Goal: Task Accomplishment & Management: Manage account settings

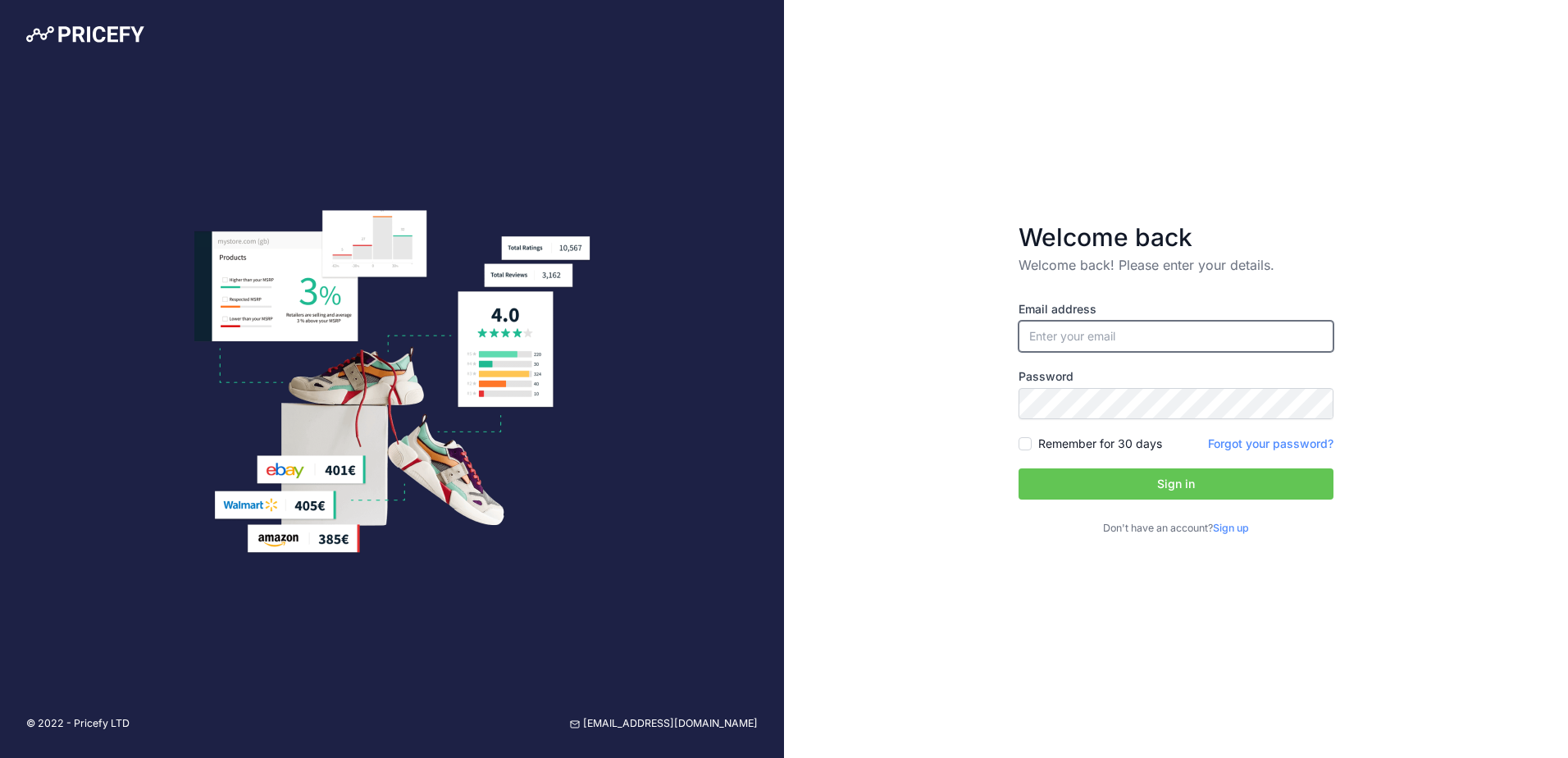
click at [1316, 342] on input "email" at bounding box center [1177, 336] width 315 height 31
type input "[EMAIL_ADDRESS][DOMAIN_NAME]"
drag, startPoint x: 1133, startPoint y: 445, endPoint x: 1150, endPoint y: 479, distance: 38.0
click at [1133, 445] on label "Remember for 30 days" at bounding box center [1100, 444] width 124 height 17
click at [1032, 445] on input "Remember for 30 days" at bounding box center [1026, 444] width 13 height 13
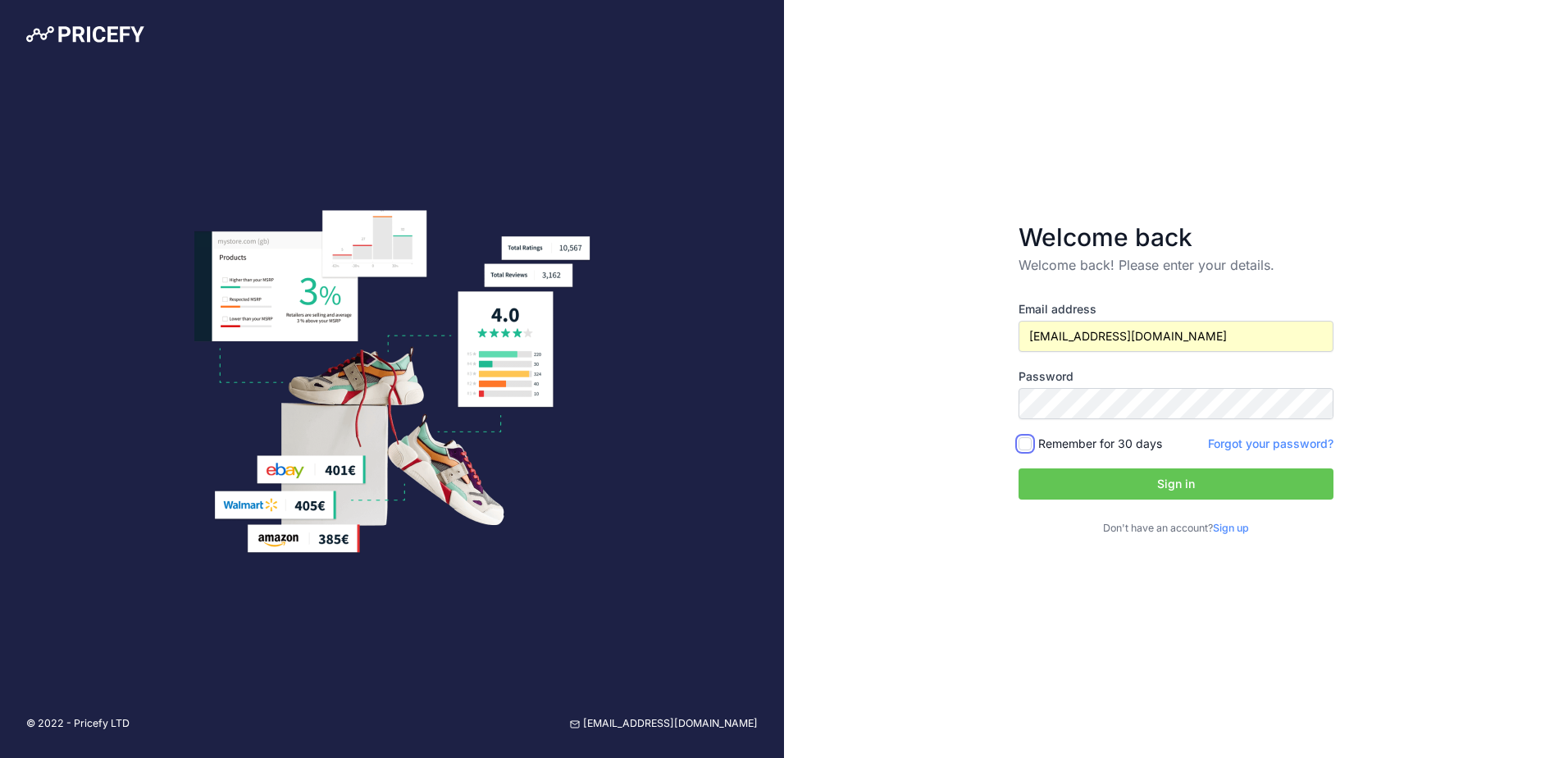
checkbox input "true"
click at [1167, 493] on button "Sign in" at bounding box center [1177, 484] width 315 height 31
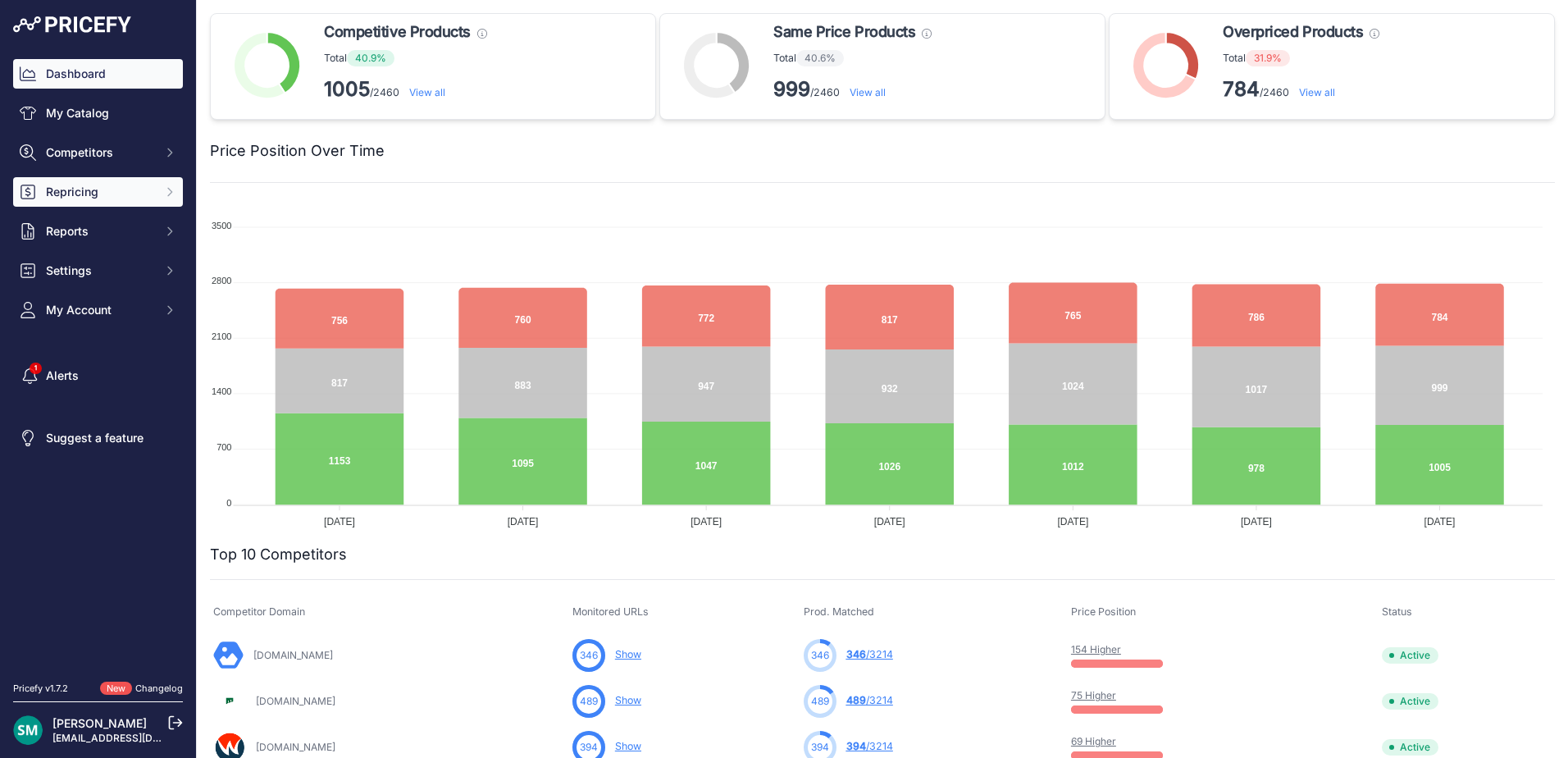
click at [150, 192] on span "Repricing" at bounding box center [99, 192] width 108 height 17
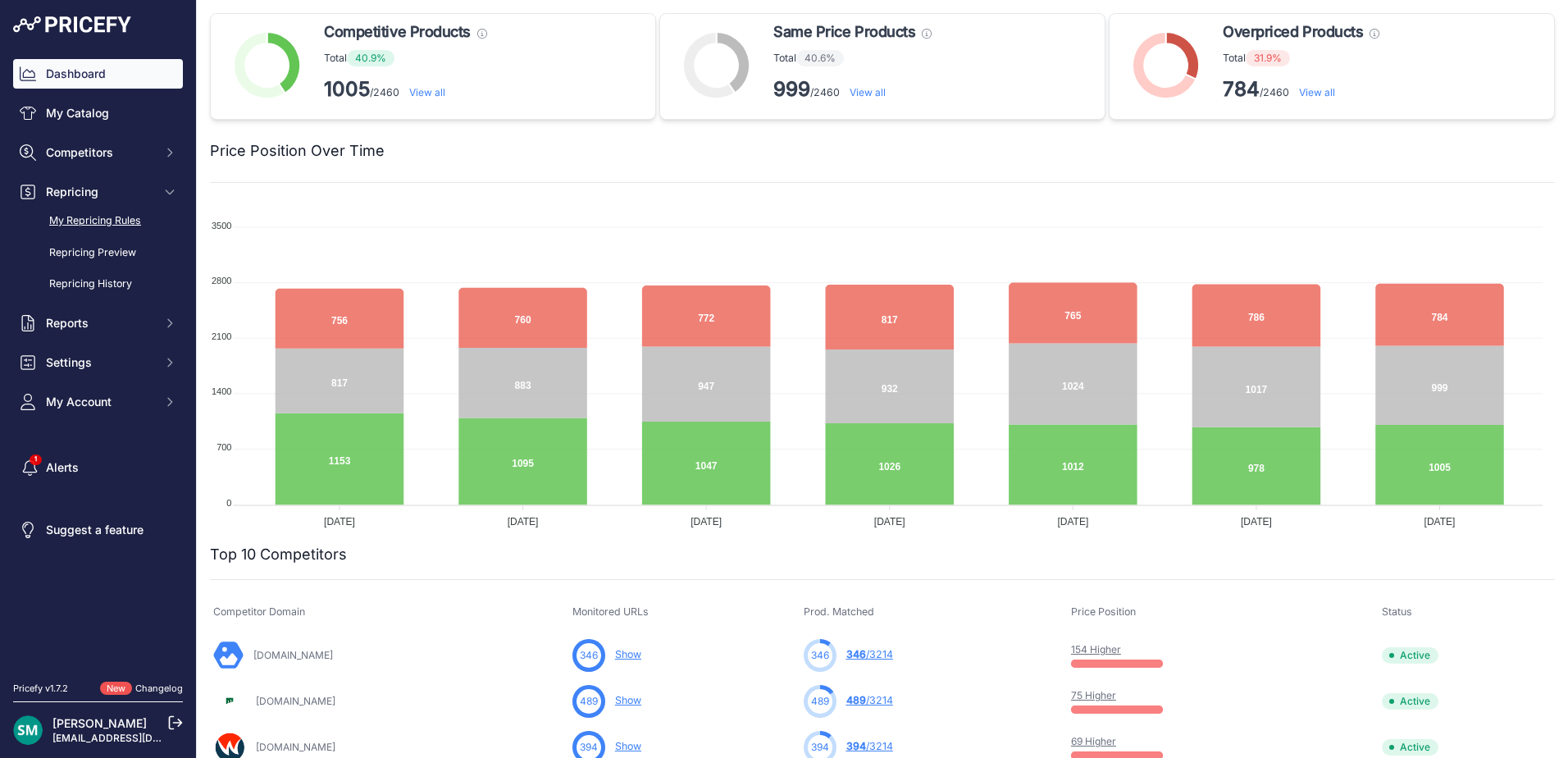
click at [132, 226] on link "My Repricing Rules" at bounding box center [98, 221] width 170 height 28
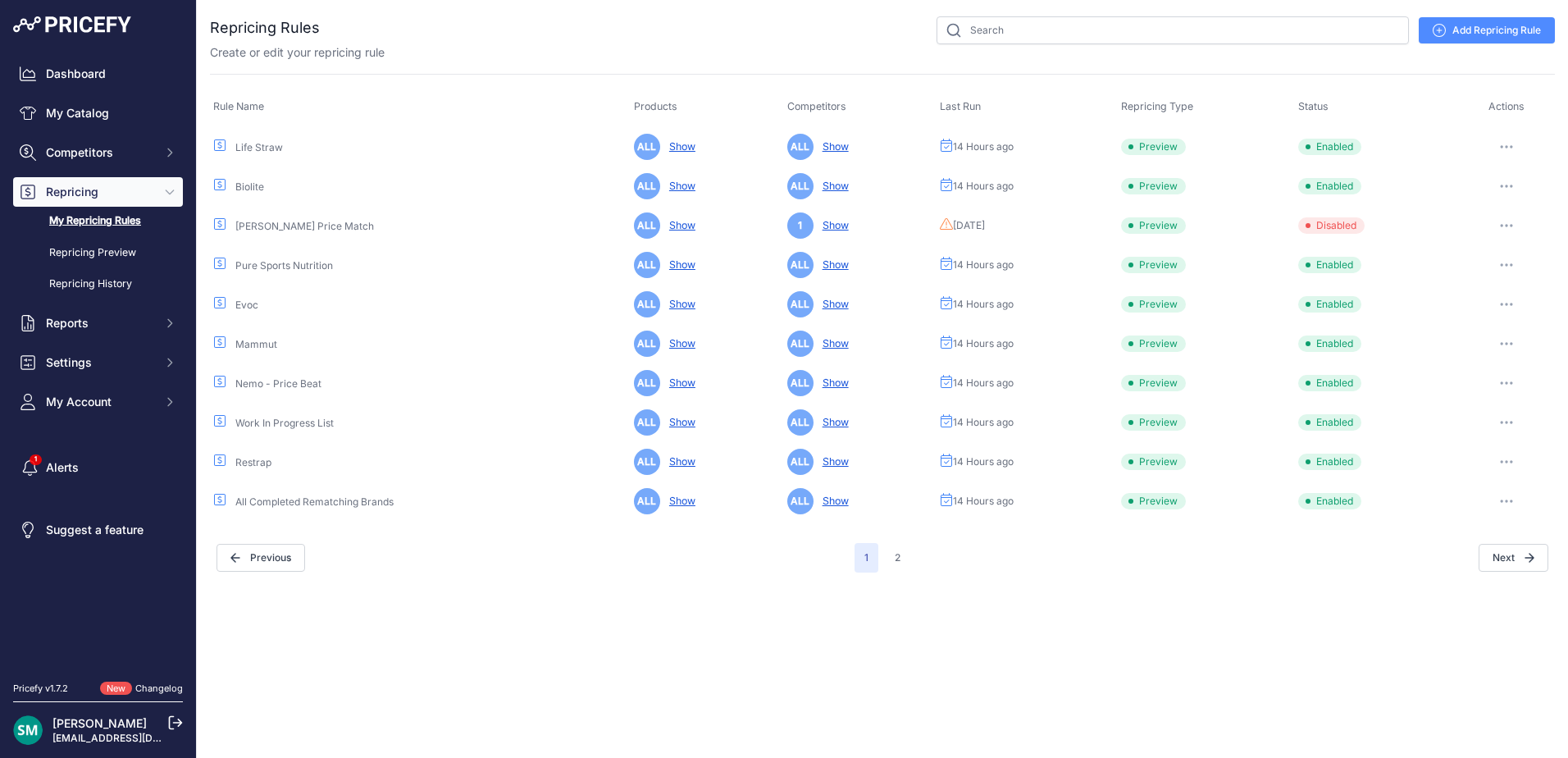
click at [1510, 152] on button "button" at bounding box center [1506, 147] width 33 height 23
click at [1522, 213] on button "Run Preview" at bounding box center [1500, 207] width 105 height 26
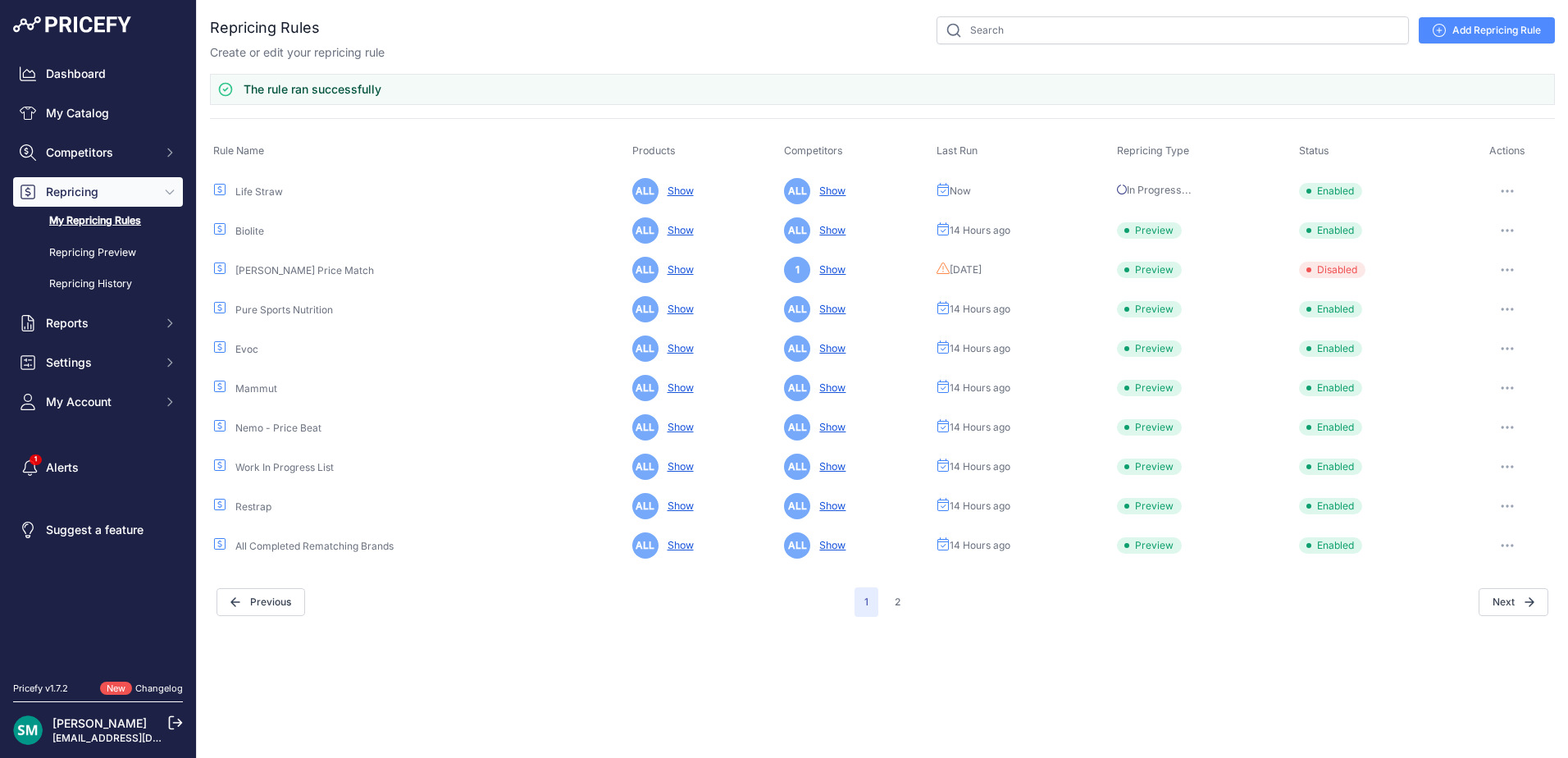
click at [1512, 232] on button "button" at bounding box center [1507, 231] width 33 height 23
click at [1522, 288] on button "Run Preview" at bounding box center [1500, 290] width 105 height 26
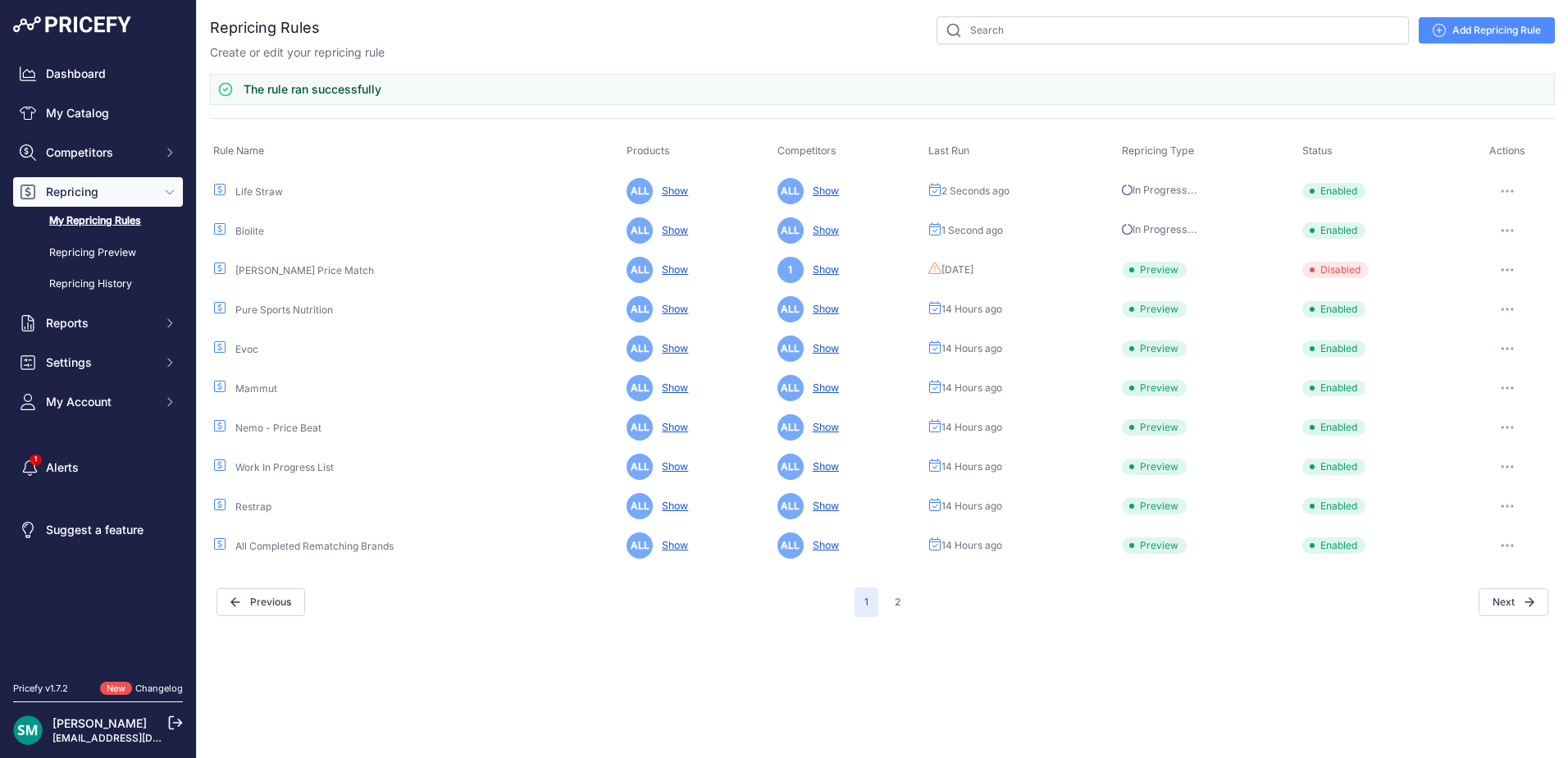
click at [1515, 308] on icon "button" at bounding box center [1508, 309] width 13 height 3
click at [1520, 362] on button "Run Preview" at bounding box center [1500, 369] width 105 height 26
click at [1507, 354] on button "button" at bounding box center [1508, 349] width 33 height 23
click at [1518, 412] on button "Run Preview" at bounding box center [1500, 409] width 105 height 26
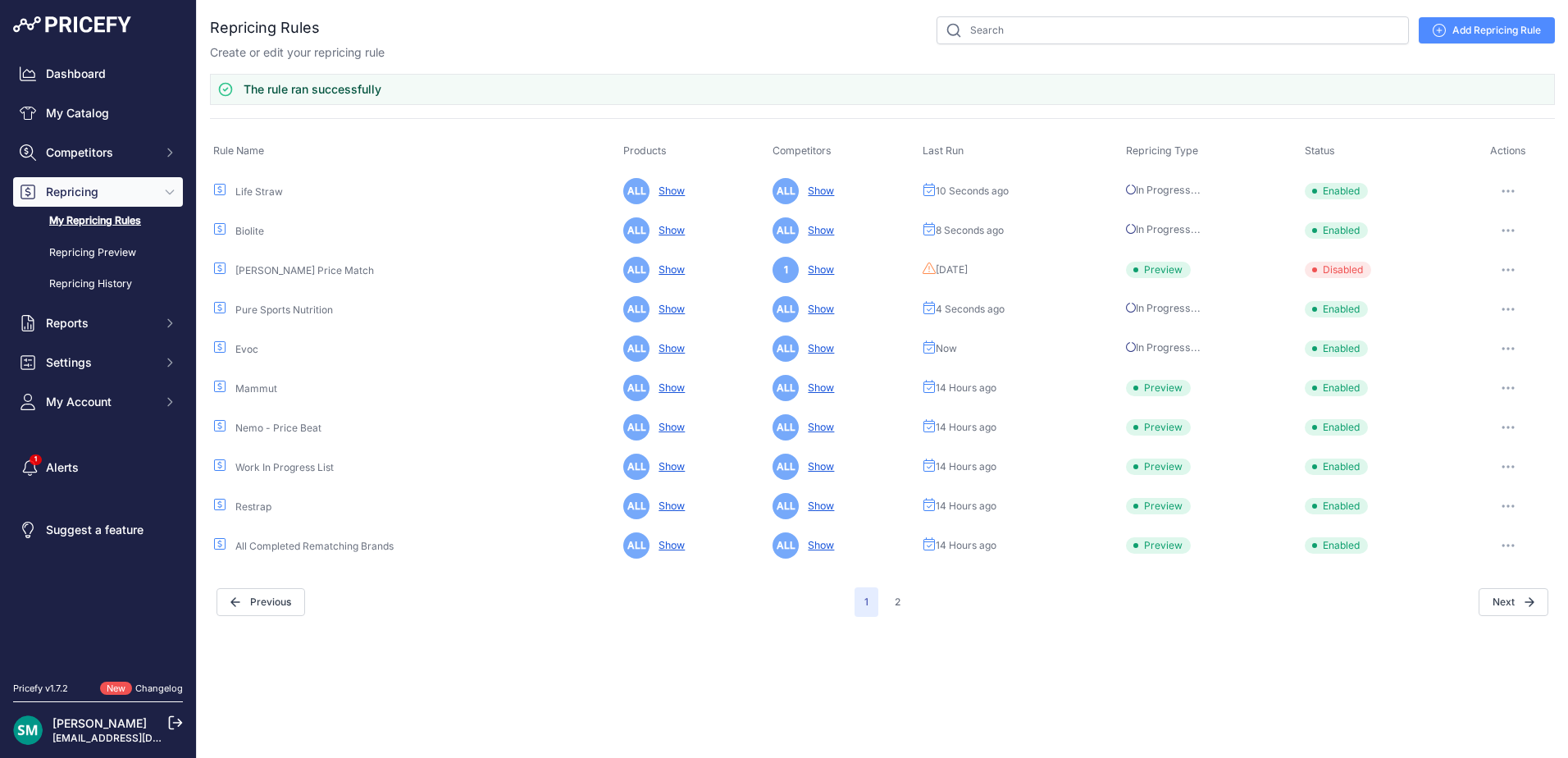
click at [1505, 389] on icon "button" at bounding box center [1509, 388] width 13 height 3
click at [1503, 454] on button "Run Preview" at bounding box center [1500, 448] width 105 height 26
click at [1514, 507] on icon "button" at bounding box center [1514, 506] width 2 height 2
click at [1521, 558] on button "Run Preview" at bounding box center [1500, 566] width 105 height 26
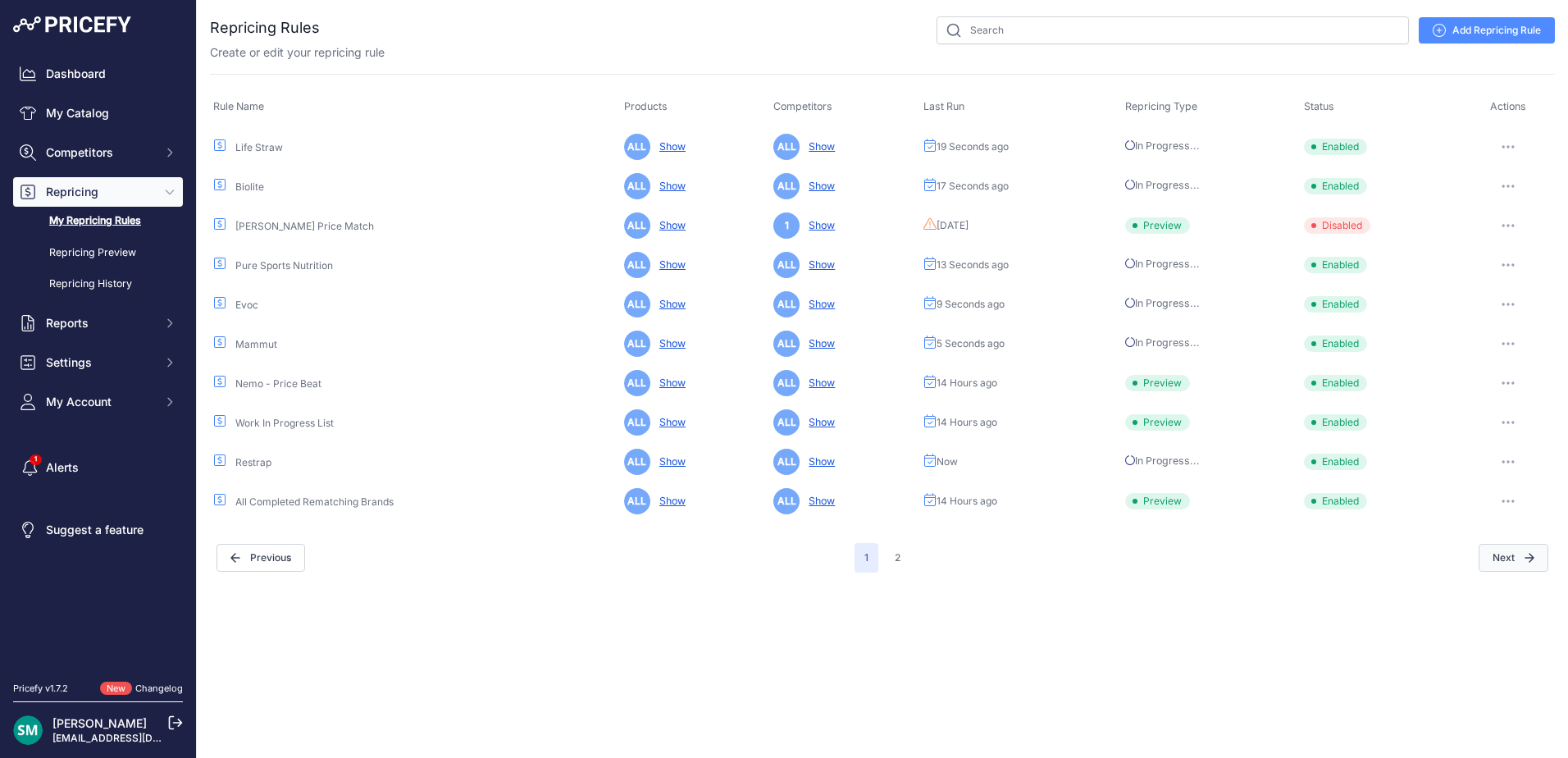
click at [1515, 551] on button "Next" at bounding box center [1514, 557] width 70 height 28
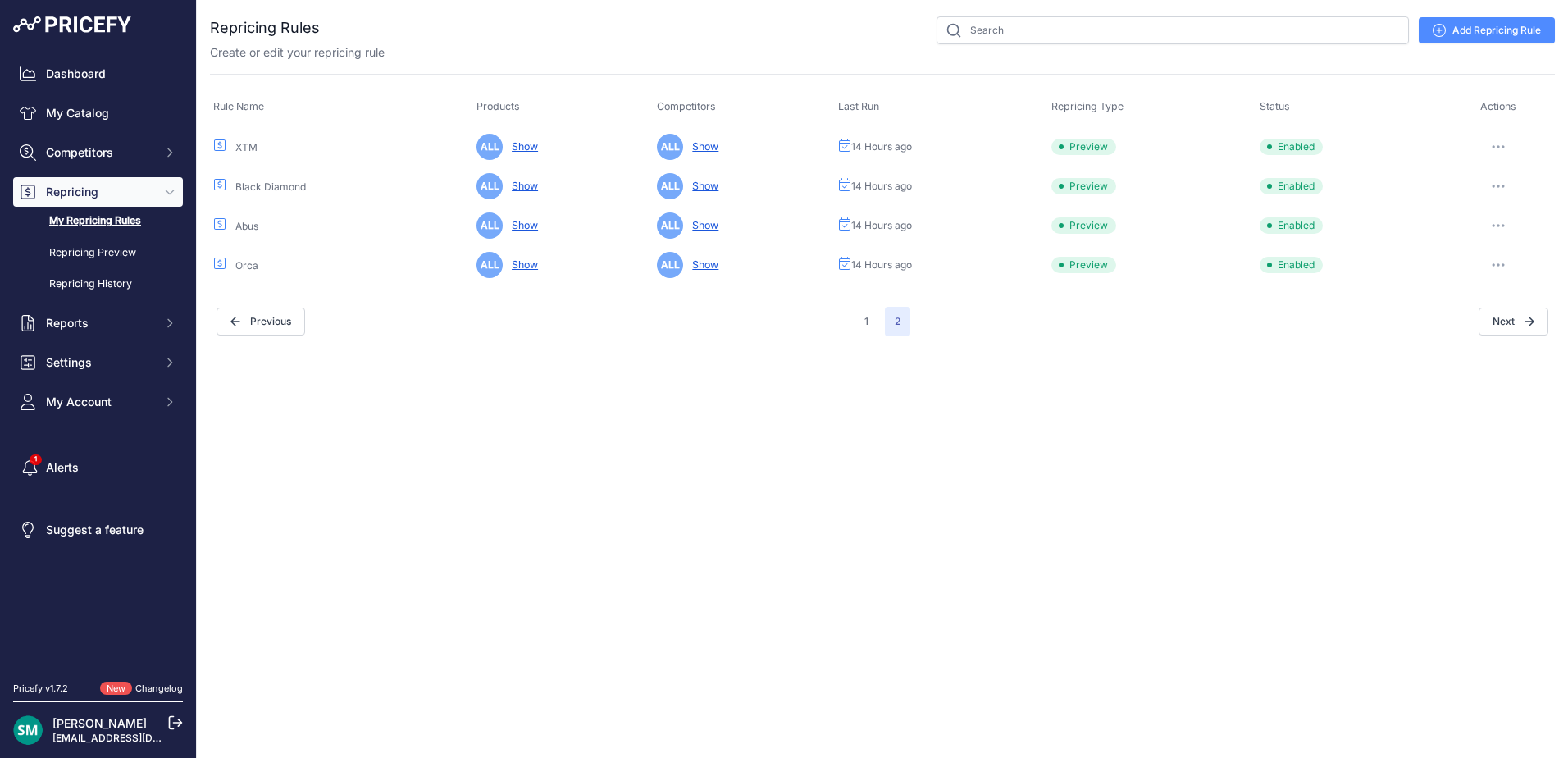
click at [1496, 148] on button "button" at bounding box center [1498, 147] width 33 height 23
click at [1497, 213] on button "Run Preview" at bounding box center [1500, 207] width 105 height 26
click at [1502, 184] on icon "button" at bounding box center [1499, 186] width 13 height 3
click at [1506, 254] on button "Run Preview" at bounding box center [1500, 246] width 105 height 26
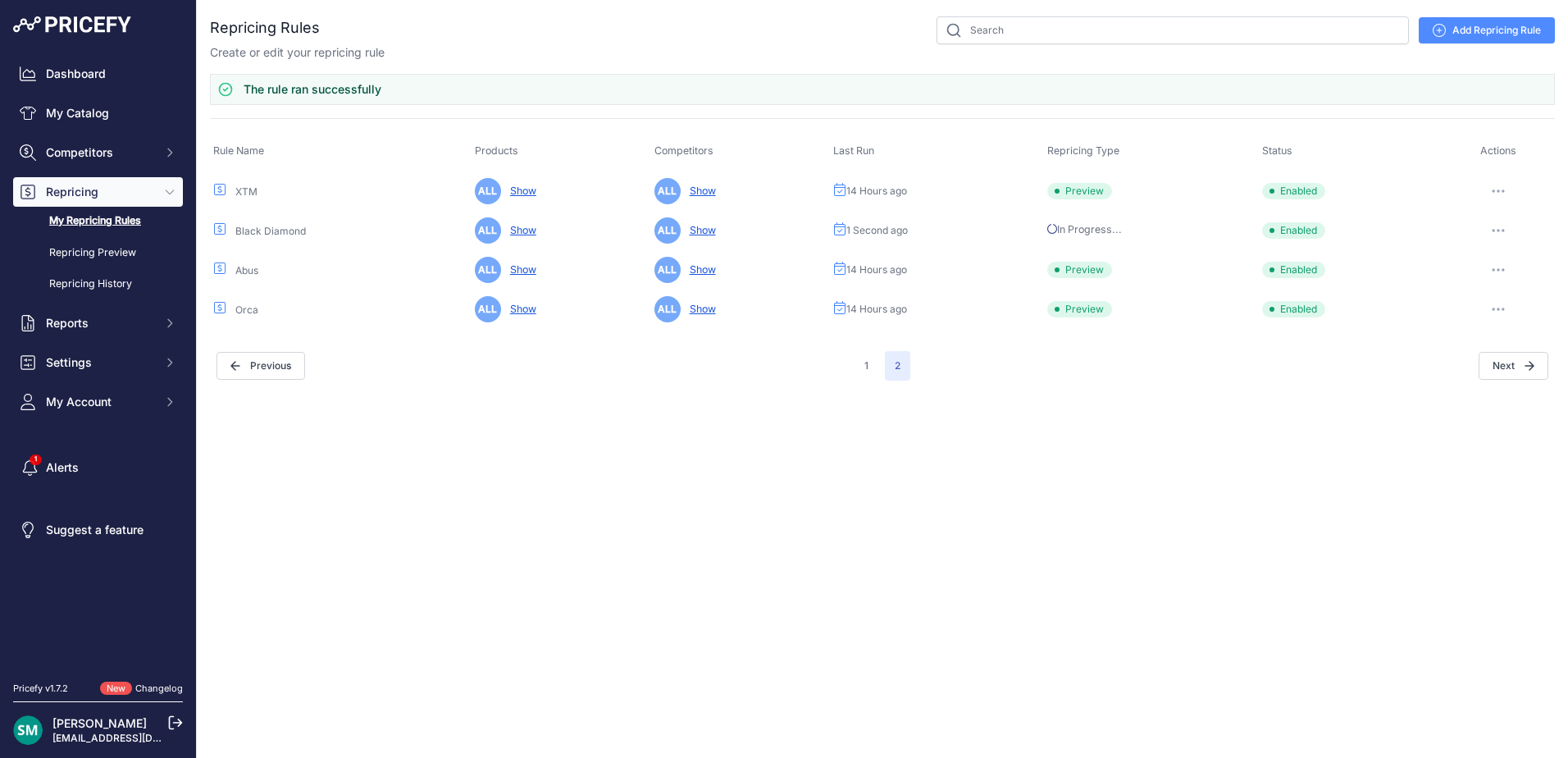
click at [1500, 269] on icon "button" at bounding box center [1500, 270] width 2 height 2
click at [1515, 337] on button "Run Preview" at bounding box center [1500, 330] width 105 height 26
click at [1499, 309] on icon "button" at bounding box center [1500, 309] width 13 height 3
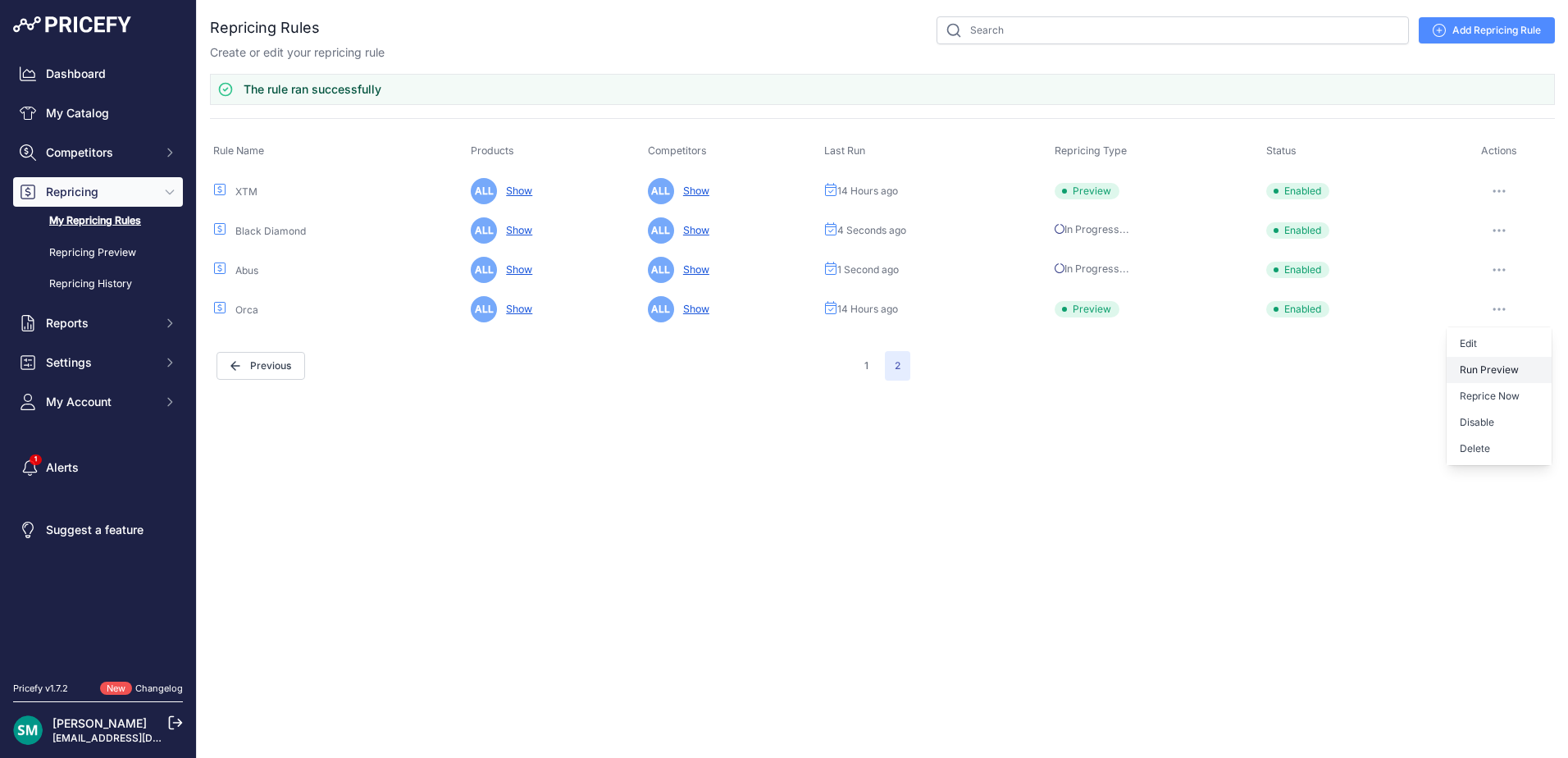
click at [1514, 361] on button "Run Preview" at bounding box center [1500, 369] width 105 height 26
click at [1507, 190] on button "button" at bounding box center [1499, 191] width 33 height 23
click at [1511, 246] on button "Run Preview" at bounding box center [1500, 251] width 105 height 26
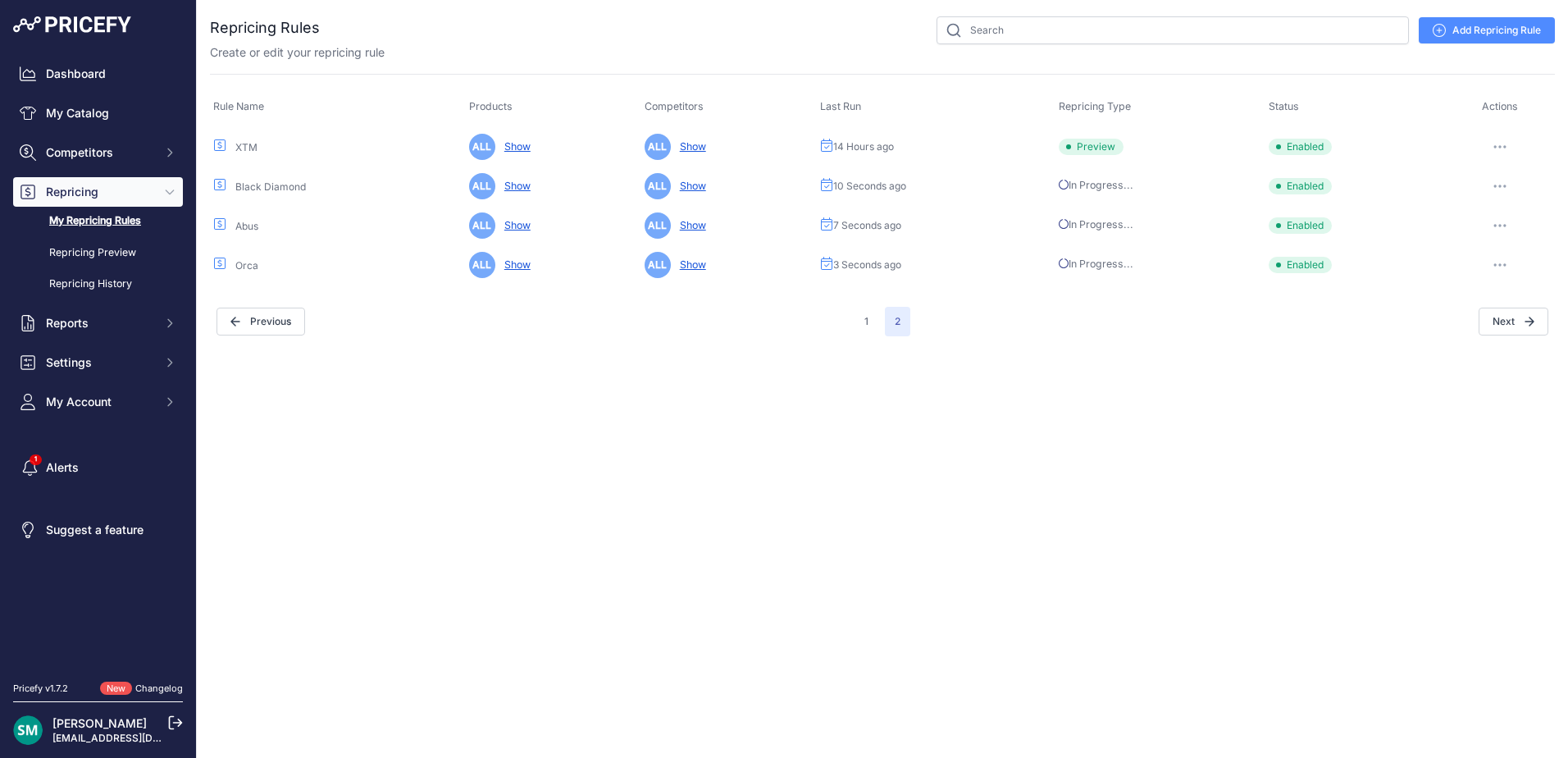
click at [1507, 148] on button "button" at bounding box center [1500, 147] width 33 height 23
click at [1508, 199] on button "Run Preview" at bounding box center [1500, 207] width 105 height 26
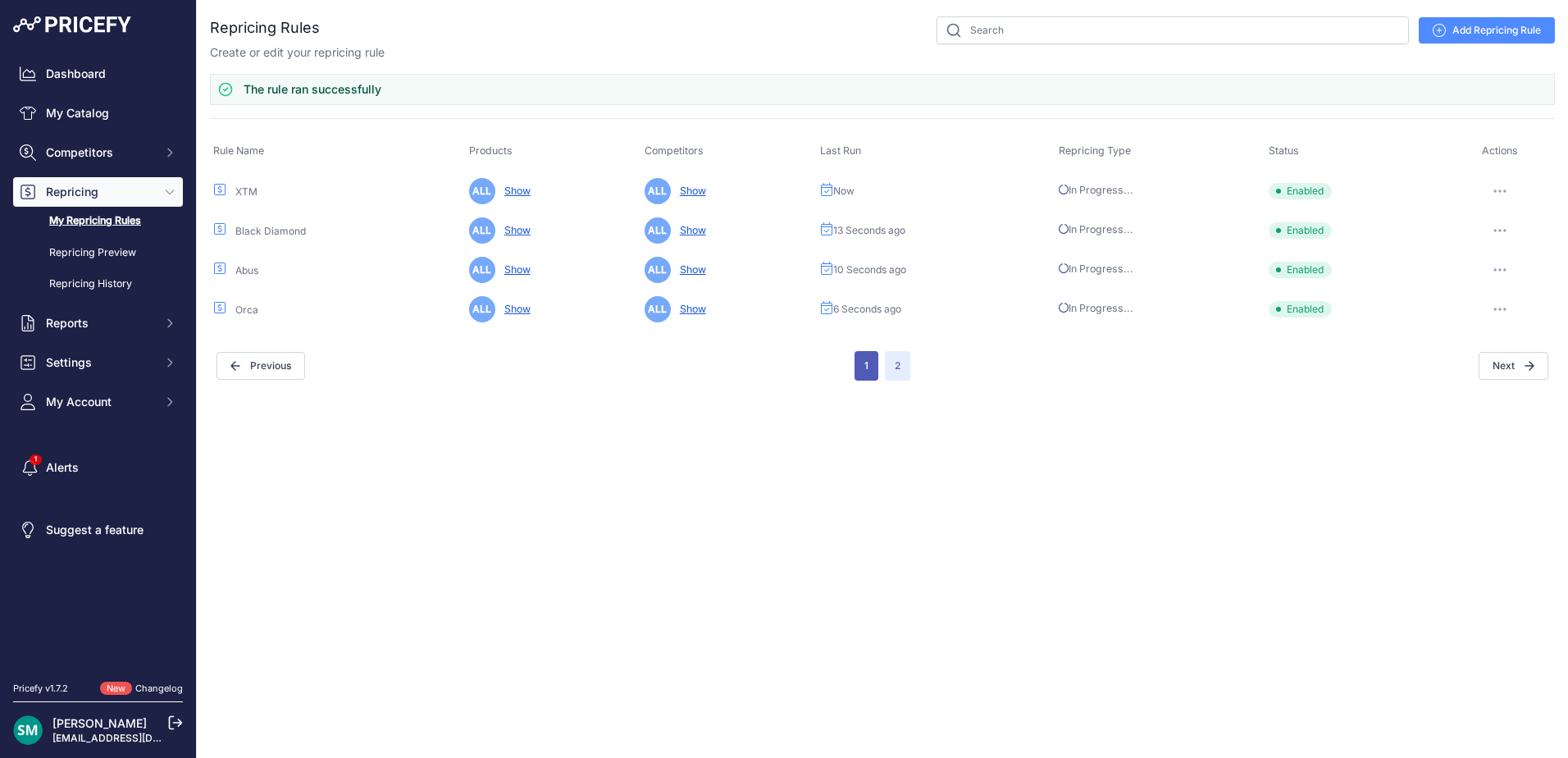
click at [862, 377] on button "1" at bounding box center [867, 365] width 24 height 29
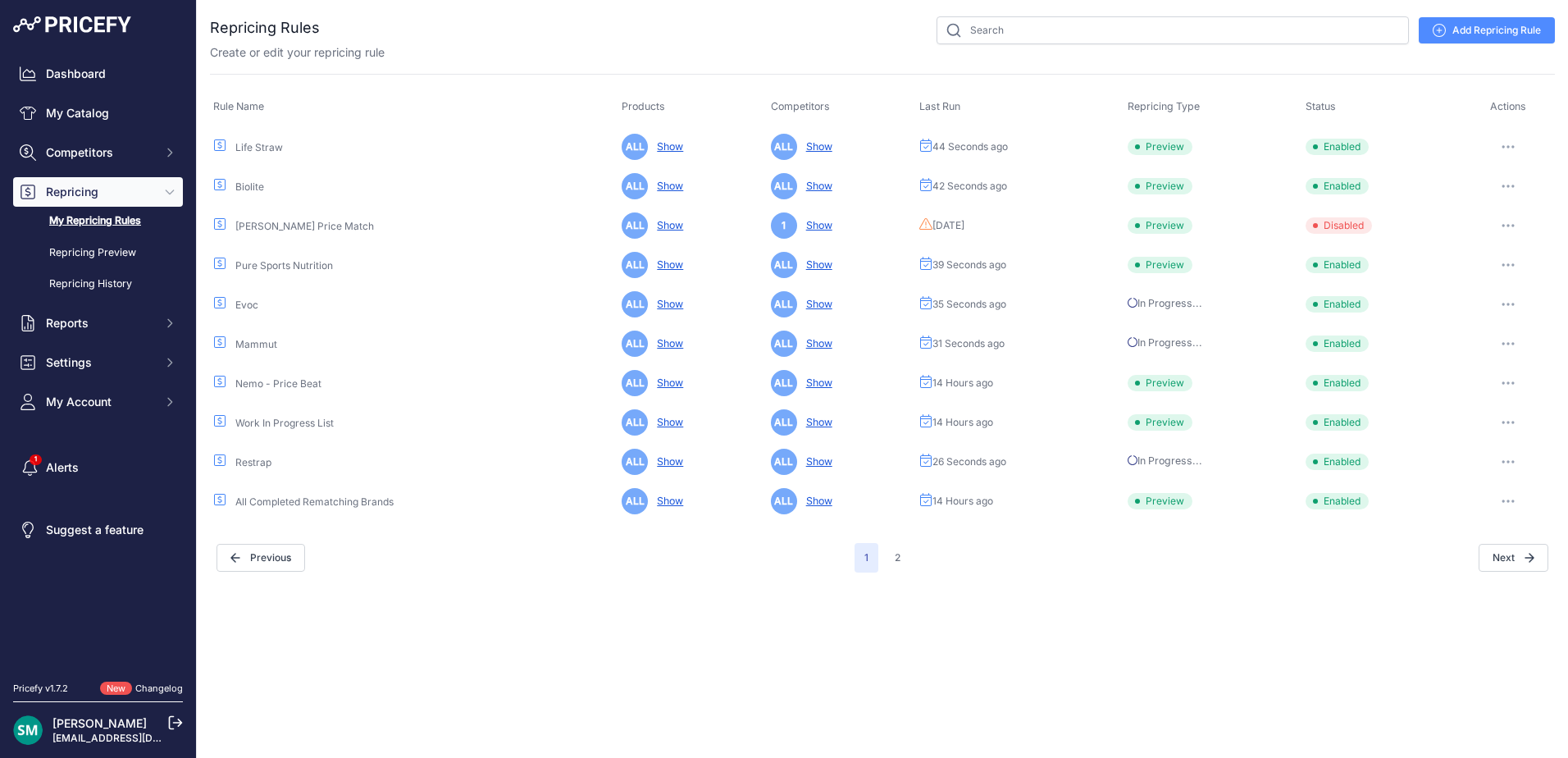
click at [1511, 388] on button "button" at bounding box center [1508, 384] width 33 height 23
click at [1517, 439] on button "Run Preview" at bounding box center [1500, 443] width 105 height 26
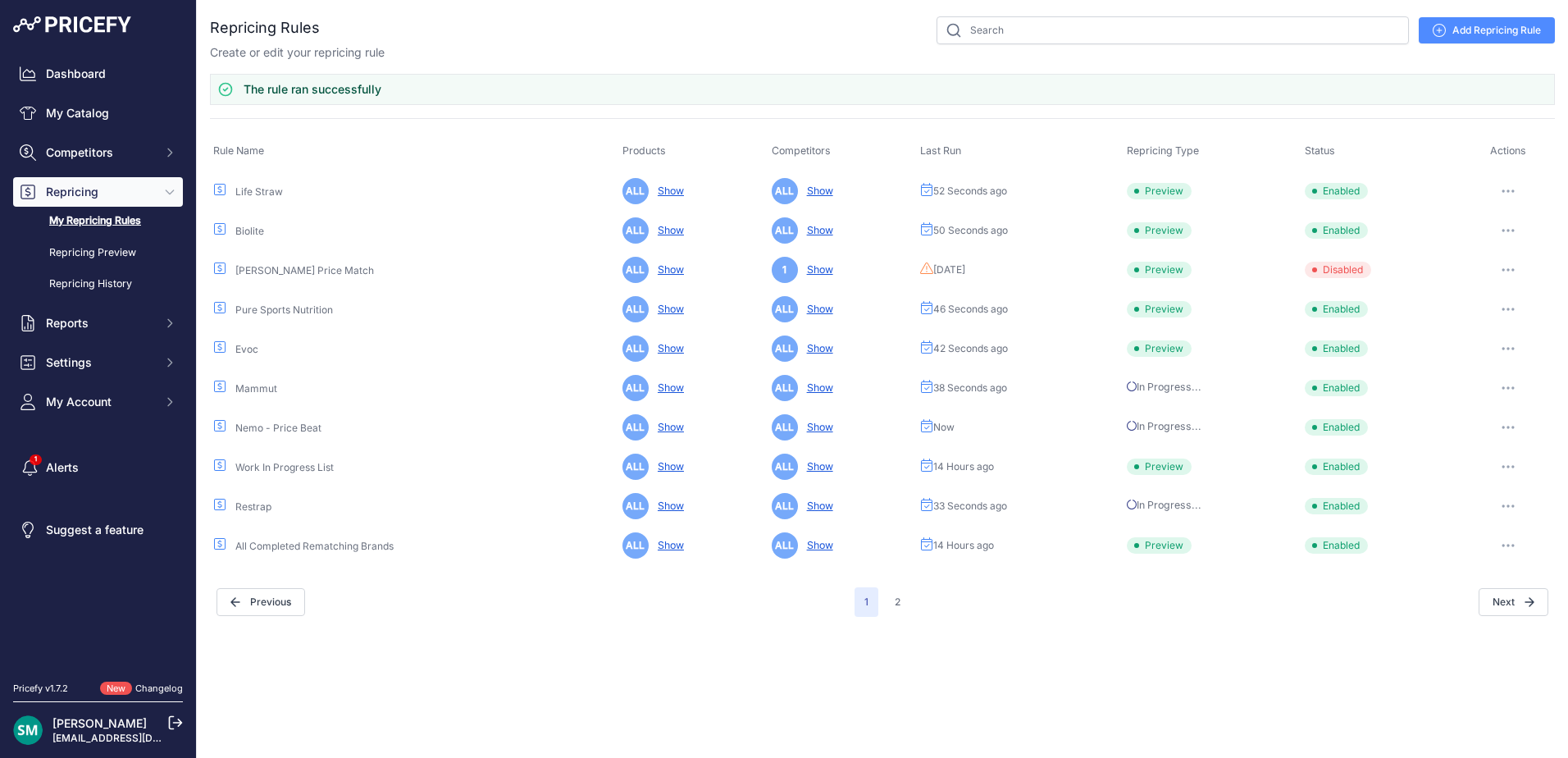
click at [1506, 468] on icon "button" at bounding box center [1509, 467] width 13 height 3
click at [1534, 523] on button "Run Preview" at bounding box center [1500, 527] width 105 height 26
click at [1517, 545] on button "button" at bounding box center [1508, 545] width 33 height 23
click at [1517, 609] on button "Run Preview" at bounding box center [1500, 605] width 105 height 26
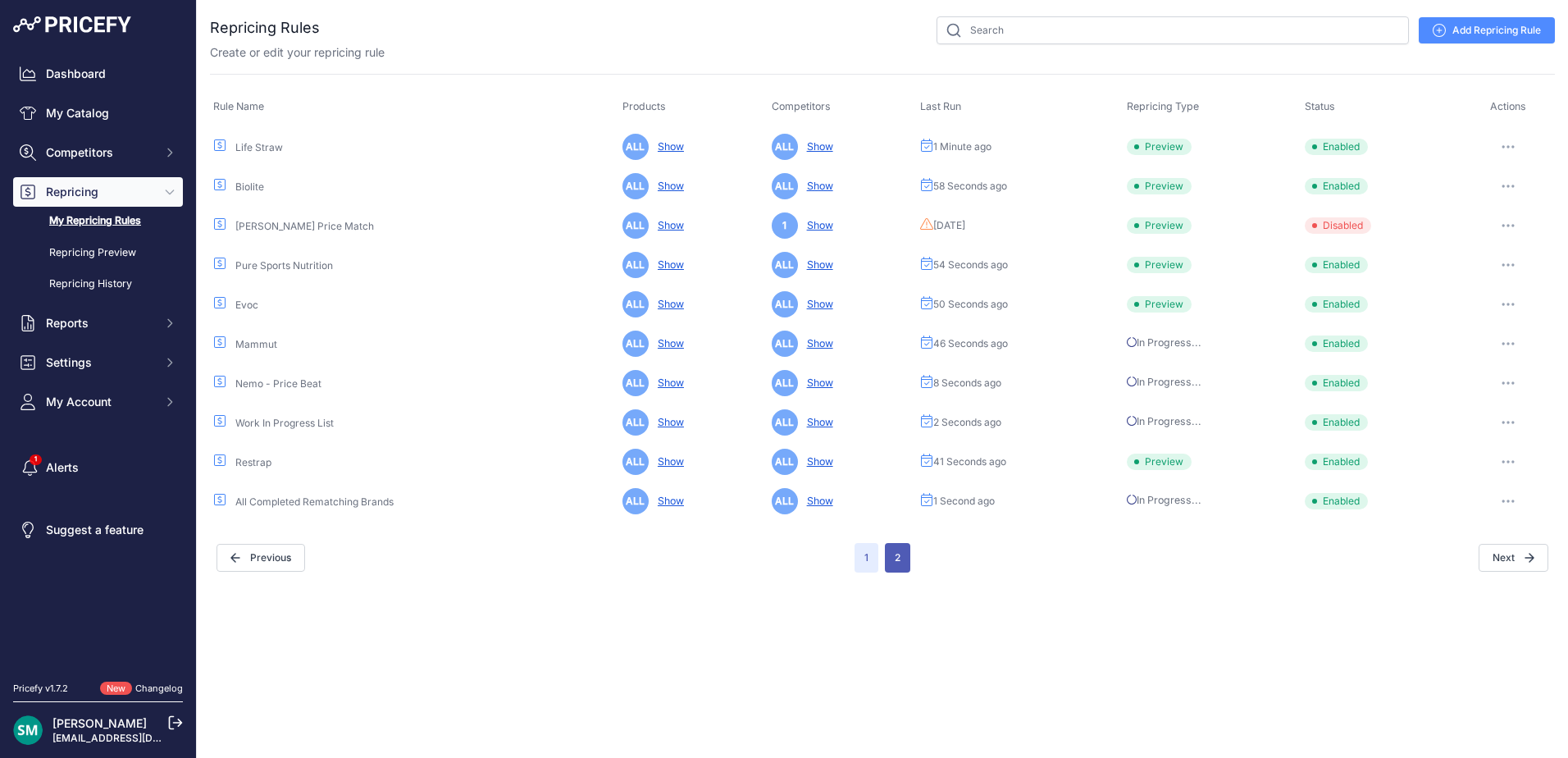
click at [900, 564] on button "2" at bounding box center [897, 557] width 25 height 29
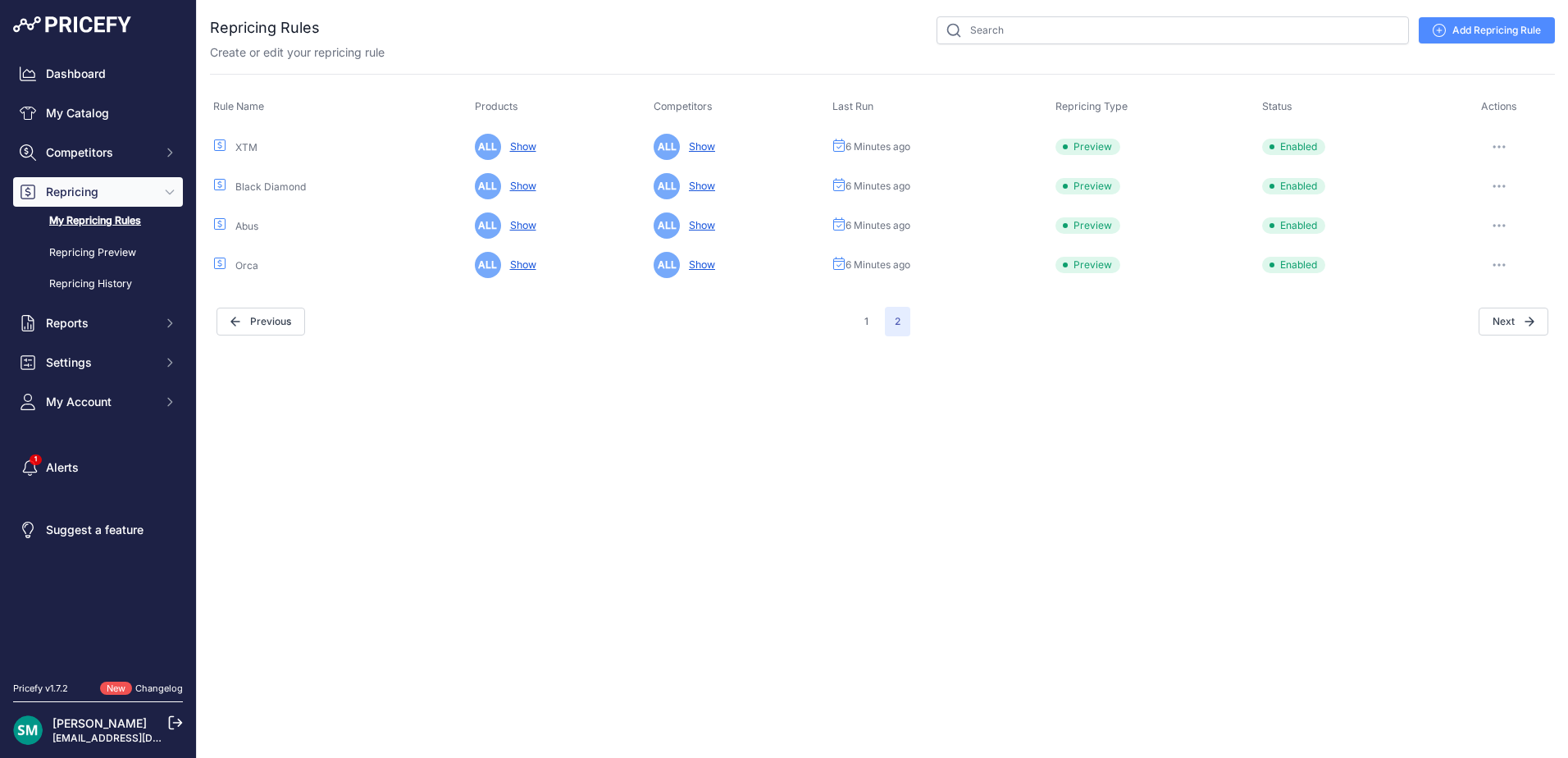
drag, startPoint x: 1531, startPoint y: 30, endPoint x: 1545, endPoint y: 88, distance: 59.7
click at [1531, 30] on link "Add Repricing Rule" at bounding box center [1486, 30] width 136 height 26
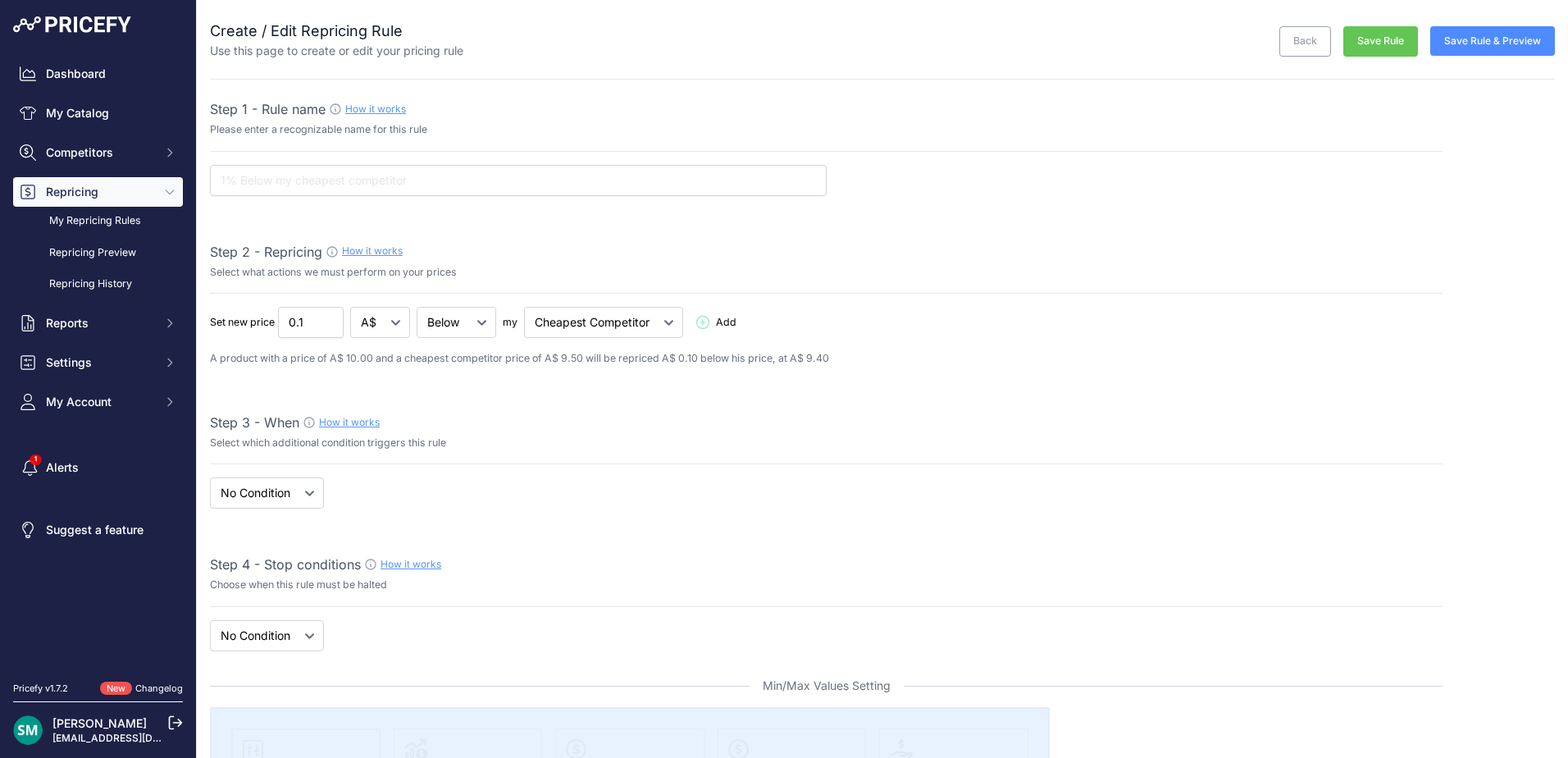
select select "7"
click at [646, 186] on input "text" at bounding box center [519, 180] width 617 height 31
type input "Katadyn"
click at [635, 324] on select "Cheapest Competitor Highest Competitor" at bounding box center [603, 322] width 159 height 31
click at [436, 324] on select "Below Above Equal" at bounding box center [456, 322] width 79 height 31
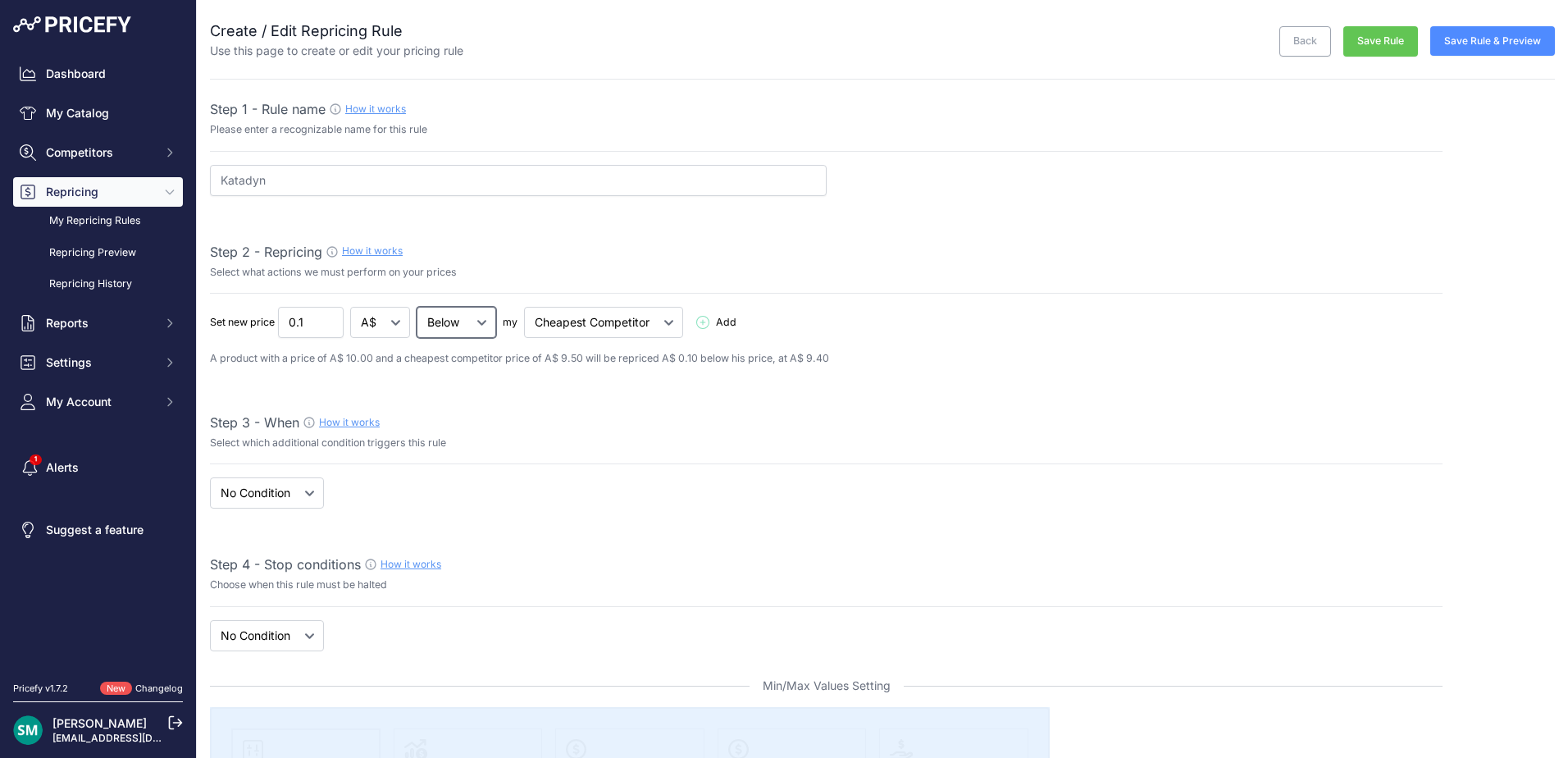
select select "equal"
click at [418, 307] on select "Below Above Equal" at bounding box center [456, 322] width 79 height 31
click at [607, 324] on span "Add" at bounding box center [603, 323] width 21 height 16
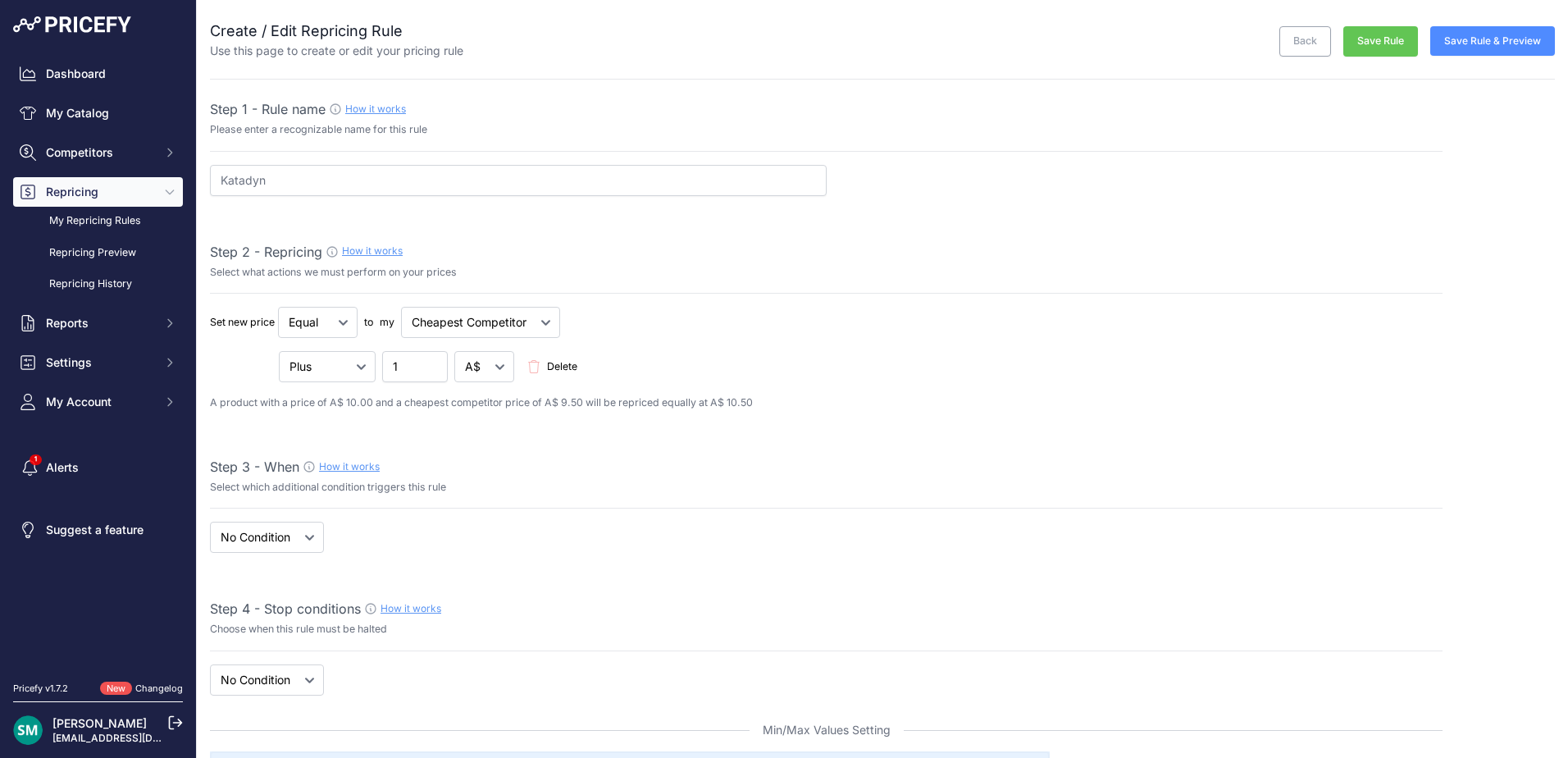
click at [544, 362] on span "Delete" at bounding box center [555, 367] width 57 height 16
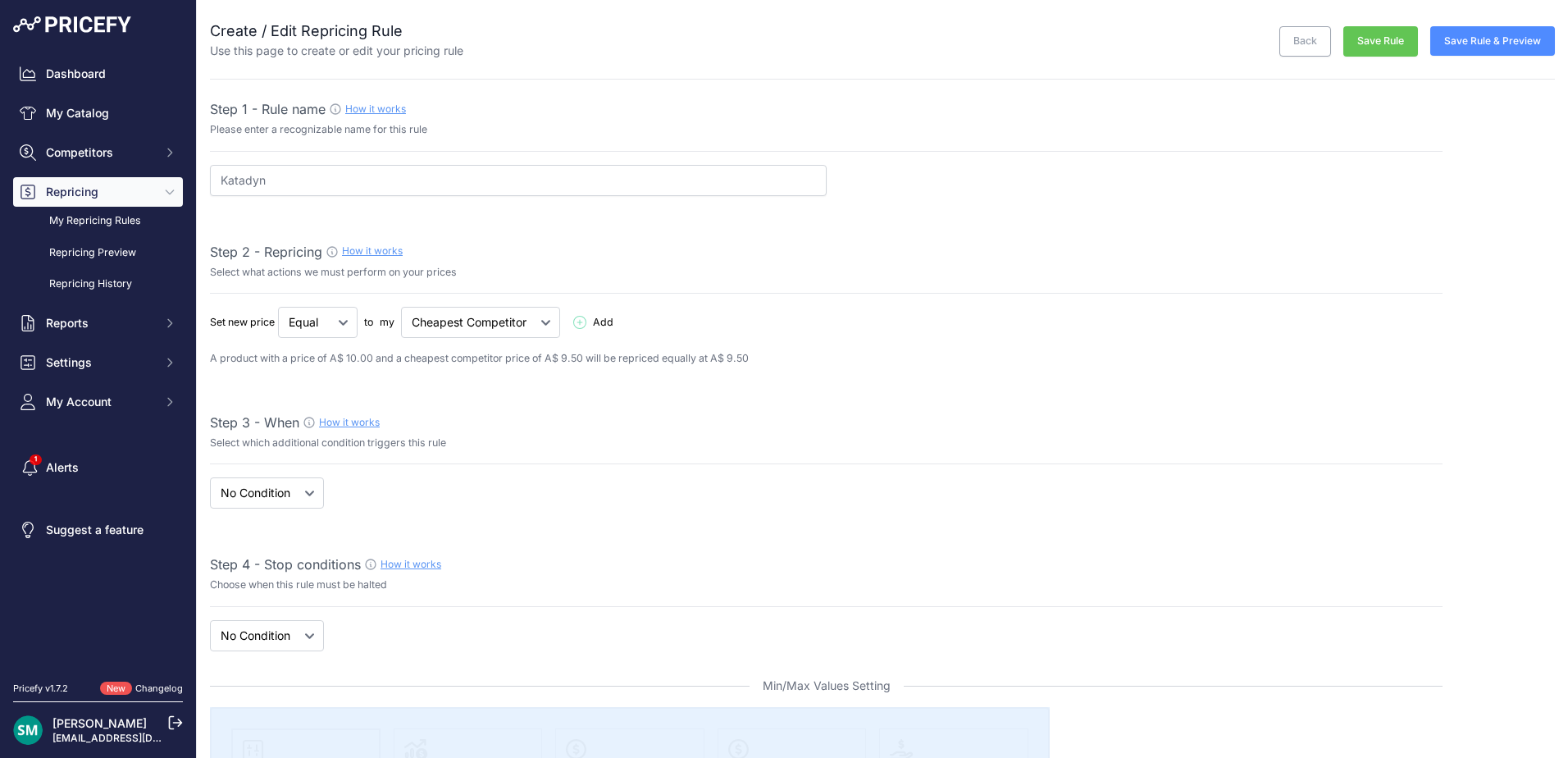
scroll to position [82, 0]
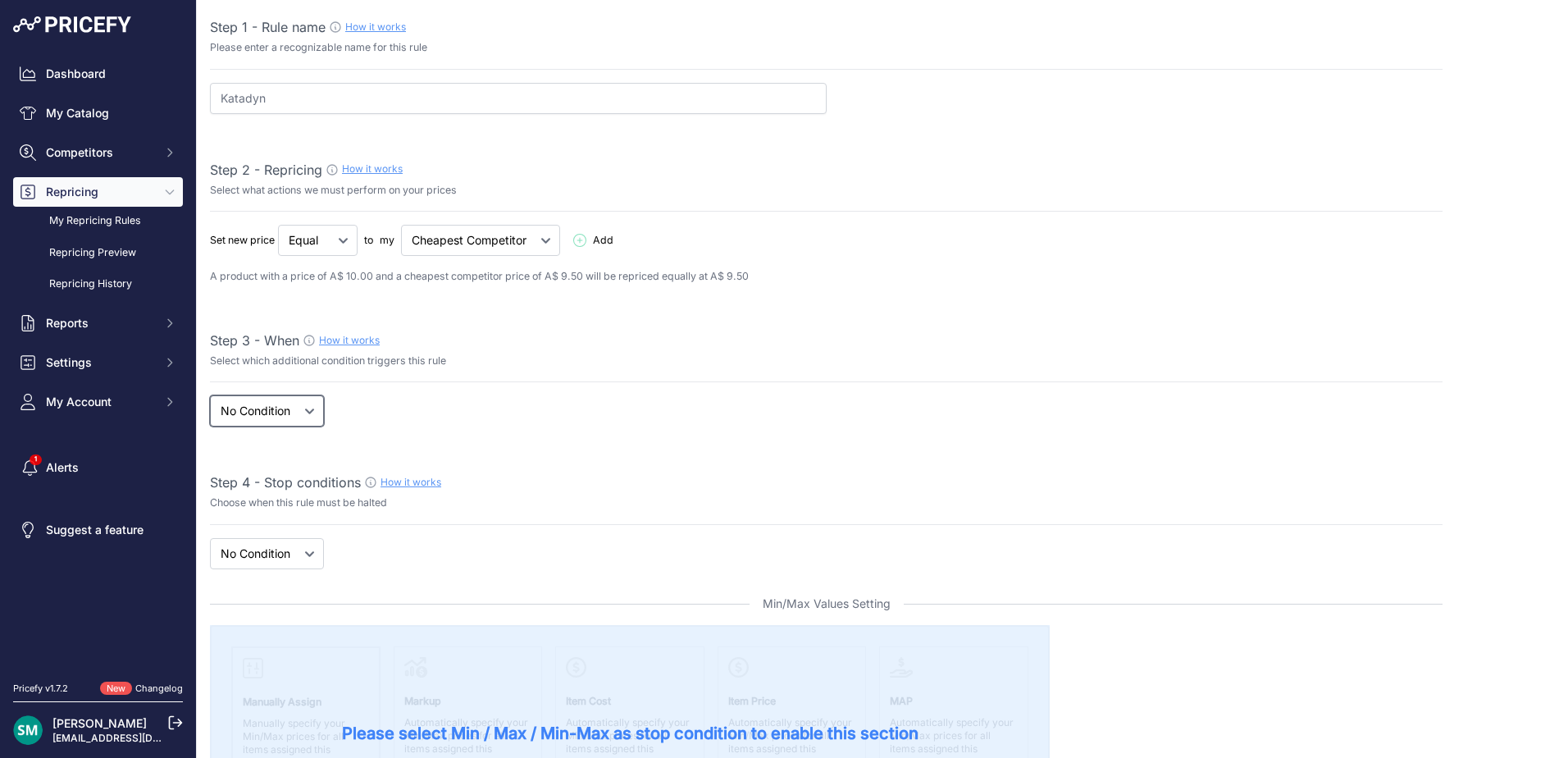
click at [314, 408] on select "When No Condition" at bounding box center [267, 410] width 114 height 31
select select "when"
click at [210, 395] on select "When No Condition" at bounding box center [267, 410] width 114 height 31
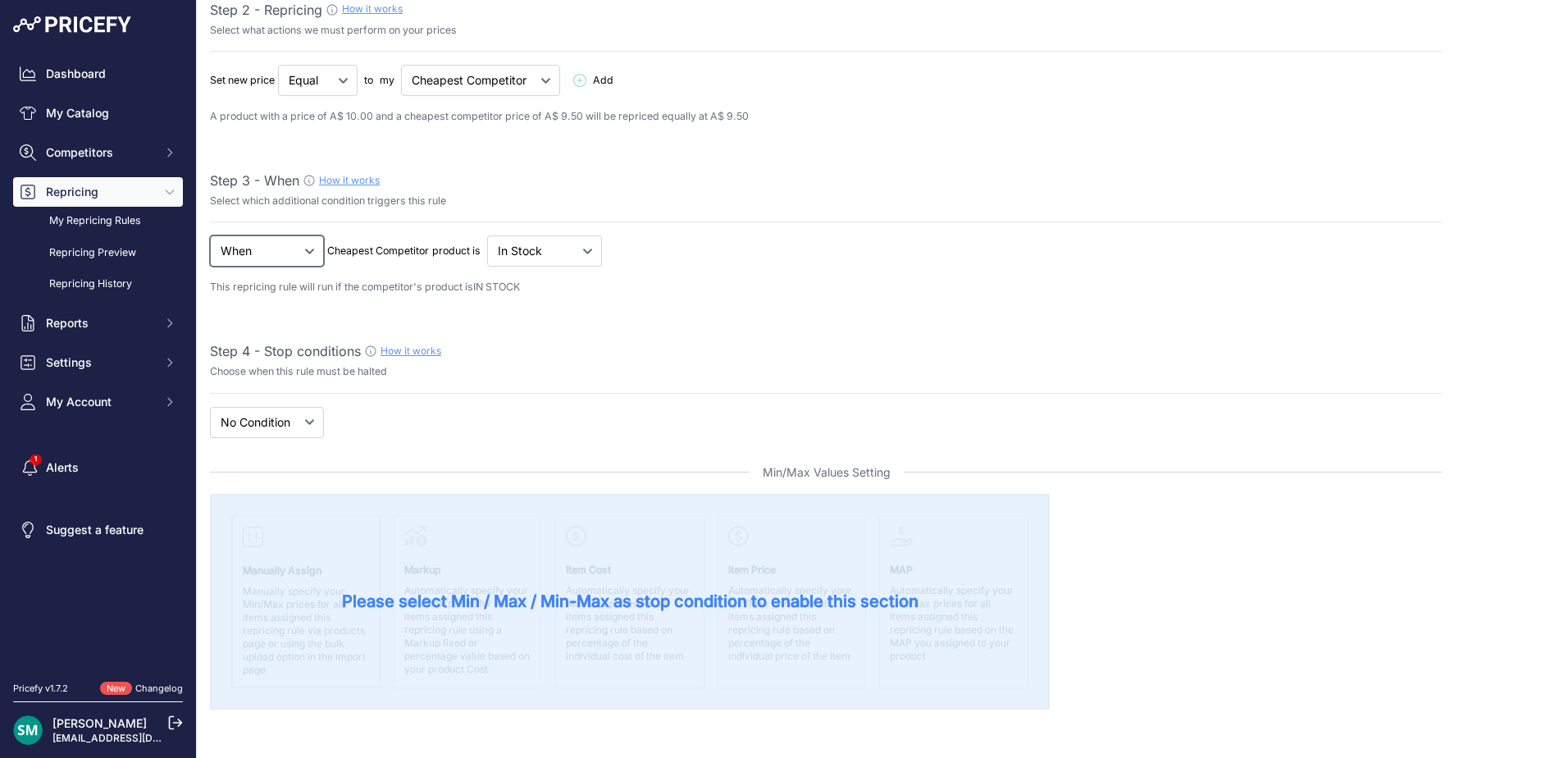
scroll to position [246, 0]
click at [313, 416] on select "New Price No Condition" at bounding box center [267, 418] width 114 height 31
select select "price"
click at [210, 403] on select "New Price No Condition" at bounding box center [267, 418] width 114 height 31
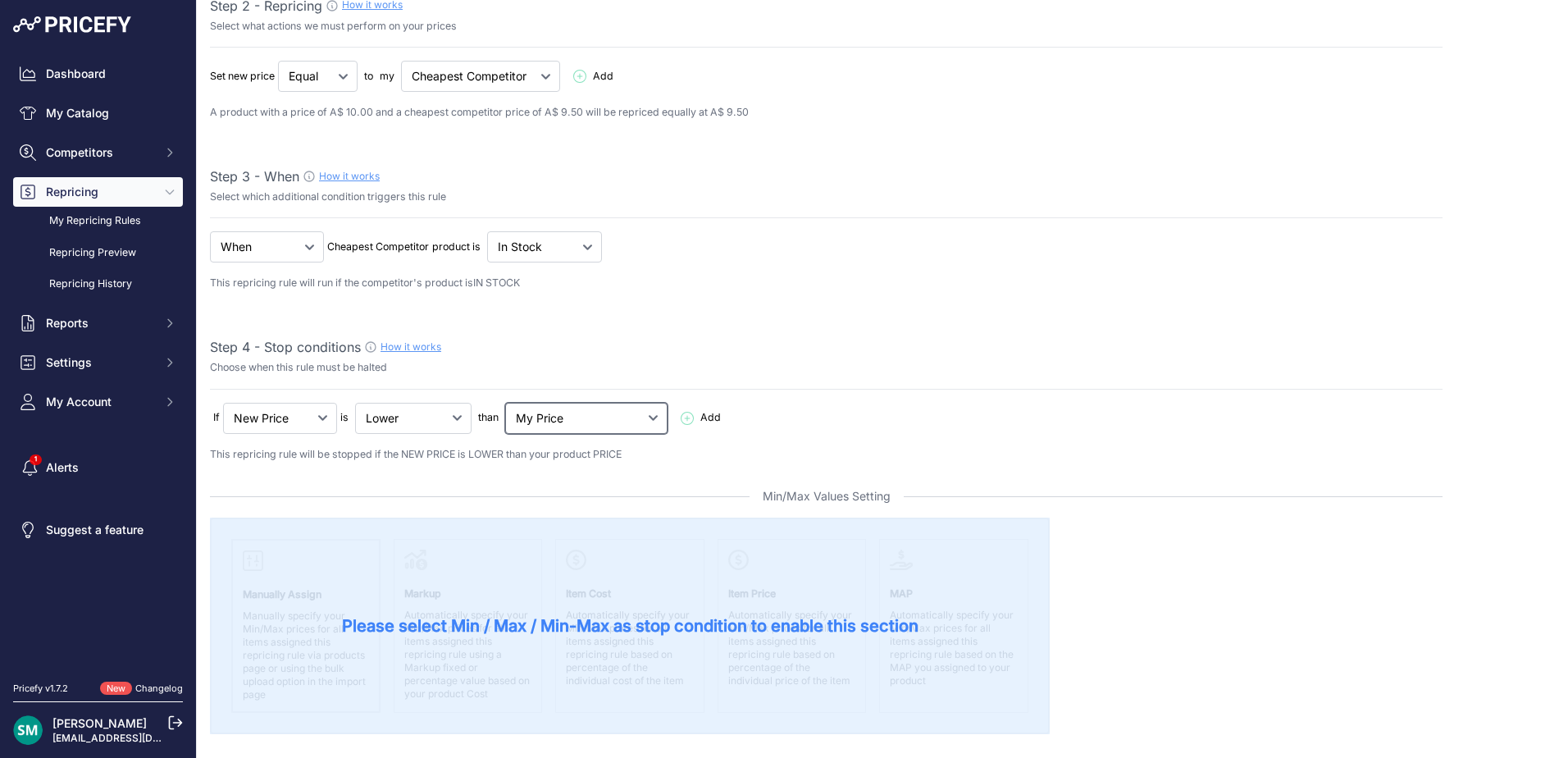
click at [559, 423] on select "My Price Min Price Max Price Min/Max Price My Cost" at bounding box center [586, 418] width 163 height 31
select select "my_cost"
click at [509, 403] on select "My Price Min Price Max Price Min/Max Price My Cost" at bounding box center [586, 418] width 163 height 31
click at [463, 423] on select "Lower Higher Lower/Higher" at bounding box center [414, 418] width 117 height 31
select select "not_higher"
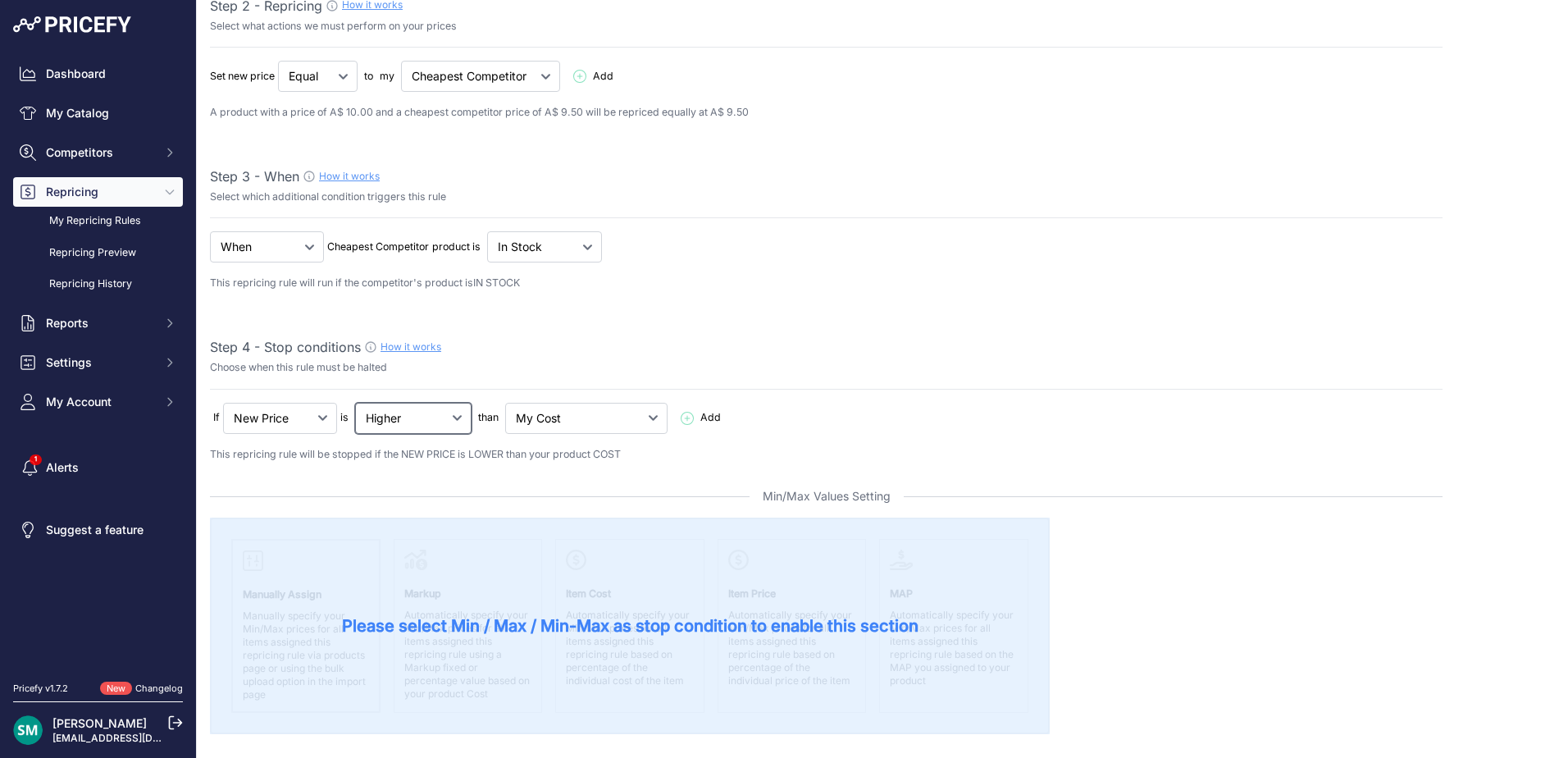
click at [356, 403] on select "Lower Higher Lower/Higher" at bounding box center [414, 418] width 117 height 31
click at [701, 415] on span "Add" at bounding box center [711, 418] width 21 height 16
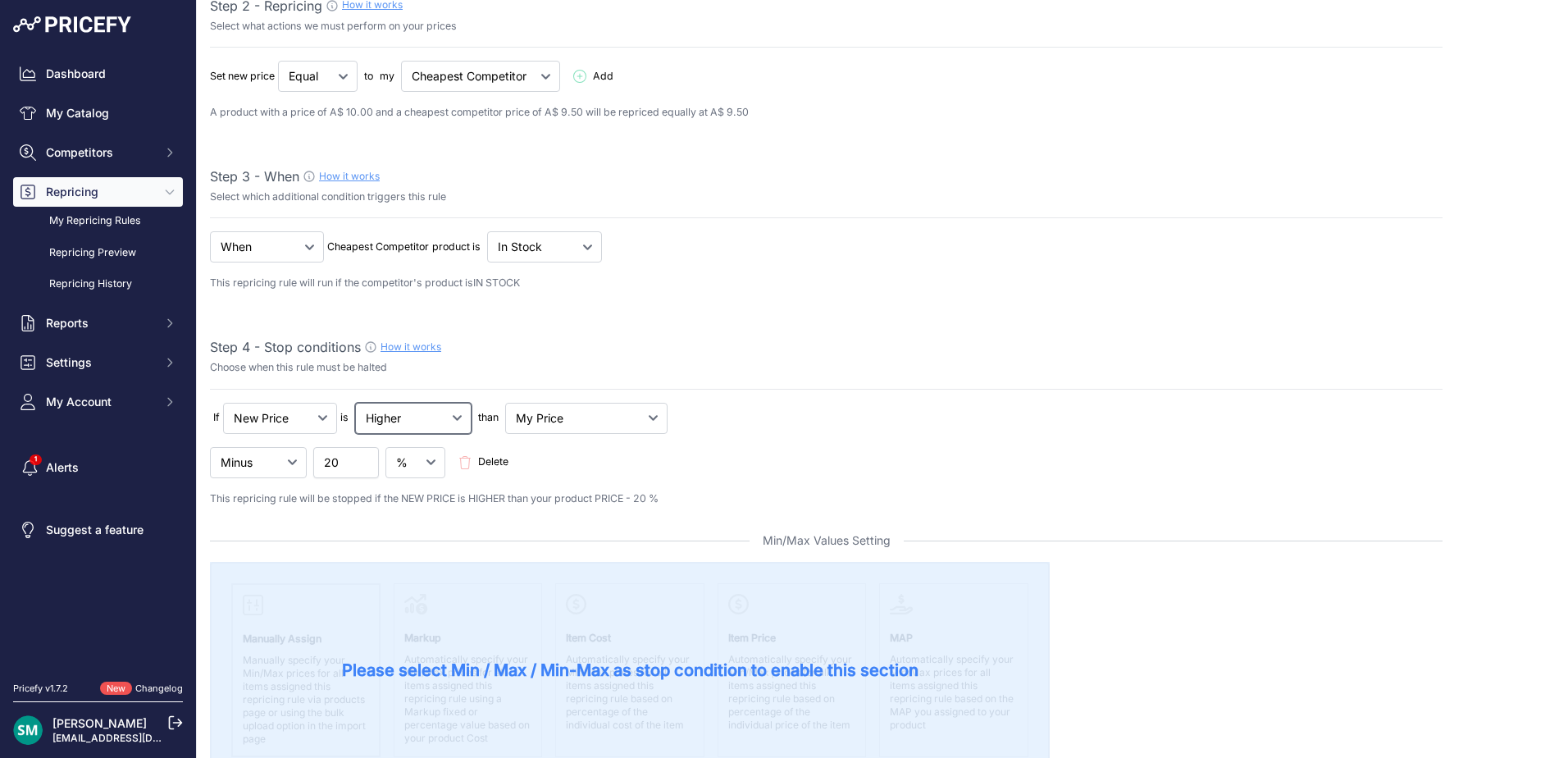
click at [449, 426] on select "Lower Higher Lower/Higher" at bounding box center [414, 418] width 117 height 31
click at [555, 422] on select "My Price Min Price Max Price Min/Max Price My Cost" at bounding box center [586, 418] width 163 height 31
select select "my_cost"
click at [509, 403] on select "My Price Min Price Max Price Min/Max Price My Cost" at bounding box center [586, 418] width 163 height 31
click at [457, 429] on select "Lower Higher Lower/Higher" at bounding box center [414, 418] width 117 height 31
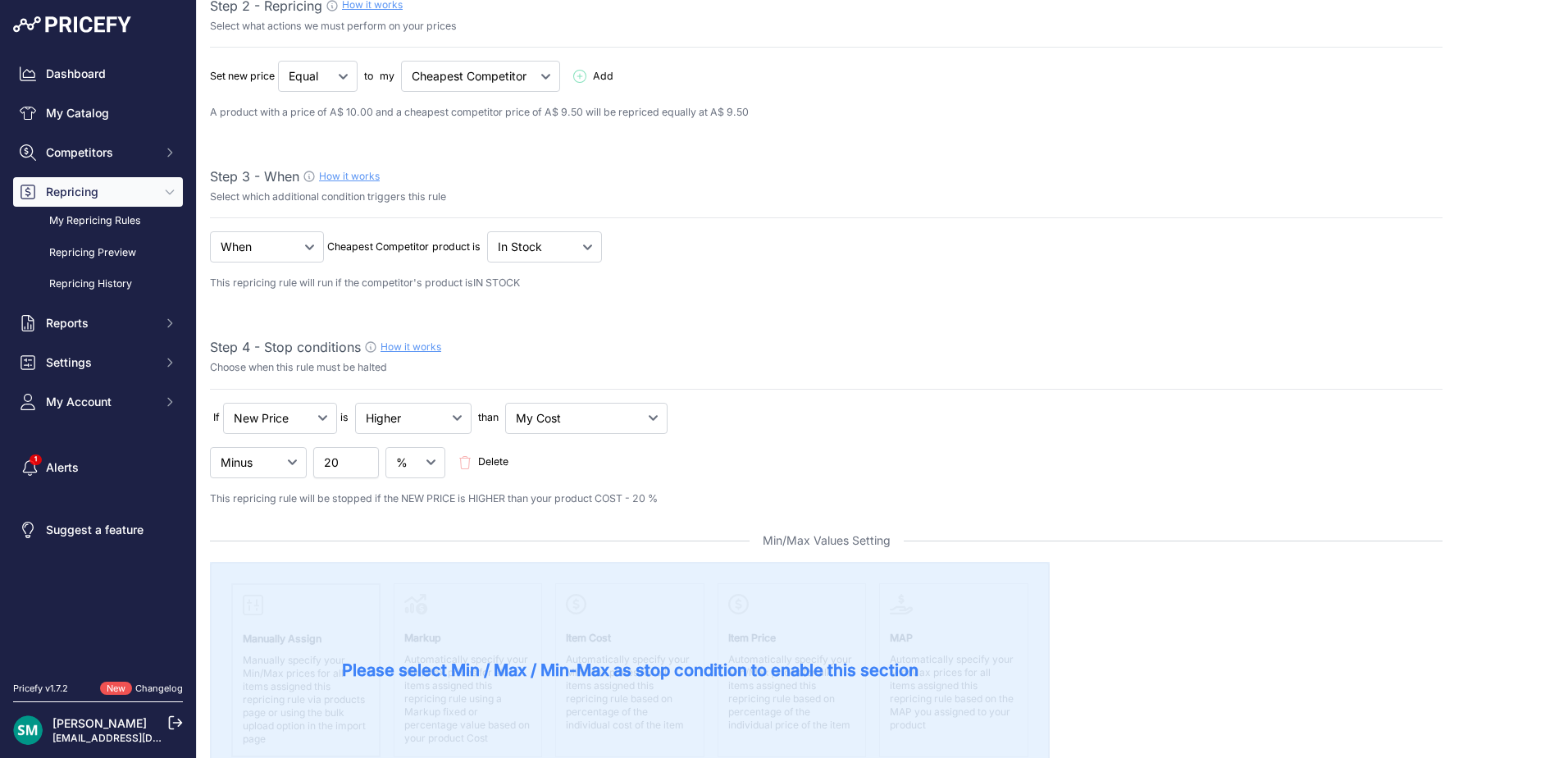
click at [659, 467] on div "Minus Plus Multiplied Divided 20 Delete" at bounding box center [827, 462] width 1233 height 31
click at [460, 423] on select "Lower Higher Lower/Higher" at bounding box center [414, 418] width 117 height 31
click at [356, 403] on select "Lower Higher Lower/Higher" at bounding box center [414, 418] width 117 height 31
click at [455, 413] on select "Lower Higher Lower/Higher" at bounding box center [414, 418] width 117 height 31
select select "not_lower"
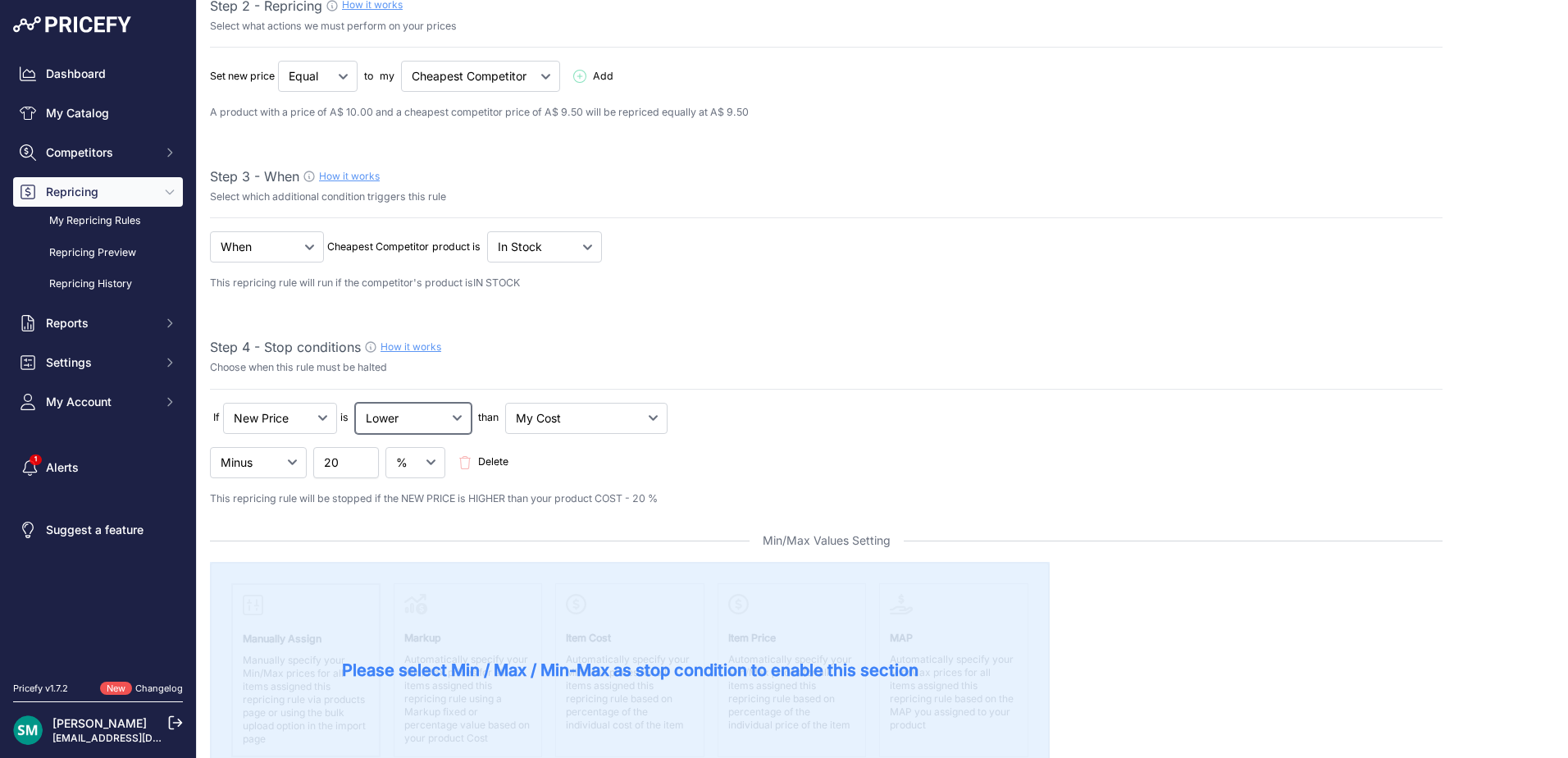
click at [356, 403] on select "Lower Higher Lower/Higher" at bounding box center [414, 418] width 117 height 31
select select "my_price"
click at [300, 463] on select "Minus Plus Multiplied Divided" at bounding box center [259, 462] width 97 height 31
click at [210, 447] on select "Minus Plus Multiplied Divided" at bounding box center [259, 462] width 97 height 31
click at [295, 469] on select "Minus Plus Multiplied Divided" at bounding box center [259, 462] width 97 height 31
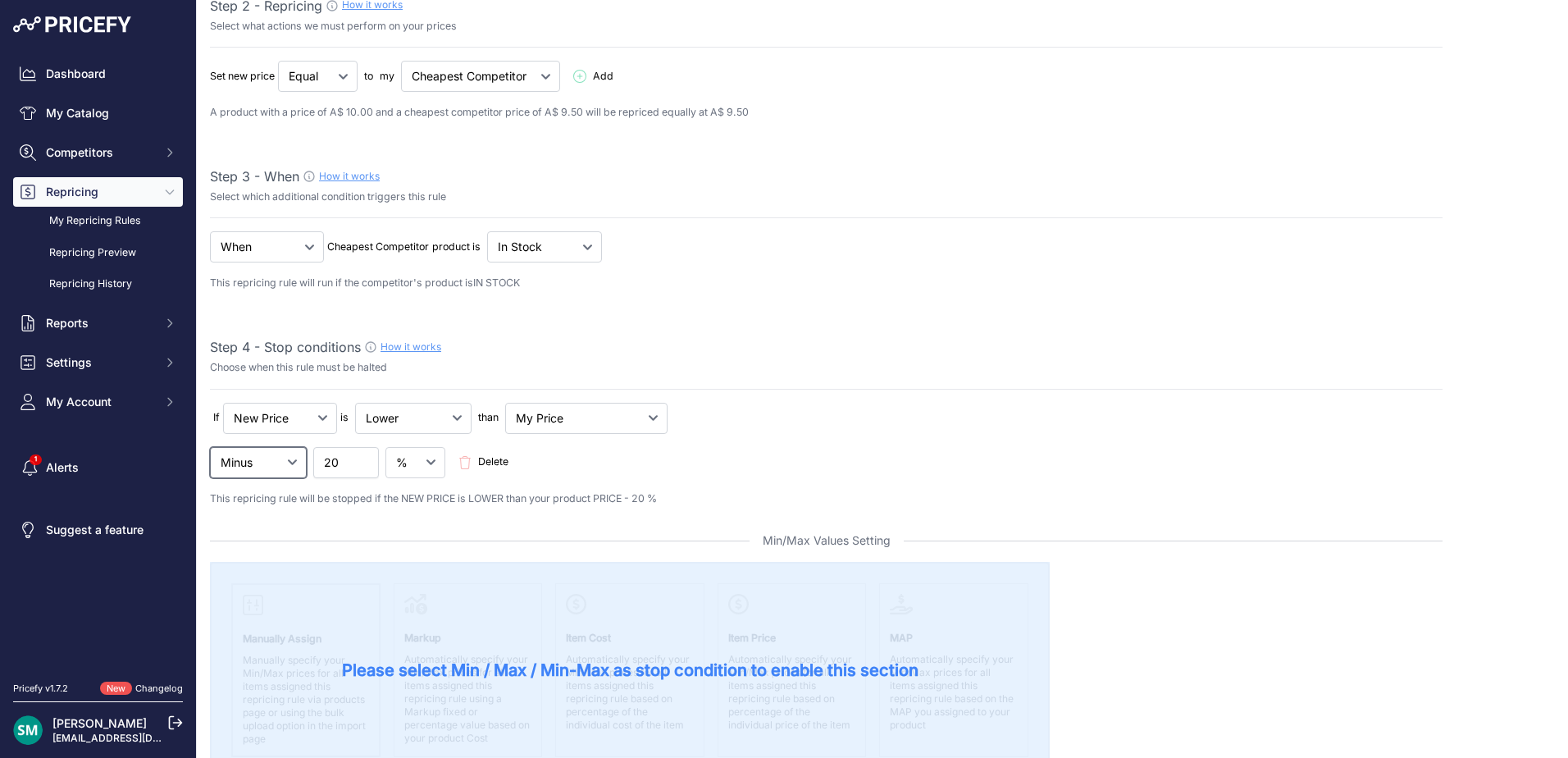
select select "plus"
click at [210, 447] on select "Minus Plus Multiplied Divided" at bounding box center [259, 462] width 97 height 31
drag, startPoint x: 361, startPoint y: 469, endPoint x: 325, endPoint y: 474, distance: 36.3
click at [324, 474] on input "19.99" at bounding box center [346, 462] width 66 height 31
drag, startPoint x: 327, startPoint y: 469, endPoint x: 426, endPoint y: 457, distance: 99.7
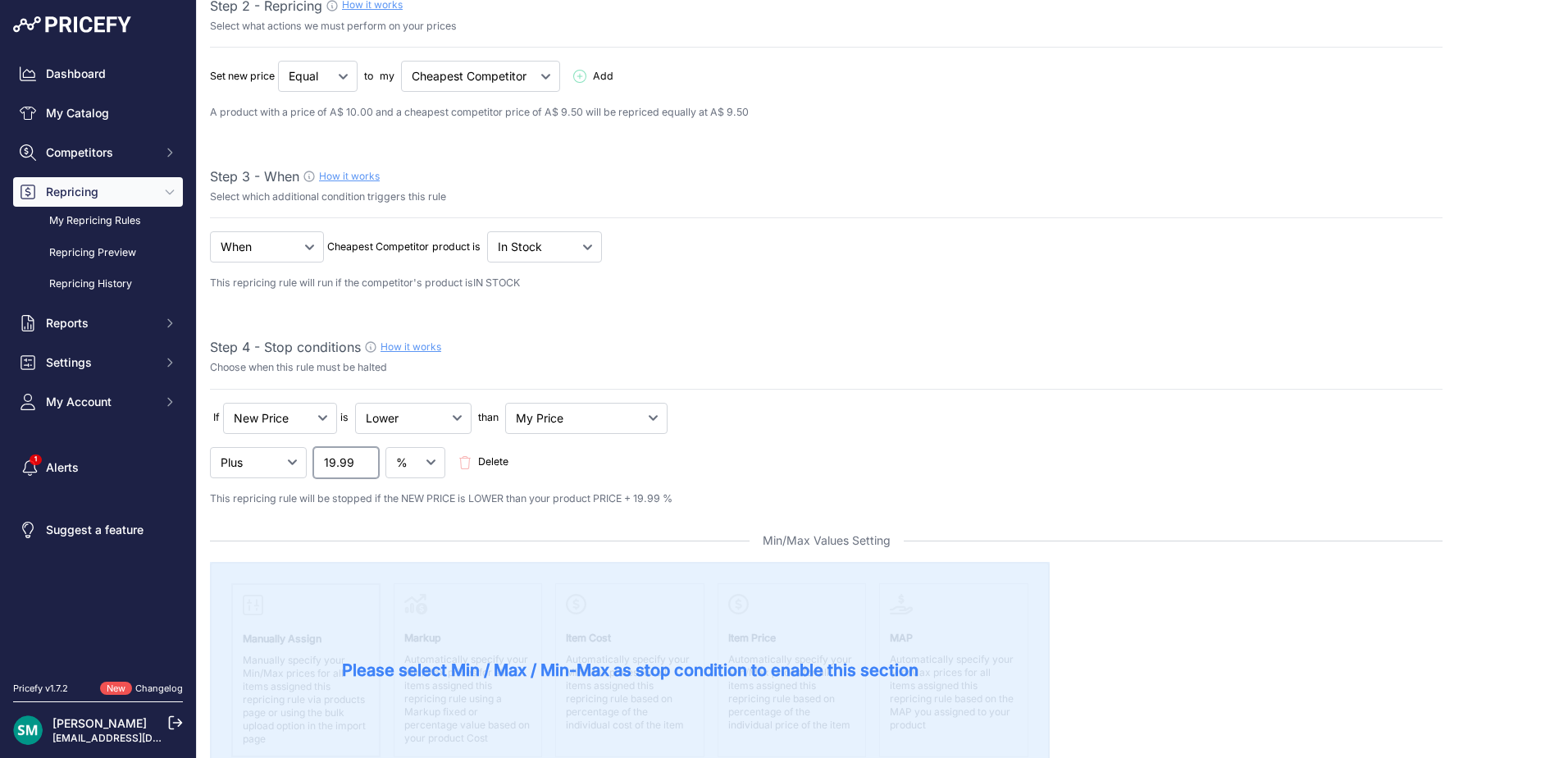
click at [425, 457] on div "Minus Plus Multiplied Divided 19.99 Delete" at bounding box center [827, 462] width 1233 height 31
type input "1"
type input "30"
click at [637, 484] on div "If New Price No Condition is" at bounding box center [827, 454] width 1233 height 104
click at [537, 419] on select "My Price Min Price Max Price Min/Max Price My Cost" at bounding box center [586, 418] width 163 height 31
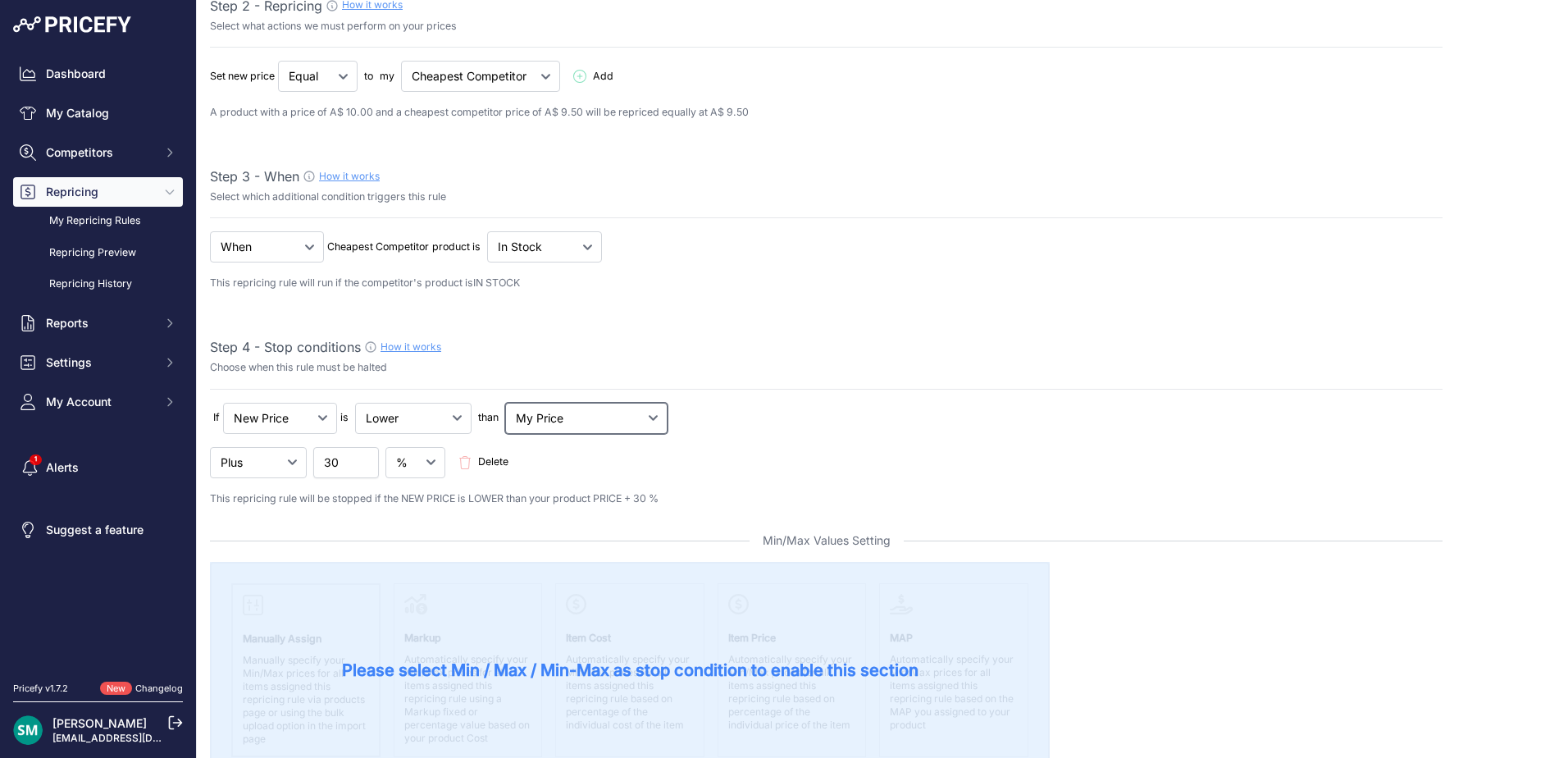
select select "my_cost"
click at [509, 403] on select "My Price Min Price Max Price Min/Max Price My Cost" at bounding box center [586, 418] width 163 height 31
click at [774, 478] on div "If New Price No Condition is" at bounding box center [827, 454] width 1233 height 104
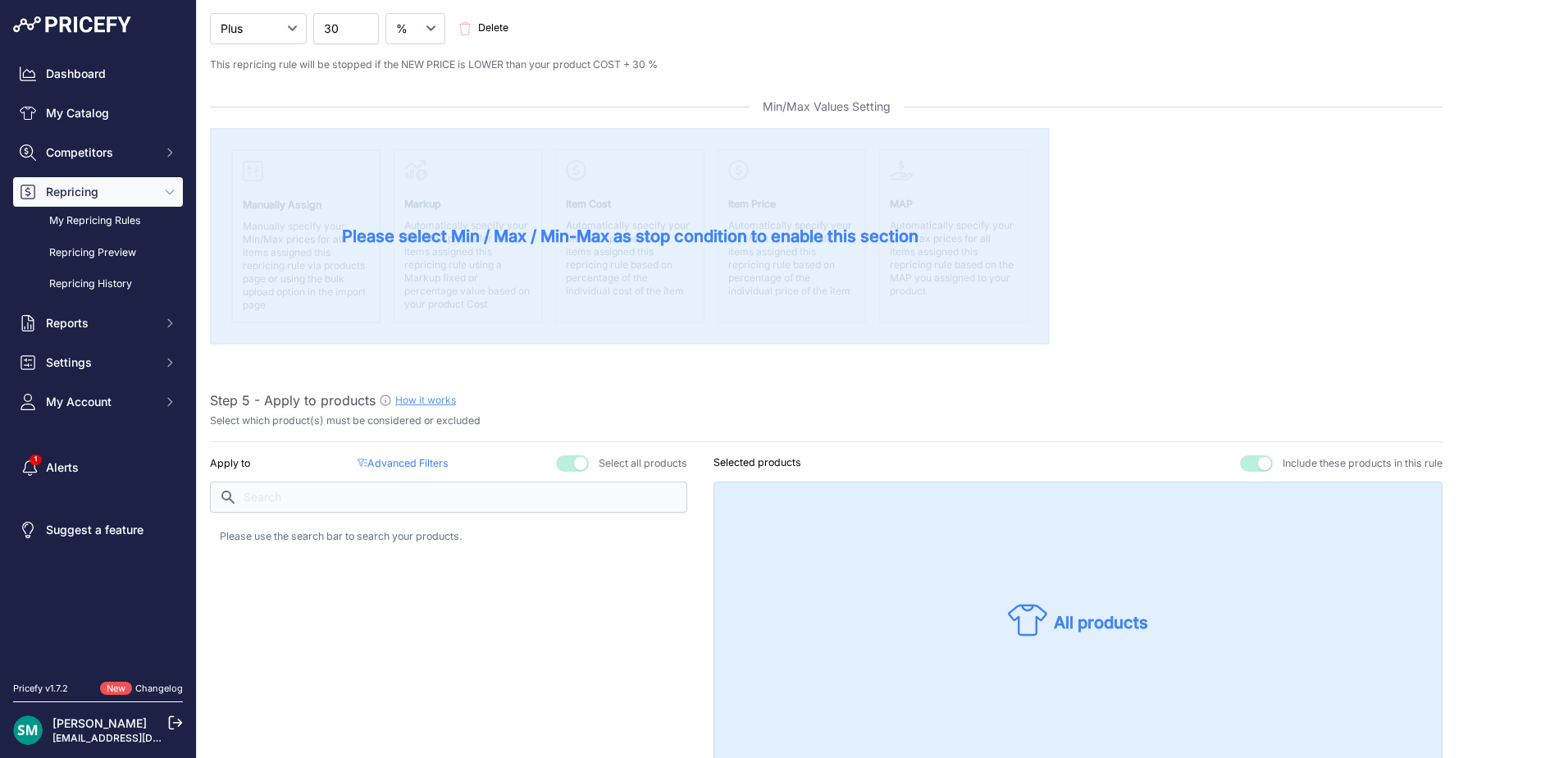
scroll to position [738, 0]
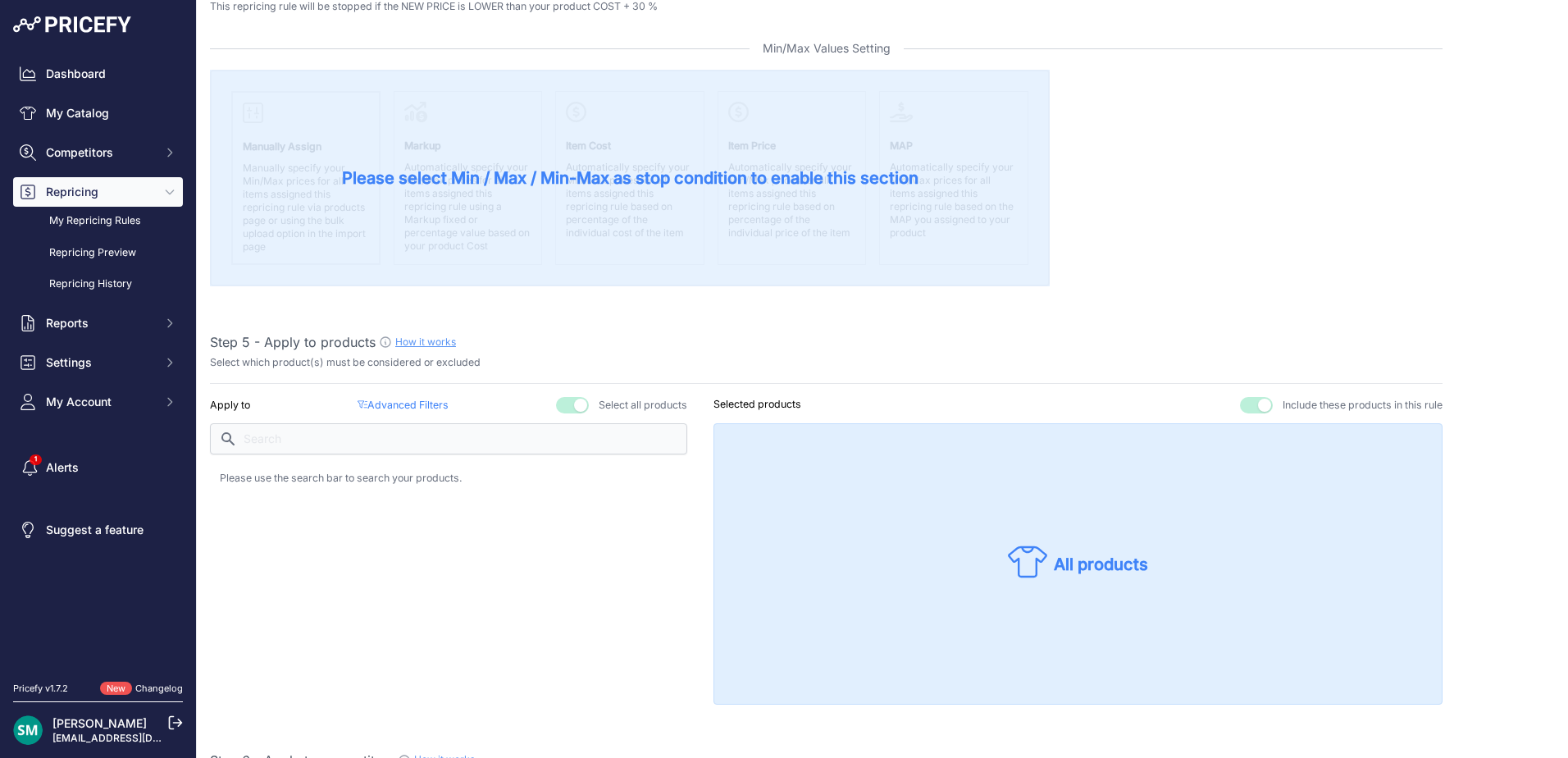
click at [389, 398] on p "Advanced Filters ( false )" at bounding box center [403, 405] width 91 height 16
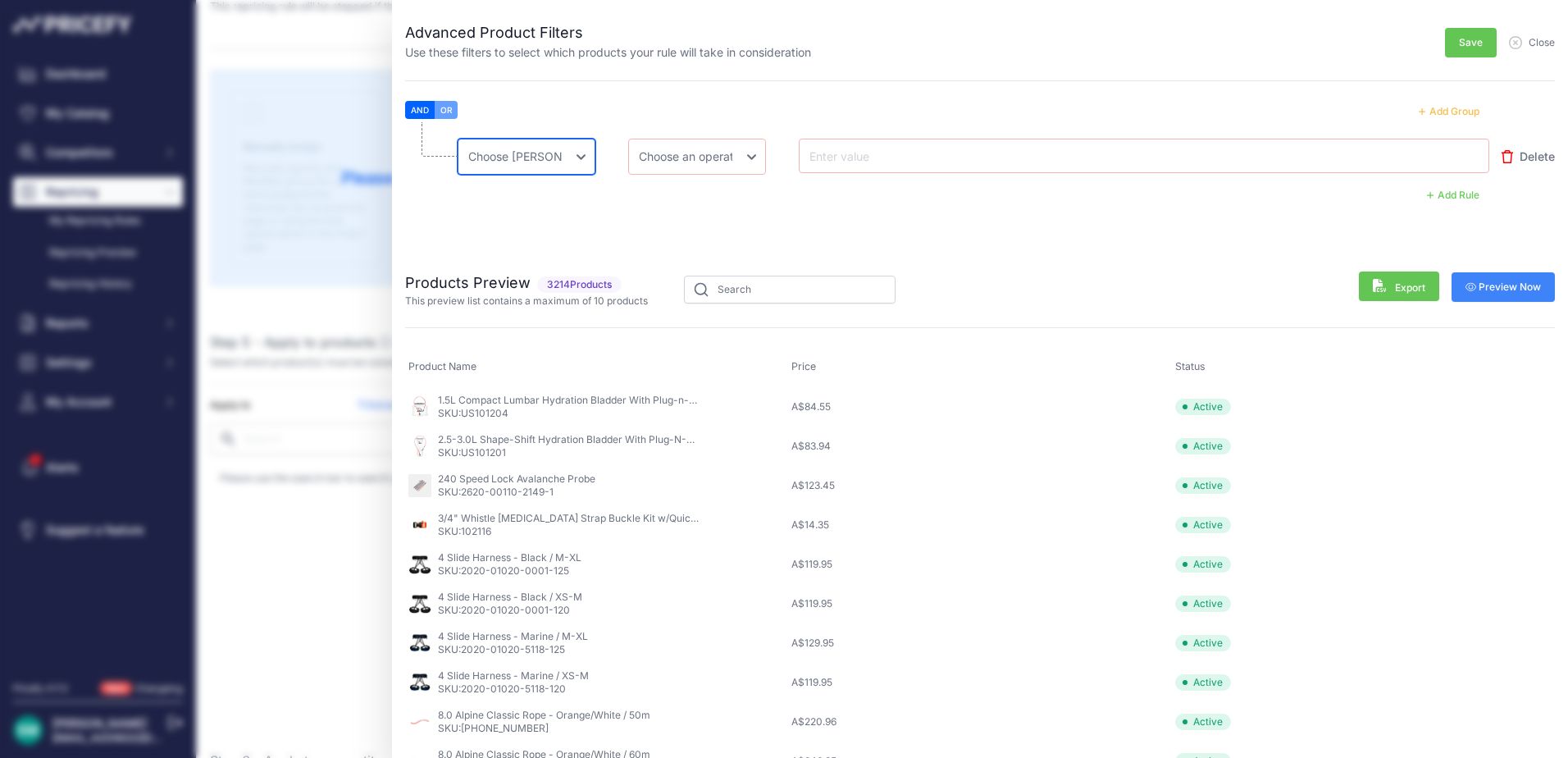
click at [560, 160] on select "Choose an field Name Price Cost MAP Brand Min Price Max Price SKU GTIN/EAN/ASIN…" at bounding box center [526, 156] width 138 height 36
select select "mp.brand"
click at [458, 138] on select "Choose an field Name Price Cost MAP Brand Min Price Max Price SKU GTIN/EAN/ASIN…" at bounding box center [526, 156] width 138 height 36
click at [721, 125] on li "Choose an field Name Price Cost MAP Brand Min Price Max Price SKU GTIN/EAN/ASIN…" at bounding box center [980, 184] width 1150 height 123
click at [708, 156] on select "Choose an operator Equal Not Equal In Not In Less Less or Equal Greater Greater…" at bounding box center [696, 156] width 138 height 36
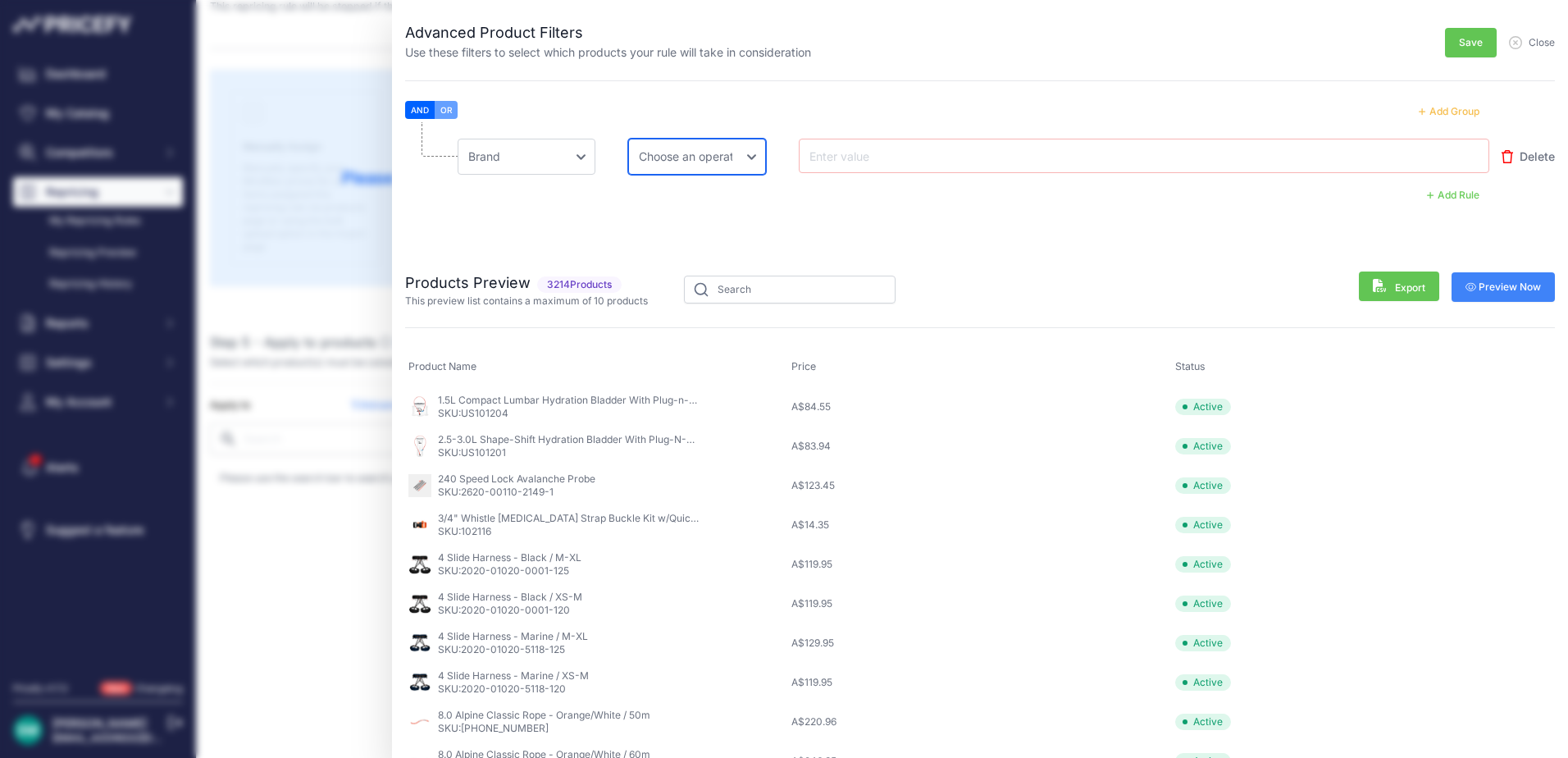
select select "equal"
click at [628, 138] on select "Choose an operator Equal Not Equal In Not In Less Less or Equal Greater Greater…" at bounding box center [696, 156] width 138 height 36
click at [877, 161] on input "text" at bounding box center [872, 156] width 131 height 20
type input "Katadyn"
click at [1464, 54] on button "Save" at bounding box center [1471, 42] width 52 height 29
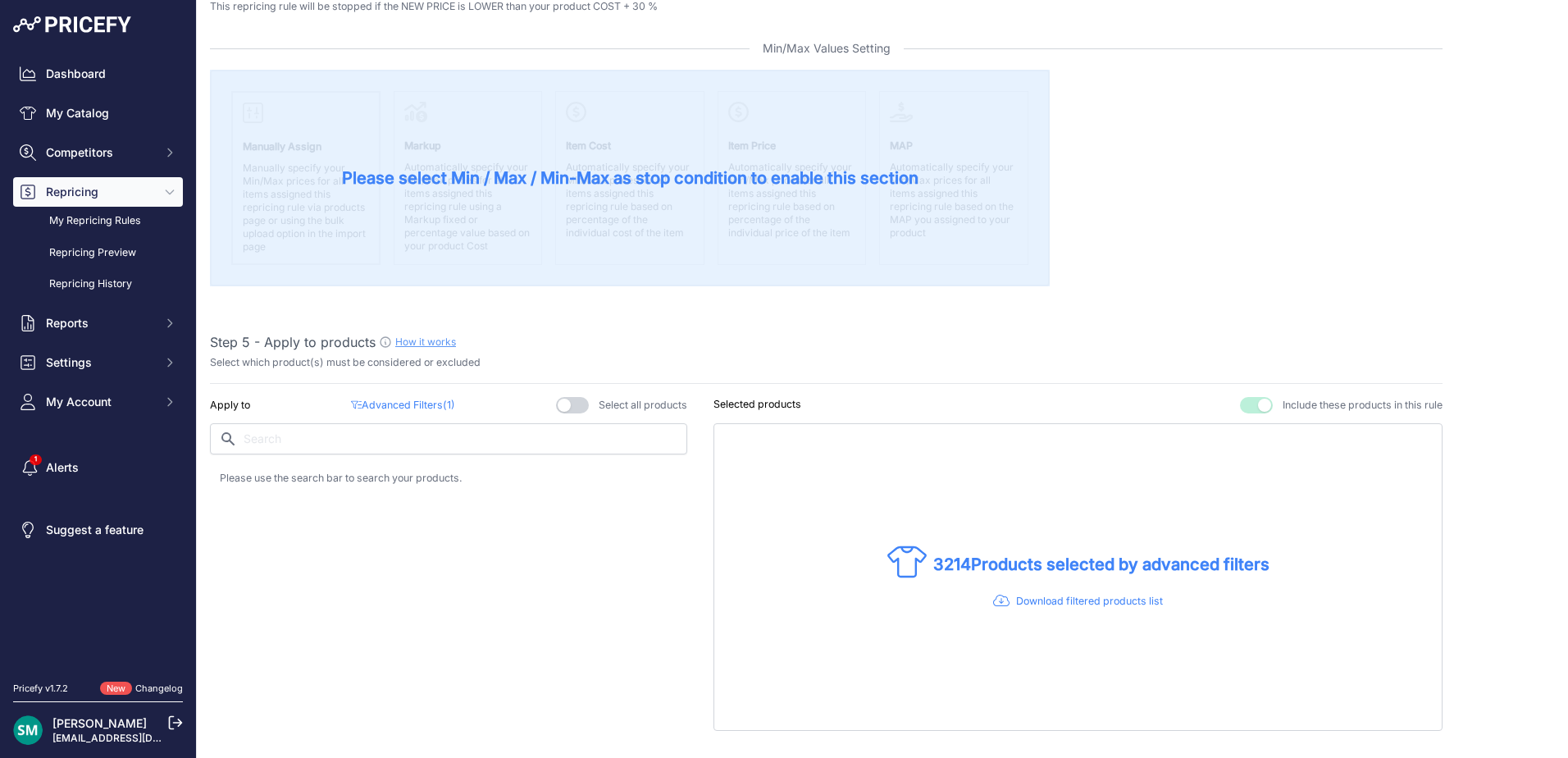
click at [451, 411] on span "( 1 )" at bounding box center [449, 404] width 13 height 13
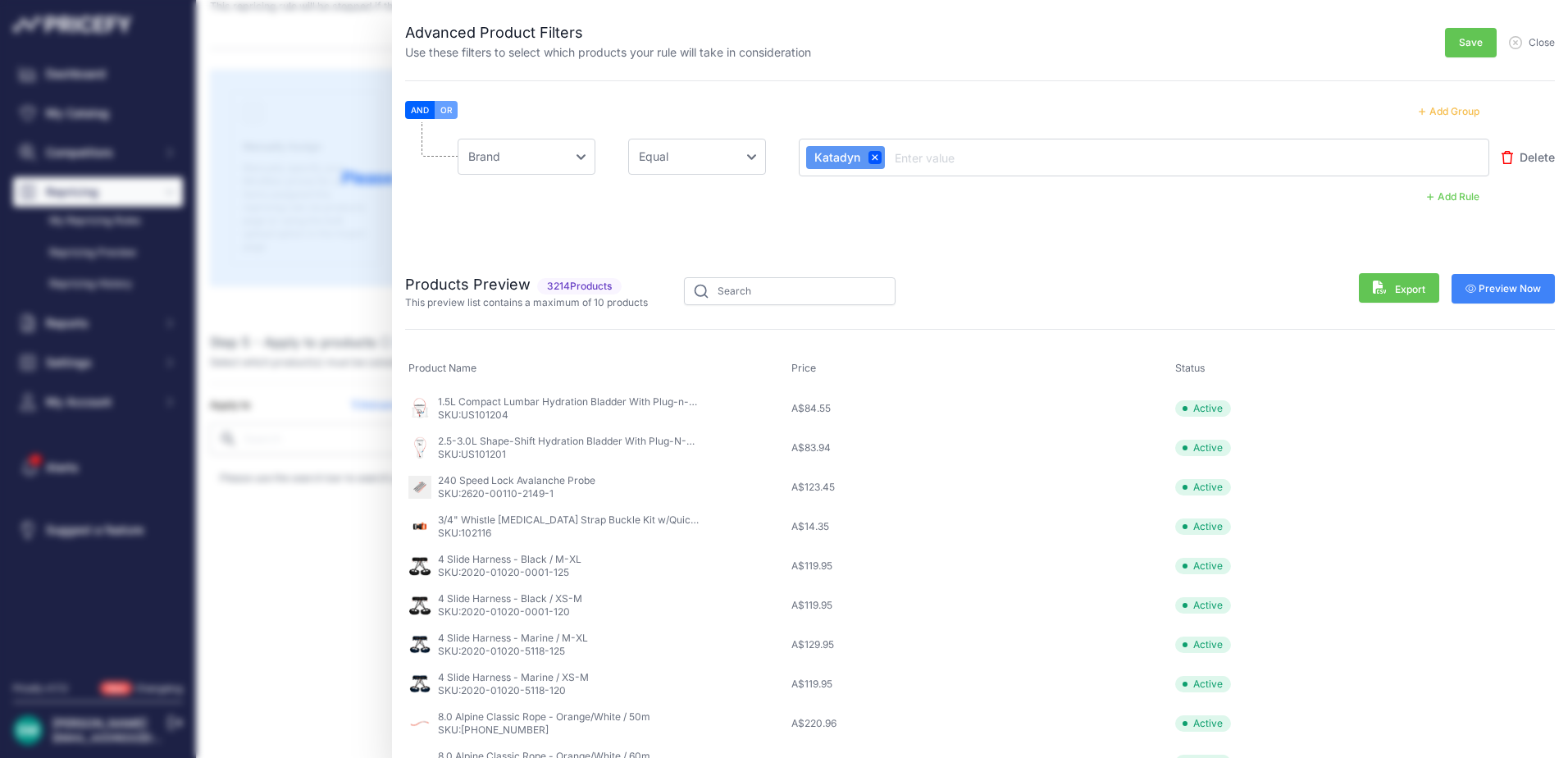
click at [1473, 287] on span "Preview Now" at bounding box center [1504, 289] width 76 height 13
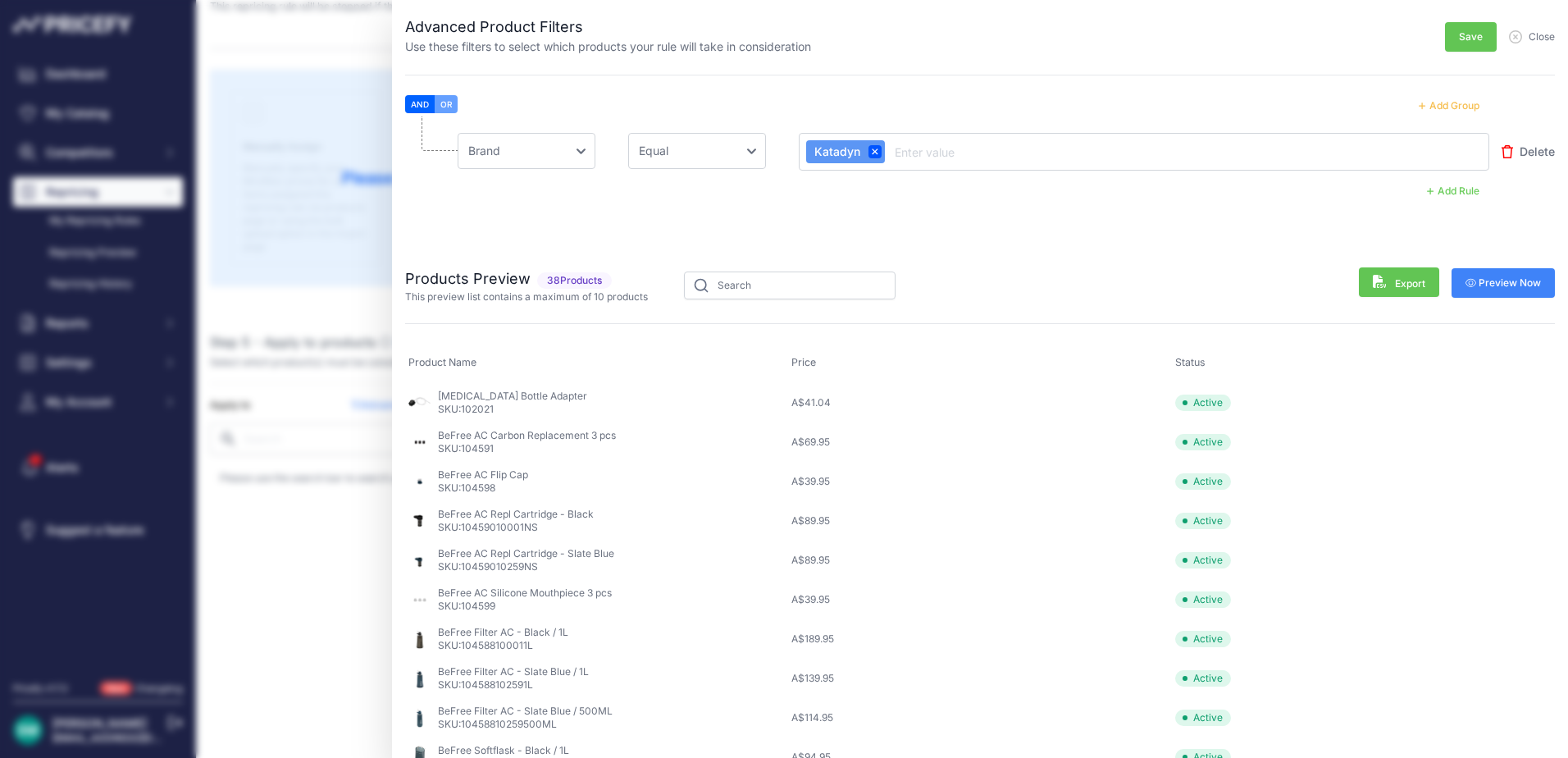
scroll to position [0, 0]
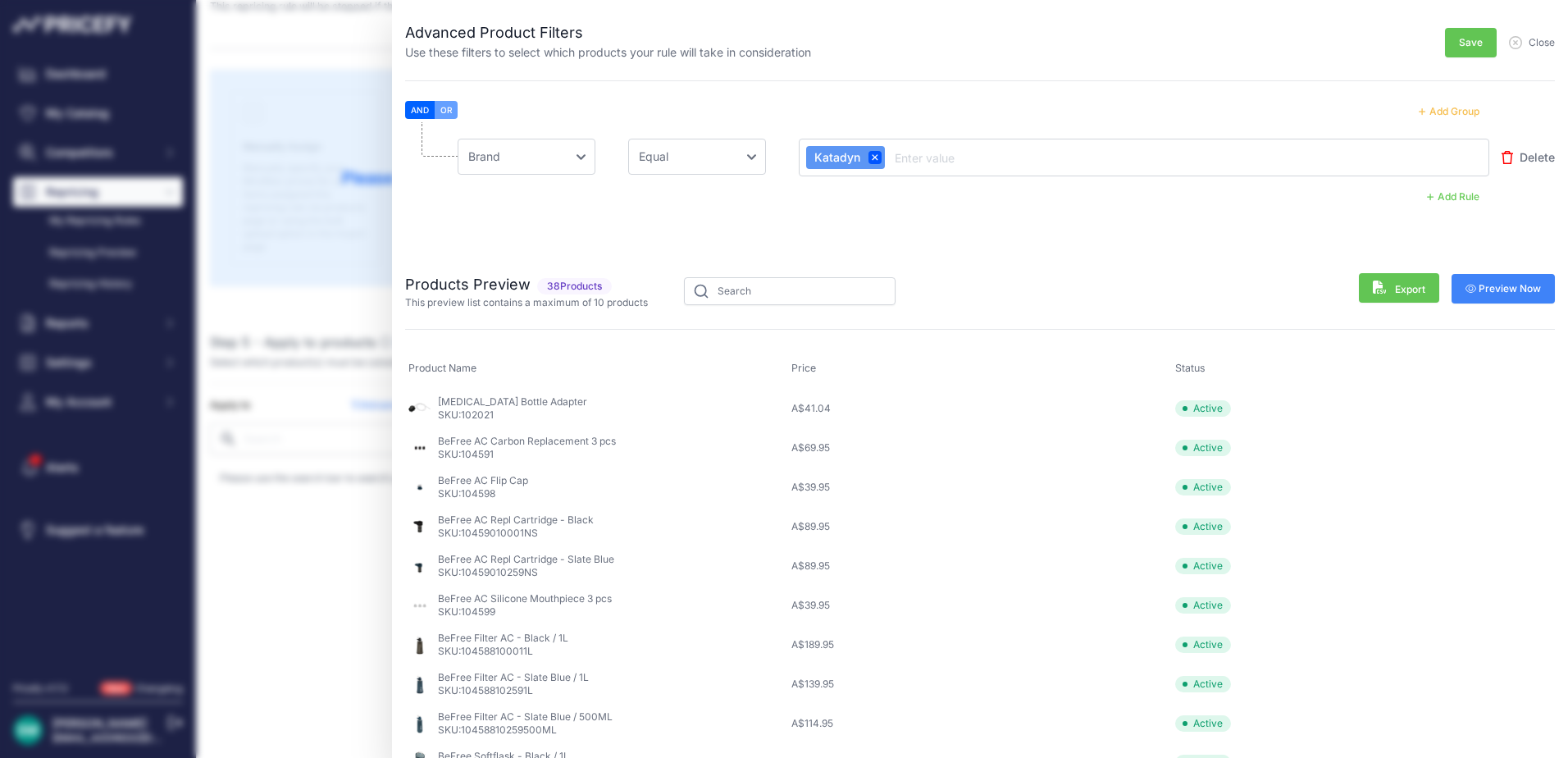
click at [1473, 48] on button "Save" at bounding box center [1471, 42] width 52 height 29
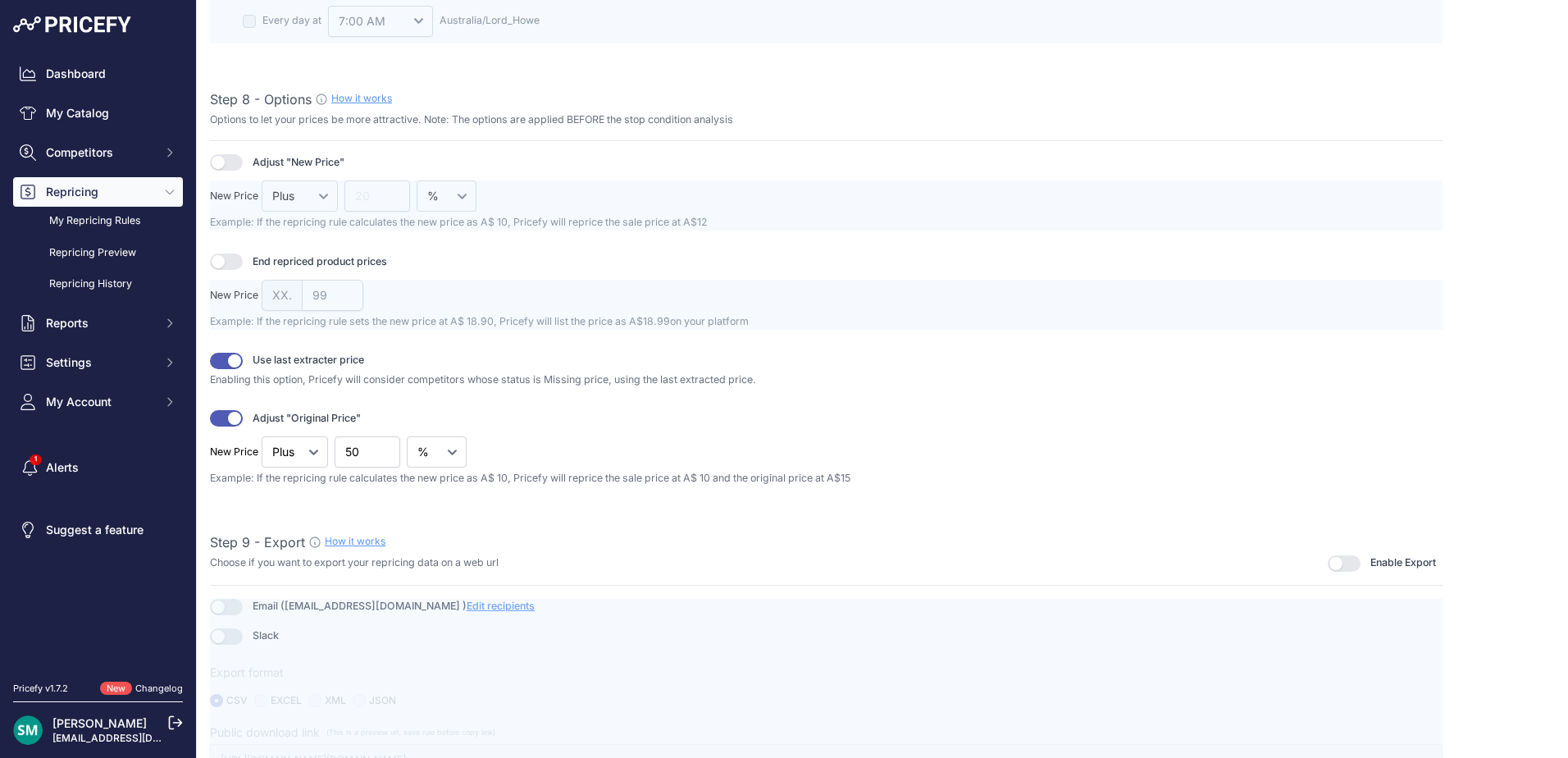
scroll to position [2098, 0]
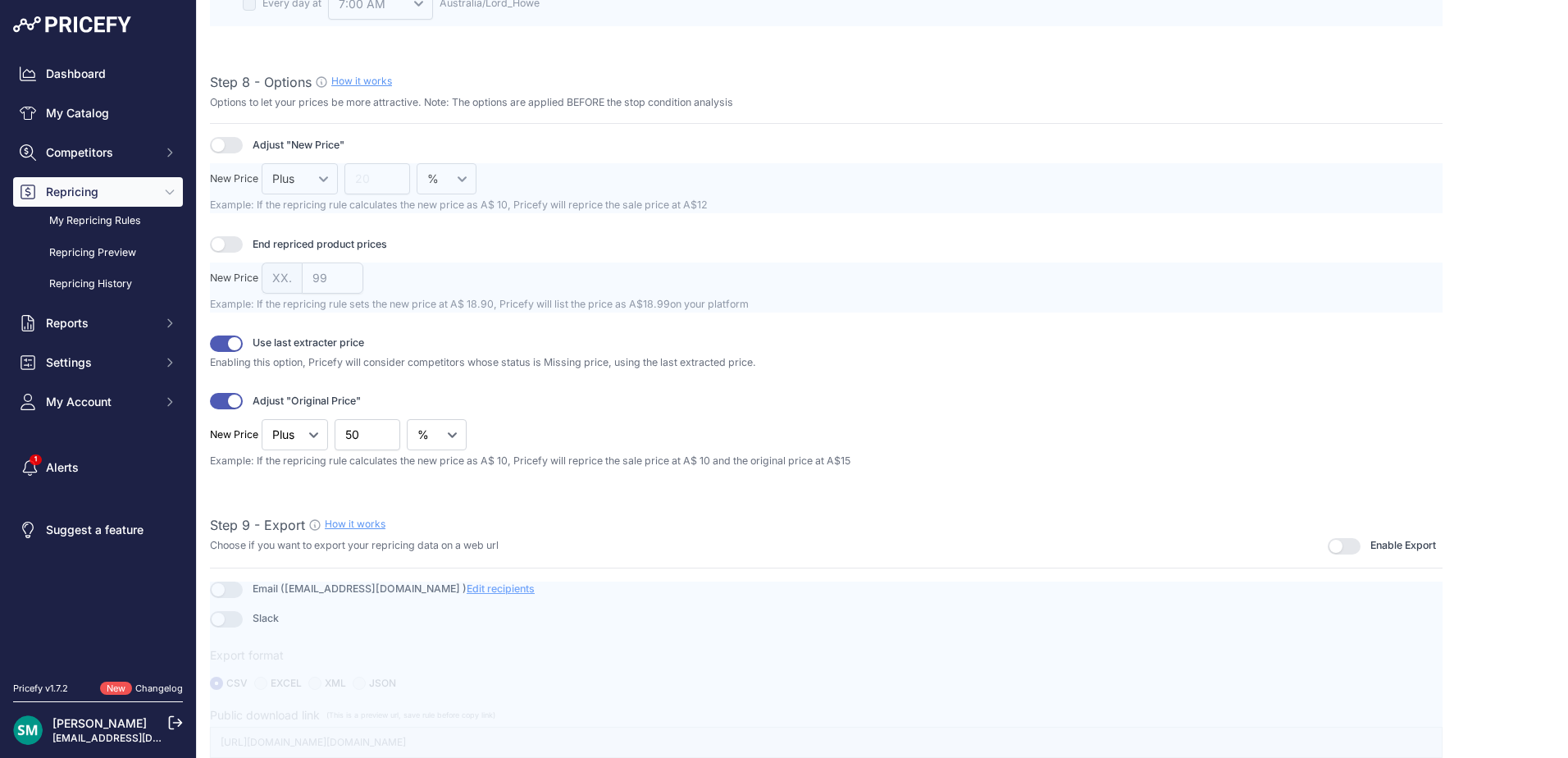
click at [224, 348] on button "button" at bounding box center [226, 344] width 33 height 17
click at [219, 399] on button "button" at bounding box center [226, 401] width 33 height 17
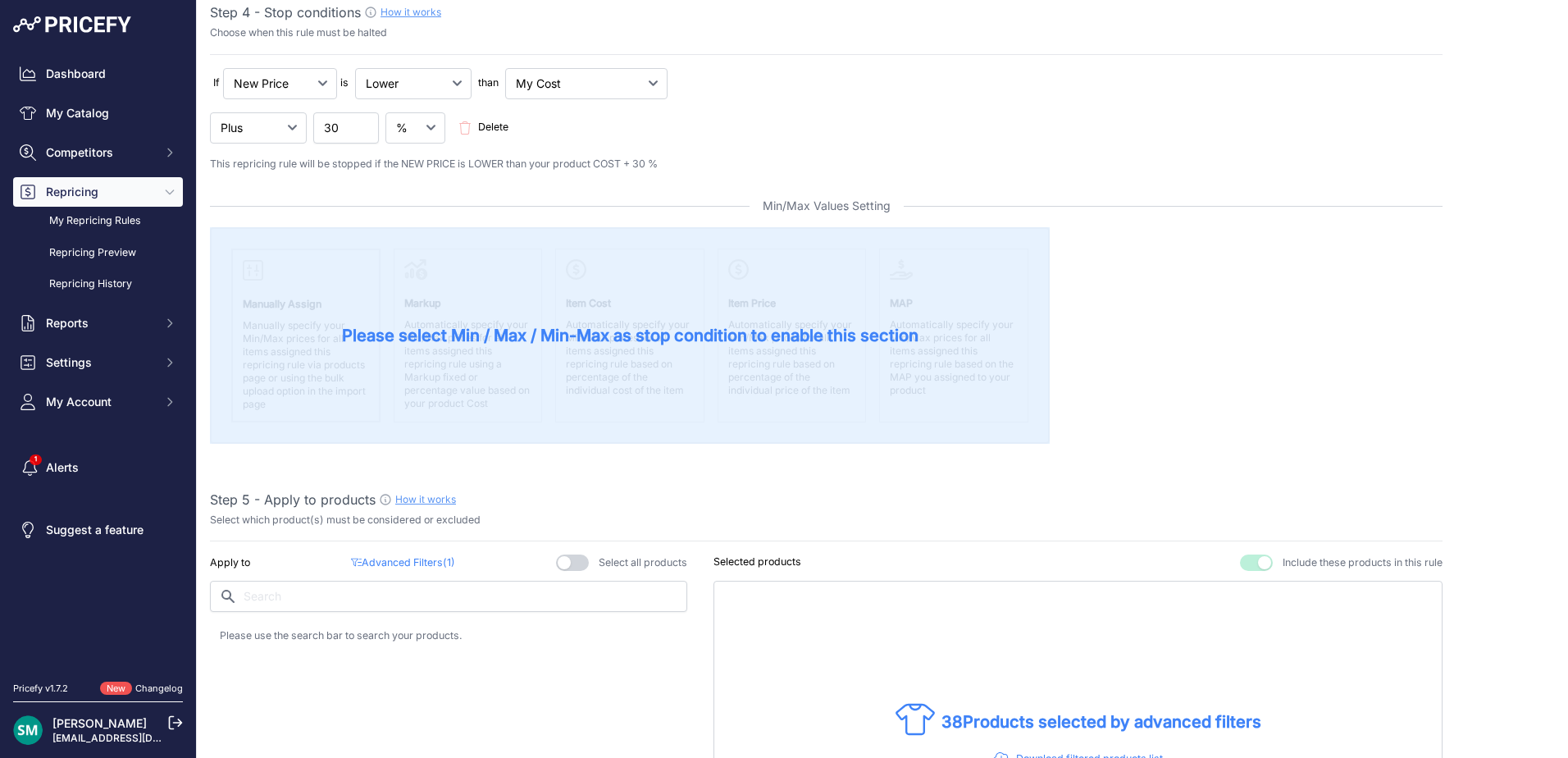
scroll to position [0, 0]
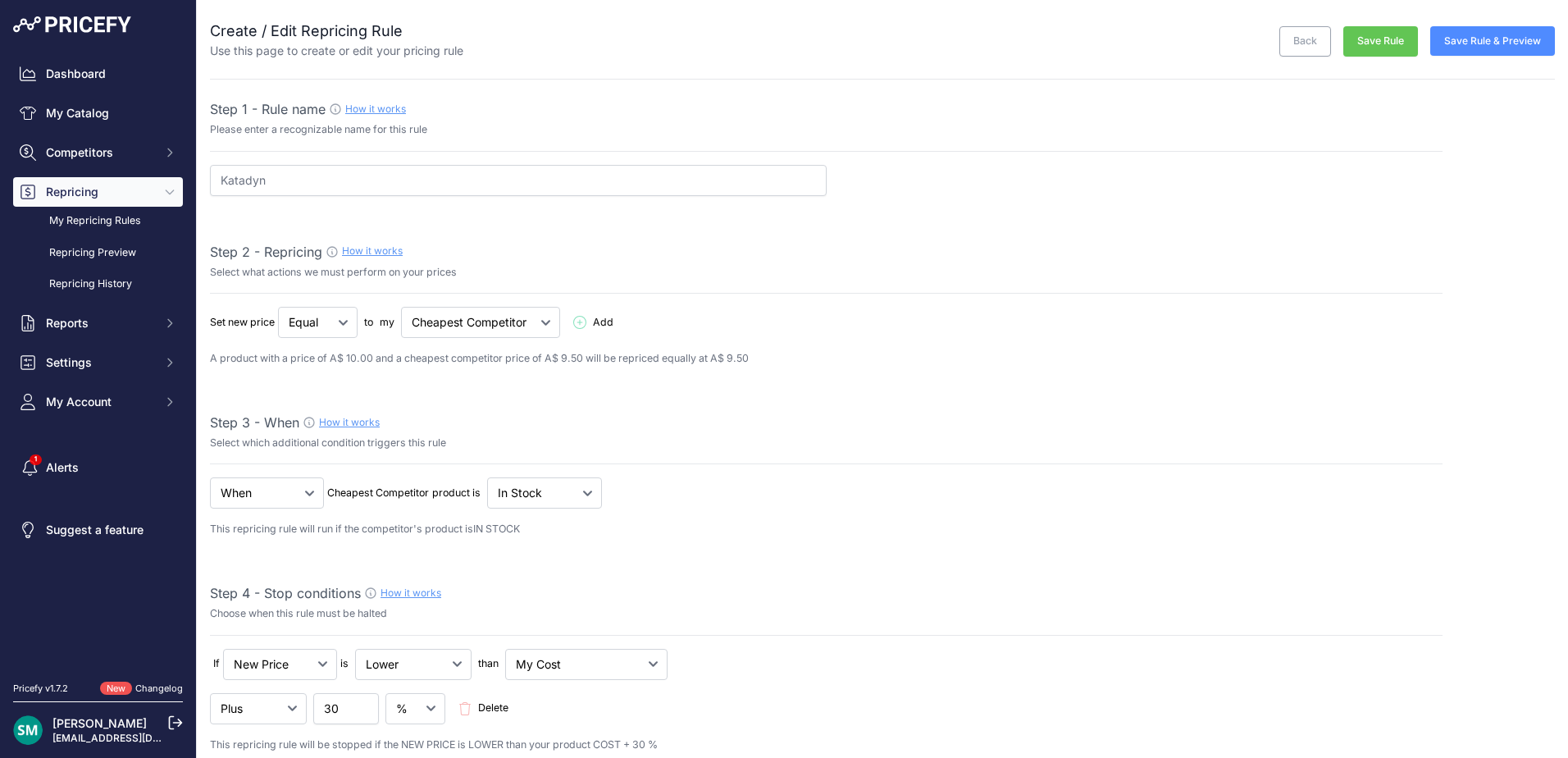
click at [1369, 37] on button "Save Rule" at bounding box center [1380, 41] width 74 height 30
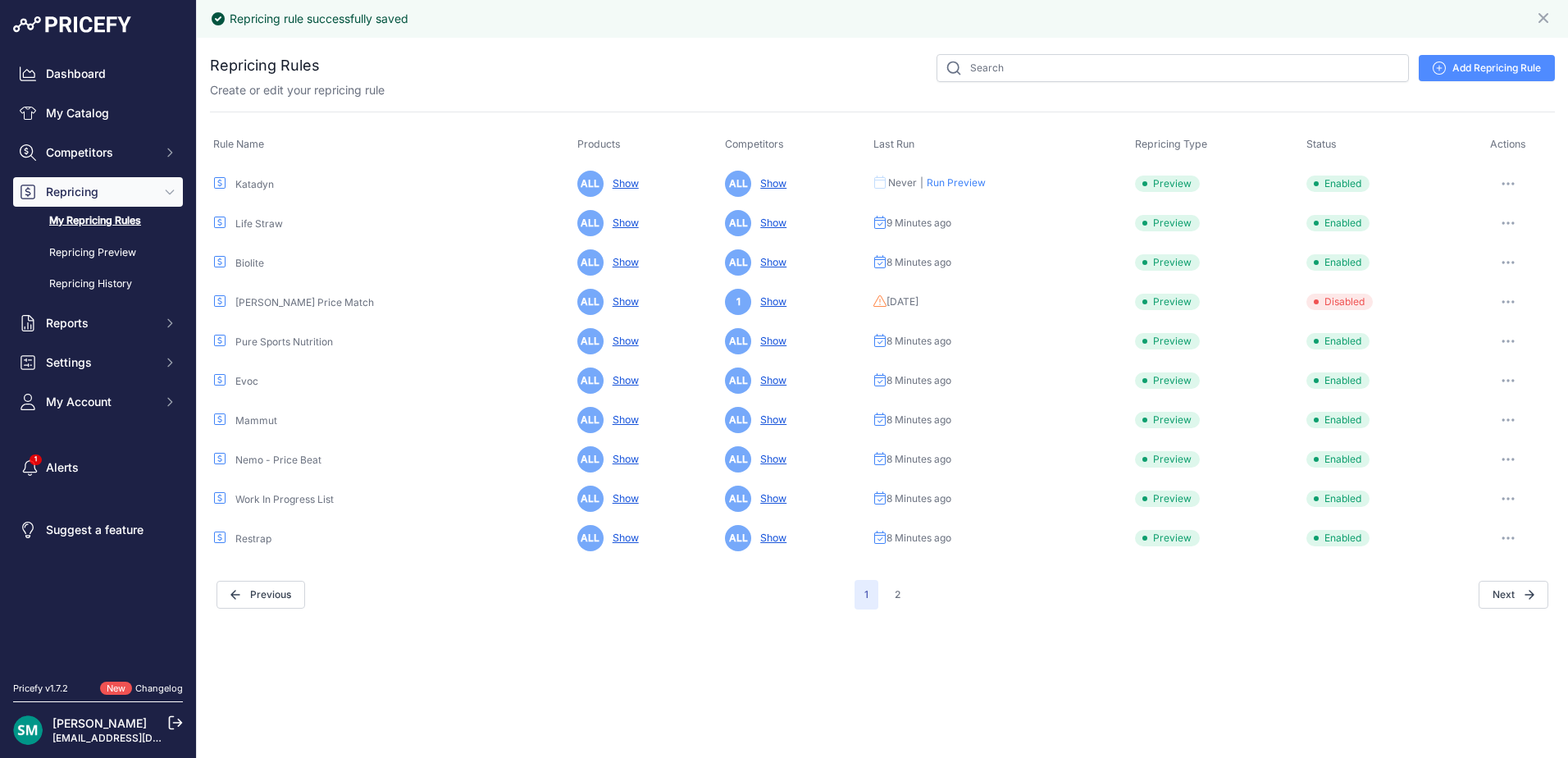
click at [949, 186] on button "Run Preview" at bounding box center [956, 183] width 59 height 13
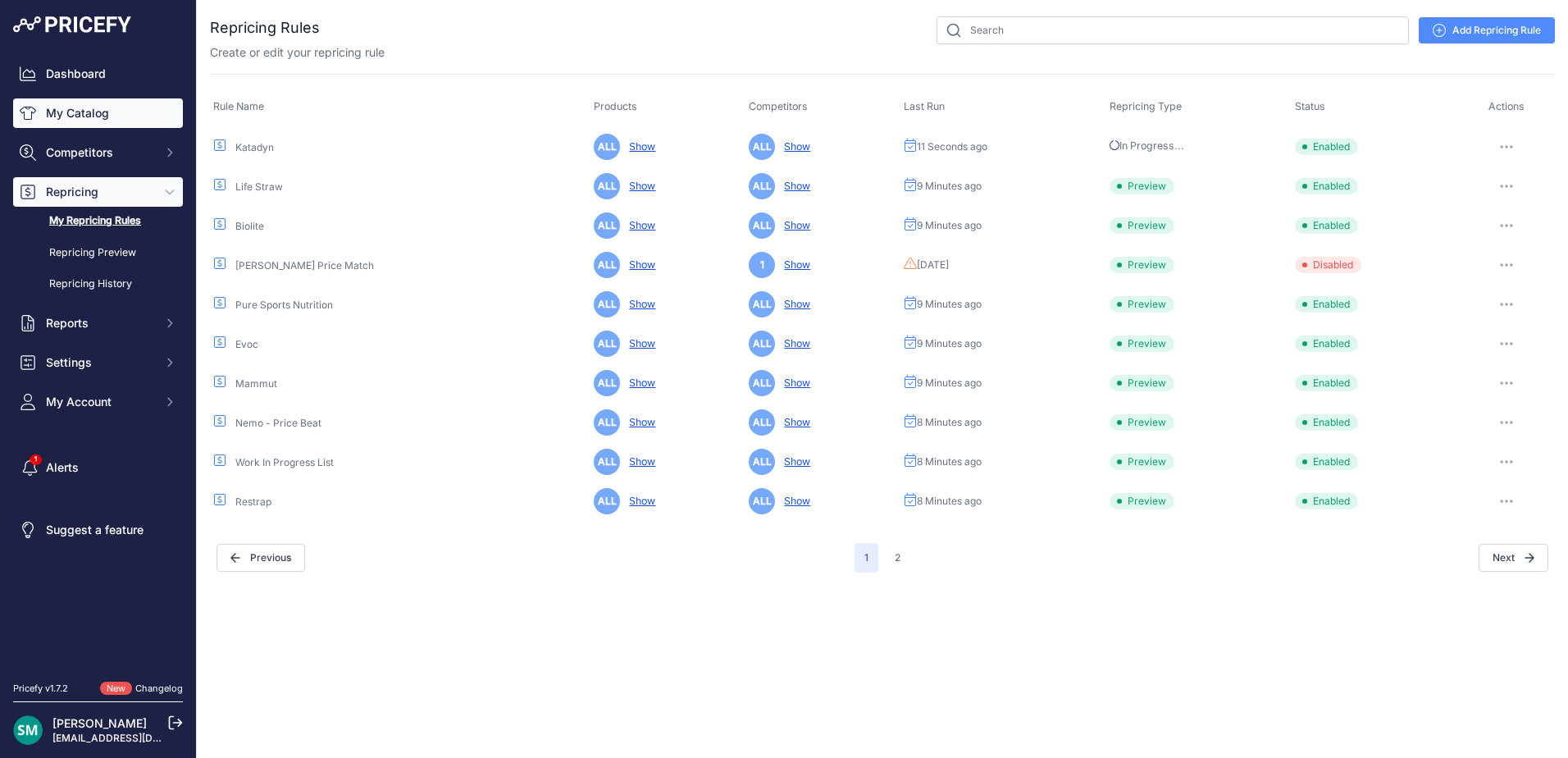
click at [138, 122] on link "My Catalog" at bounding box center [98, 113] width 170 height 29
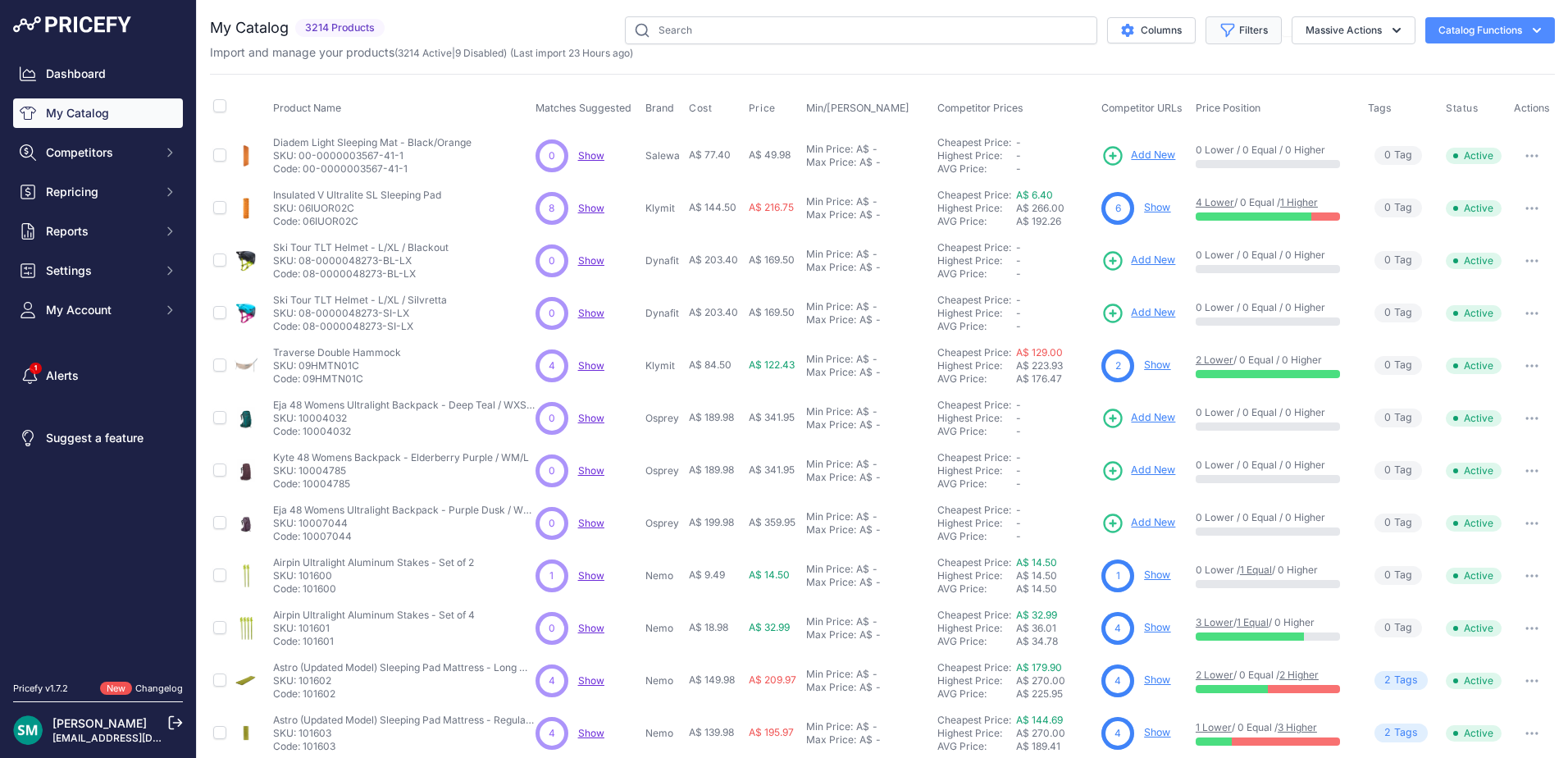
click at [1219, 37] on icon "button" at bounding box center [1228, 31] width 17 height 17
click at [1194, 228] on select "Select an option 100% 226ERS Abus Albek [PERSON_NAME] BBB Cycling Biolite Black…" at bounding box center [1190, 230] width 158 height 28
select select "Katadyn"
click at [1112, 217] on select "Select an option 100% 226ERS Abus Albek [PERSON_NAME] BBB Cycling Biolite Black…" at bounding box center [1190, 230] width 158 height 28
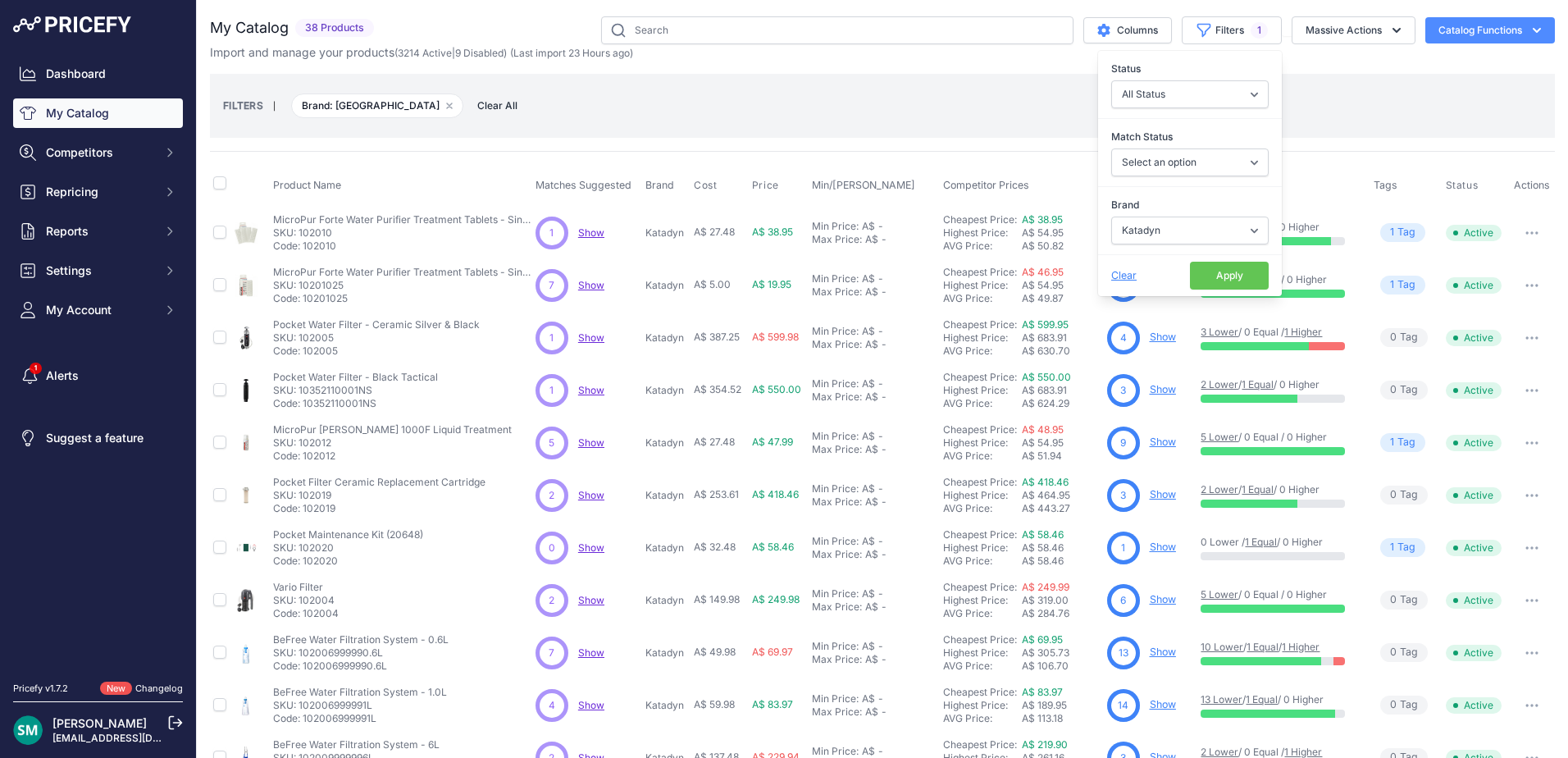
click at [1244, 275] on button "Apply" at bounding box center [1229, 275] width 78 height 28
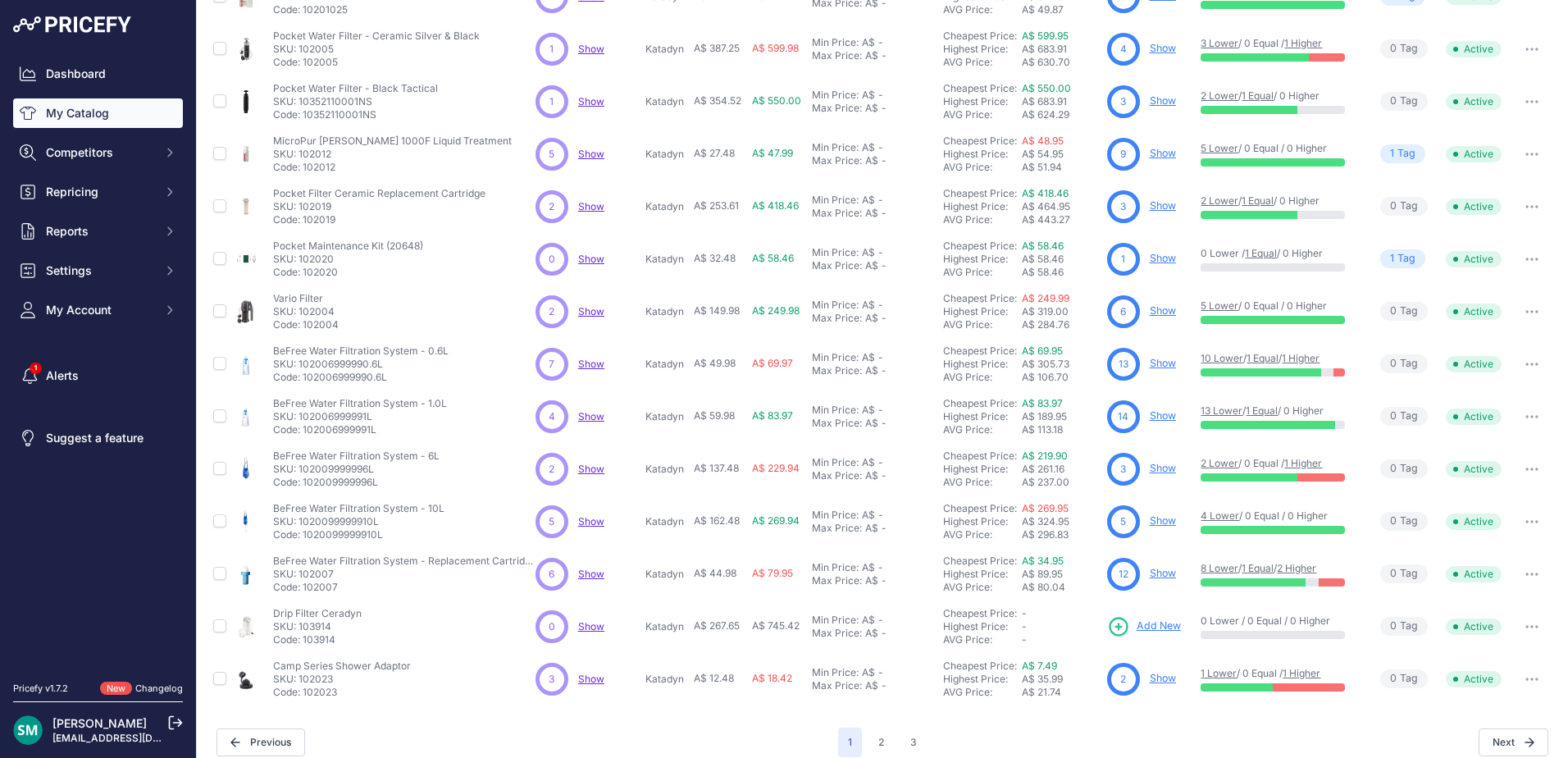
scroll to position [304, 0]
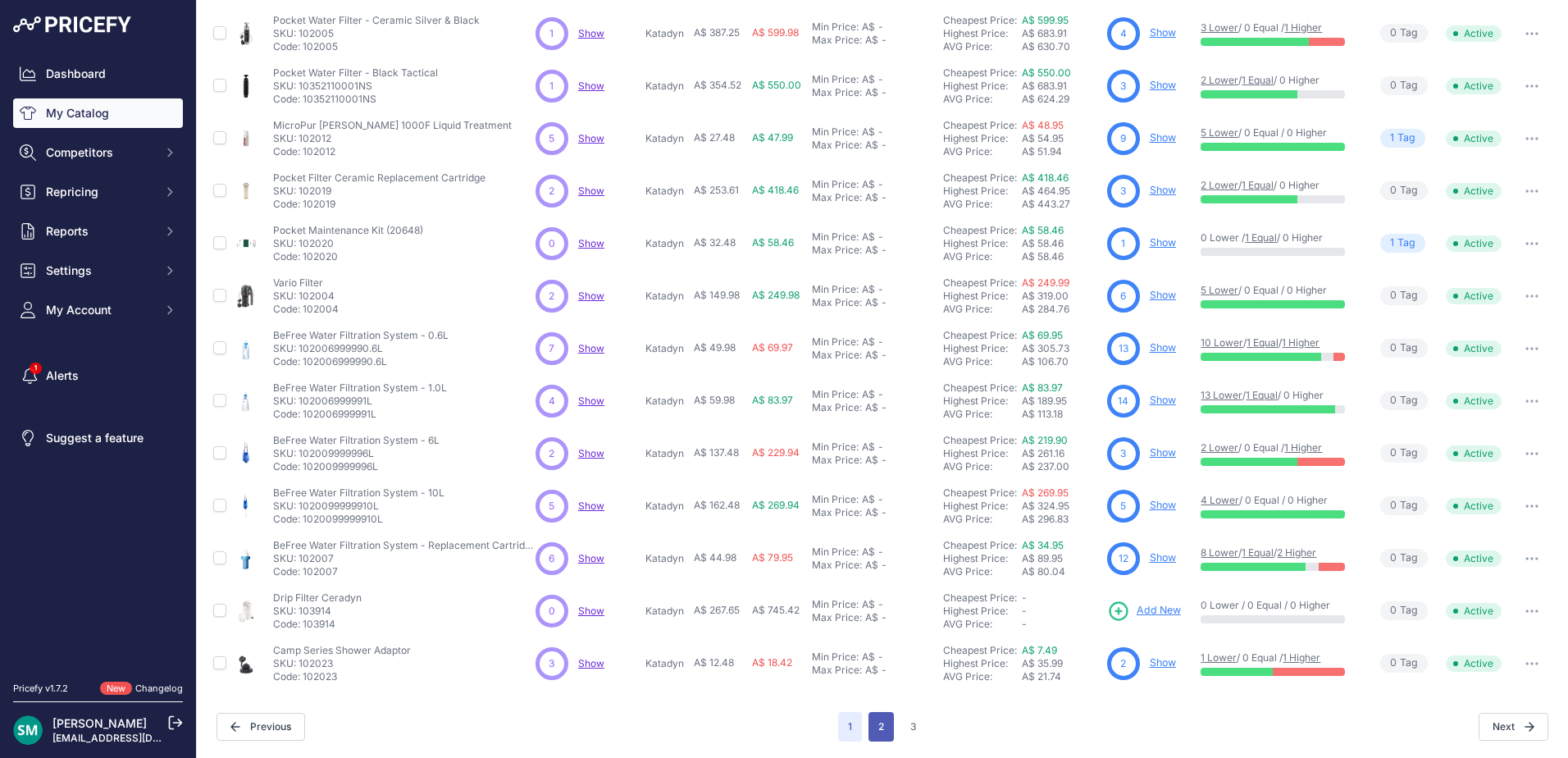
click at [870, 725] on button "2" at bounding box center [882, 726] width 25 height 29
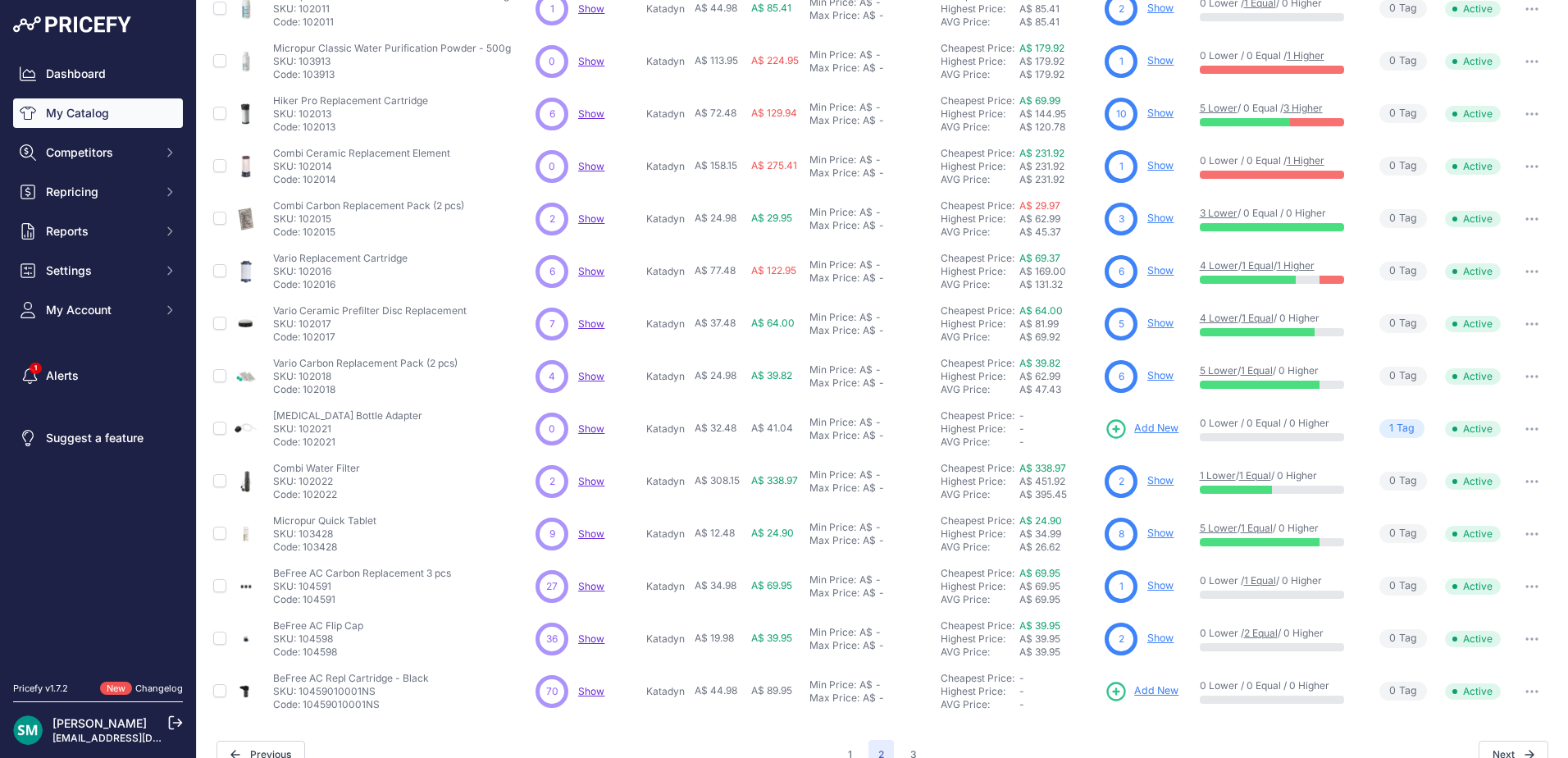
scroll to position [304, 0]
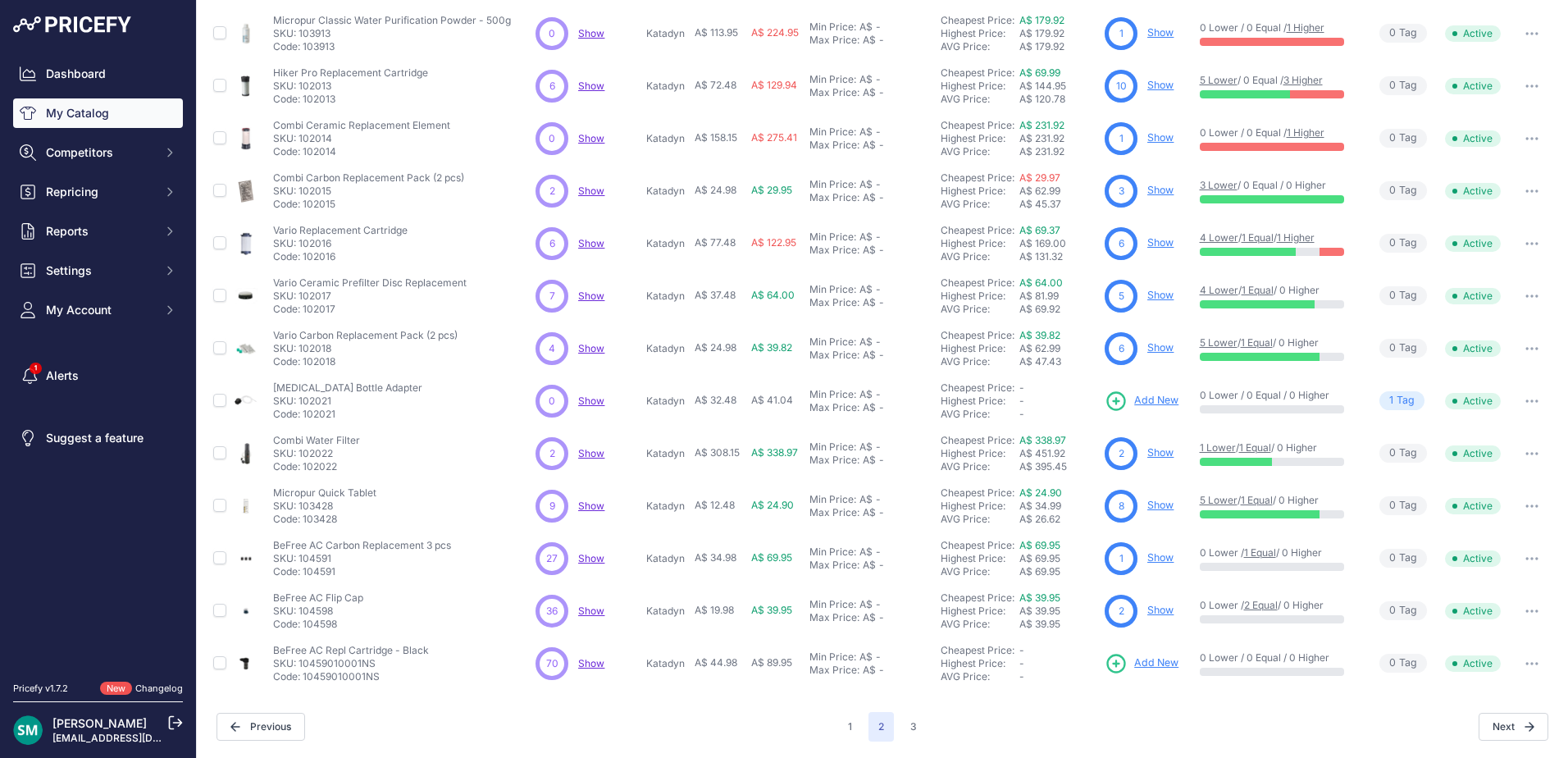
drag, startPoint x: 1170, startPoint y: 555, endPoint x: 1146, endPoint y: 563, distance: 25.3
click at [588, 665] on span "Show" at bounding box center [591, 663] width 26 height 13
click at [917, 727] on button "3" at bounding box center [913, 726] width 26 height 29
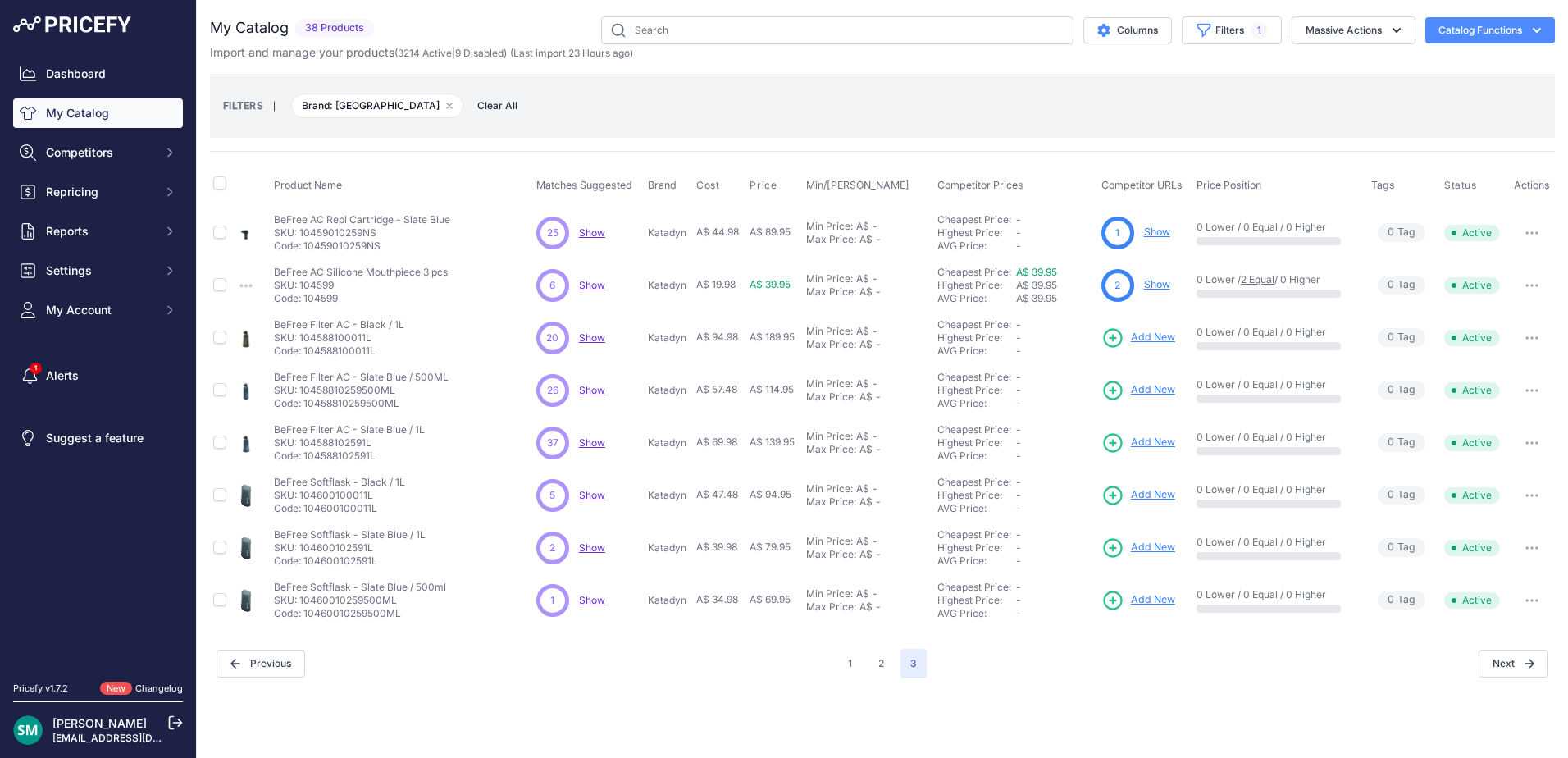
drag, startPoint x: 590, startPoint y: 606, endPoint x: 630, endPoint y: 673, distance: 78.0
click at [640, 710] on div "Close You are not connected to the internet." at bounding box center [882, 379] width 1371 height 758
click at [597, 603] on span "Show" at bounding box center [591, 600] width 26 height 13
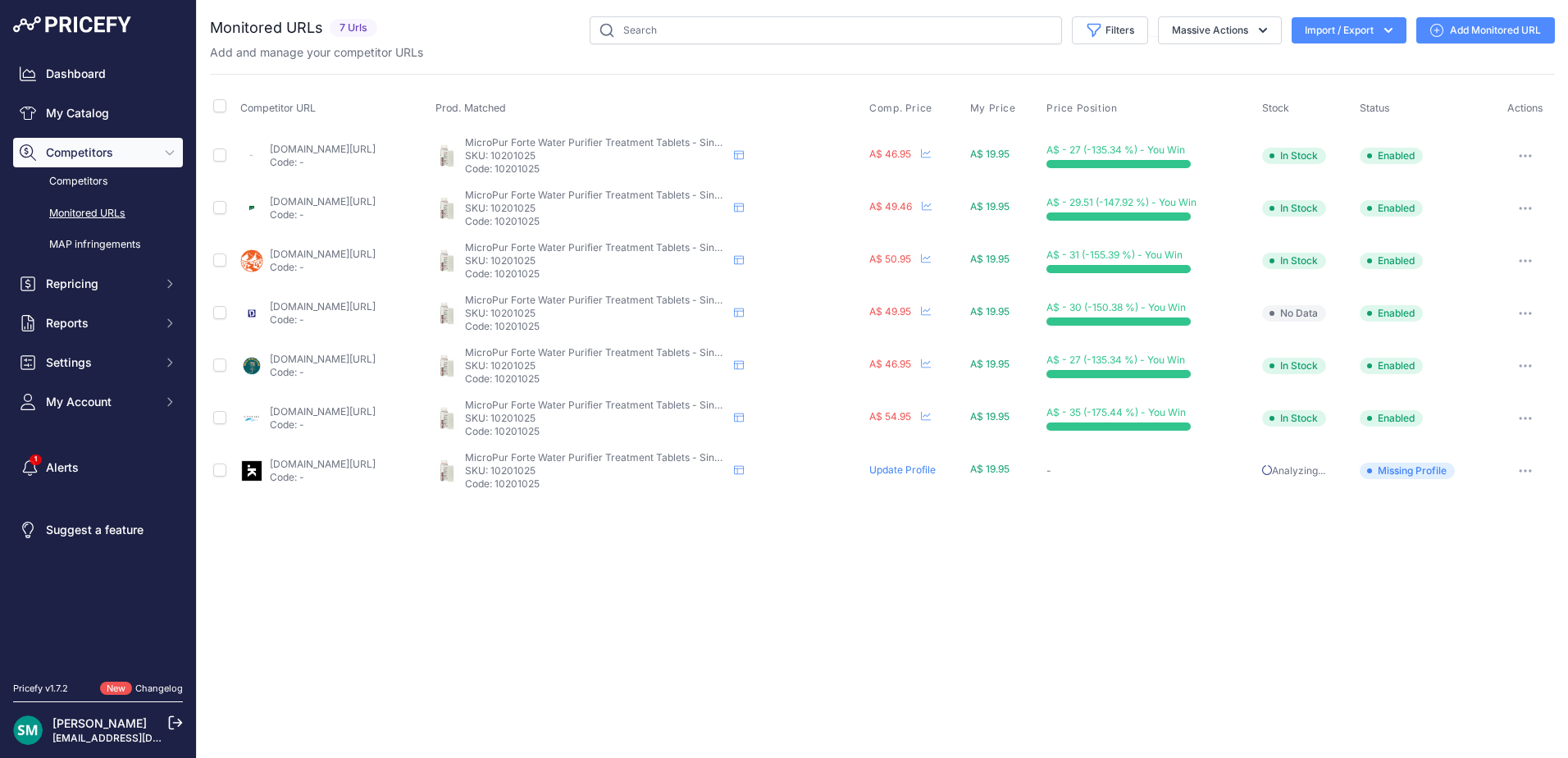
click at [1528, 473] on button "button" at bounding box center [1525, 471] width 33 height 23
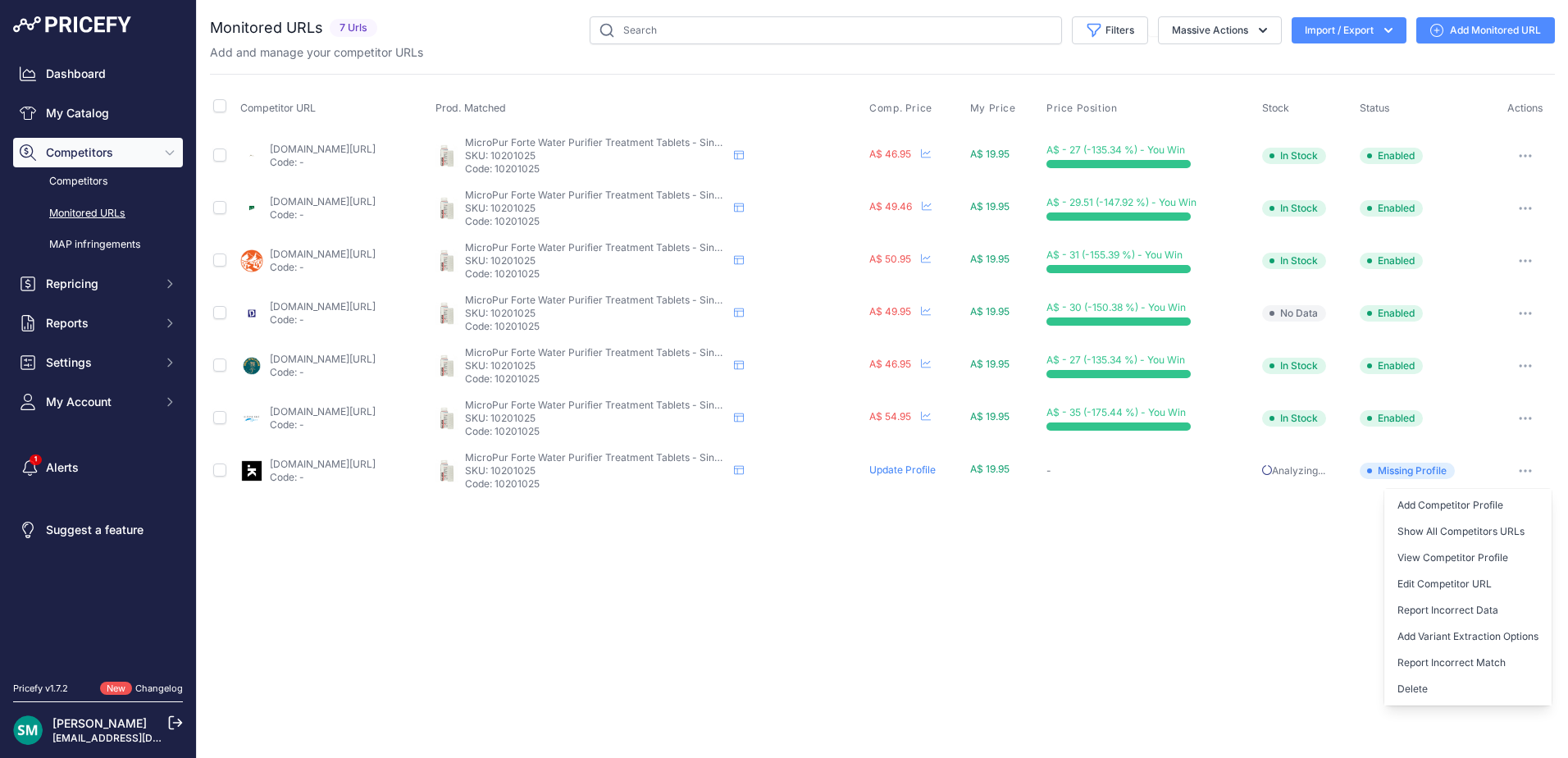
drag, startPoint x: 1485, startPoint y: 692, endPoint x: 1474, endPoint y: 695, distance: 11.4
click at [1485, 692] on button "Delete" at bounding box center [1468, 688] width 168 height 26
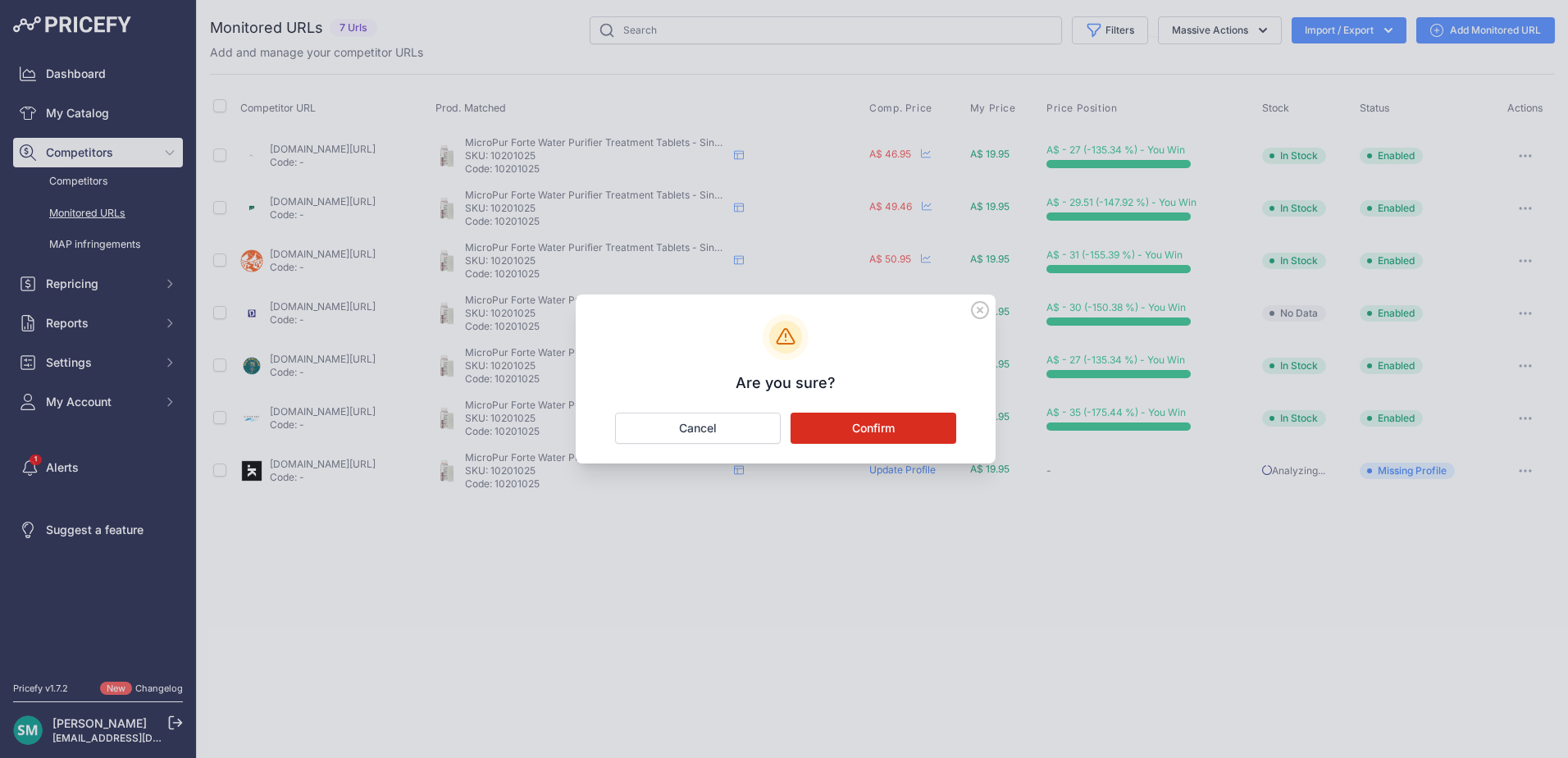
click at [911, 429] on button "Confirm" at bounding box center [873, 428] width 166 height 31
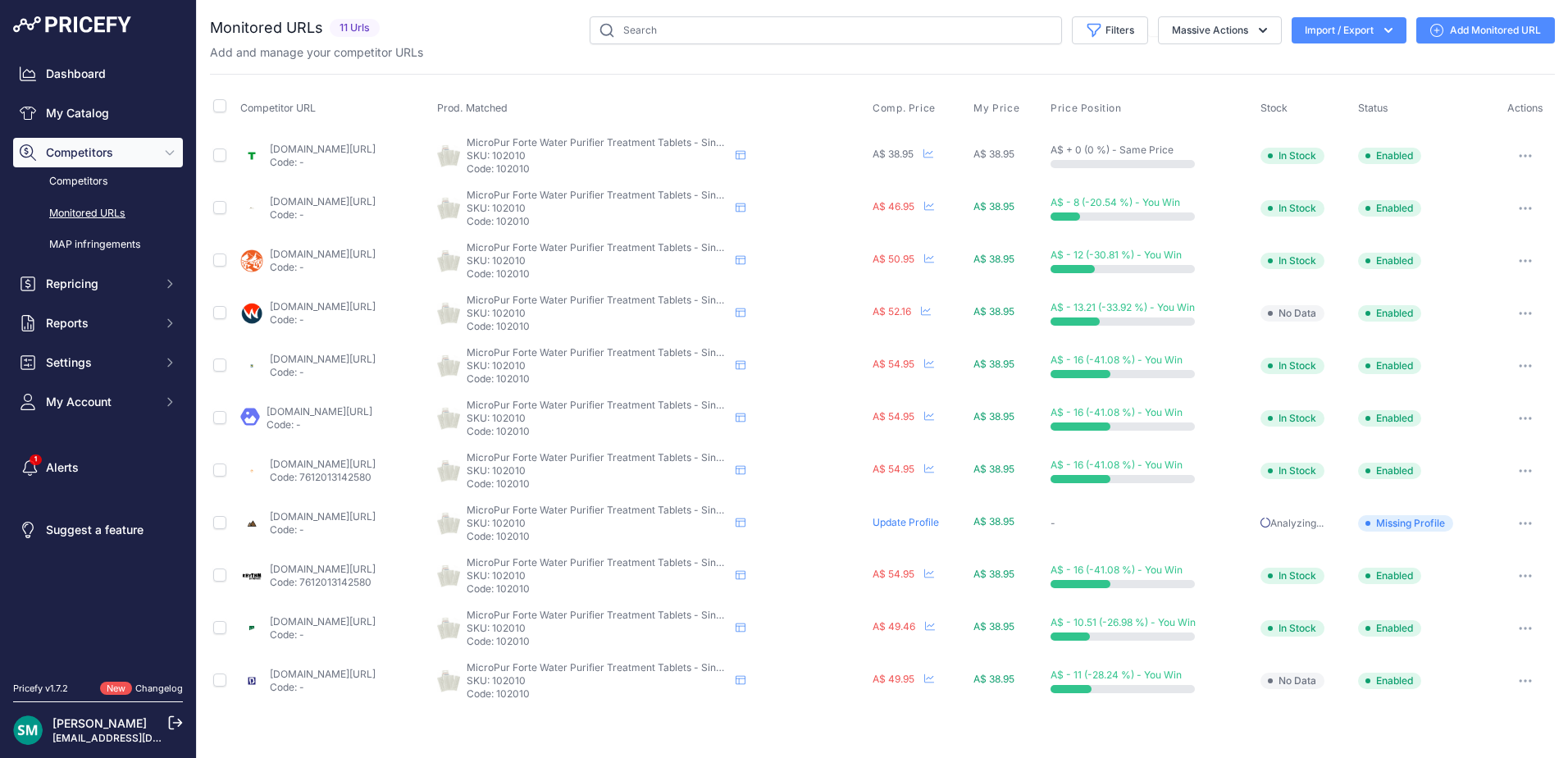
click at [1531, 524] on icon "button" at bounding box center [1525, 524] width 13 height 3
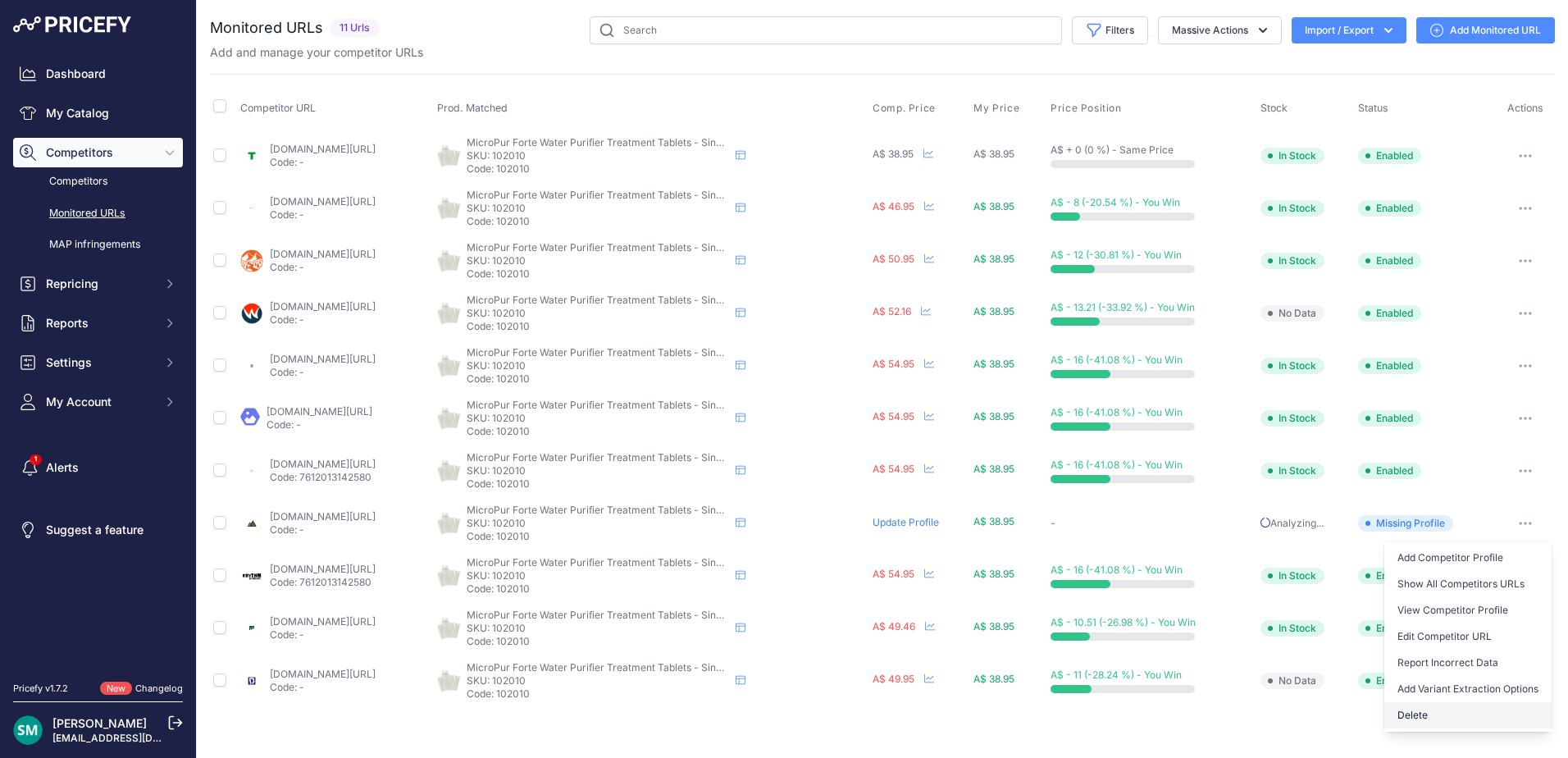
click at [1500, 718] on button "Delete" at bounding box center [1468, 715] width 168 height 26
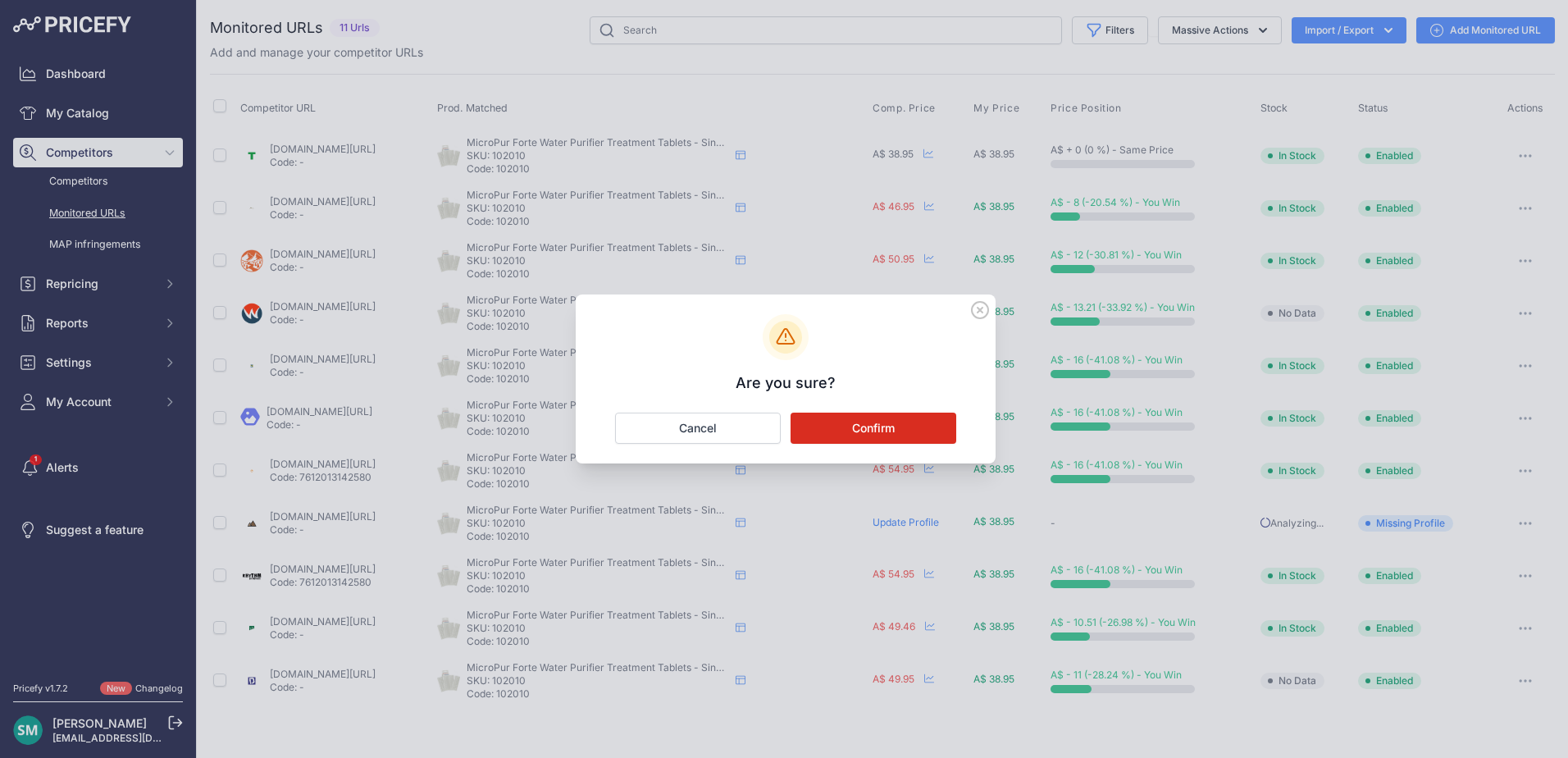
click at [825, 428] on button "Confirm" at bounding box center [873, 428] width 166 height 31
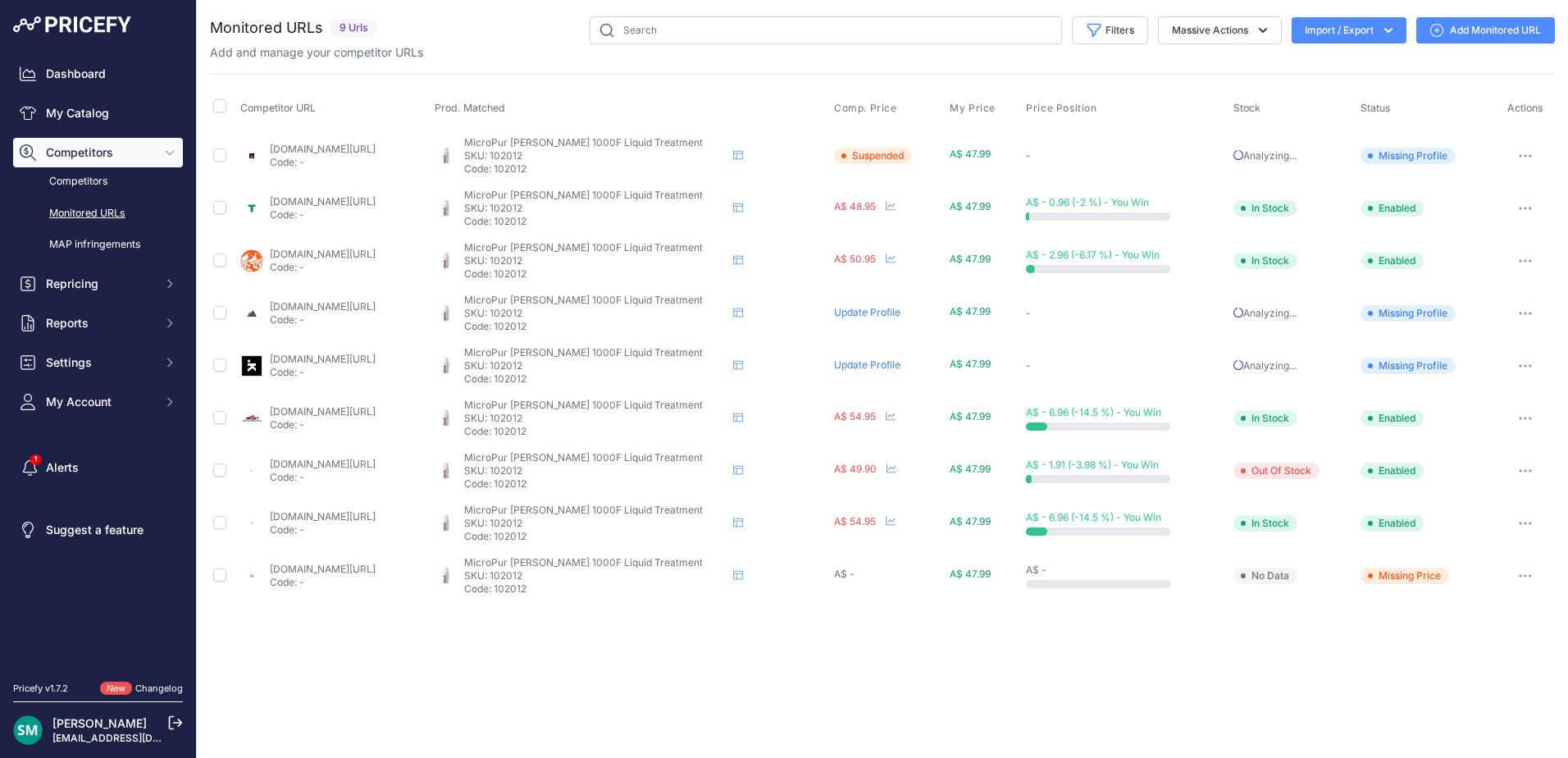
click at [1522, 156] on icon "button" at bounding box center [1521, 156] width 2 height 2
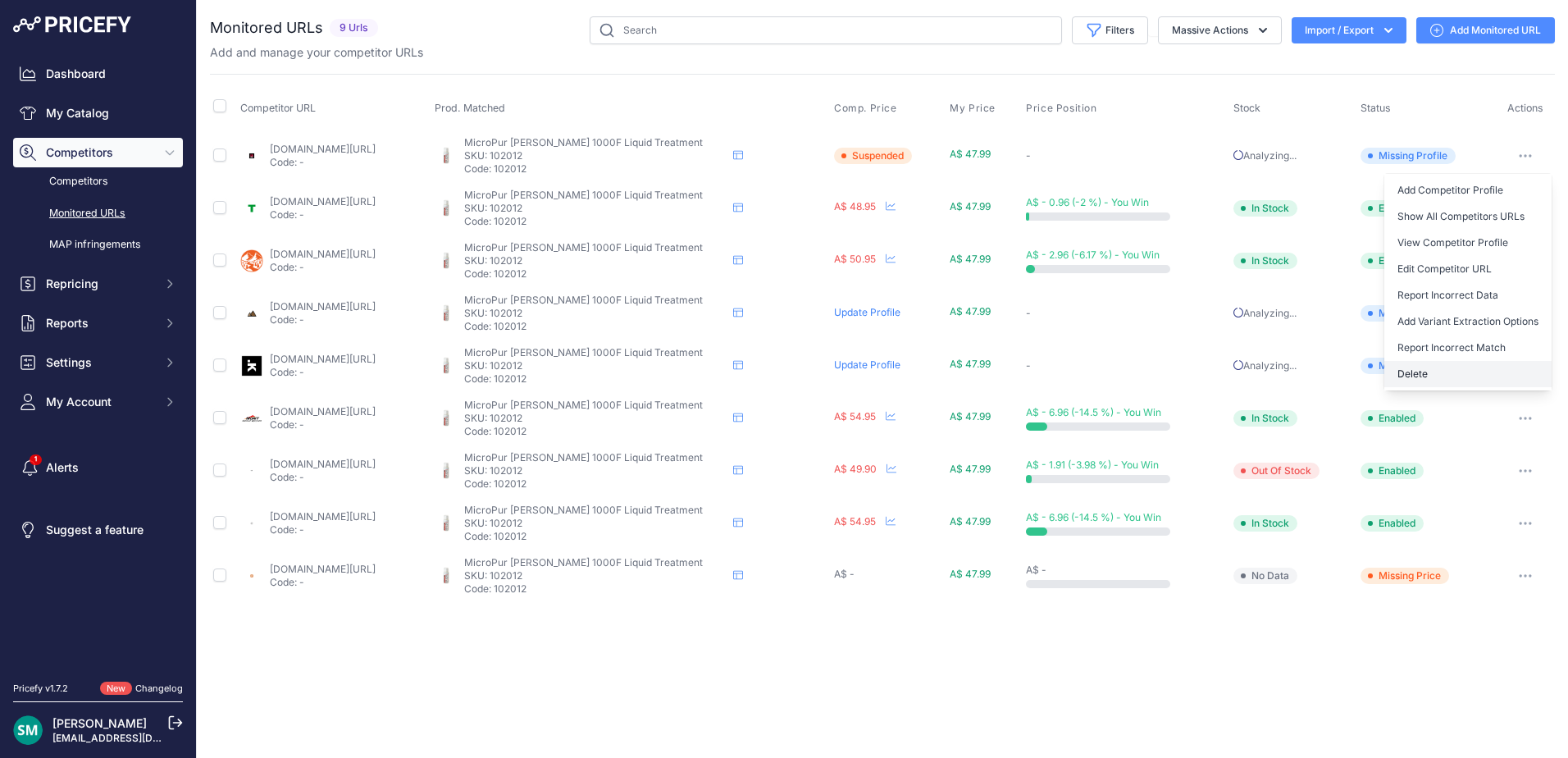
click at [1480, 374] on button "Delete" at bounding box center [1468, 374] width 168 height 26
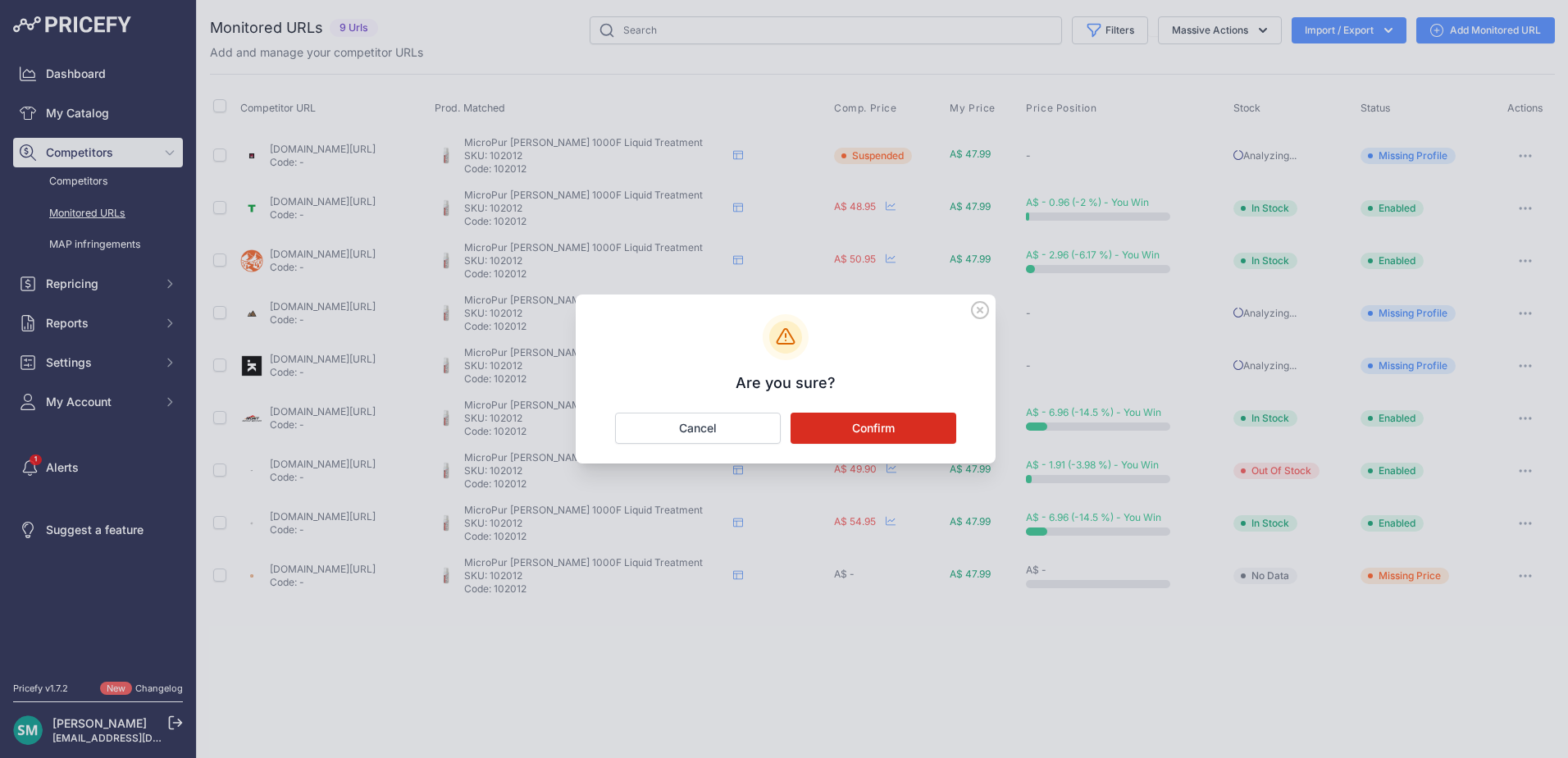
click at [876, 430] on button "Confirm" at bounding box center [873, 428] width 166 height 31
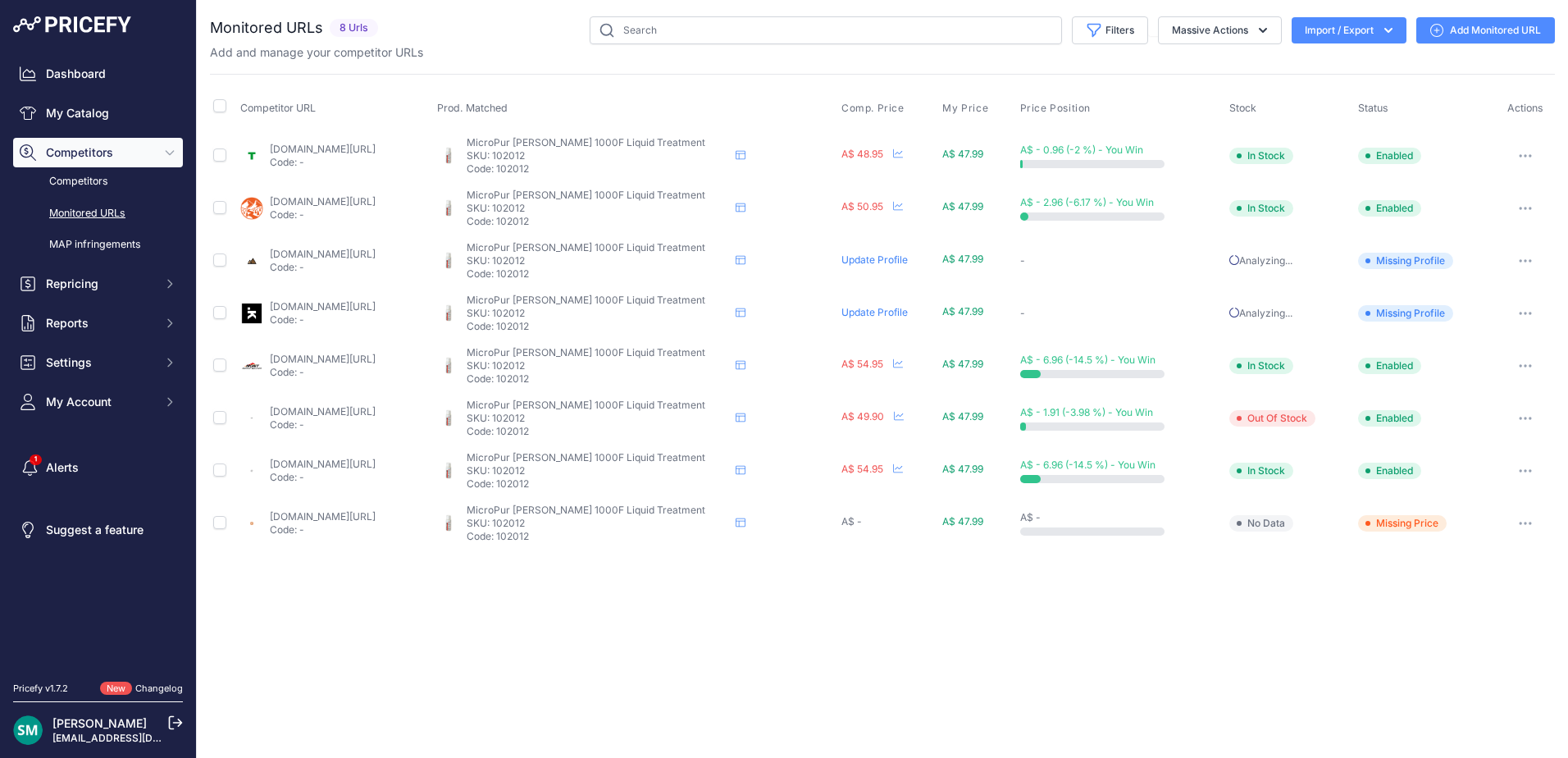
click at [1528, 320] on button "button" at bounding box center [1525, 314] width 33 height 23
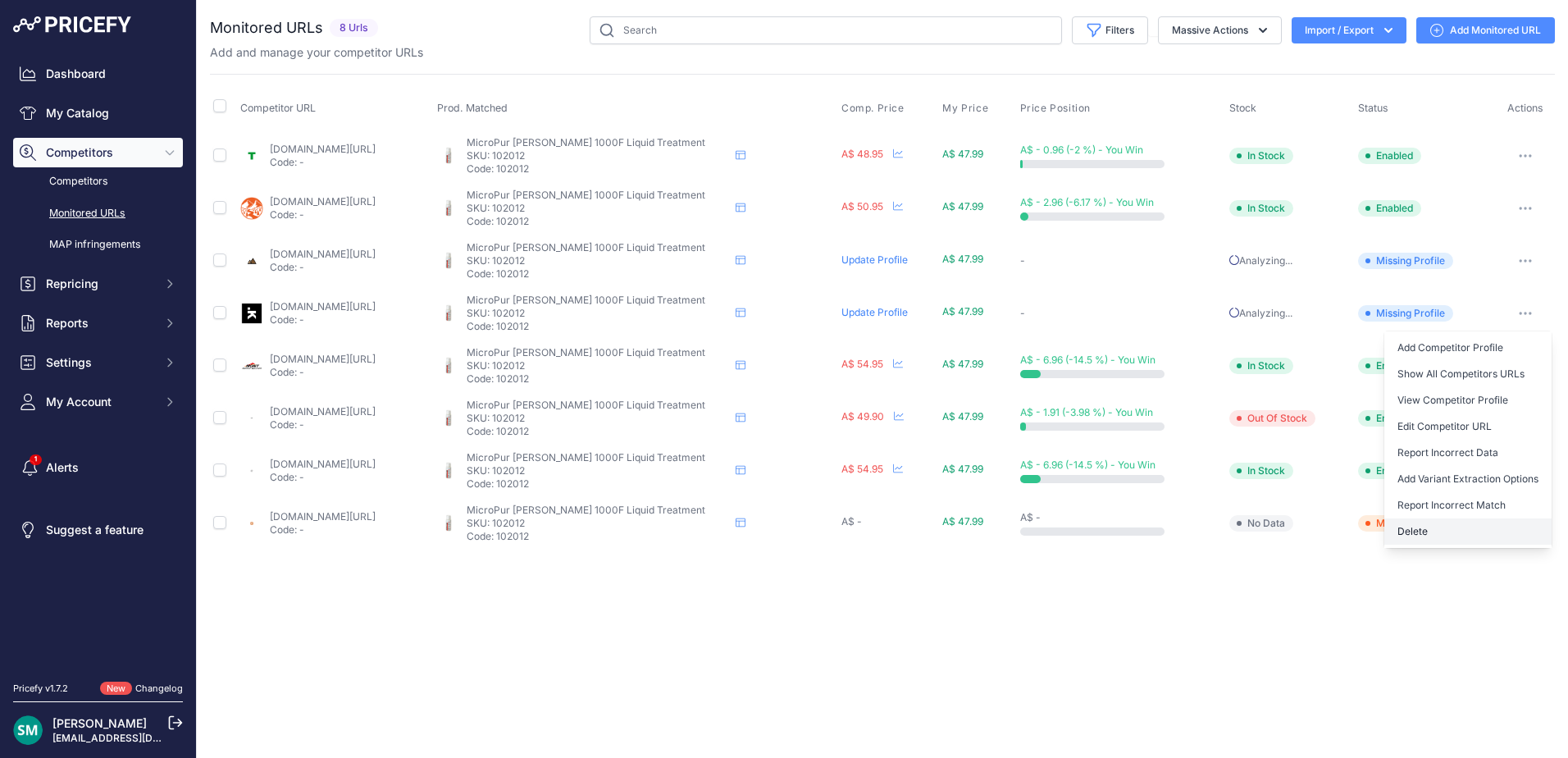
click at [1505, 530] on button "Delete" at bounding box center [1468, 531] width 168 height 26
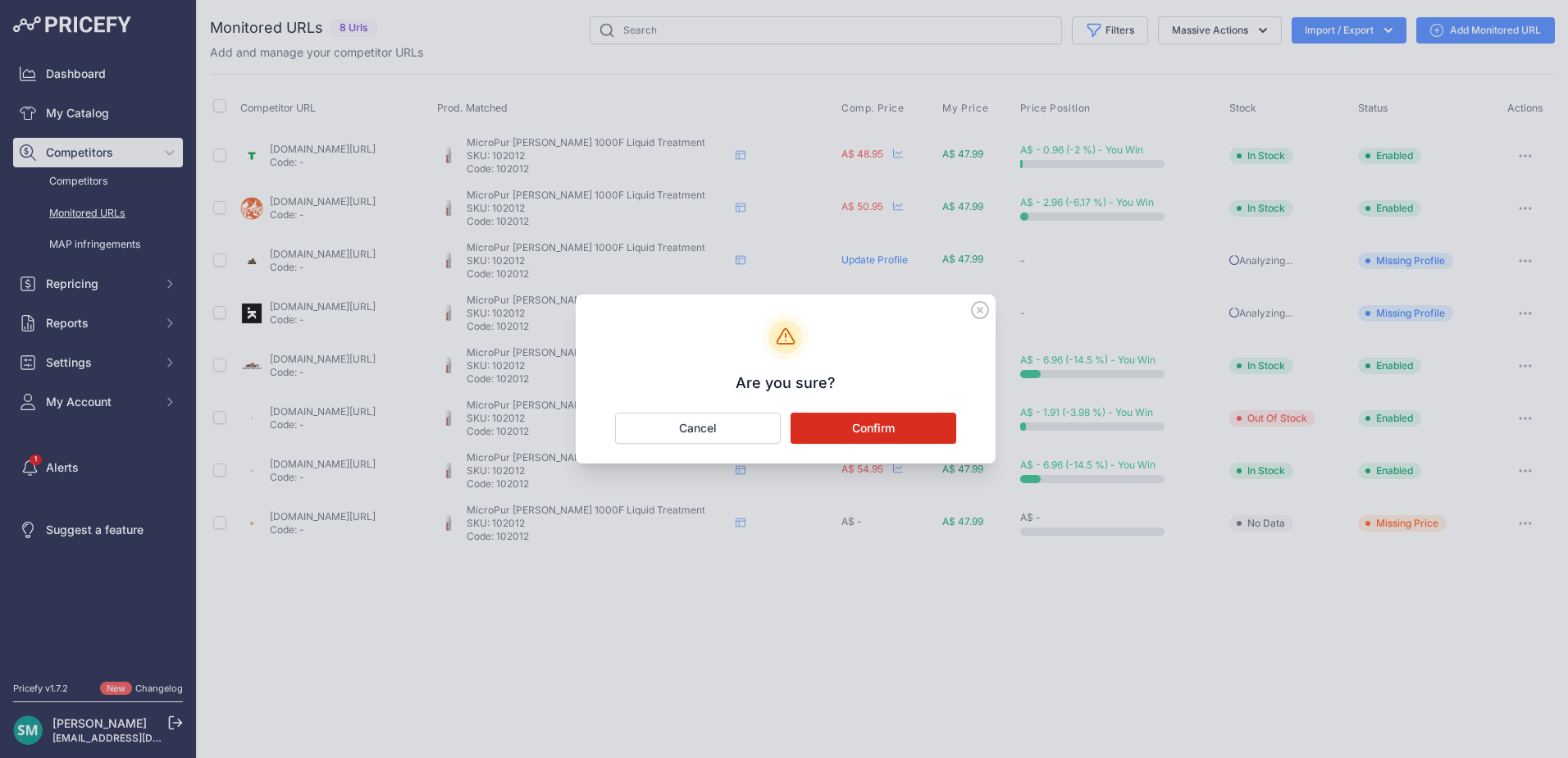
click at [928, 424] on button "Confirm" at bounding box center [873, 428] width 166 height 31
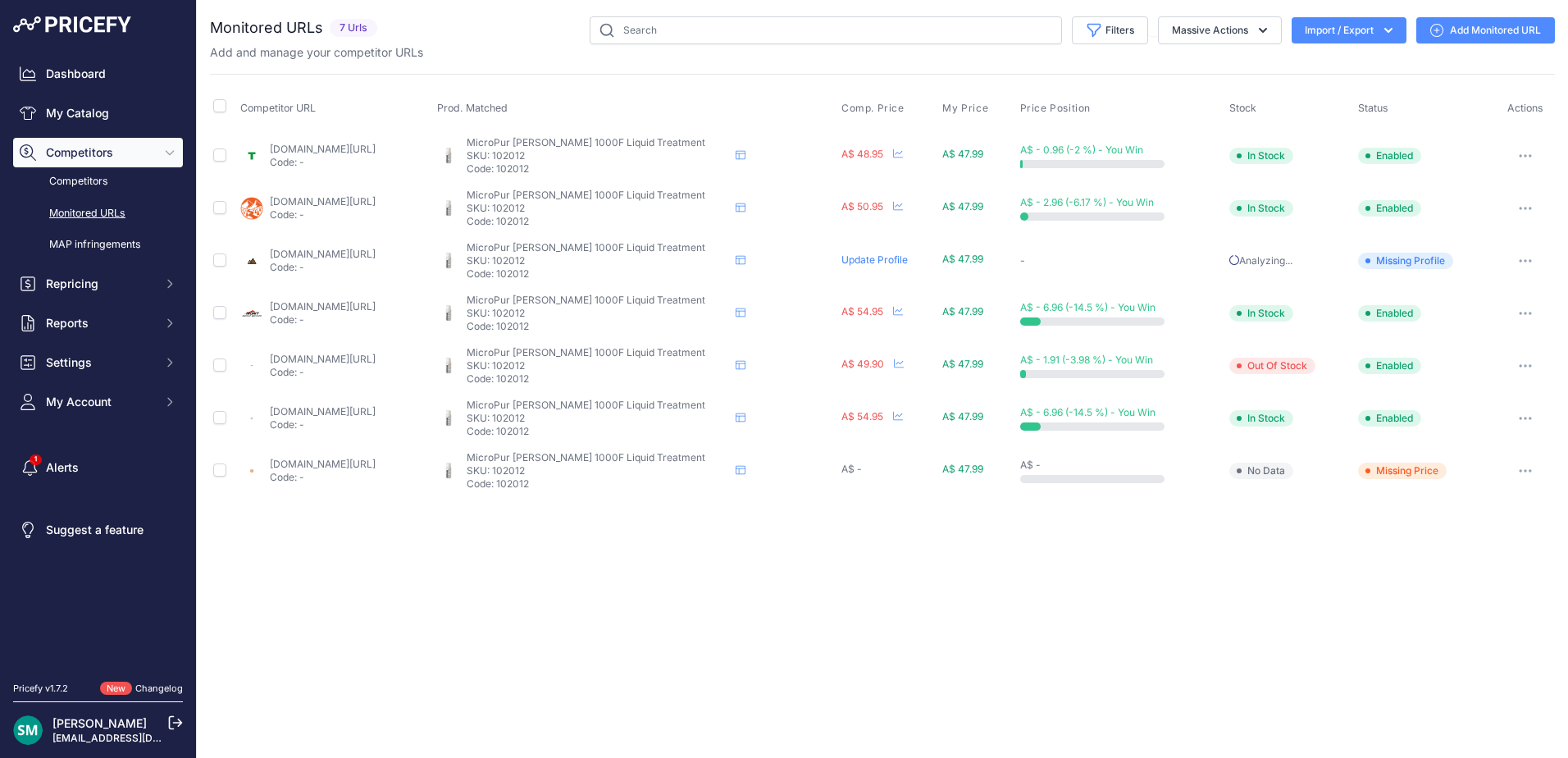
click at [1529, 262] on icon "button" at bounding box center [1525, 261] width 13 height 3
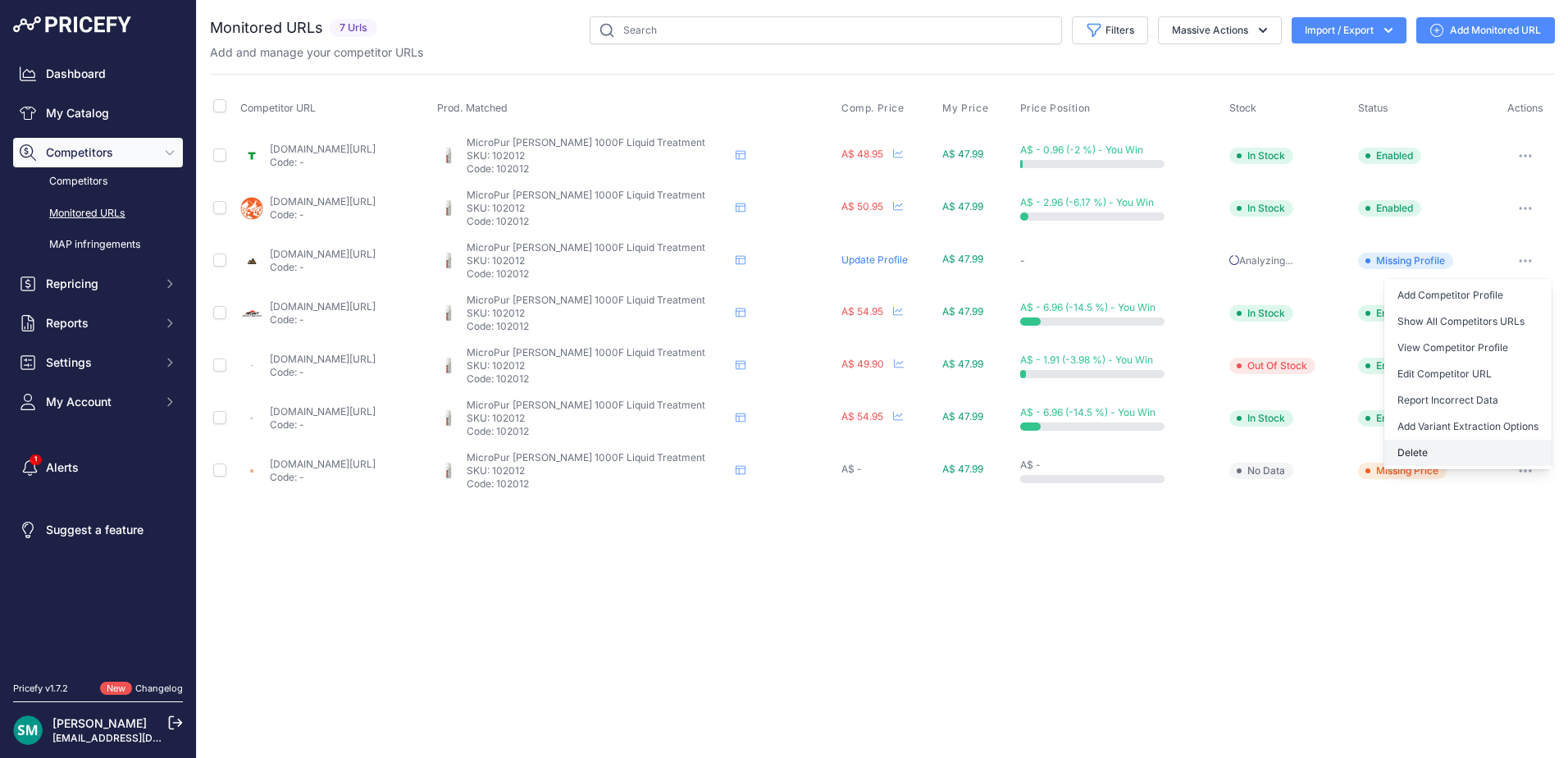
click at [1446, 453] on button "Delete" at bounding box center [1468, 452] width 168 height 26
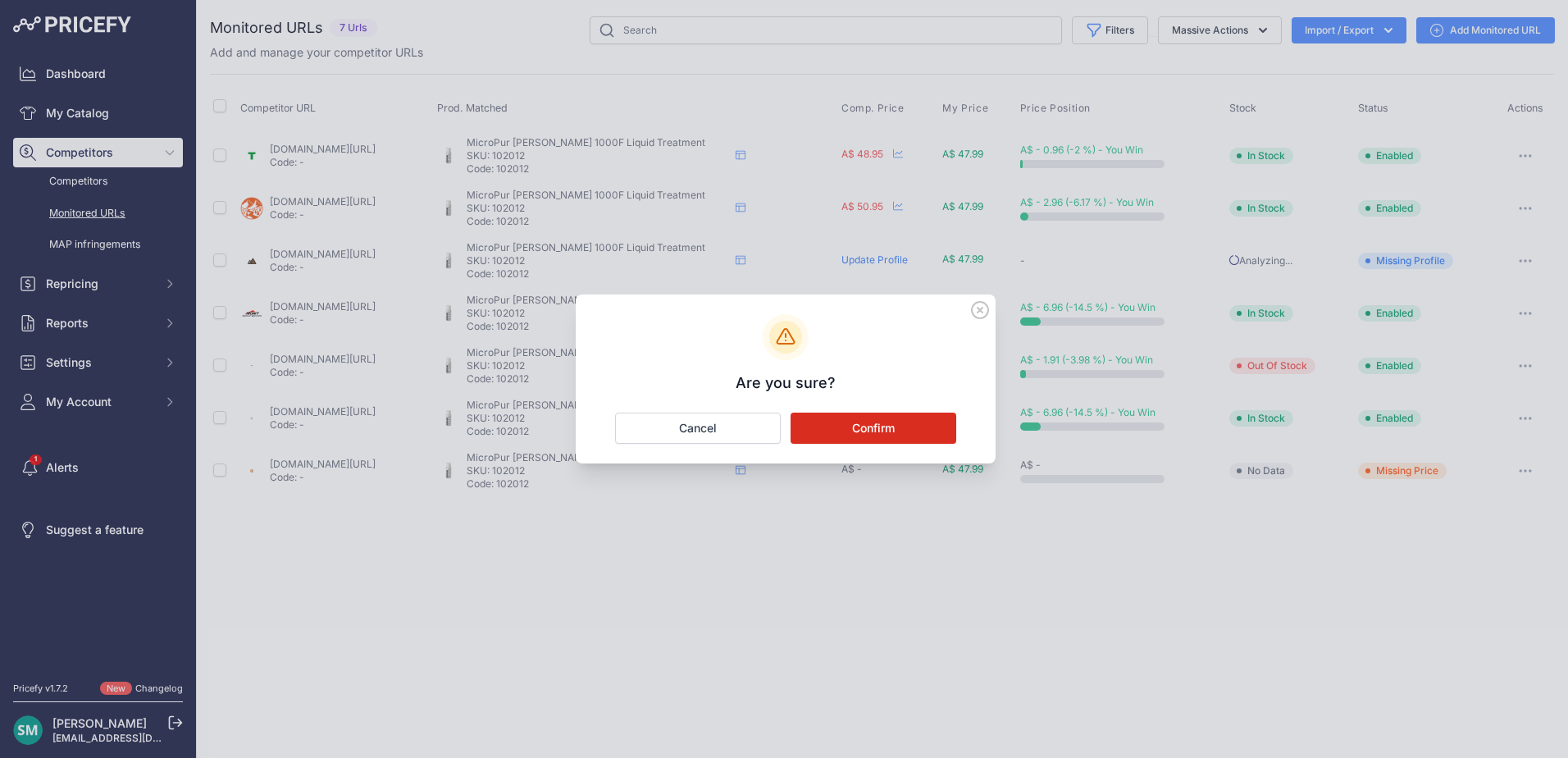
click at [913, 424] on button "Confirm" at bounding box center [873, 428] width 166 height 31
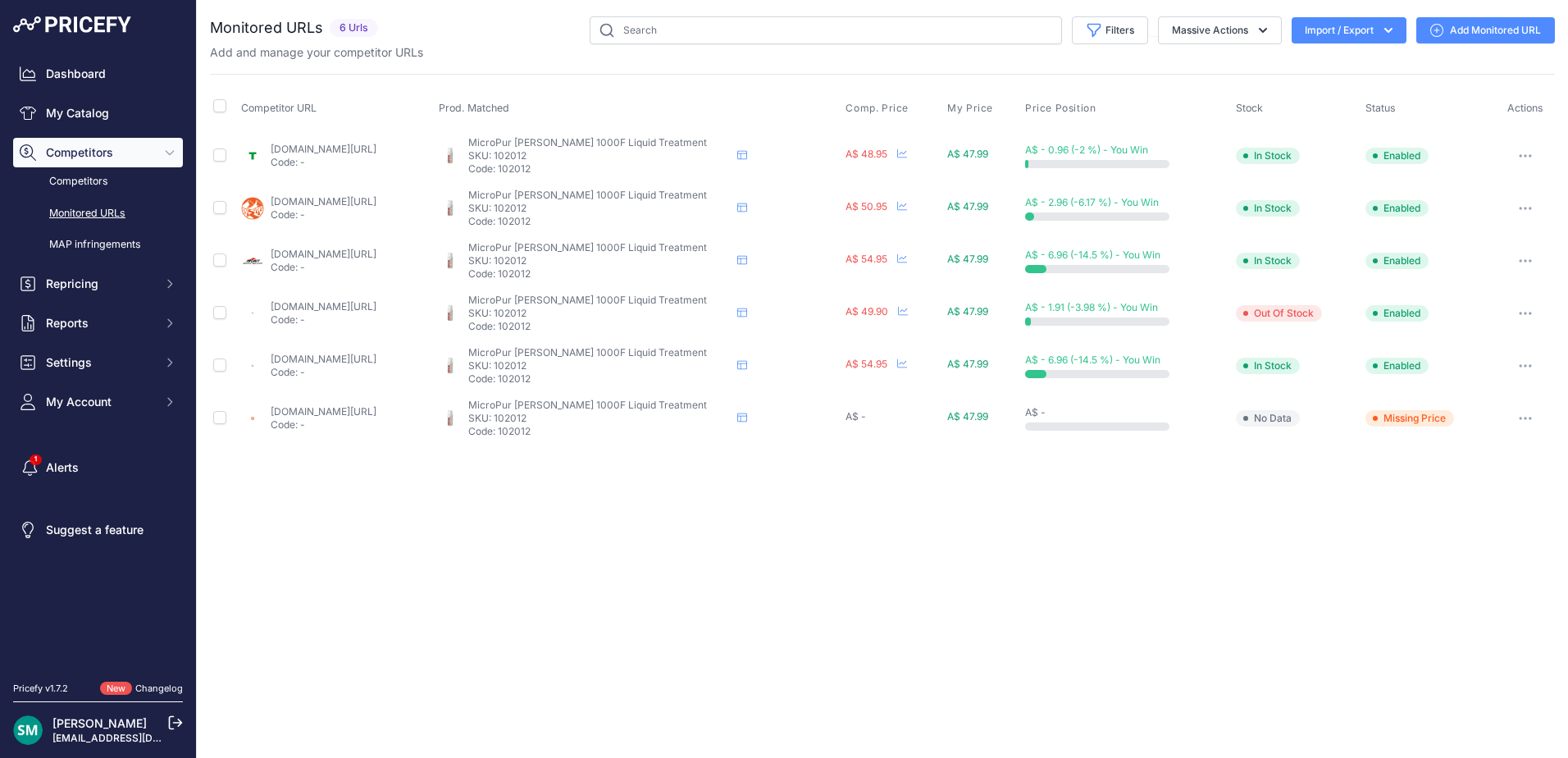
click at [1525, 420] on button "button" at bounding box center [1525, 419] width 33 height 23
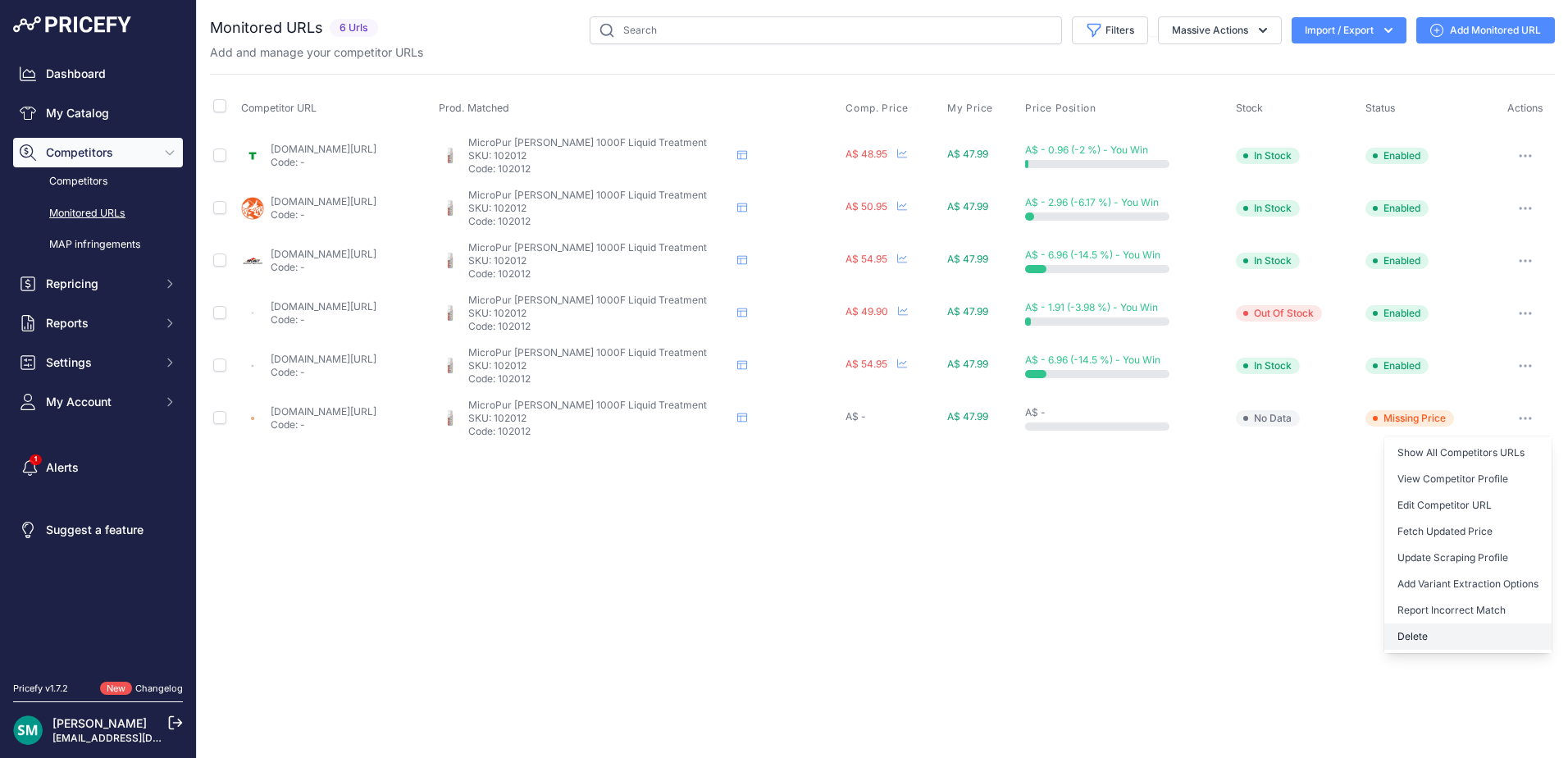
click at [1476, 629] on button "Delete" at bounding box center [1468, 635] width 168 height 26
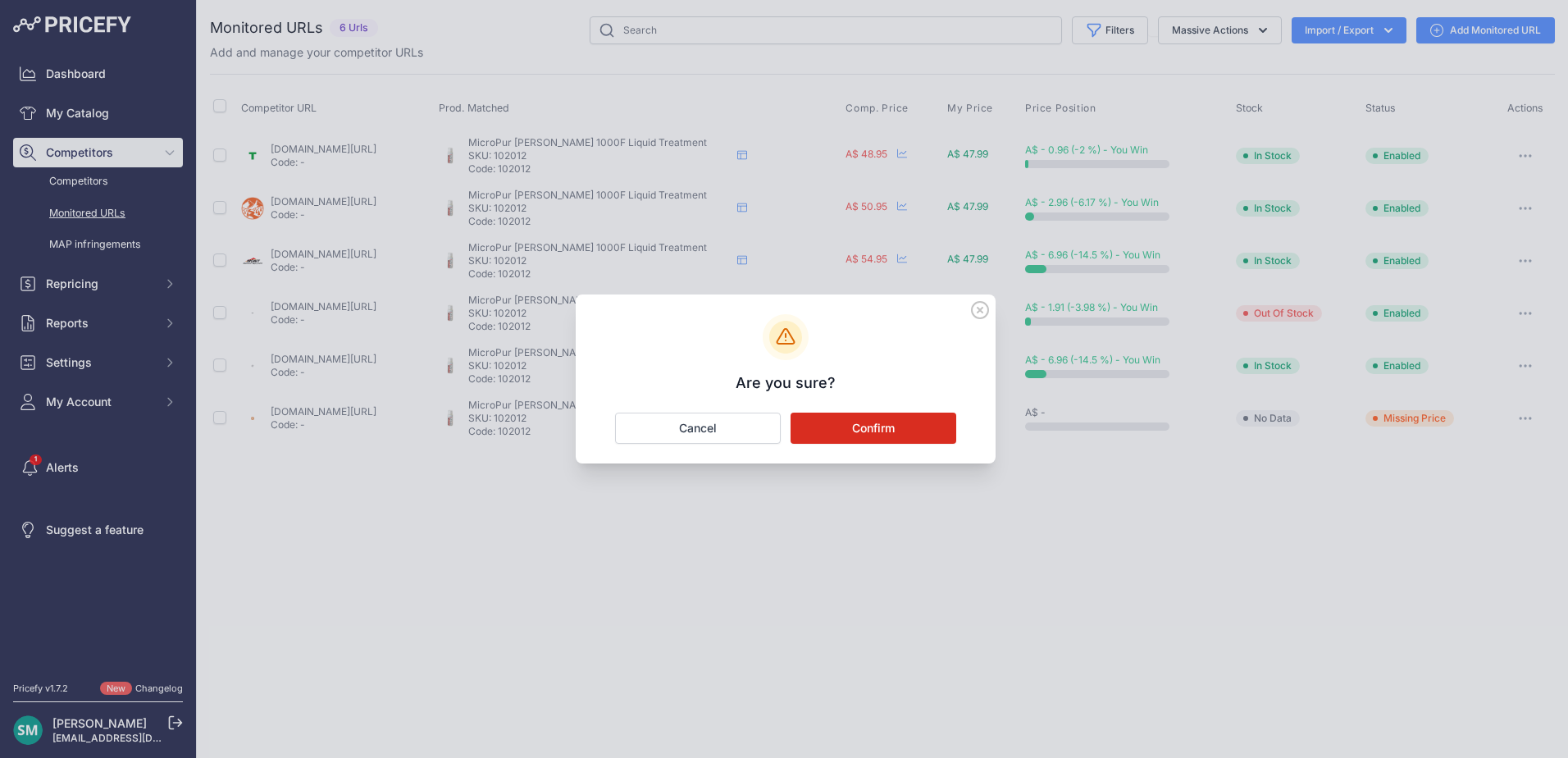
click at [895, 409] on div "Are you sure? Confirm Cancel" at bounding box center [786, 379] width 420 height 169
click at [888, 425] on button "Confirm" at bounding box center [873, 428] width 166 height 31
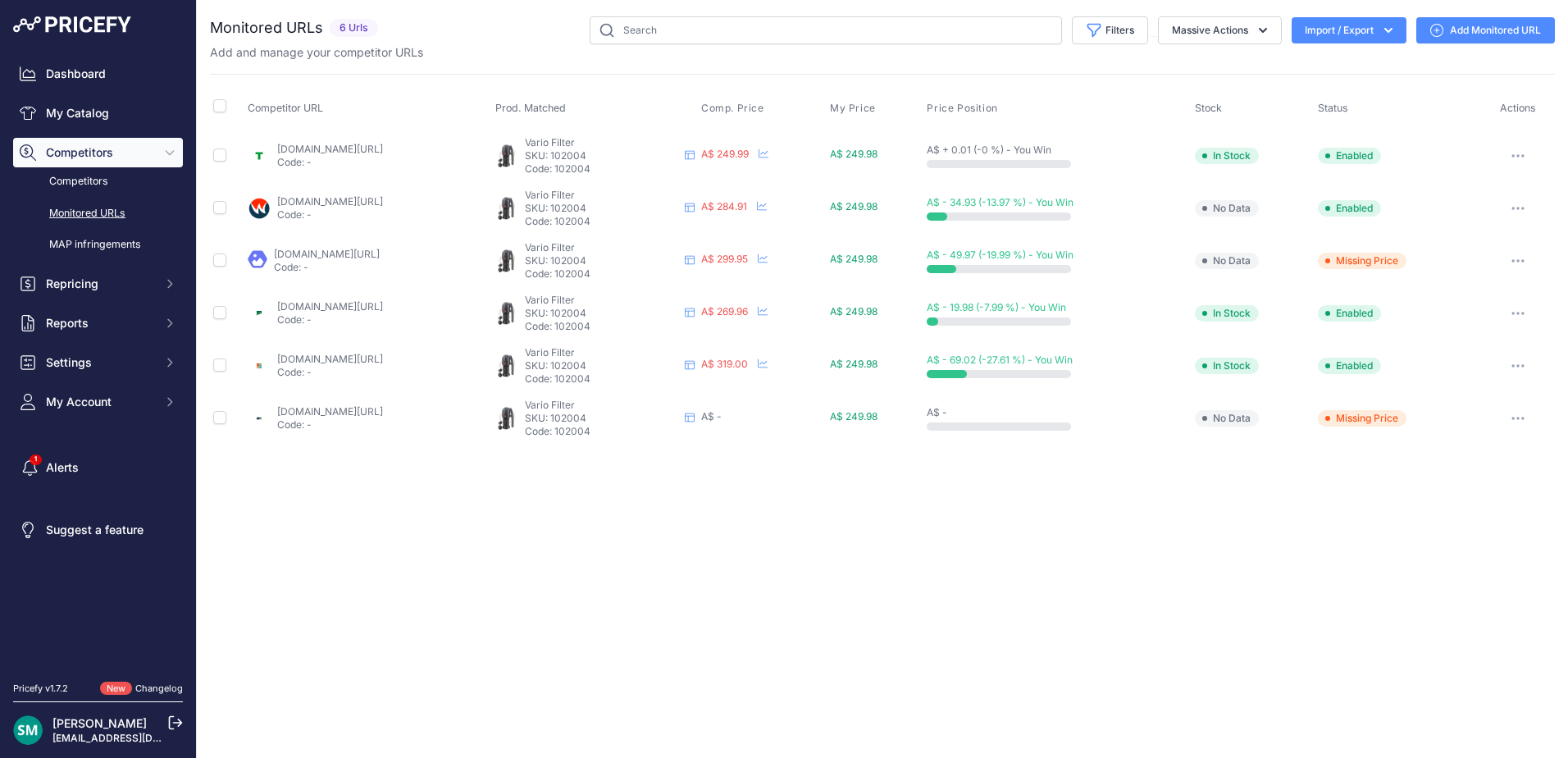
click at [1524, 419] on icon "button" at bounding box center [1519, 419] width 13 height 3
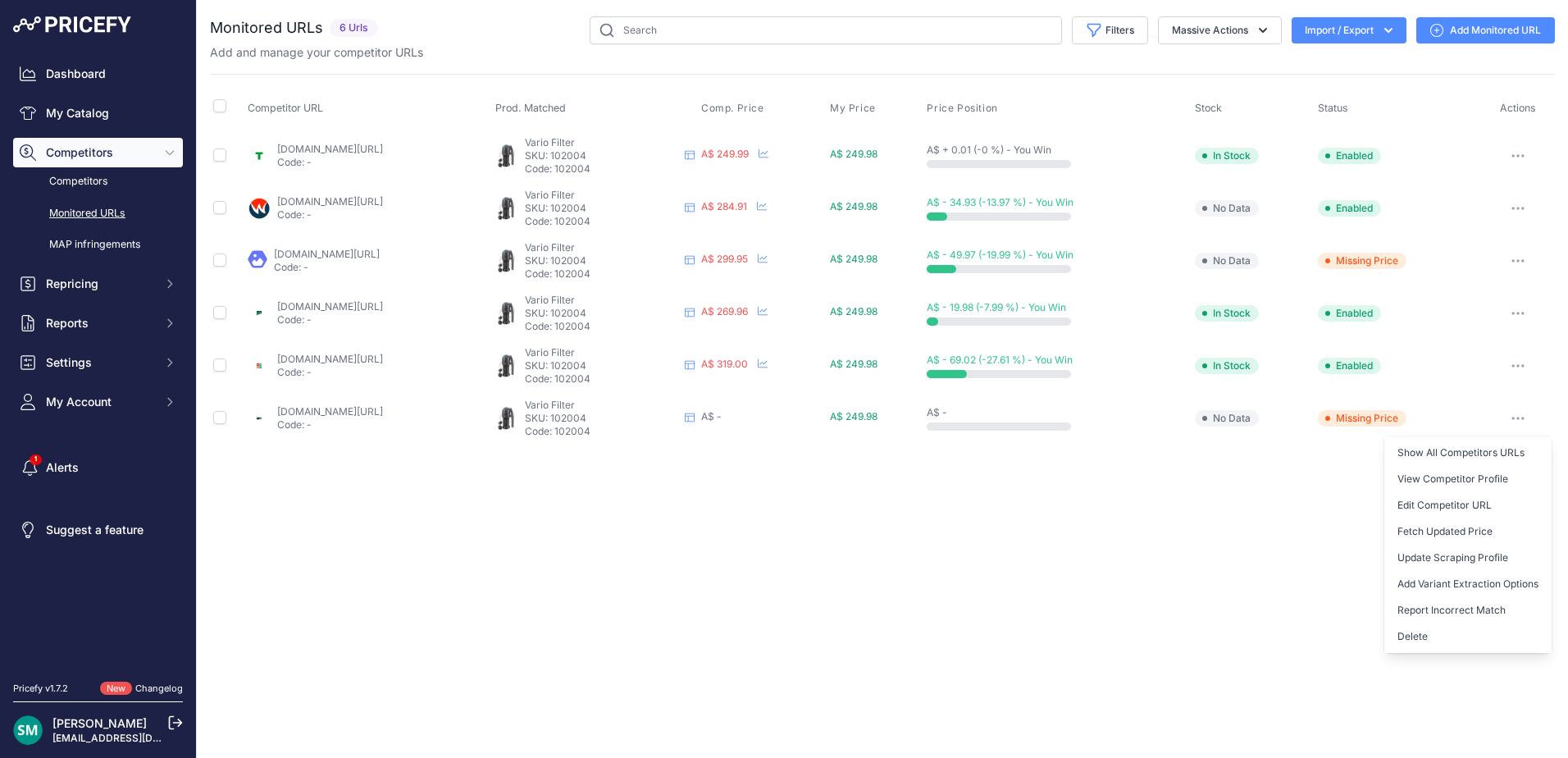
click at [1529, 631] on button "Delete" at bounding box center [1468, 635] width 168 height 26
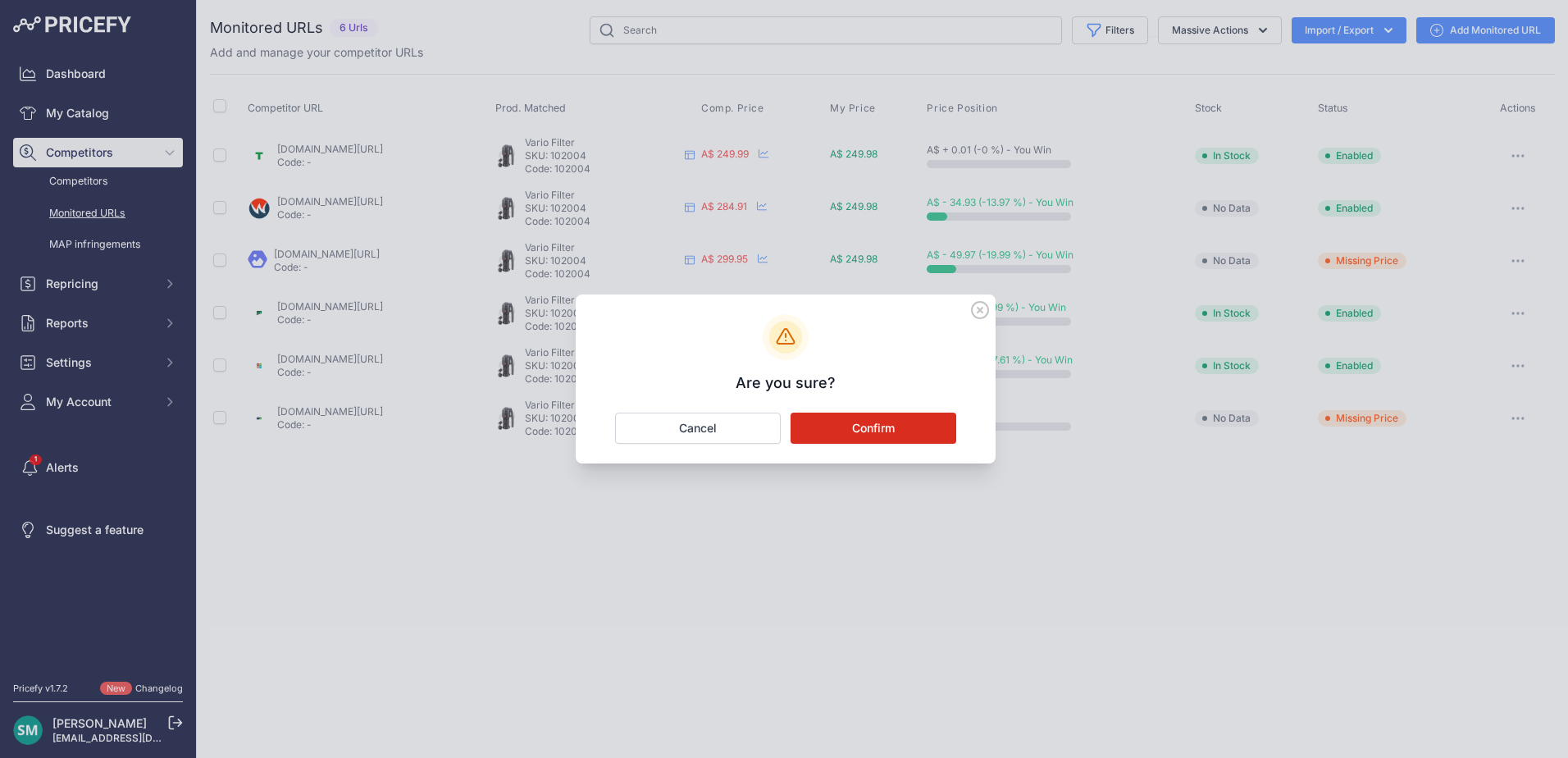
click at [865, 419] on button "Confirm" at bounding box center [873, 428] width 166 height 31
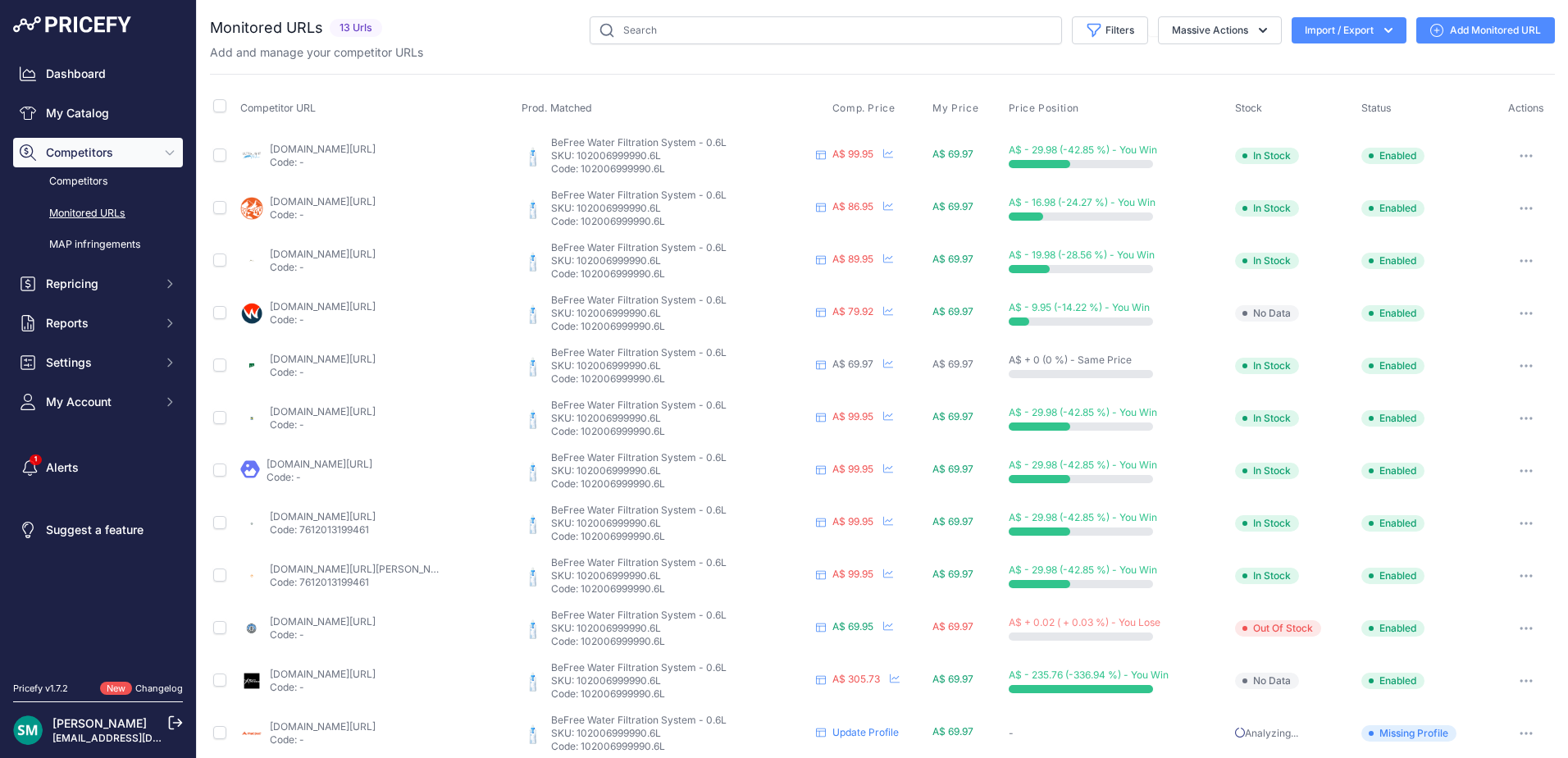
scroll to position [71, 0]
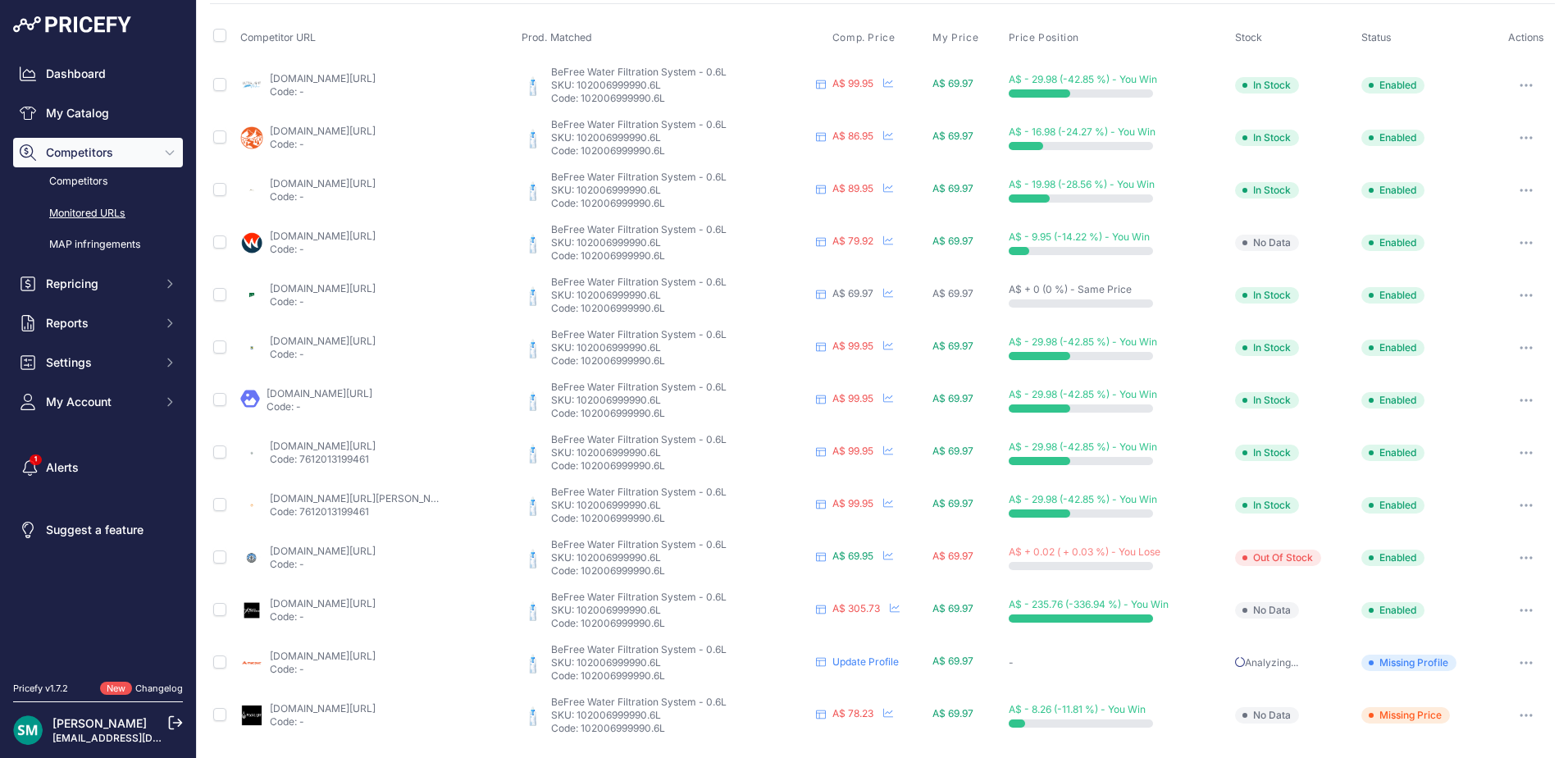
click at [1520, 610] on icon "button" at bounding box center [1526, 610] width 13 height 3
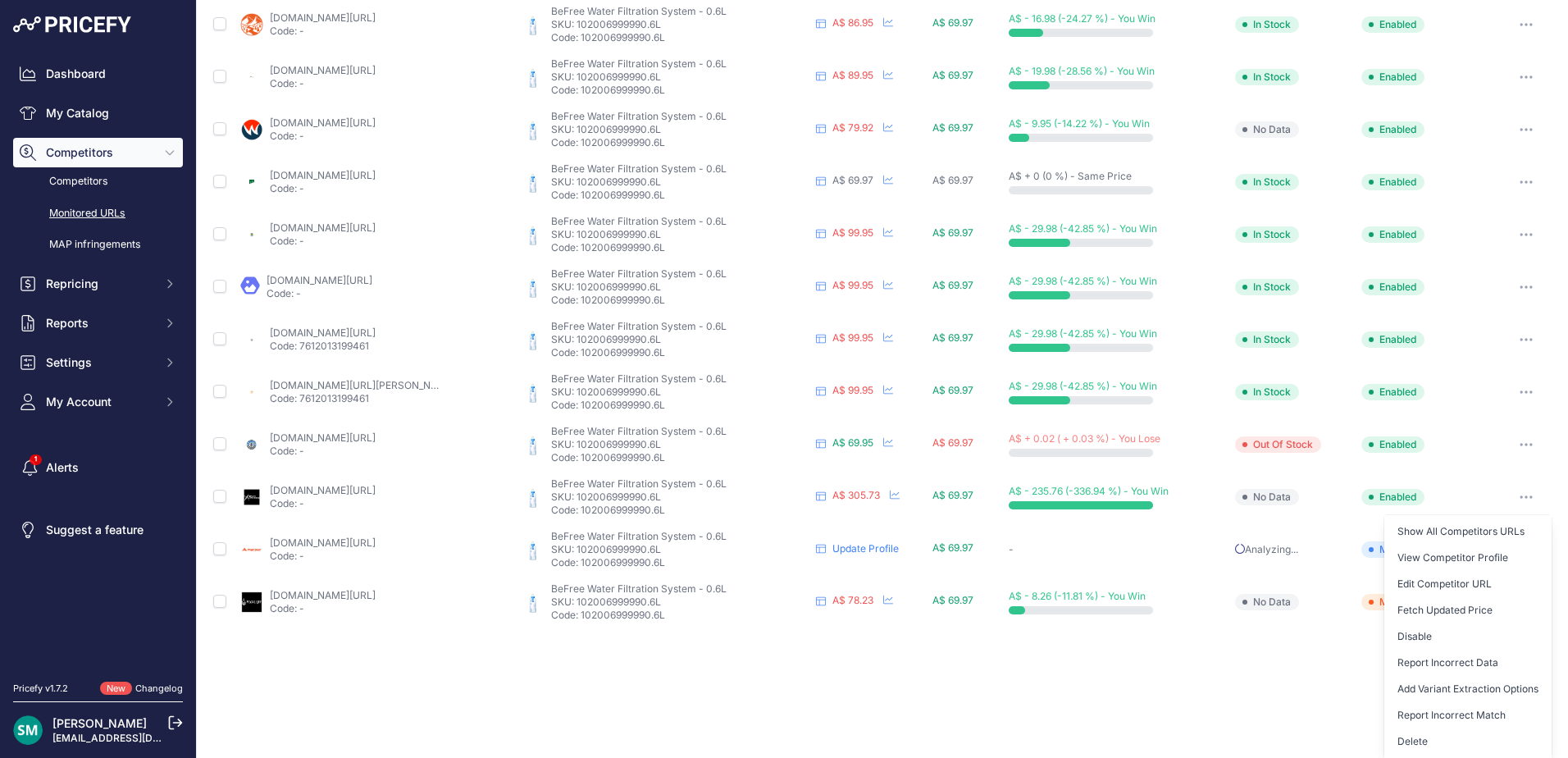
click at [1457, 737] on button "Delete" at bounding box center [1468, 740] width 168 height 26
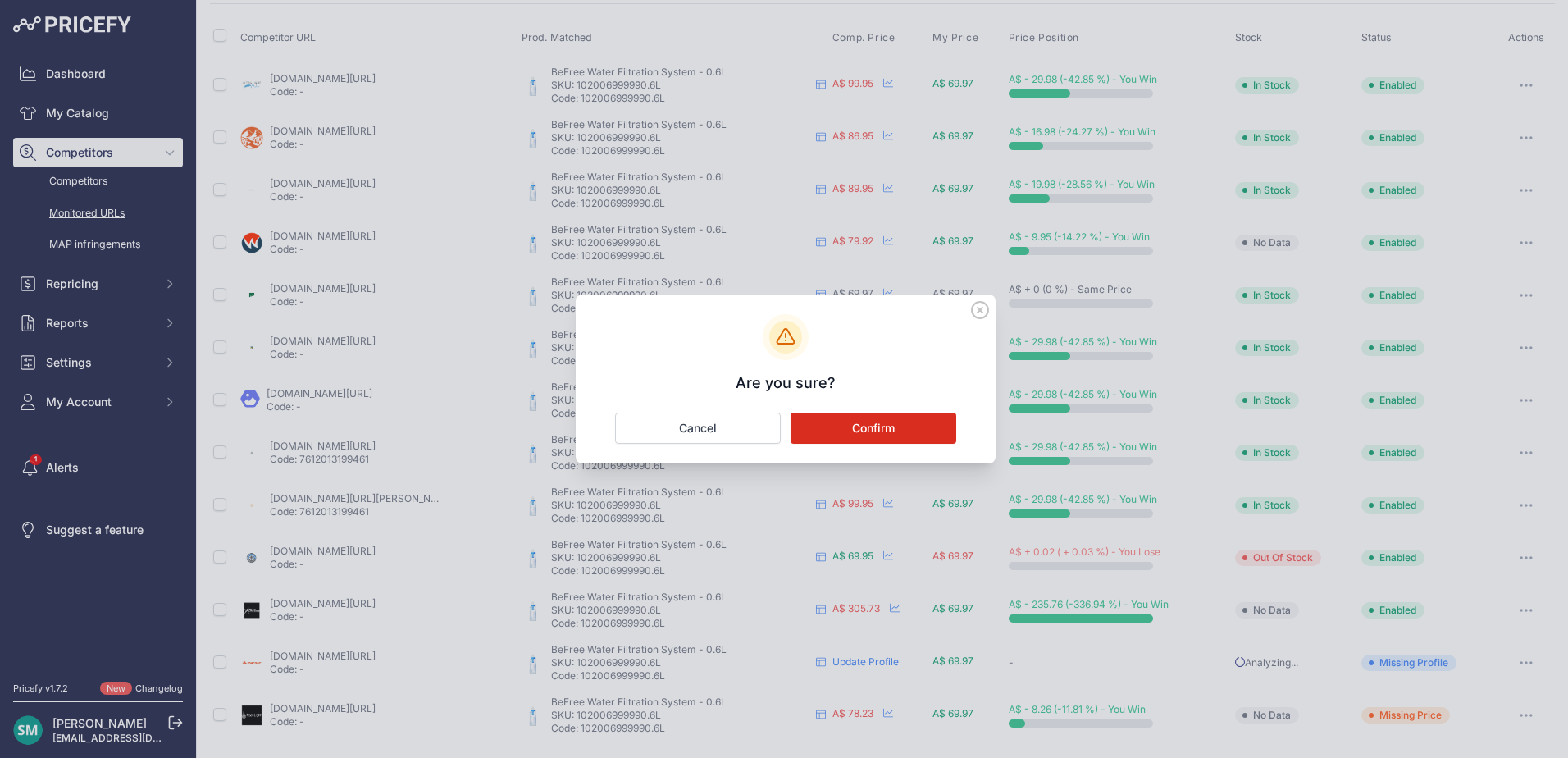
click at [895, 432] on button "Confirm" at bounding box center [873, 428] width 166 height 31
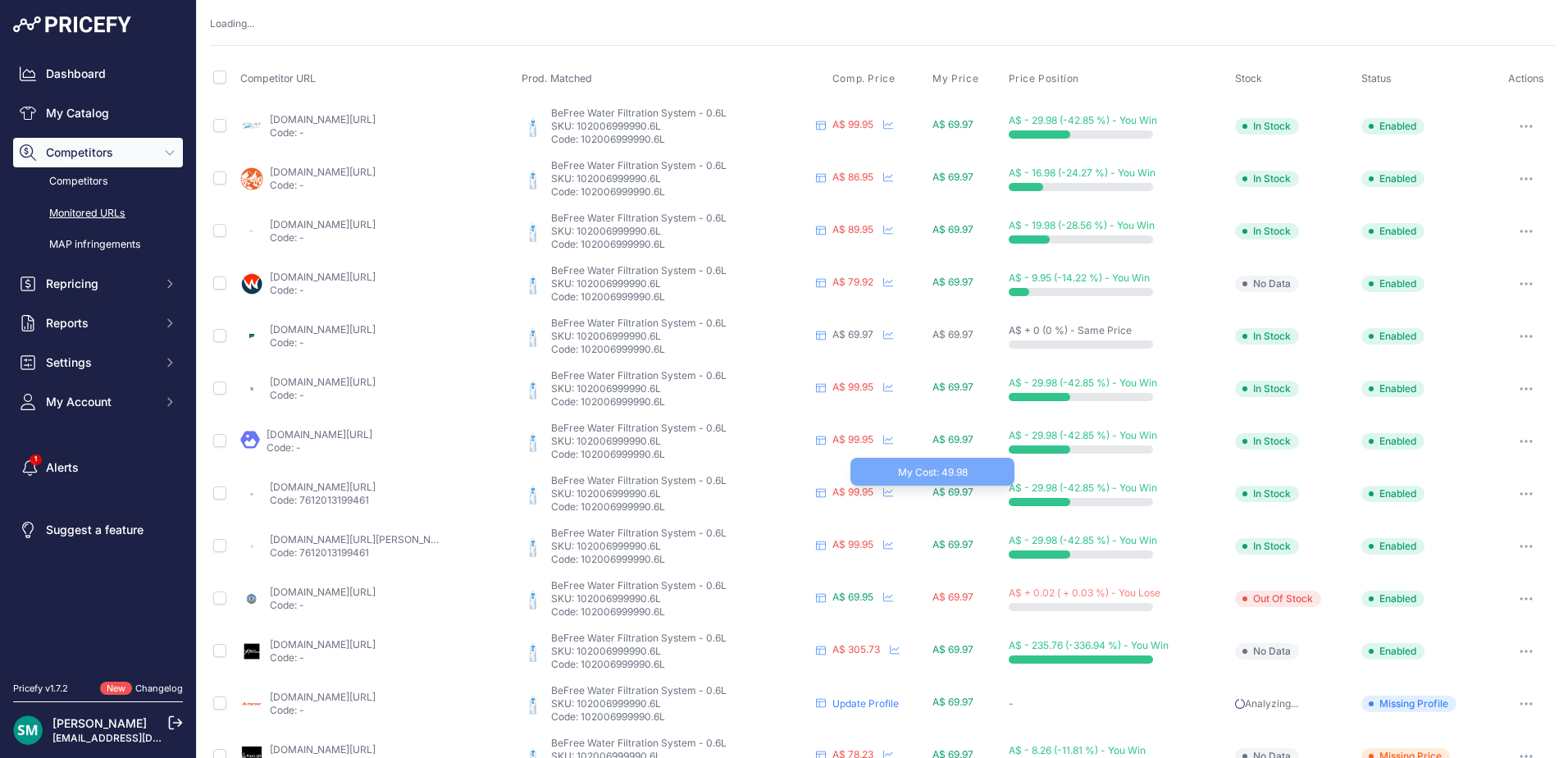
scroll to position [112, 0]
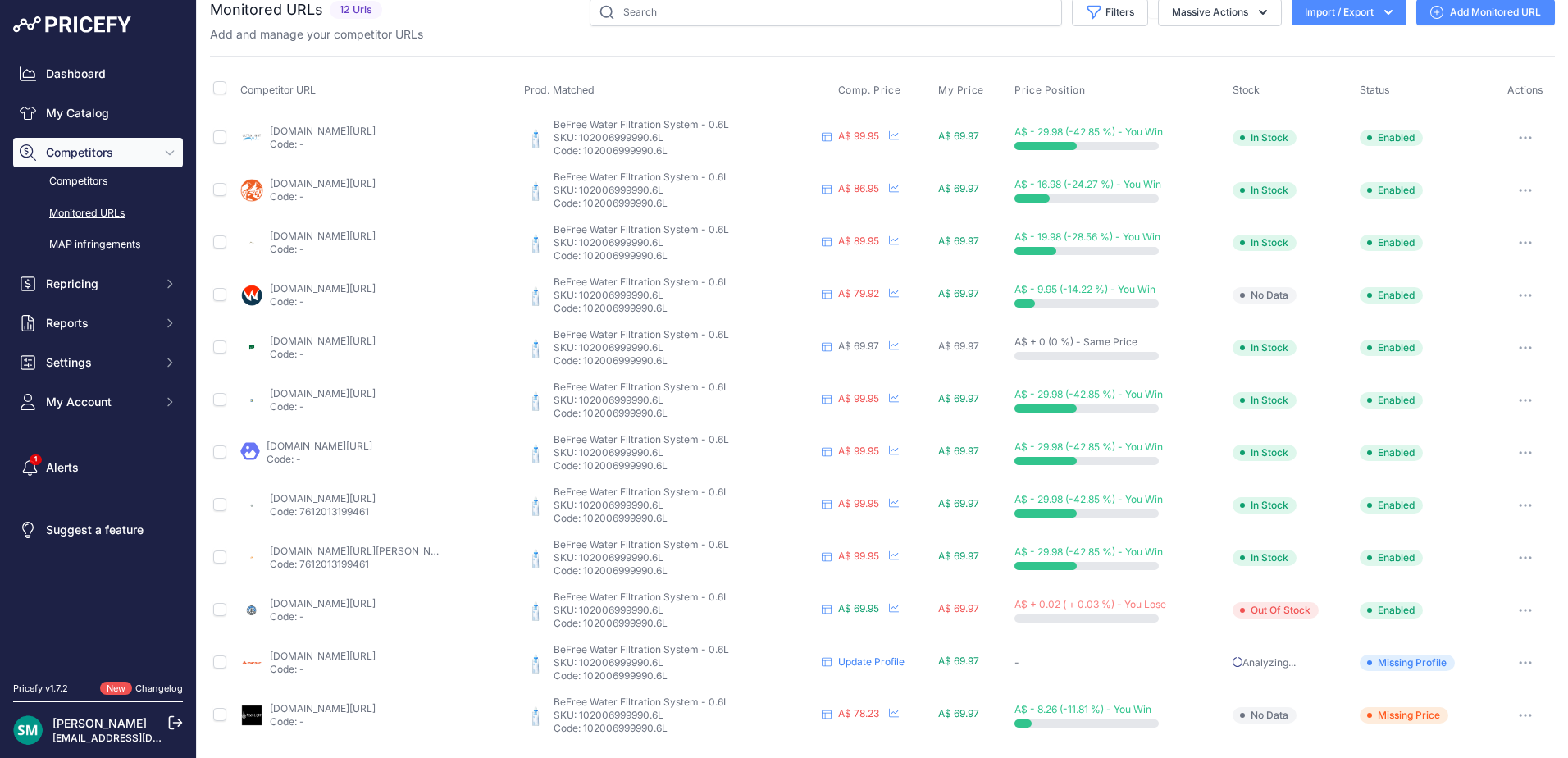
click at [1507, 664] on td "Add Competitor Profile Show All Competitors URLs View Competitor Profile Edit C…" at bounding box center [1525, 662] width 59 height 53
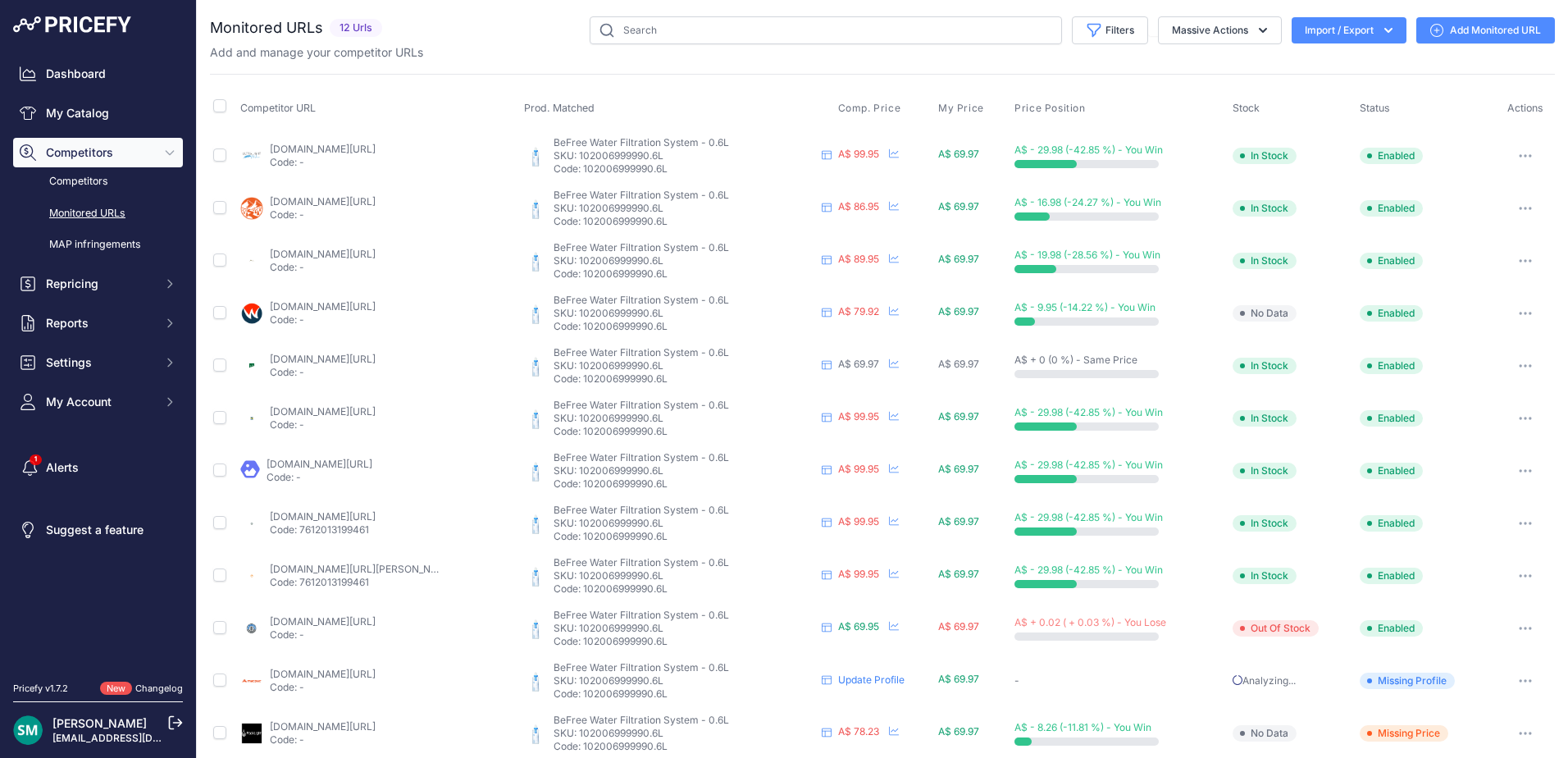
scroll to position [18, 0]
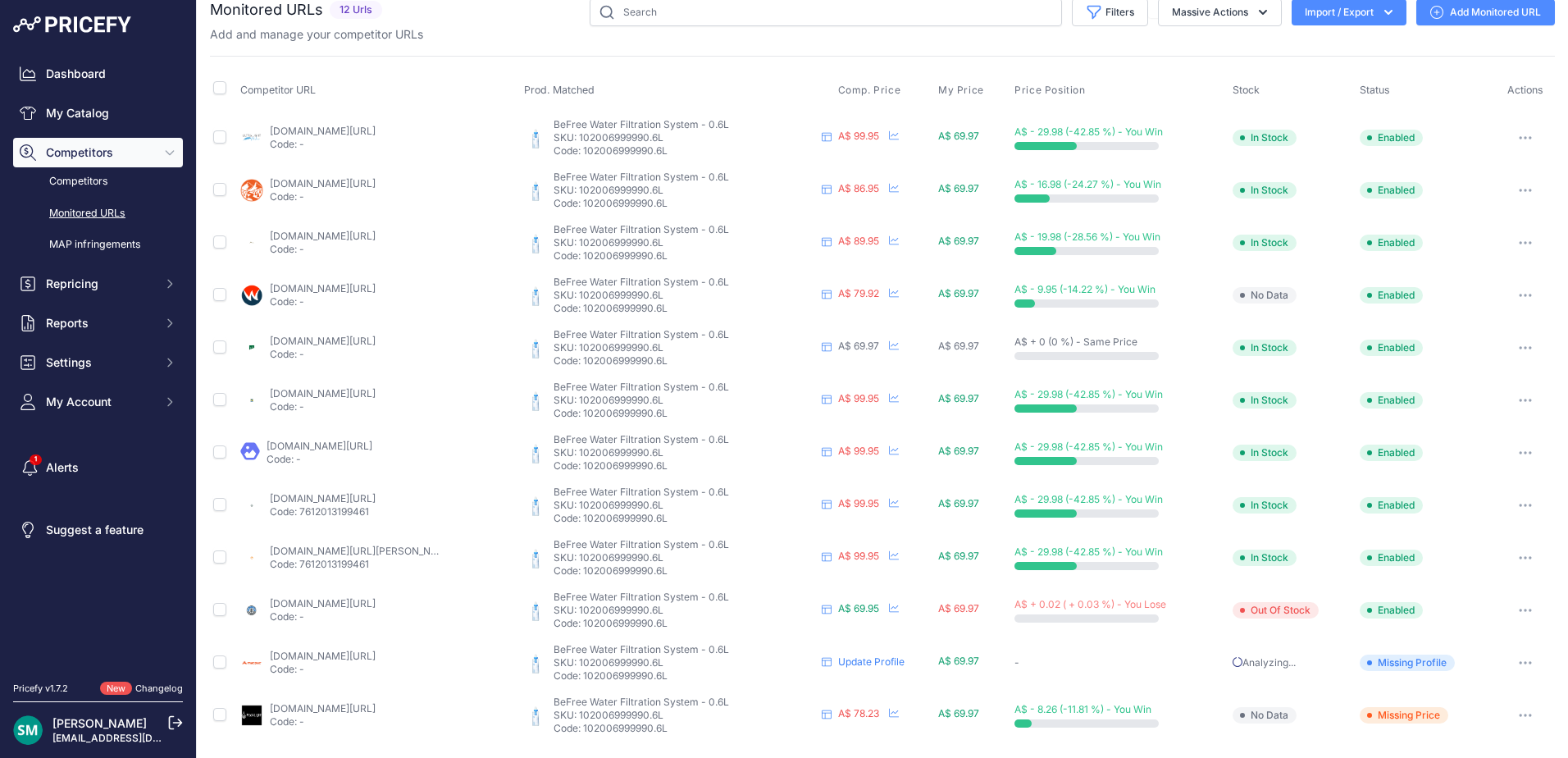
click at [1514, 668] on button "button" at bounding box center [1525, 663] width 33 height 23
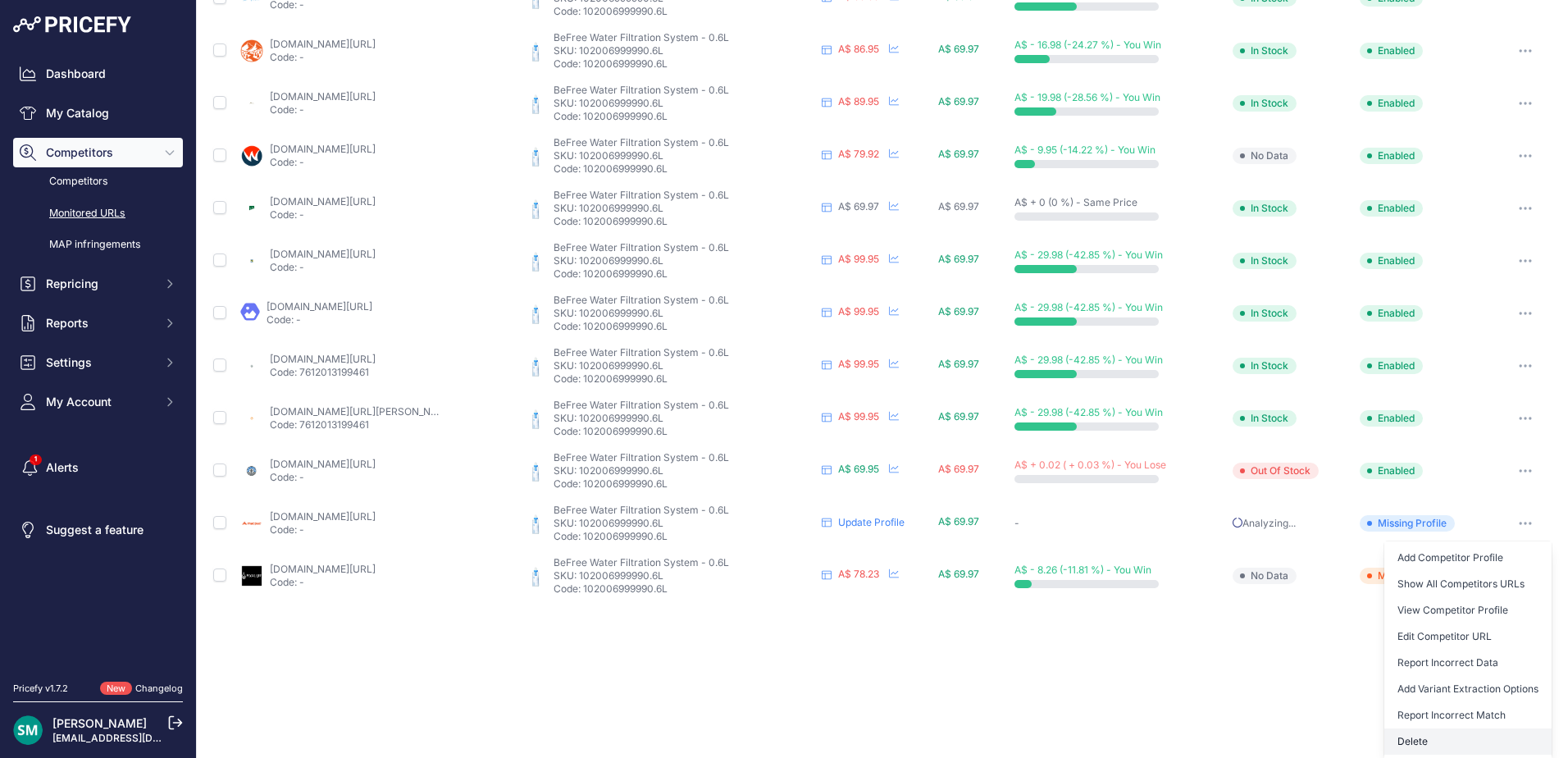
click at [1495, 748] on button "Delete" at bounding box center [1468, 740] width 168 height 26
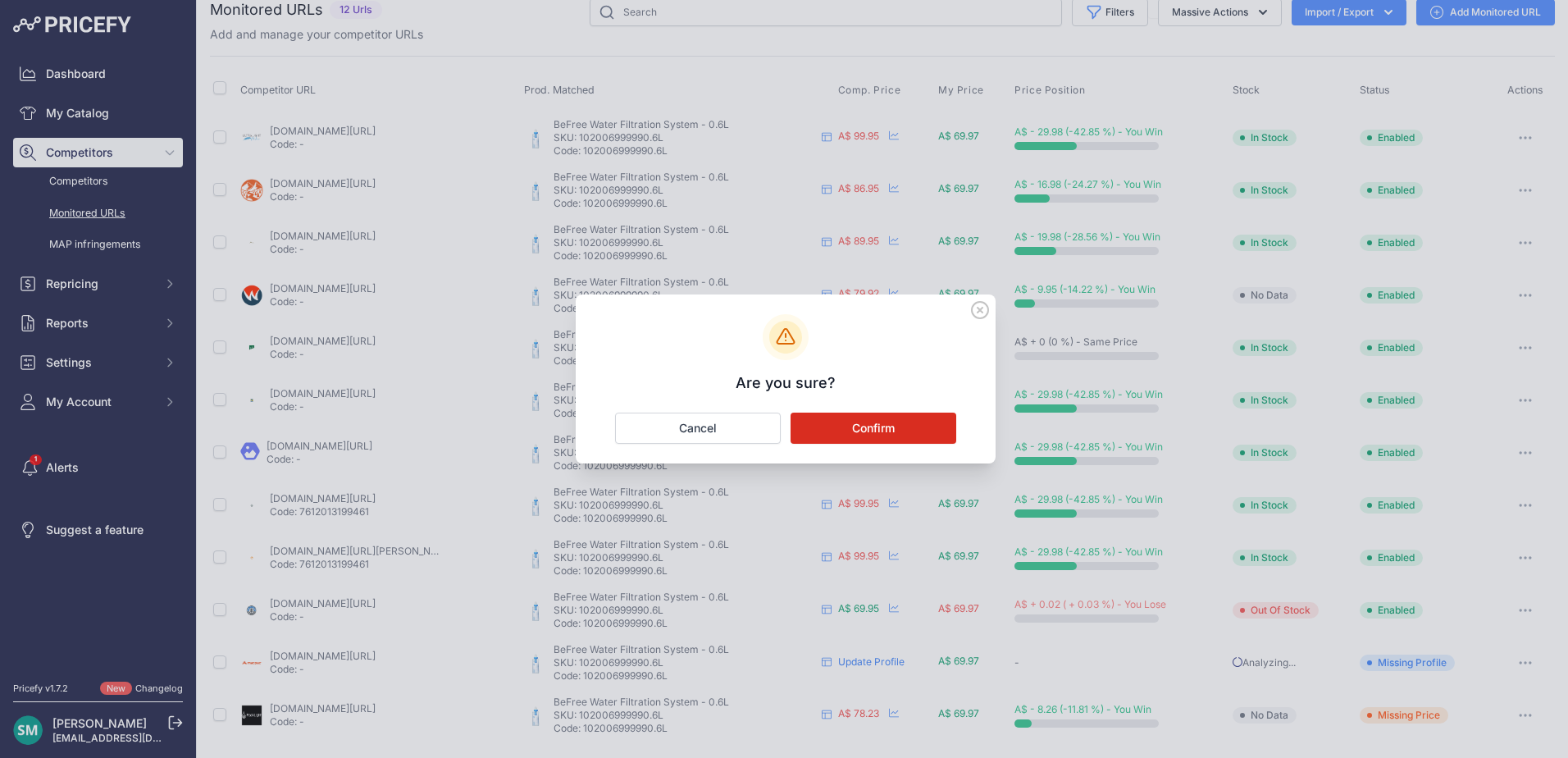
click at [896, 417] on button "Confirm" at bounding box center [873, 428] width 166 height 31
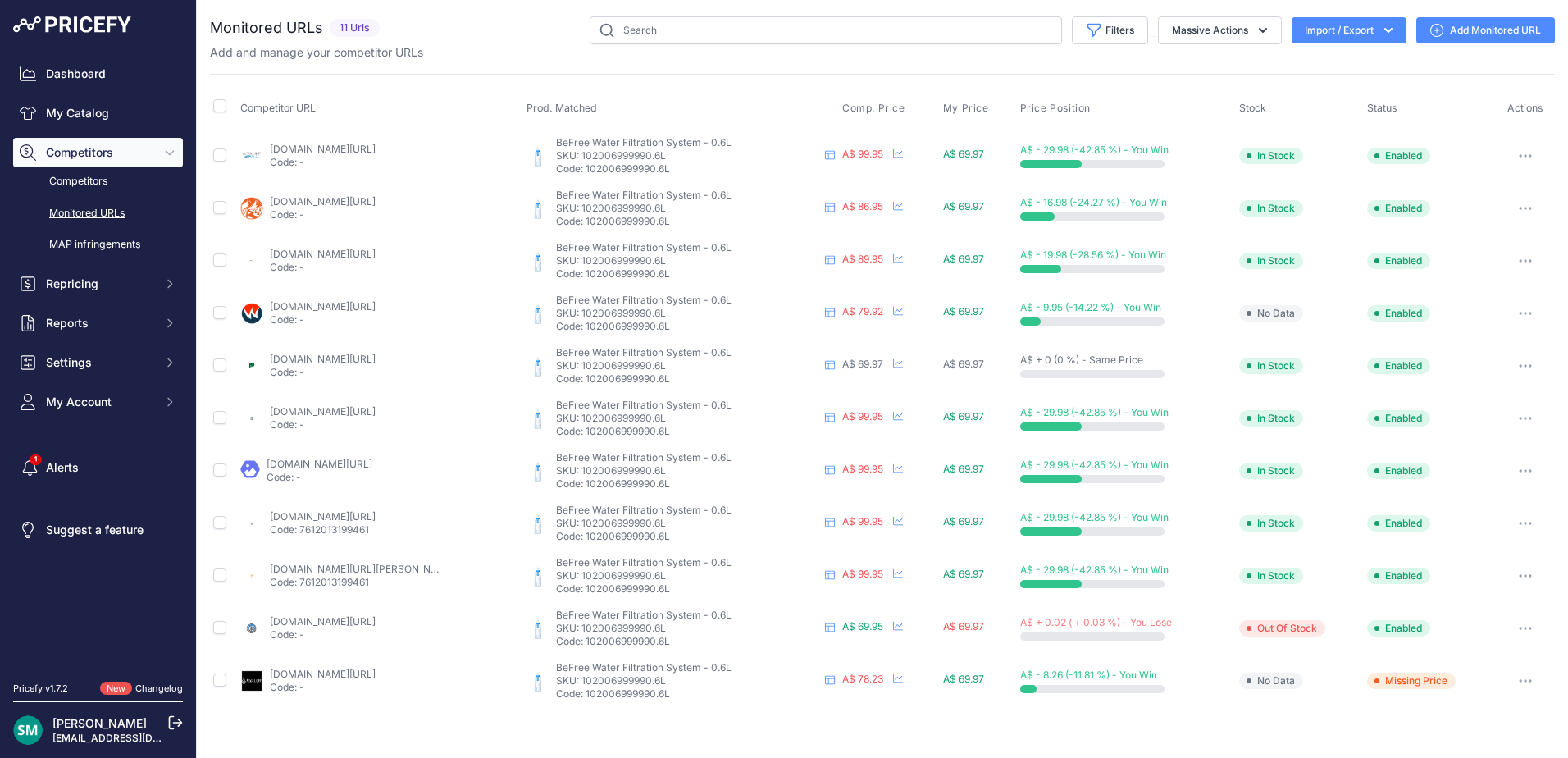
scroll to position [0, 0]
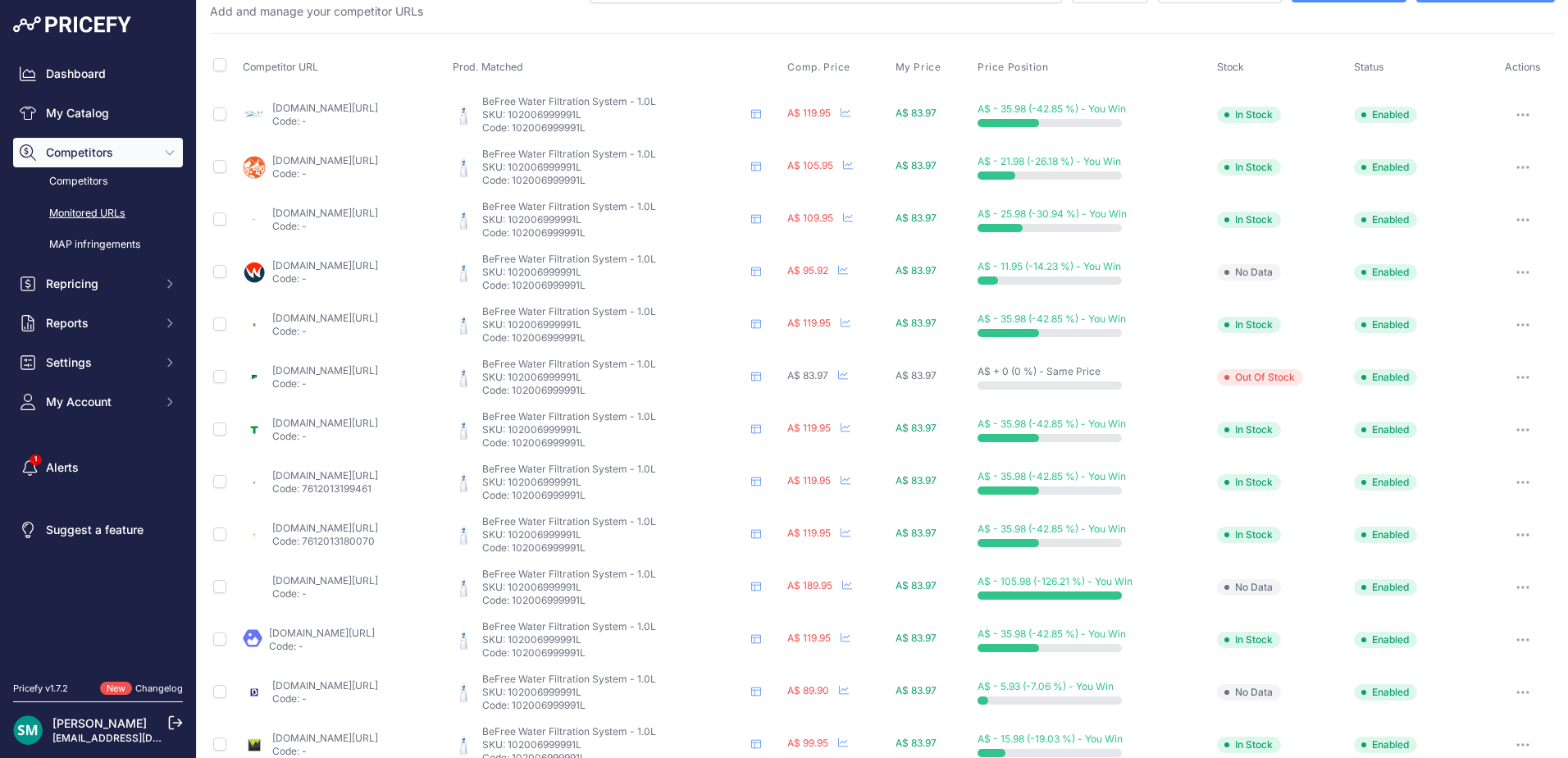
scroll to position [123, 0]
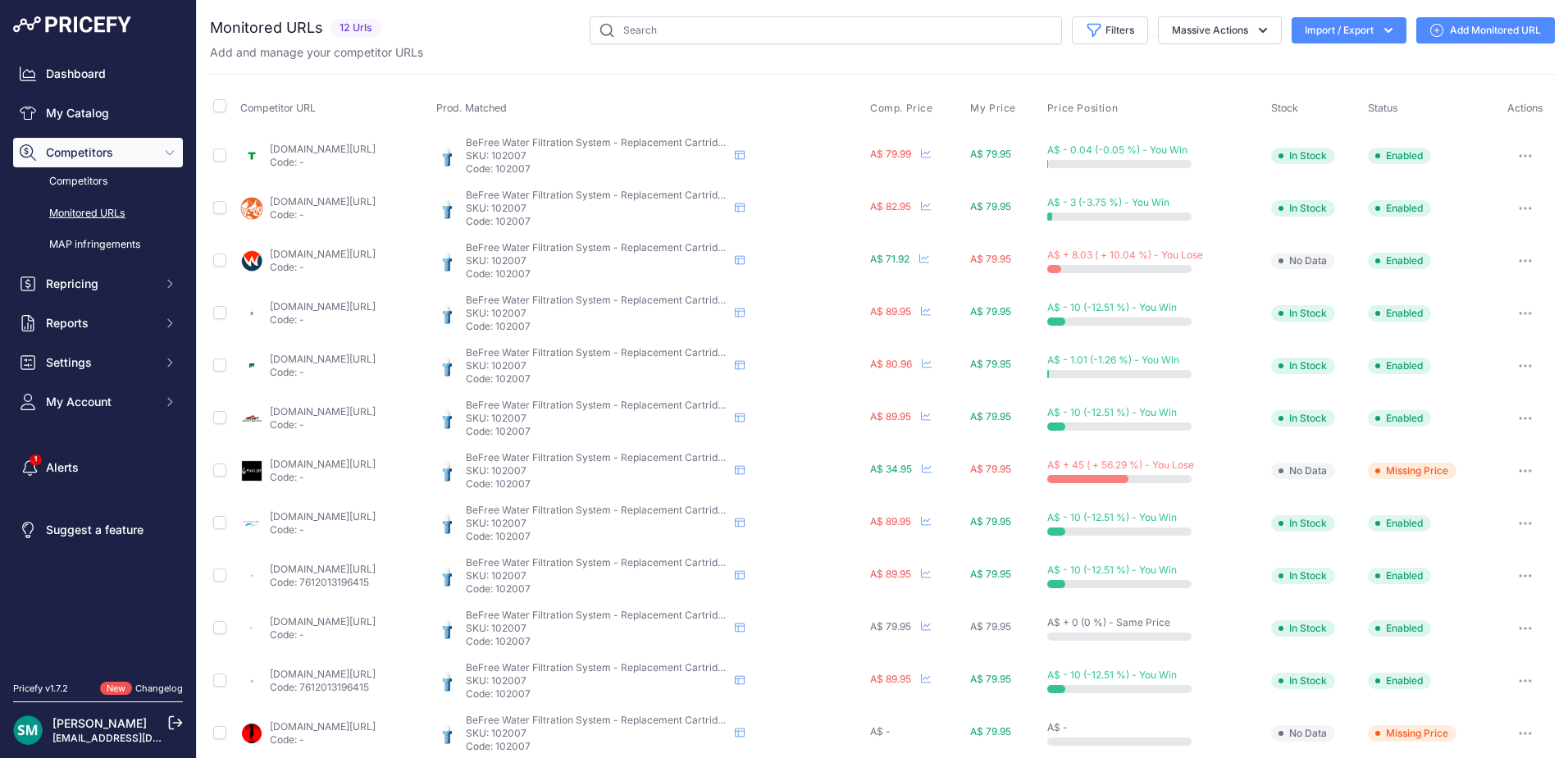
scroll to position [18, 0]
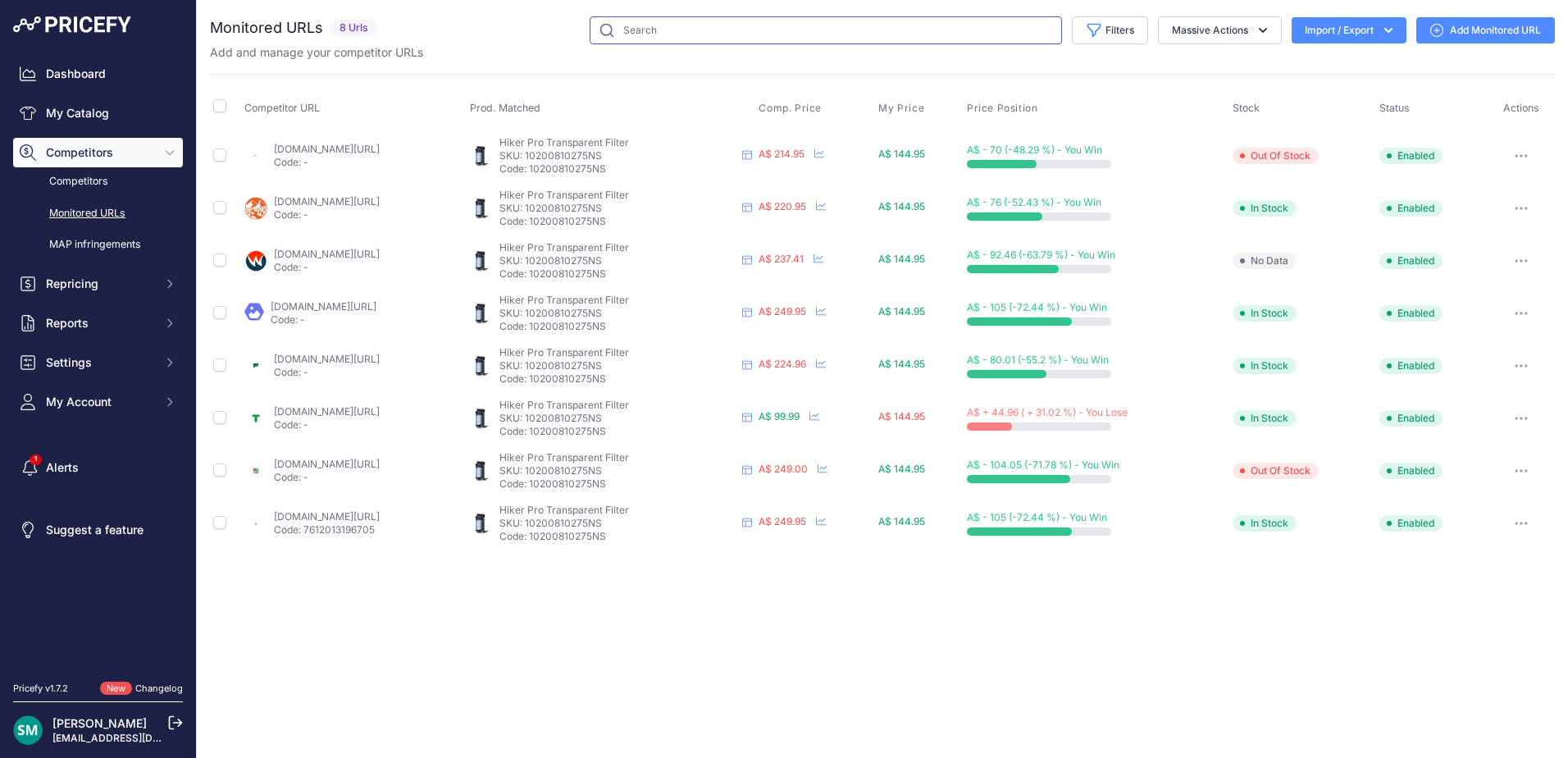
click at [745, 26] on input "text" at bounding box center [826, 30] width 472 height 28
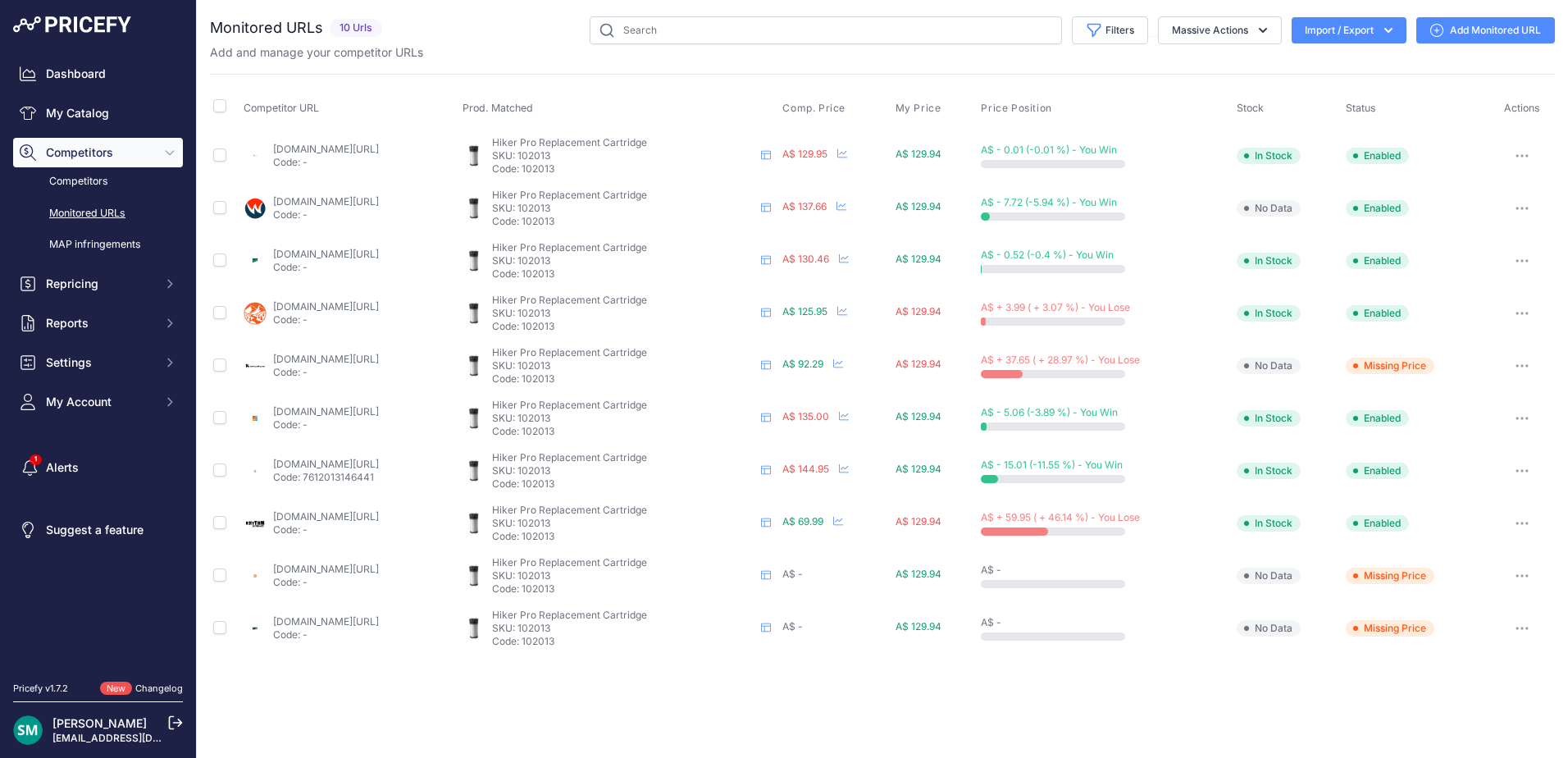
click at [1539, 373] on button "button" at bounding box center [1522, 366] width 33 height 23
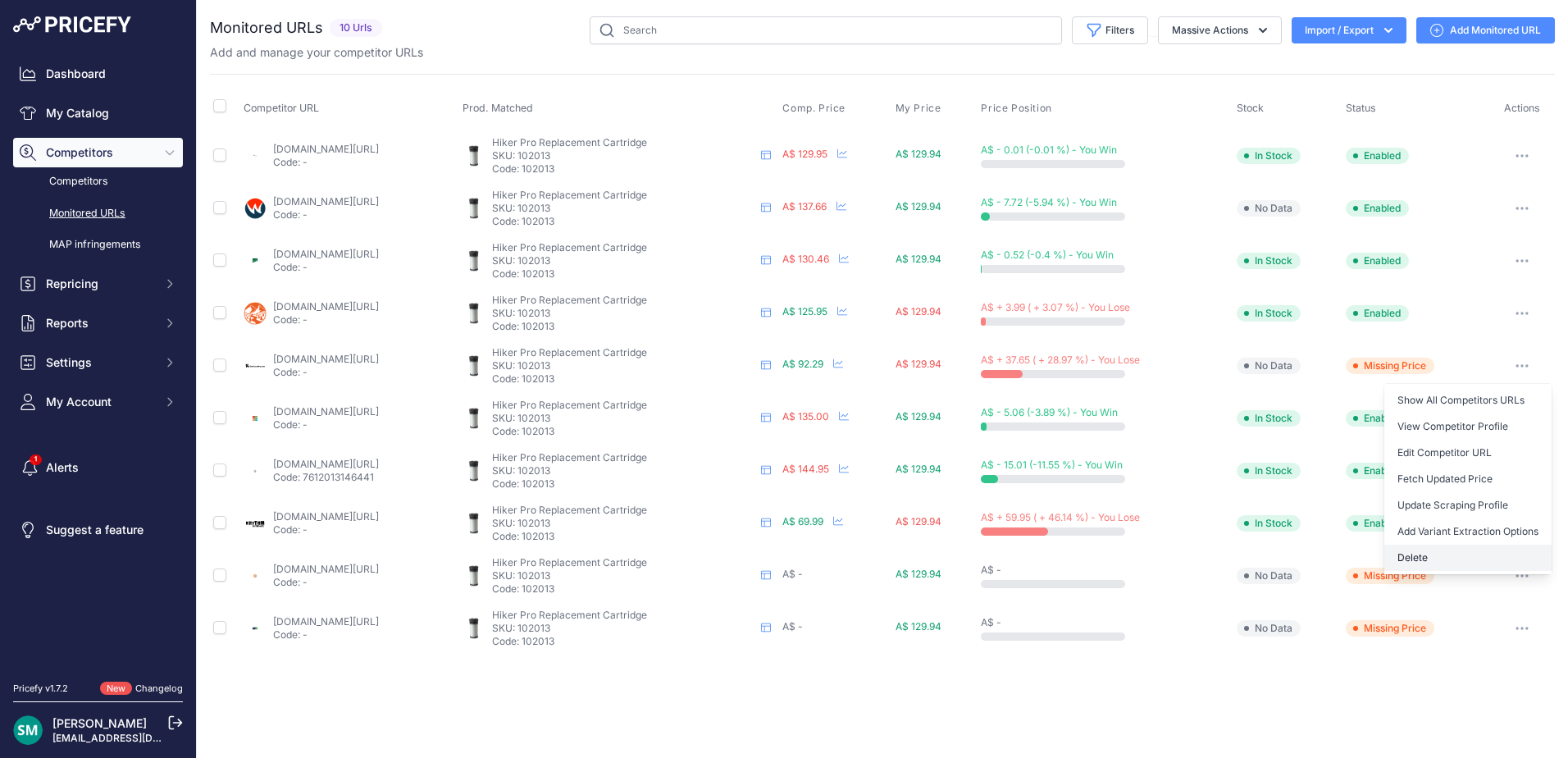
click at [1469, 561] on button "Delete" at bounding box center [1468, 557] width 168 height 26
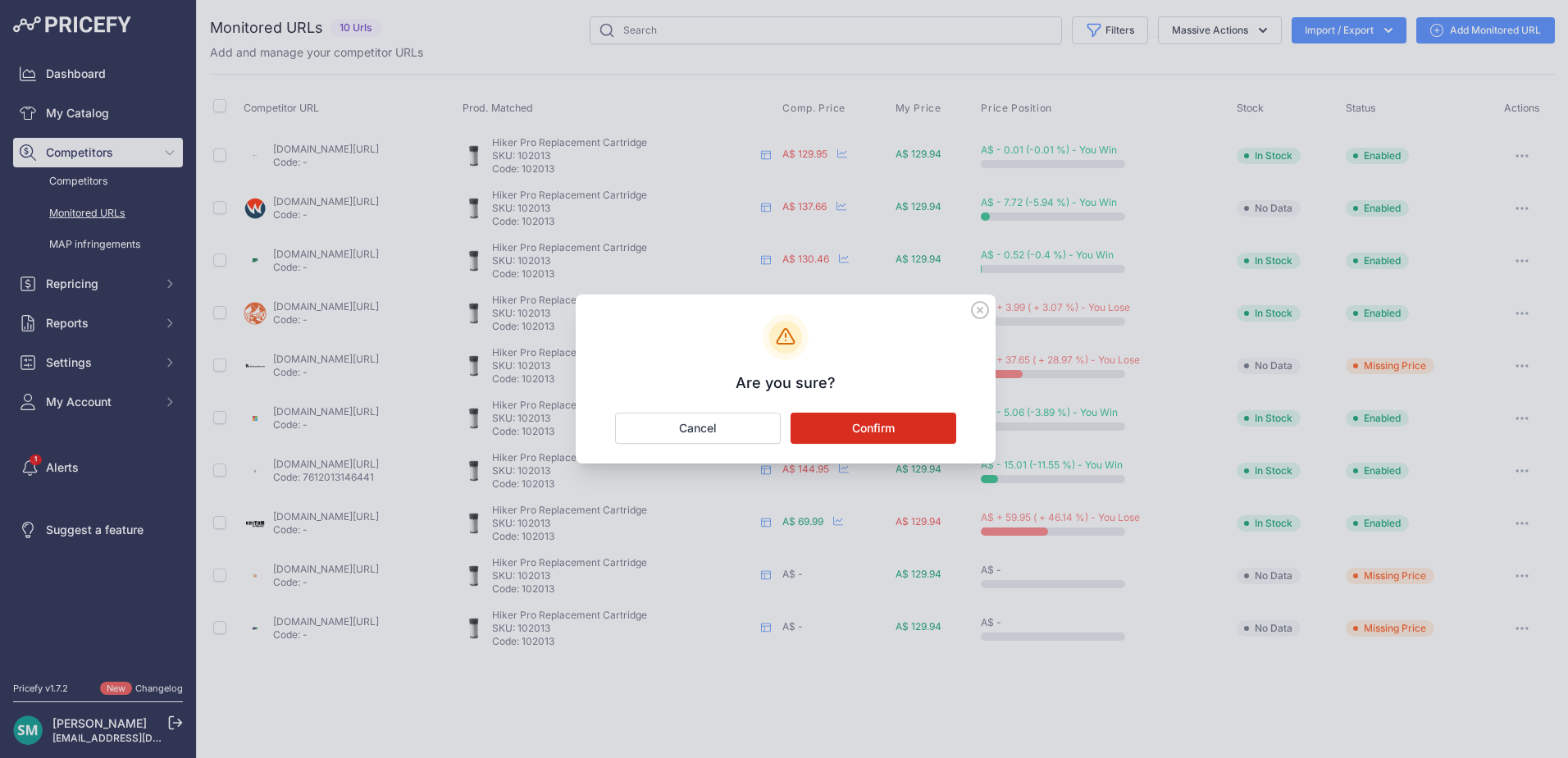
click at [857, 429] on button "Confirm" at bounding box center [873, 428] width 166 height 31
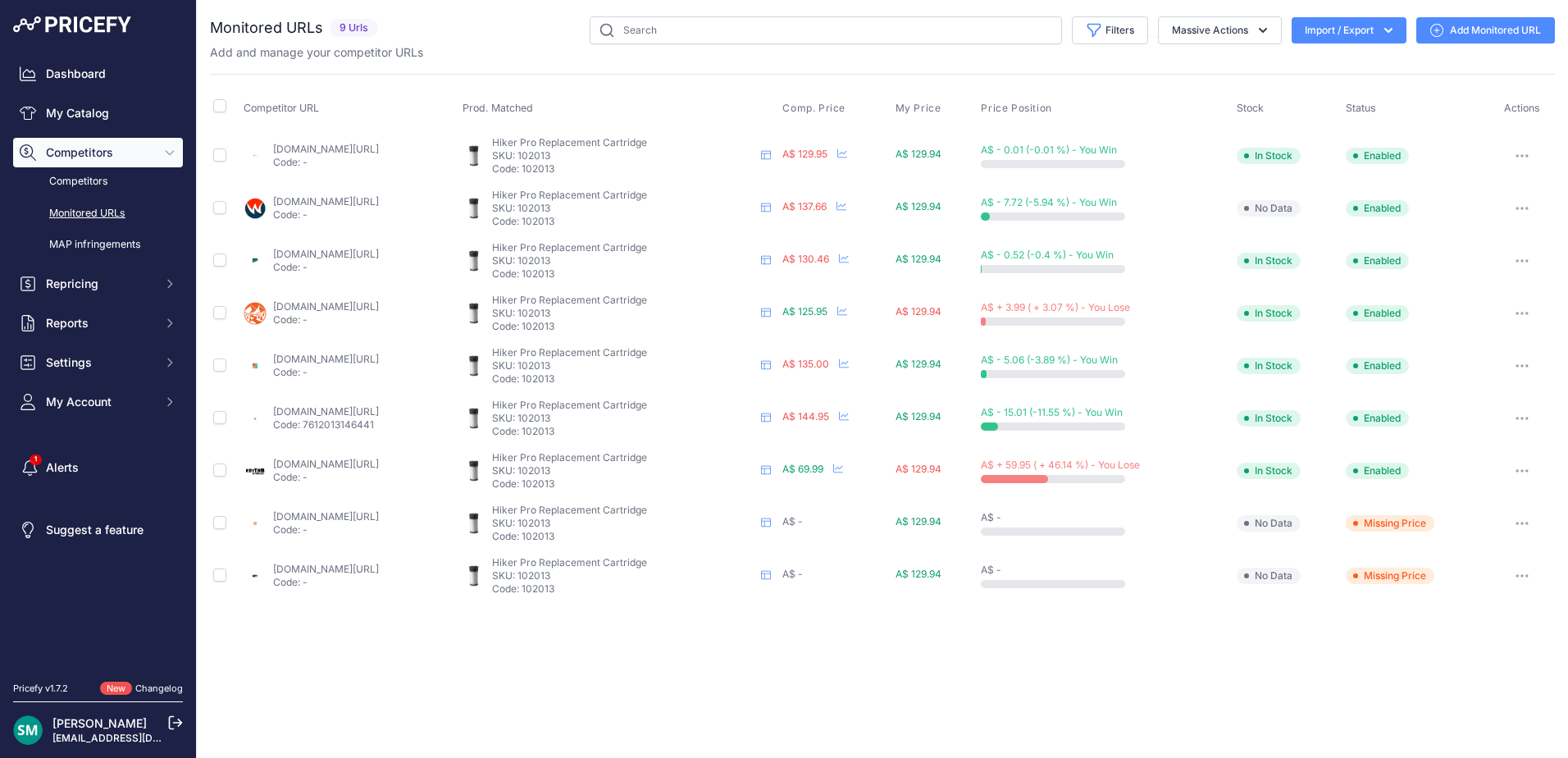
drag, startPoint x: 626, startPoint y: 423, endPoint x: 593, endPoint y: 419, distance: 33.2
click at [593, 419] on p "SKU: 102013" at bounding box center [623, 419] width 263 height 13
copy p "102013"
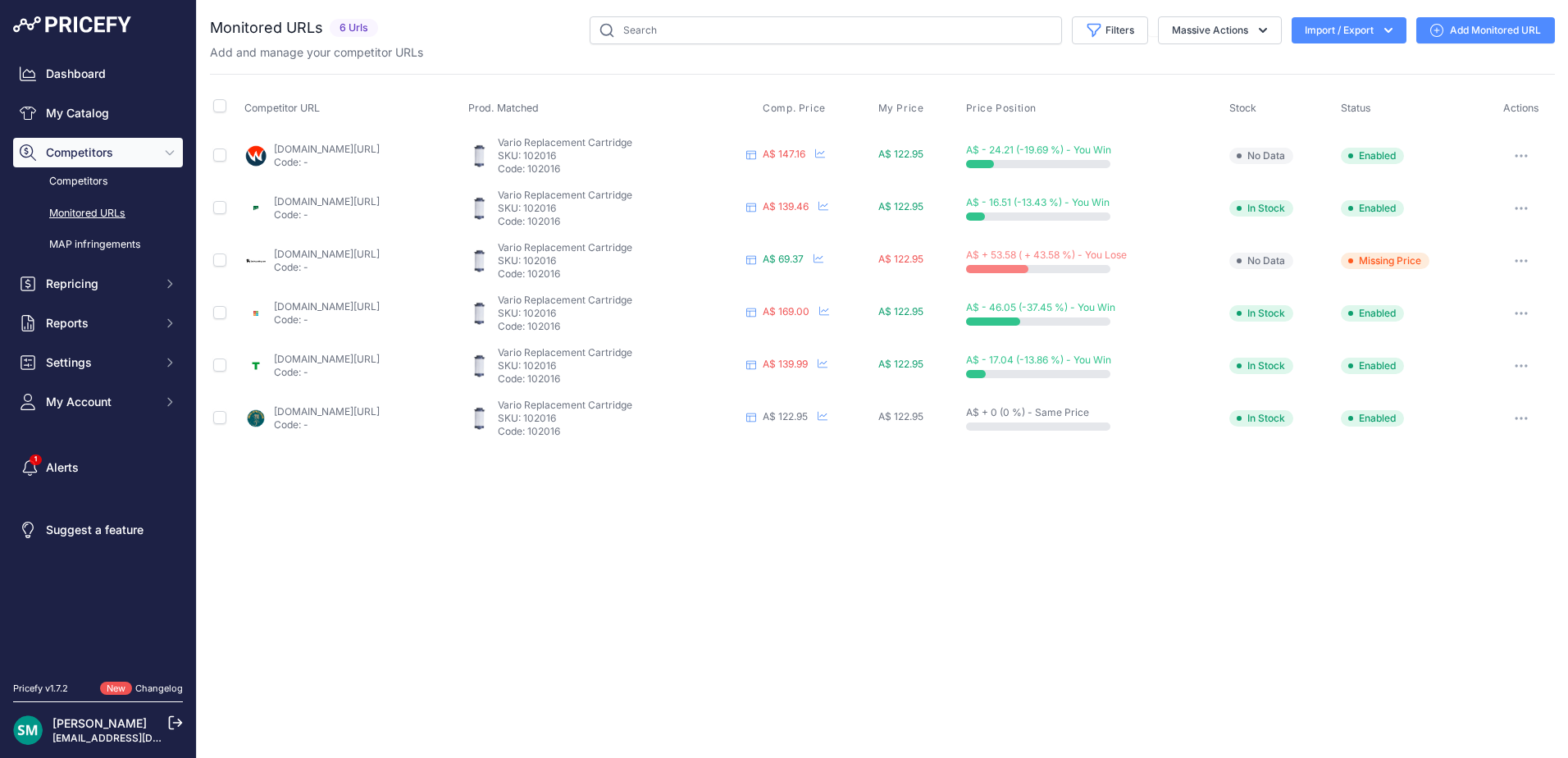
click at [1525, 264] on button "button" at bounding box center [1521, 261] width 33 height 23
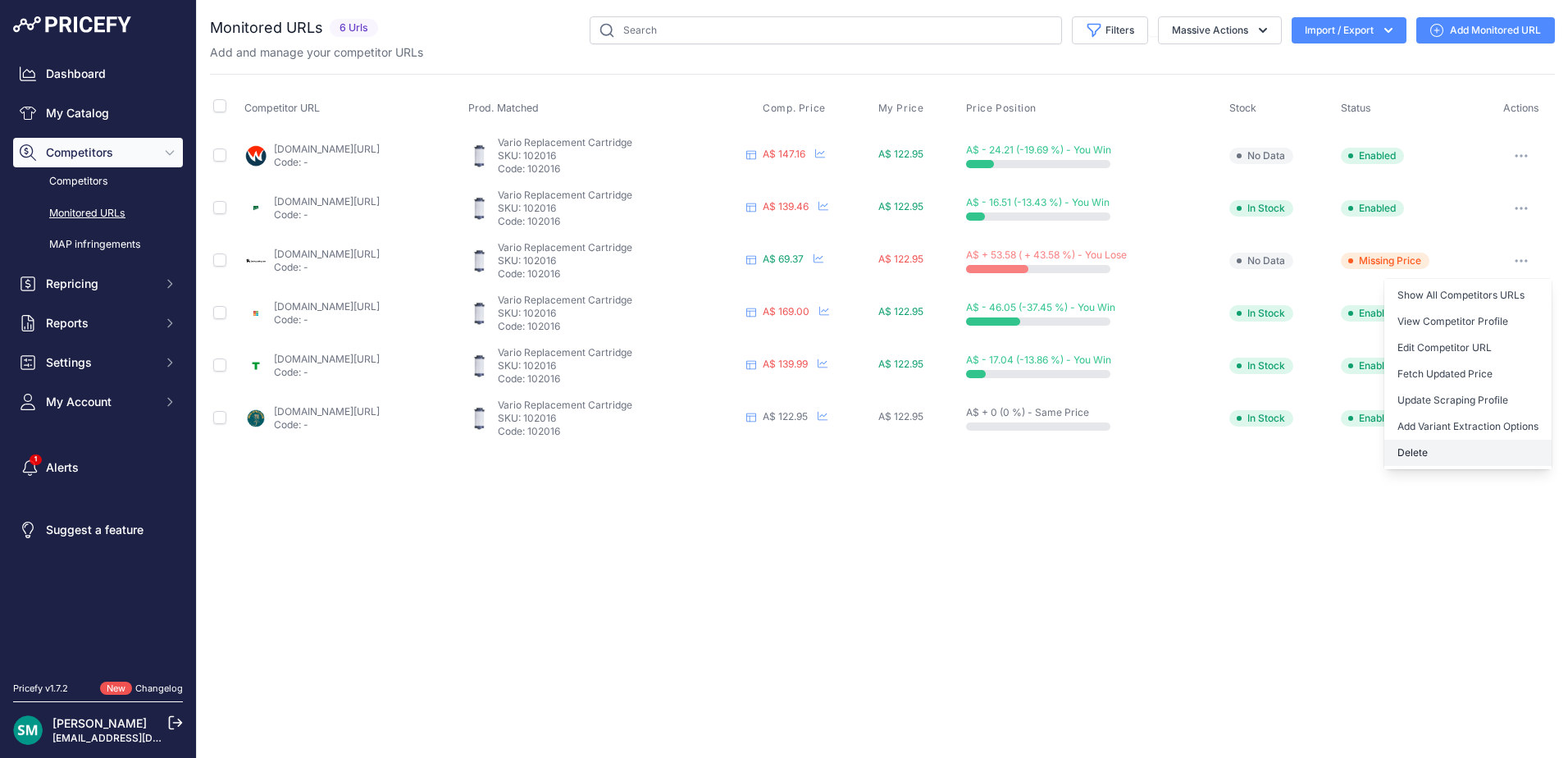
click at [1520, 441] on button "Delete" at bounding box center [1468, 452] width 168 height 26
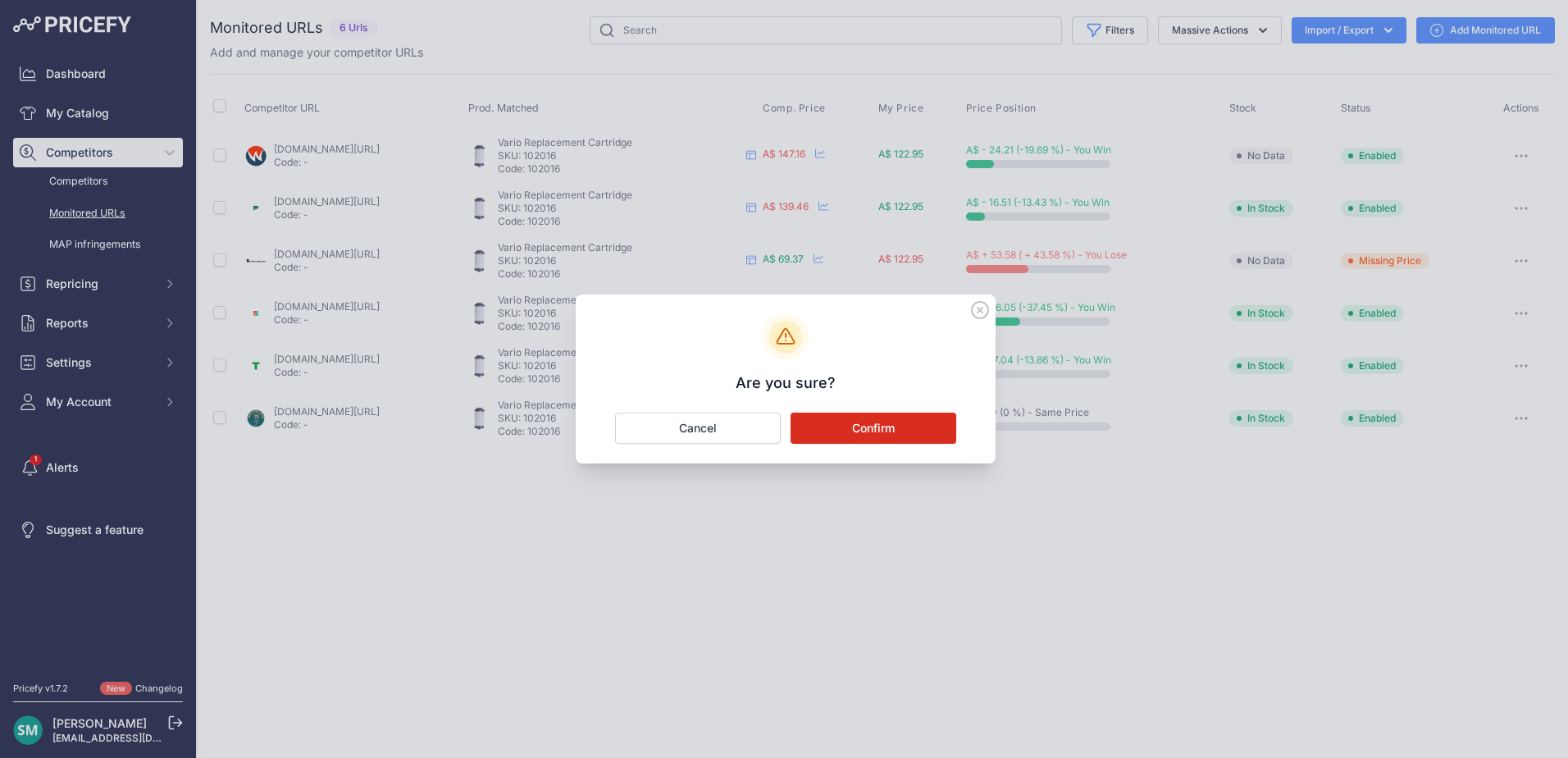
click at [867, 443] on button "Confirm" at bounding box center [873, 428] width 166 height 31
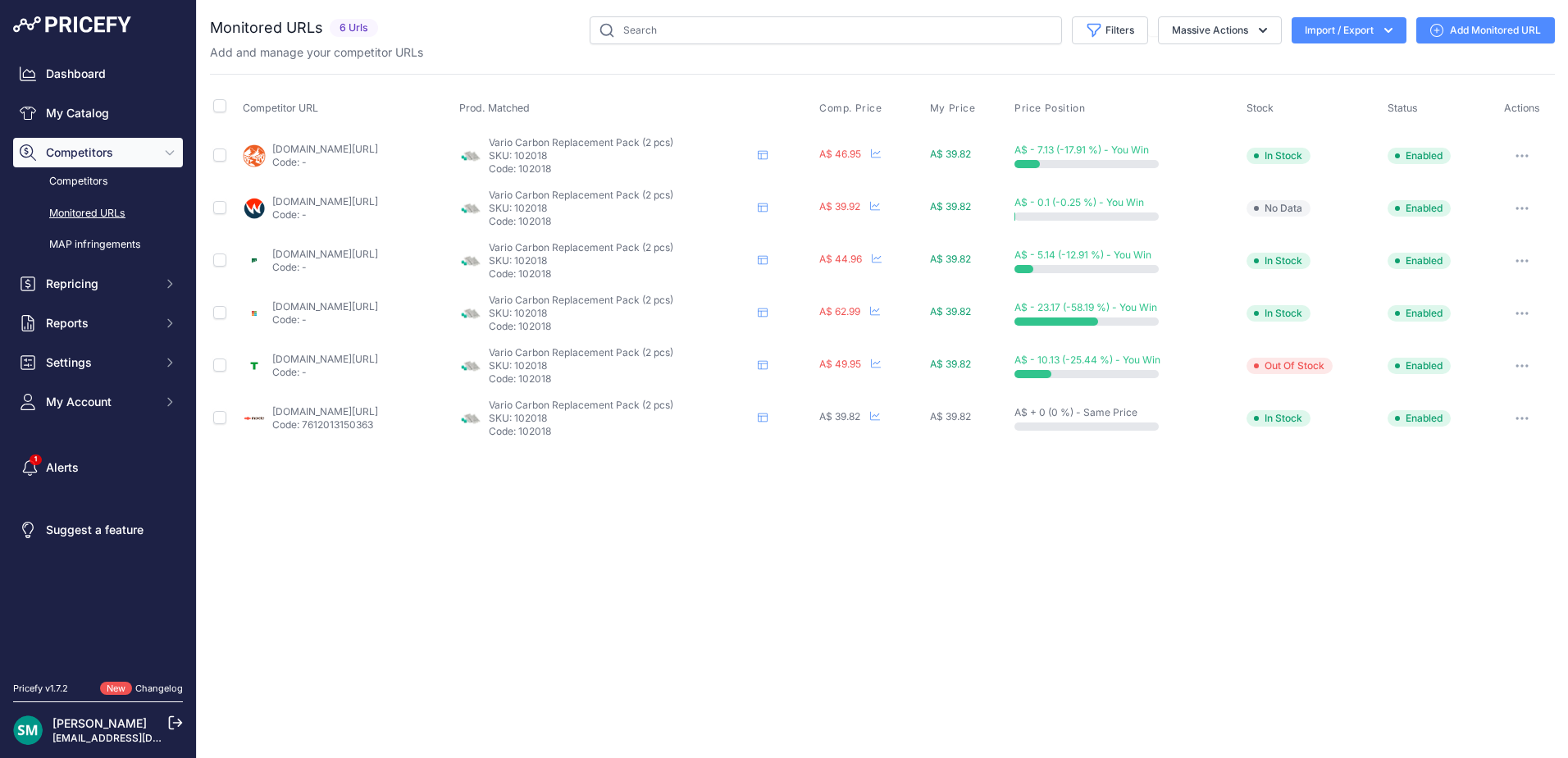
click at [1533, 421] on button "button" at bounding box center [1522, 419] width 33 height 23
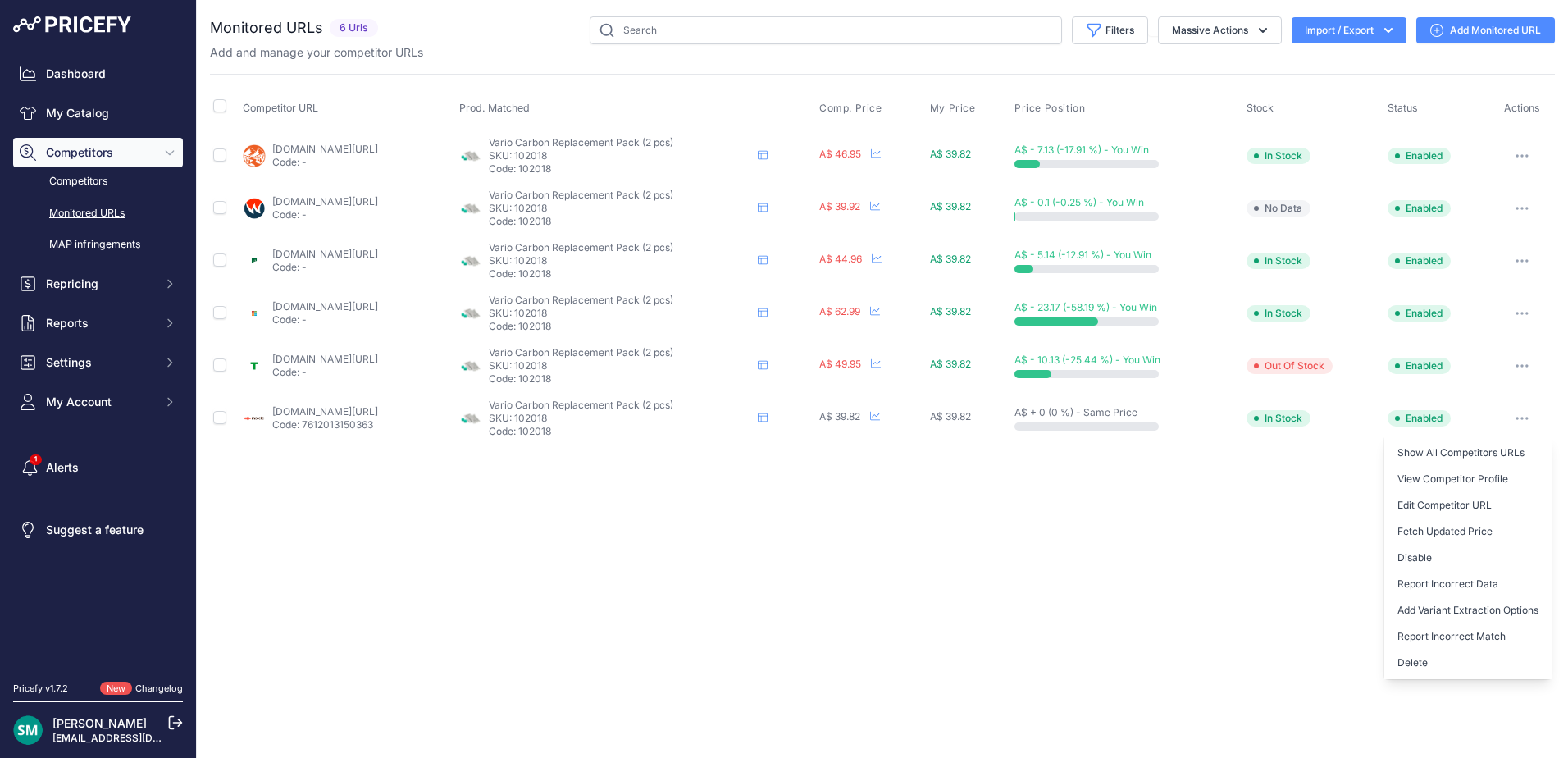
click at [1454, 660] on button "Delete" at bounding box center [1468, 662] width 168 height 26
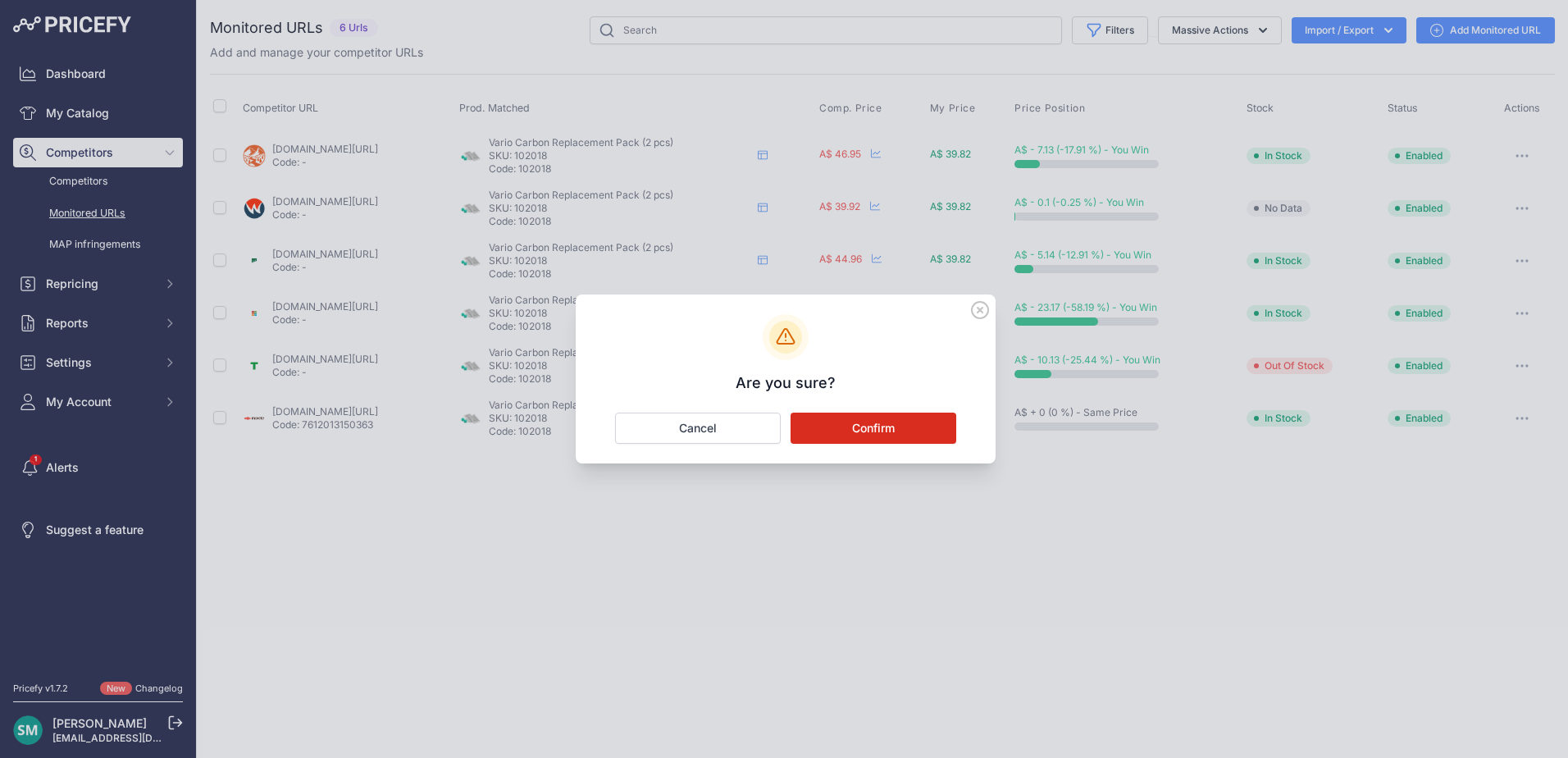
click at [879, 410] on div "Are you sure? Confirm Cancel" at bounding box center [786, 379] width 420 height 169
click at [879, 425] on button "Confirm" at bounding box center [873, 428] width 166 height 31
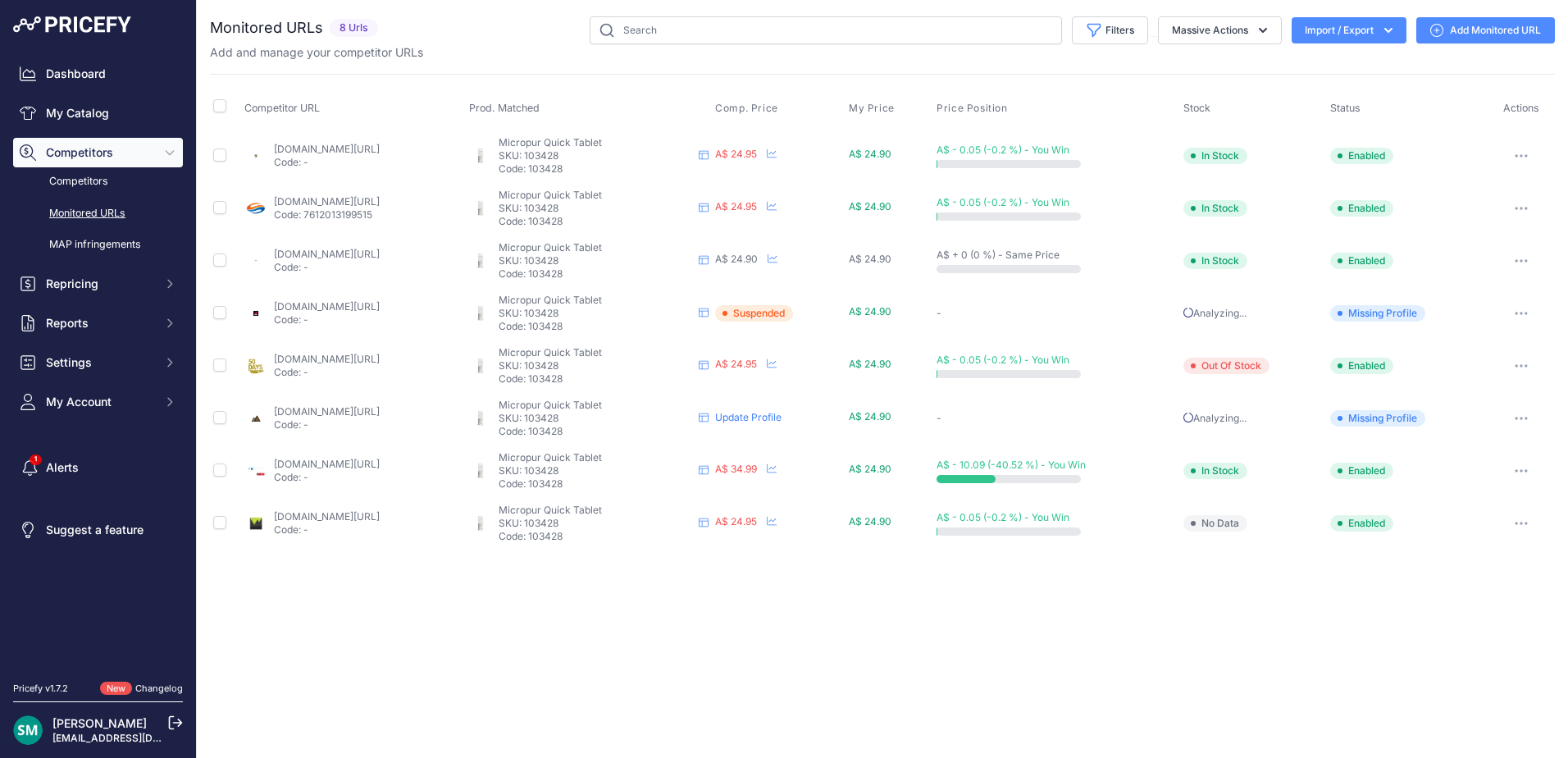
click at [1522, 314] on icon "button" at bounding box center [1522, 314] width 13 height 3
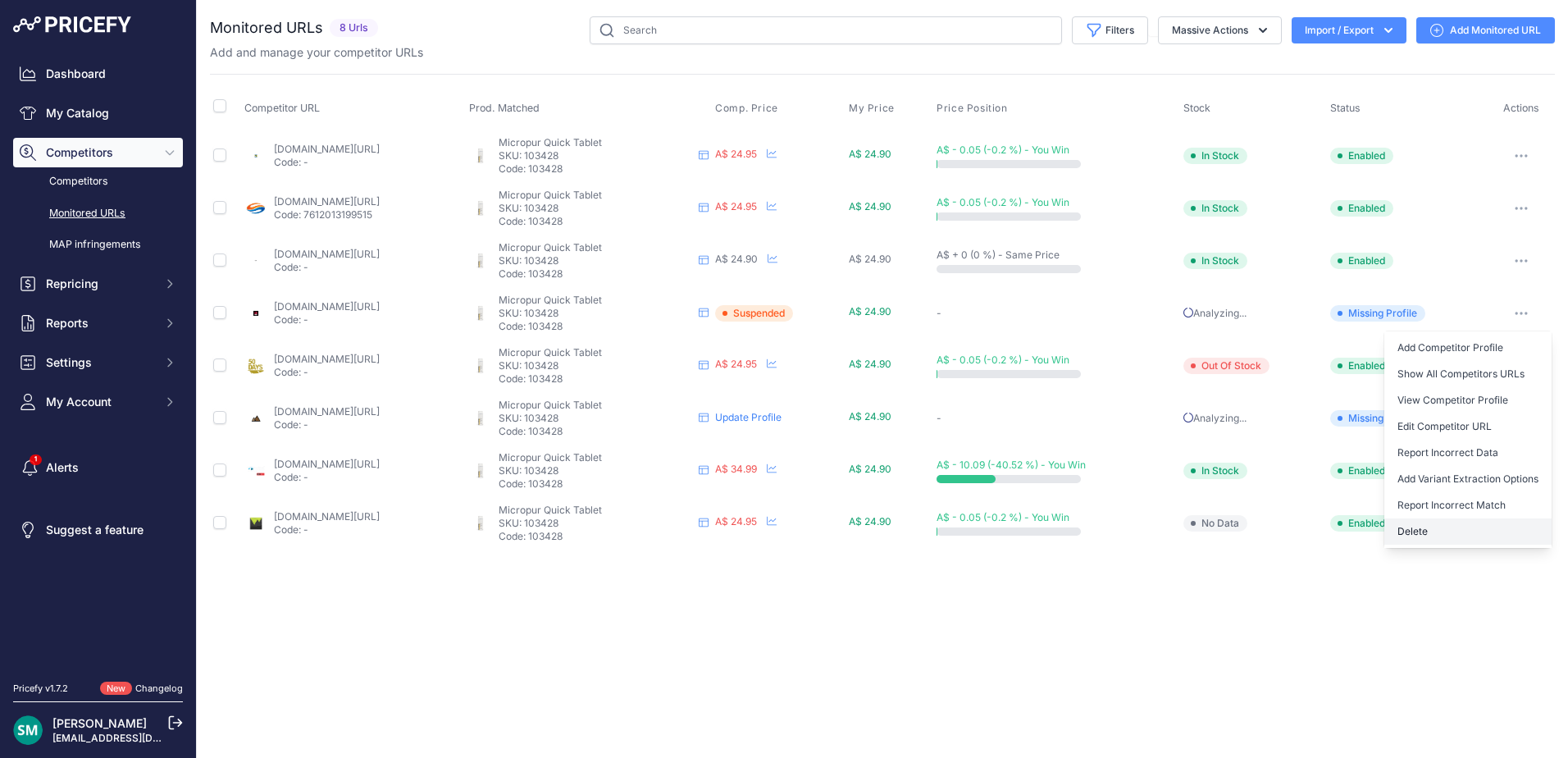
click at [1485, 539] on button "Delete" at bounding box center [1468, 531] width 168 height 26
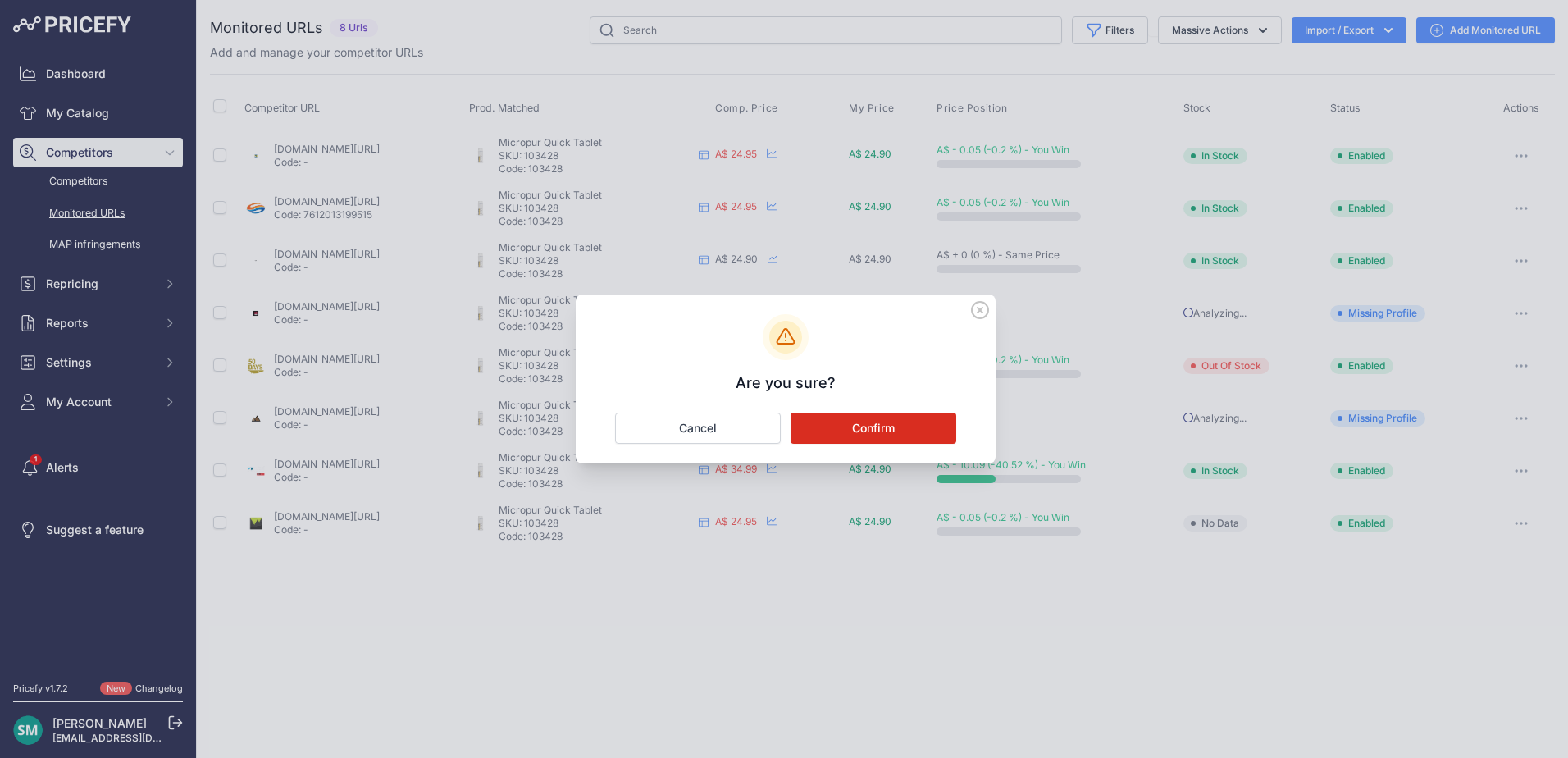
click at [837, 425] on button "Confirm" at bounding box center [873, 428] width 166 height 31
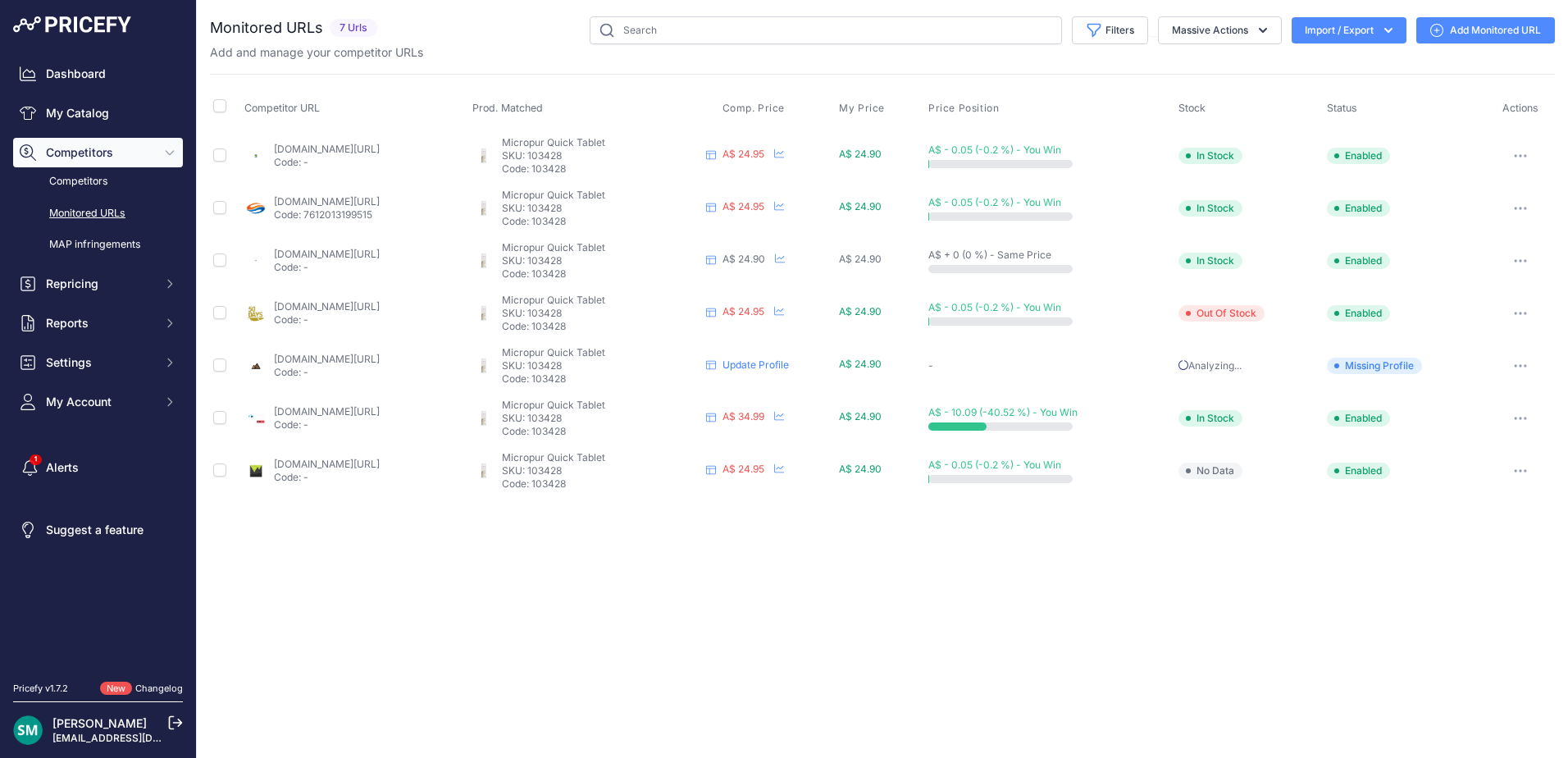
click at [1525, 318] on button "button" at bounding box center [1520, 314] width 33 height 23
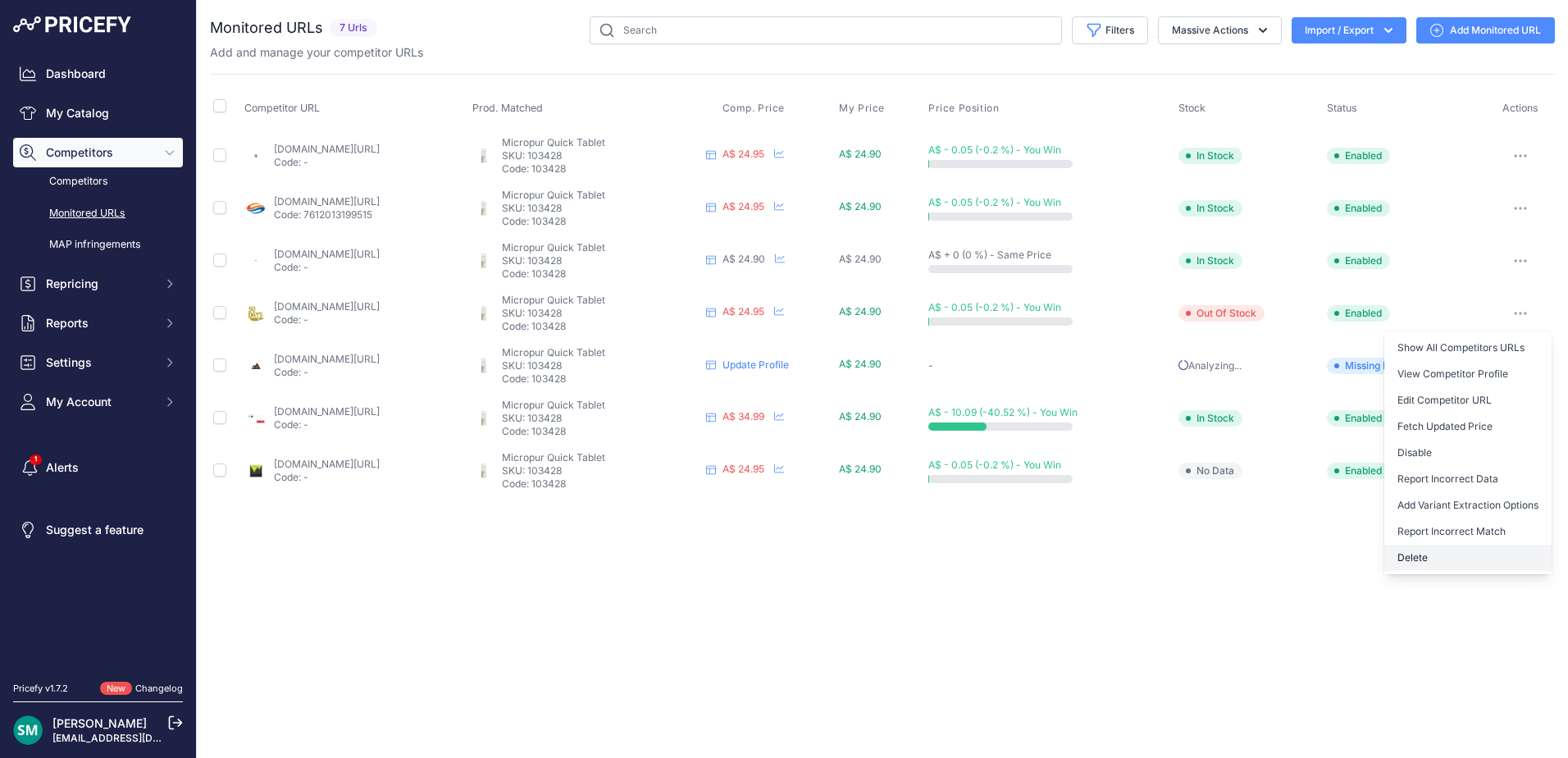
click at [1476, 553] on button "Delete" at bounding box center [1468, 557] width 168 height 26
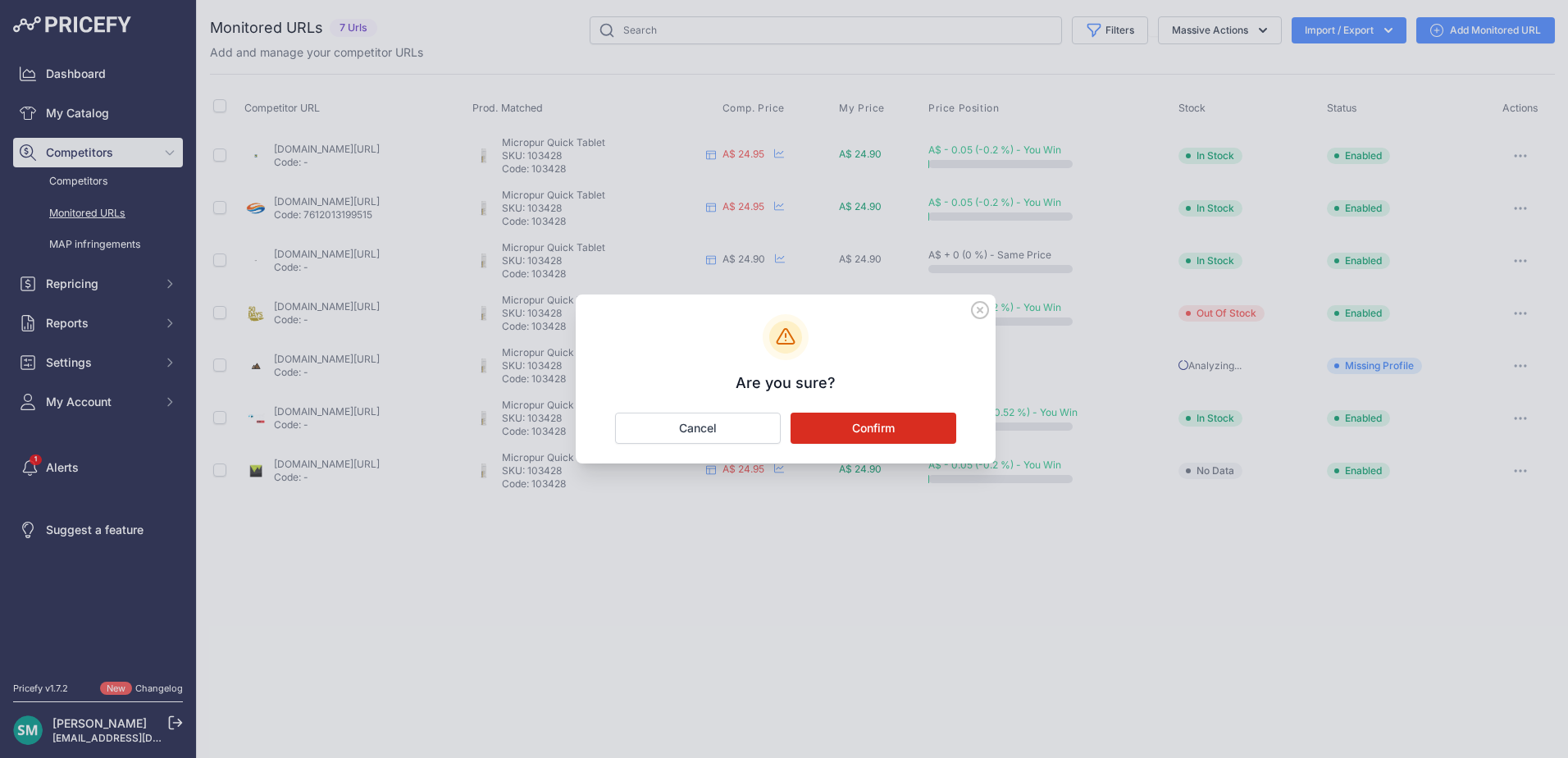
click at [897, 429] on button "Confirm" at bounding box center [873, 428] width 166 height 31
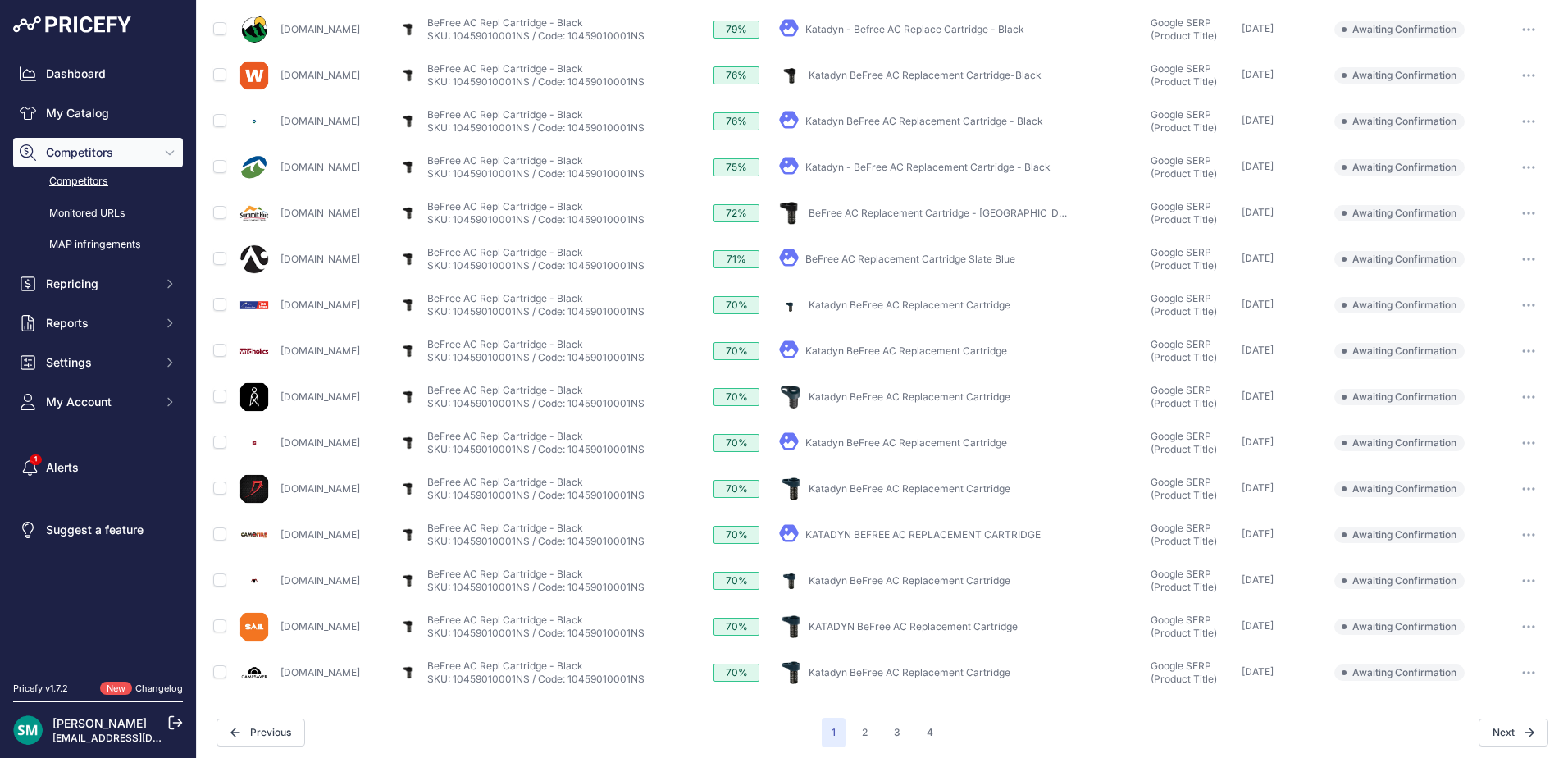
scroll to position [435, 0]
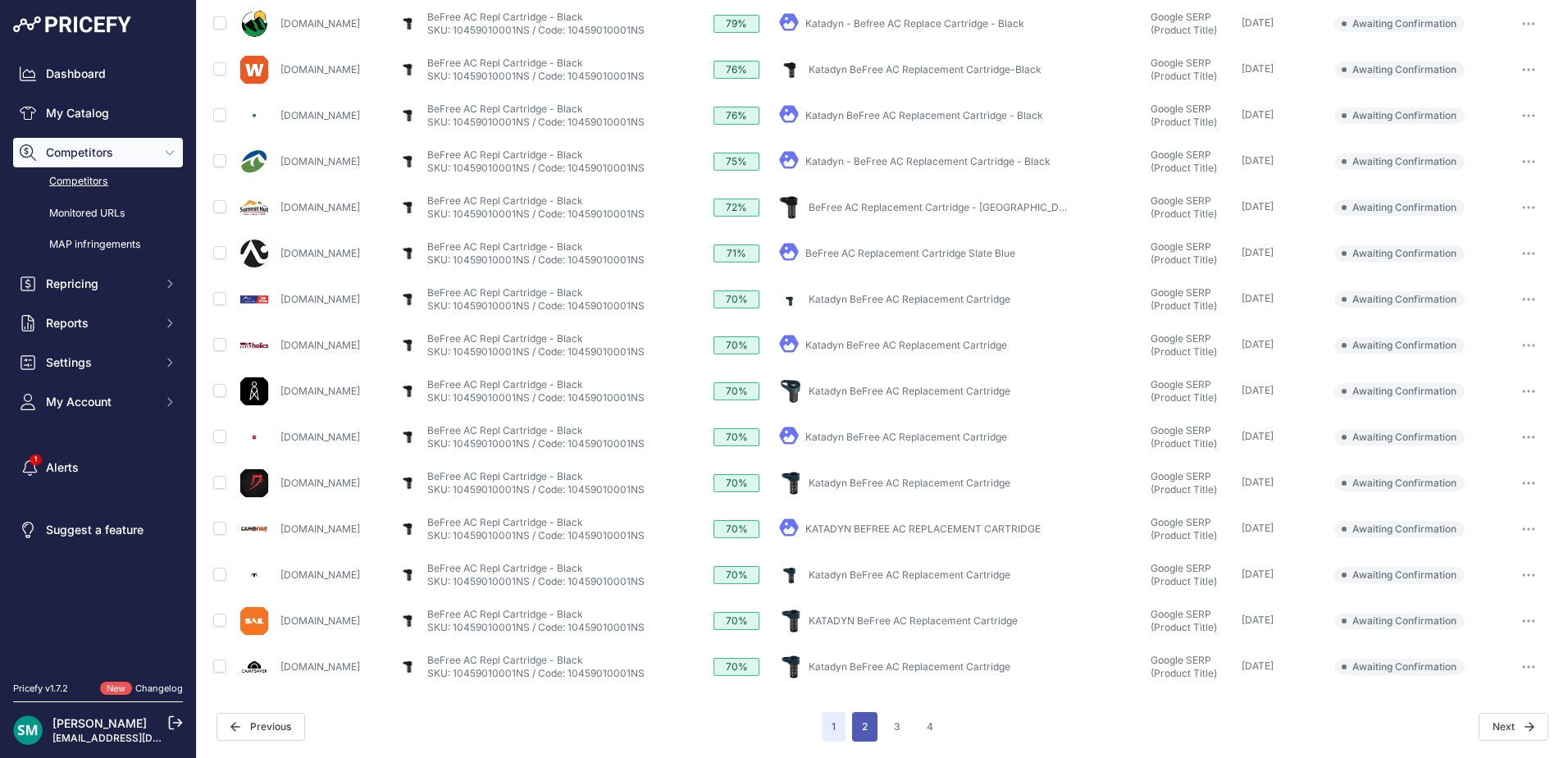
drag, startPoint x: 864, startPoint y: 734, endPoint x: 862, endPoint y: 742, distance: 8.2
click at [863, 734] on button "2" at bounding box center [865, 726] width 25 height 29
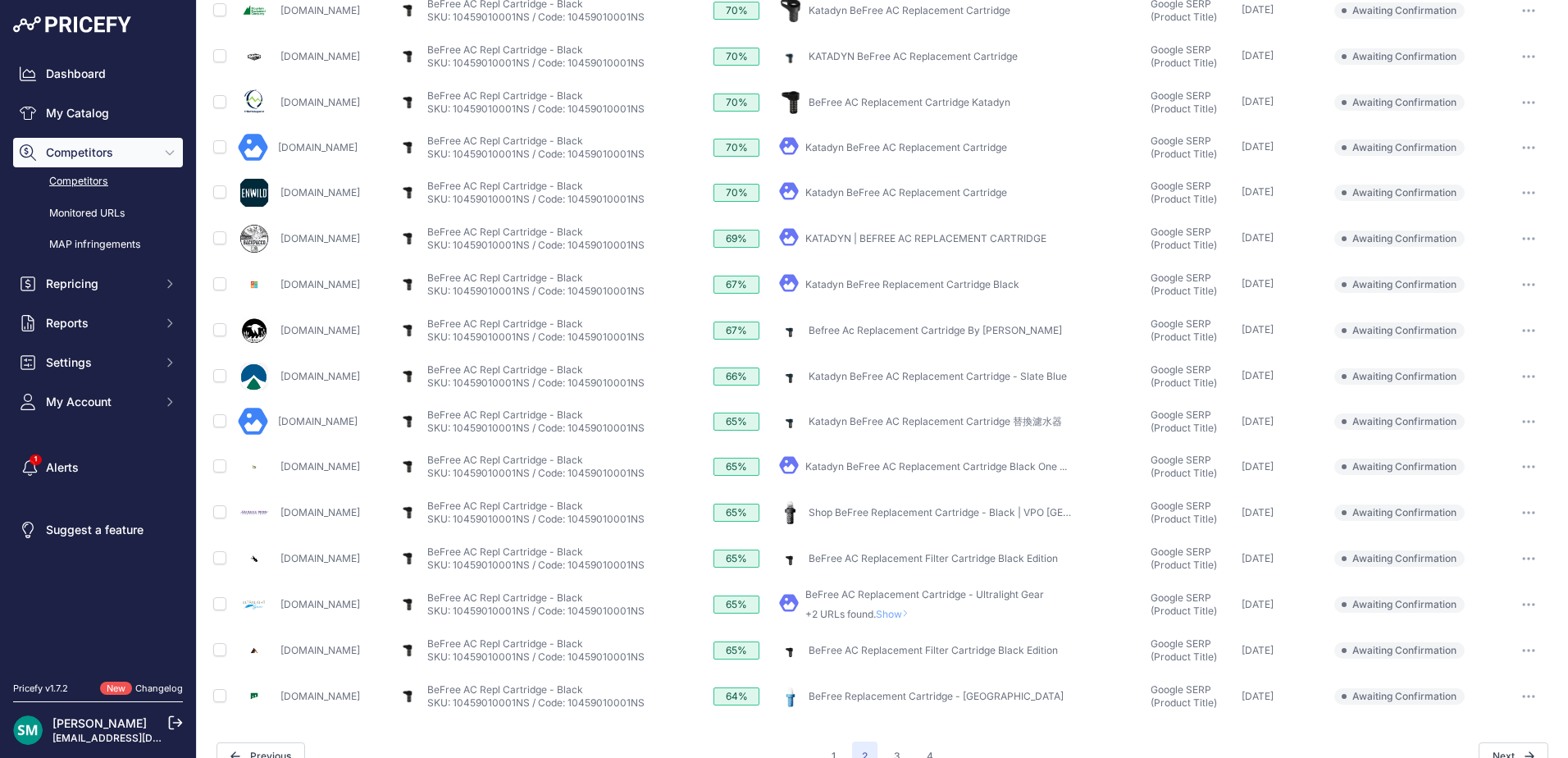
scroll to position [432, 0]
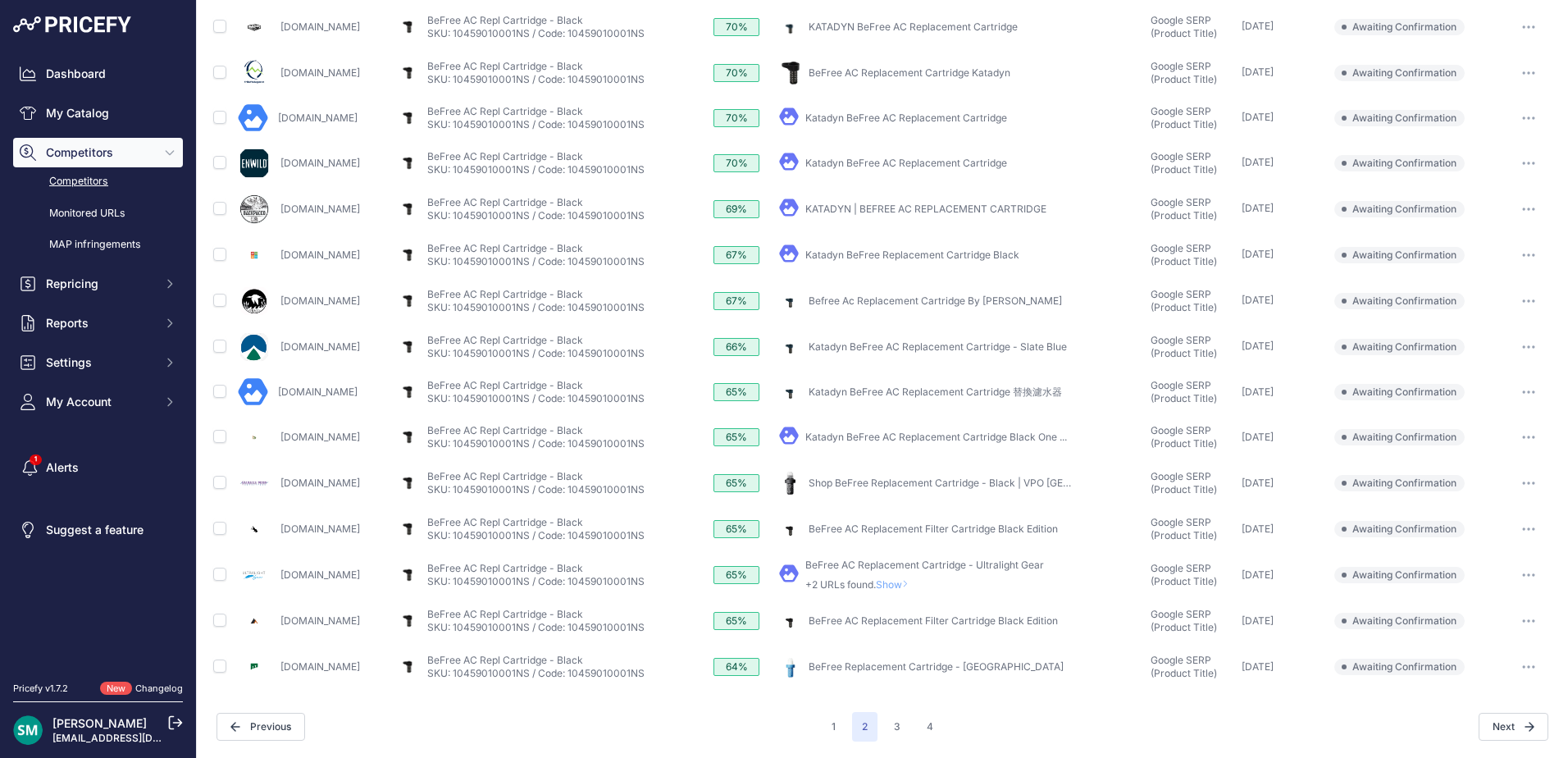
click at [916, 587] on span "Show" at bounding box center [895, 584] width 39 height 13
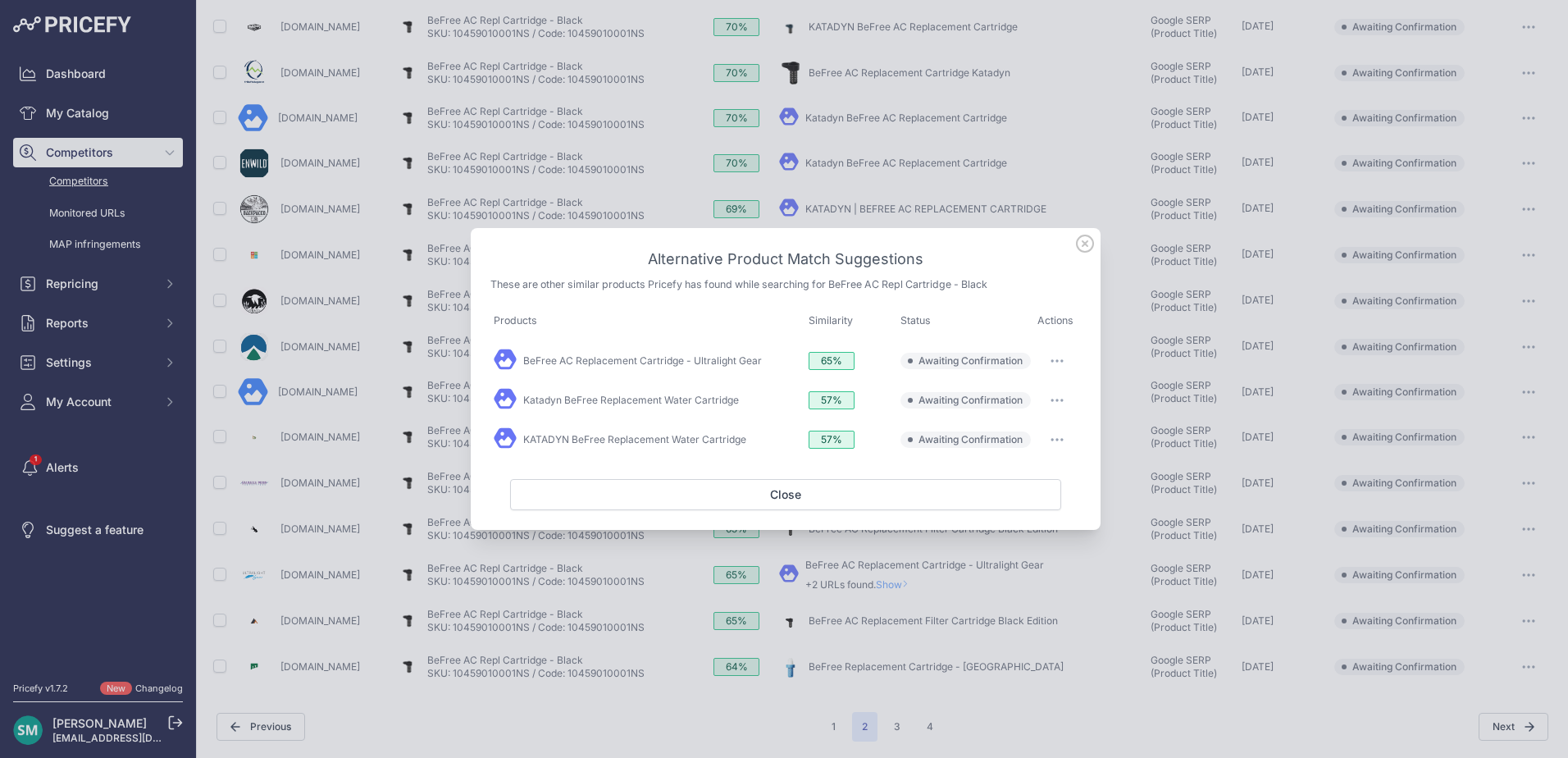
click at [1058, 368] on button "button" at bounding box center [1057, 361] width 33 height 23
click at [1062, 396] on button "Match This" at bounding box center [1025, 394] width 105 height 26
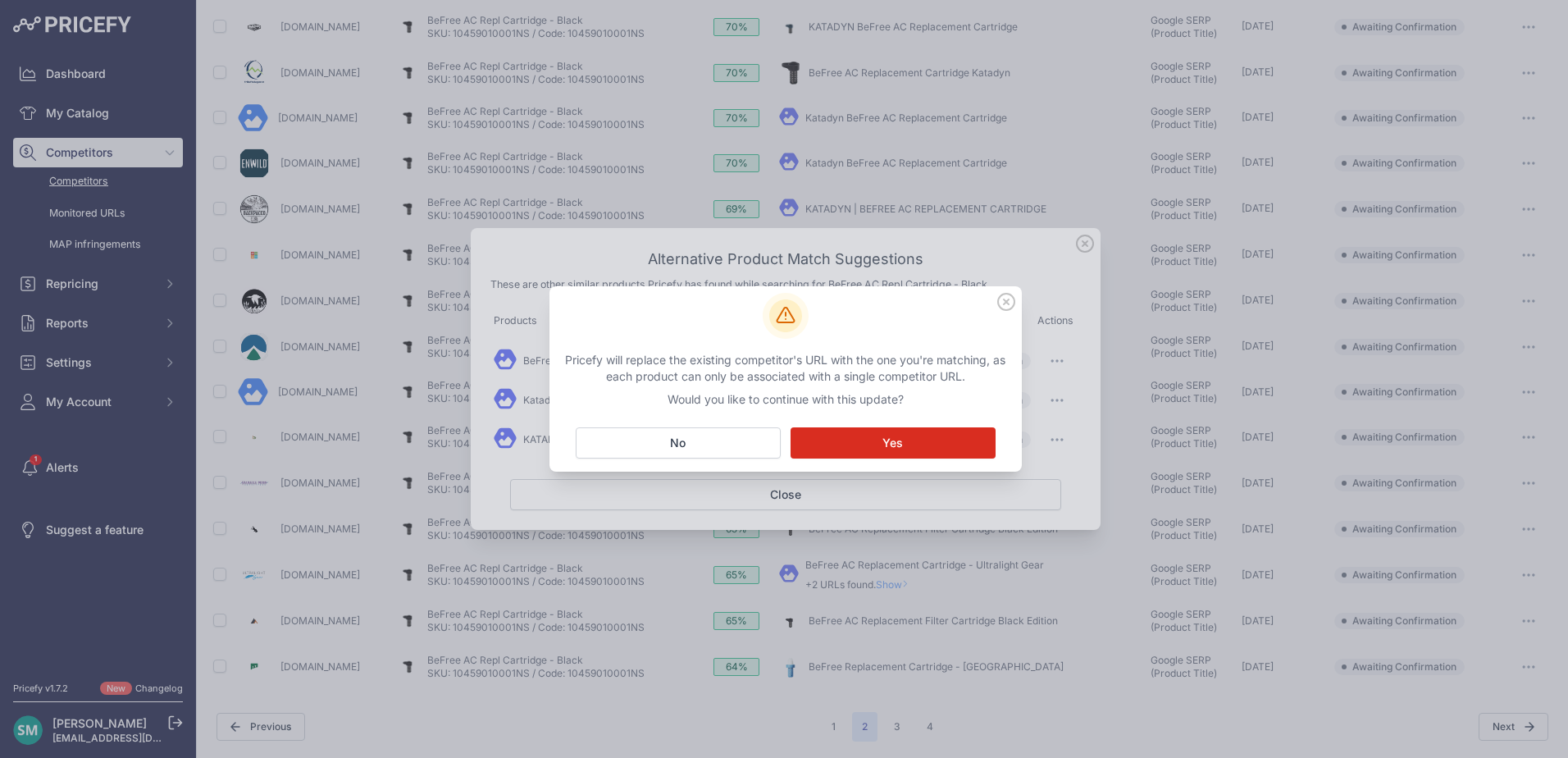
click at [901, 428] on button "Matching... Yes" at bounding box center [893, 442] width 205 height 31
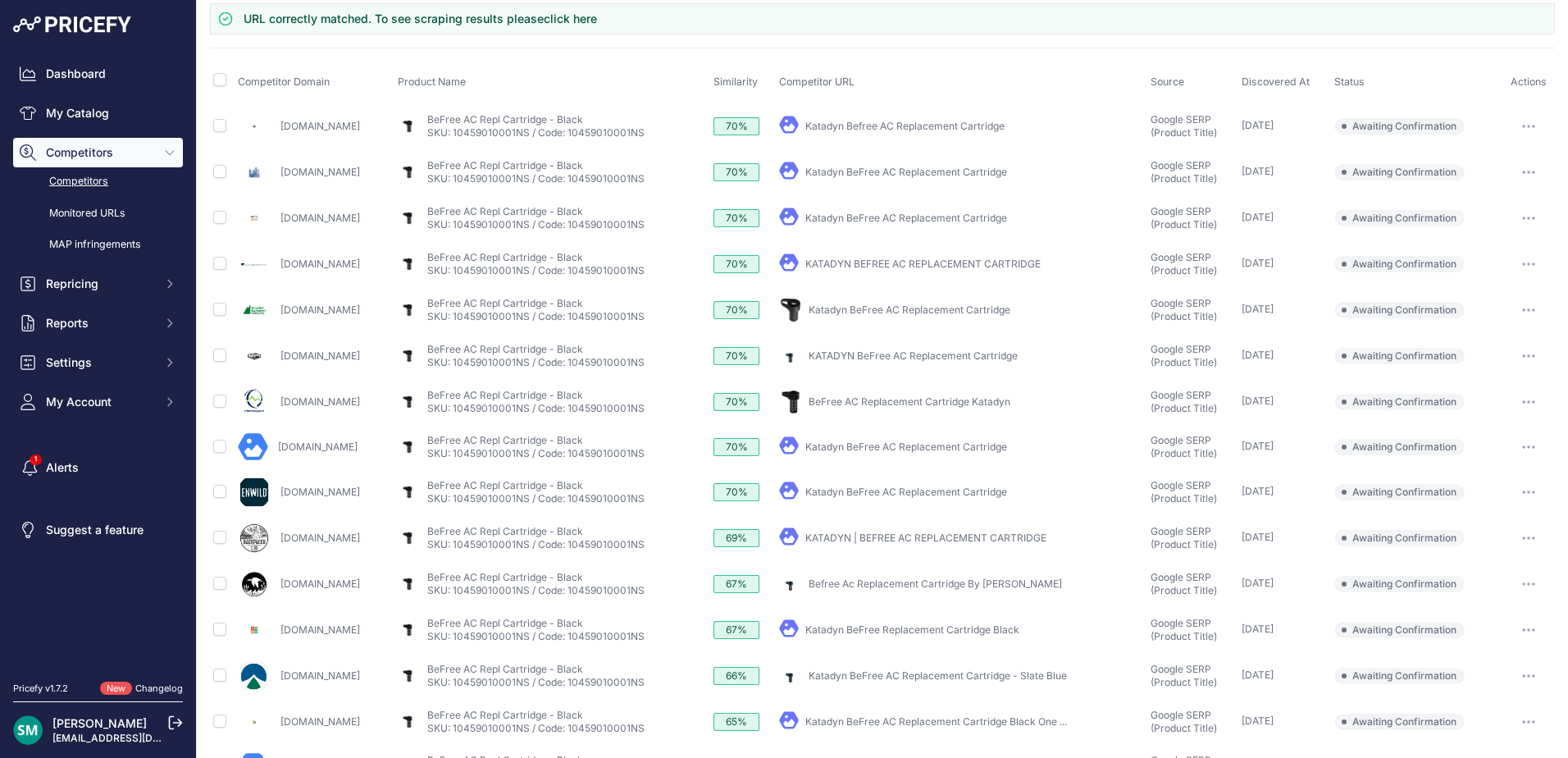
scroll to position [475, 0]
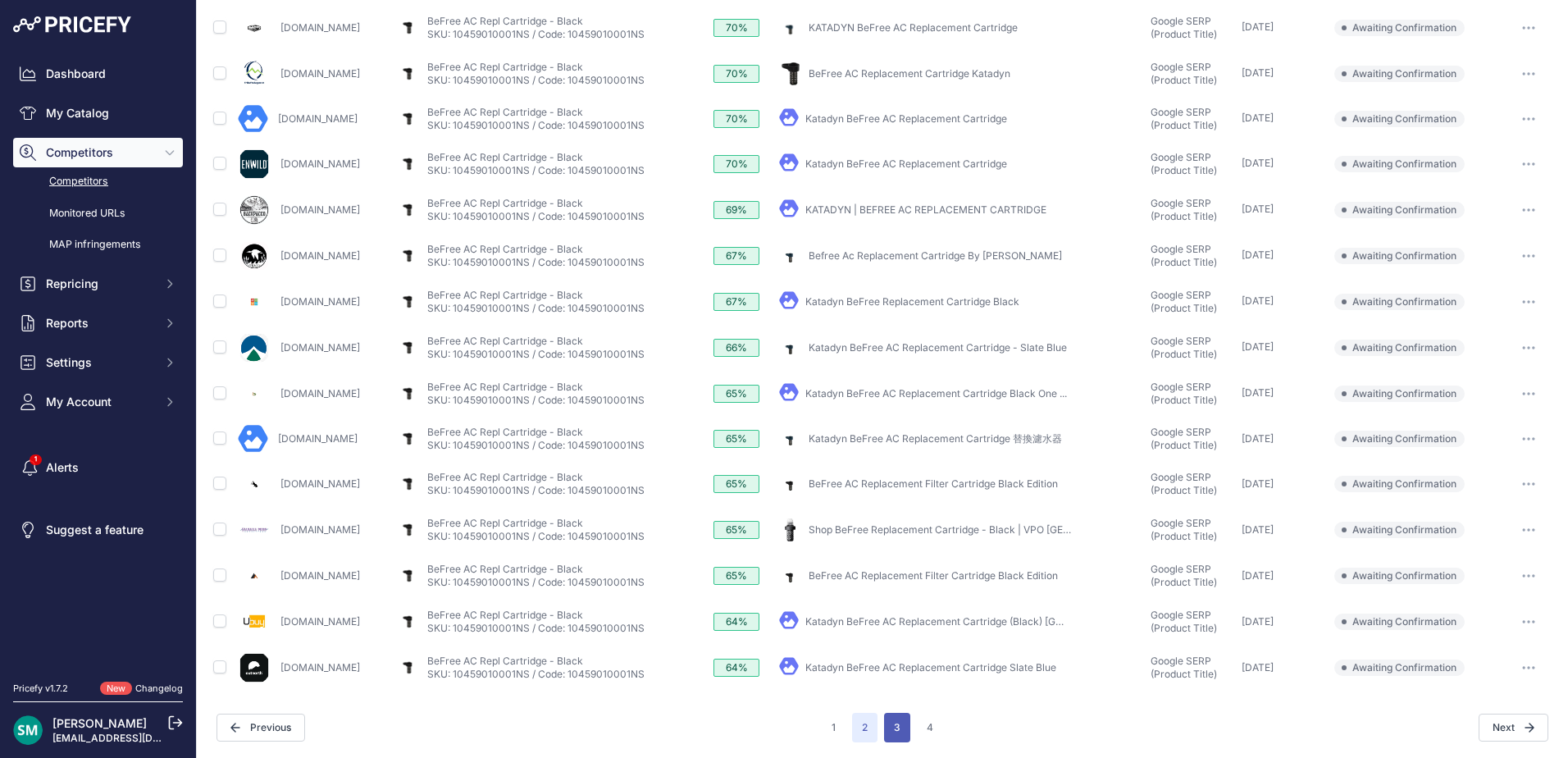
click at [898, 741] on button "3" at bounding box center [897, 727] width 26 height 29
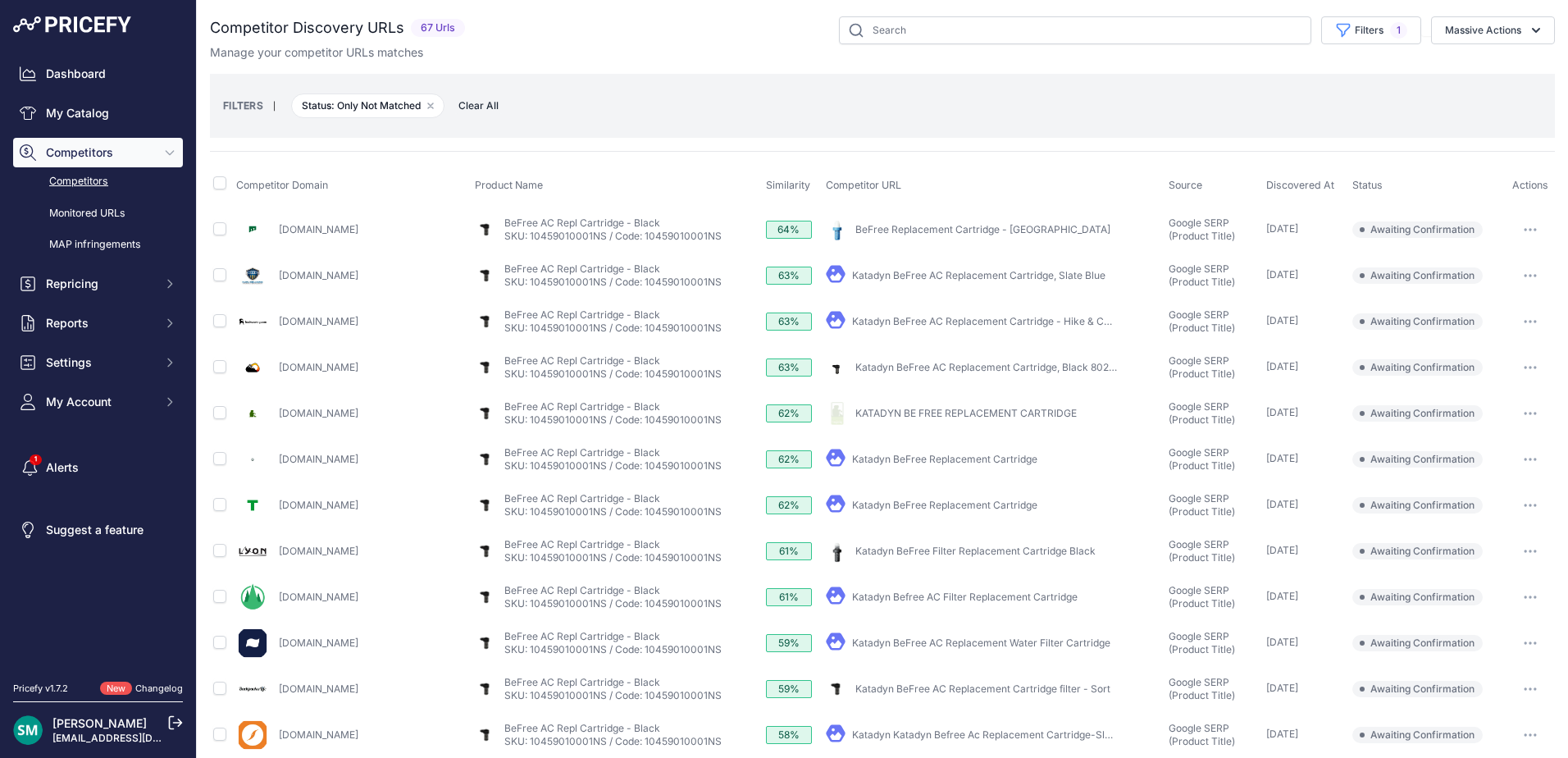
click at [1515, 238] on button "button" at bounding box center [1530, 230] width 33 height 23
click at [1515, 271] on button "Confirm match" at bounding box center [1484, 264] width 134 height 26
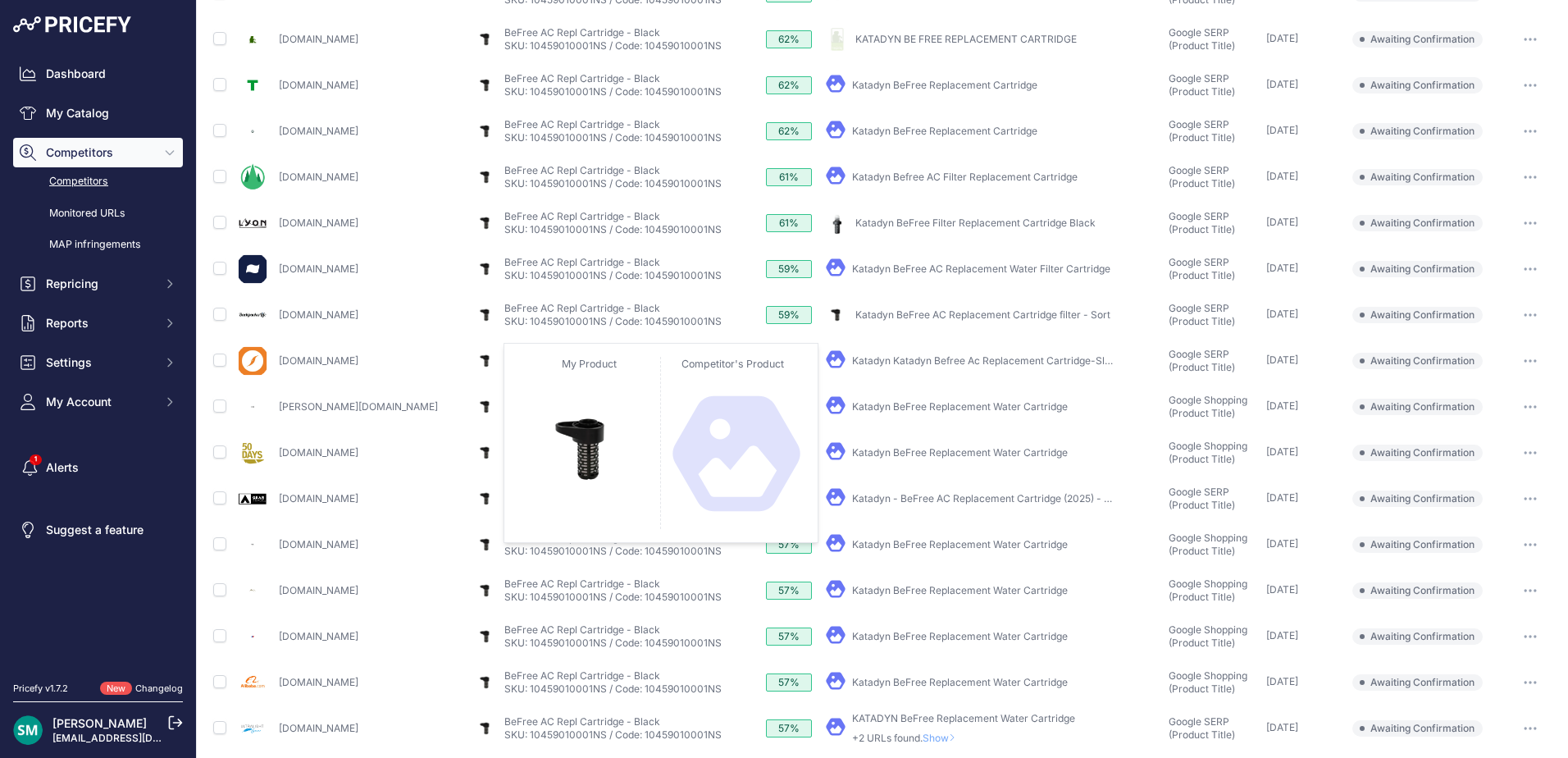
scroll to position [435, 0]
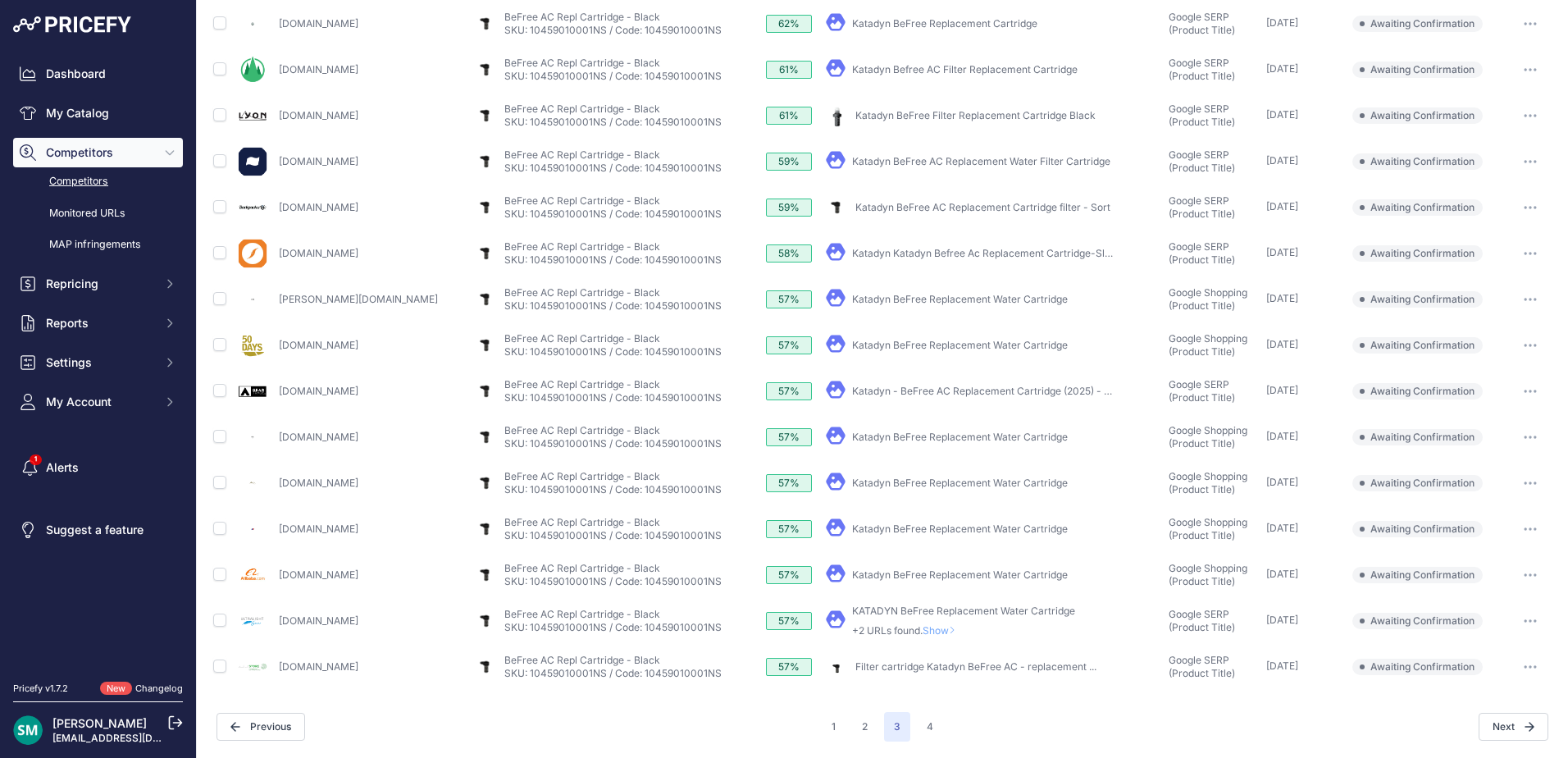
click at [922, 635] on span "Show" at bounding box center [942, 630] width 39 height 13
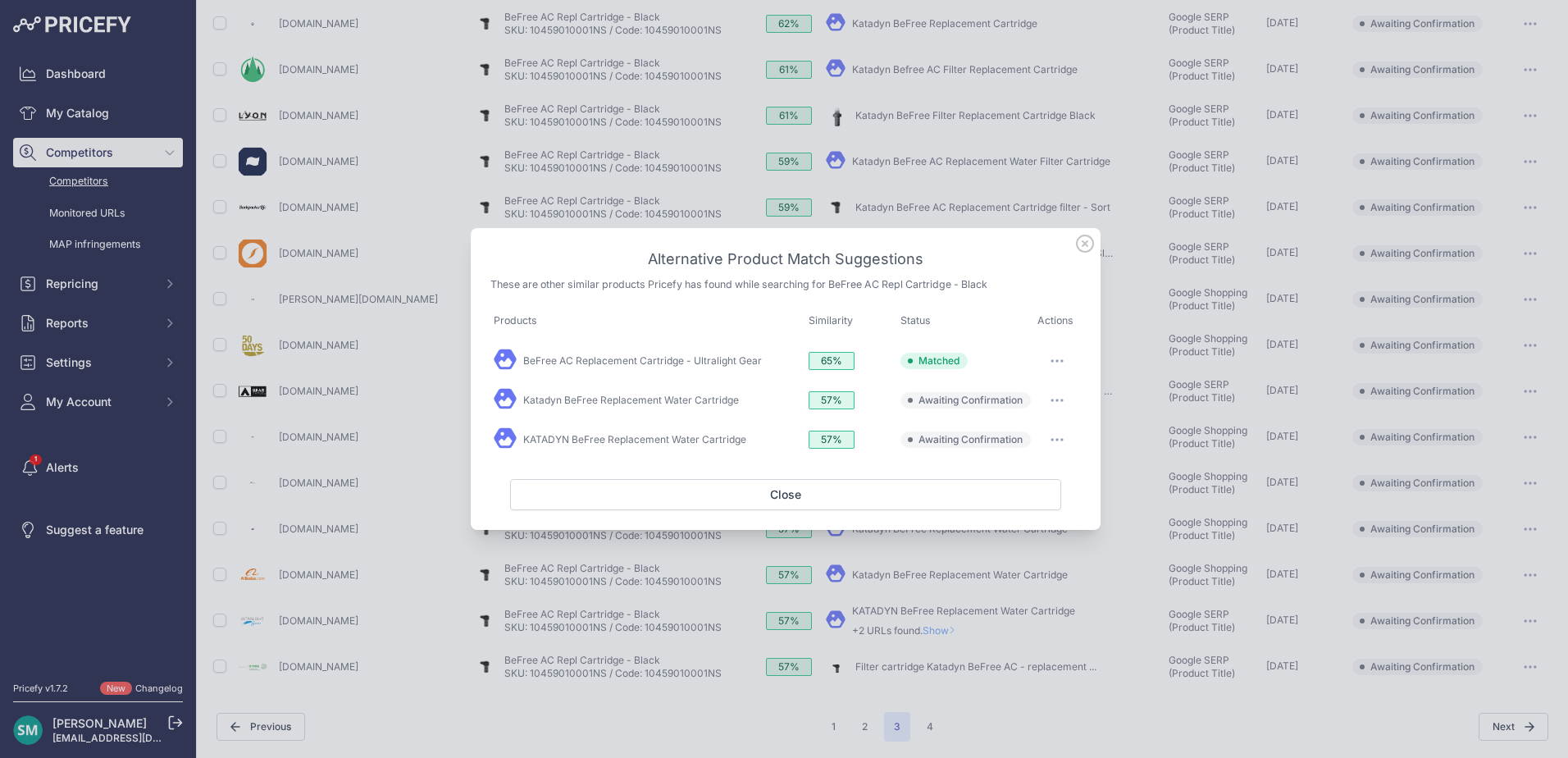
click at [1082, 242] on icon at bounding box center [1085, 243] width 18 height 18
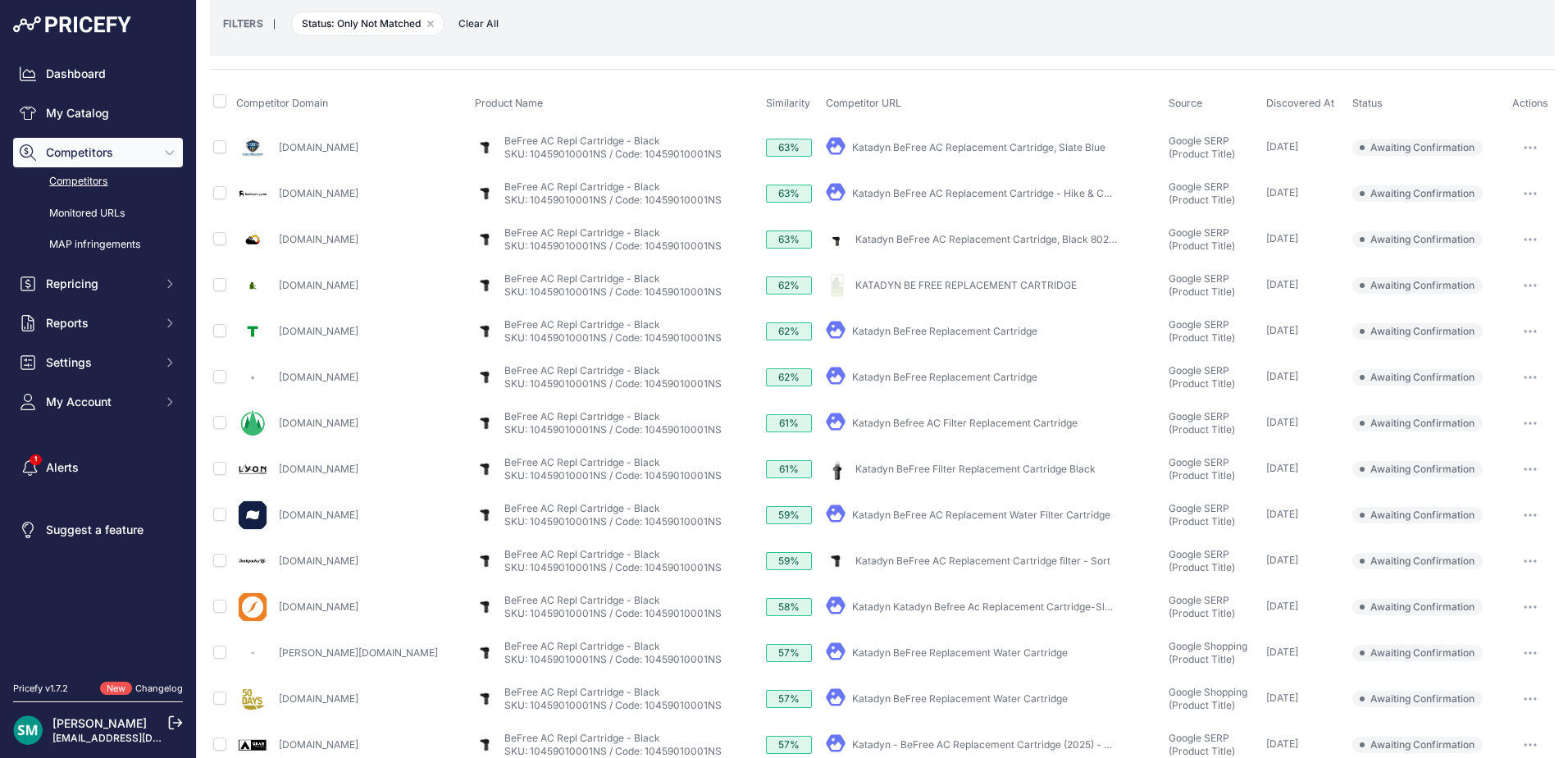
scroll to position [82, 0]
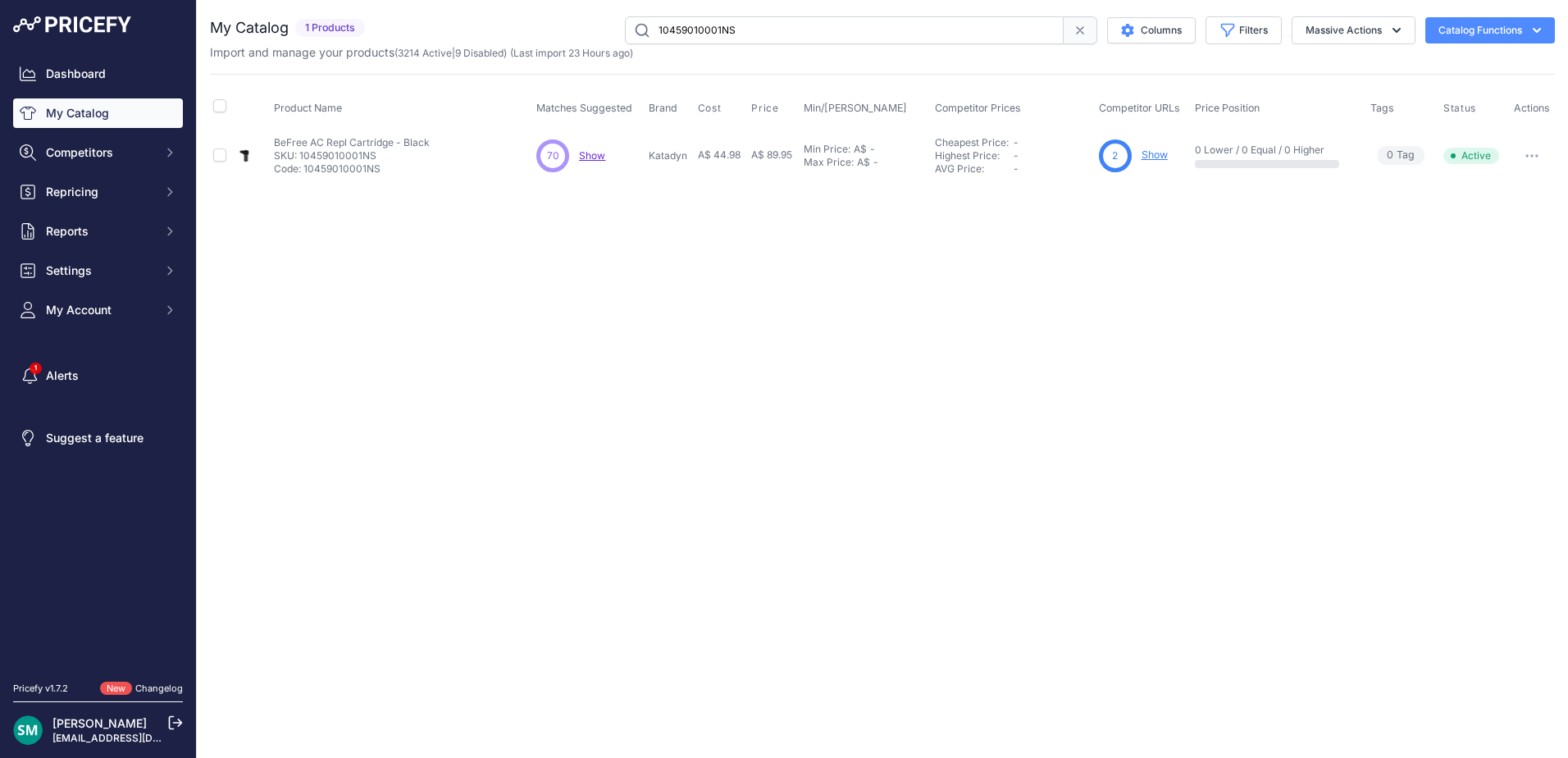
click at [1156, 162] on p "Show" at bounding box center [1154, 155] width 26 height 16
click at [1162, 158] on link "Show" at bounding box center [1154, 154] width 26 height 13
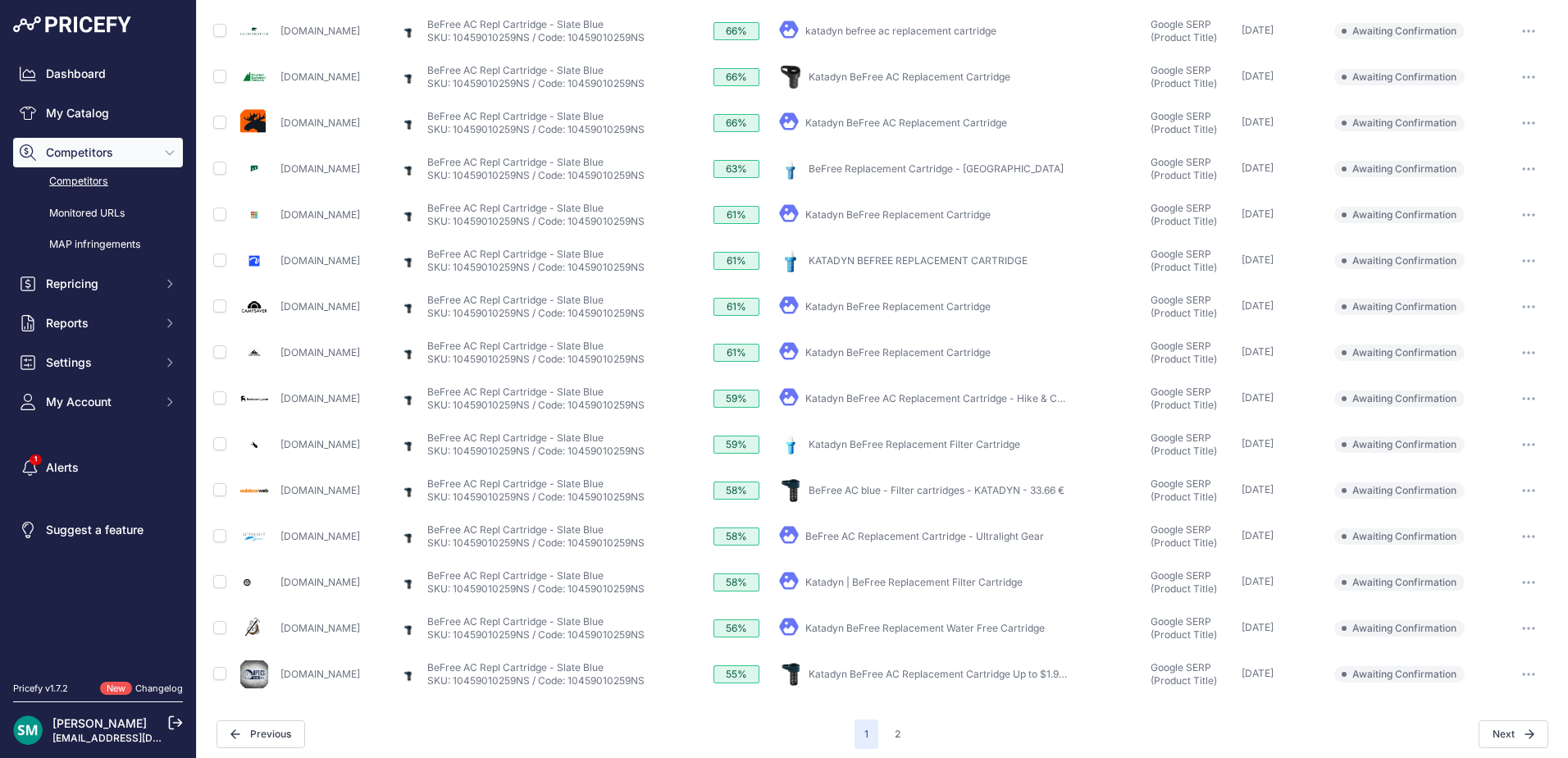
scroll to position [435, 0]
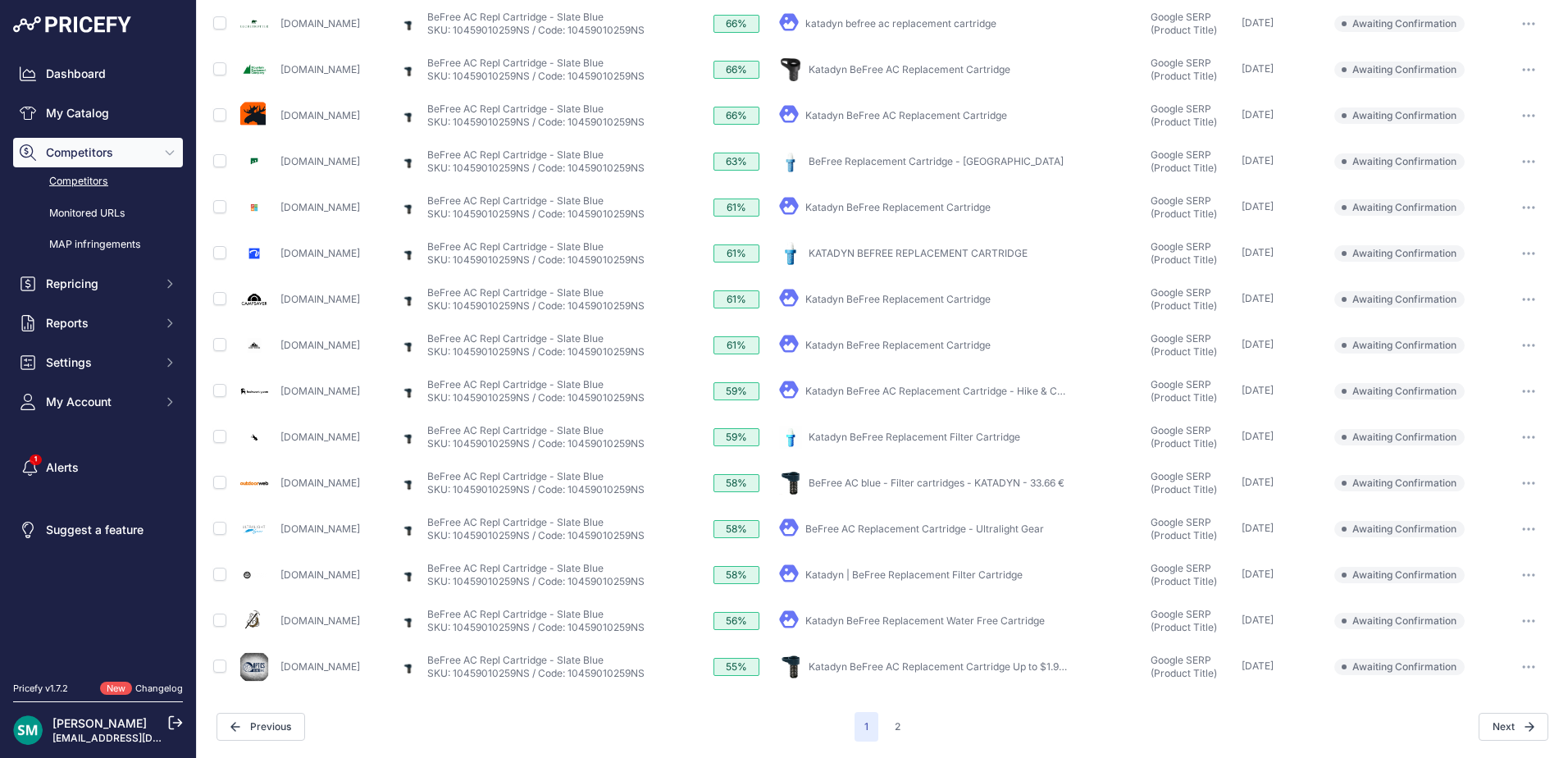
click at [1513, 532] on button "button" at bounding box center [1529, 530] width 33 height 23
click at [1511, 569] on button "Confirm match" at bounding box center [1484, 563] width 134 height 26
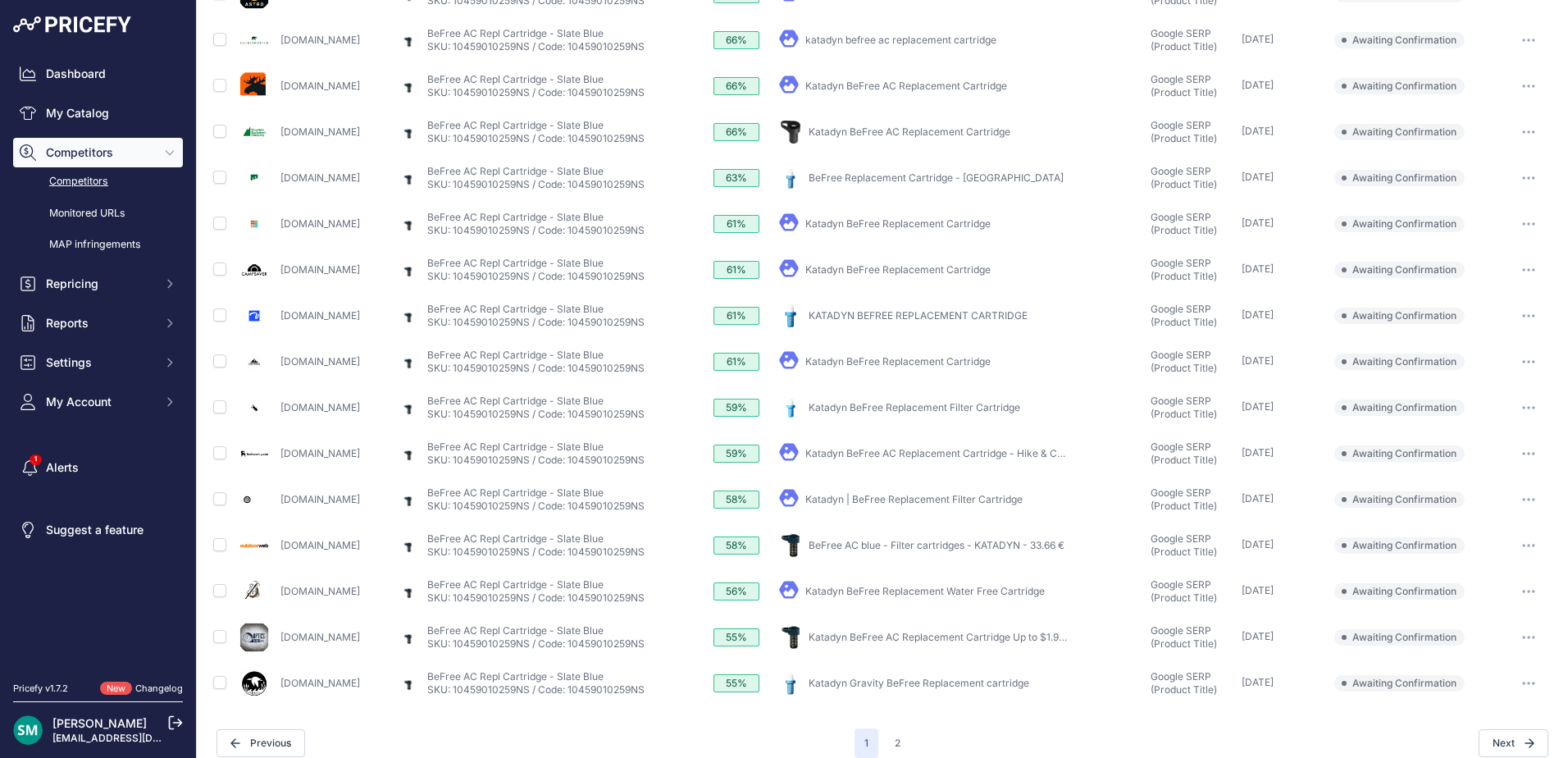
scroll to position [479, 0]
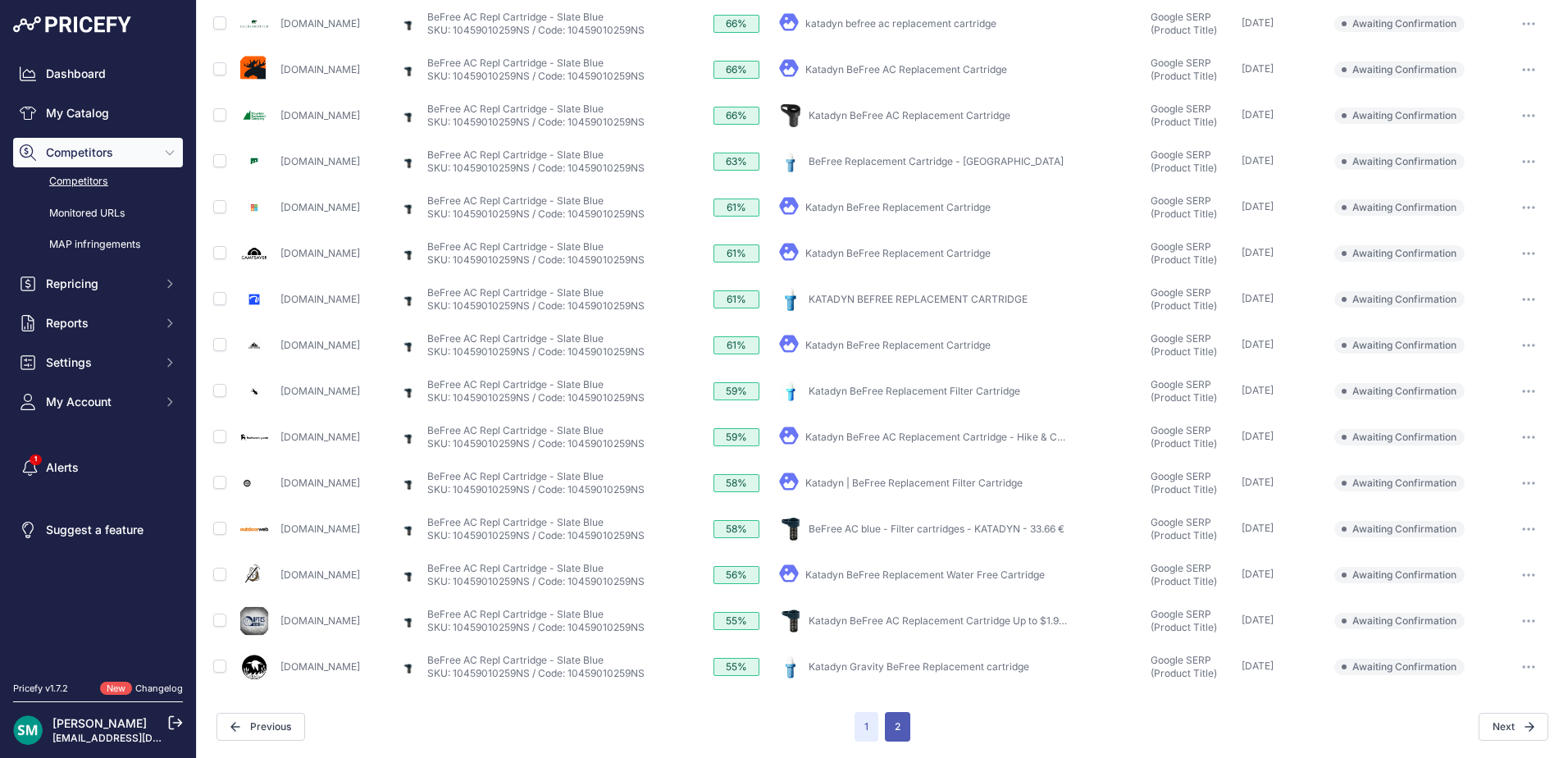
click at [886, 725] on button "2" at bounding box center [897, 726] width 25 height 29
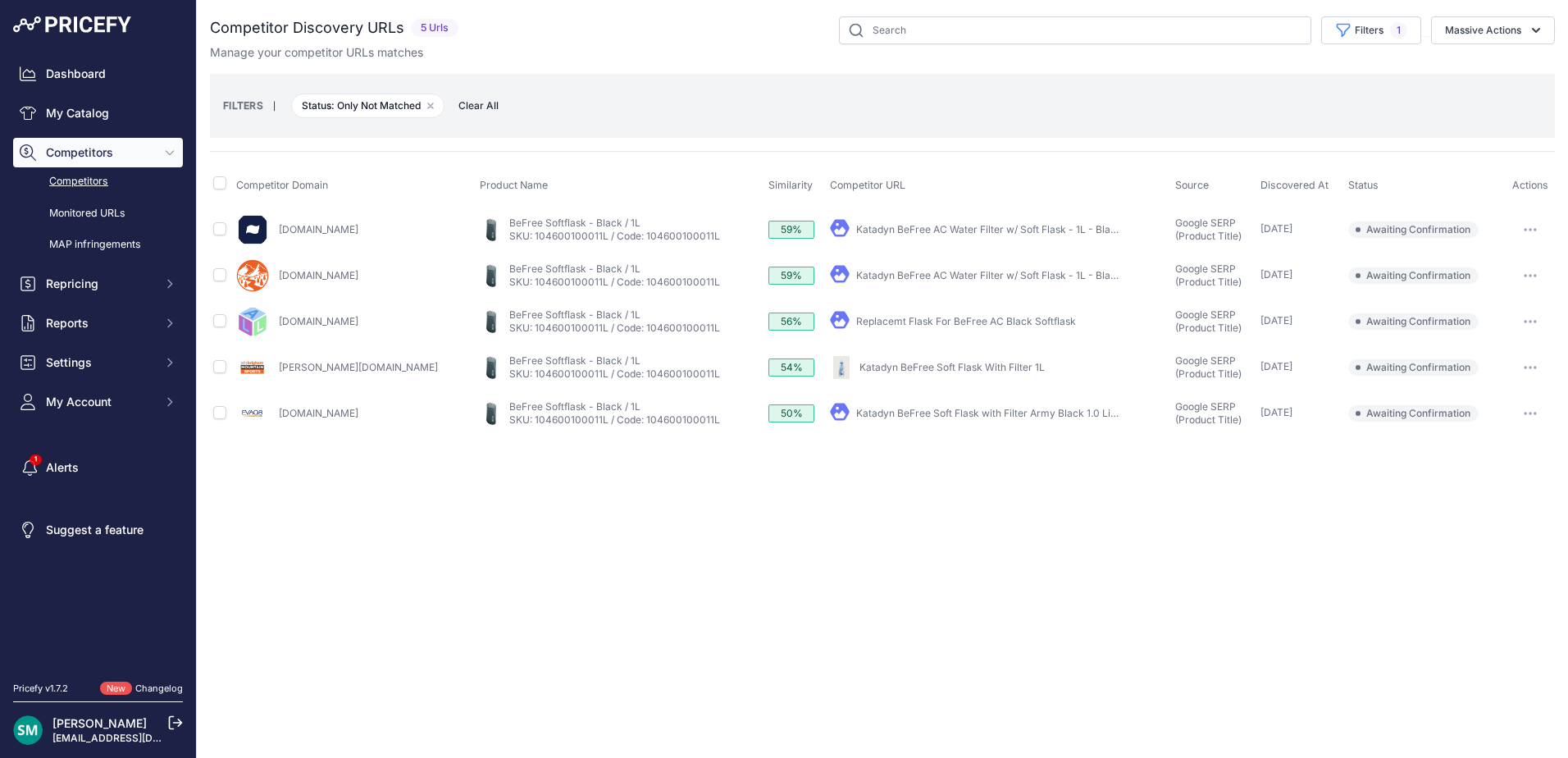
click at [1540, 278] on button "button" at bounding box center [1530, 276] width 33 height 23
click at [1534, 314] on button "Confirm match" at bounding box center [1484, 309] width 134 height 26
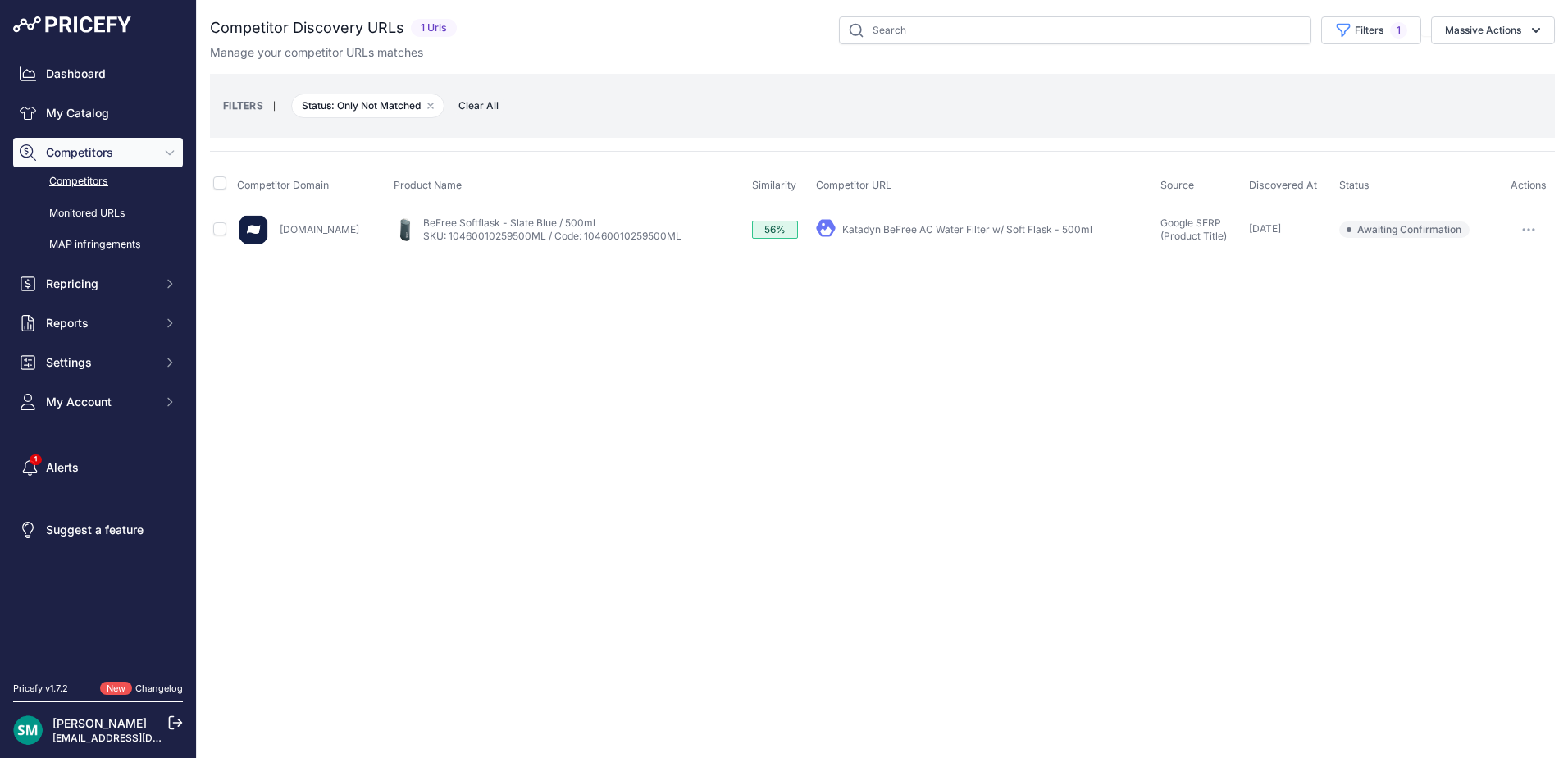
click at [1528, 228] on icon "button" at bounding box center [1529, 229] width 13 height 3
click at [1519, 272] on button "Confirm match" at bounding box center [1484, 264] width 134 height 26
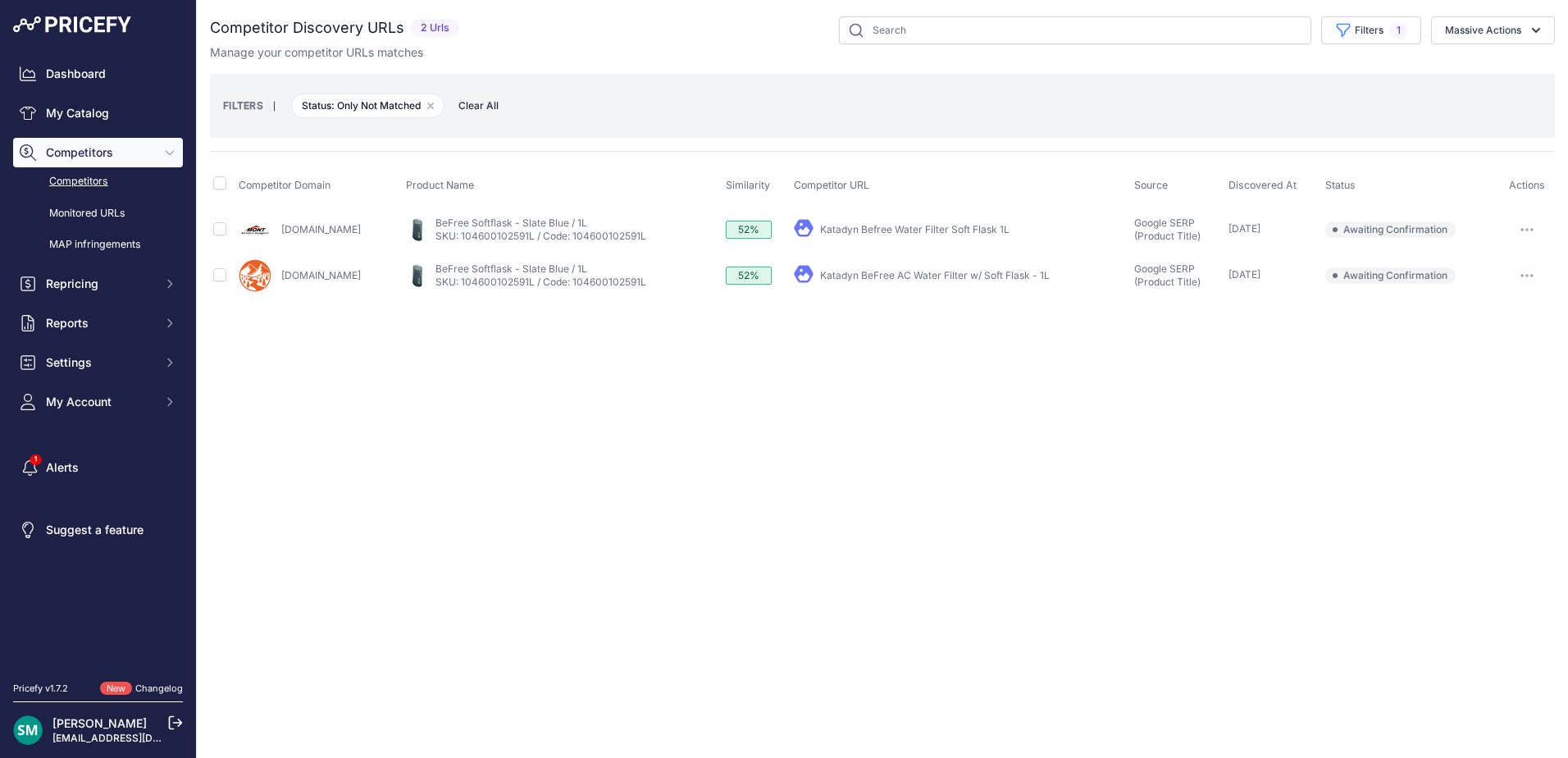
click at [1530, 280] on button "button" at bounding box center [1527, 276] width 33 height 23
click at [1521, 309] on button "Confirm match" at bounding box center [1484, 309] width 134 height 26
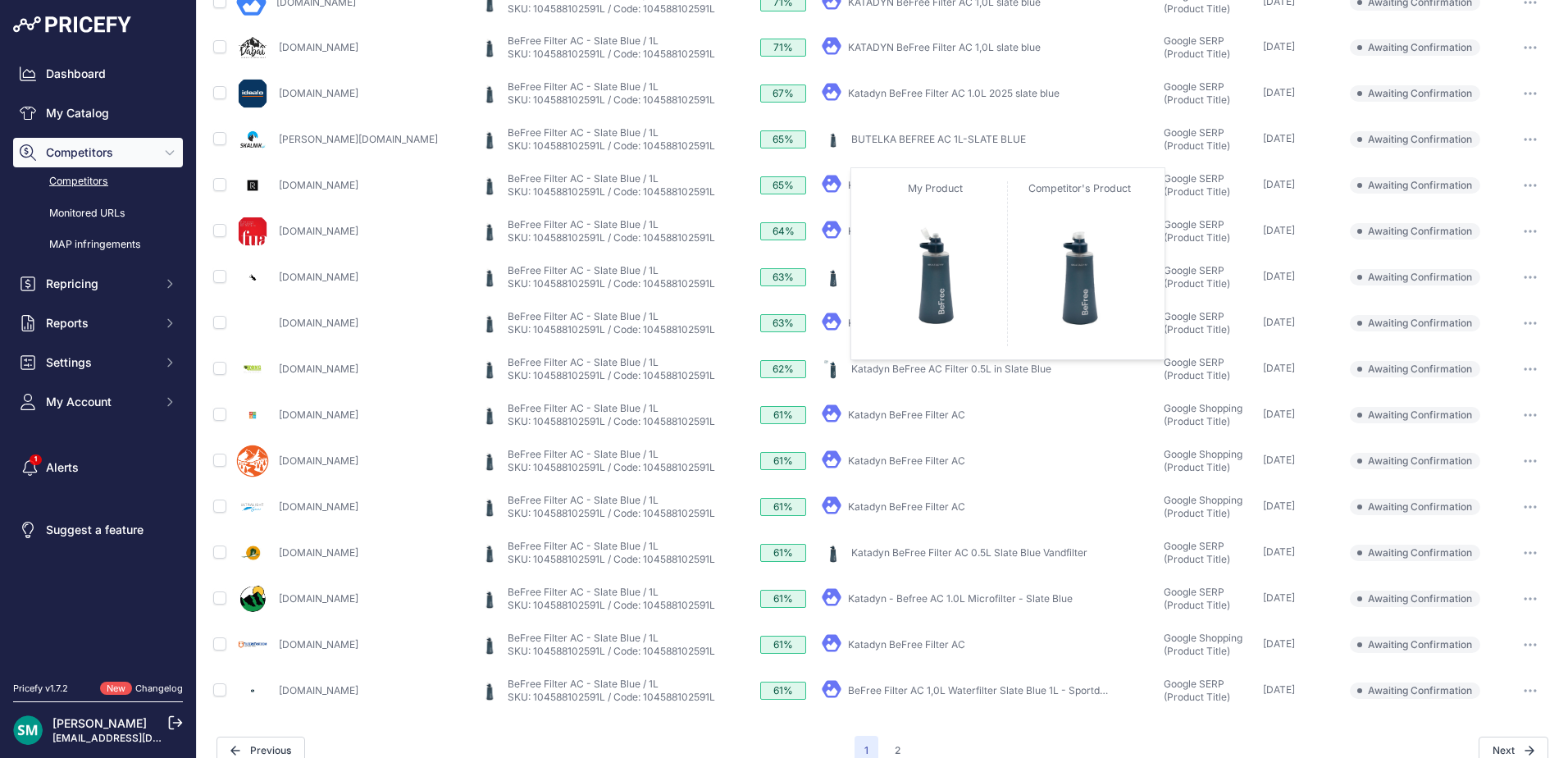
scroll to position [434, 0]
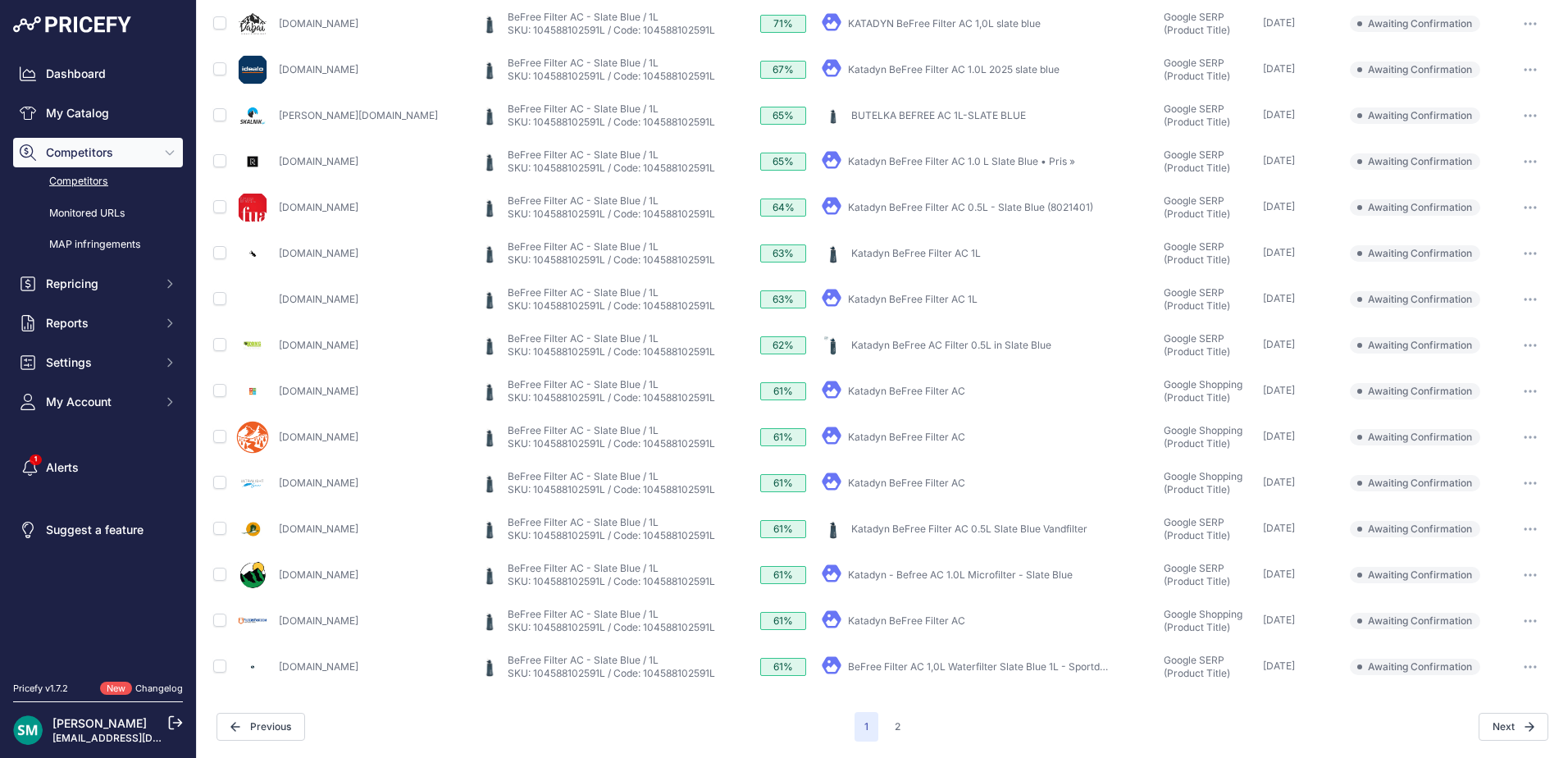
drag, startPoint x: 912, startPoint y: 429, endPoint x: 852, endPoint y: 435, distance: 60.3
click at [1525, 299] on icon "button" at bounding box center [1525, 299] width 2 height 2
click at [1509, 334] on button "Confirm match" at bounding box center [1484, 334] width 134 height 26
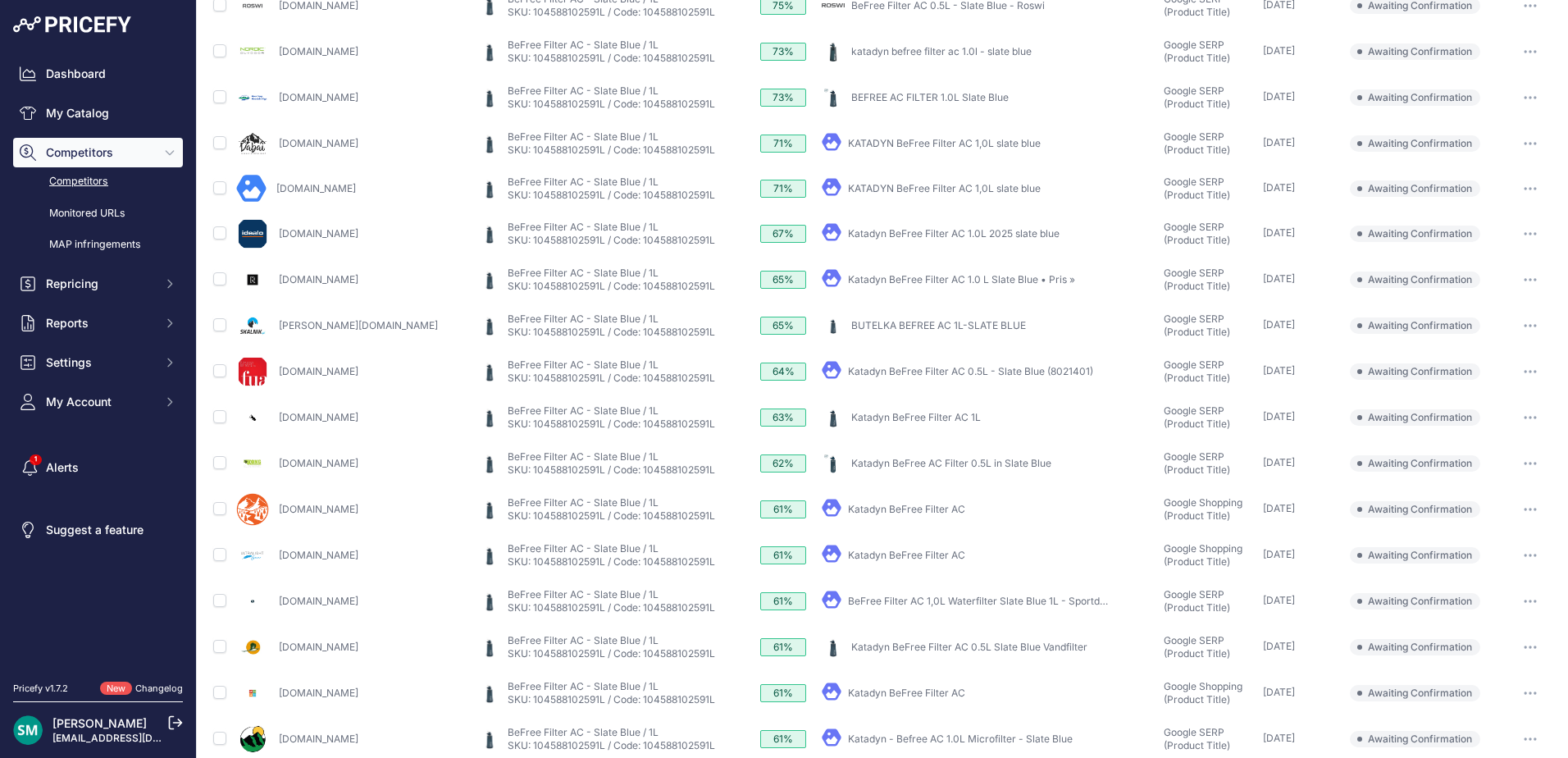
scroll to position [478, 0]
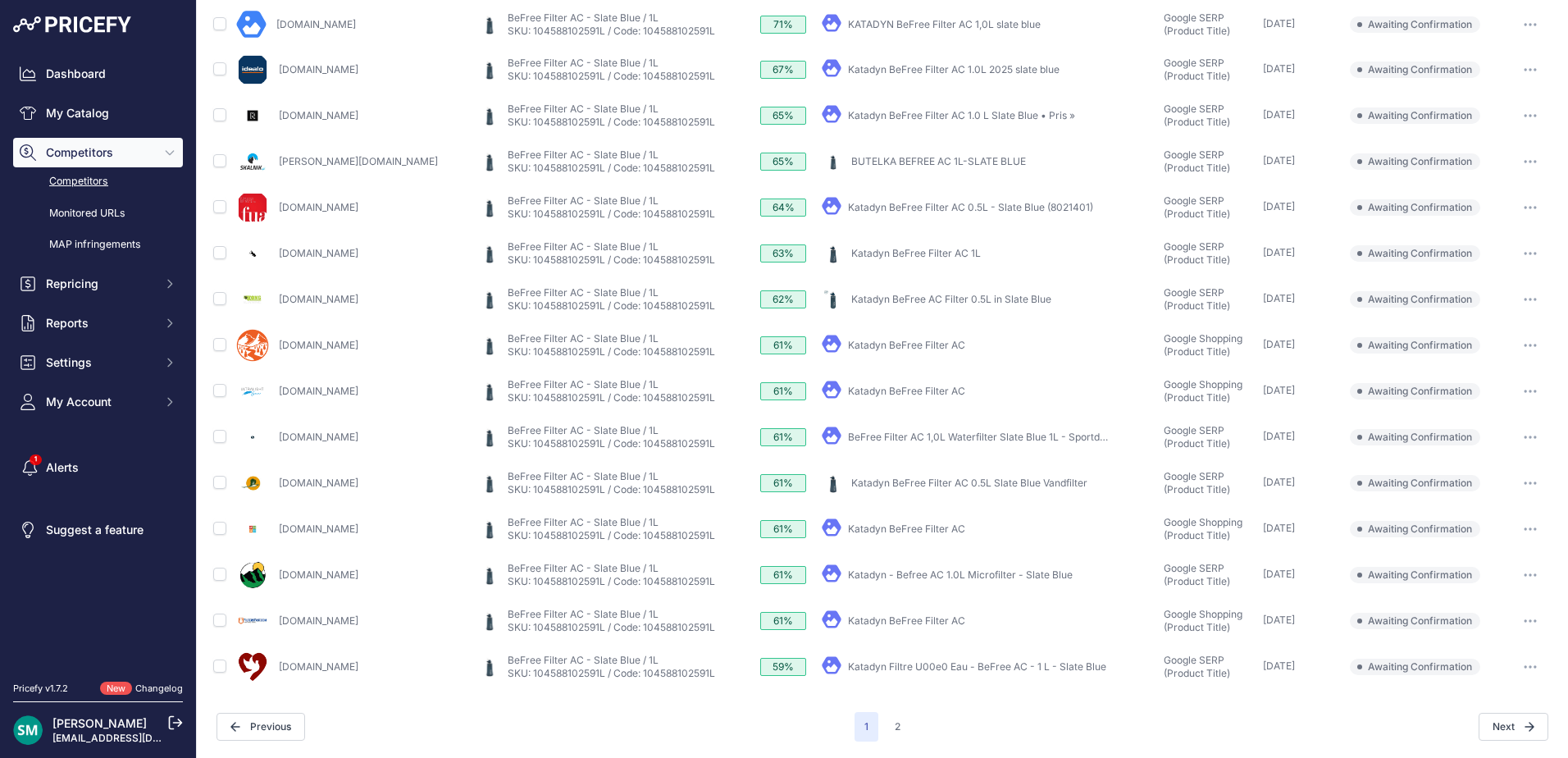
click at [1535, 530] on icon "button" at bounding box center [1535, 529] width 2 height 2
click at [1520, 570] on button "Confirm match" at bounding box center [1484, 563] width 134 height 26
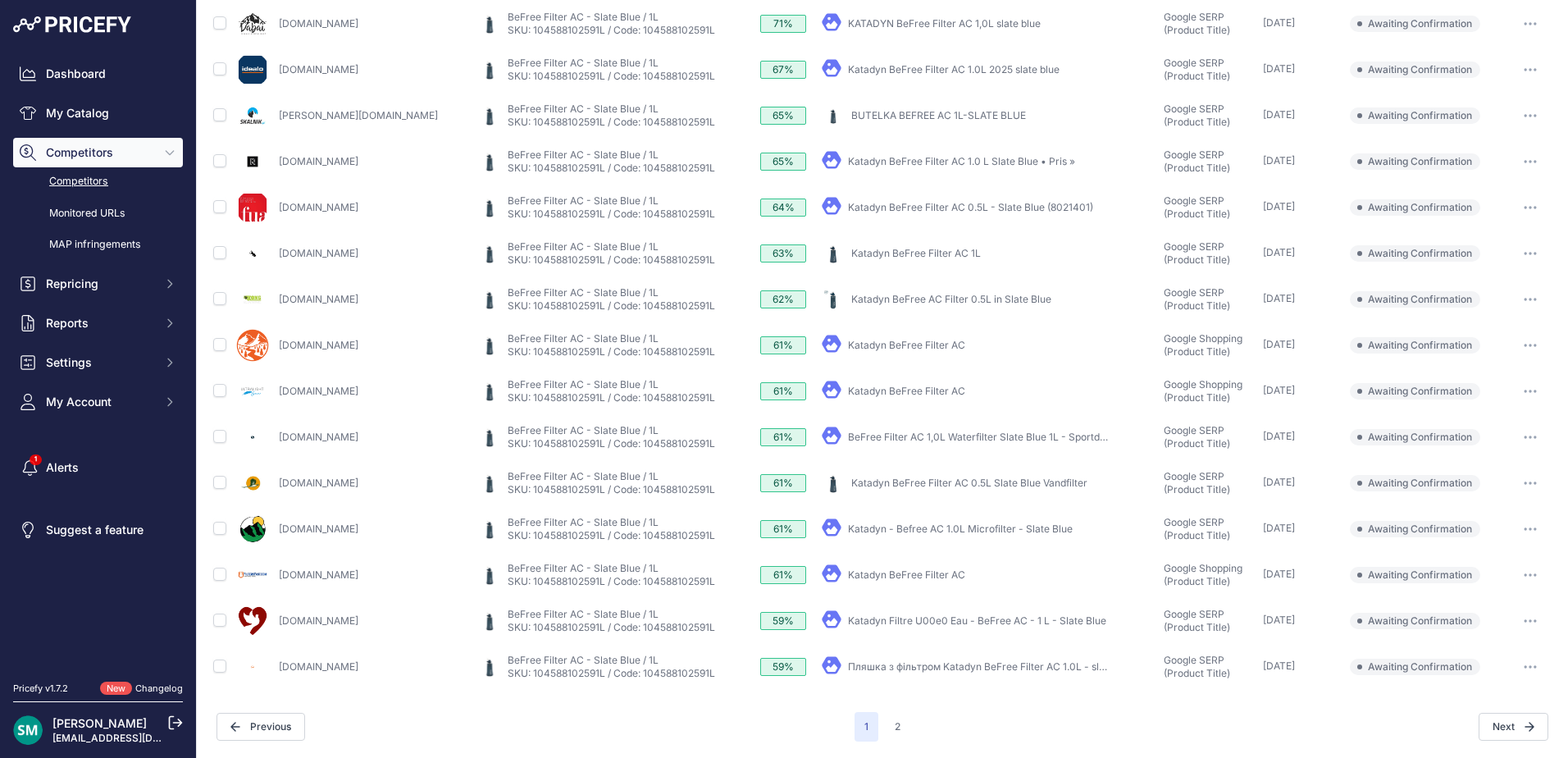
scroll to position [434, 0]
click at [1515, 395] on button "button" at bounding box center [1530, 391] width 33 height 23
click at [1516, 435] on button "Confirm match" at bounding box center [1484, 425] width 134 height 26
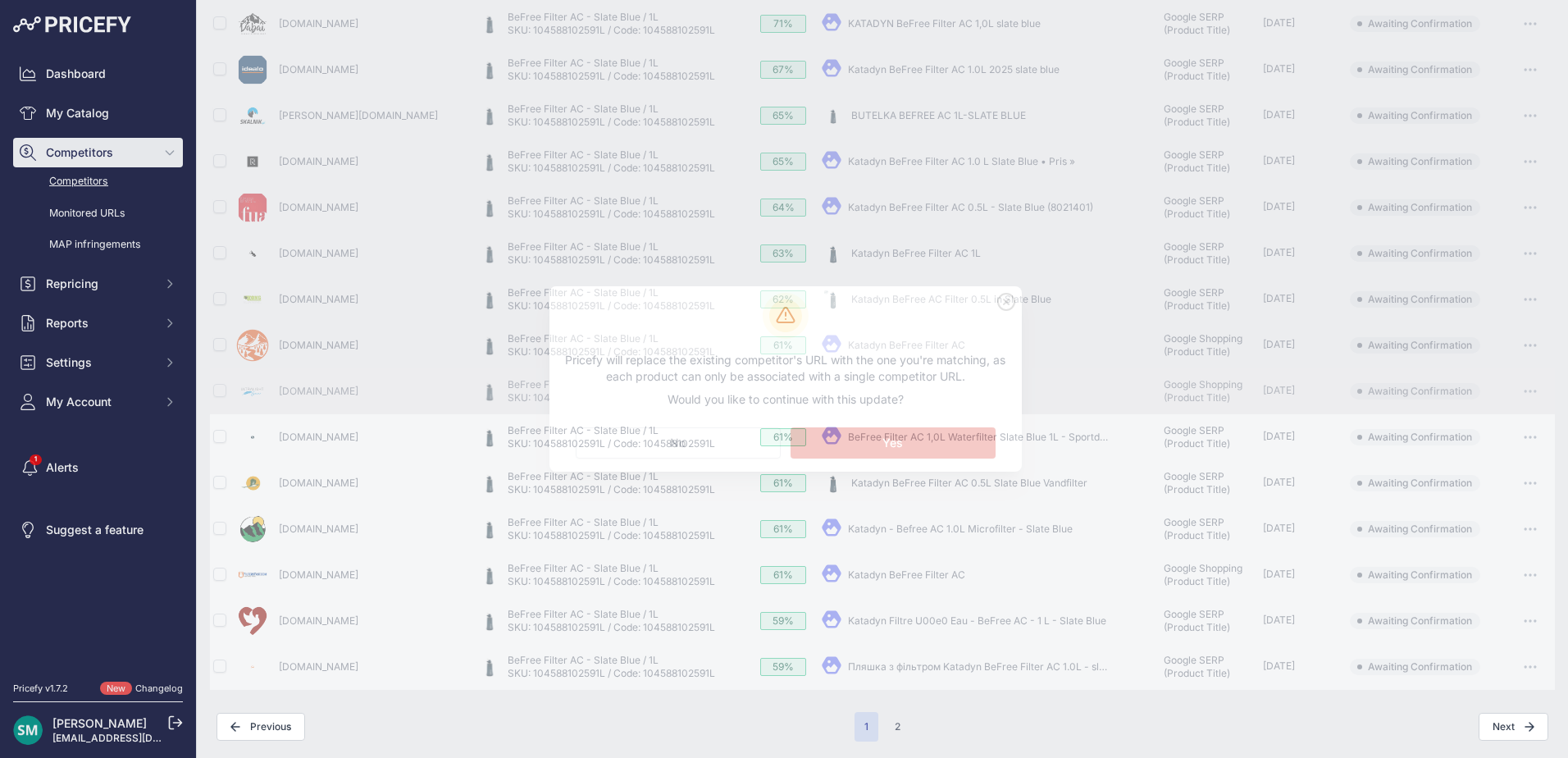
click at [920, 441] on link "BeFree Filter AC 1,0L Waterfilter Slate Blue 1L - Sportdeal" at bounding box center [981, 436] width 266 height 13
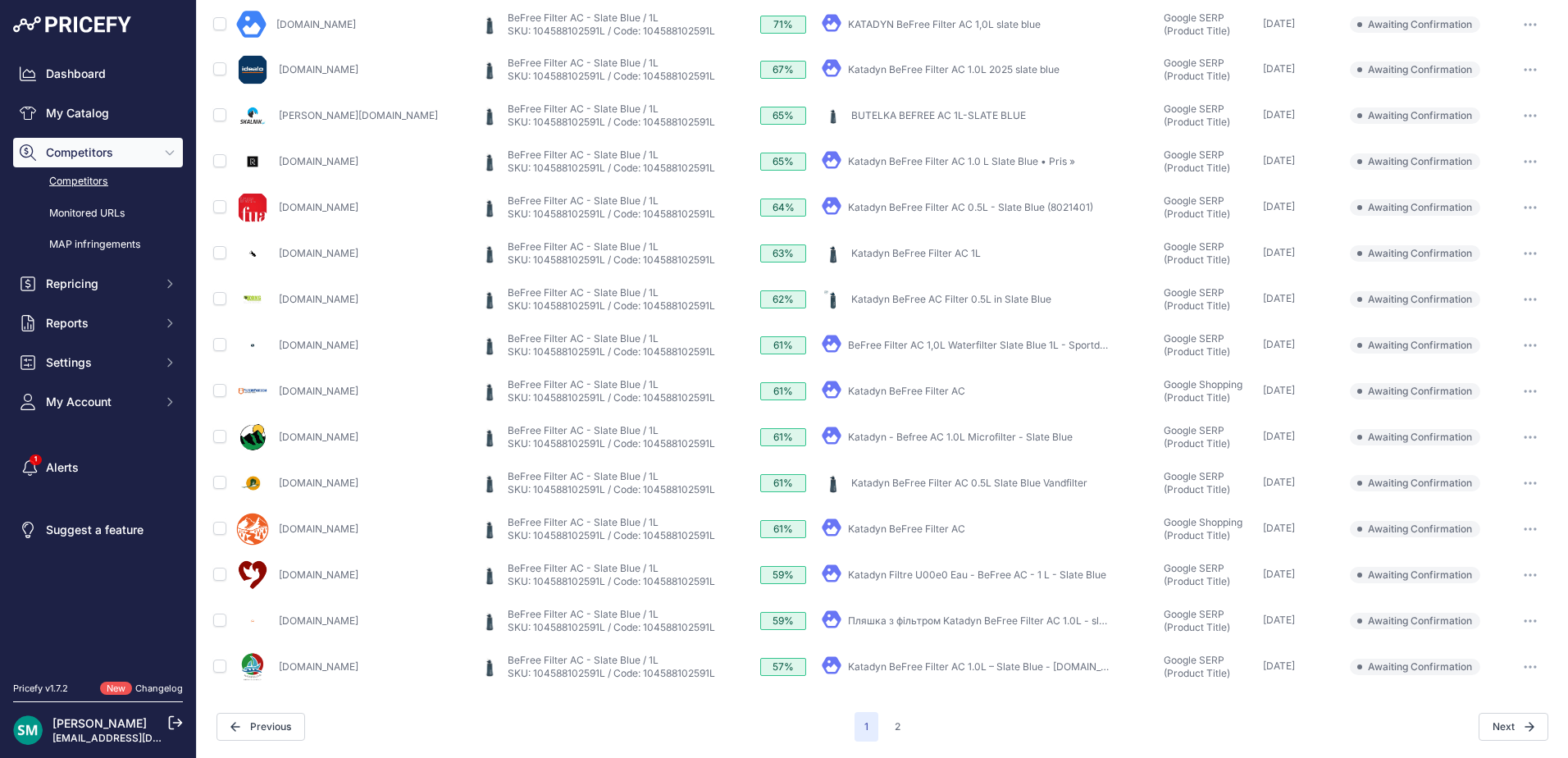
click at [1515, 530] on button "button" at bounding box center [1530, 530] width 33 height 23
click at [1516, 568] on button "Confirm match" at bounding box center [1484, 563] width 134 height 26
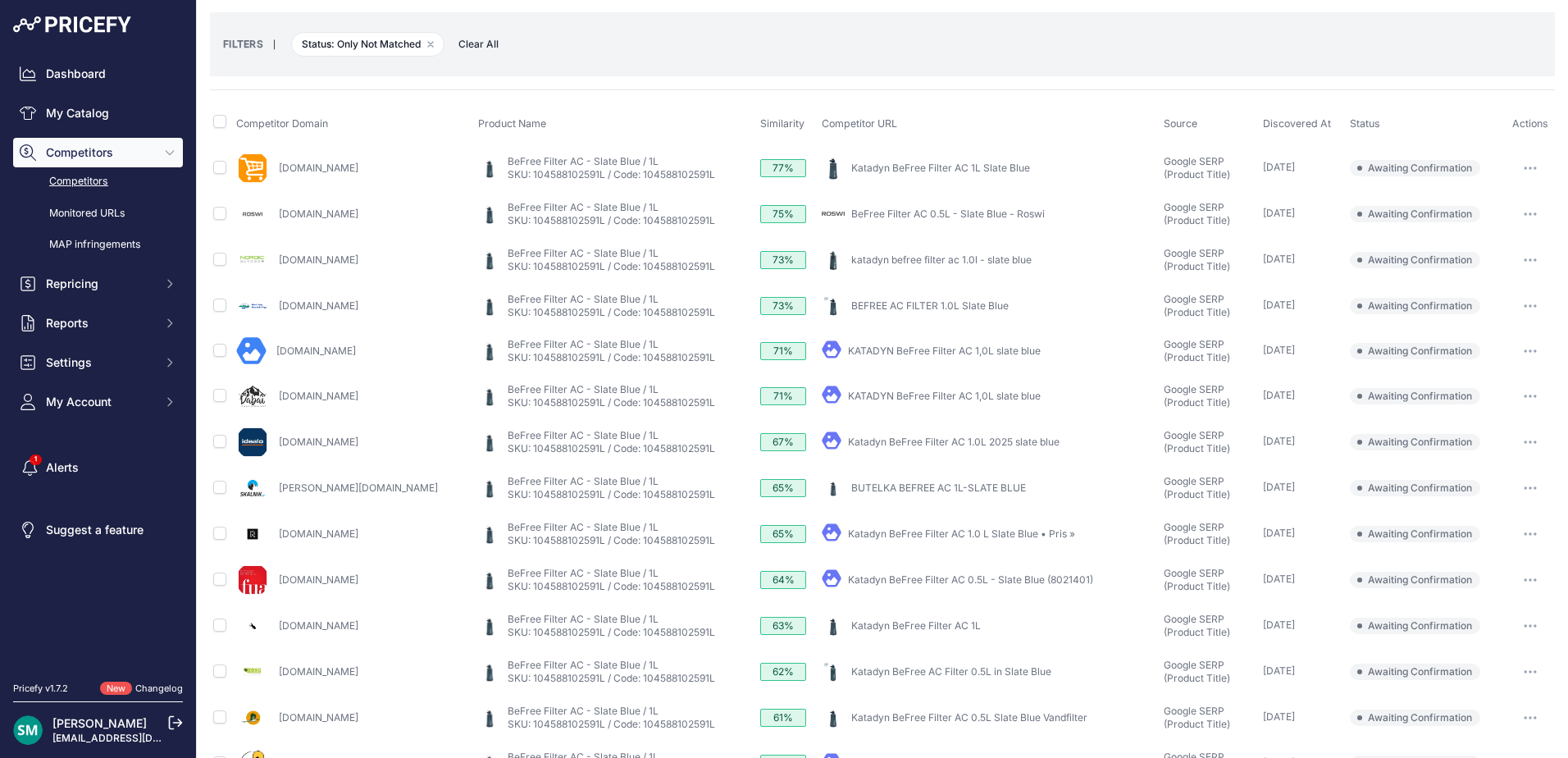
scroll to position [0, 0]
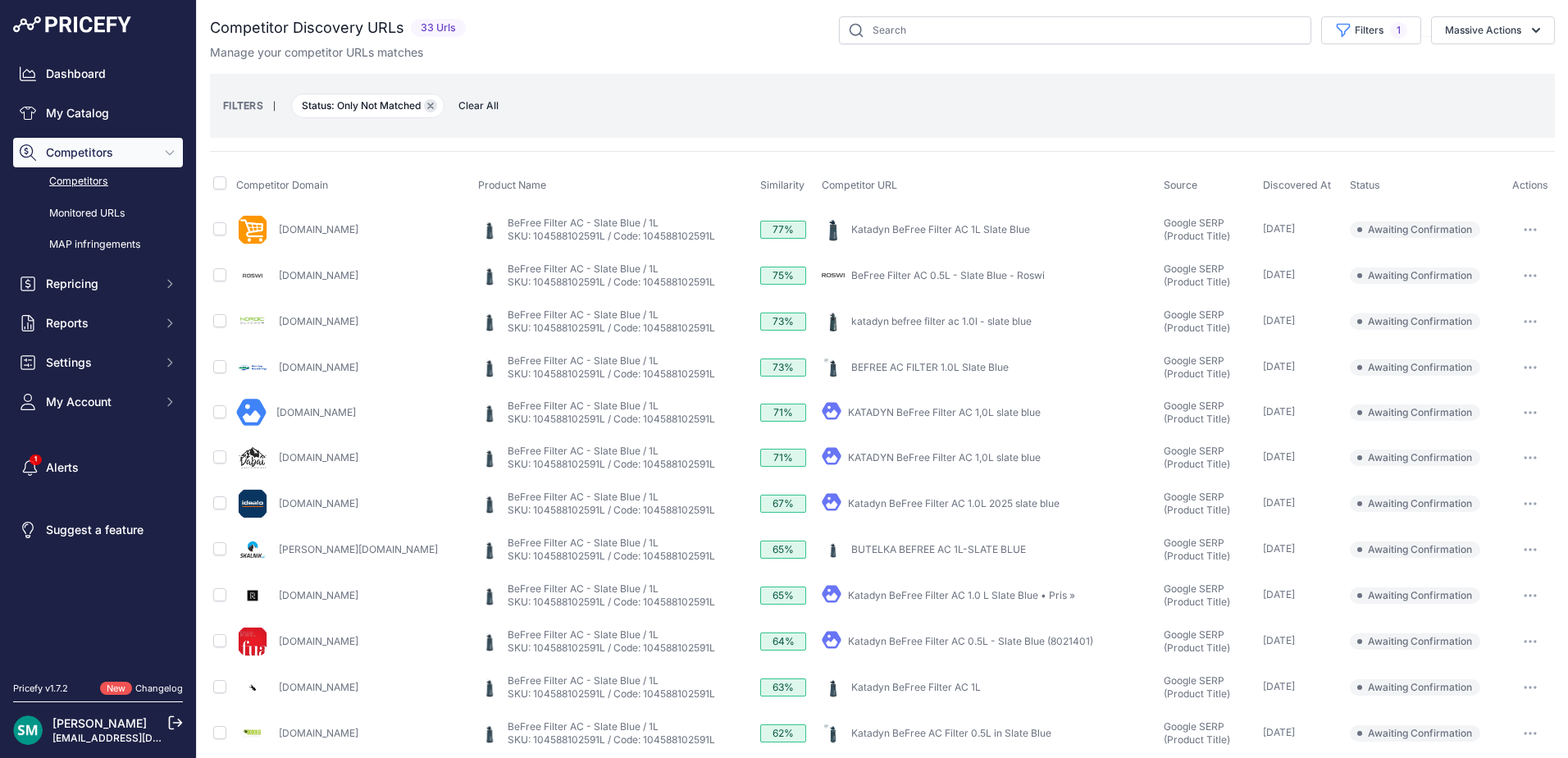
click at [435, 109] on button "Remove filter option" at bounding box center [430, 106] width 13 height 13
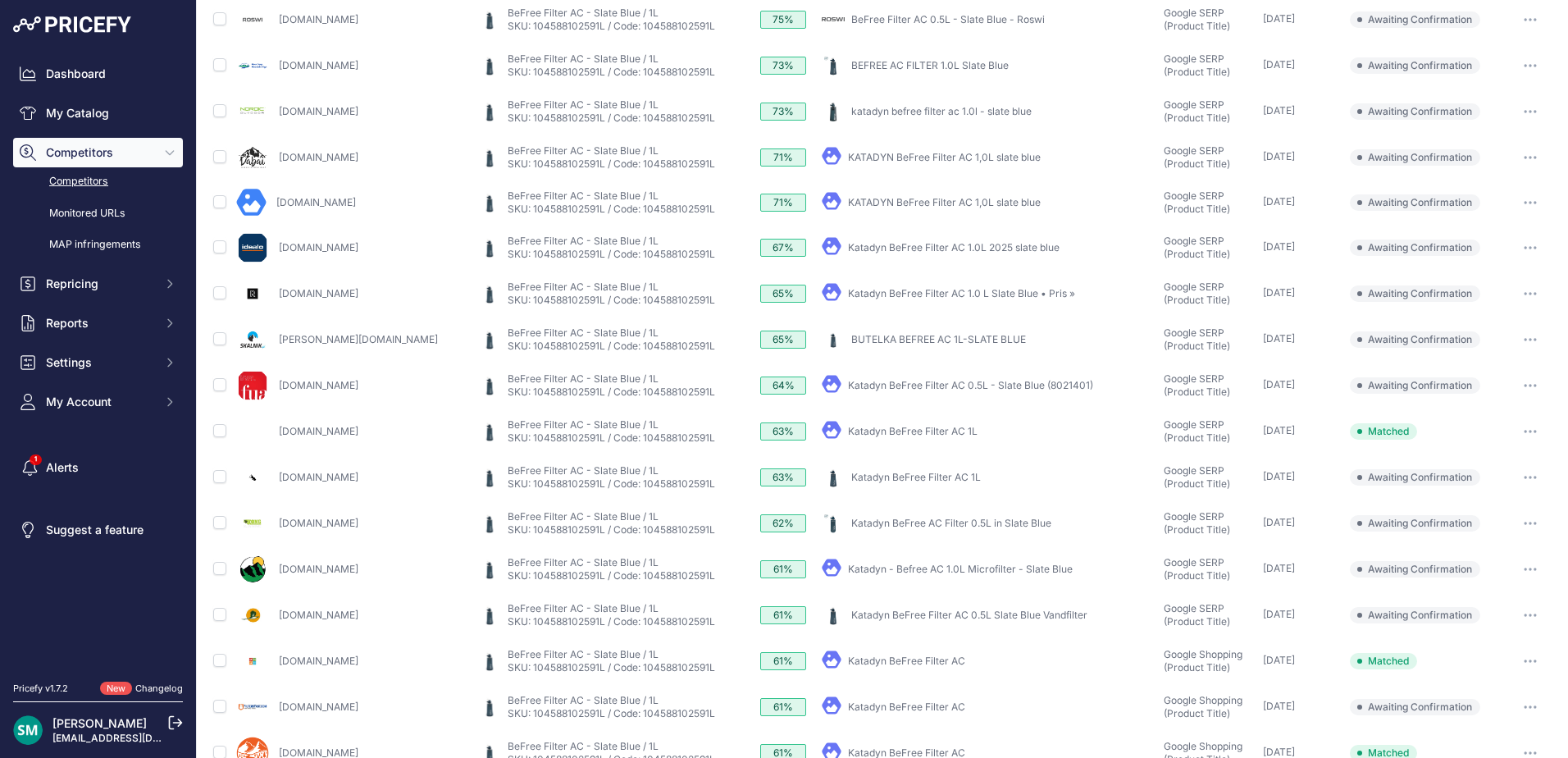
scroll to position [357, 0]
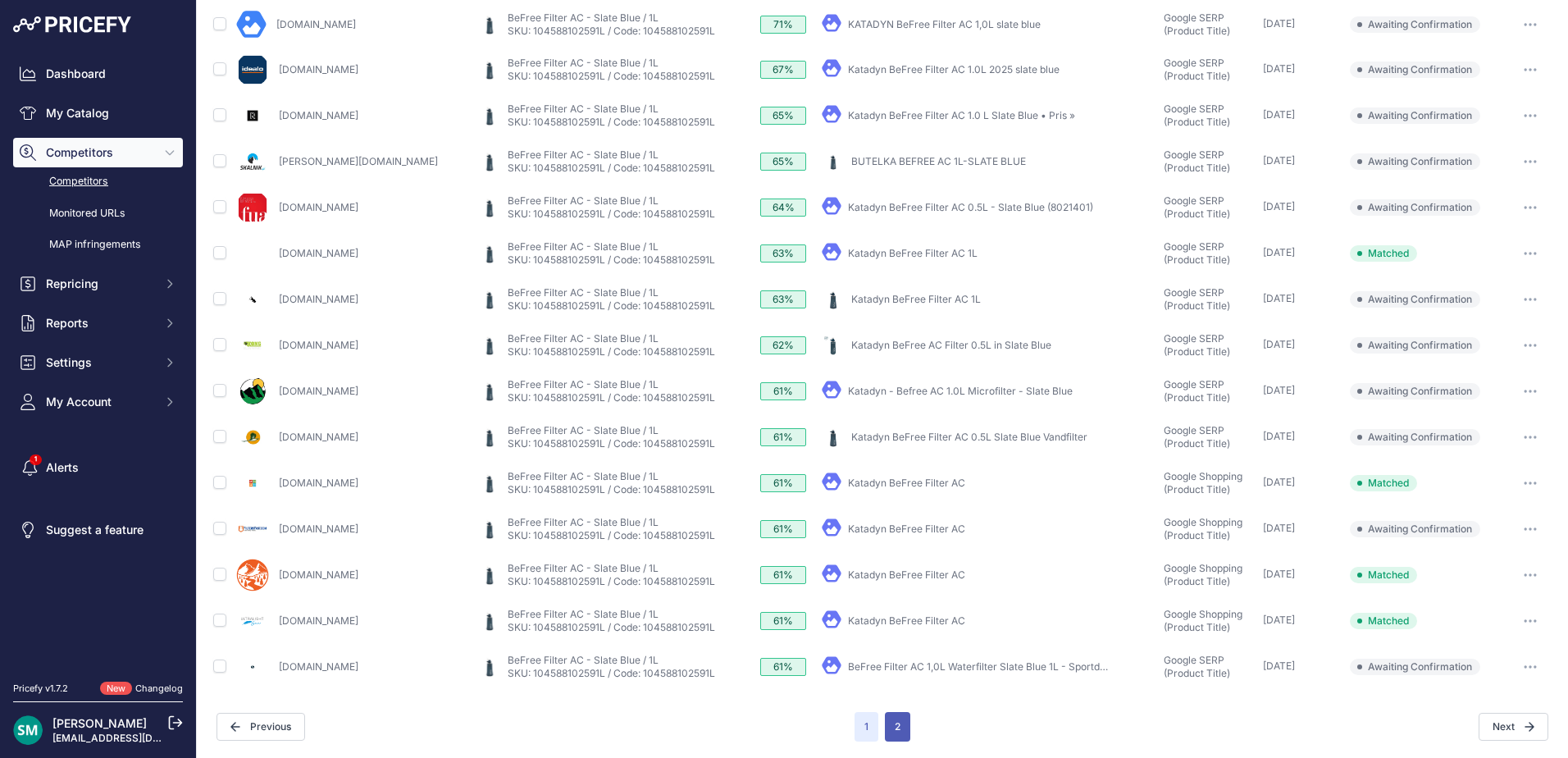
click at [901, 734] on button "2" at bounding box center [897, 726] width 25 height 29
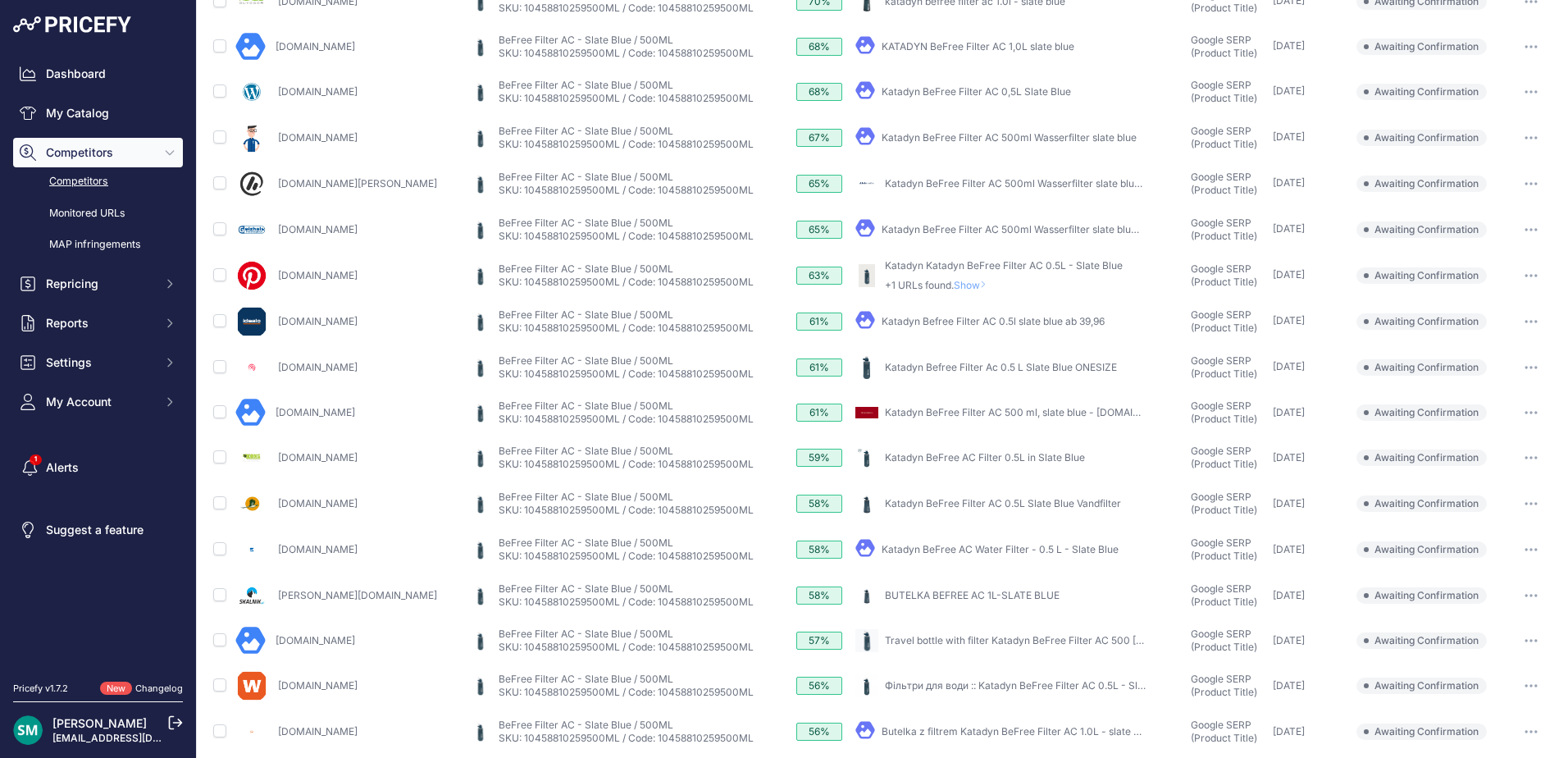
scroll to position [430, 0]
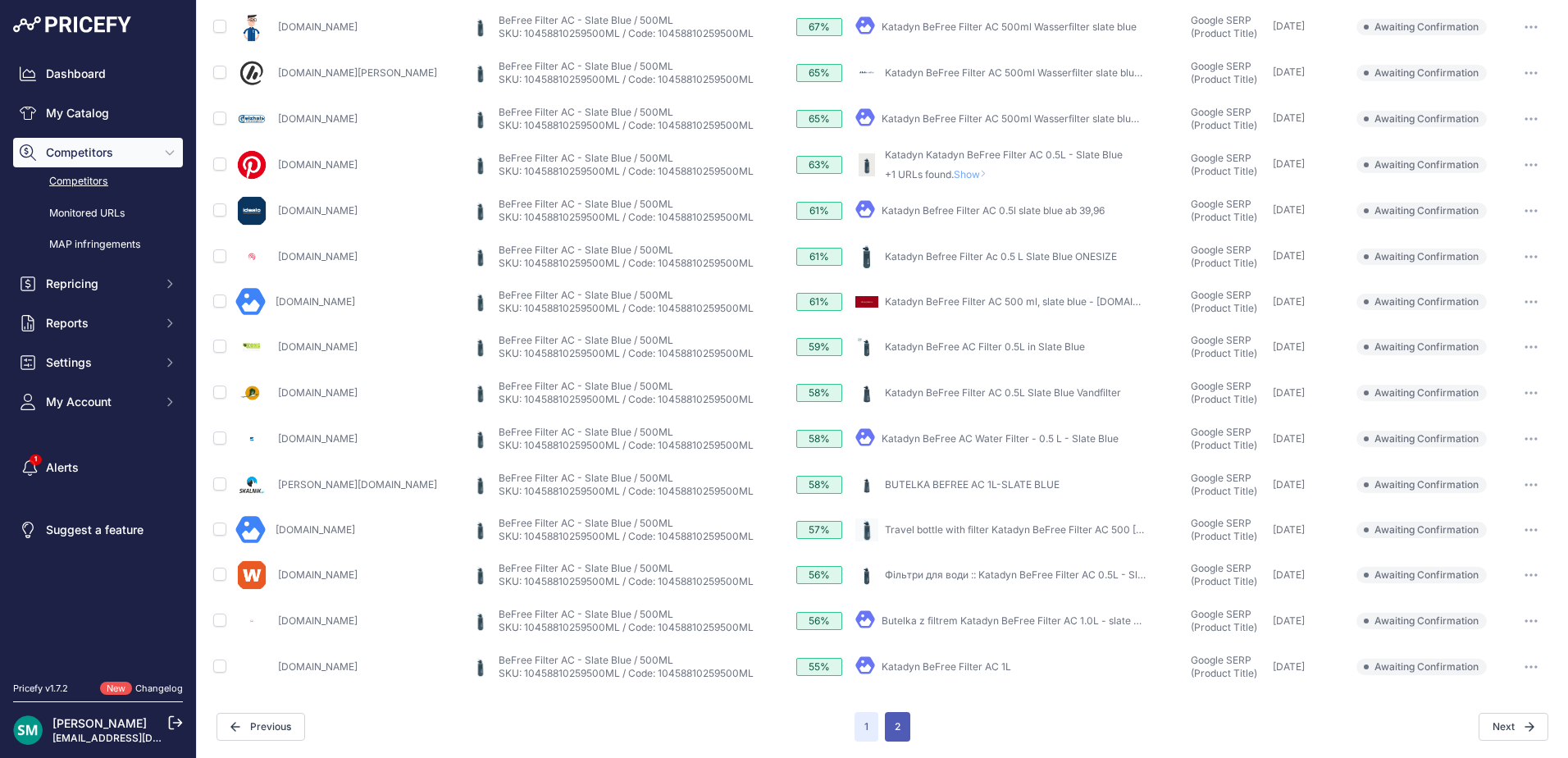
click at [892, 727] on button "2" at bounding box center [897, 726] width 25 height 29
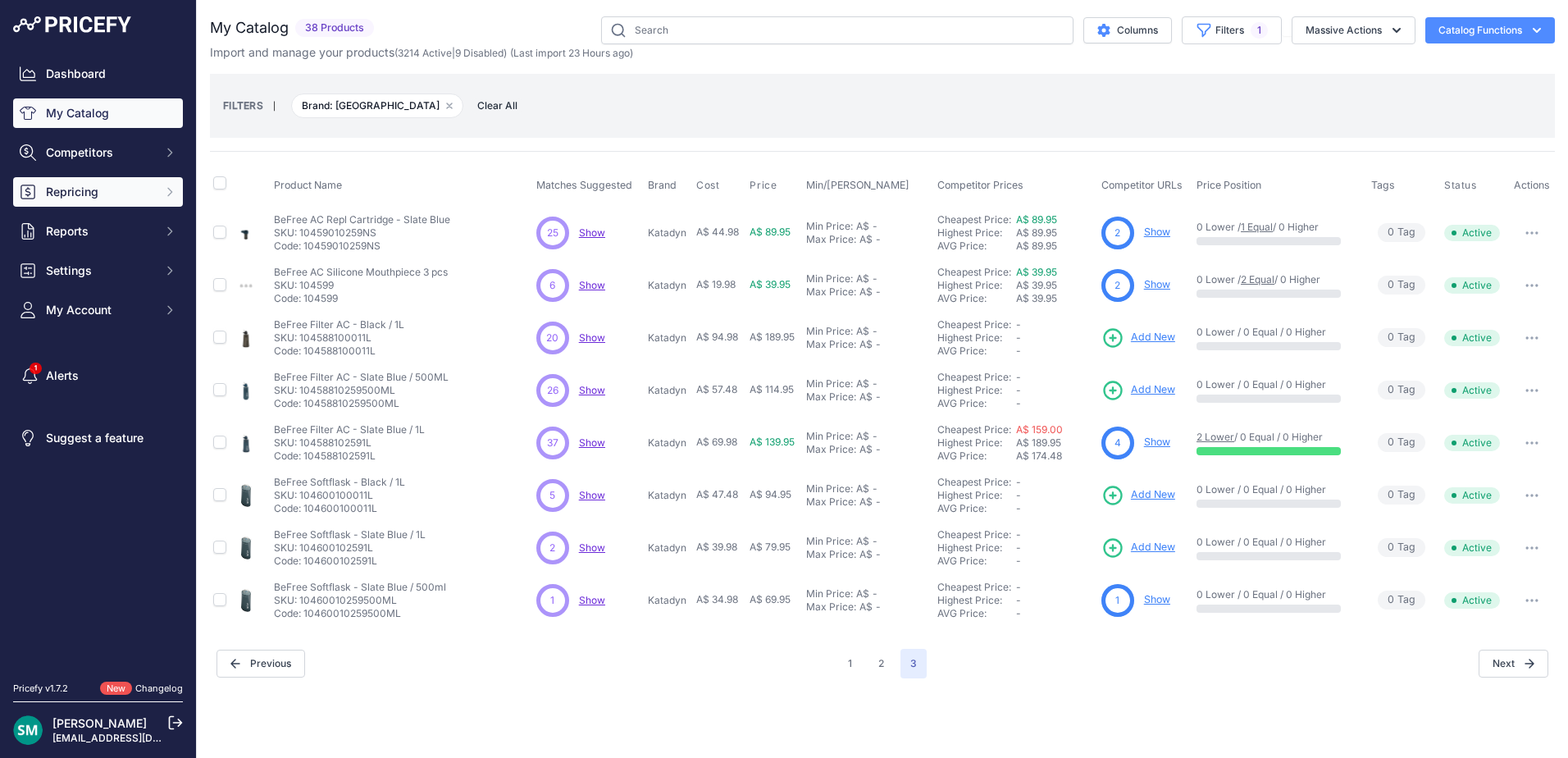
click at [138, 187] on span "Repricing" at bounding box center [99, 192] width 108 height 17
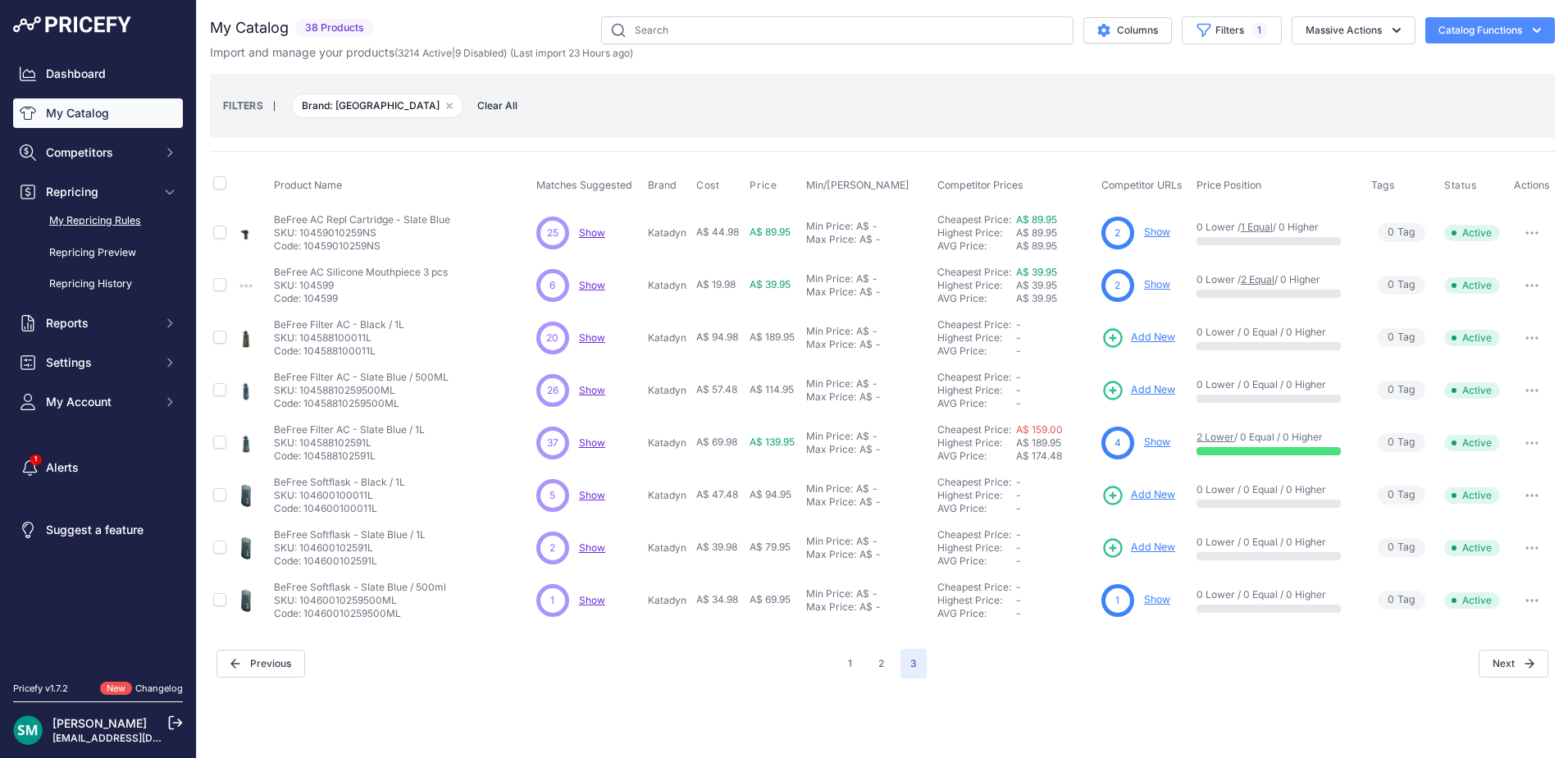
click at [145, 213] on link "My Repricing Rules" at bounding box center [98, 221] width 170 height 28
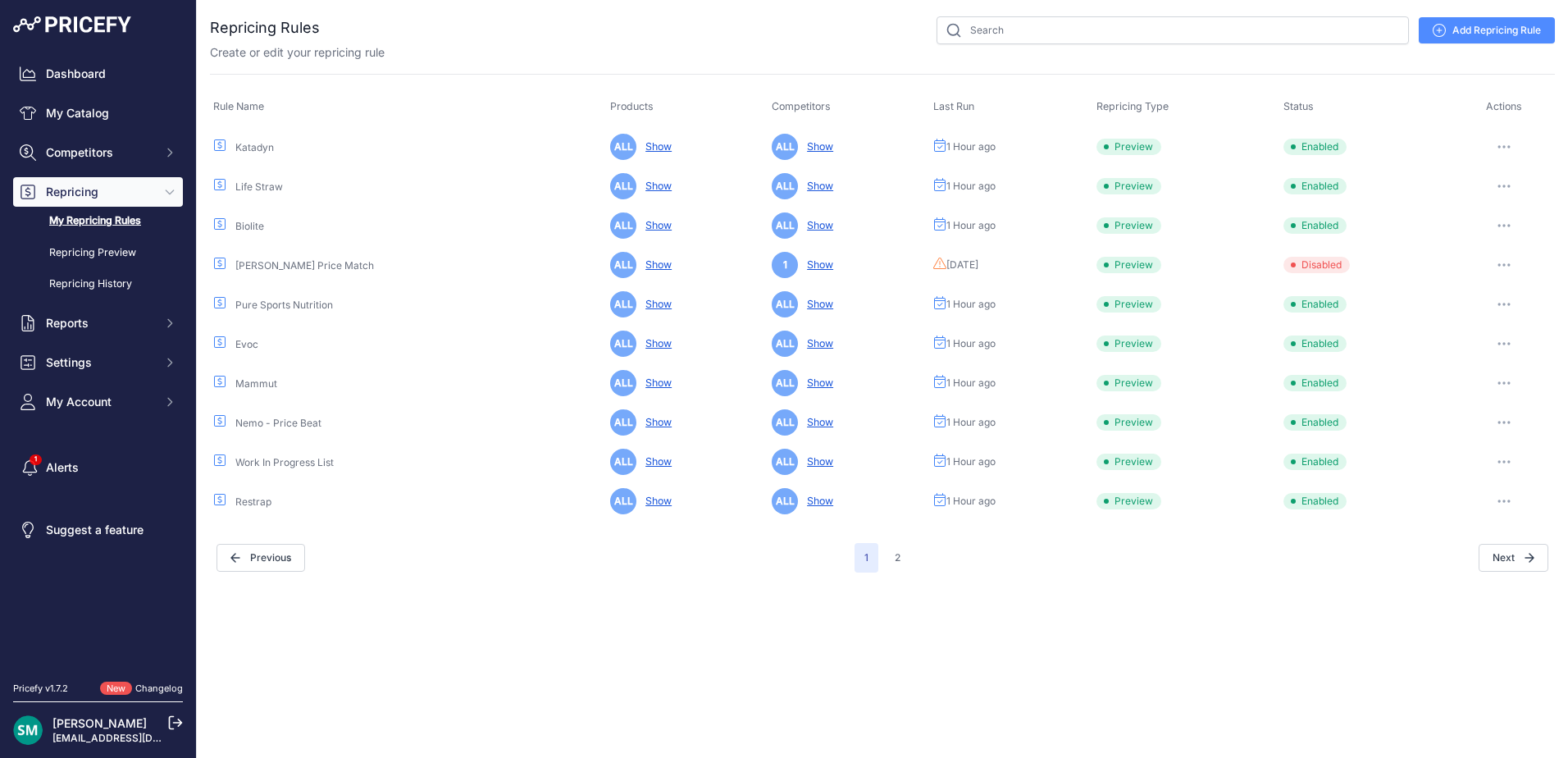
click at [1500, 145] on icon "button" at bounding box center [1505, 147] width 13 height 3
click at [1512, 203] on button "Run Preview" at bounding box center [1500, 207] width 105 height 26
click at [79, 254] on link "Repricing Preview" at bounding box center [98, 253] width 170 height 28
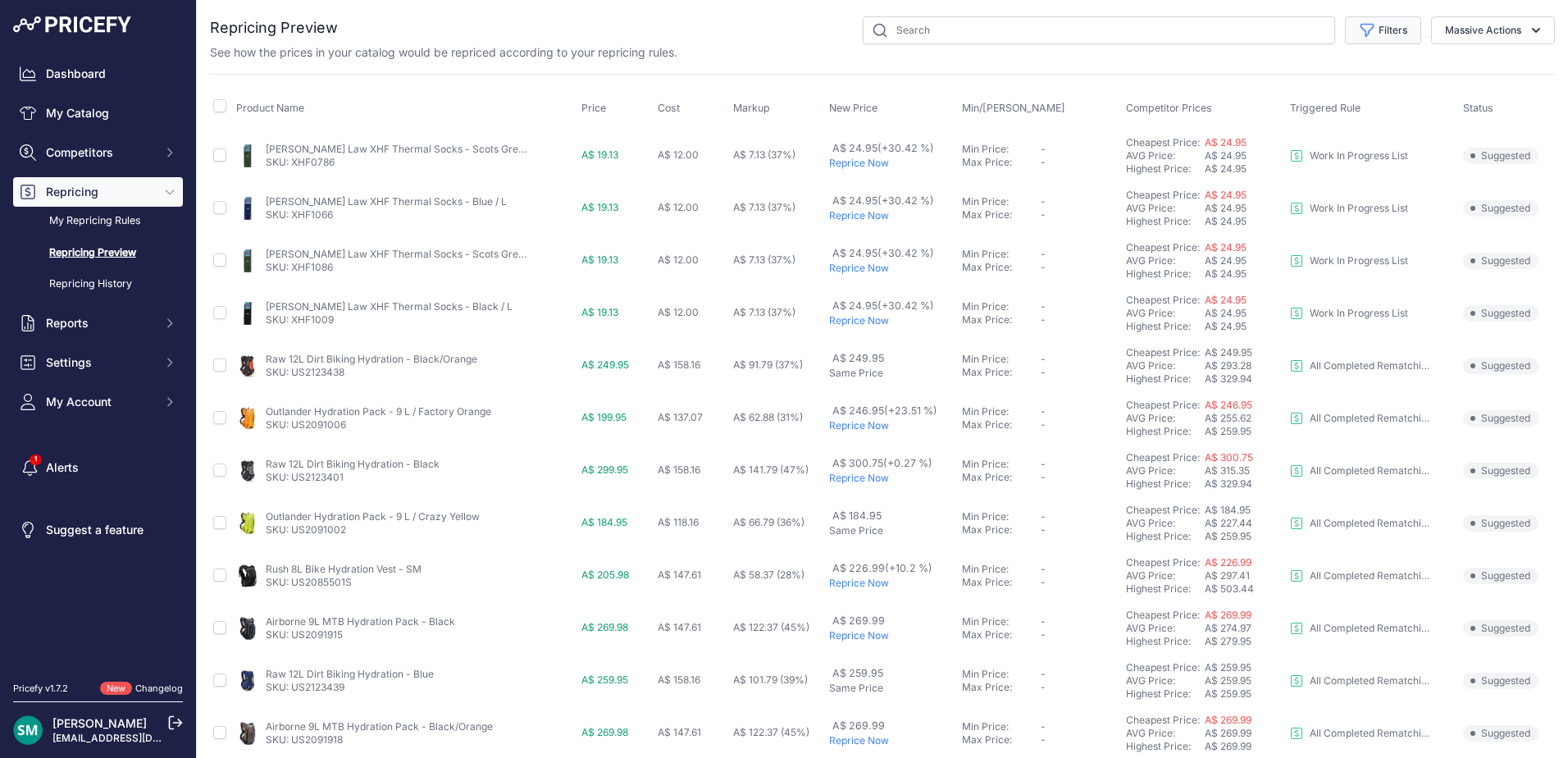
click at [1386, 38] on button "Filters" at bounding box center [1383, 30] width 76 height 28
click at [1369, 89] on select "Select an option Orca Abus Black Diamond XTM All Completed Rematching Brands Re…" at bounding box center [1329, 93] width 158 height 28
select select "9617"
click at [1251, 80] on select "Select an option Orca Abus Black Diamond XTM All Completed Rematching Brands Re…" at bounding box center [1329, 93] width 158 height 28
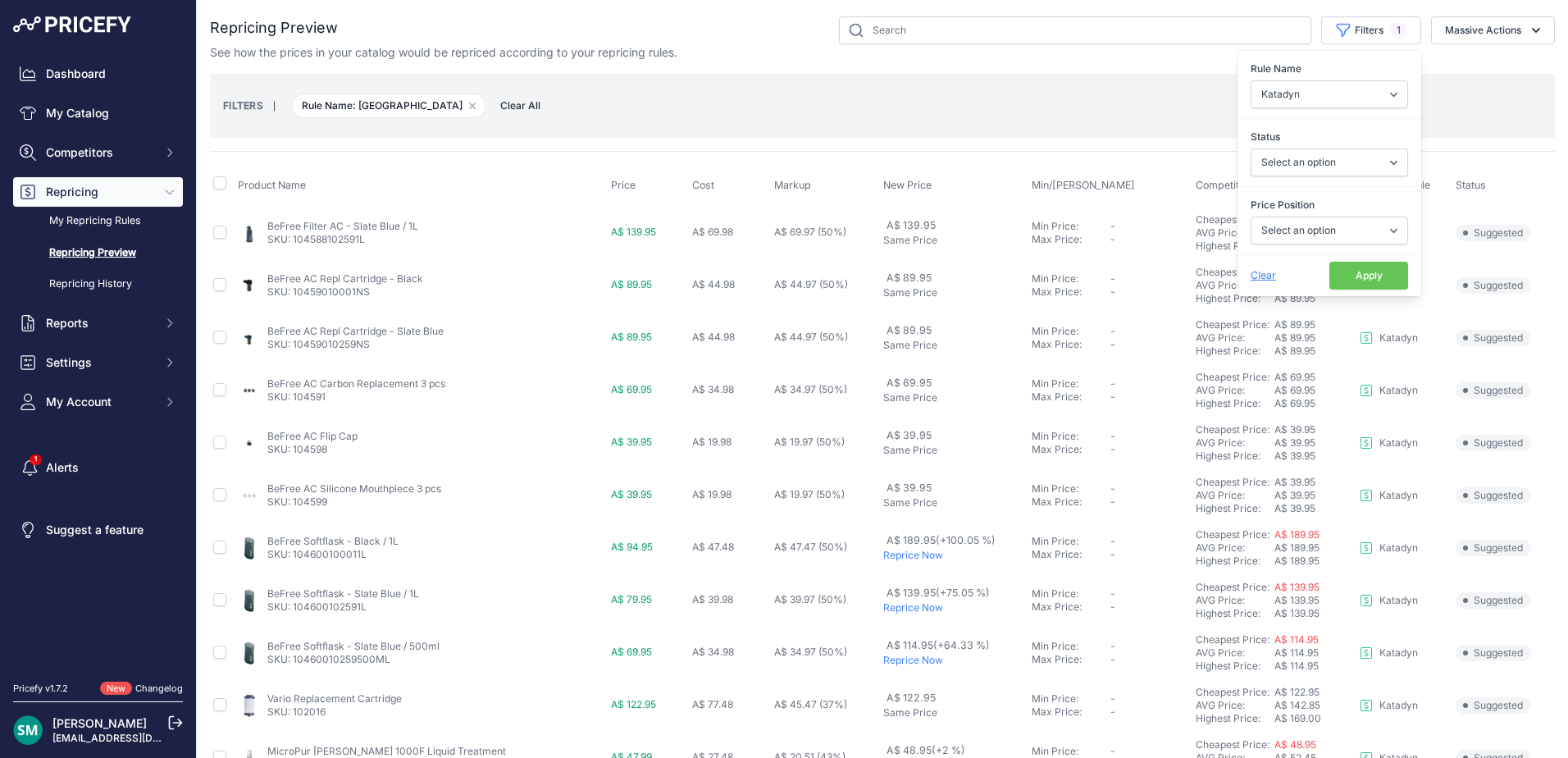
click at [1329, 282] on button "Apply" at bounding box center [1369, 275] width 78 height 28
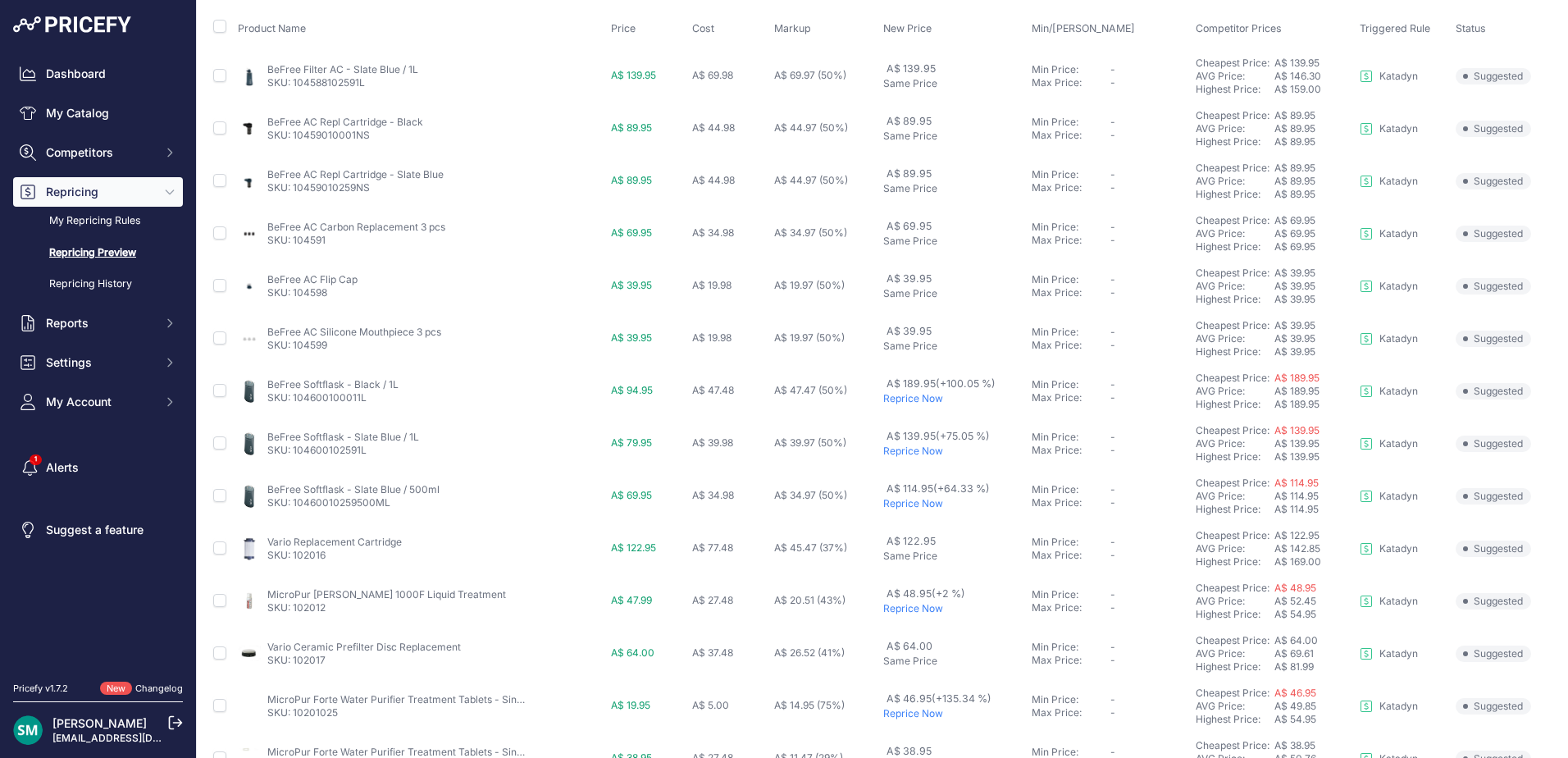
scroll to position [164, 0]
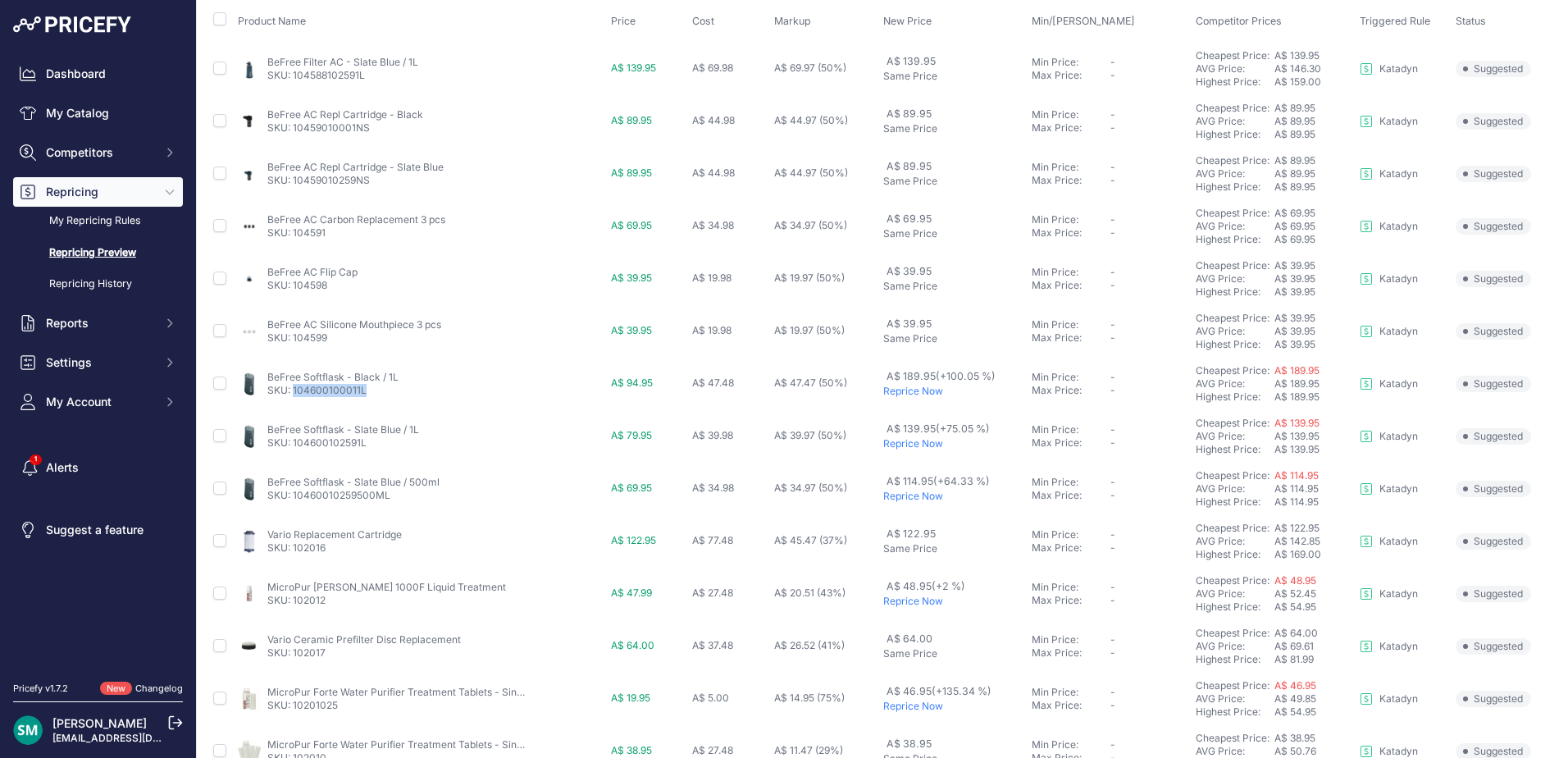
drag, startPoint x: 380, startPoint y: 394, endPoint x: 294, endPoint y: 399, distance: 86.1
click at [294, 399] on td "BeFree Softflask - Black / 1L SKU: 104600100011L" at bounding box center [420, 384] width 373 height 53
copy link "104600100011L"
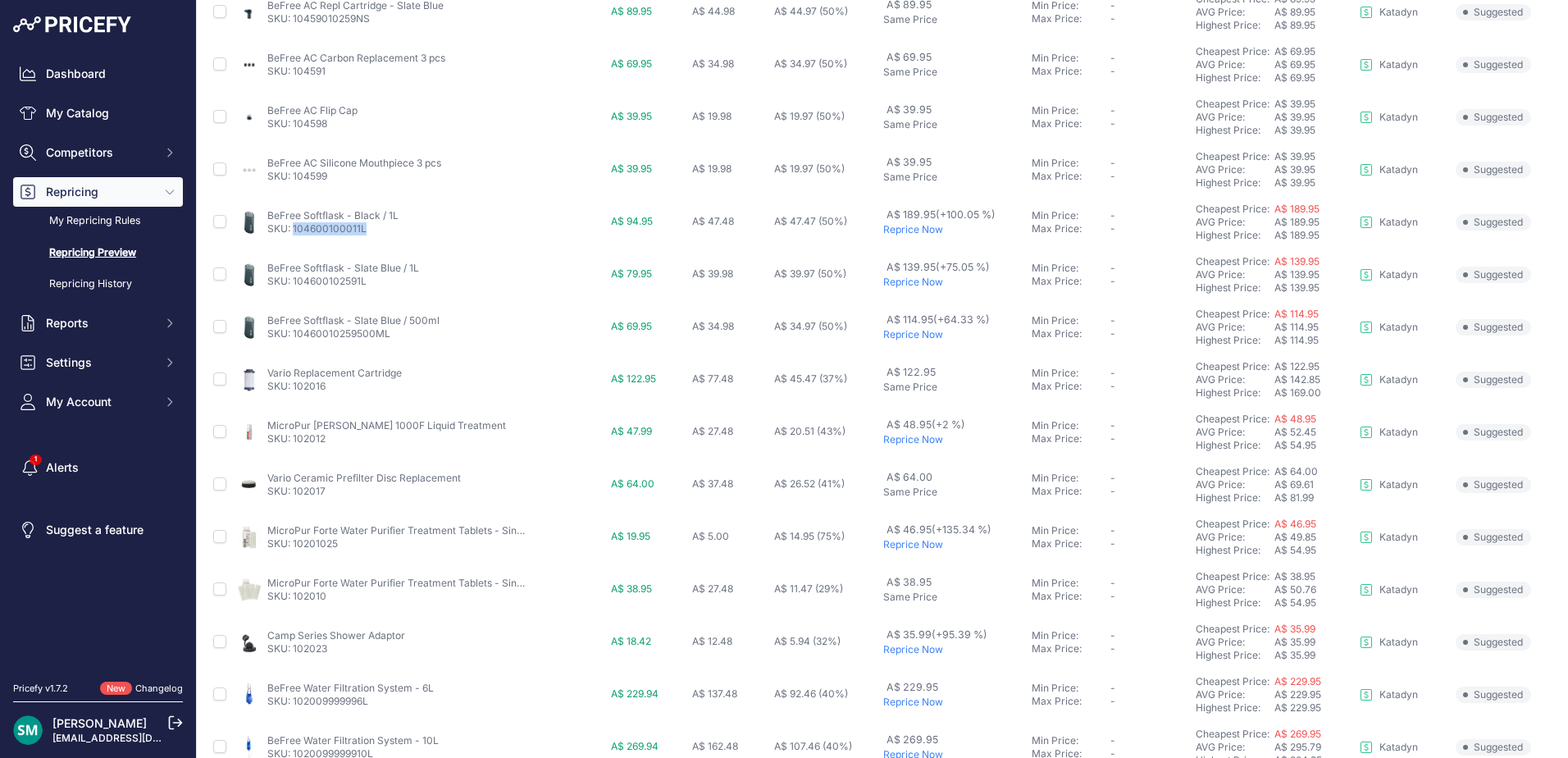
scroll to position [321, 0]
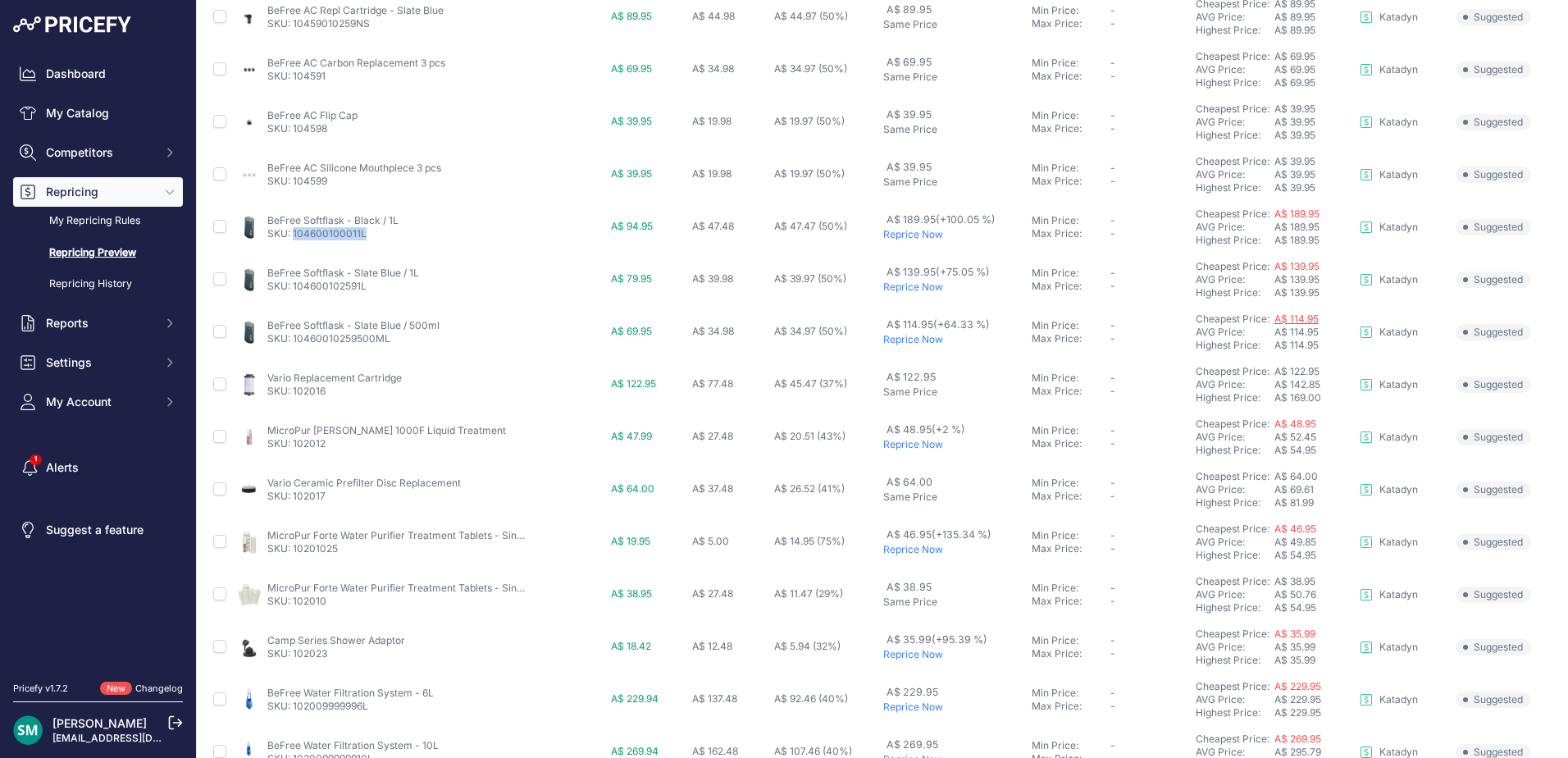
drag, startPoint x: 353, startPoint y: 331, endPoint x: 1277, endPoint y: 324, distance: 924.0
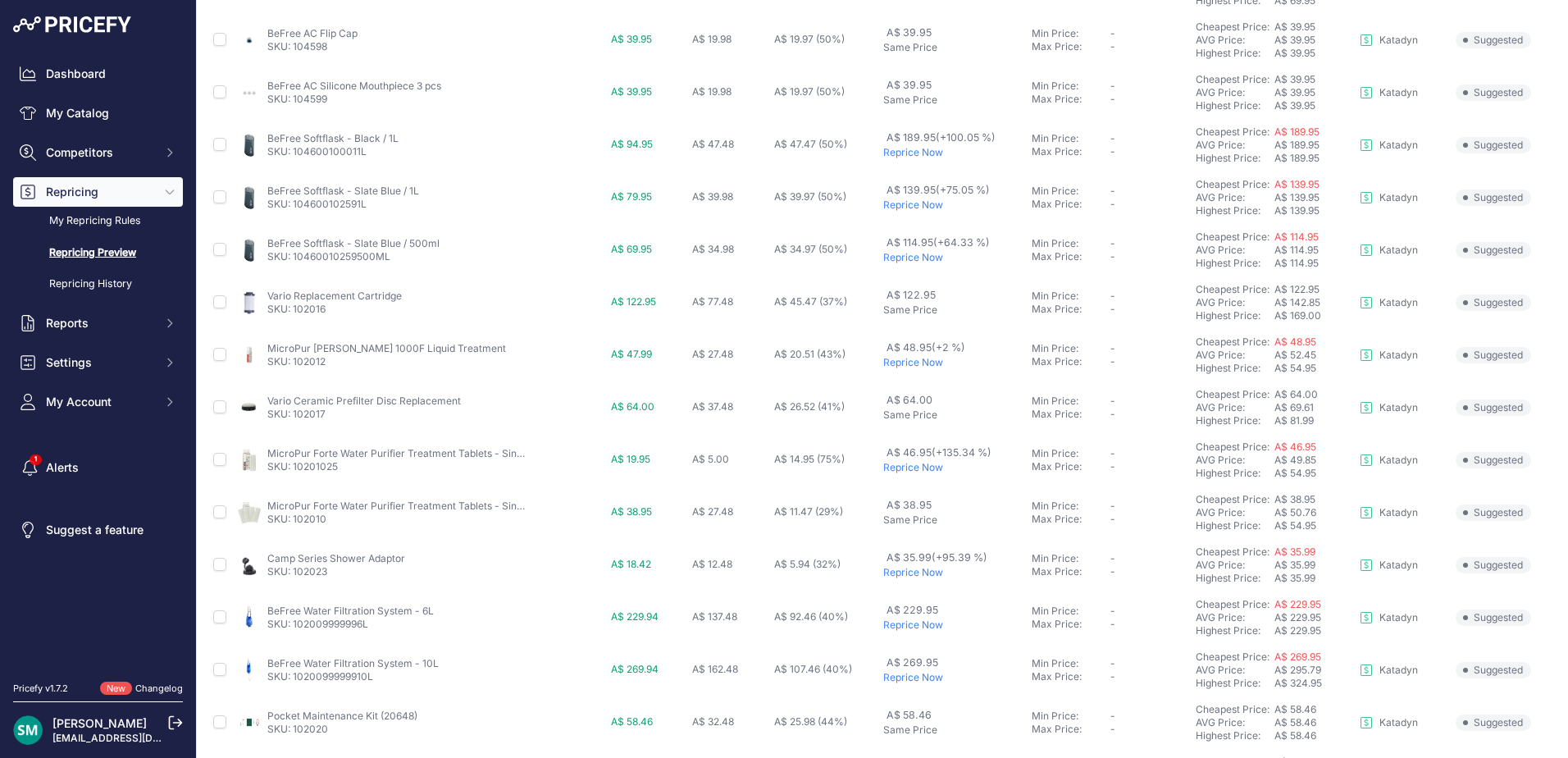
click at [927, 363] on p "Reprice Now" at bounding box center [954, 363] width 142 height 13
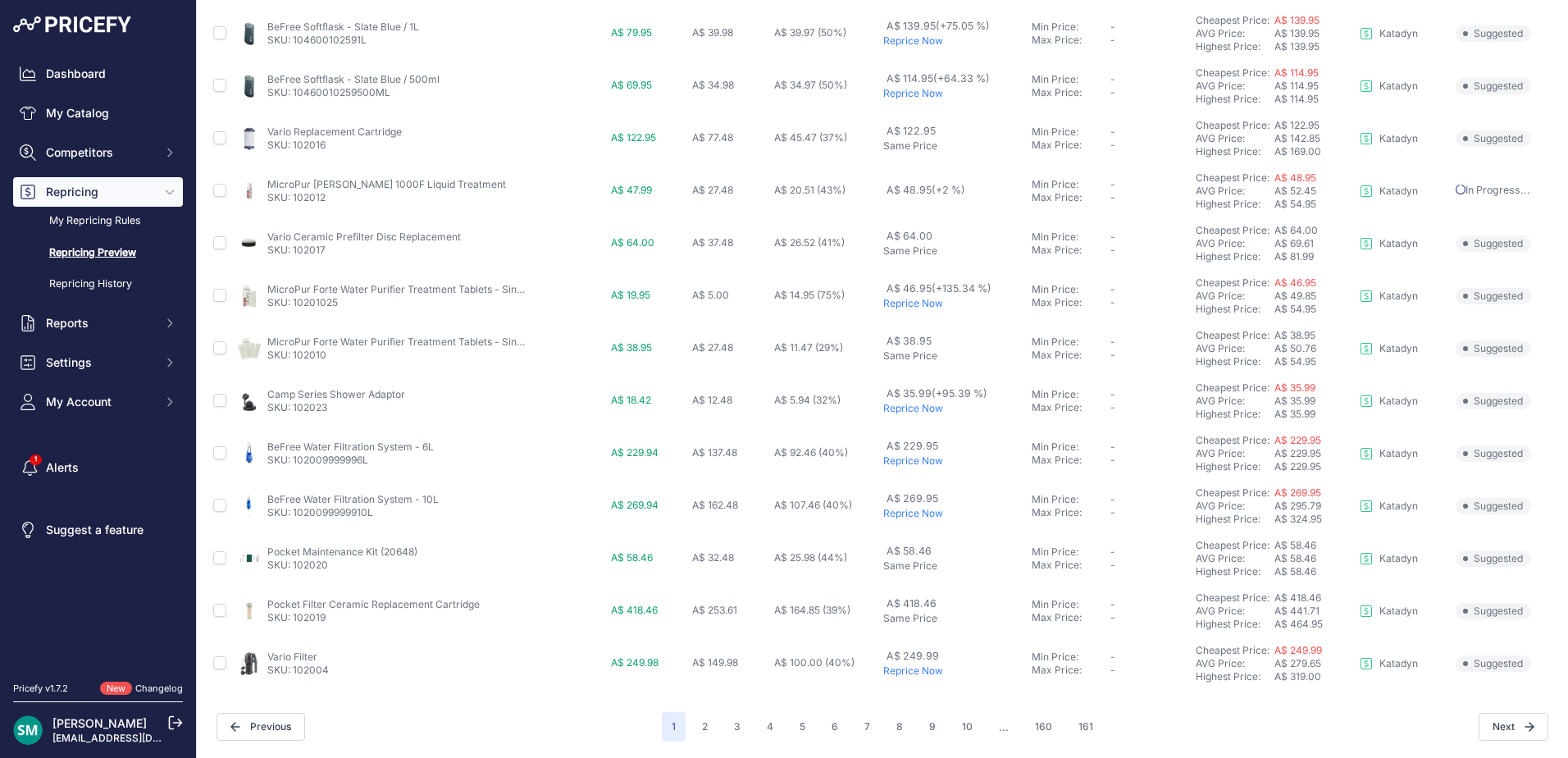
scroll to position [567, 0]
click at [908, 465] on p "Reprice Now" at bounding box center [954, 461] width 142 height 13
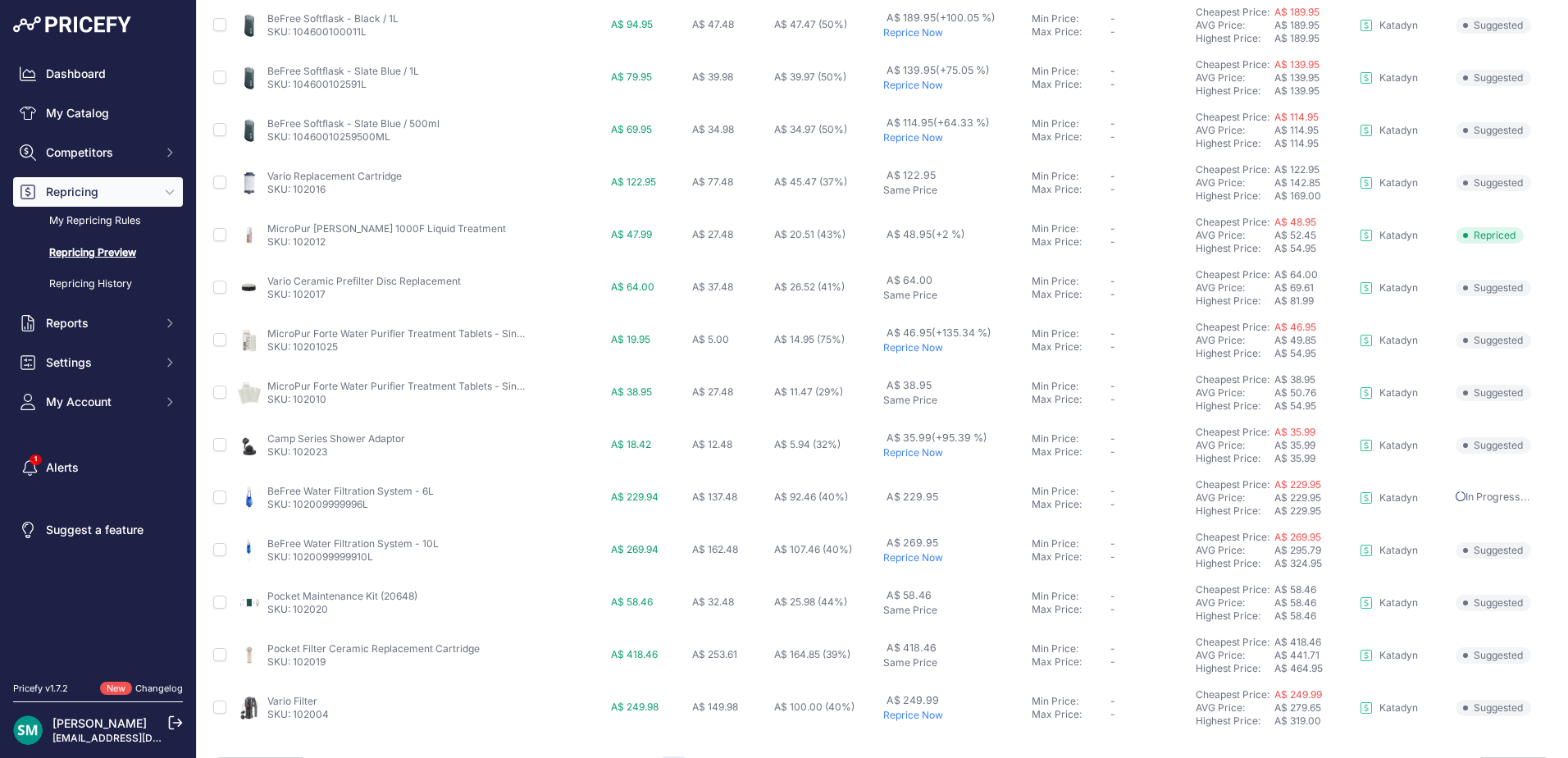
scroll to position [611, 0]
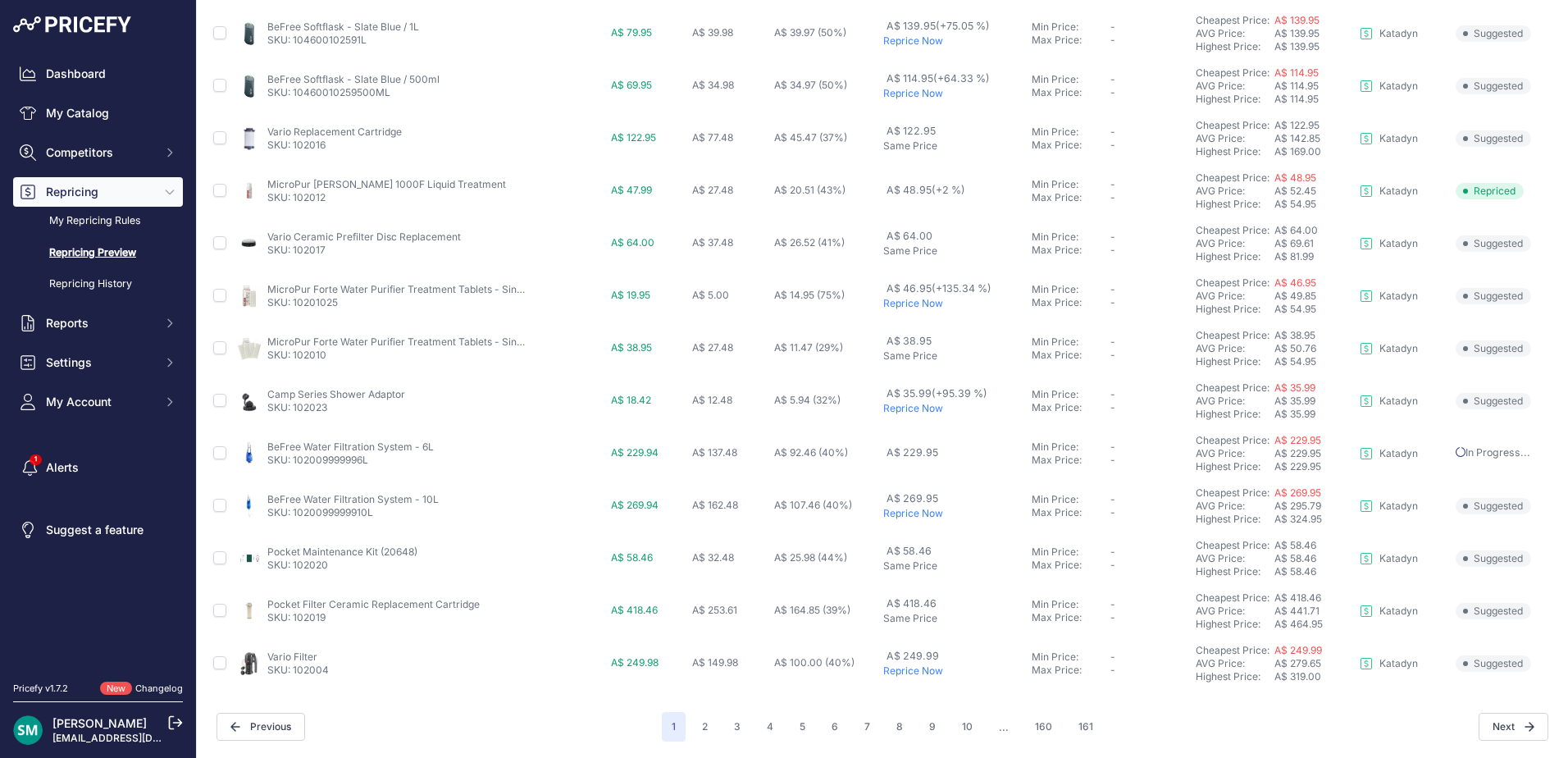
click at [932, 513] on p "Reprice Now" at bounding box center [954, 514] width 142 height 13
click at [697, 729] on button "2" at bounding box center [705, 726] width 25 height 29
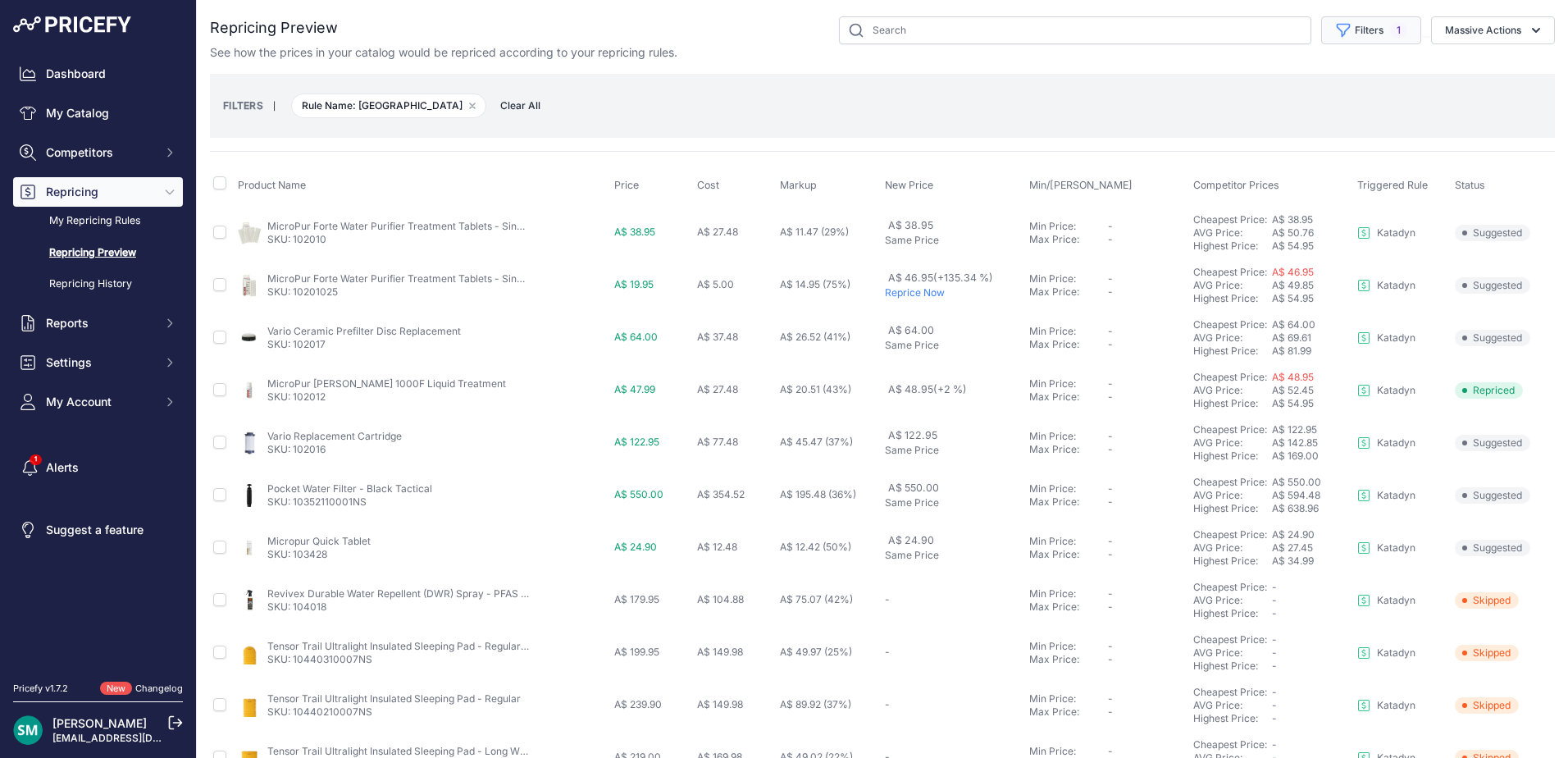
click at [1390, 30] on span "1" at bounding box center [1399, 31] width 18 height 17
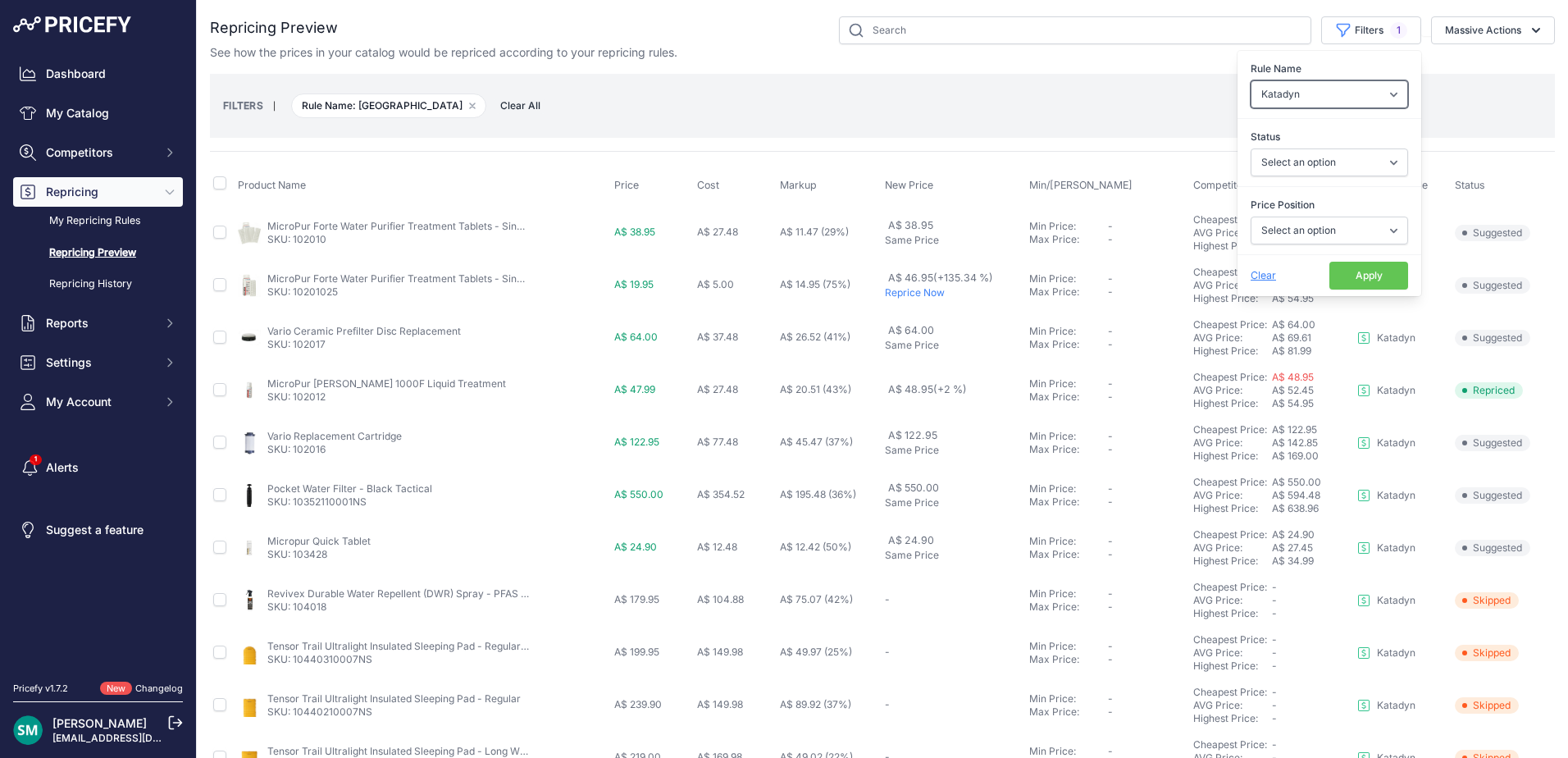
click at [1336, 100] on select "Select an option Orca Abus Black Diamond XTM All Completed Rematching Brands Re…" at bounding box center [1329, 93] width 158 height 28
select select
click at [1251, 80] on select "Select an option Orca Abus Black Diamond XTM All Completed Rematching Brands Re…" at bounding box center [1329, 93] width 158 height 28
click at [1339, 225] on select "Select an option I am higher Same price I am lower" at bounding box center [1329, 230] width 158 height 28
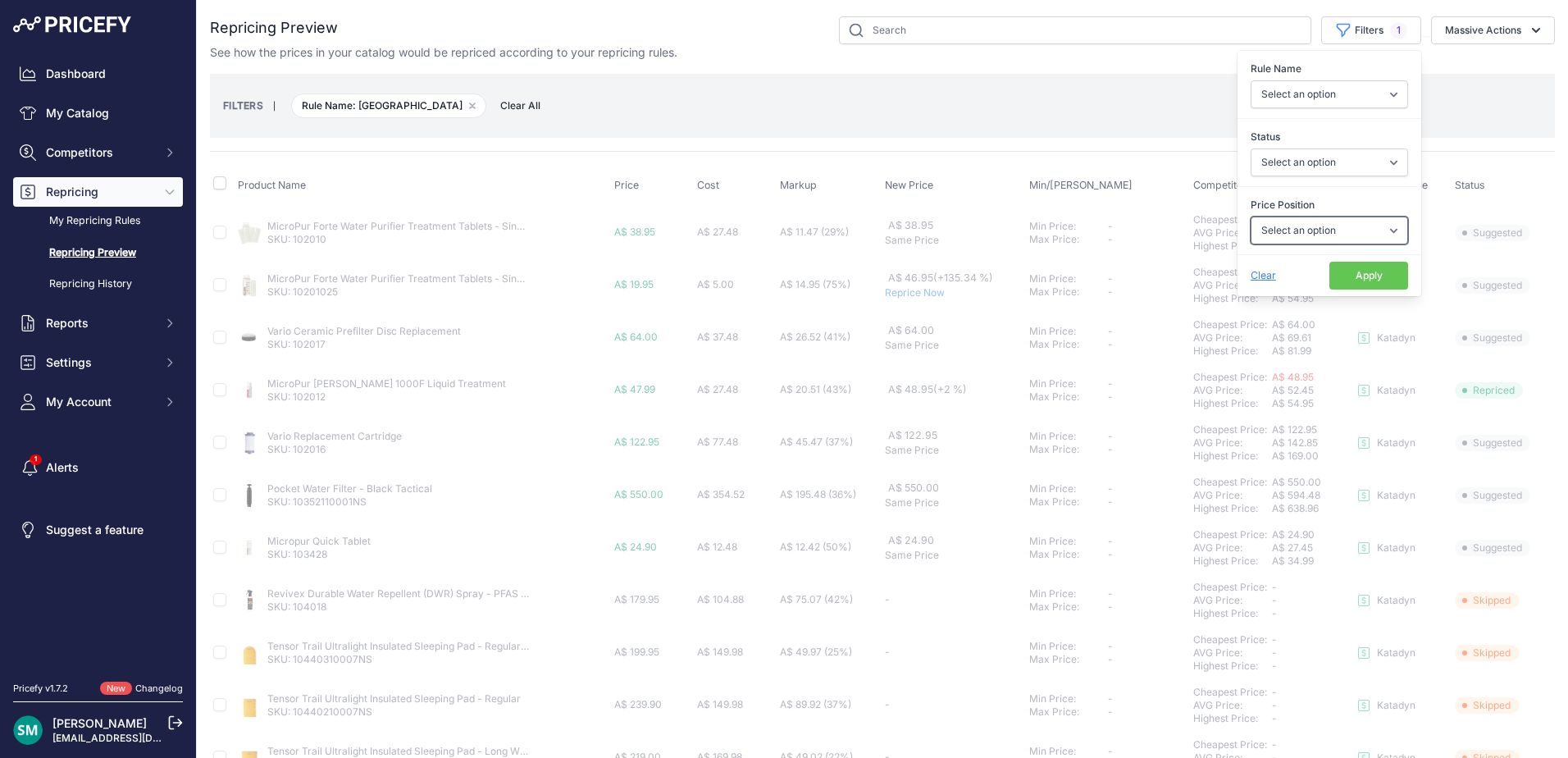
select select "1"
click at [1251, 217] on select "Select an option I am higher Same price I am lower" at bounding box center [1329, 230] width 158 height 28
click at [1376, 278] on button "Apply" at bounding box center [1369, 275] width 78 height 28
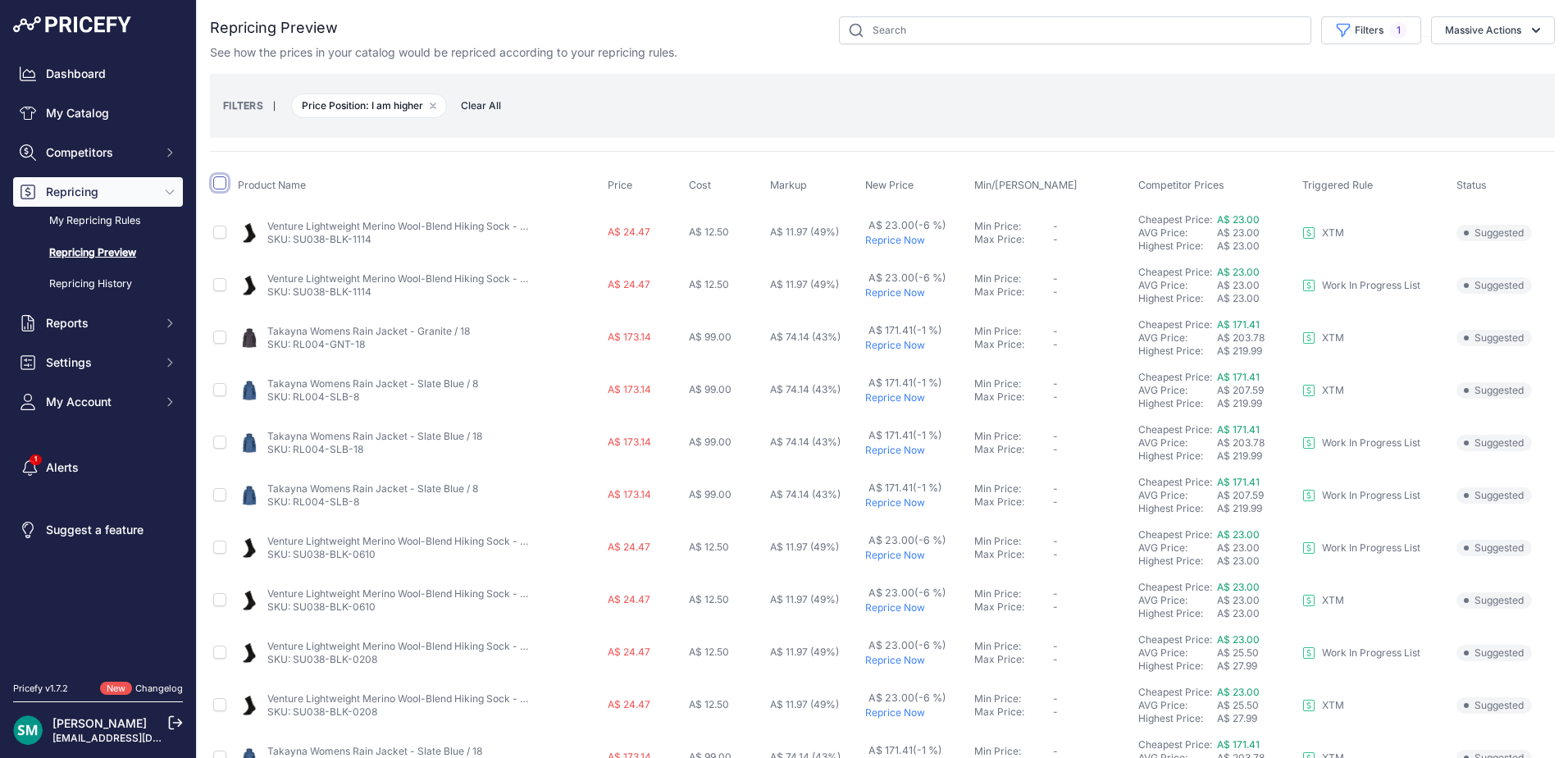
click at [221, 183] on input "checkbox" at bounding box center [220, 183] width 13 height 13
checkbox input "true"
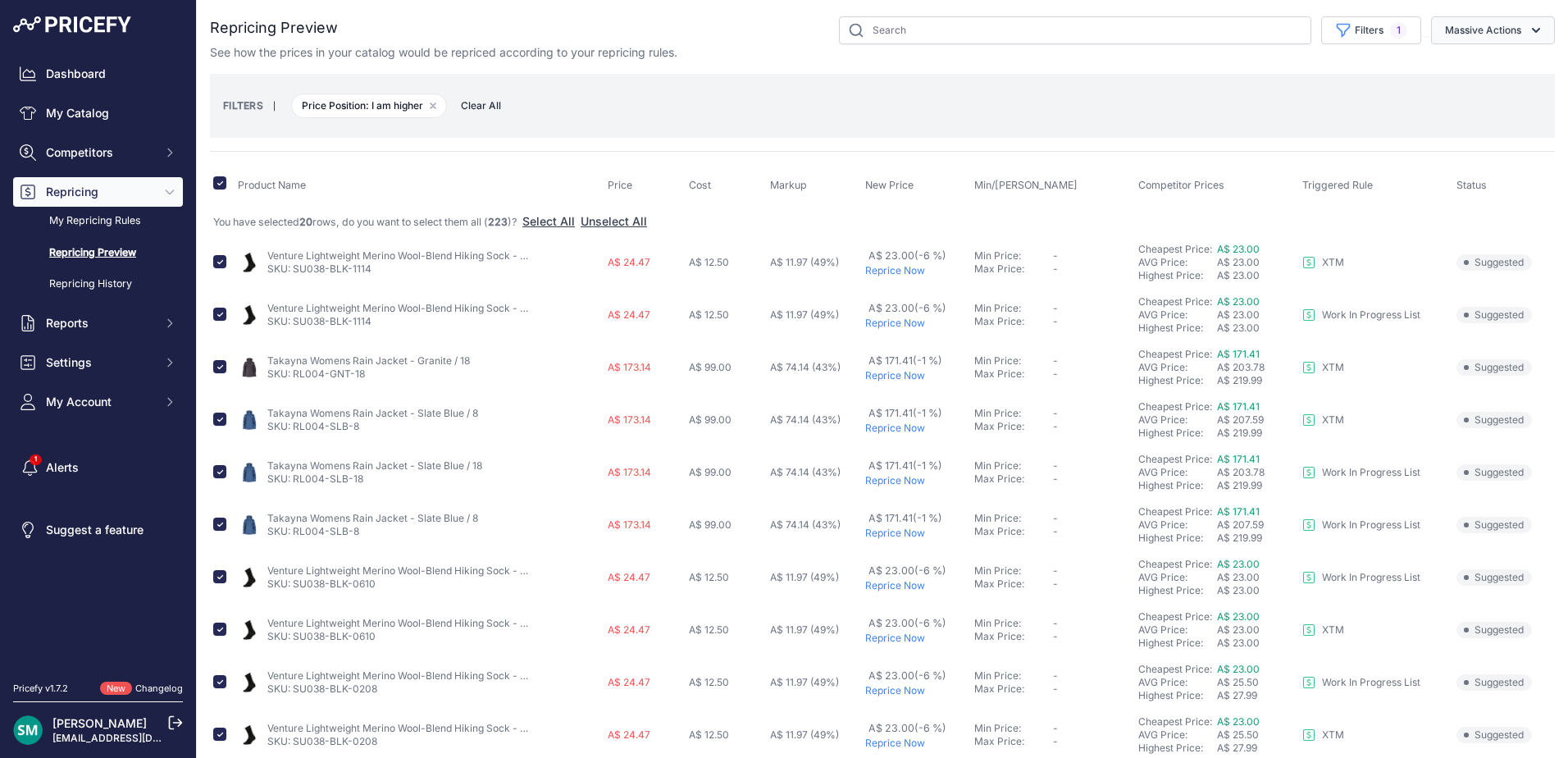
click at [1431, 34] on button "Massive Actions" at bounding box center [1493, 30] width 124 height 28
click at [1439, 74] on span "Reprice Now" at bounding box center [1471, 68] width 69 height 14
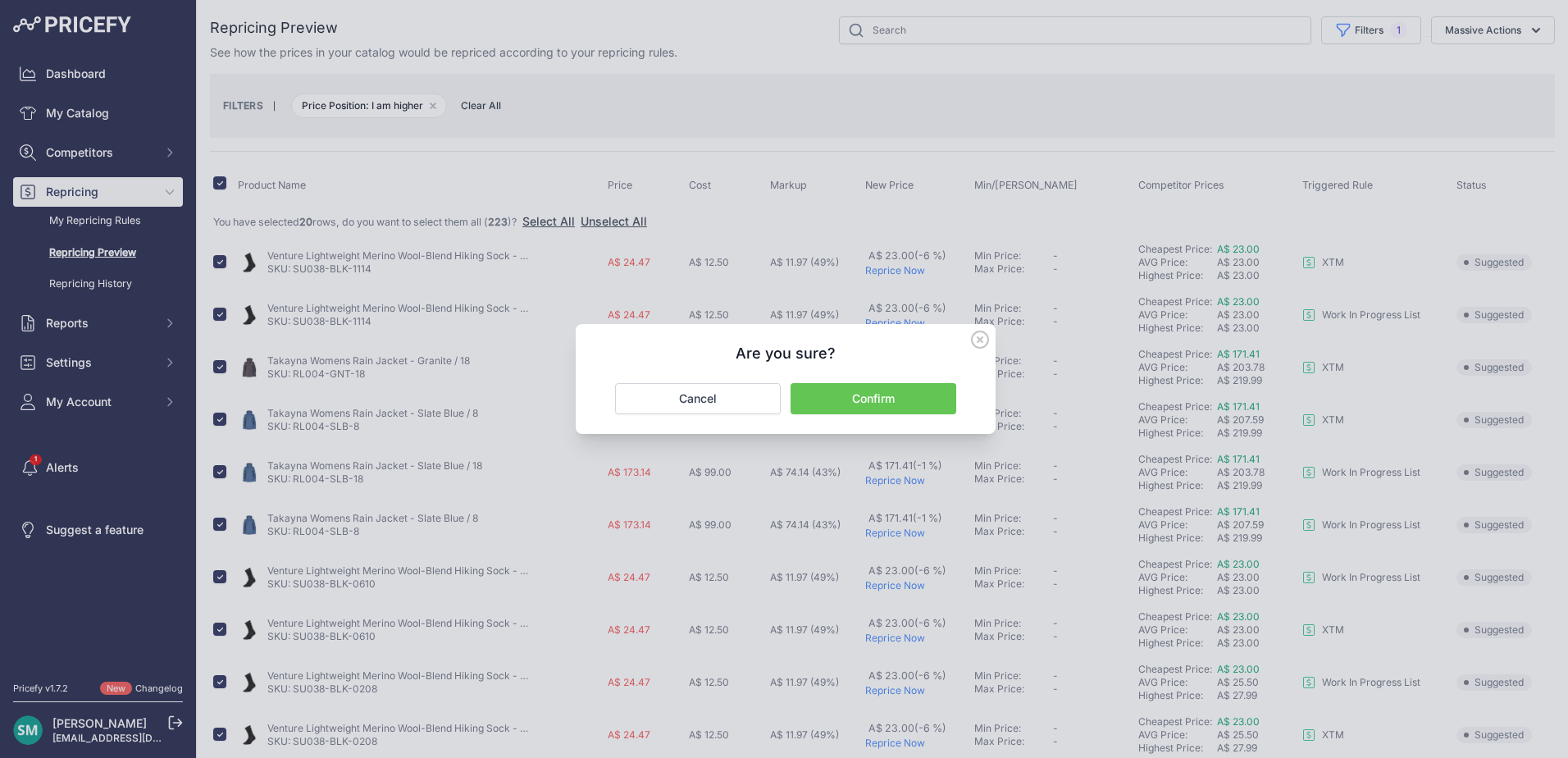
click at [928, 399] on button "Confirm" at bounding box center [873, 398] width 166 height 31
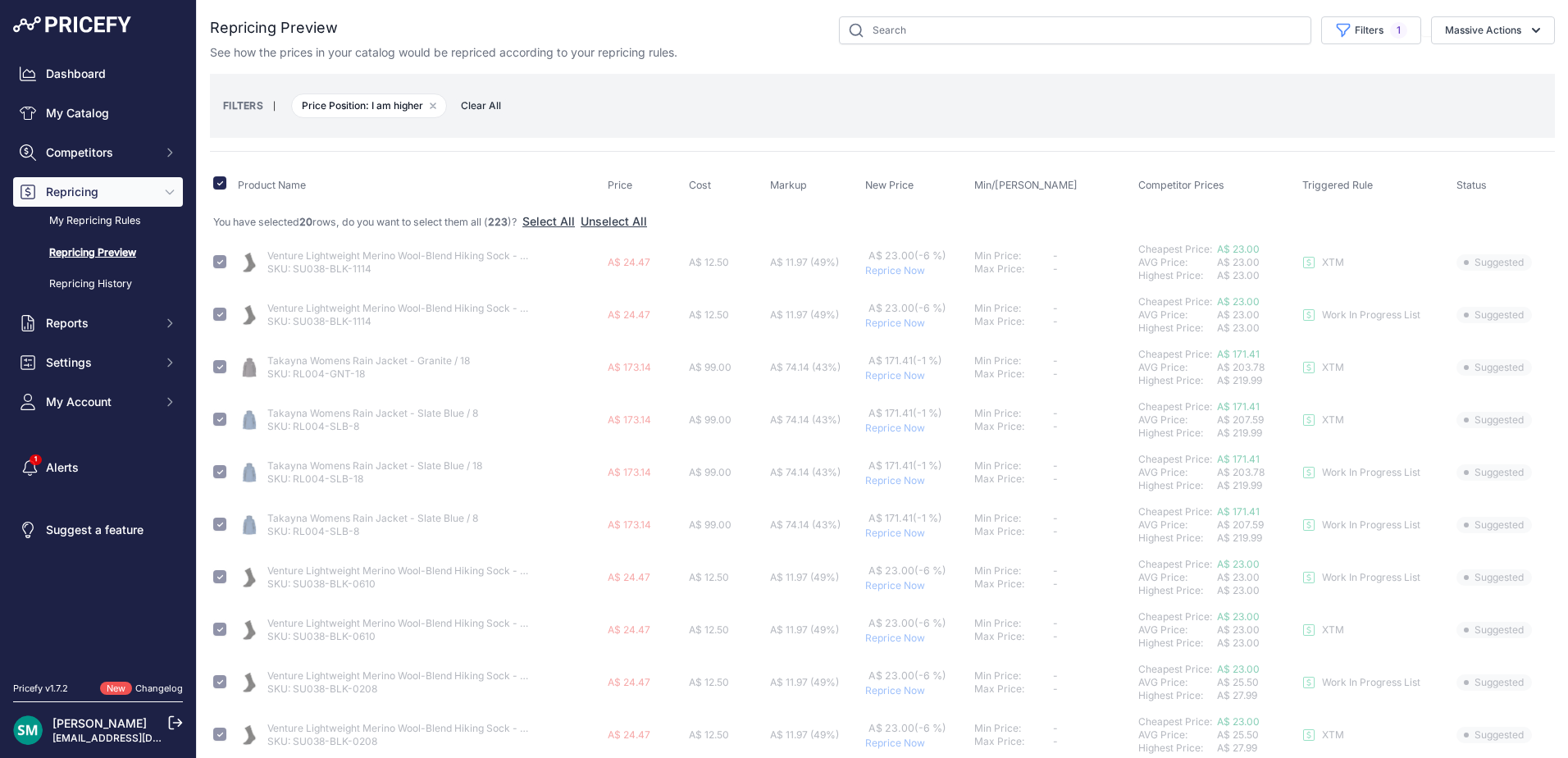
checkbox input "false"
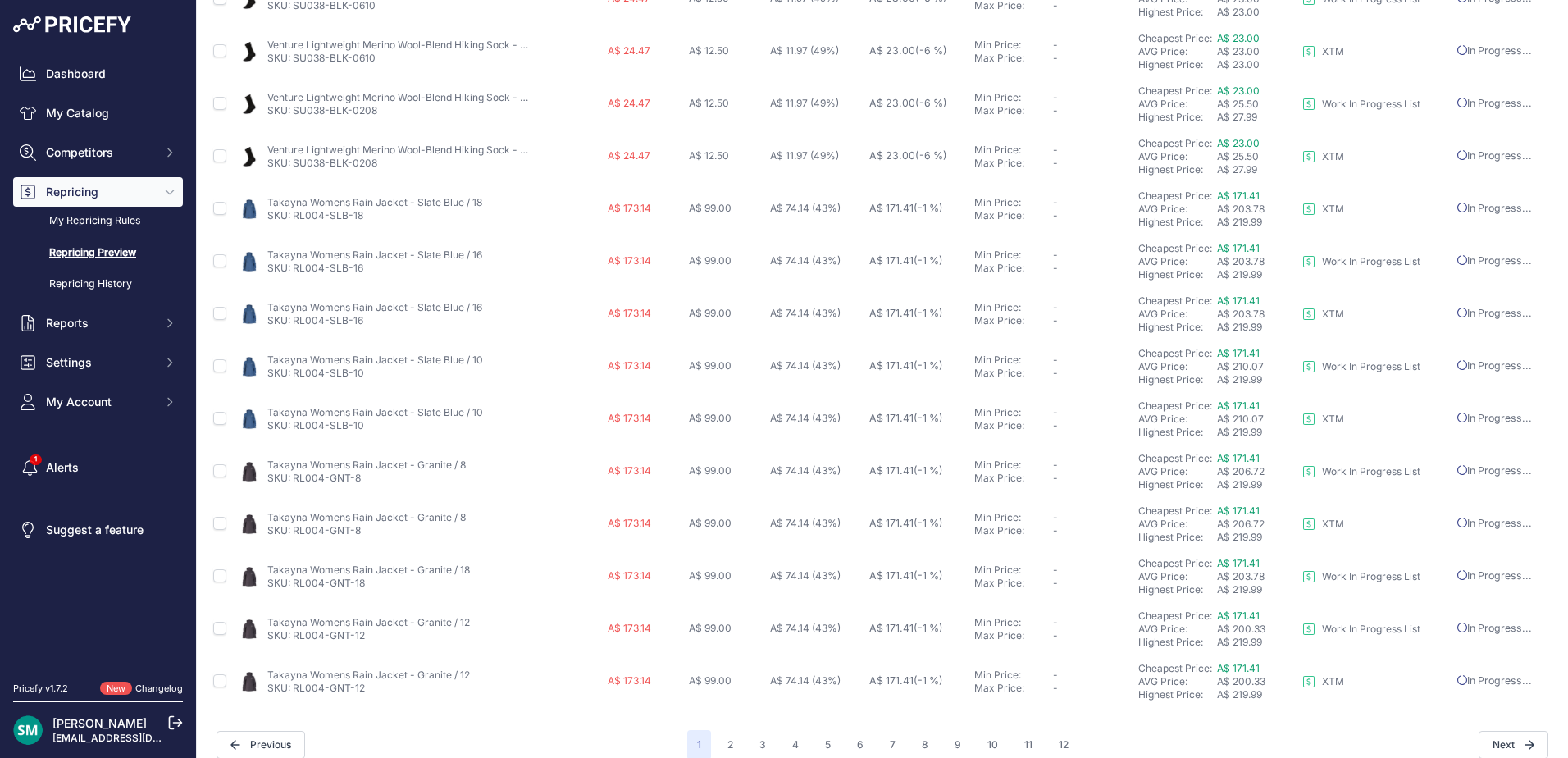
scroll to position [611, 0]
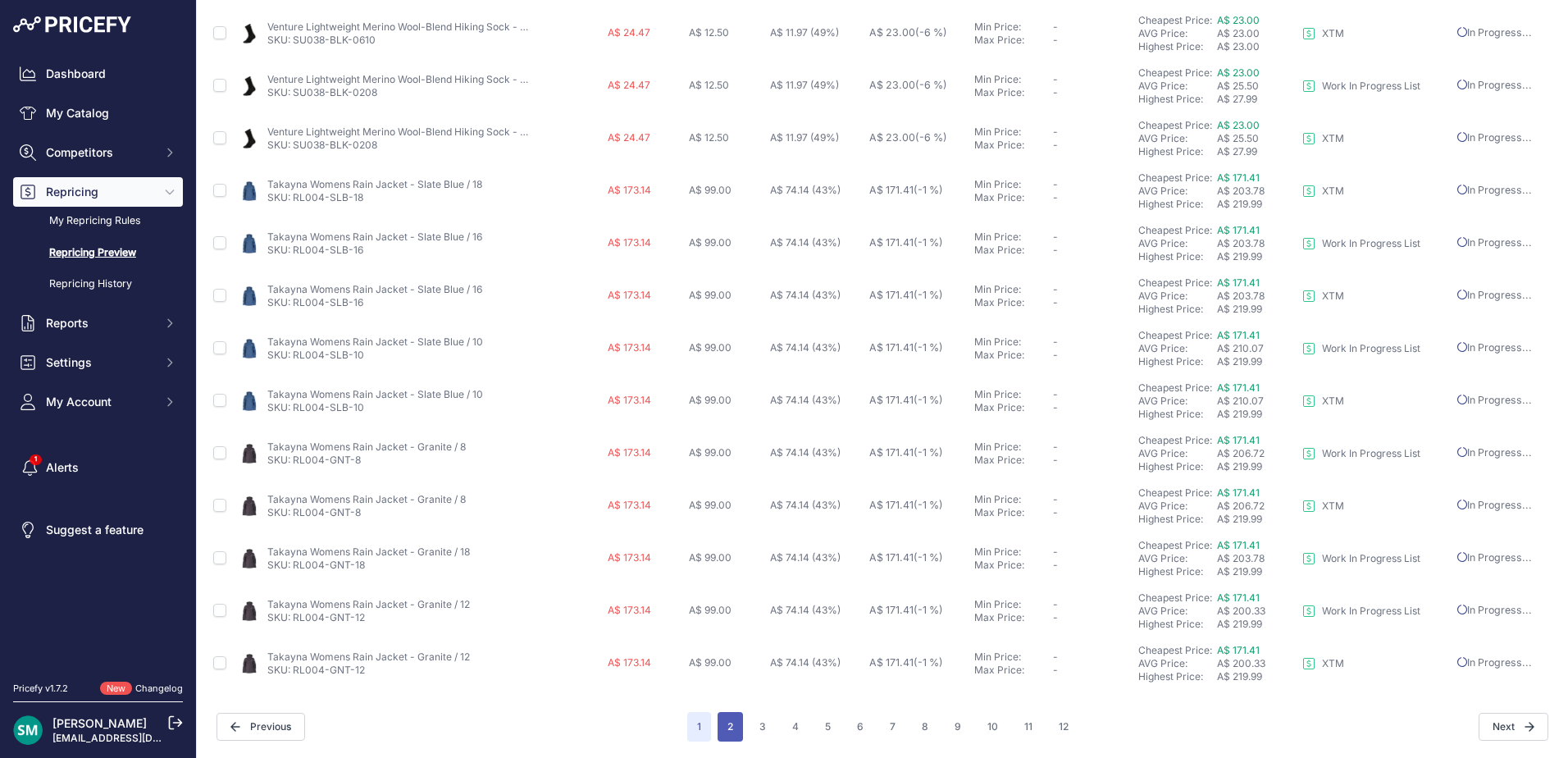
click at [726, 720] on button "2" at bounding box center [731, 726] width 25 height 29
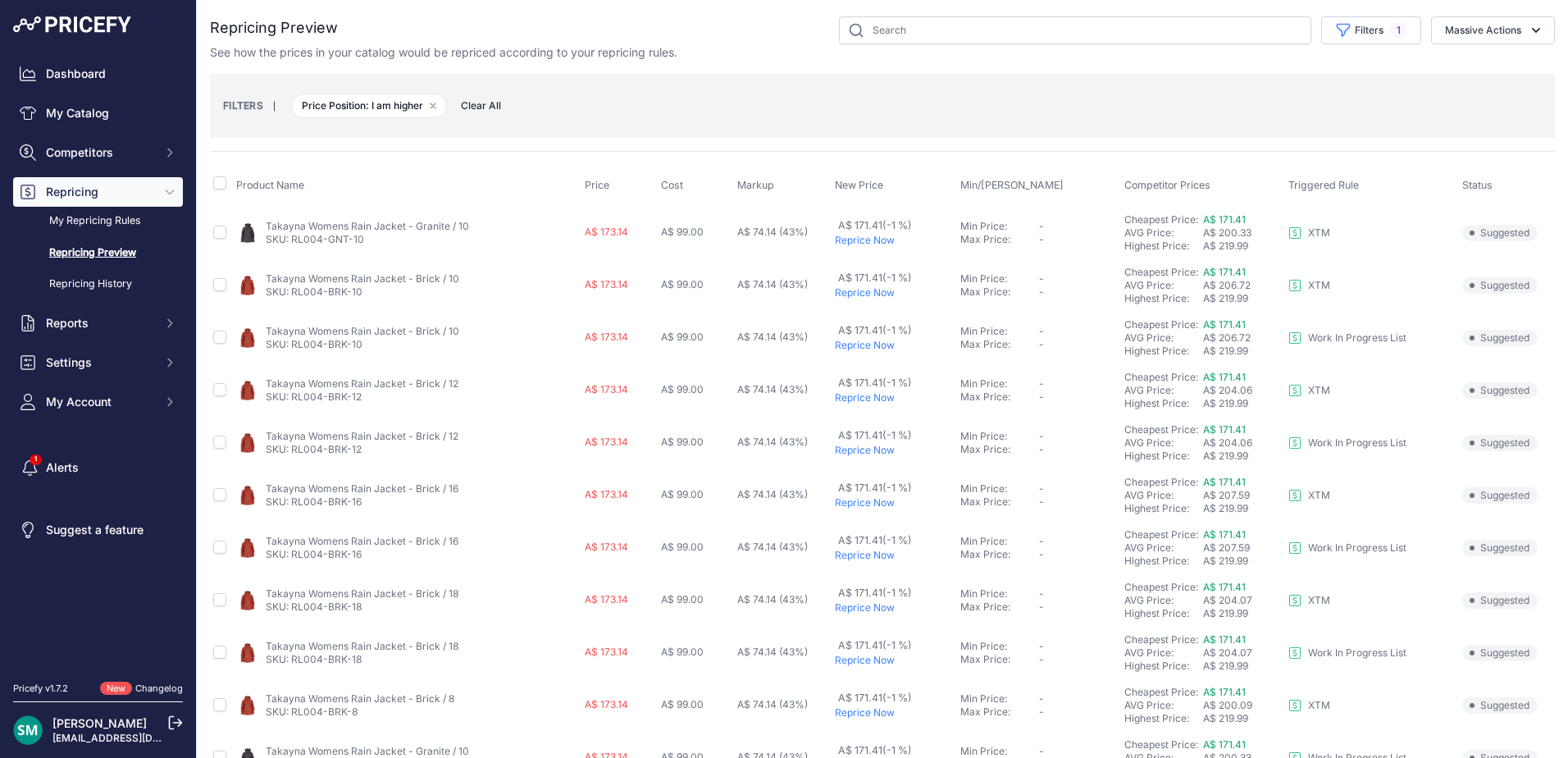
click at [211, 185] on th at bounding box center [222, 185] width 23 height 41
click at [223, 183] on input "checkbox" at bounding box center [220, 183] width 13 height 13
checkbox input "true"
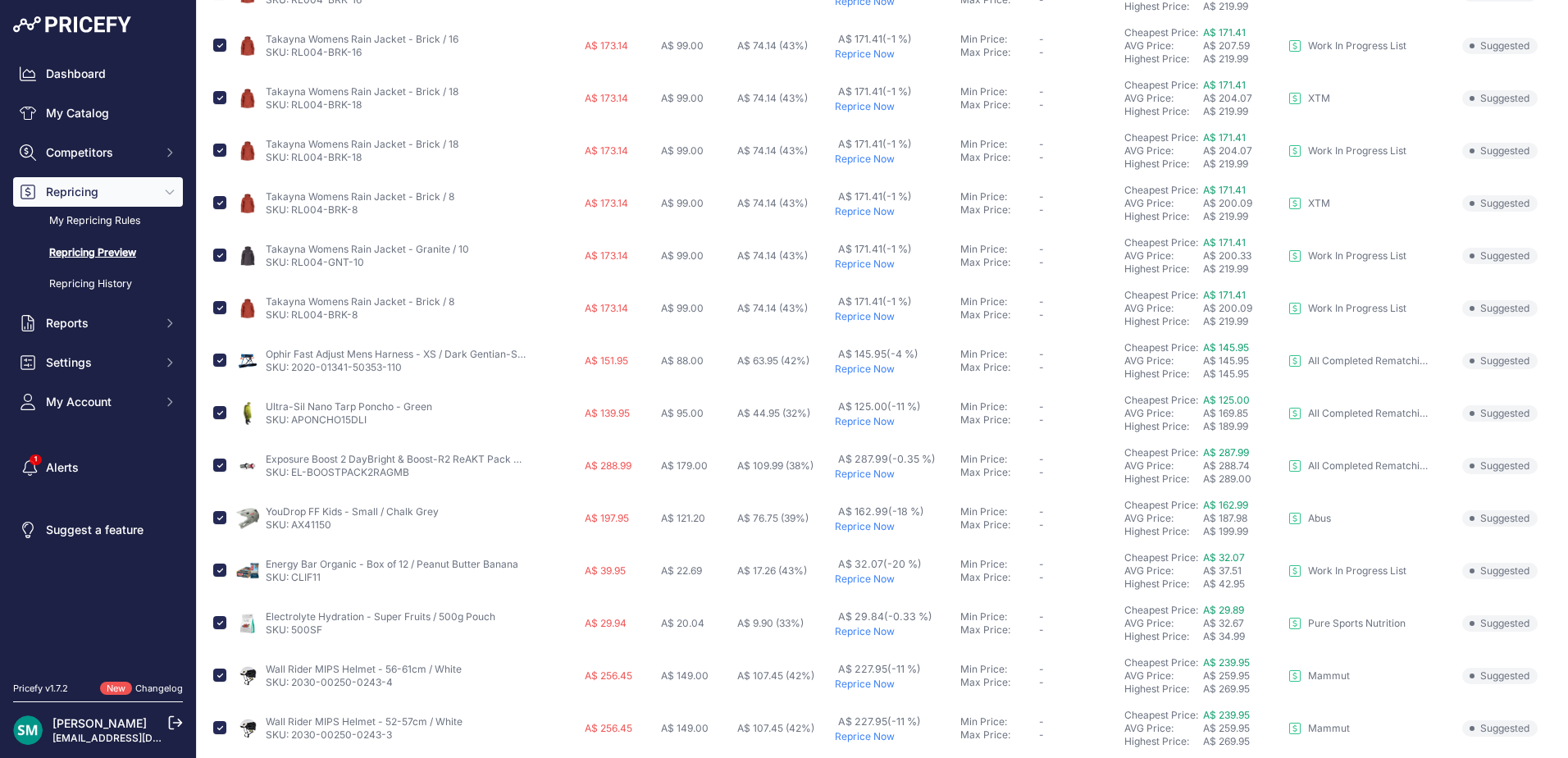
scroll to position [574, 0]
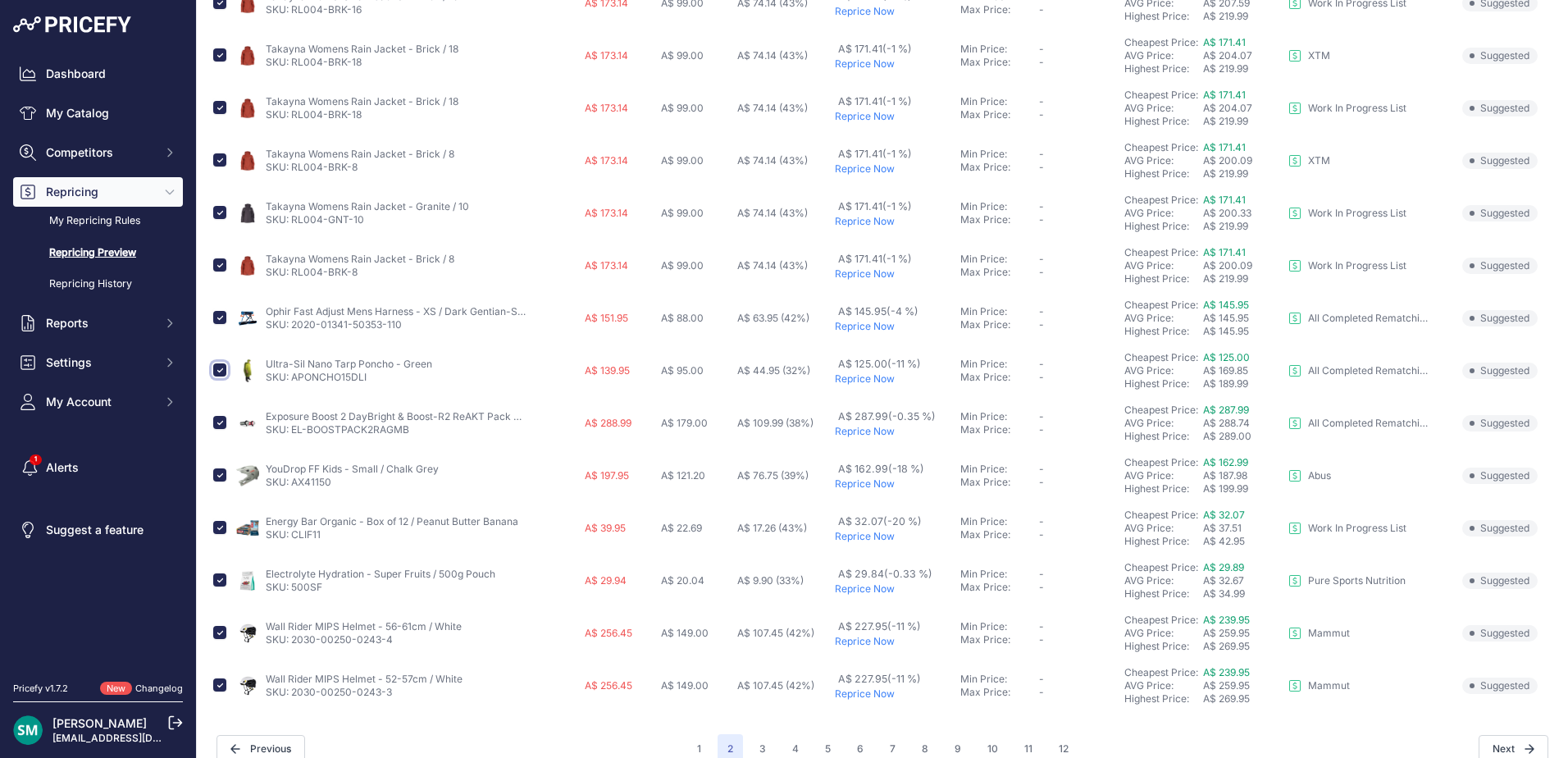
click at [221, 369] on input "checkbox" at bounding box center [220, 370] width 13 height 13
checkbox input "false"
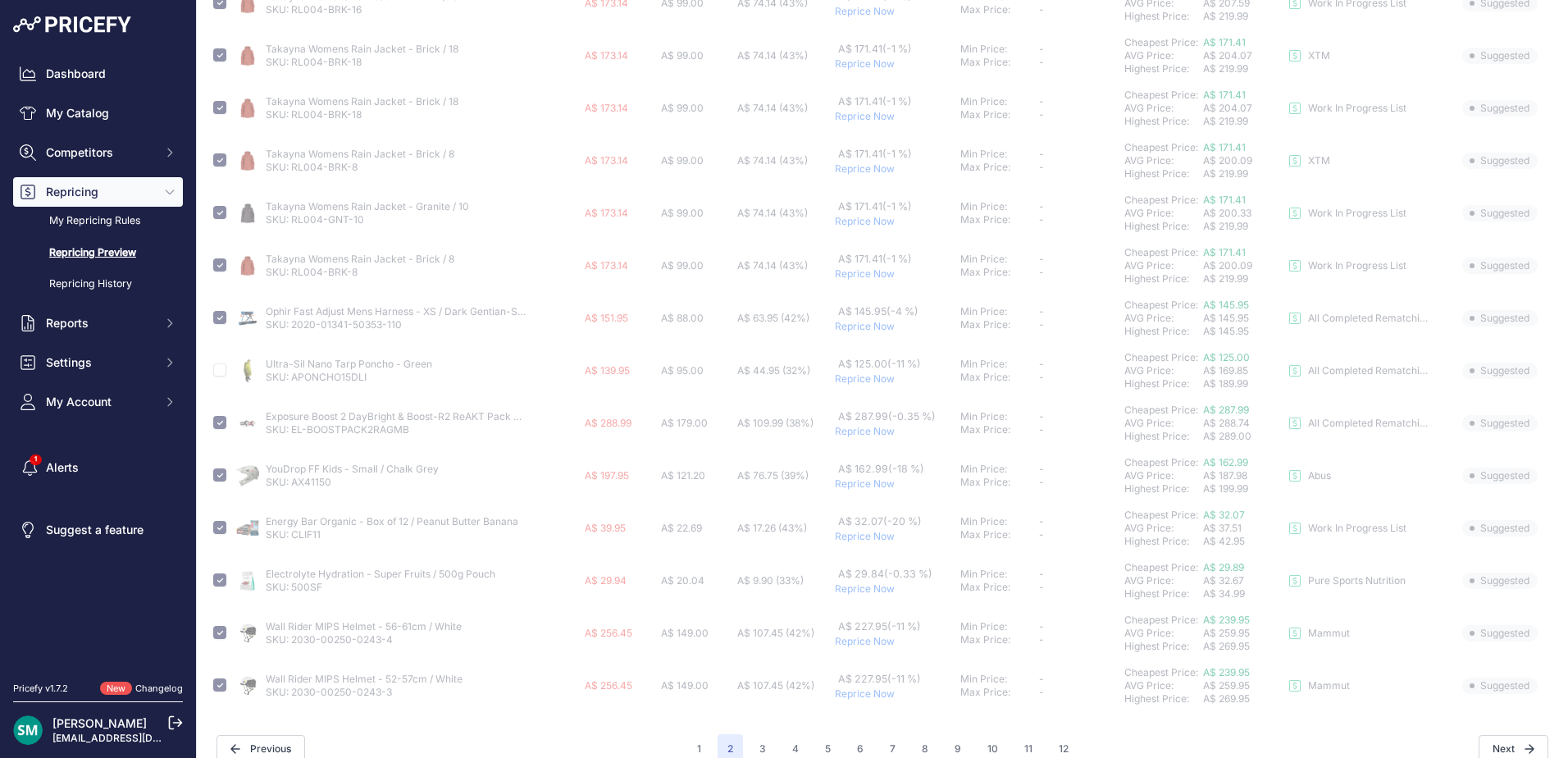
scroll to position [596, 0]
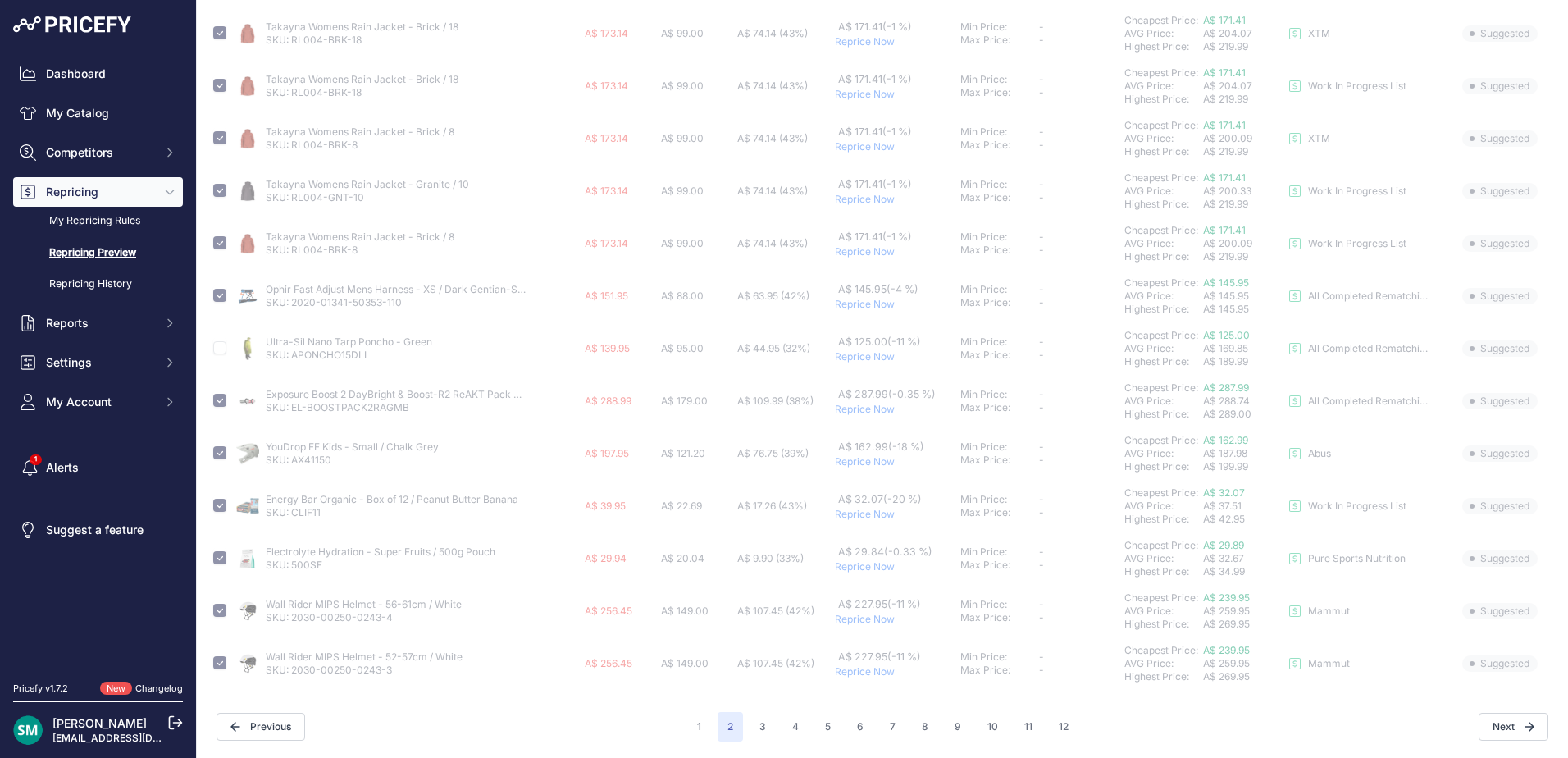
checkbox input "false"
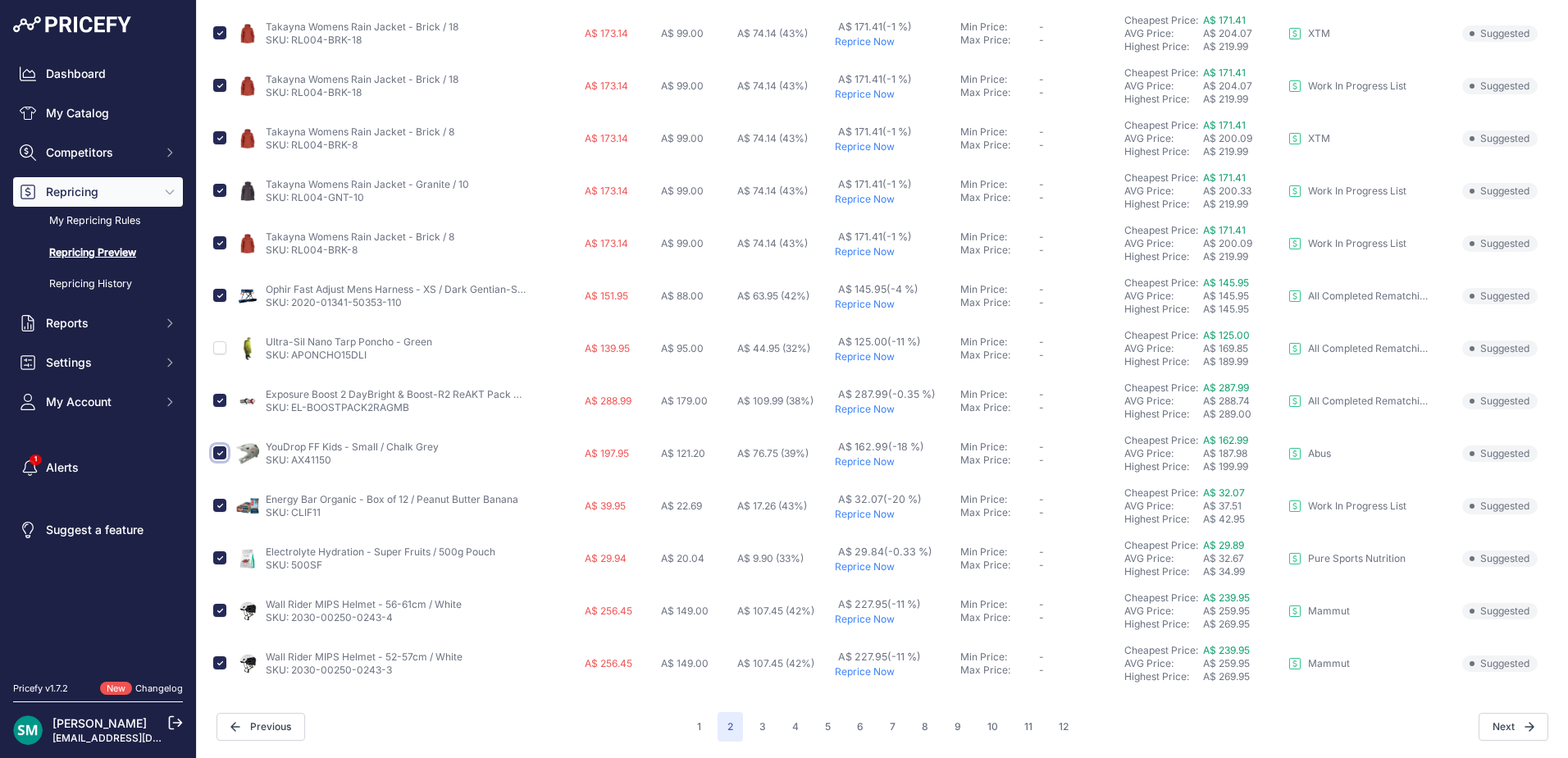
click at [220, 454] on input "checkbox" at bounding box center [220, 453] width 13 height 13
checkbox input "false"
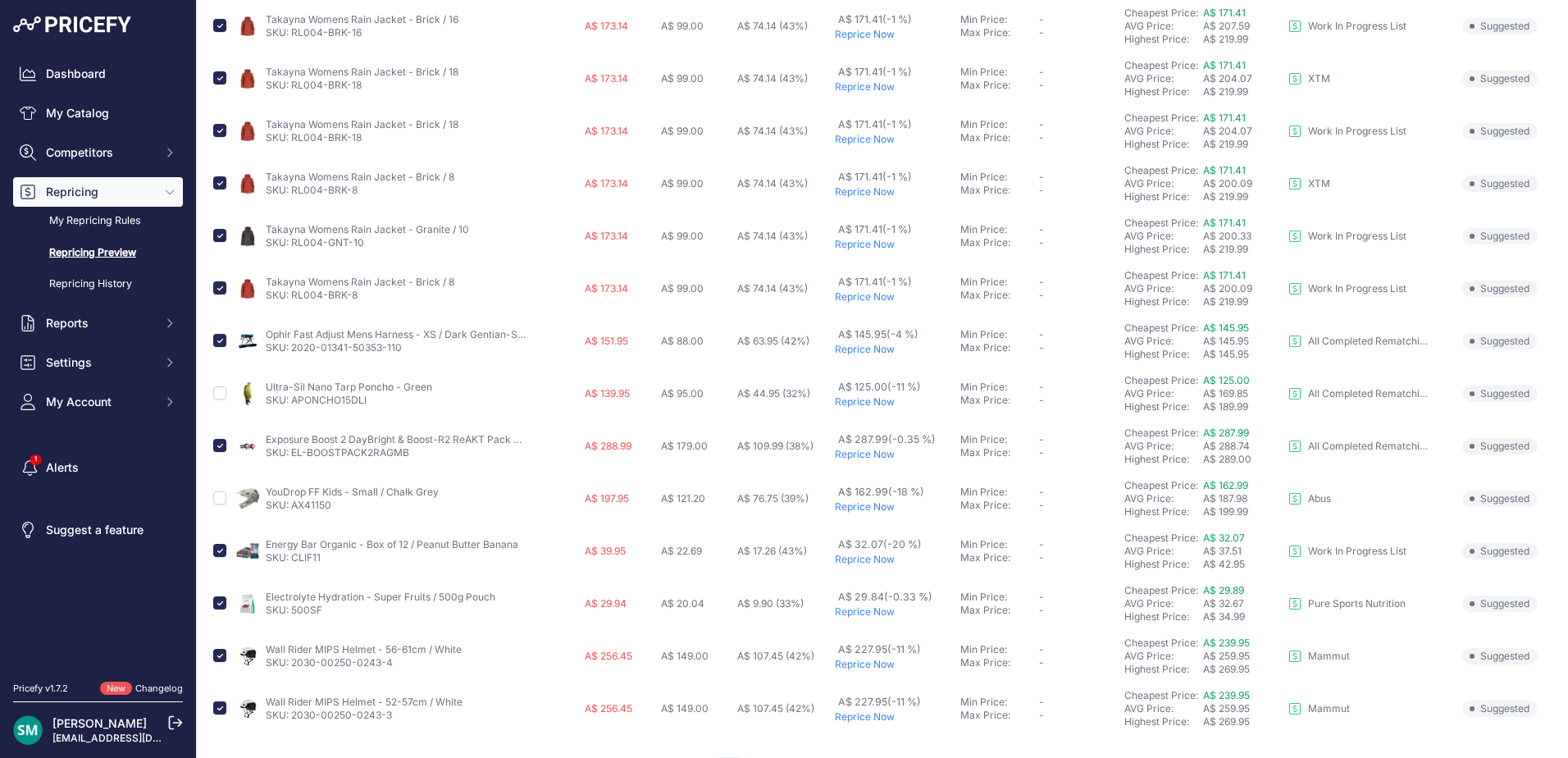
scroll to position [515, 0]
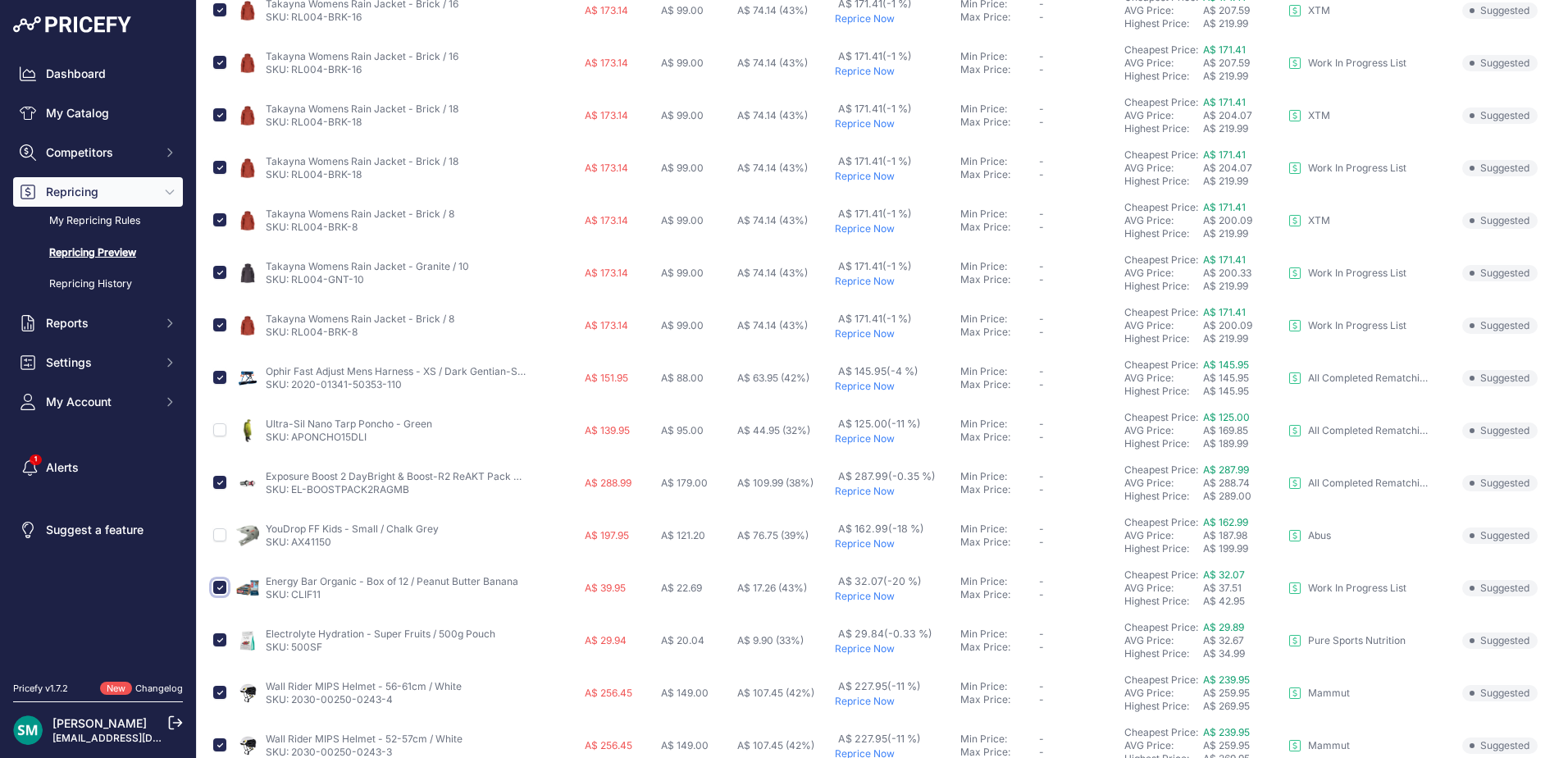
click at [220, 589] on input "checkbox" at bounding box center [220, 587] width 13 height 13
checkbox input "false"
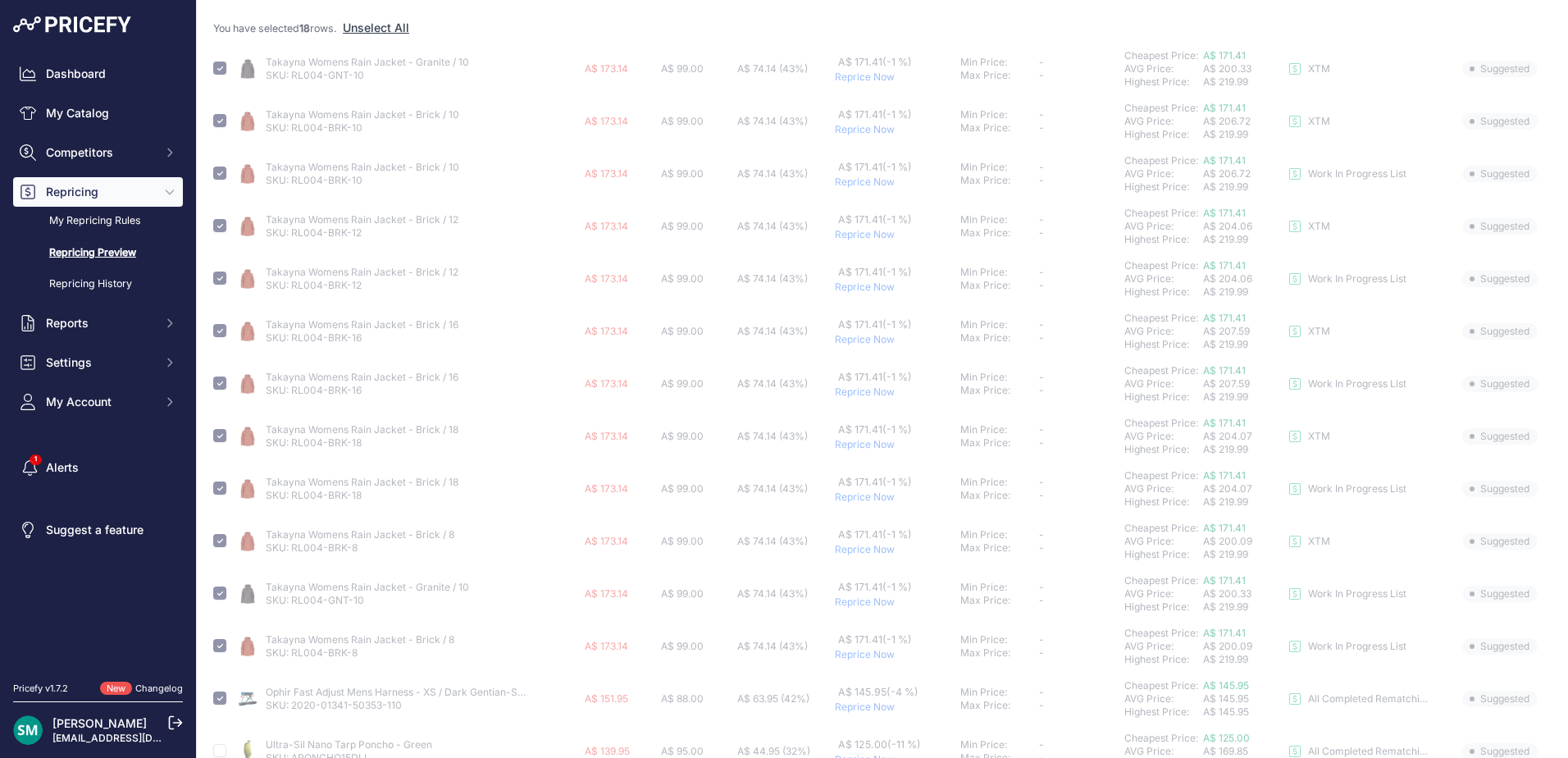
scroll to position [0, 0]
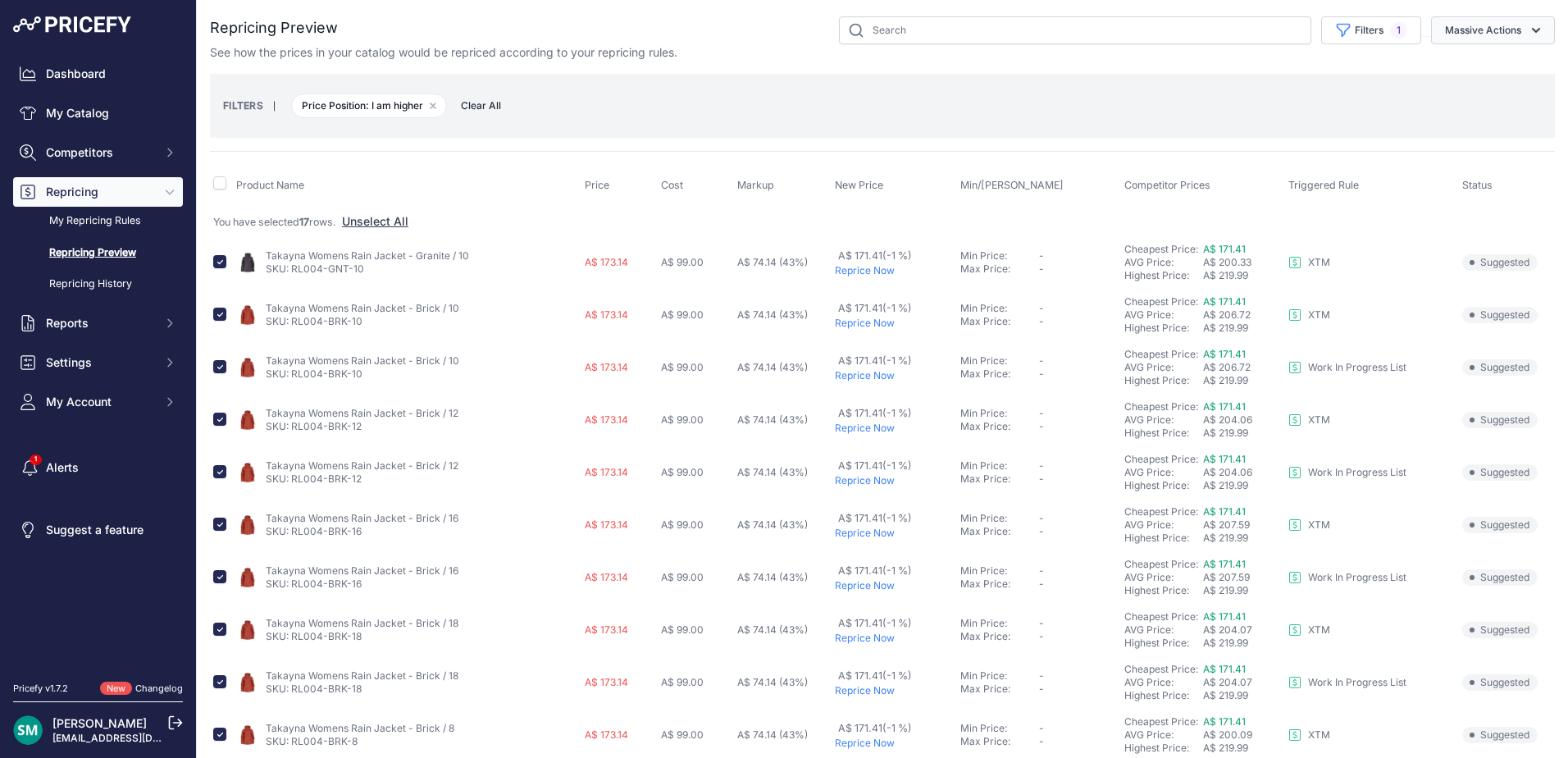
click at [1448, 26] on button "Massive Actions" at bounding box center [1493, 30] width 124 height 28
drag, startPoint x: 1460, startPoint y: 63, endPoint x: 1441, endPoint y: 118, distance: 58.2
click at [1460, 63] on span "Reprice Now" at bounding box center [1471, 68] width 69 height 14
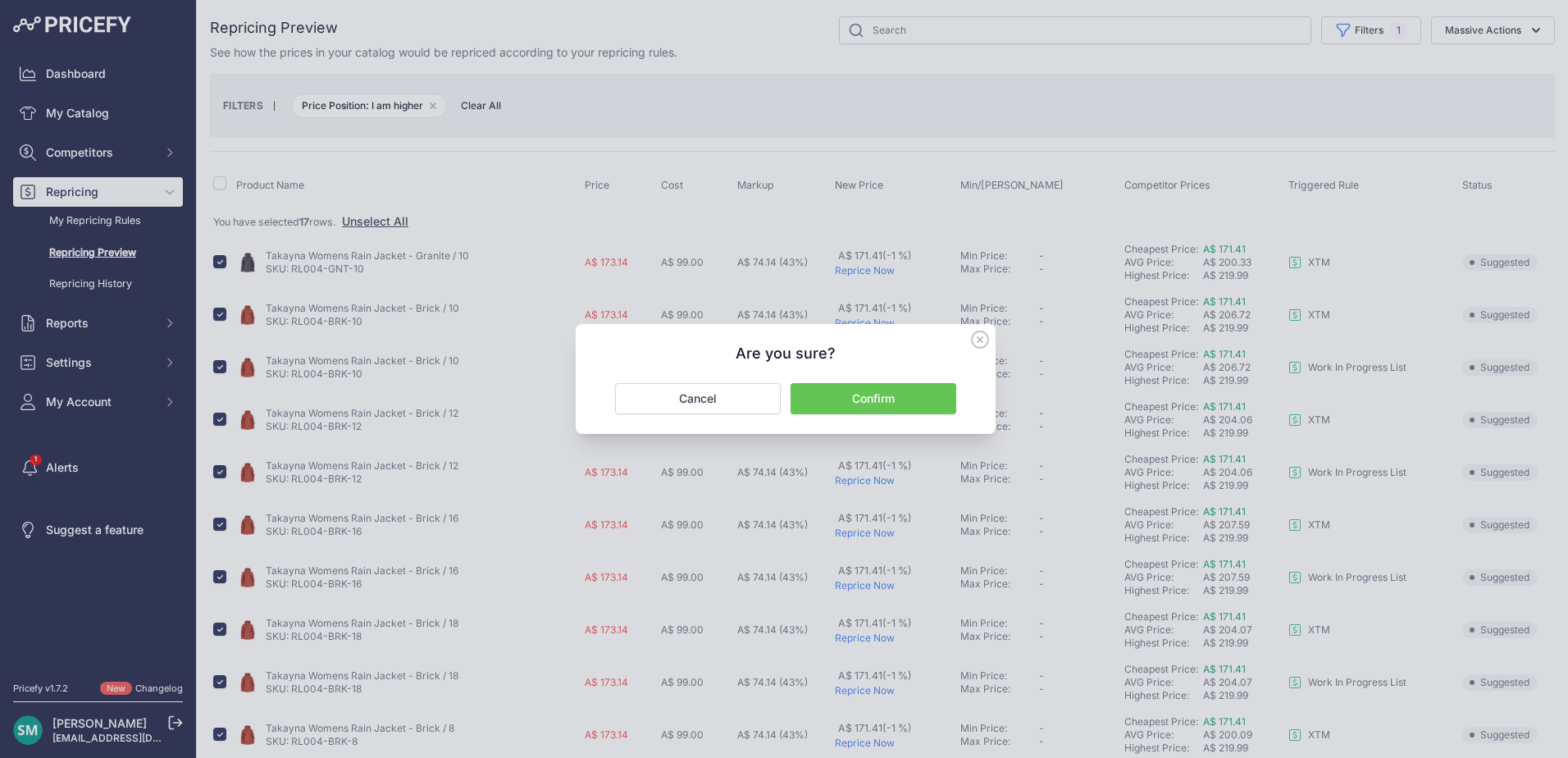
drag, startPoint x: 923, startPoint y: 423, endPoint x: 922, endPoint y: 404, distance: 19.0
click at [922, 420] on div "Are you sure? Confirm Cancel" at bounding box center [786, 379] width 420 height 110
click at [922, 404] on button "Confirm" at bounding box center [873, 398] width 166 height 31
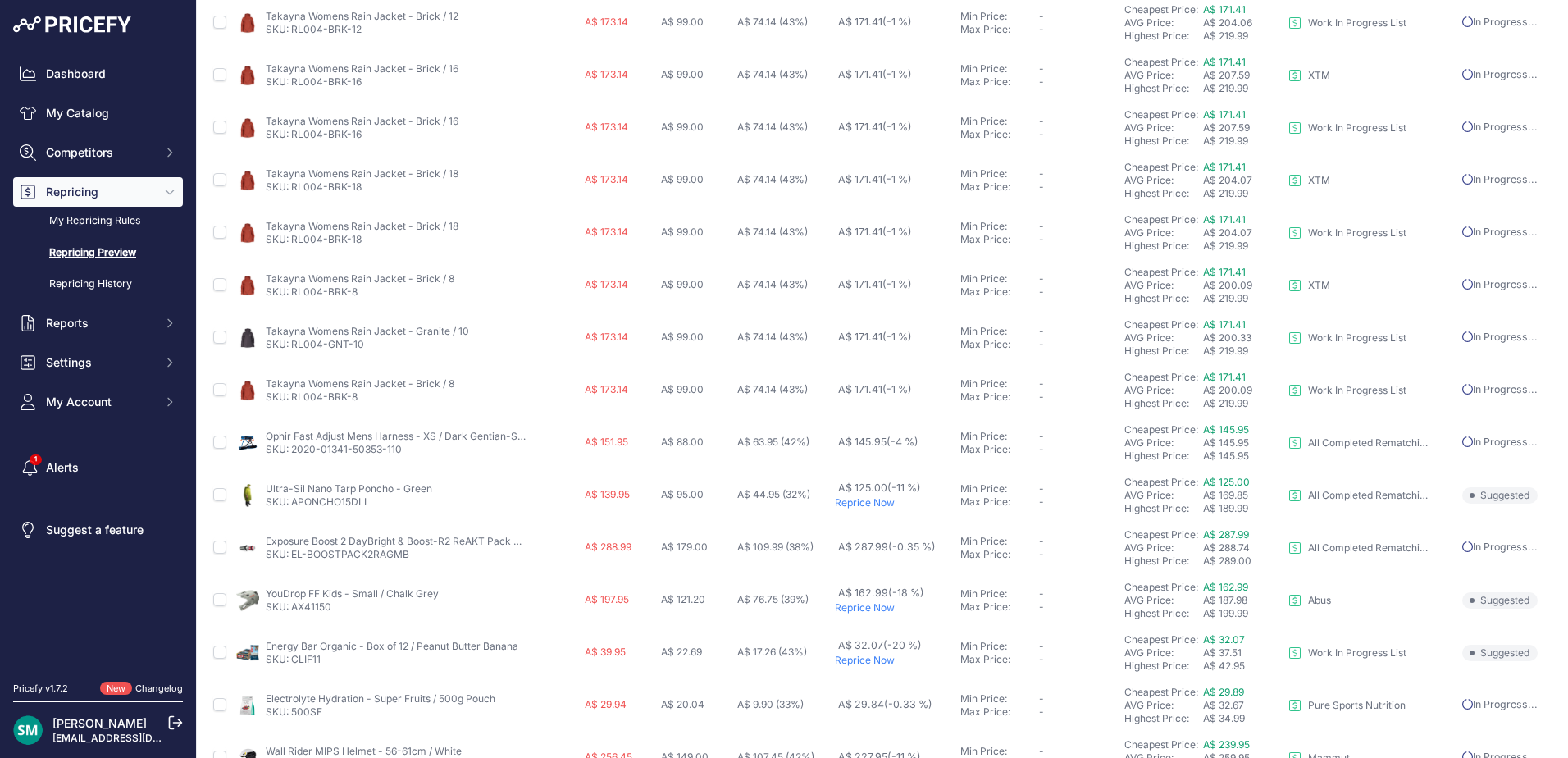
scroll to position [611, 0]
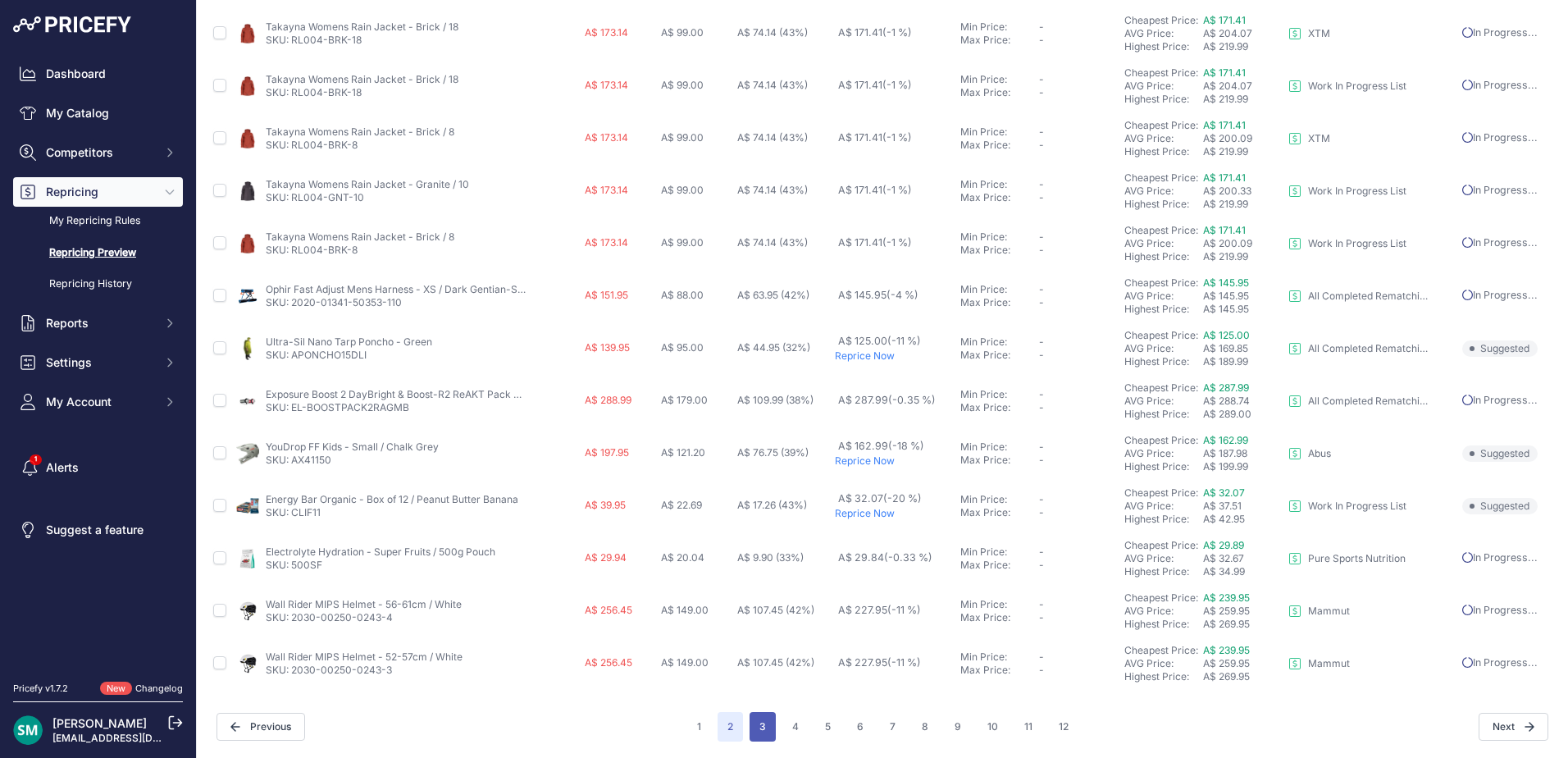
click at [753, 730] on button "3" at bounding box center [762, 726] width 26 height 29
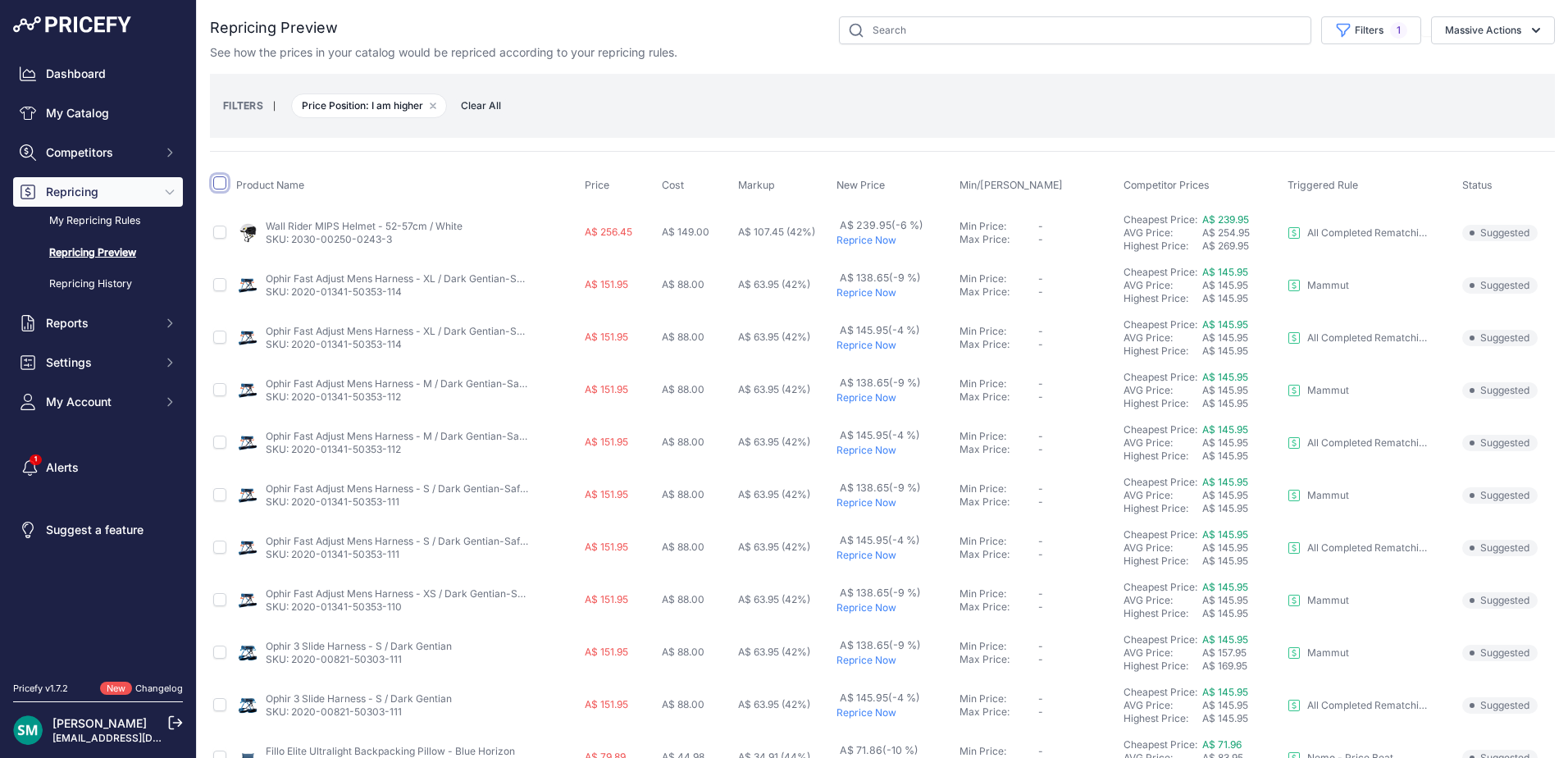
click at [219, 180] on input "checkbox" at bounding box center [220, 183] width 13 height 13
checkbox input "true"
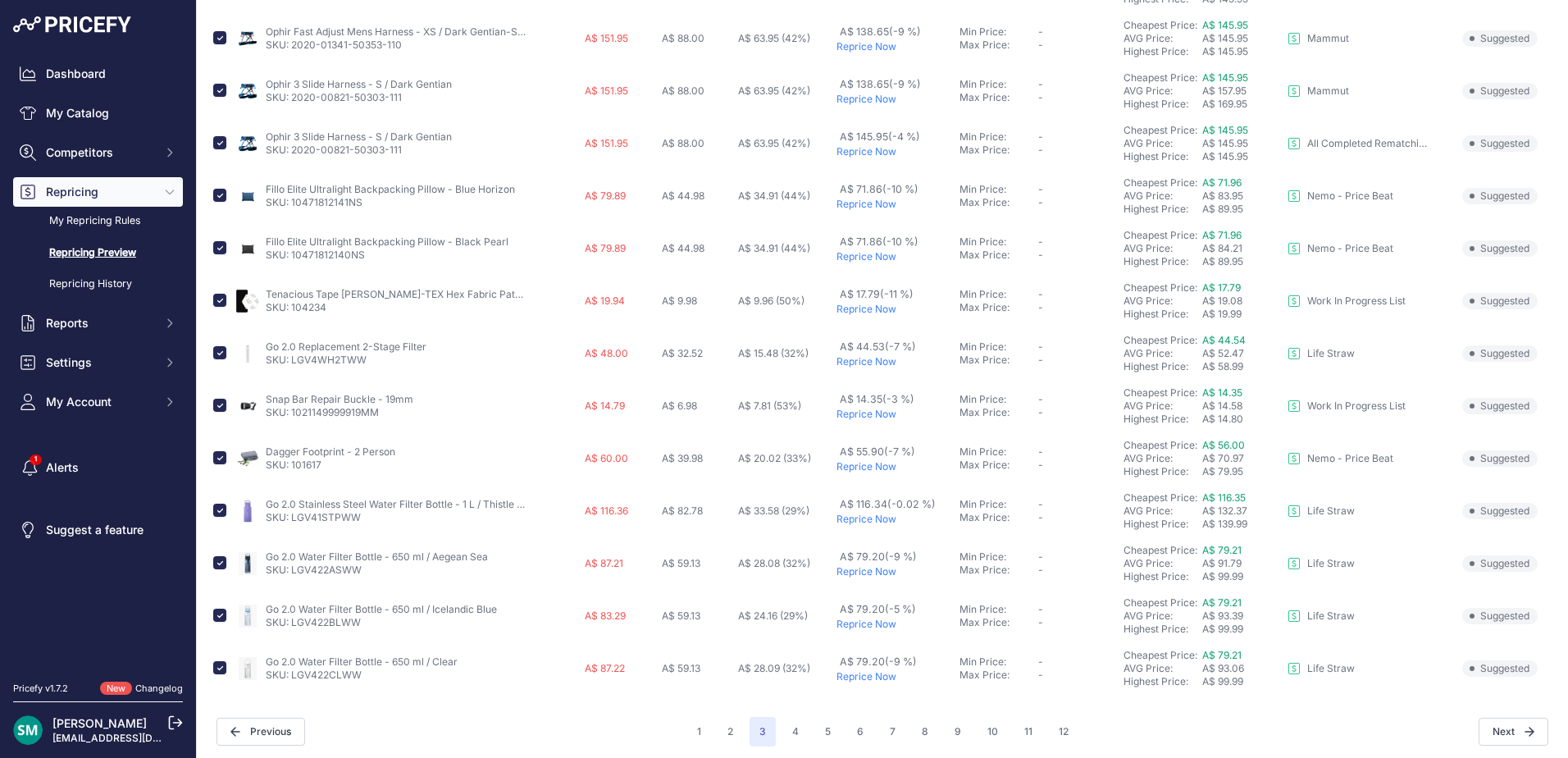
scroll to position [596, 0]
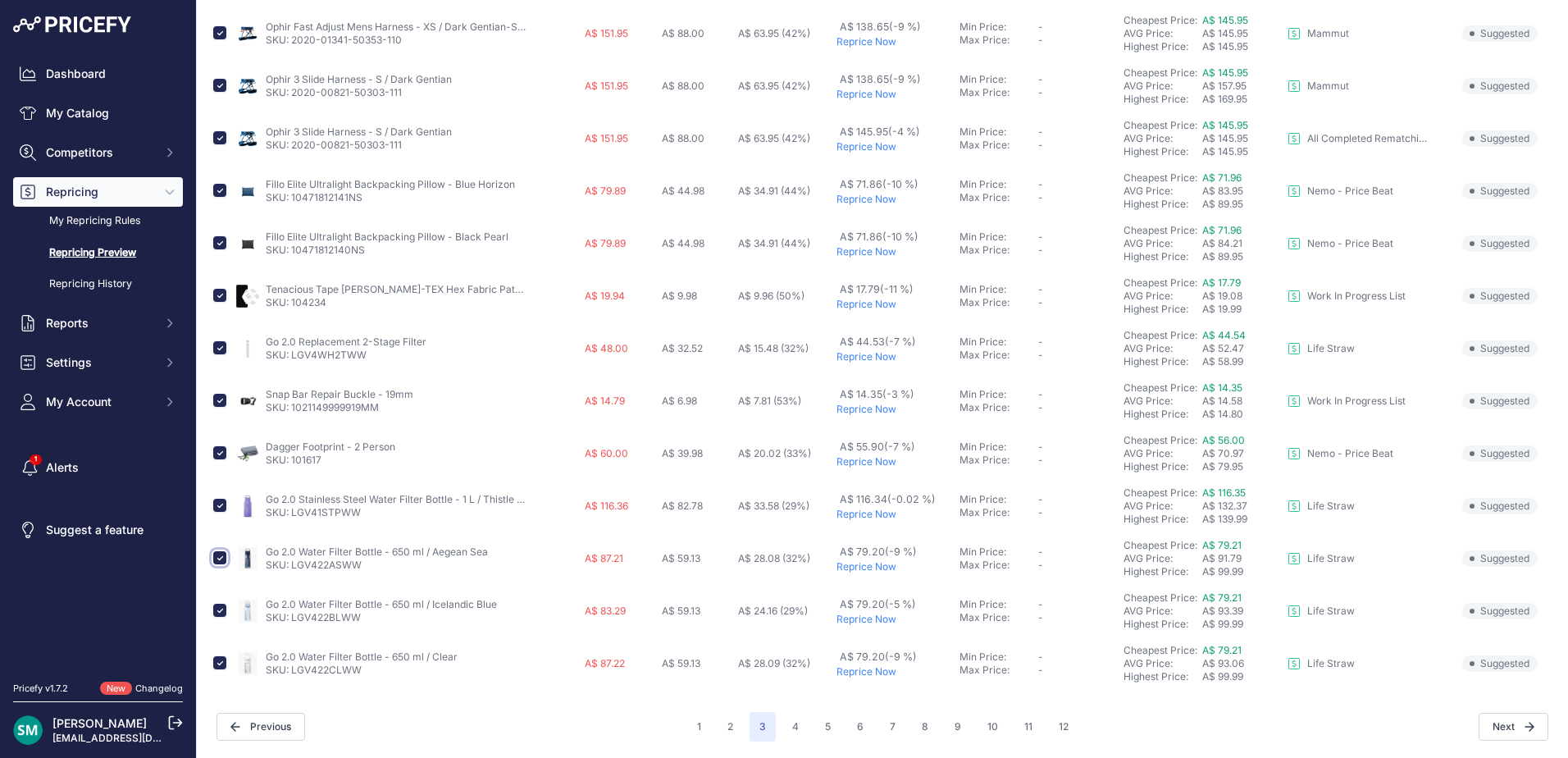
click at [215, 554] on input "checkbox" at bounding box center [220, 558] width 13 height 13
checkbox input "false"
click at [220, 611] on input "checkbox" at bounding box center [220, 610] width 13 height 13
checkbox input "false"
click at [224, 665] on input "checkbox" at bounding box center [220, 663] width 13 height 13
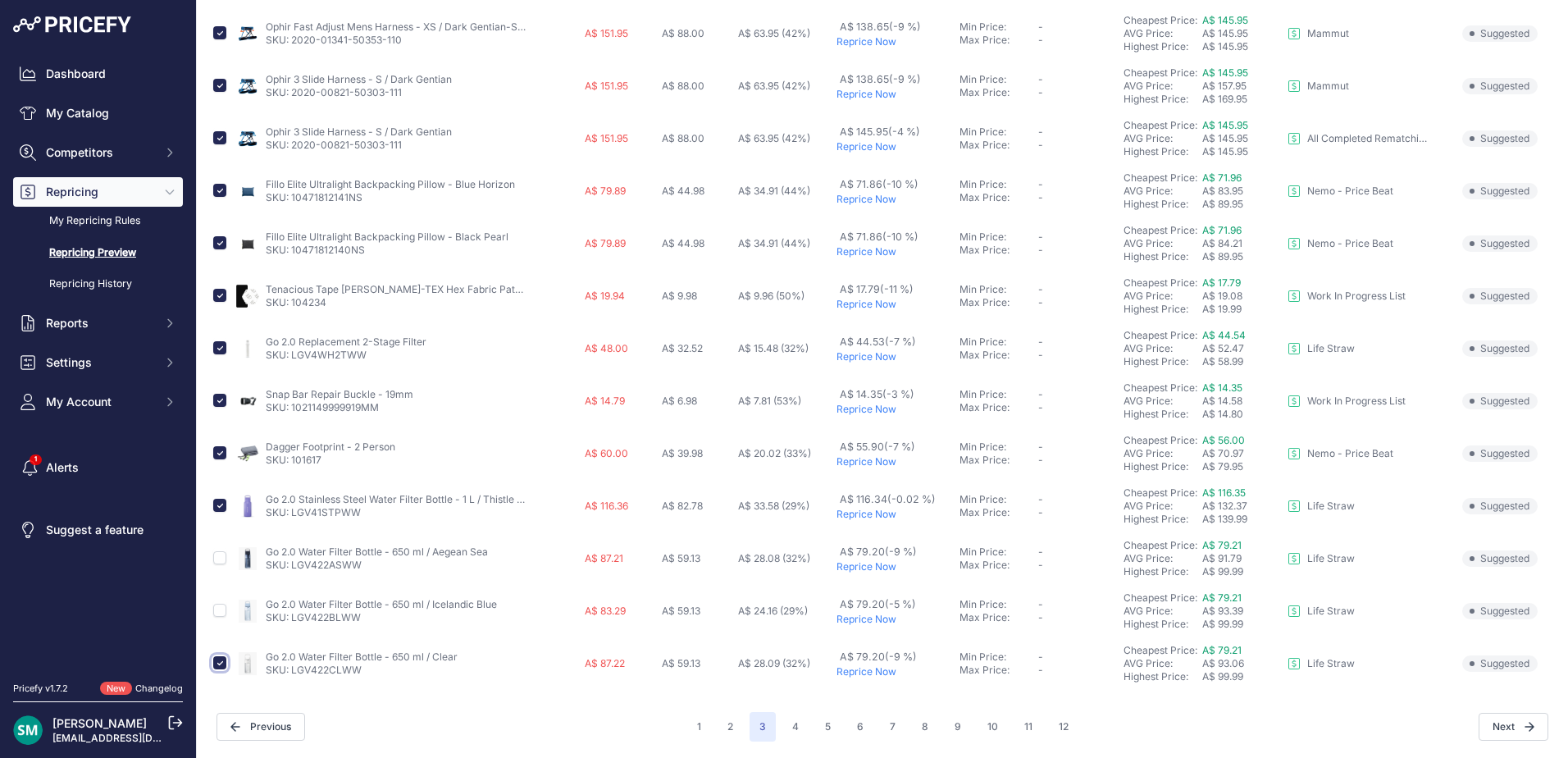
checkbox input "false"
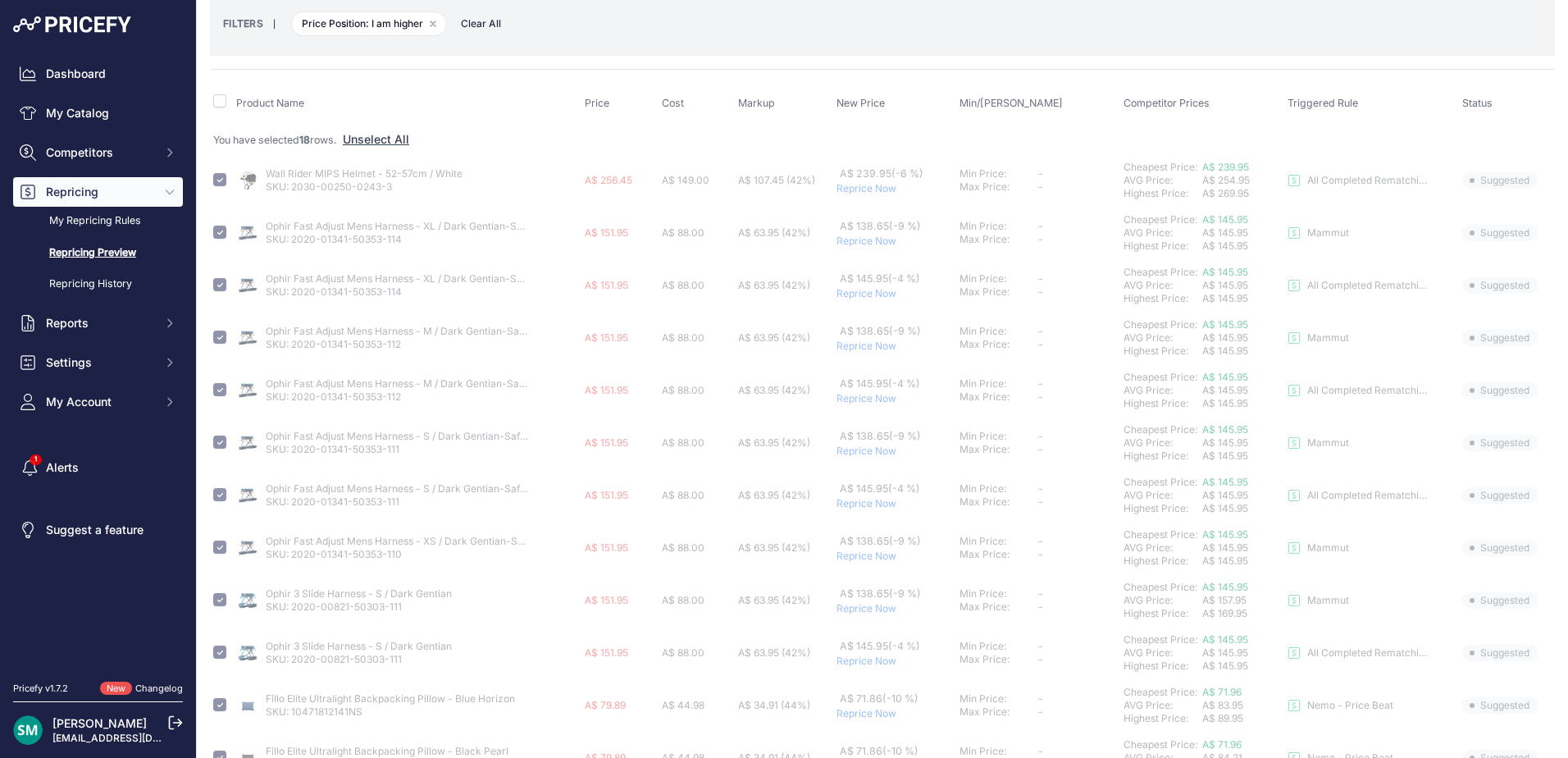
scroll to position [0, 0]
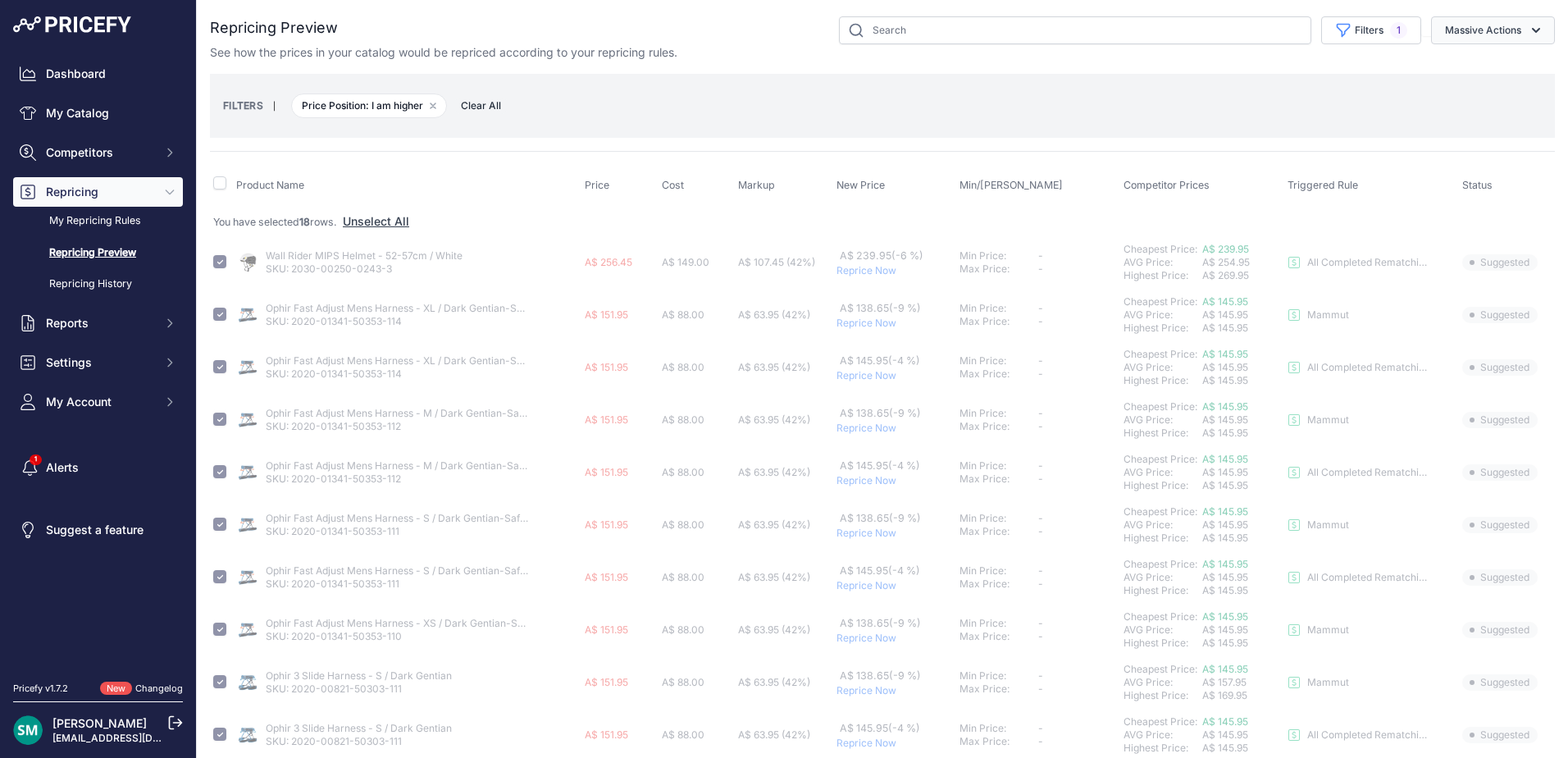
click at [1463, 25] on button "Massive Actions" at bounding box center [1493, 30] width 124 height 28
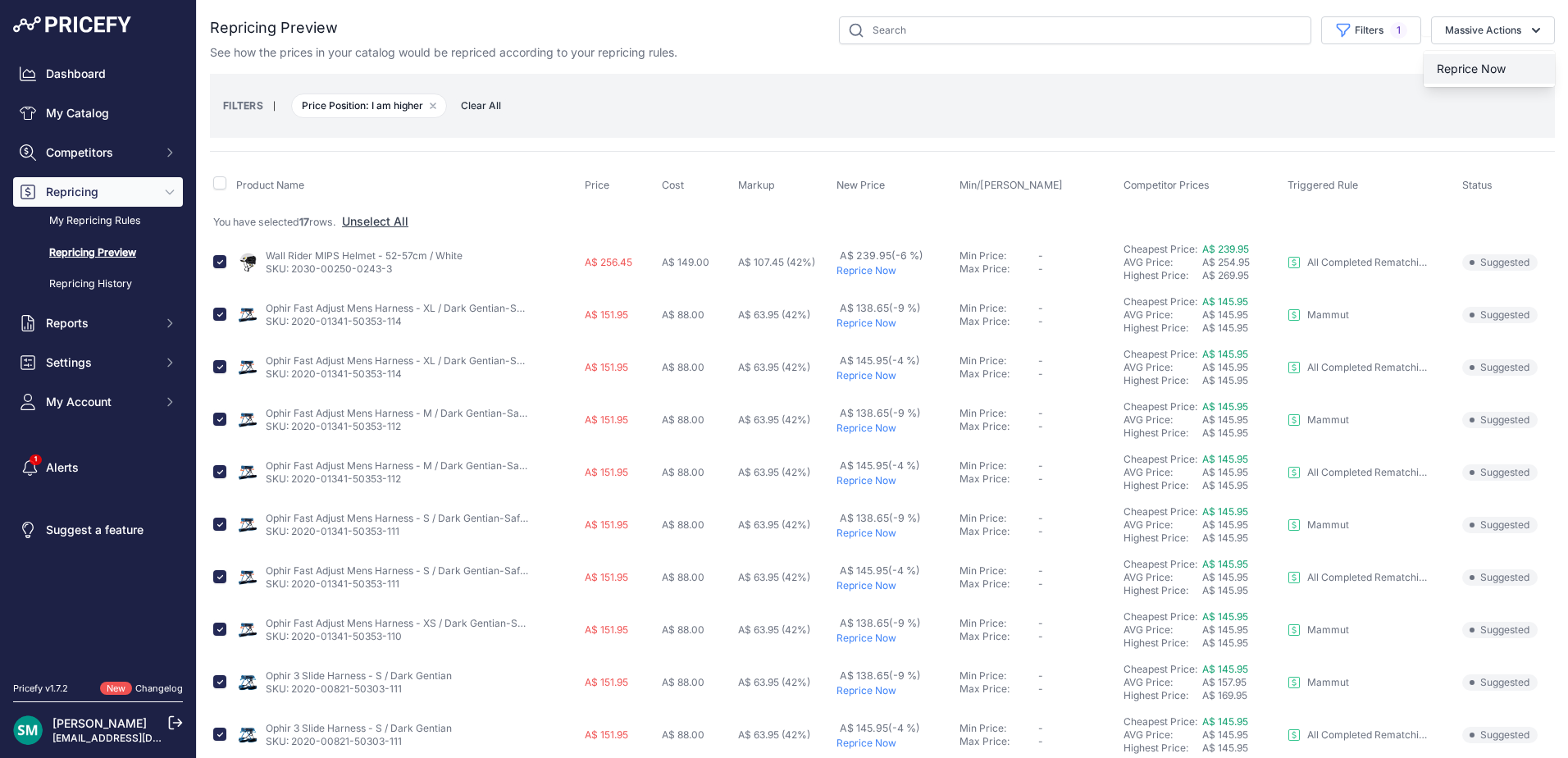
click at [1475, 58] on button "Reprice Now" at bounding box center [1489, 68] width 131 height 29
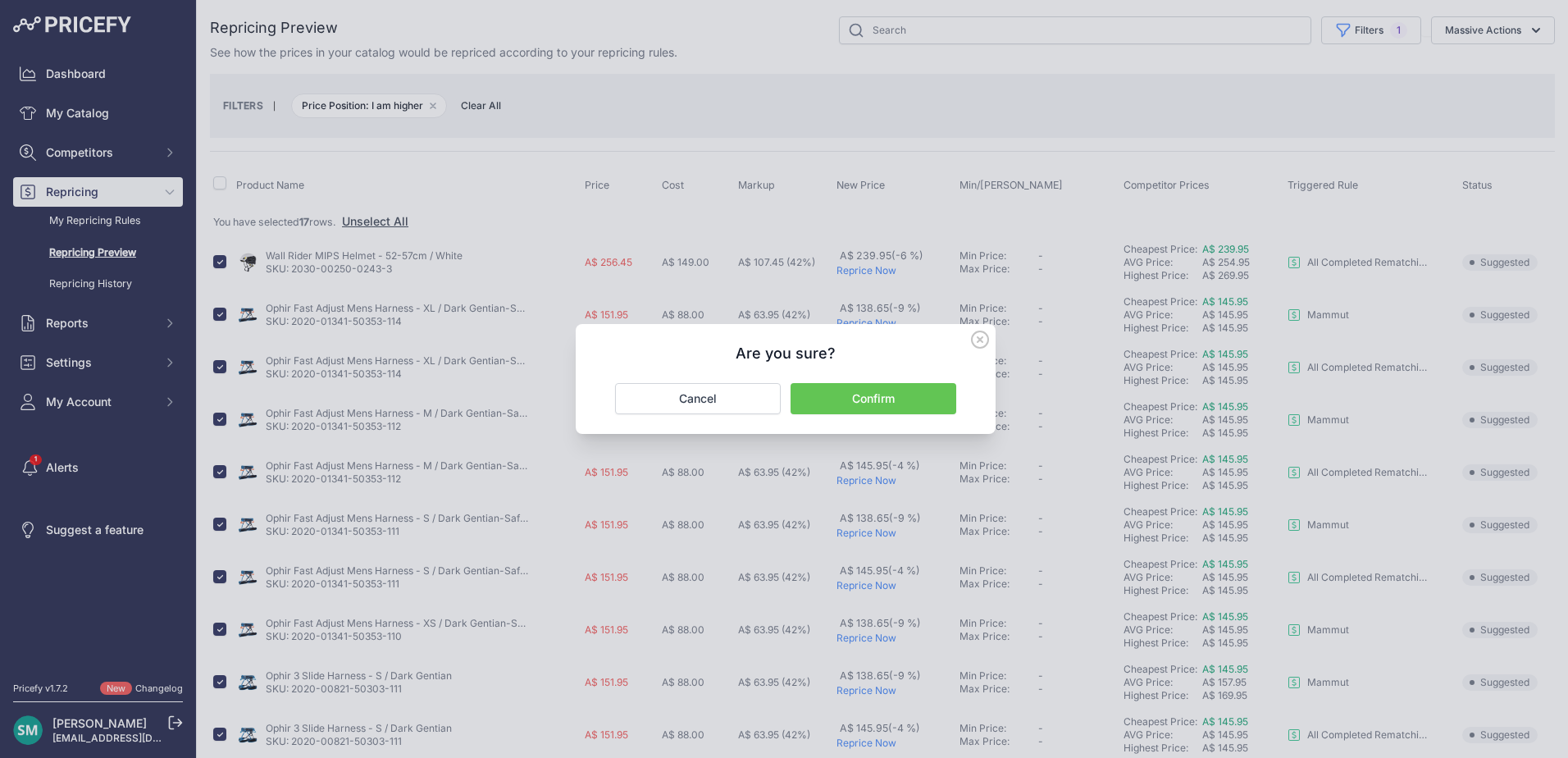
click at [924, 400] on button "Confirm" at bounding box center [873, 398] width 166 height 31
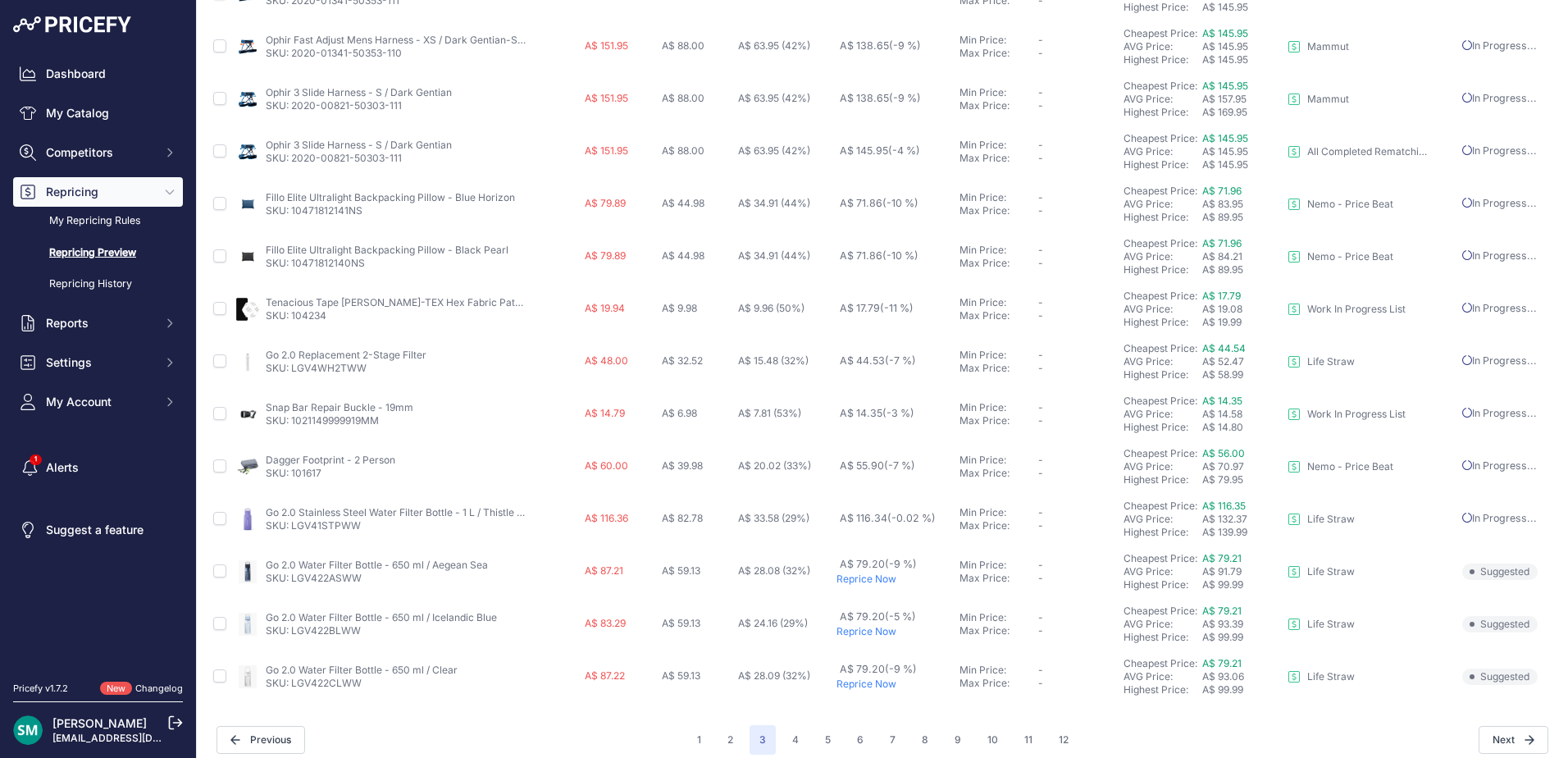
scroll to position [611, 0]
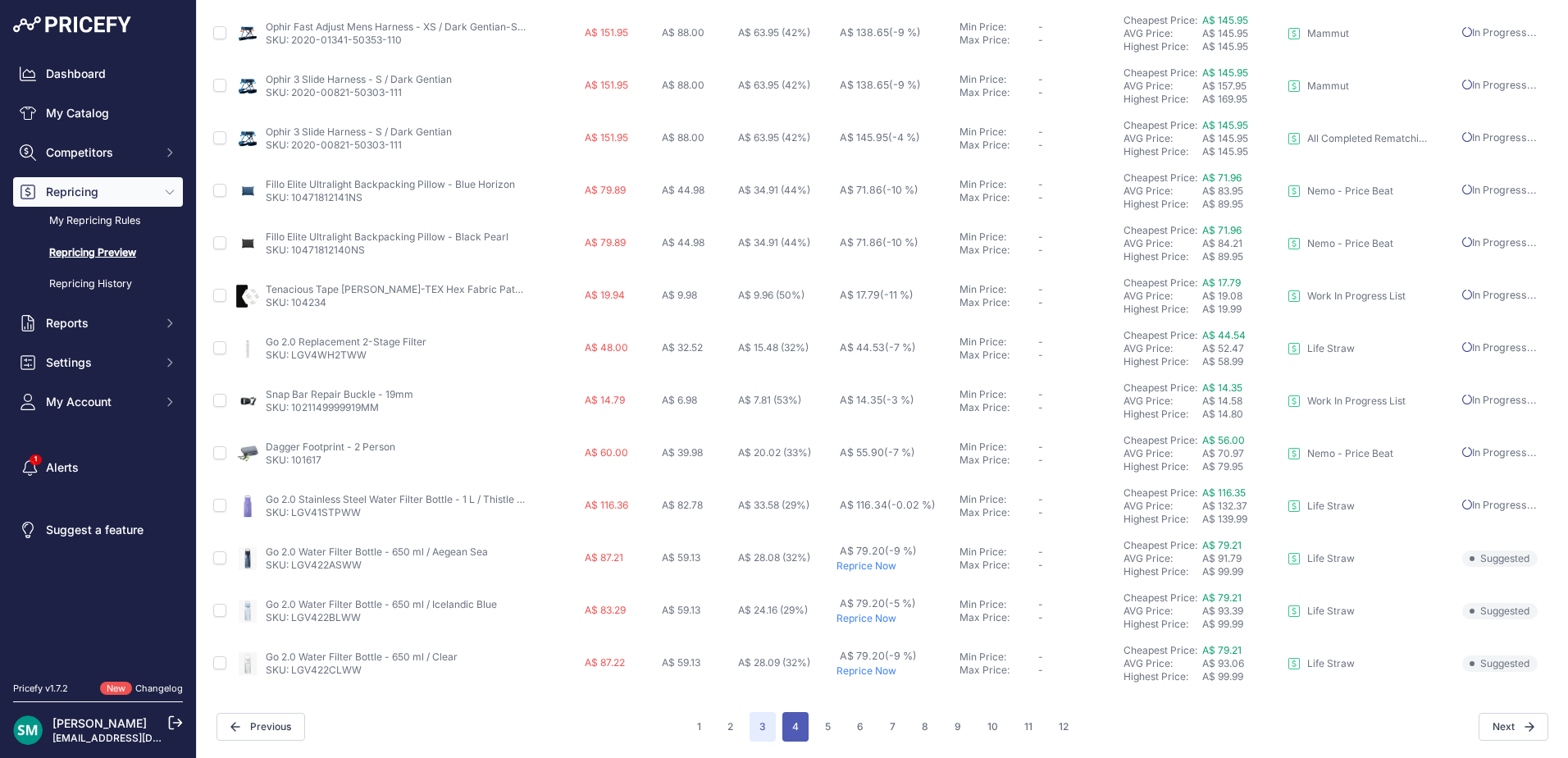
click at [782, 716] on button "4" at bounding box center [795, 726] width 26 height 29
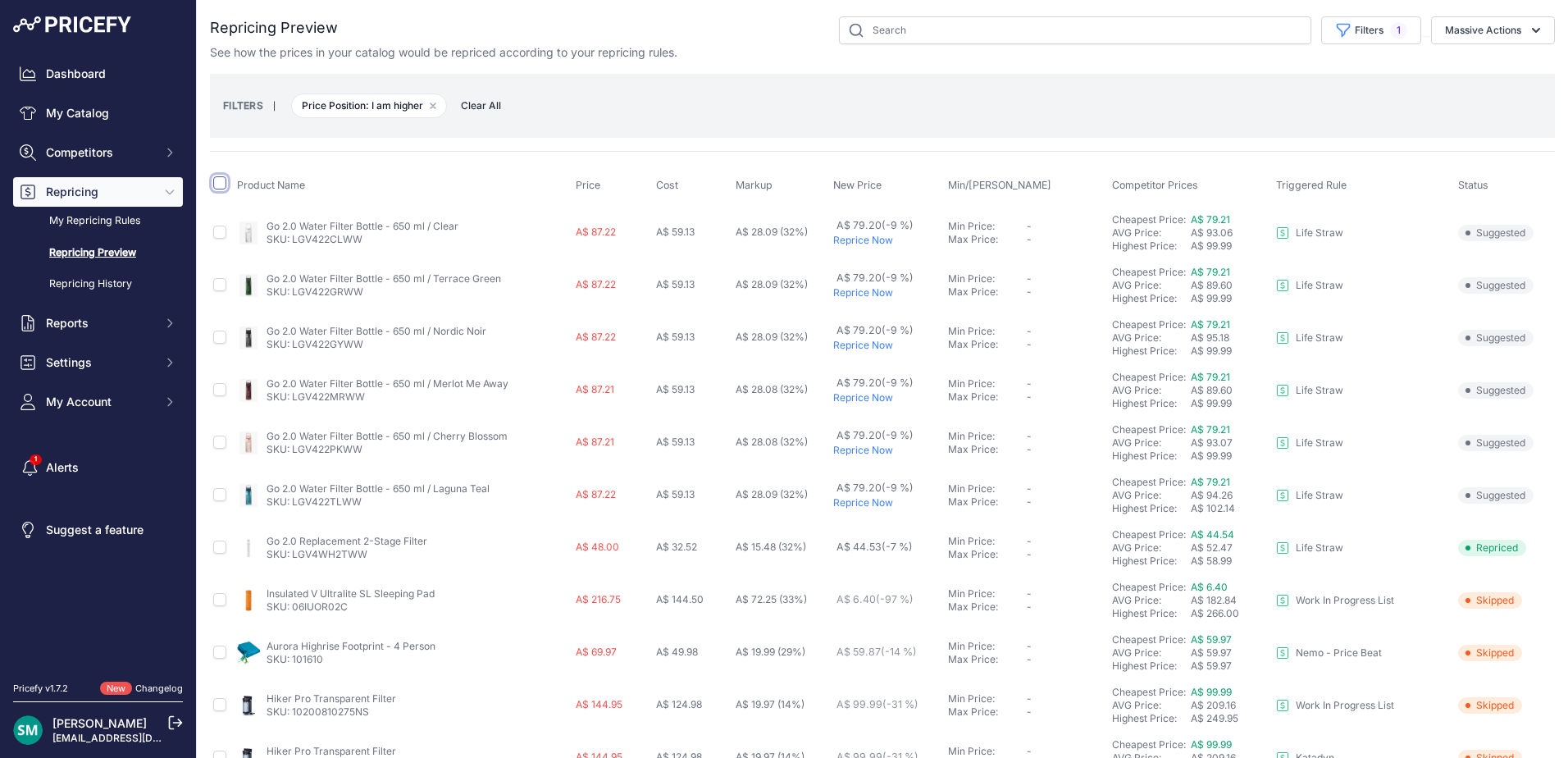
click at [219, 188] on input "checkbox" at bounding box center [220, 183] width 13 height 13
checkbox input "true"
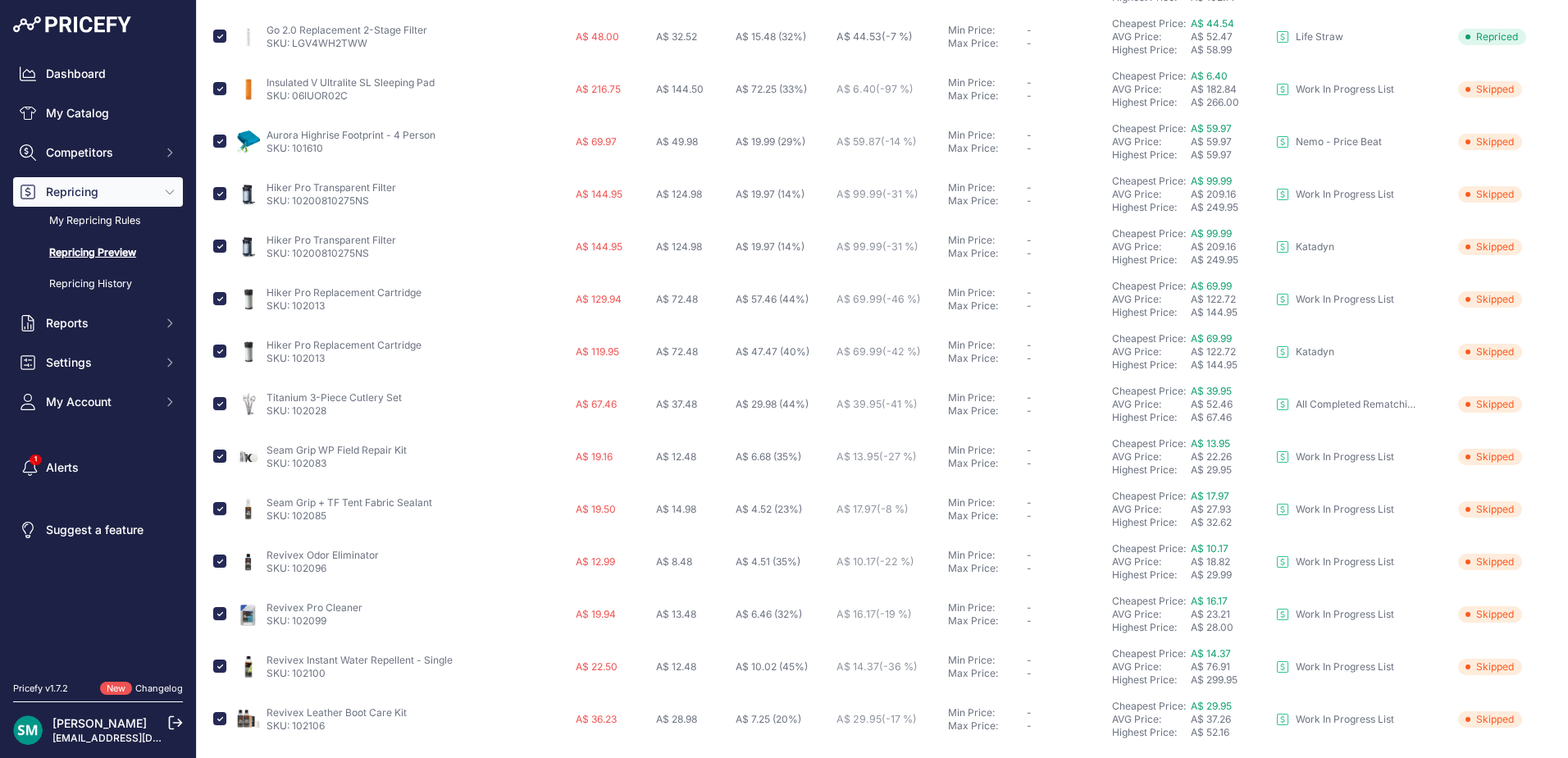
scroll to position [596, 0]
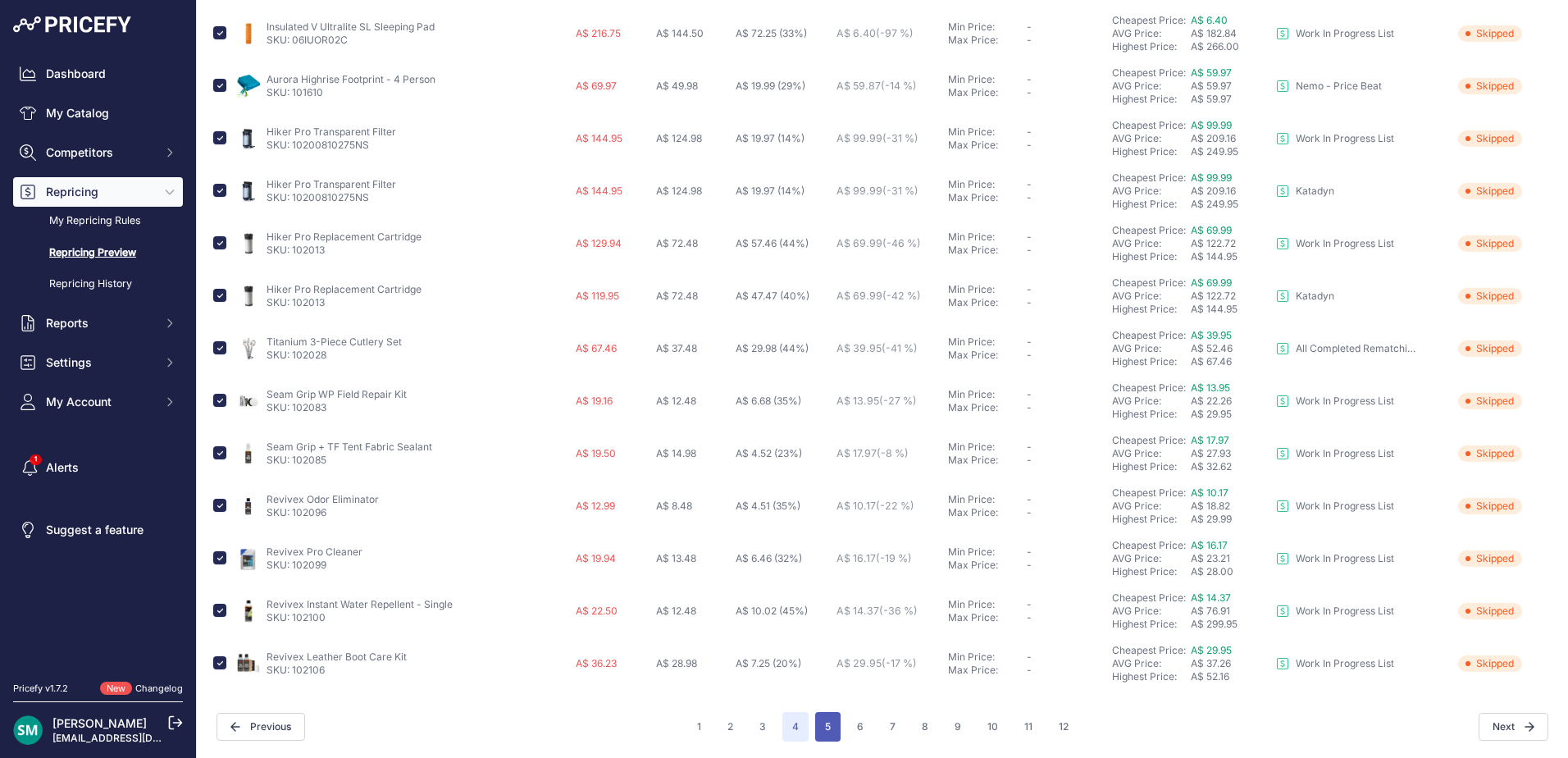
click at [819, 728] on button "5" at bounding box center [828, 726] width 25 height 29
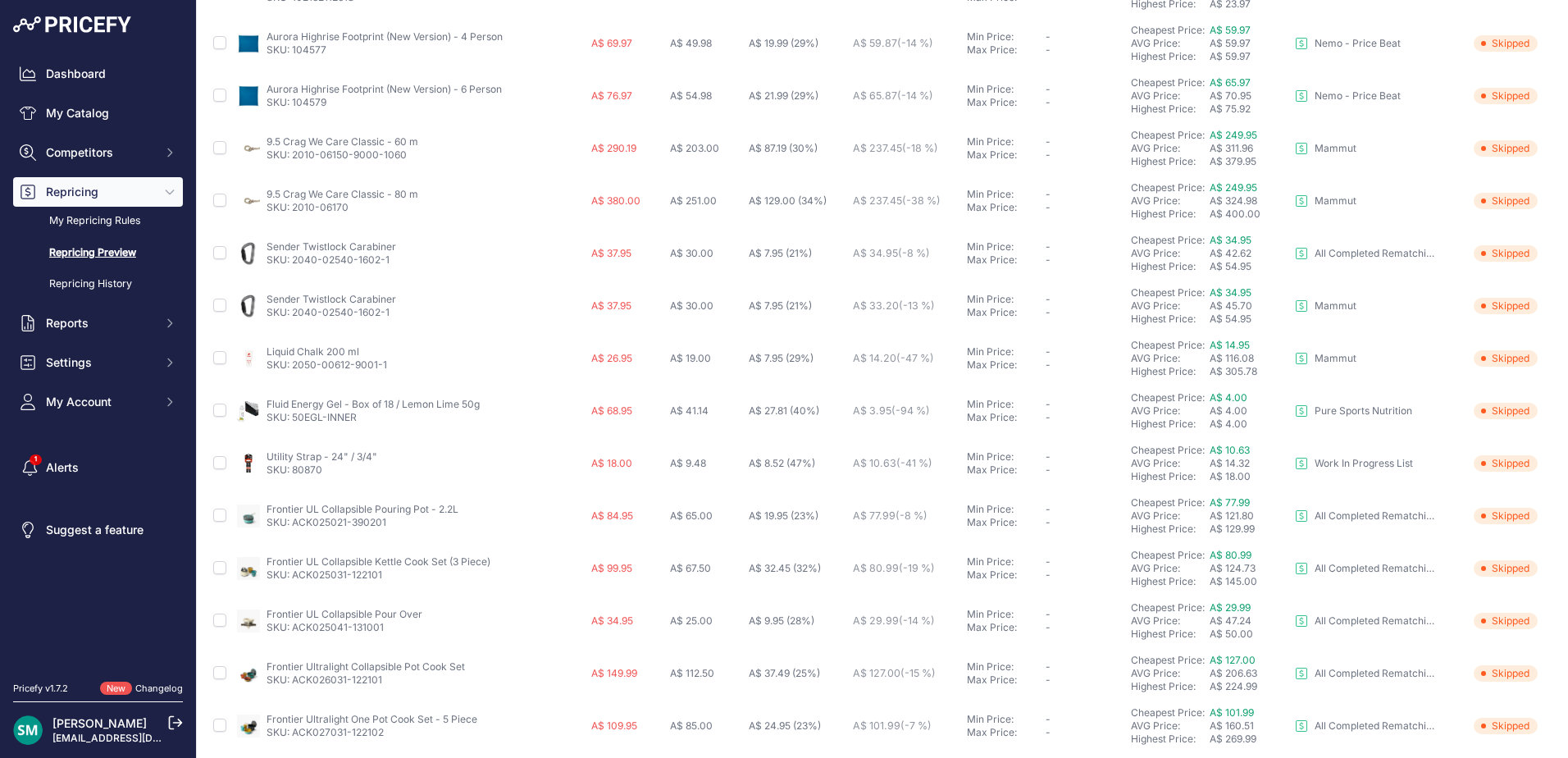
scroll to position [596, 0]
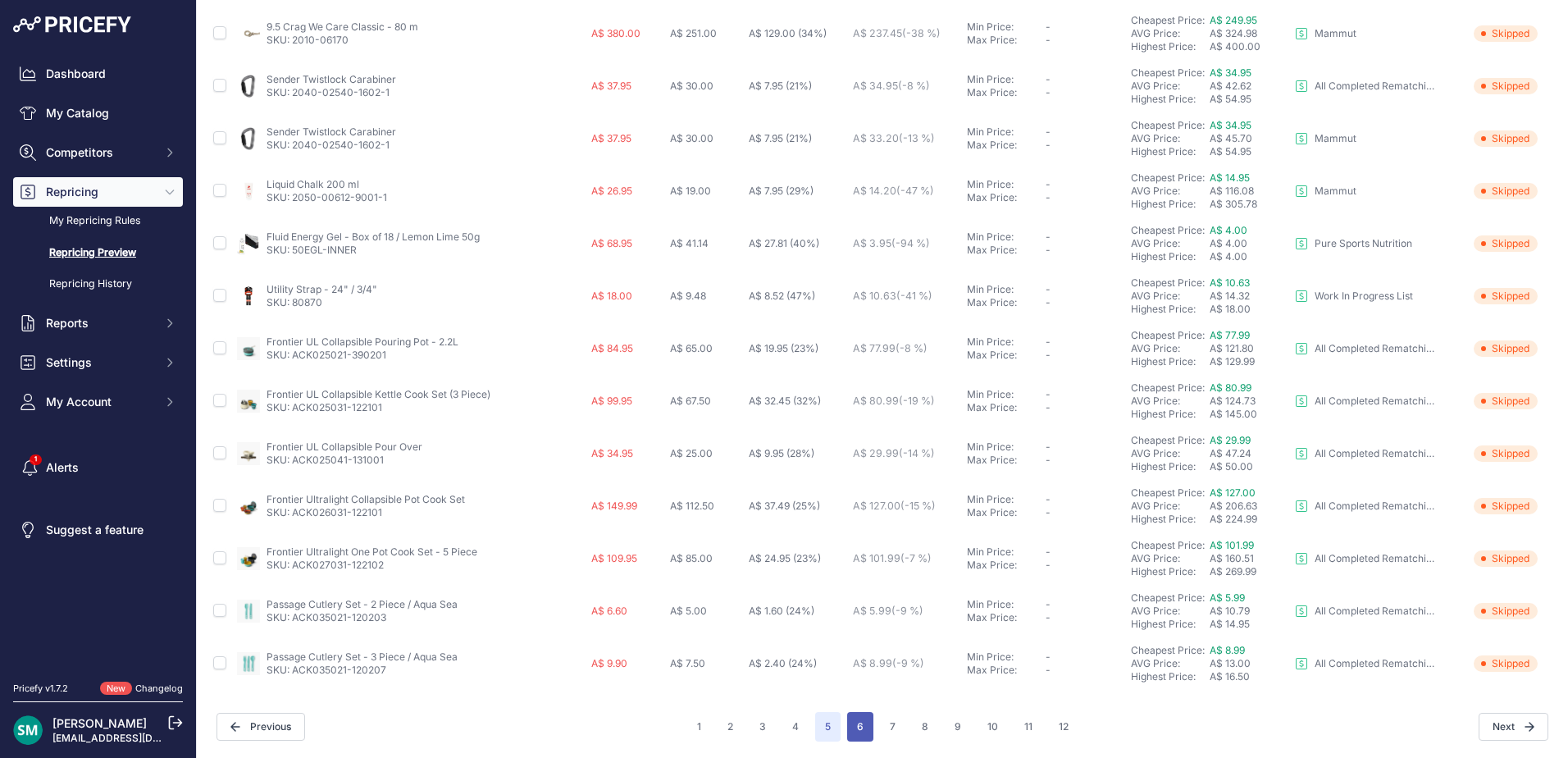
click at [847, 714] on button "6" at bounding box center [860, 726] width 26 height 29
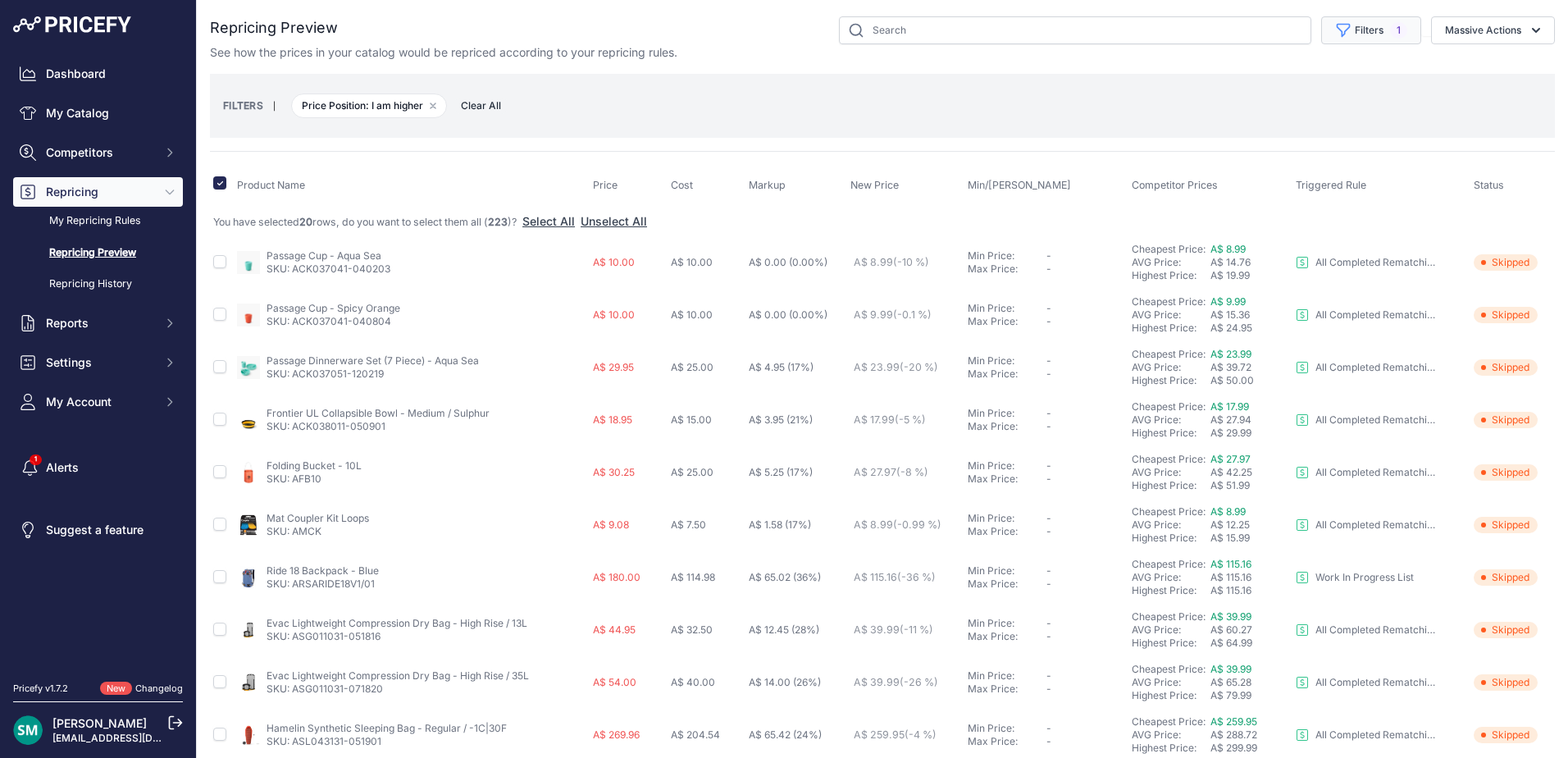
click at [1372, 23] on button "Filters 1" at bounding box center [1371, 30] width 100 height 28
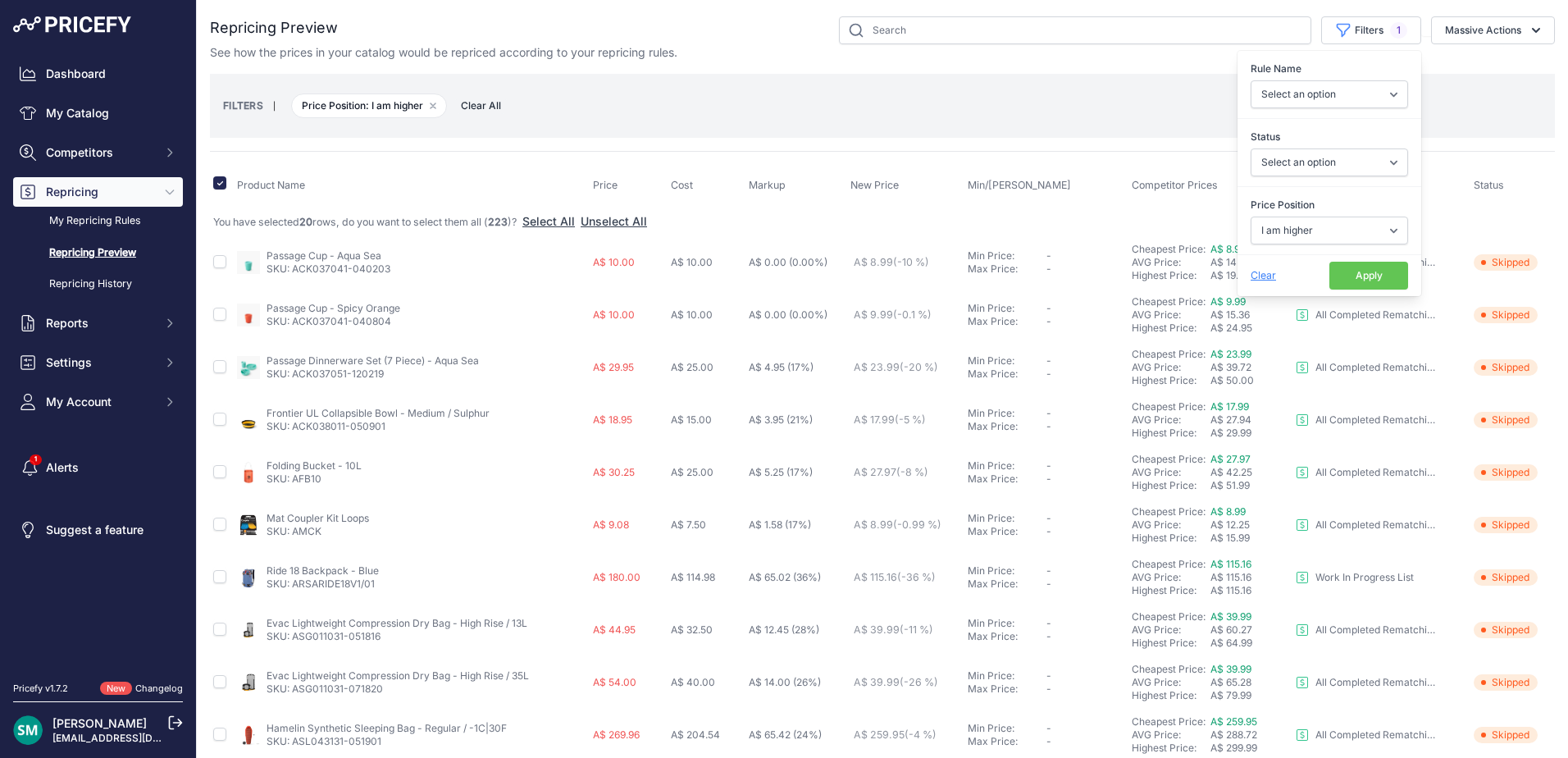
click at [1324, 213] on div "Price Position Select an option I am higher Same price I am lower" at bounding box center [1329, 220] width 183 height 61
click at [1326, 243] on select "Select an option I am higher Same price I am lower" at bounding box center [1329, 230] width 158 height 28
select select "0"
click at [1251, 217] on select "Select an option I am higher Same price I am lower" at bounding box center [1329, 230] width 158 height 28
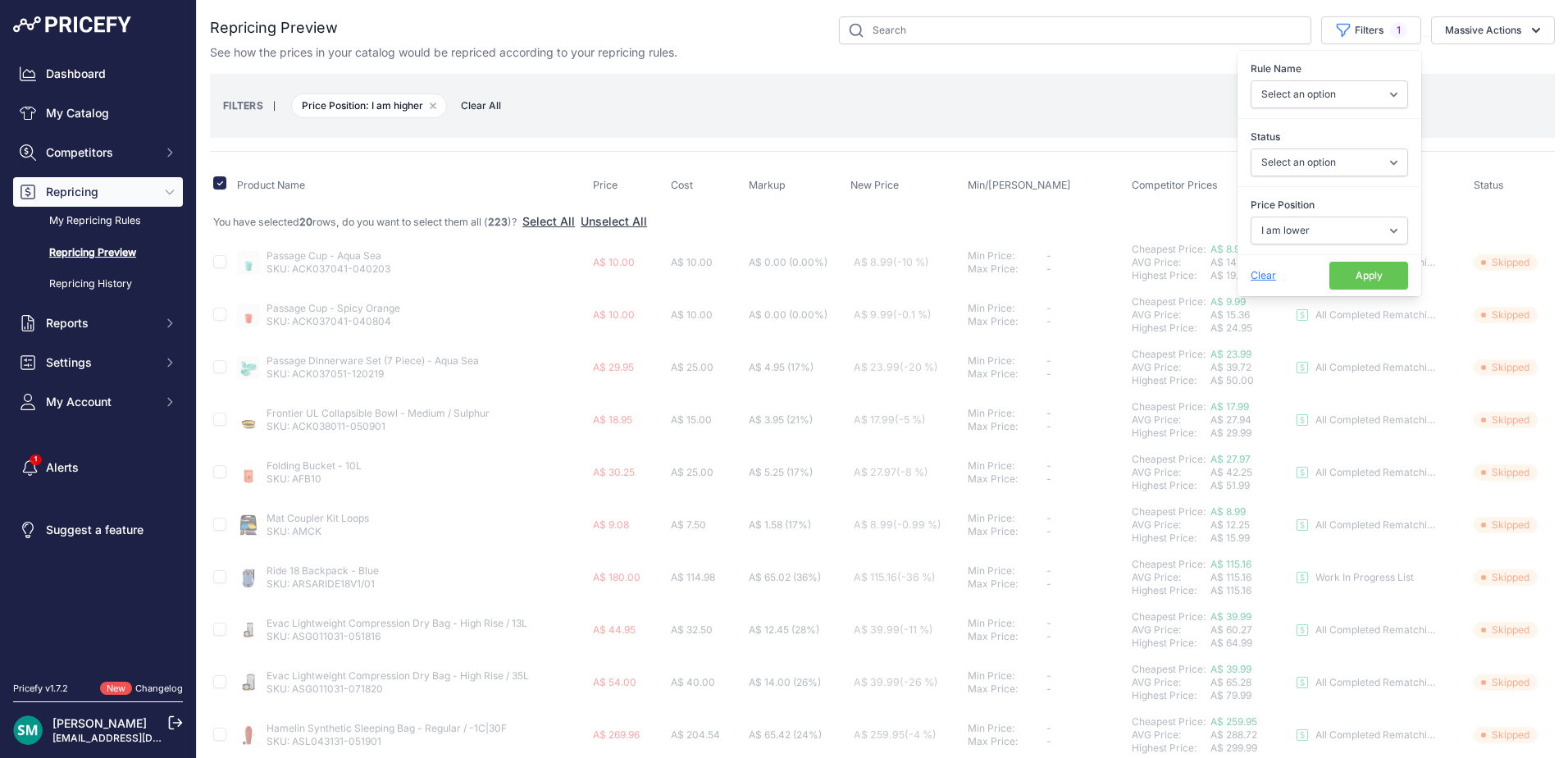
click at [1368, 275] on button "Apply" at bounding box center [1369, 275] width 78 height 28
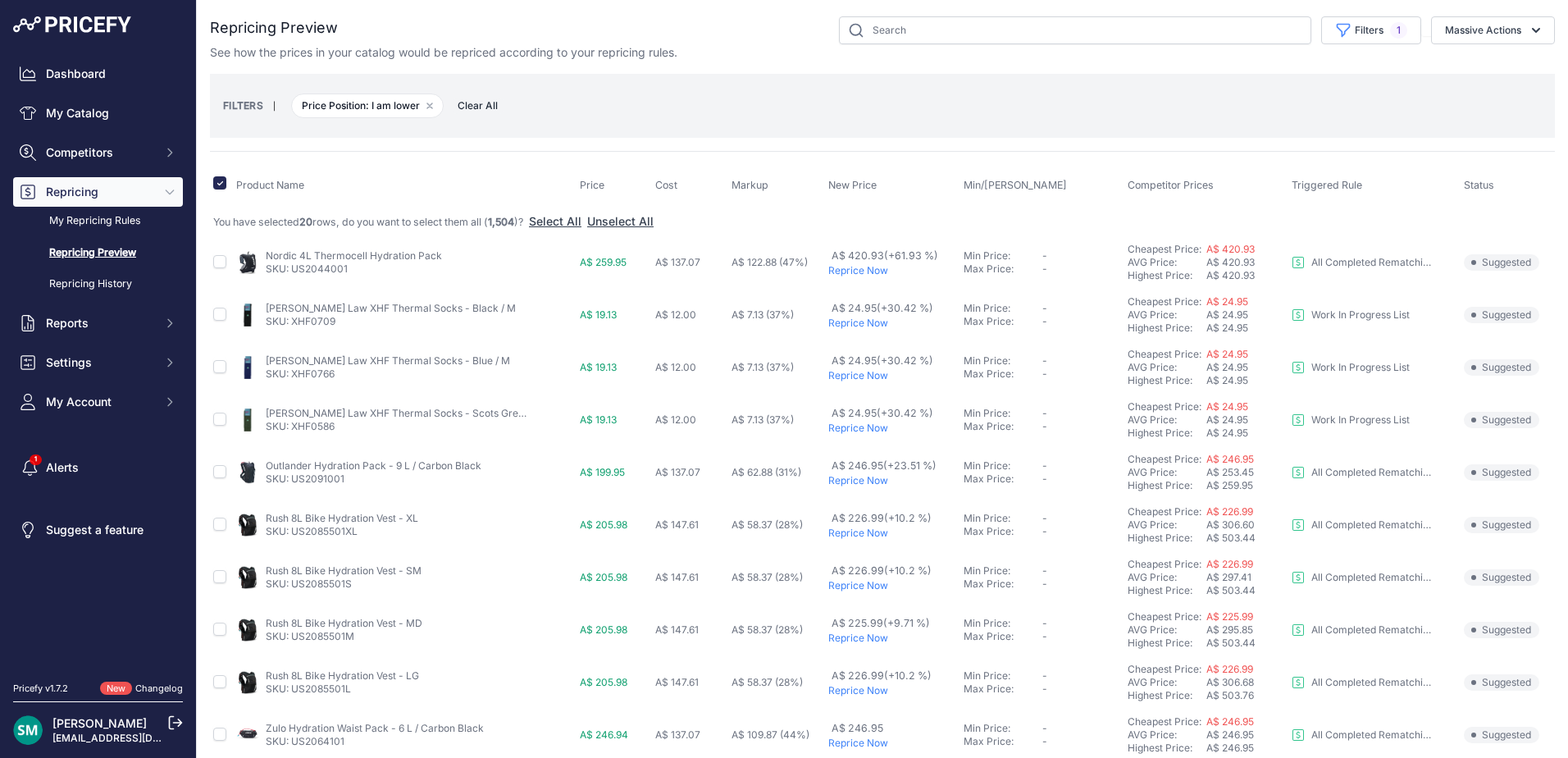
click at [839, 324] on p "Reprice Now" at bounding box center [892, 324] width 128 height 13
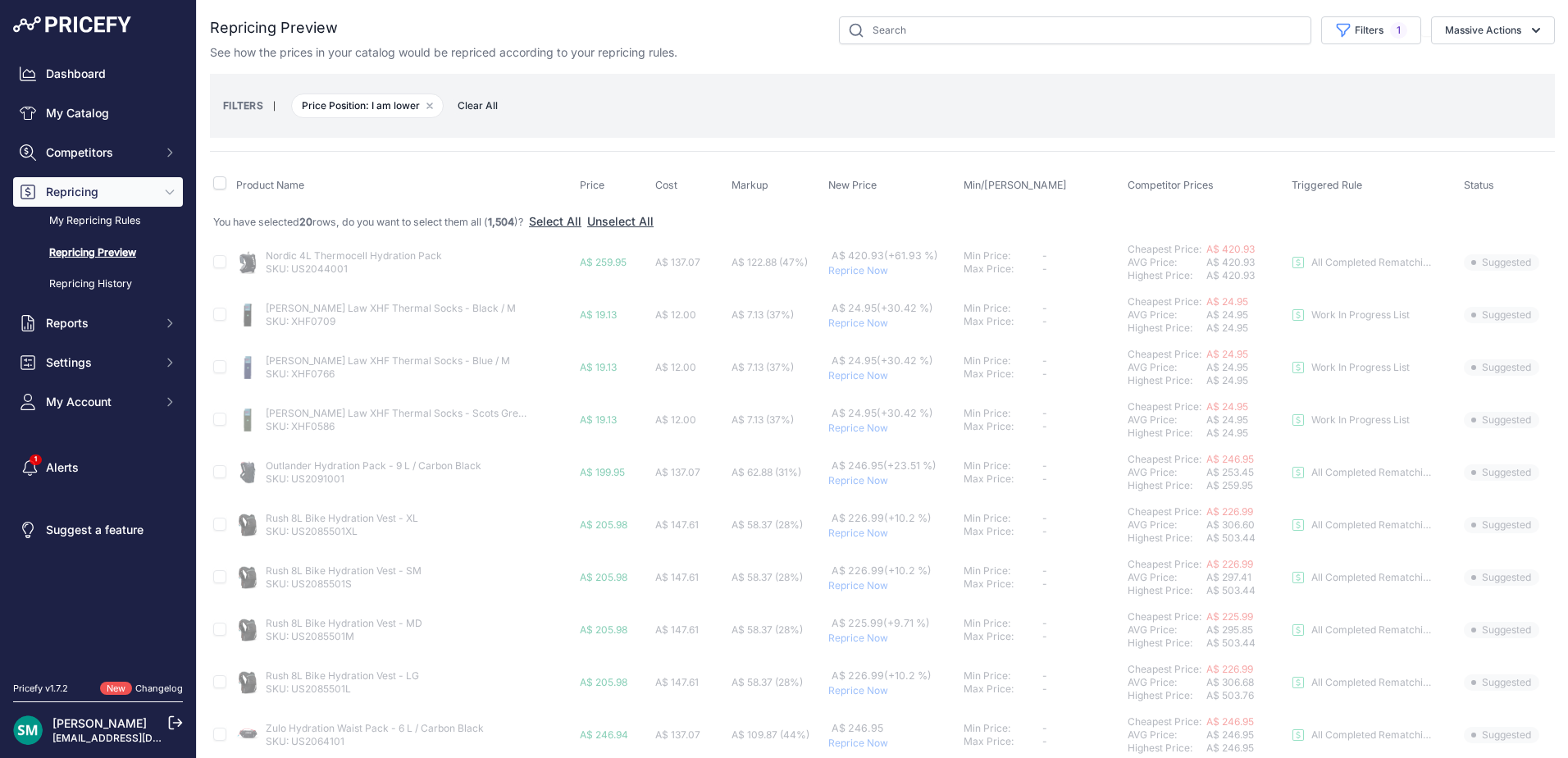
checkbox input "false"
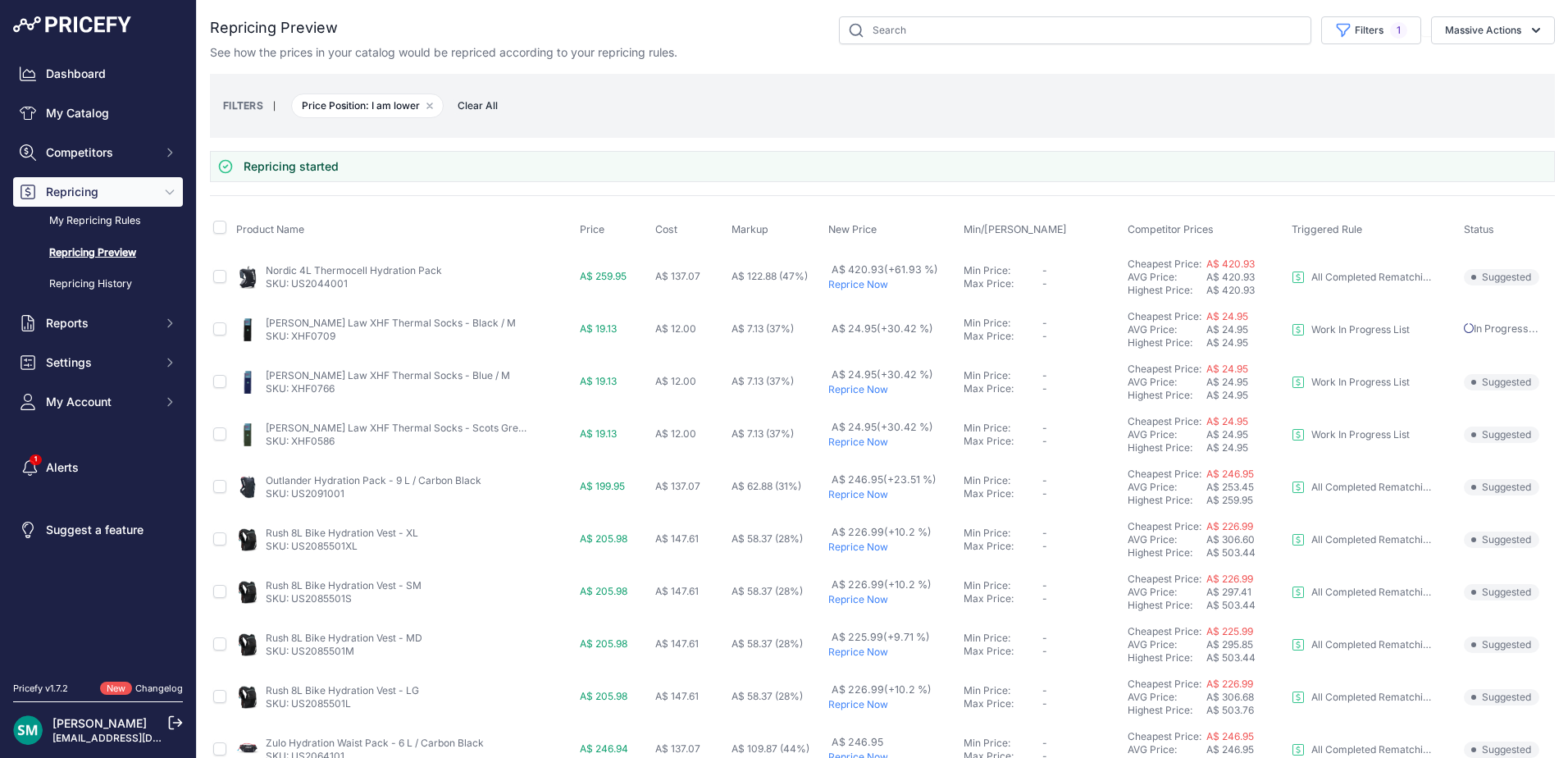
click at [859, 395] on p "Reprice Now" at bounding box center [892, 389] width 128 height 13
click at [853, 444] on p "Reprice Now" at bounding box center [892, 442] width 128 height 13
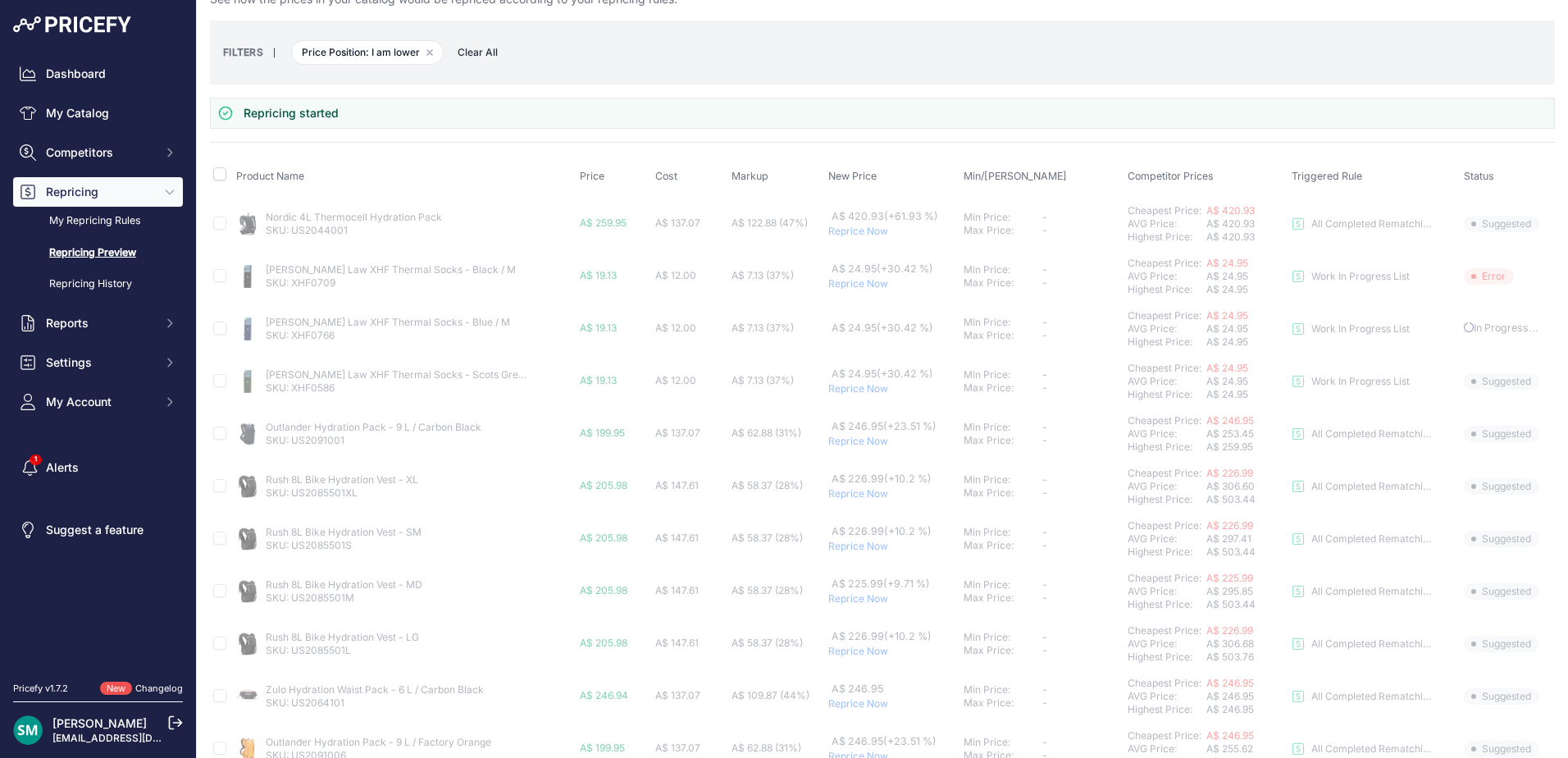
scroll to position [82, 0]
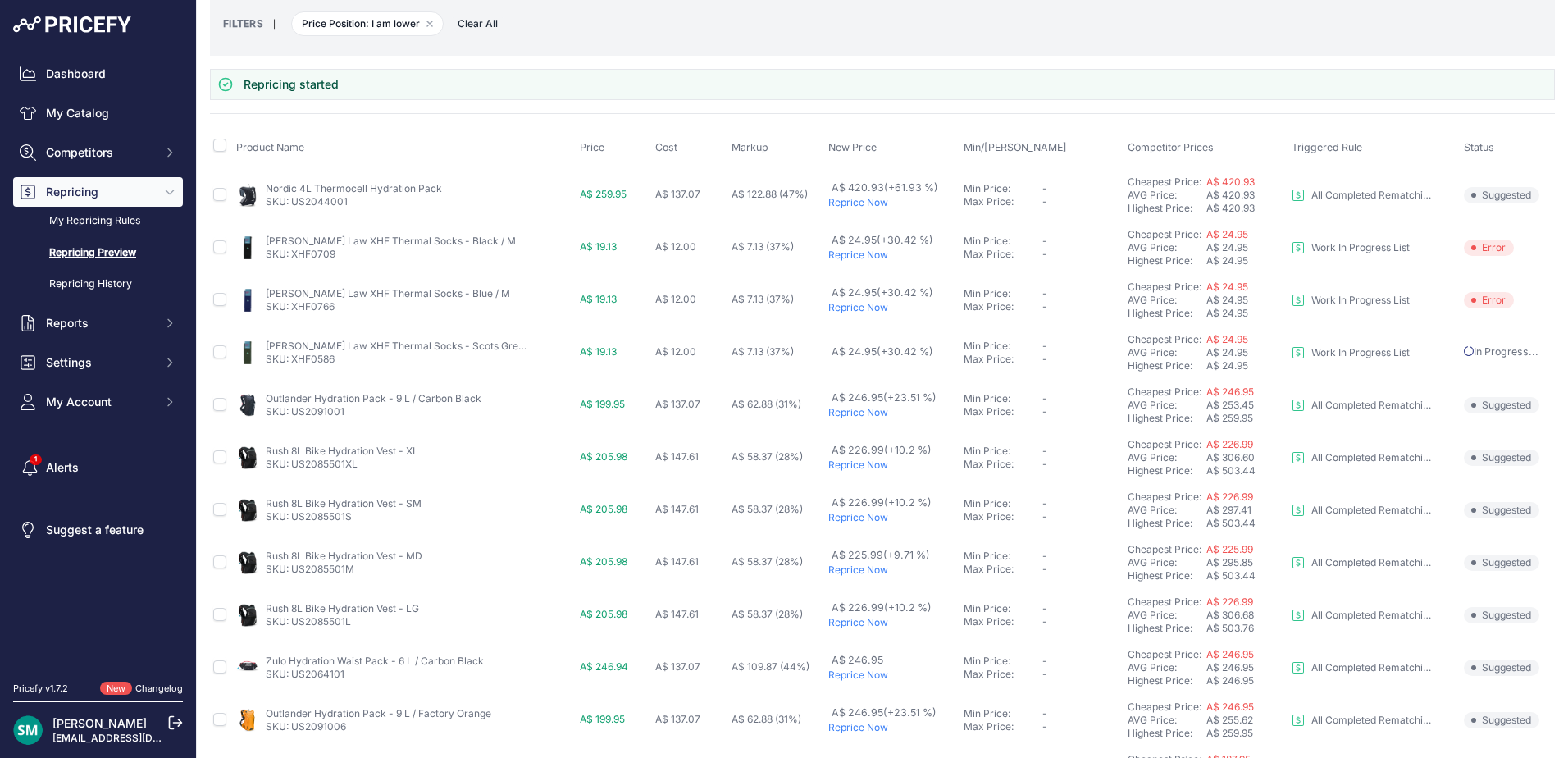
click at [858, 257] on p "Reprice Now" at bounding box center [892, 255] width 128 height 13
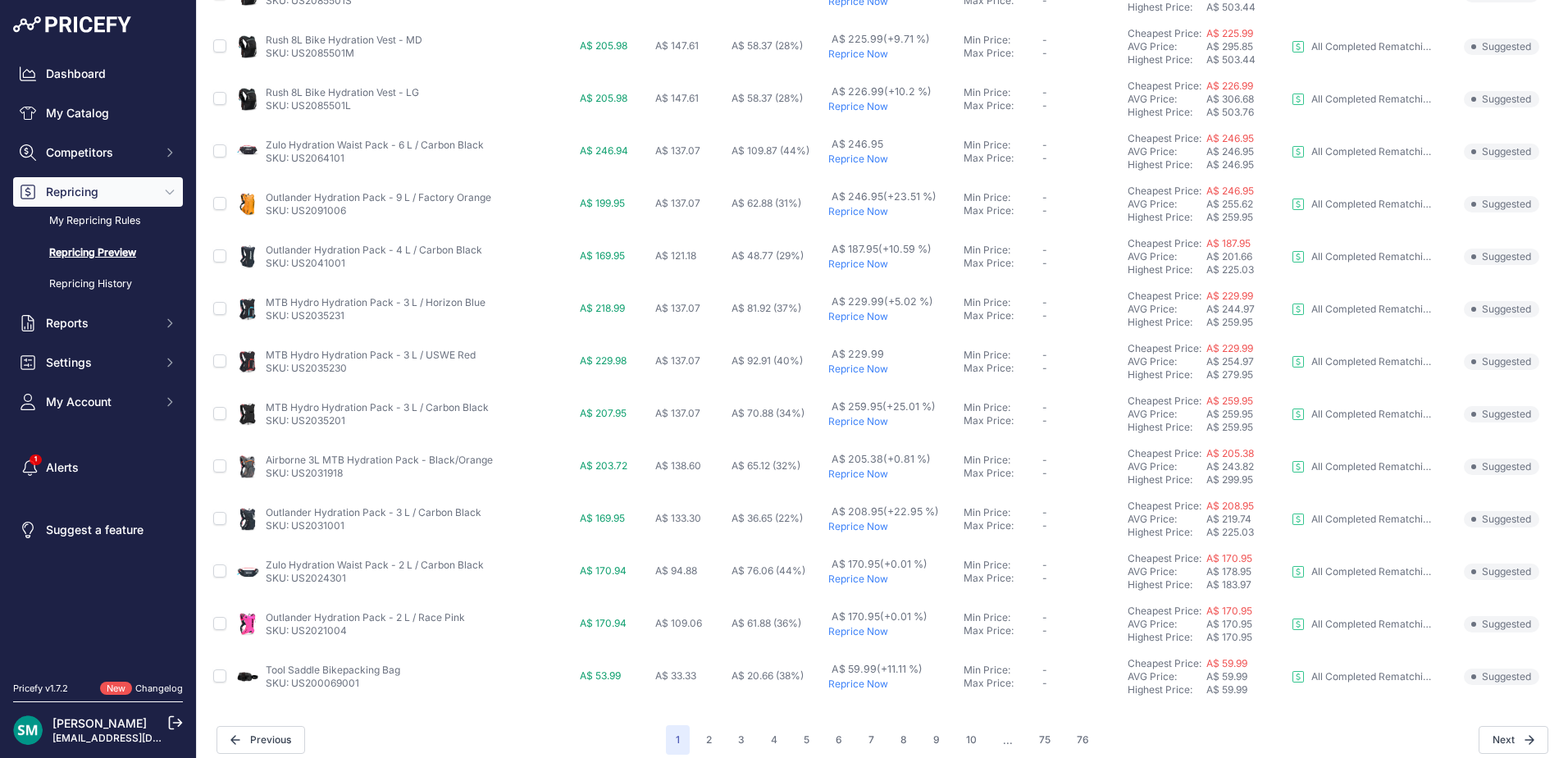
scroll to position [567, 0]
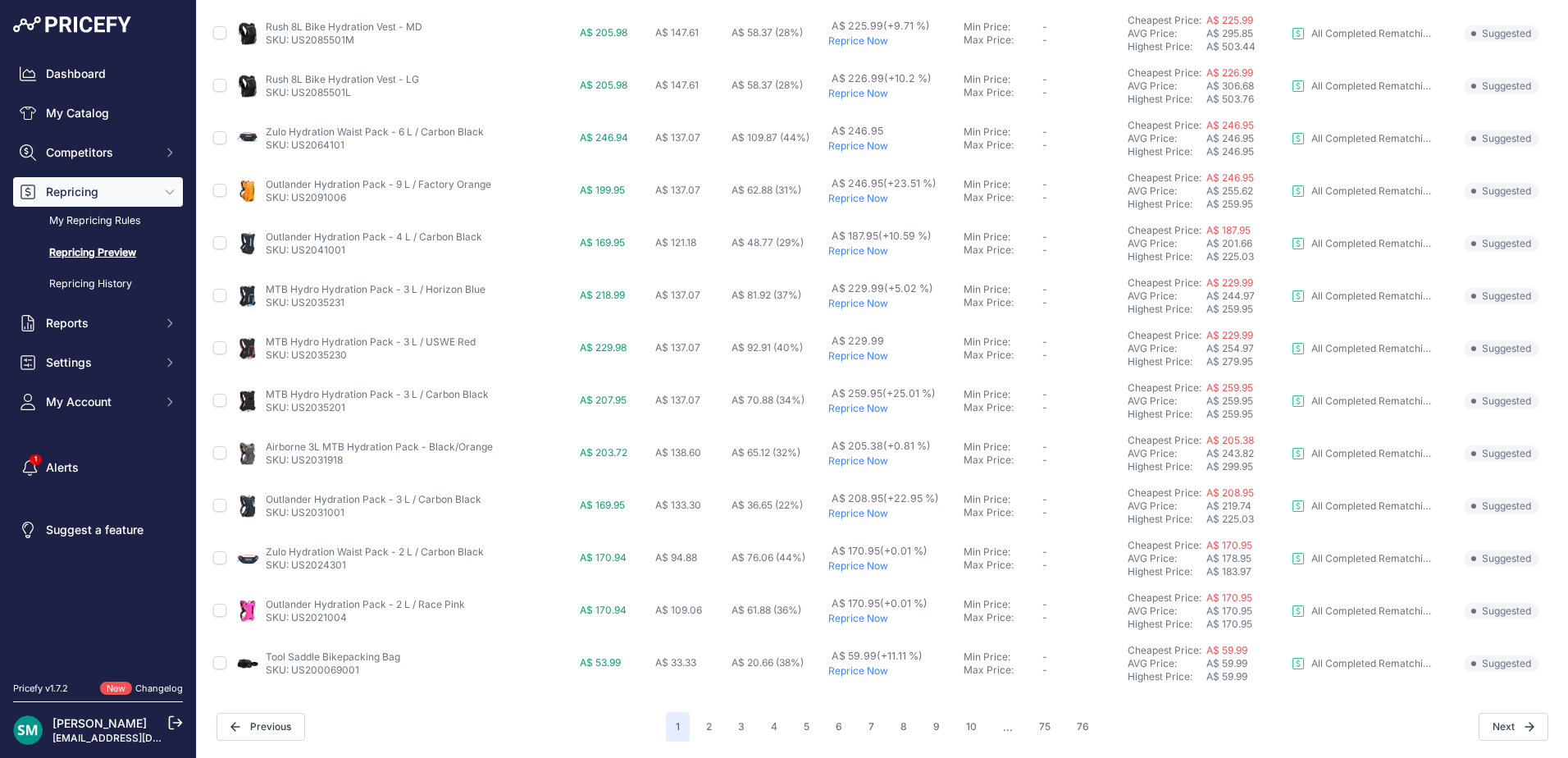
click at [828, 248] on p "Reprice Now" at bounding box center [892, 251] width 128 height 13
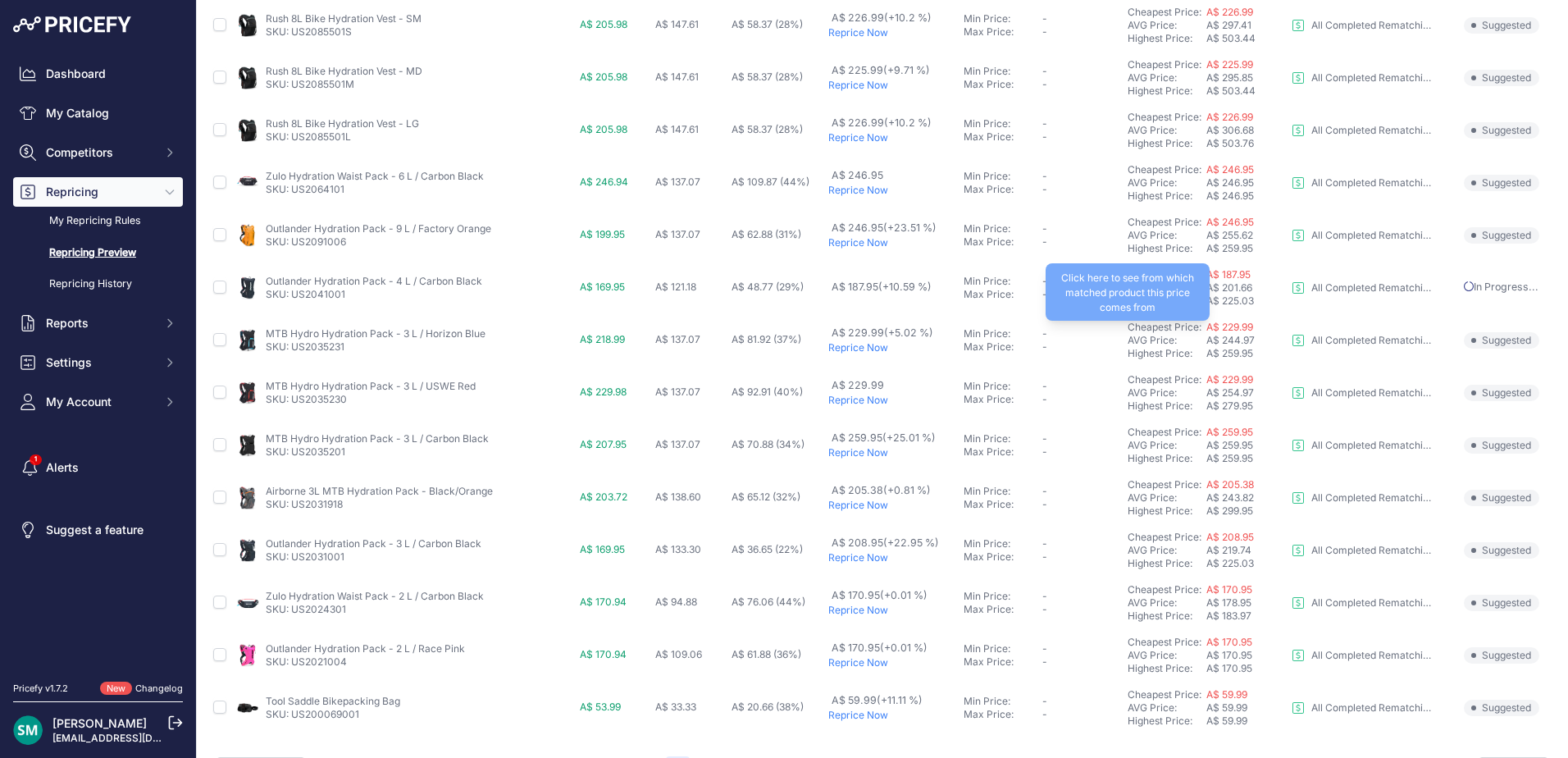
scroll to position [611, 0]
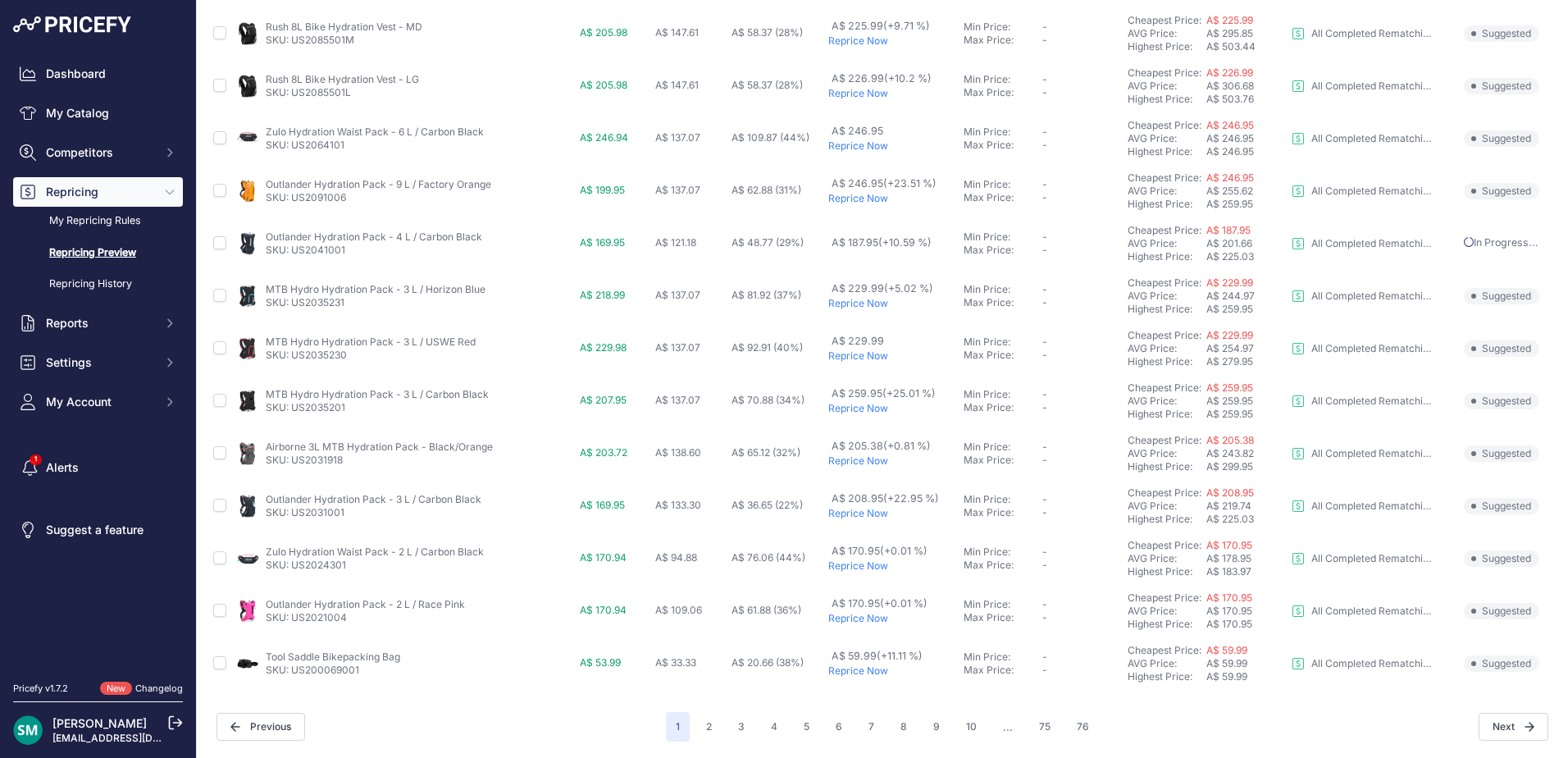
click at [852, 457] on p "Reprice Now" at bounding box center [892, 461] width 128 height 13
click at [711, 734] on button "2" at bounding box center [709, 726] width 25 height 29
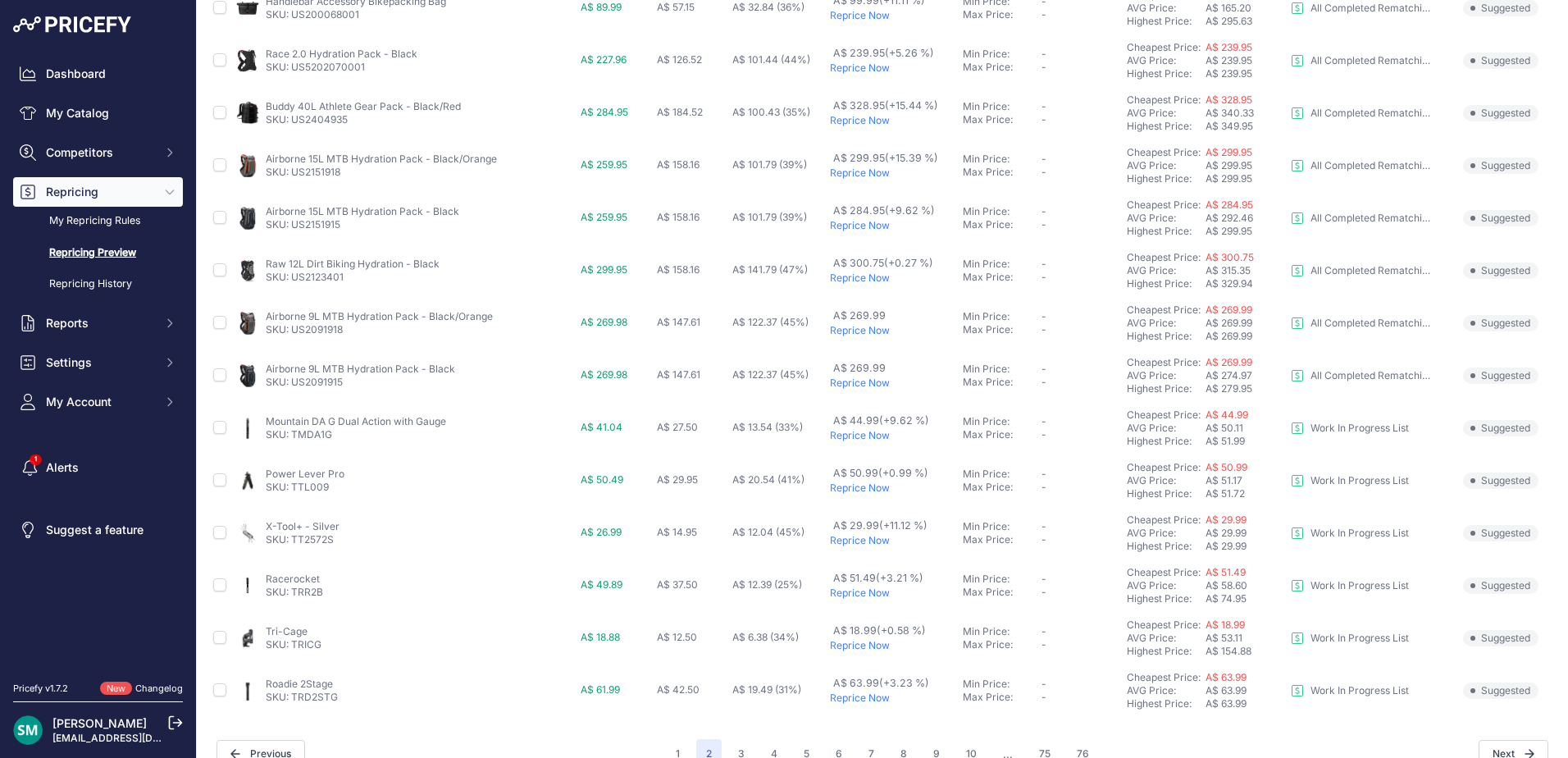
scroll to position [567, 0]
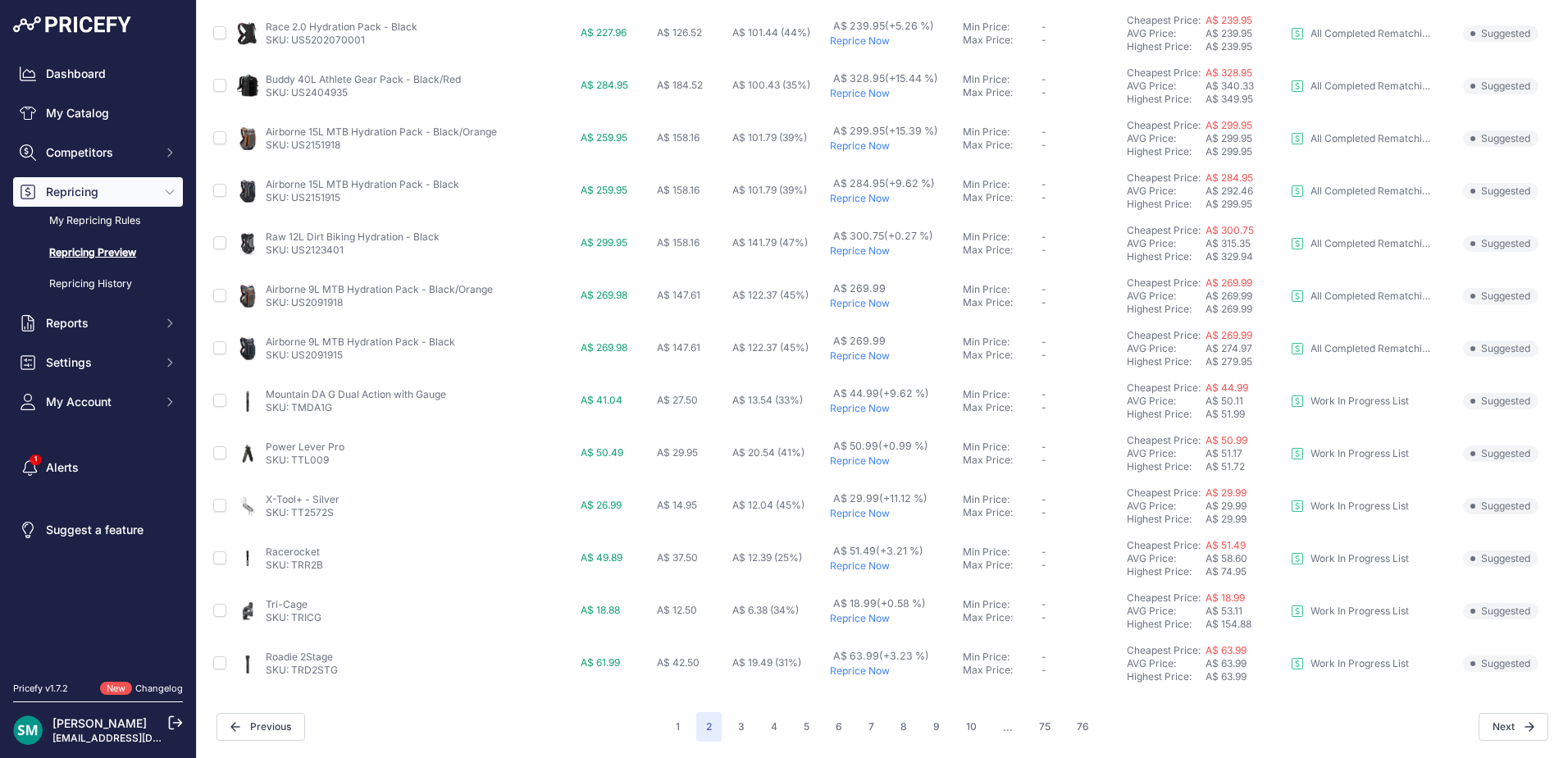
click at [860, 414] on p "Reprice Now" at bounding box center [892, 409] width 126 height 13
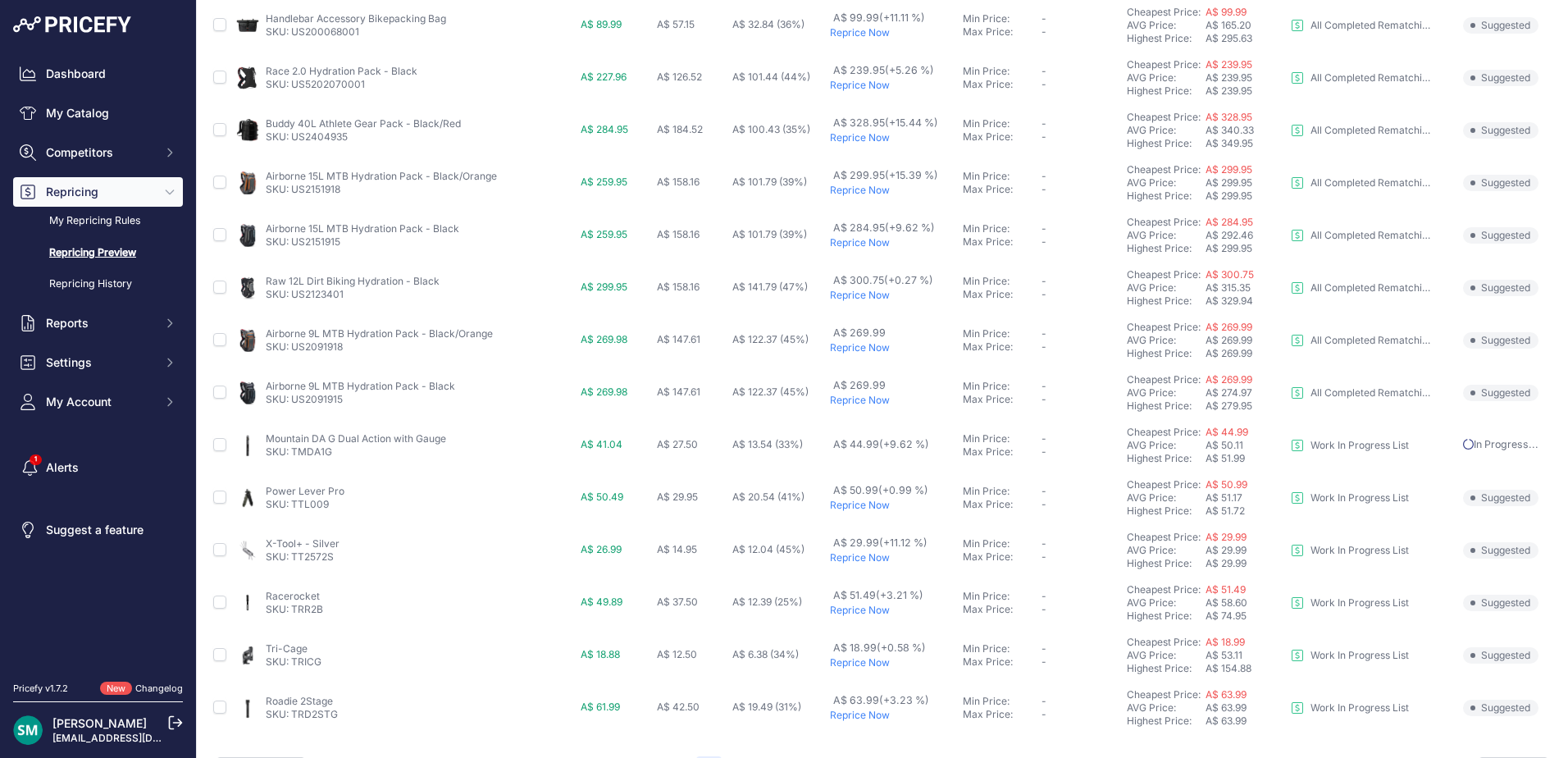
scroll to position [611, 0]
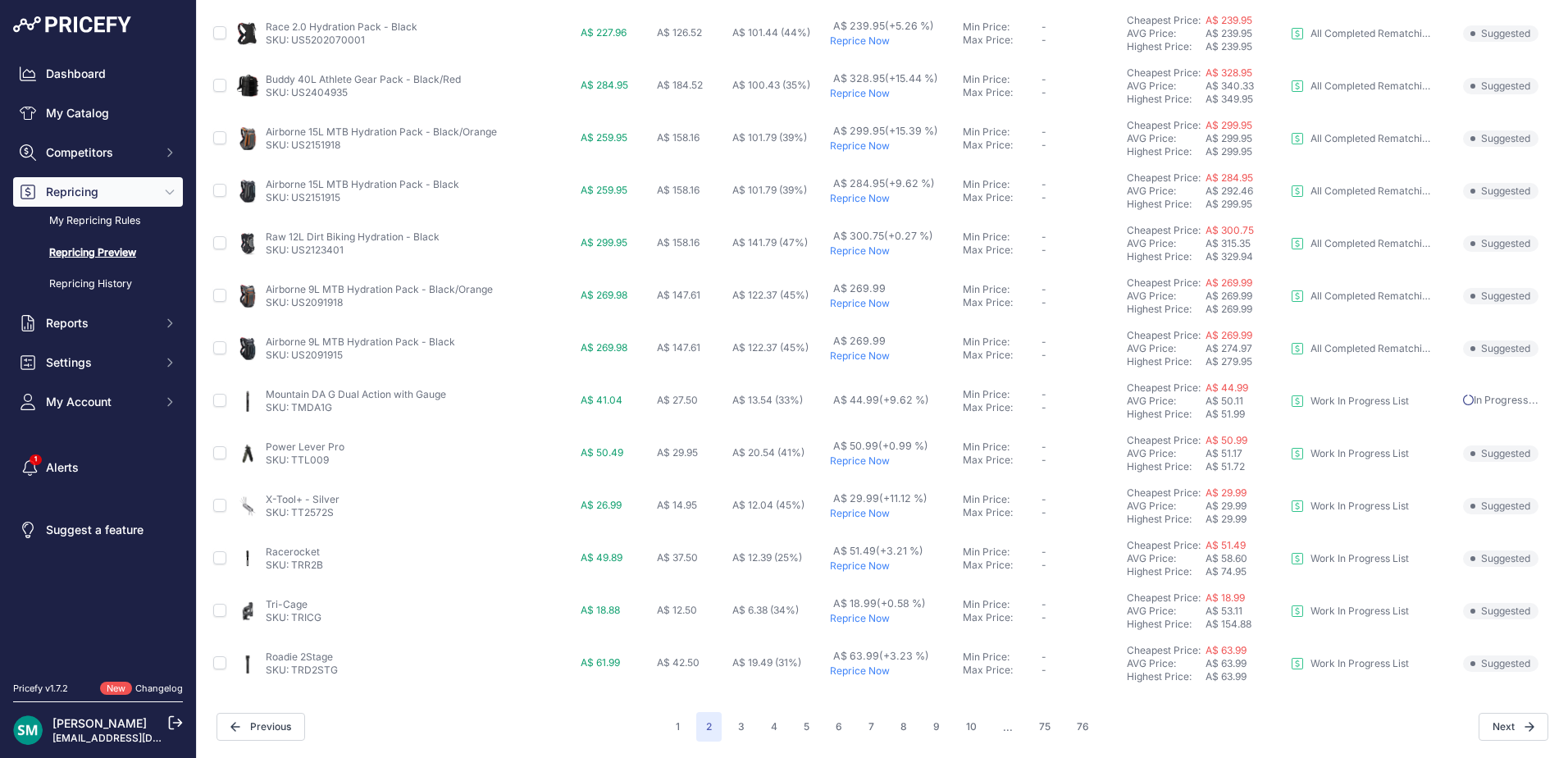
click at [847, 572] on td "A$ 51.49 (+3.21 %) Reprice Now" at bounding box center [892, 558] width 133 height 53
click at [849, 568] on p "Reprice Now" at bounding box center [892, 566] width 126 height 13
click at [856, 619] on p "Reprice Now" at bounding box center [892, 619] width 126 height 13
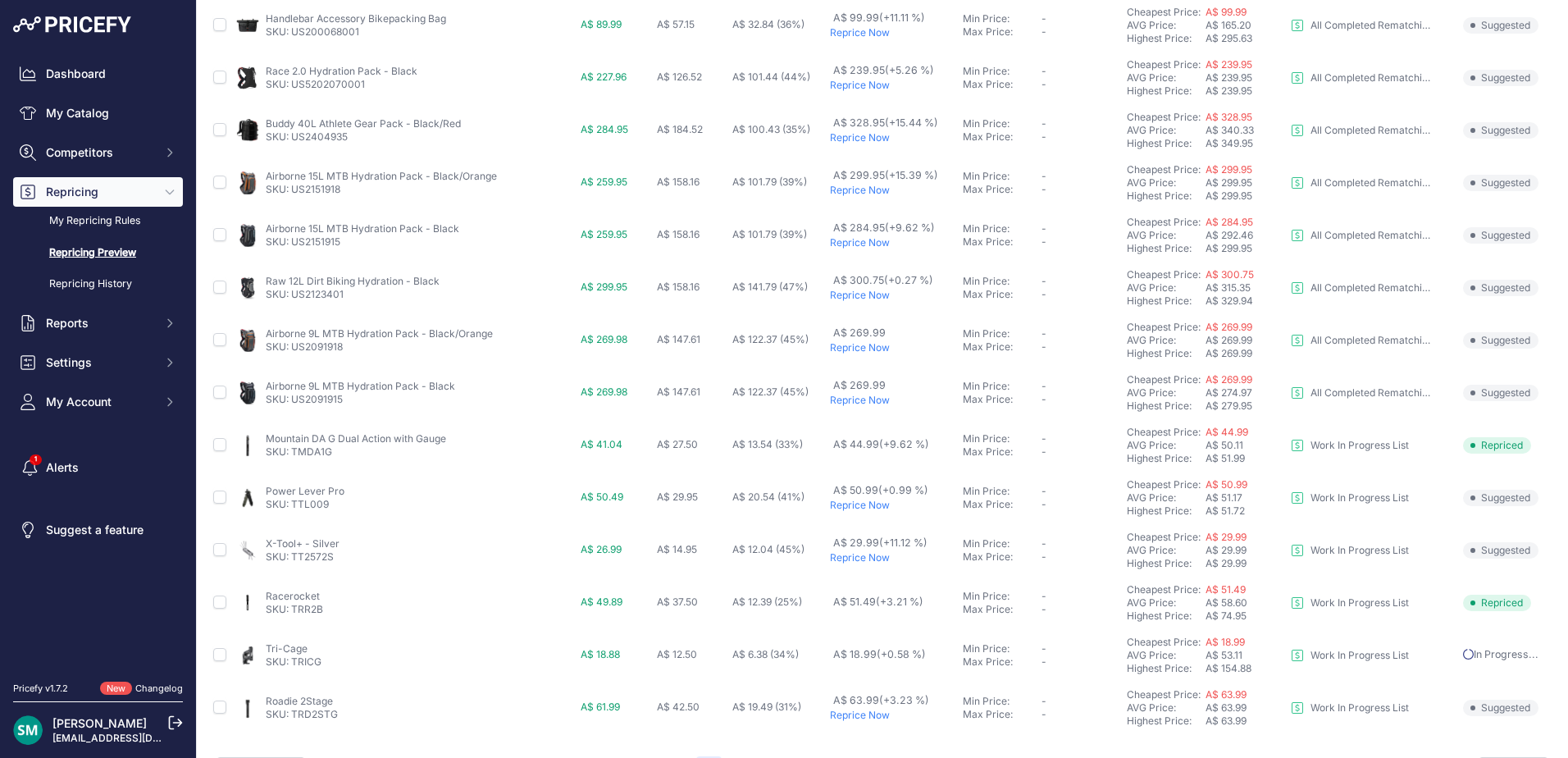
scroll to position [611, 0]
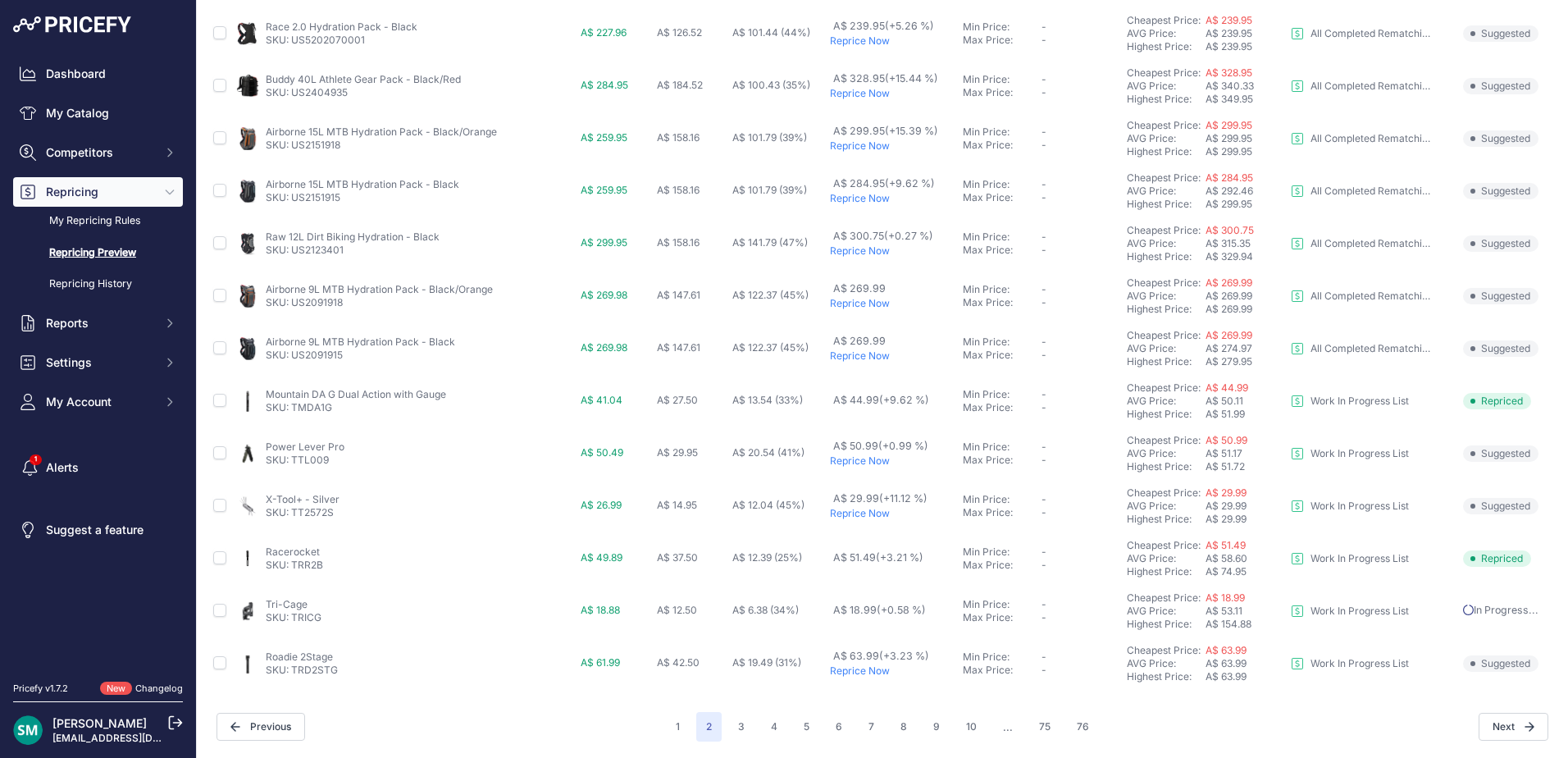
click at [859, 671] on p "Reprice Now" at bounding box center [892, 671] width 126 height 13
click at [746, 730] on button "3" at bounding box center [741, 726] width 26 height 29
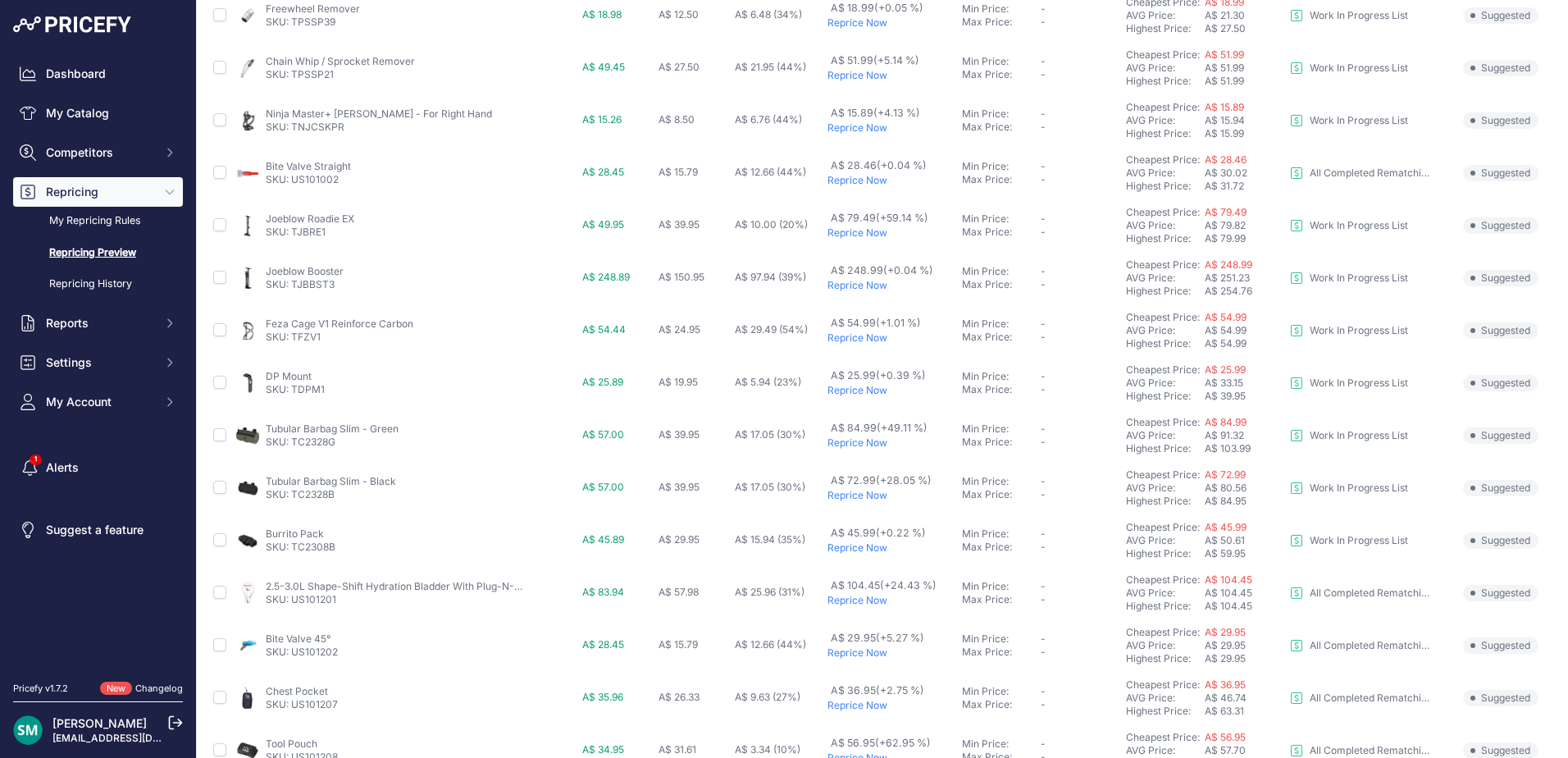
scroll to position [246, 0]
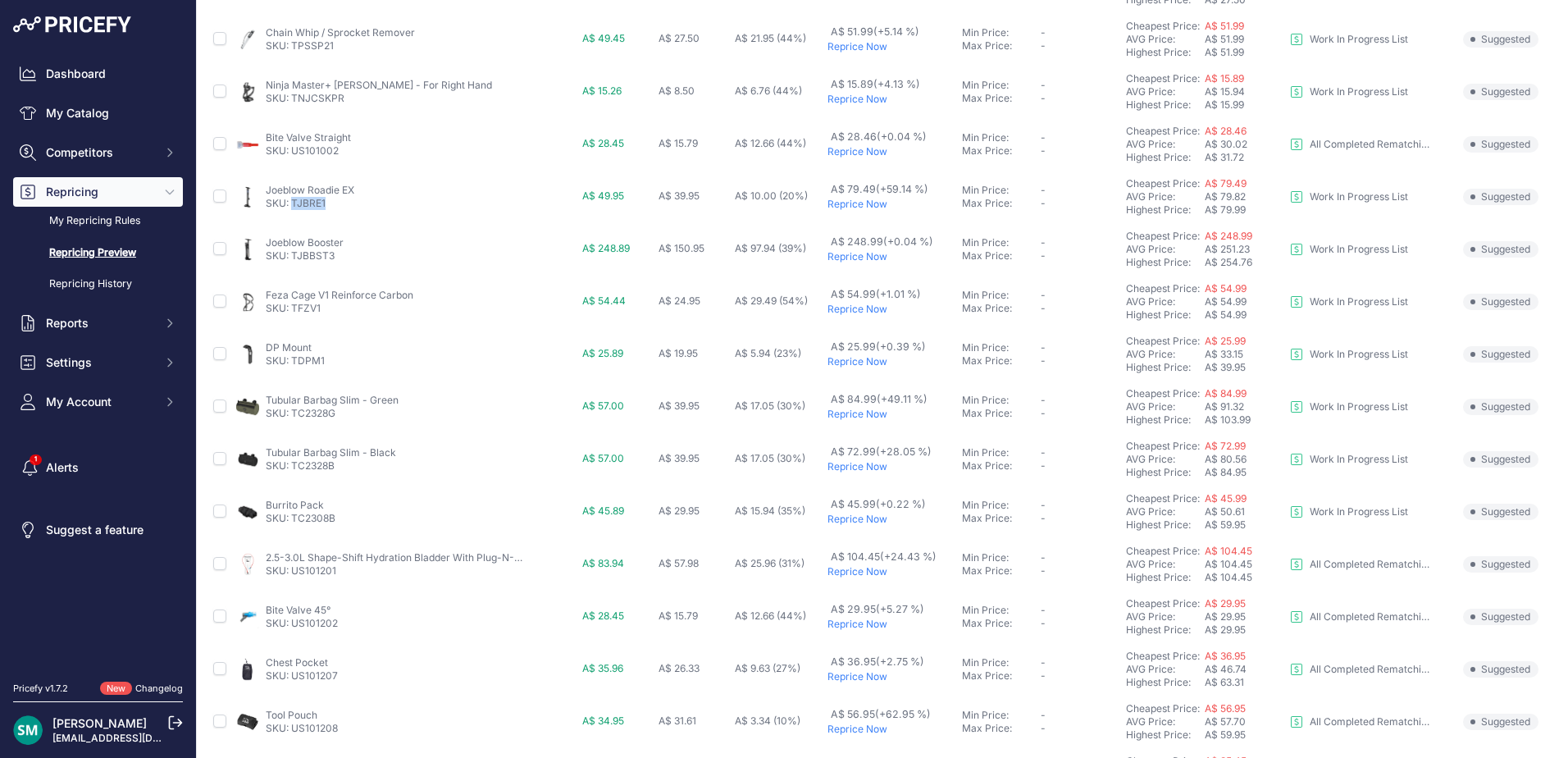
drag, startPoint x: 327, startPoint y: 202, endPoint x: 293, endPoint y: 201, distance: 34.0
click at [293, 201] on p "SKU: TJBRE1" at bounding box center [310, 203] width 88 height 13
copy link "TJBRE1"
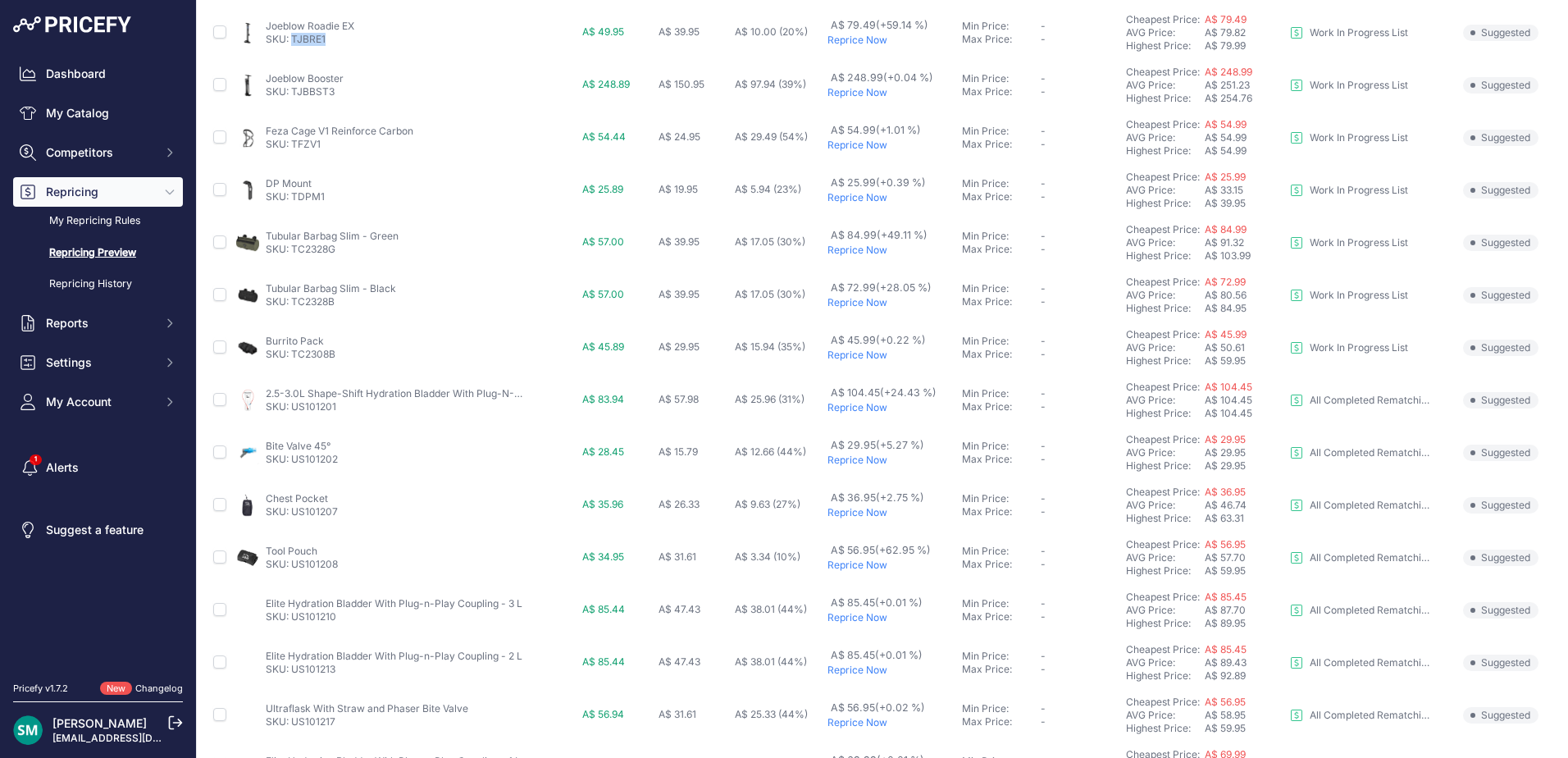
scroll to position [492, 0]
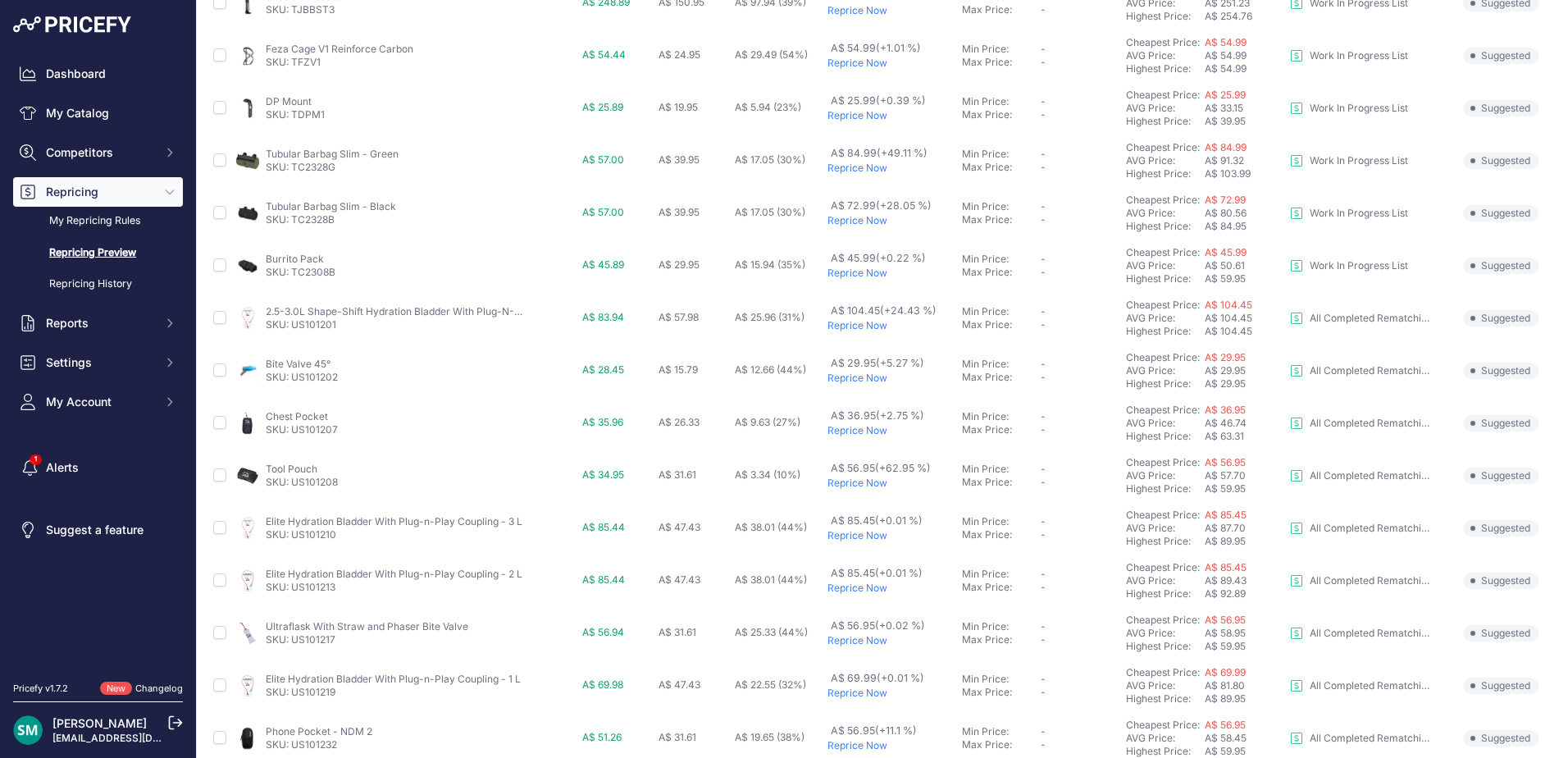
click at [865, 118] on p "Reprice Now" at bounding box center [891, 116] width 128 height 13
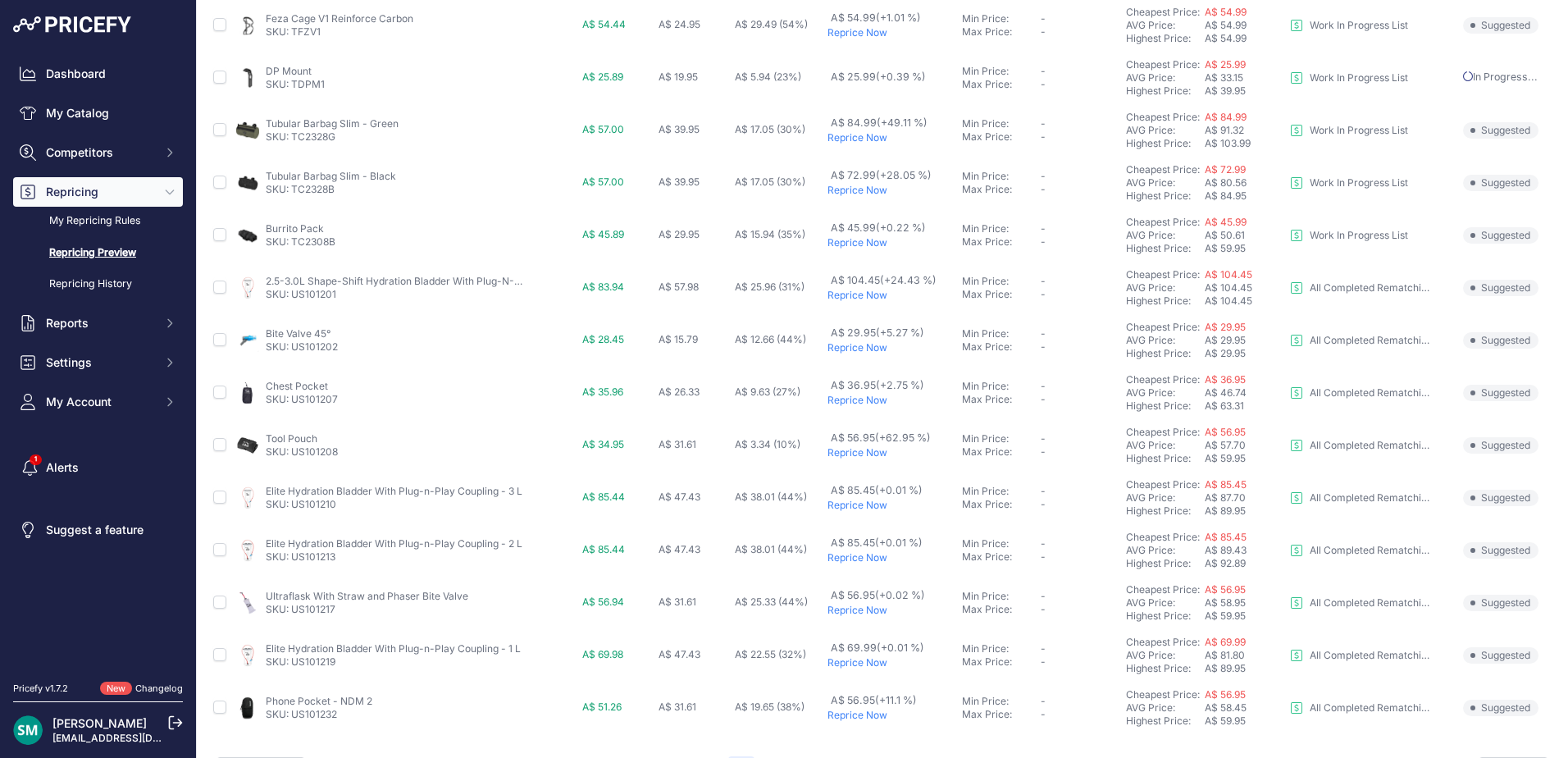
scroll to position [611, 0]
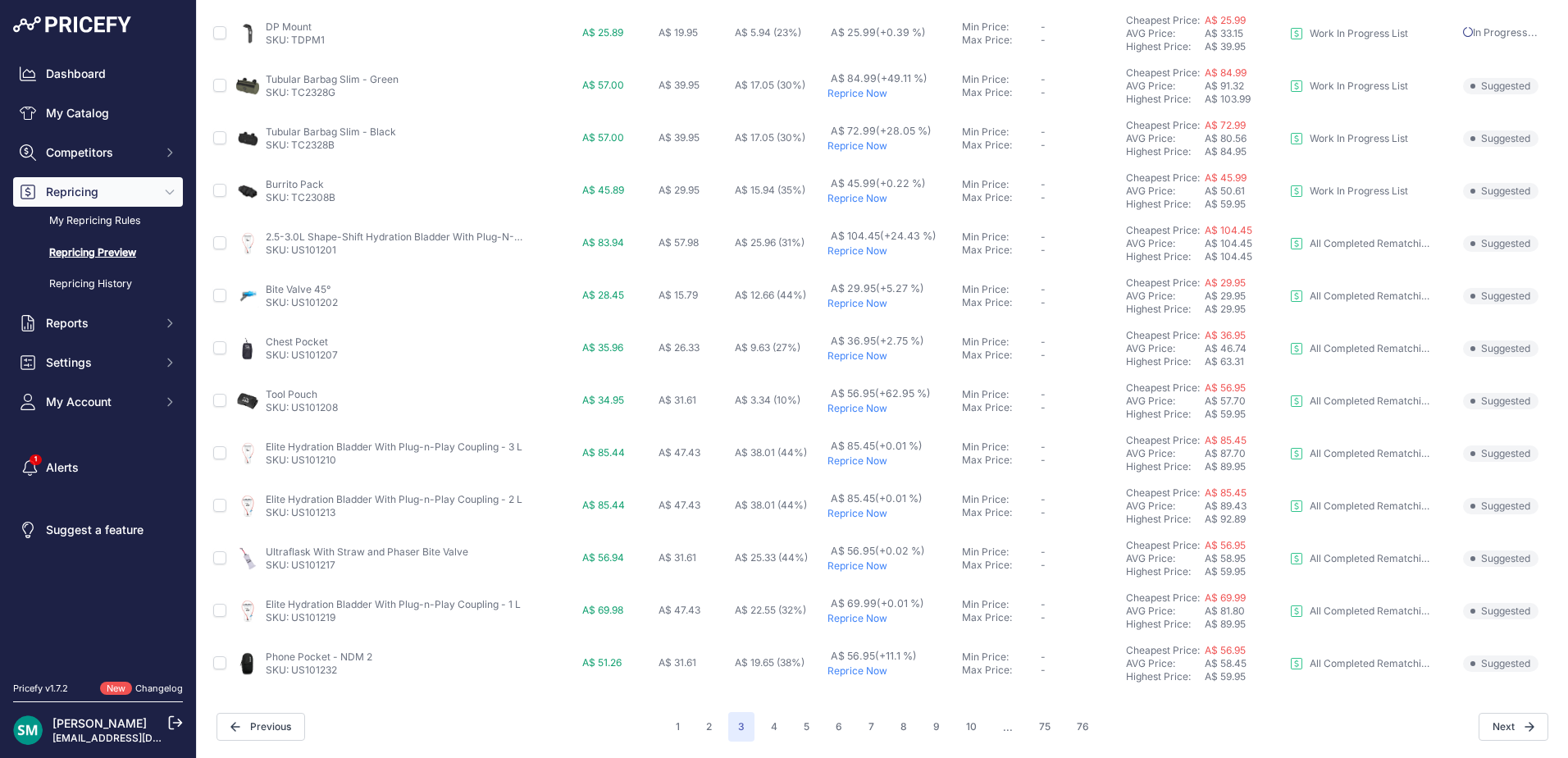
click at [873, 359] on p "Reprice Now" at bounding box center [891, 356] width 128 height 13
click at [770, 720] on button "4" at bounding box center [774, 726] width 26 height 29
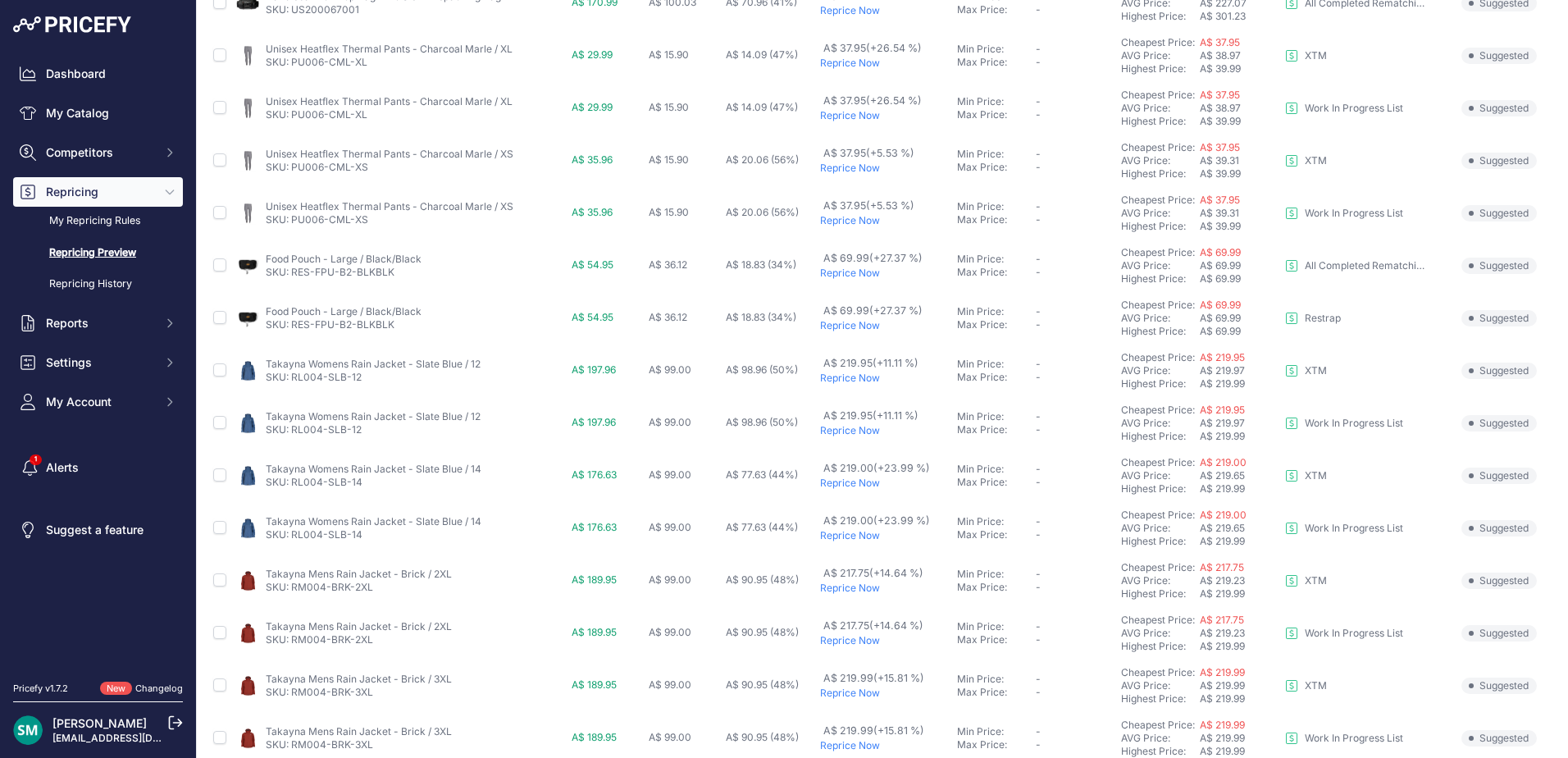
scroll to position [567, 0]
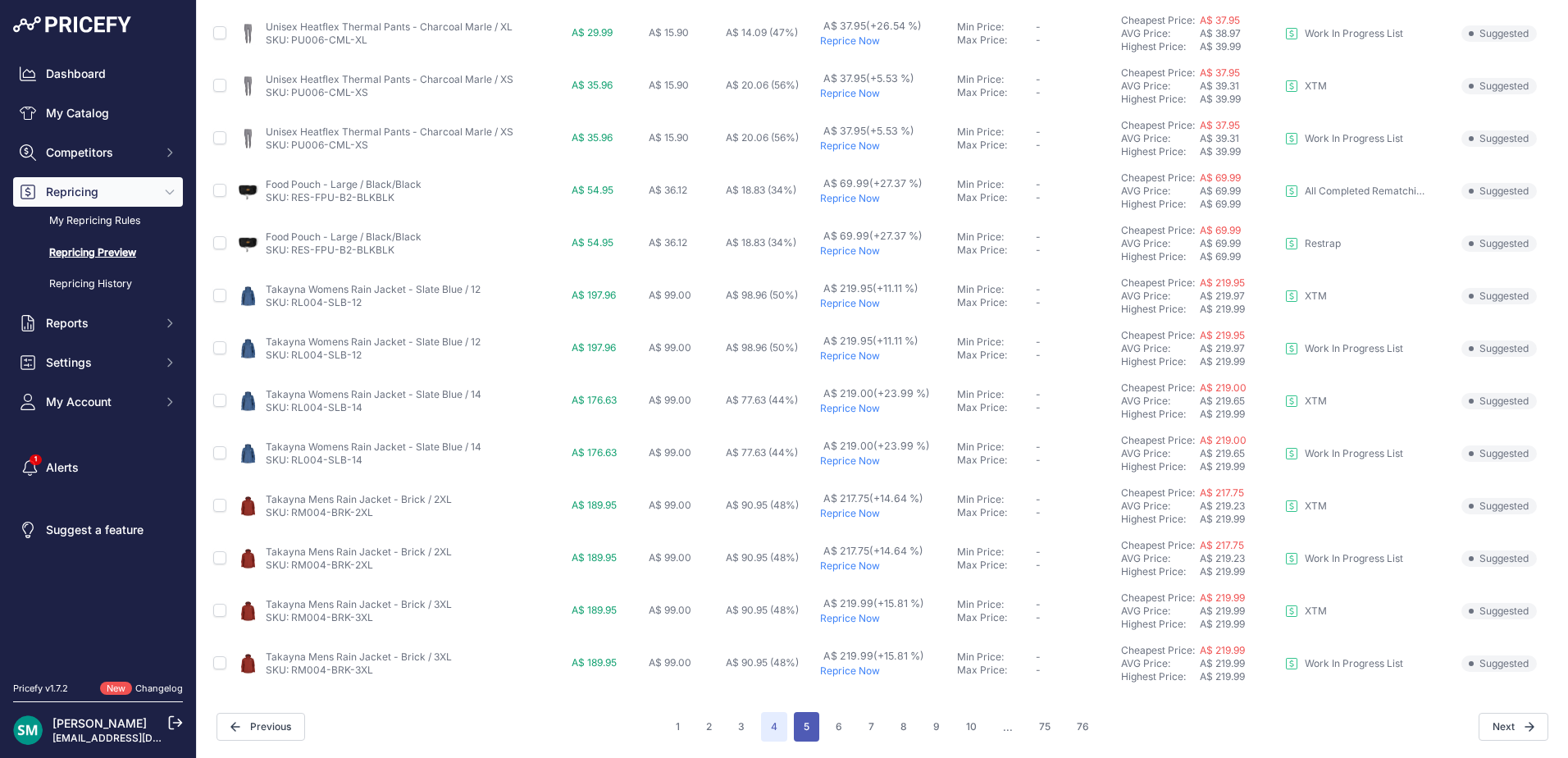
click at [795, 729] on button "5" at bounding box center [807, 726] width 25 height 29
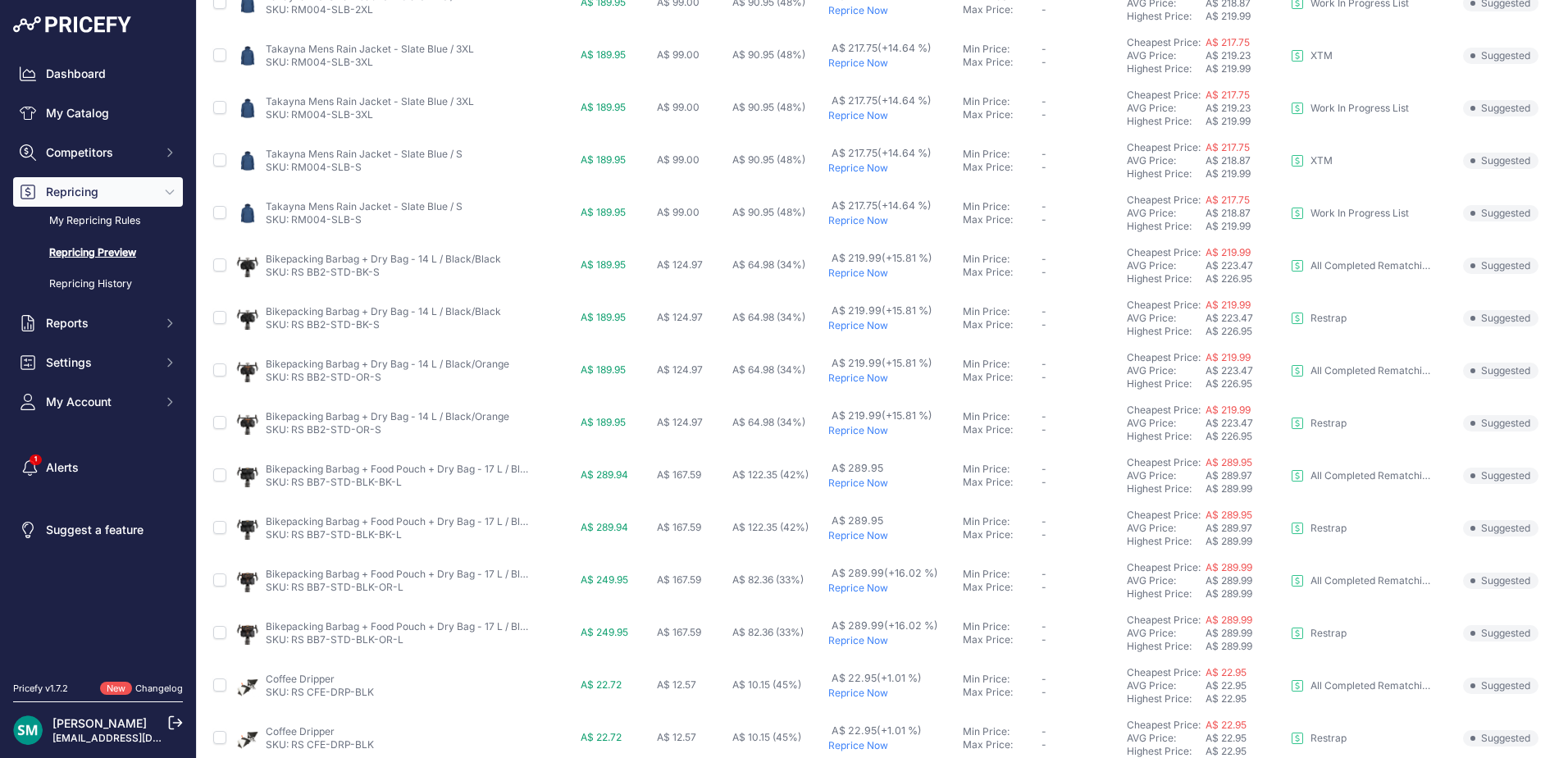
scroll to position [567, 0]
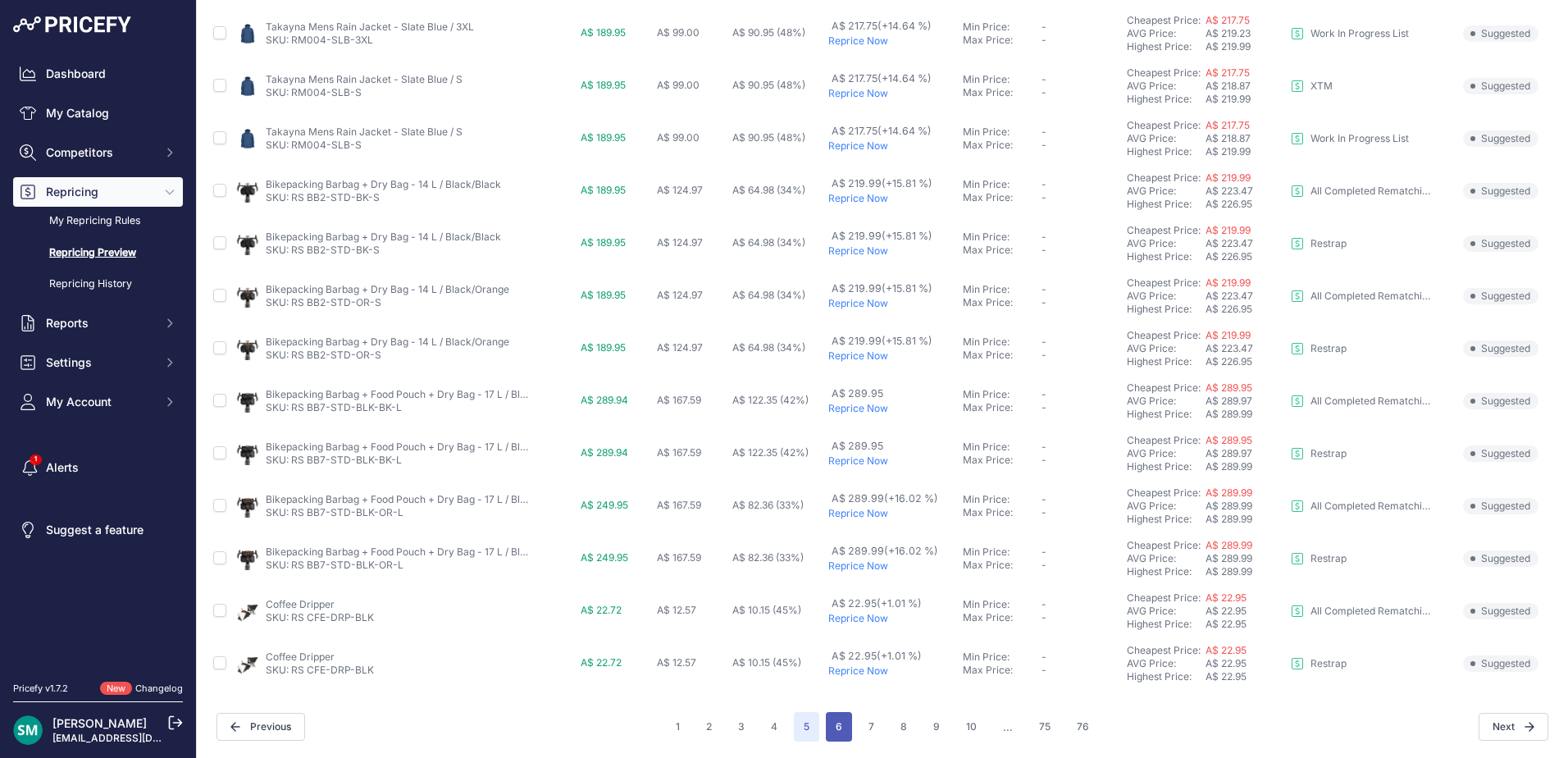
click at [831, 718] on button "6" at bounding box center [838, 726] width 26 height 29
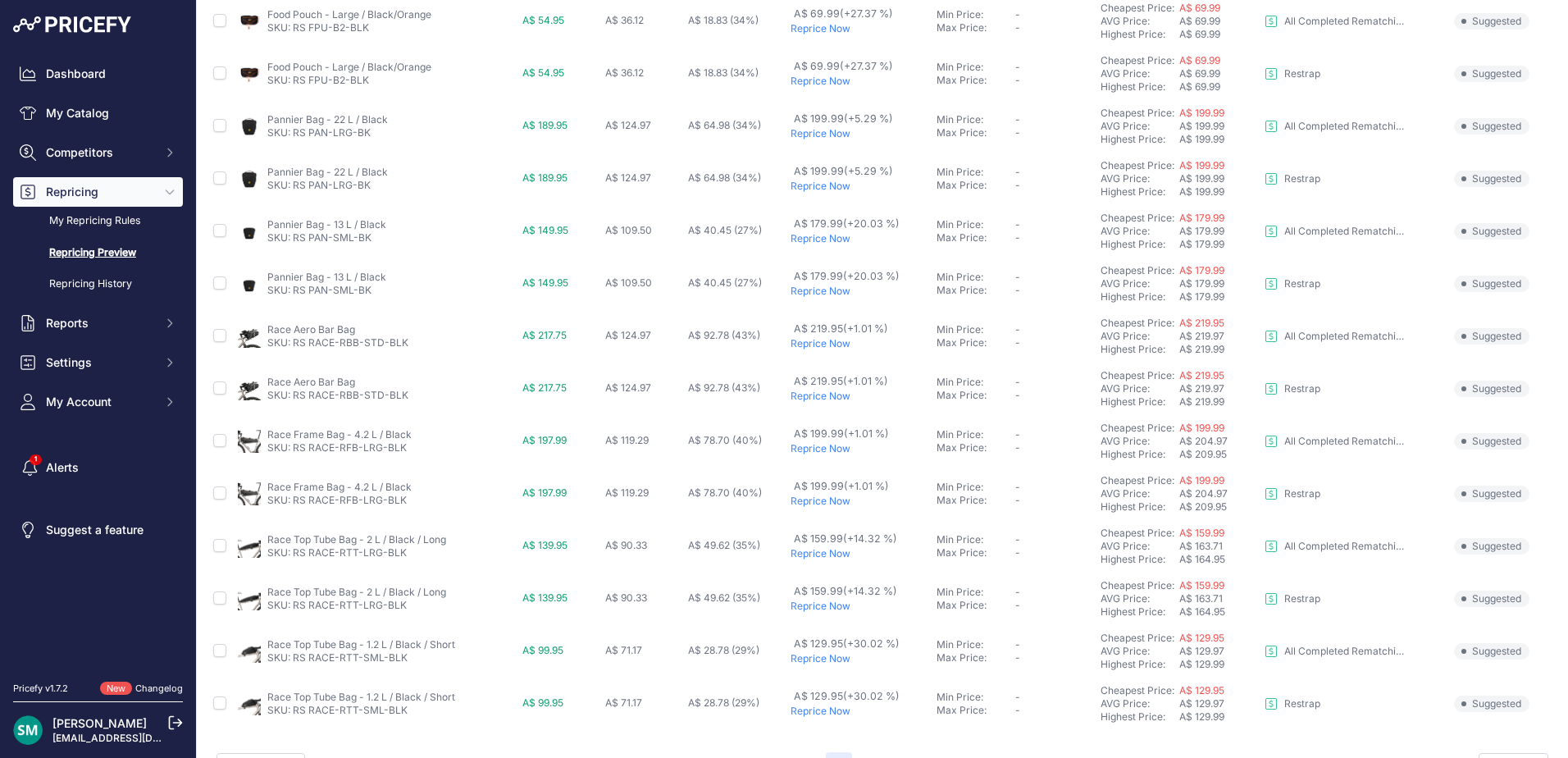
scroll to position [567, 0]
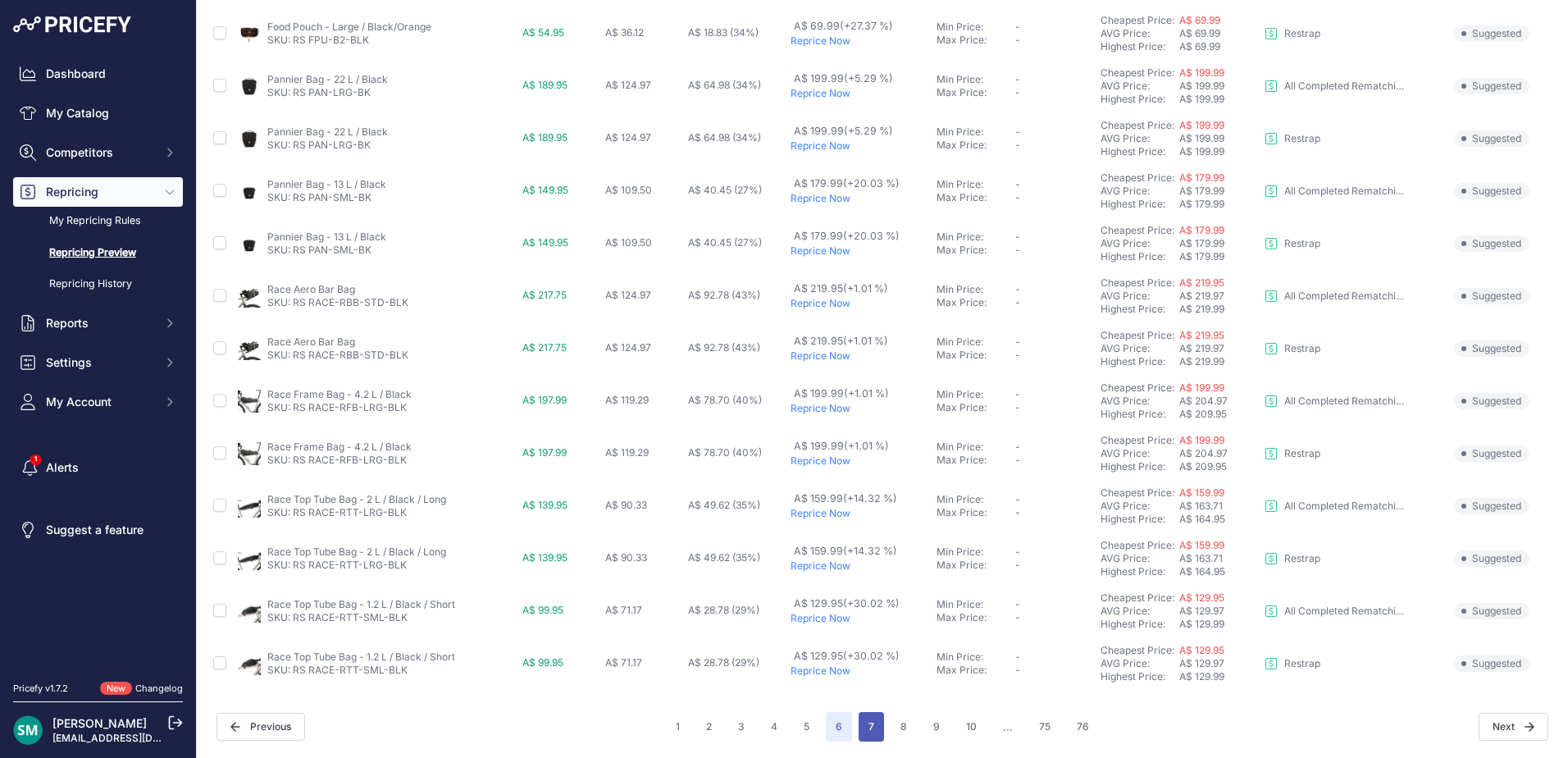
click at [859, 729] on button "7" at bounding box center [872, 726] width 25 height 29
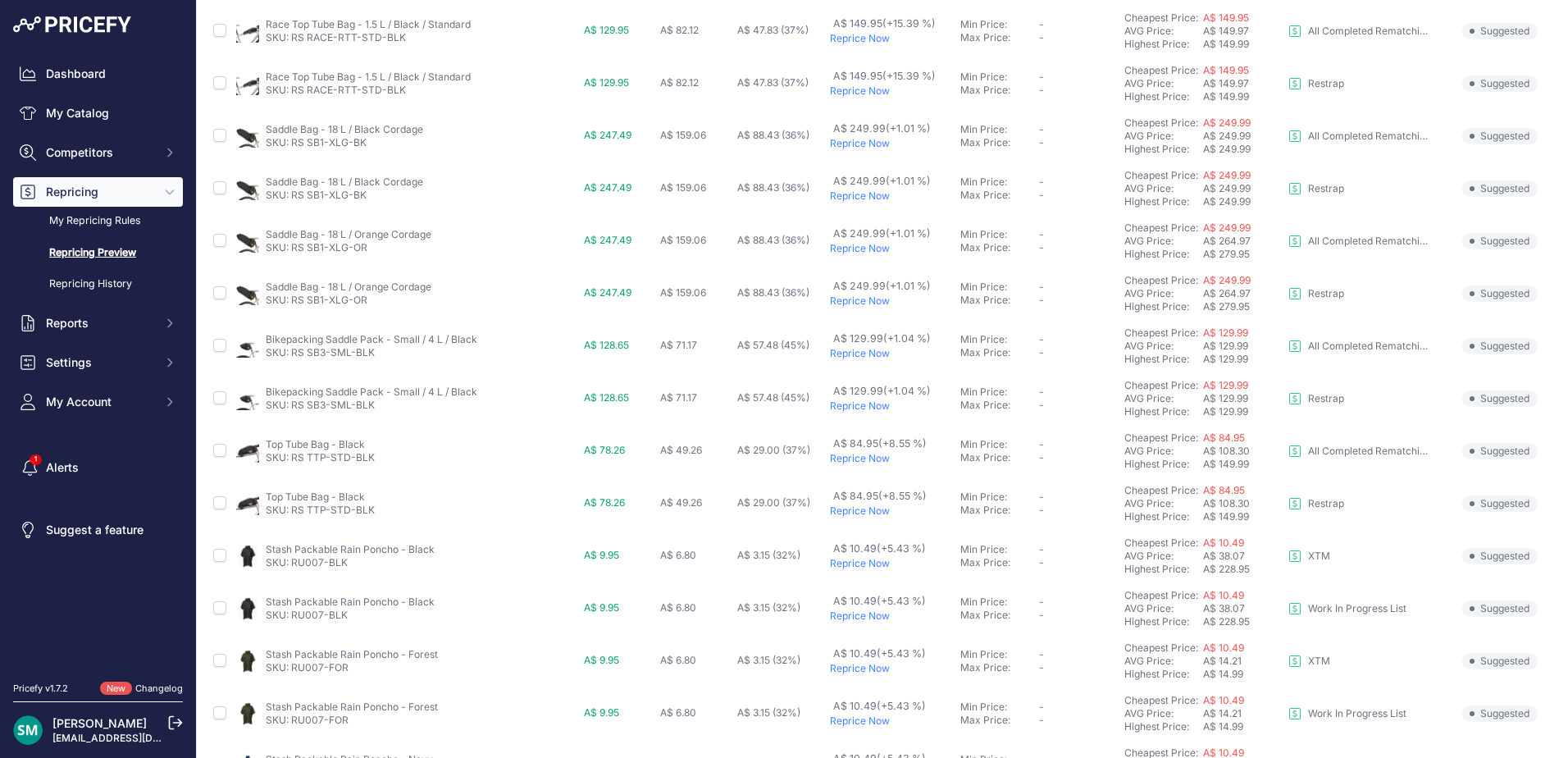
scroll to position [164, 0]
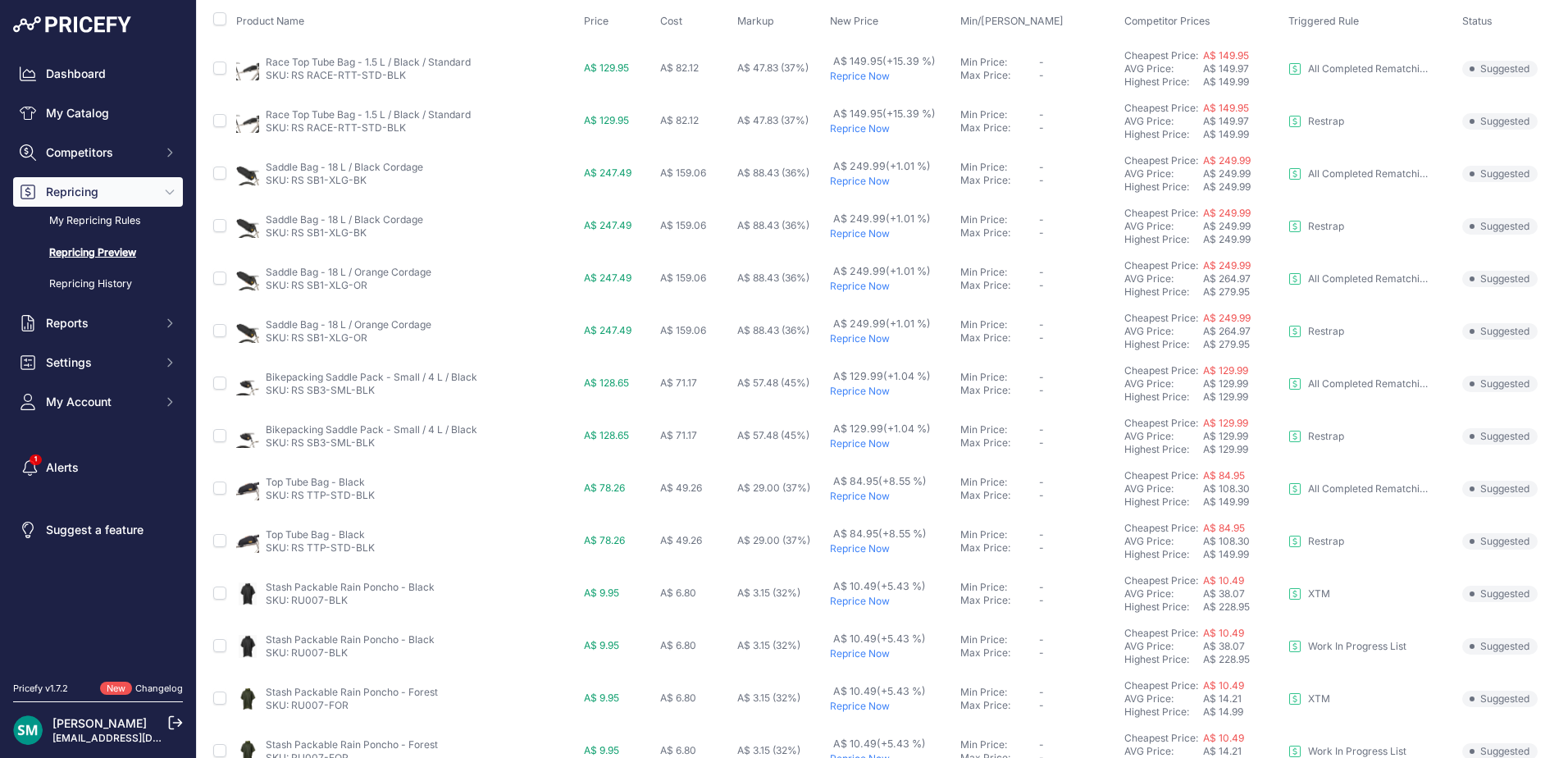
click at [861, 186] on p "Reprice Now" at bounding box center [892, 181] width 124 height 13
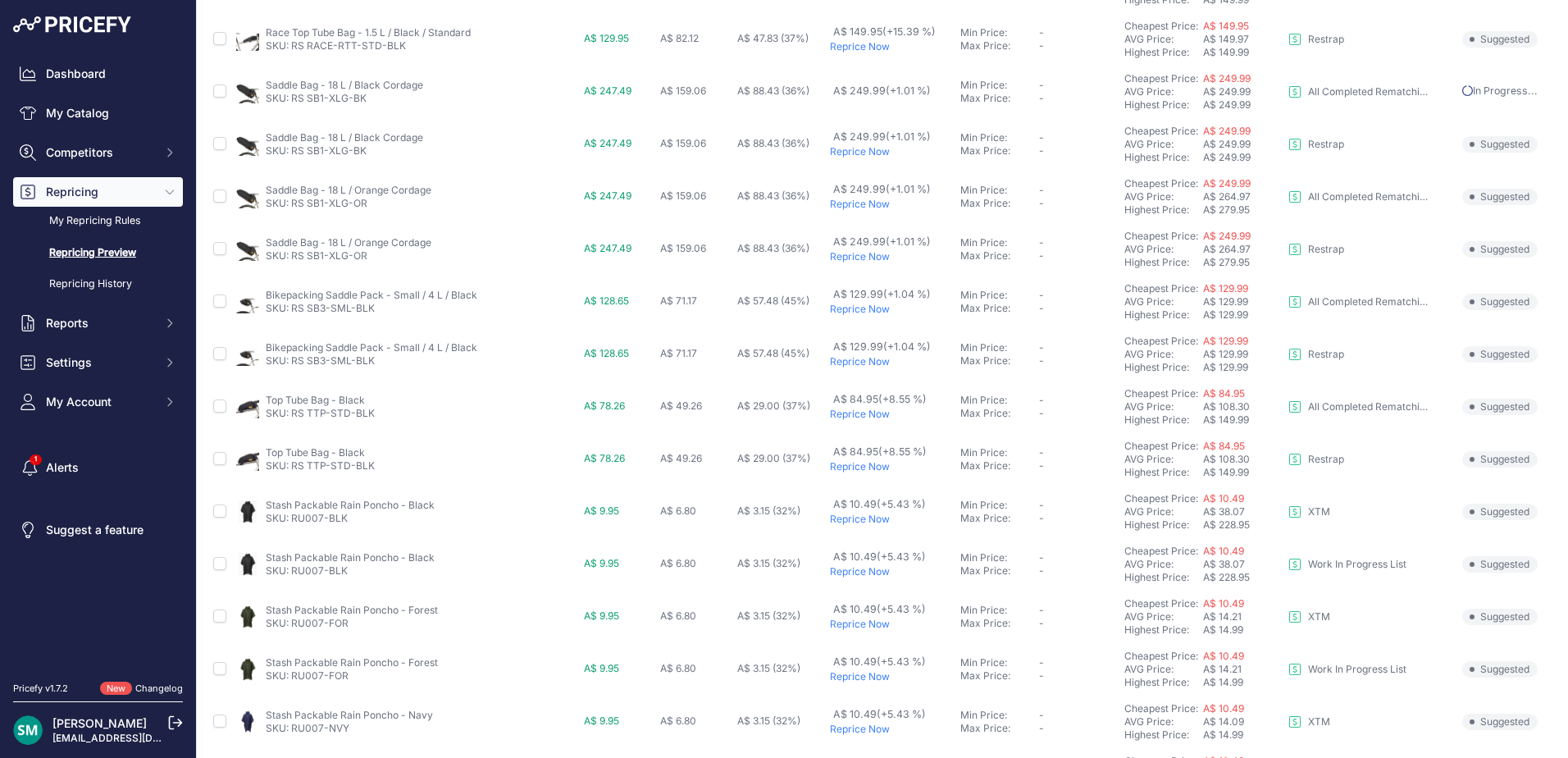
click at [867, 210] on p "Reprice Now" at bounding box center [892, 204] width 124 height 13
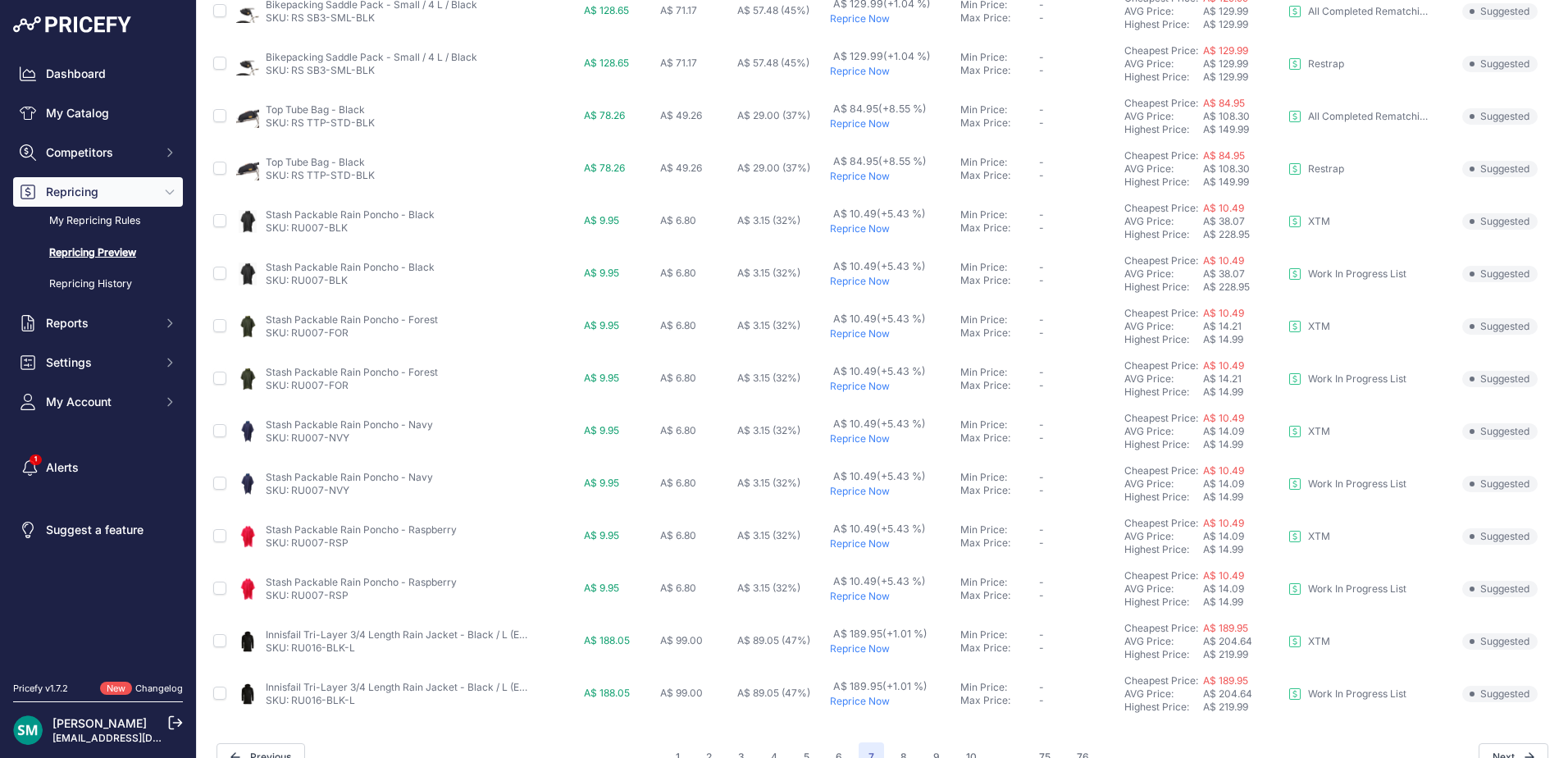
scroll to position [492, 0]
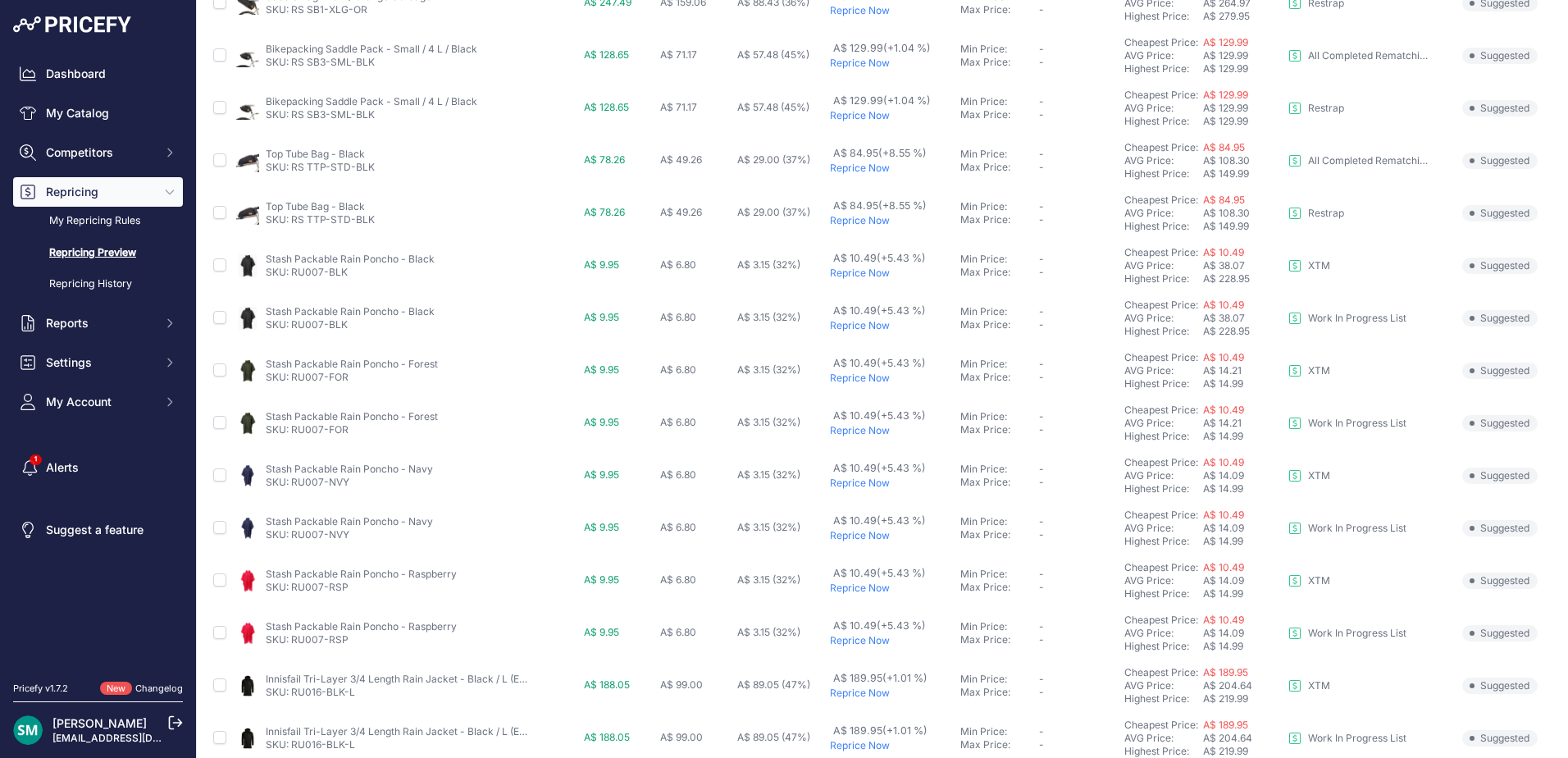
click at [863, 168] on p "Reprice Now" at bounding box center [892, 168] width 124 height 13
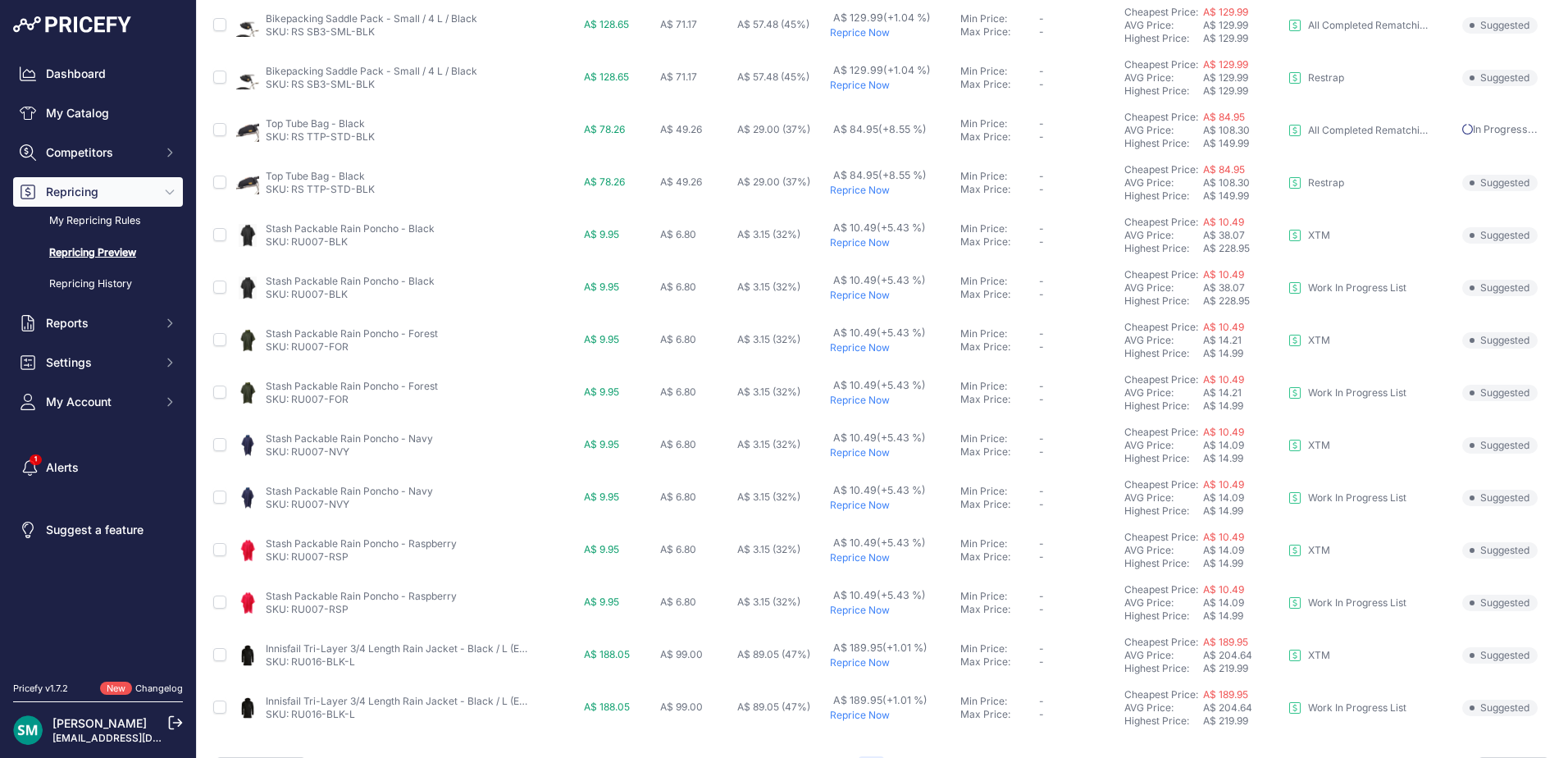
scroll to position [611, 0]
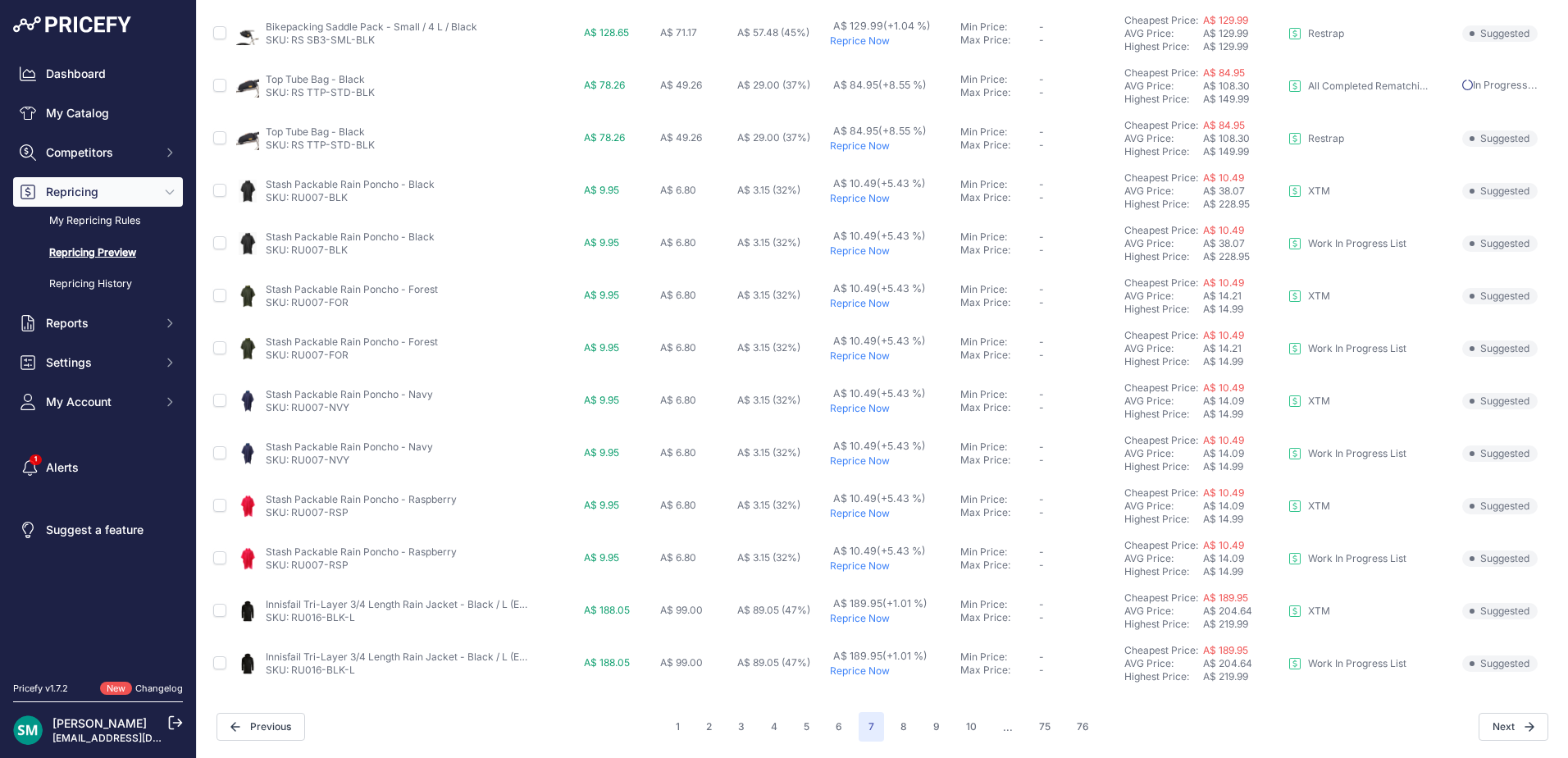
click at [865, 202] on p "Reprice Now" at bounding box center [892, 198] width 124 height 13
click at [869, 309] on p "Reprice Now" at bounding box center [892, 304] width 124 height 13
click at [861, 409] on p "Reprice Now" at bounding box center [892, 409] width 124 height 13
click at [869, 516] on p "Reprice Now" at bounding box center [892, 514] width 124 height 13
click at [899, 730] on button "8" at bounding box center [903, 726] width 26 height 29
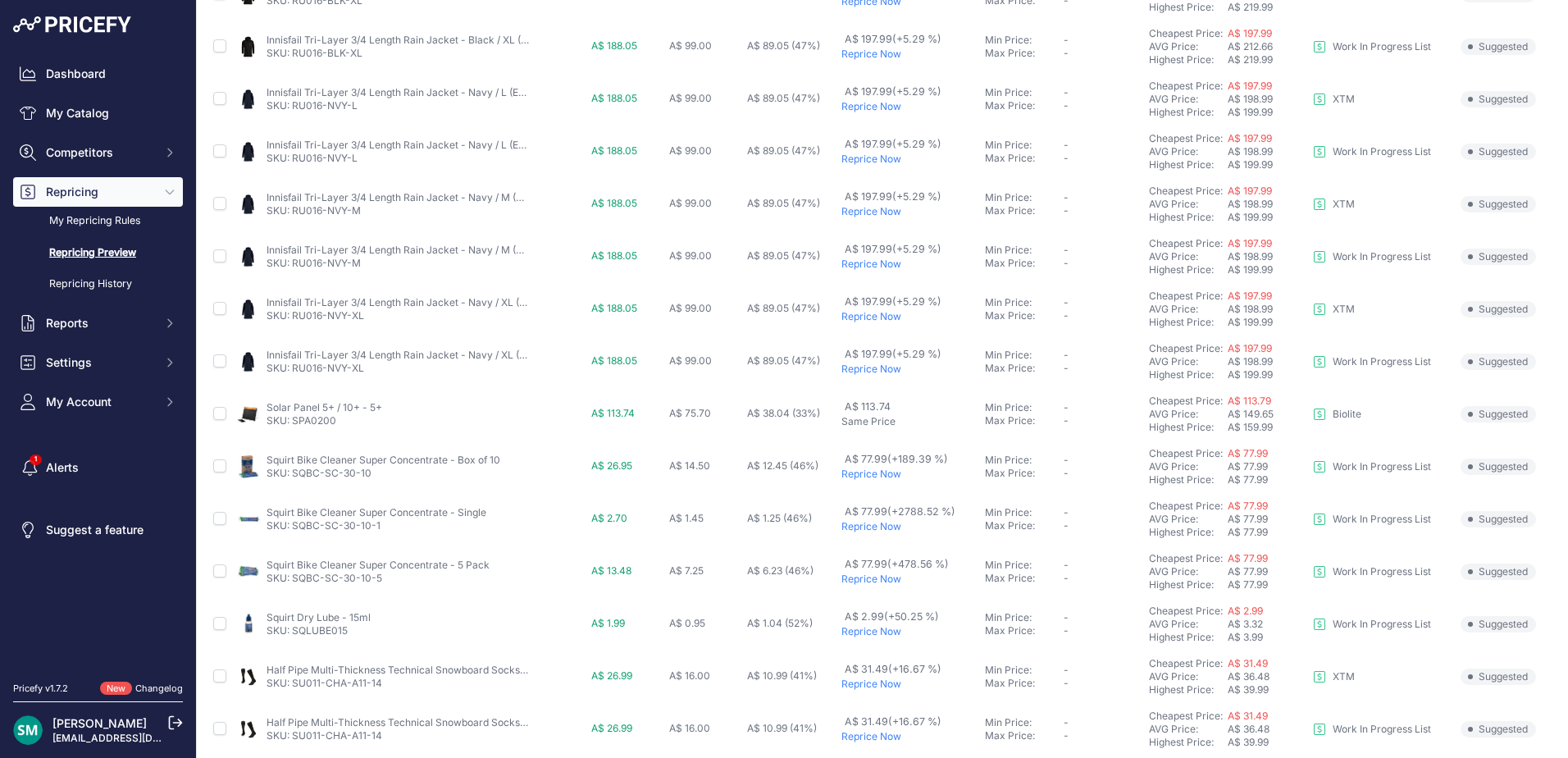
scroll to position [567, 0]
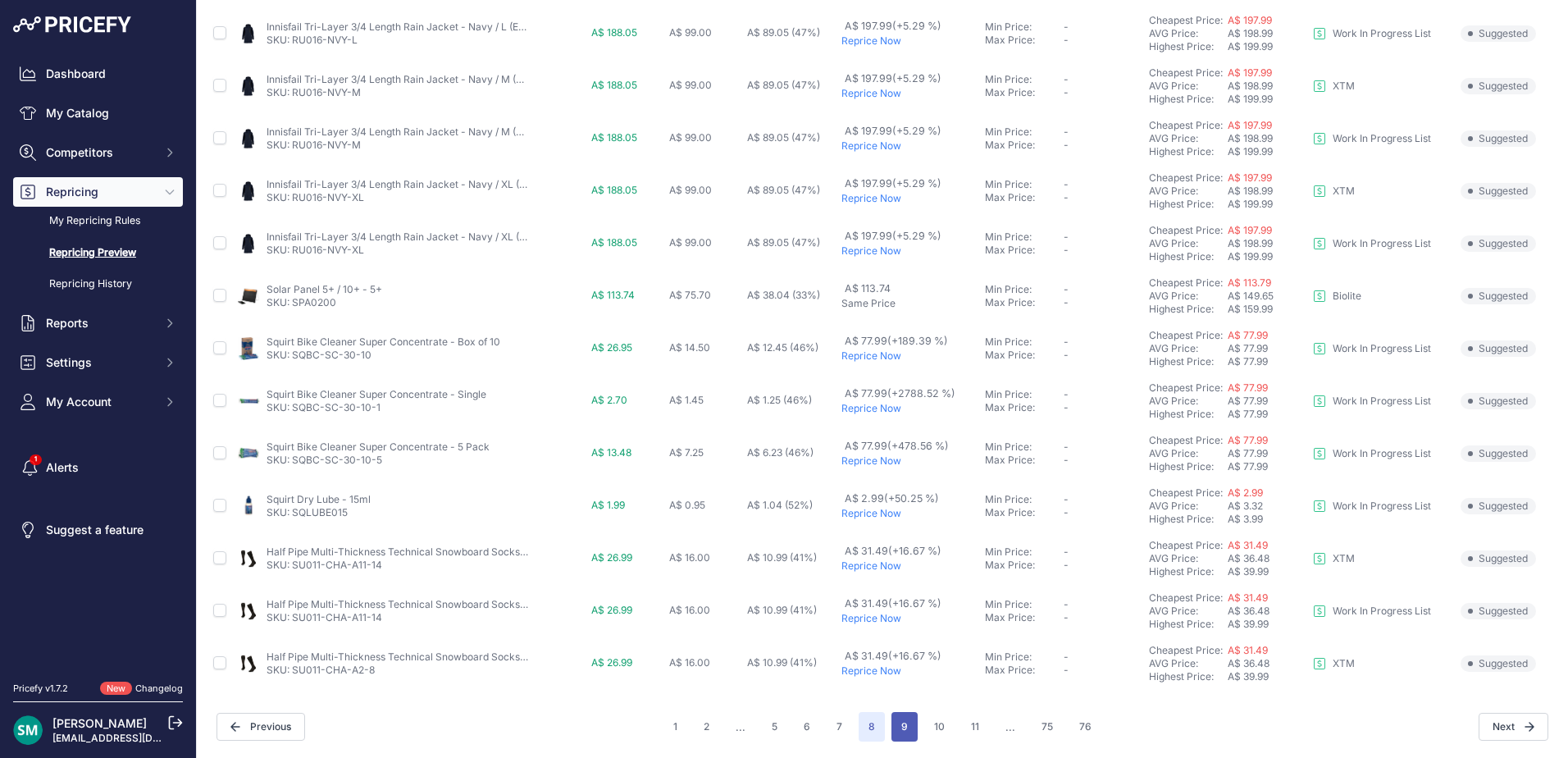
click at [909, 722] on button "9" at bounding box center [904, 726] width 26 height 29
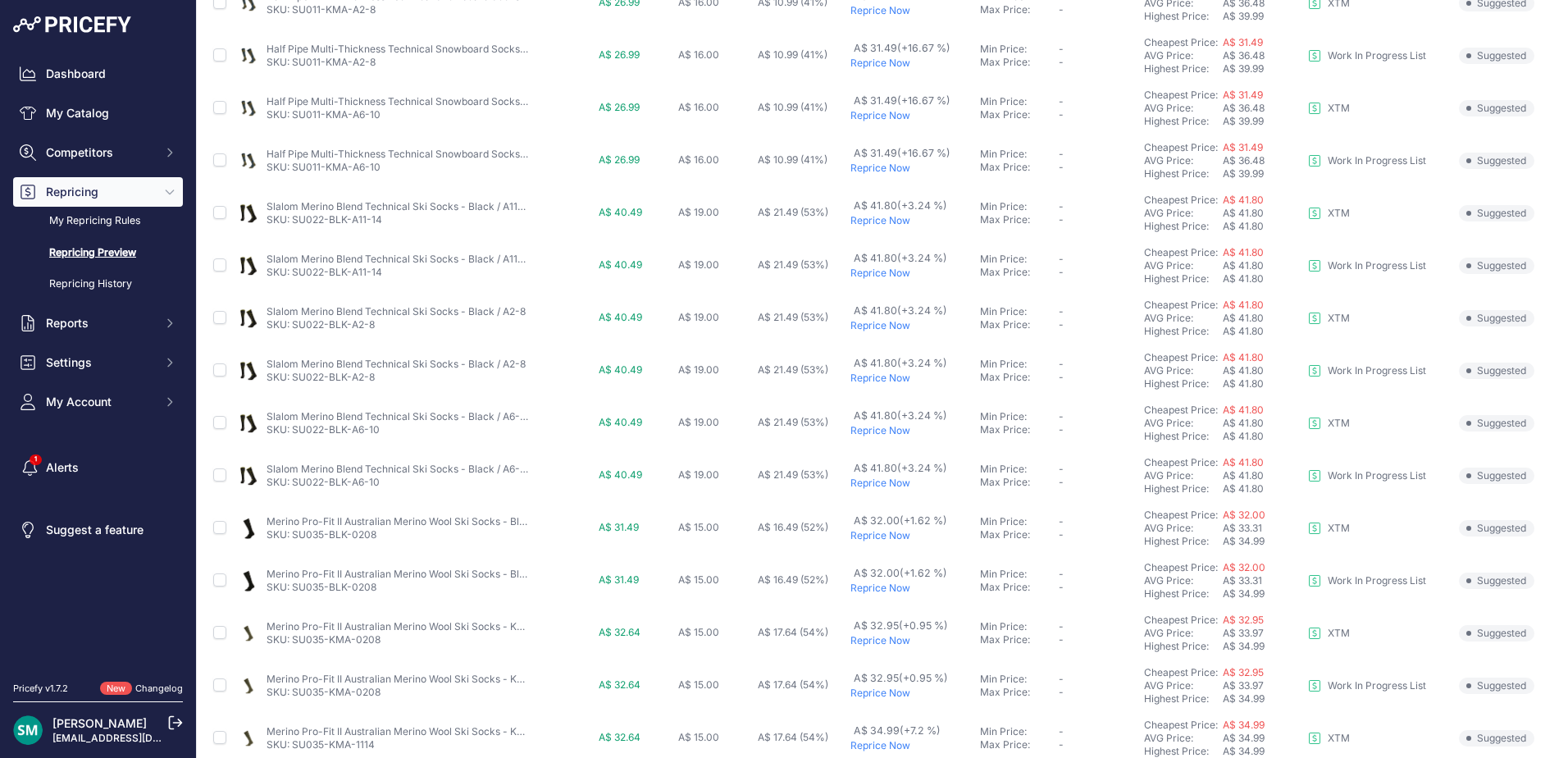
scroll to position [567, 0]
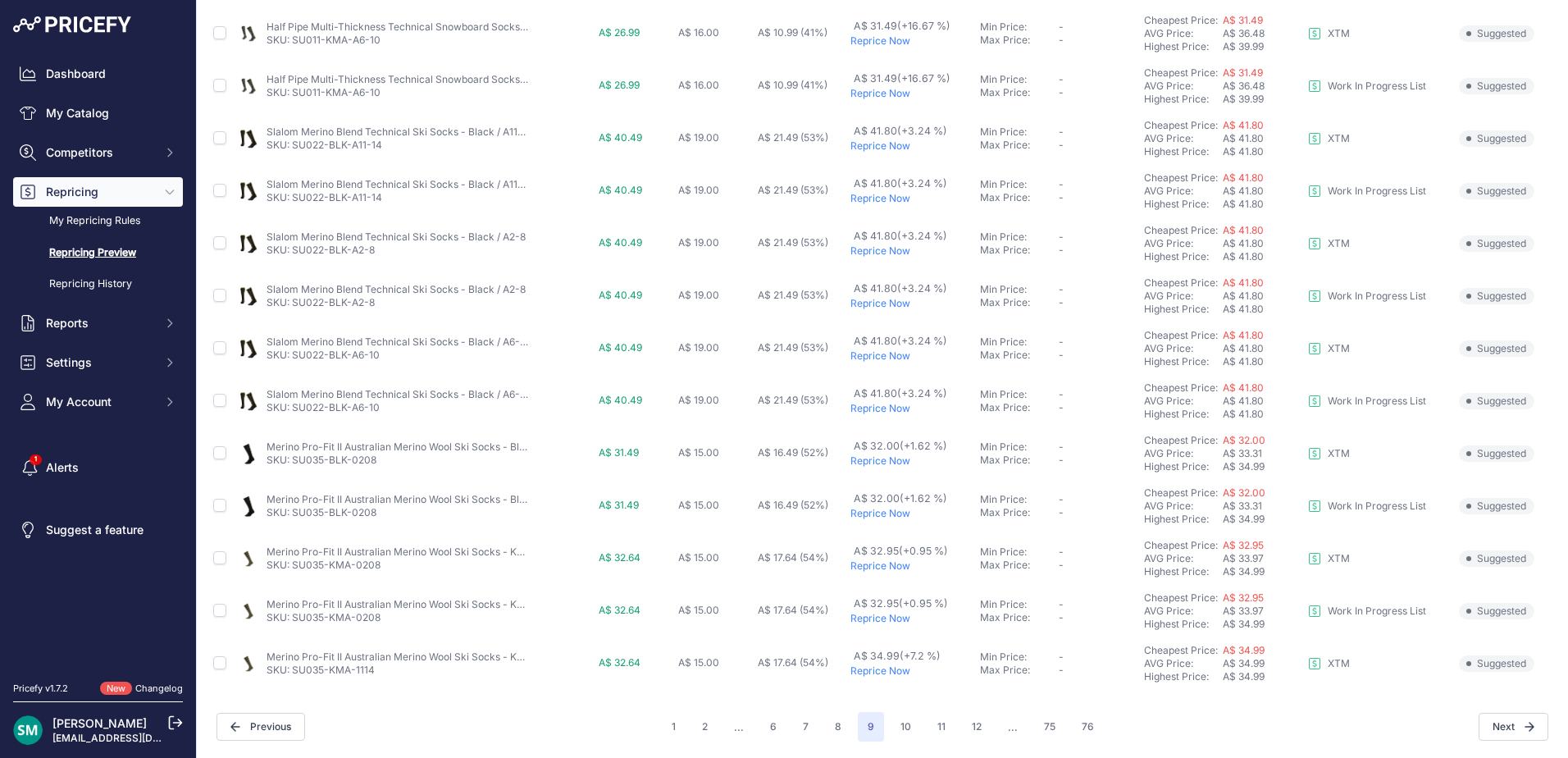
click at [908, 752] on div "You are not connected to the internet. Repricing Preview" at bounding box center [882, 95] width 1345 height 1324
click at [909, 730] on button "10" at bounding box center [906, 726] width 30 height 29
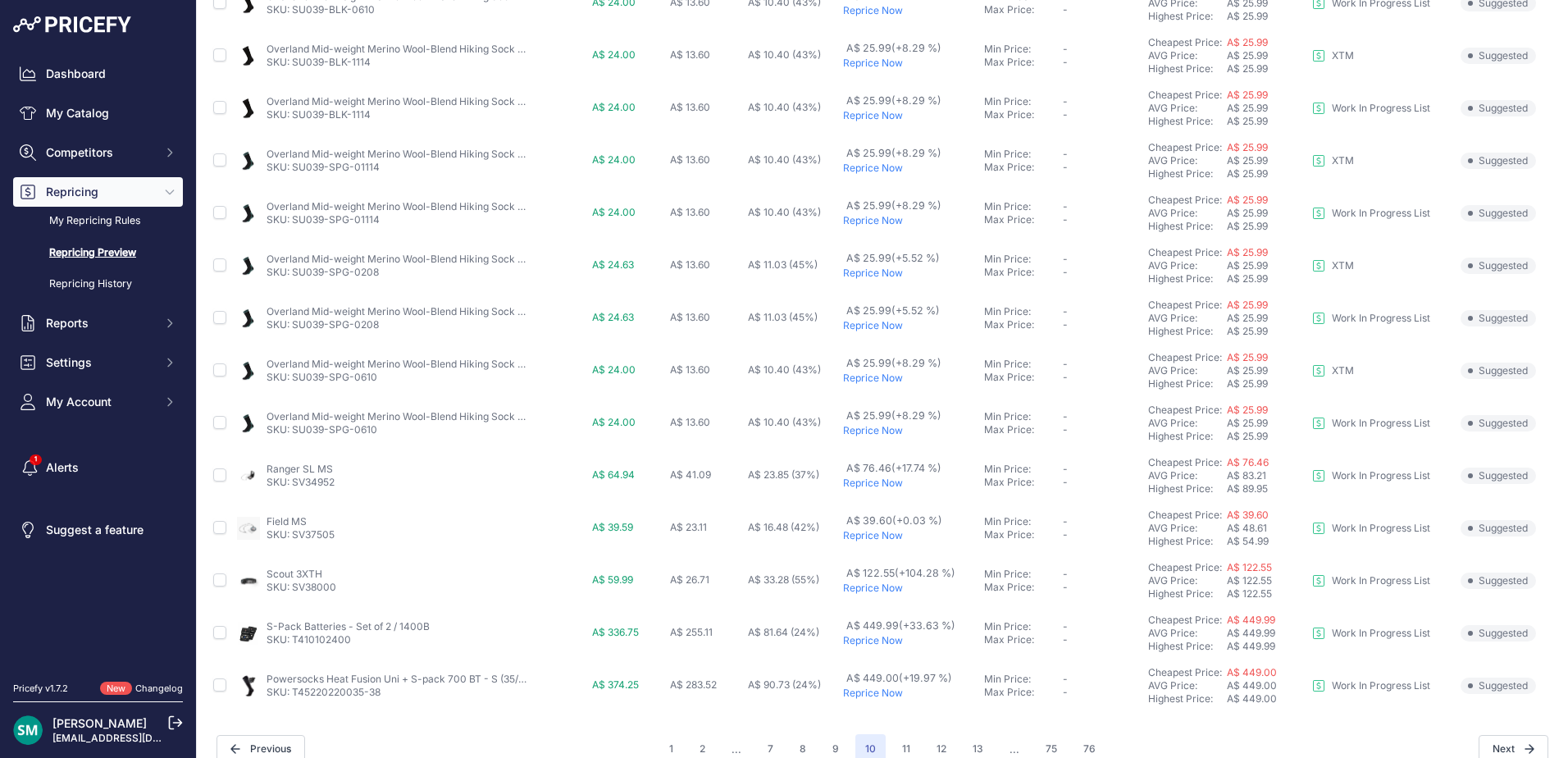
scroll to position [567, 0]
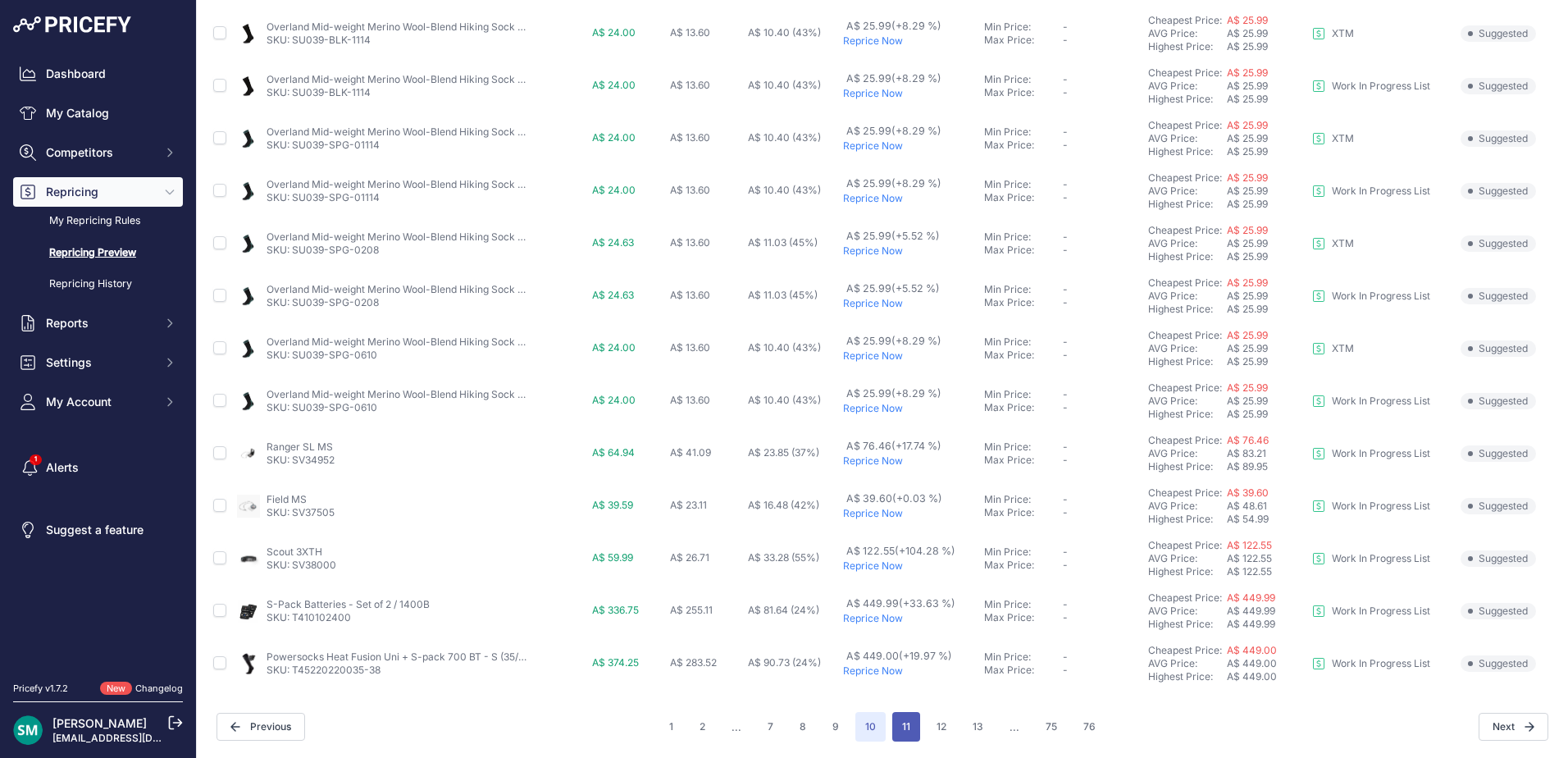
click at [910, 731] on button "11" at bounding box center [906, 726] width 28 height 29
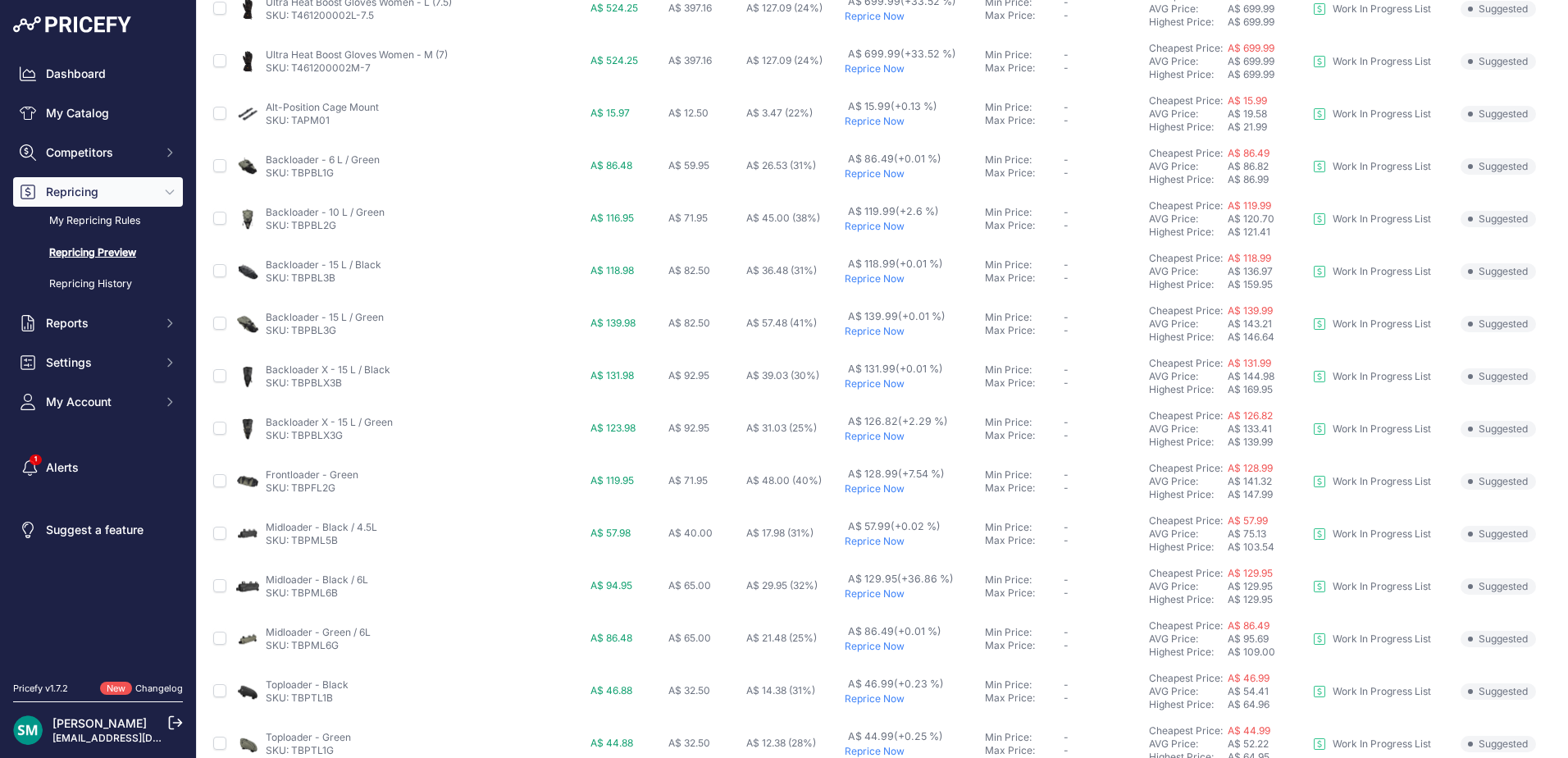
scroll to position [492, 0]
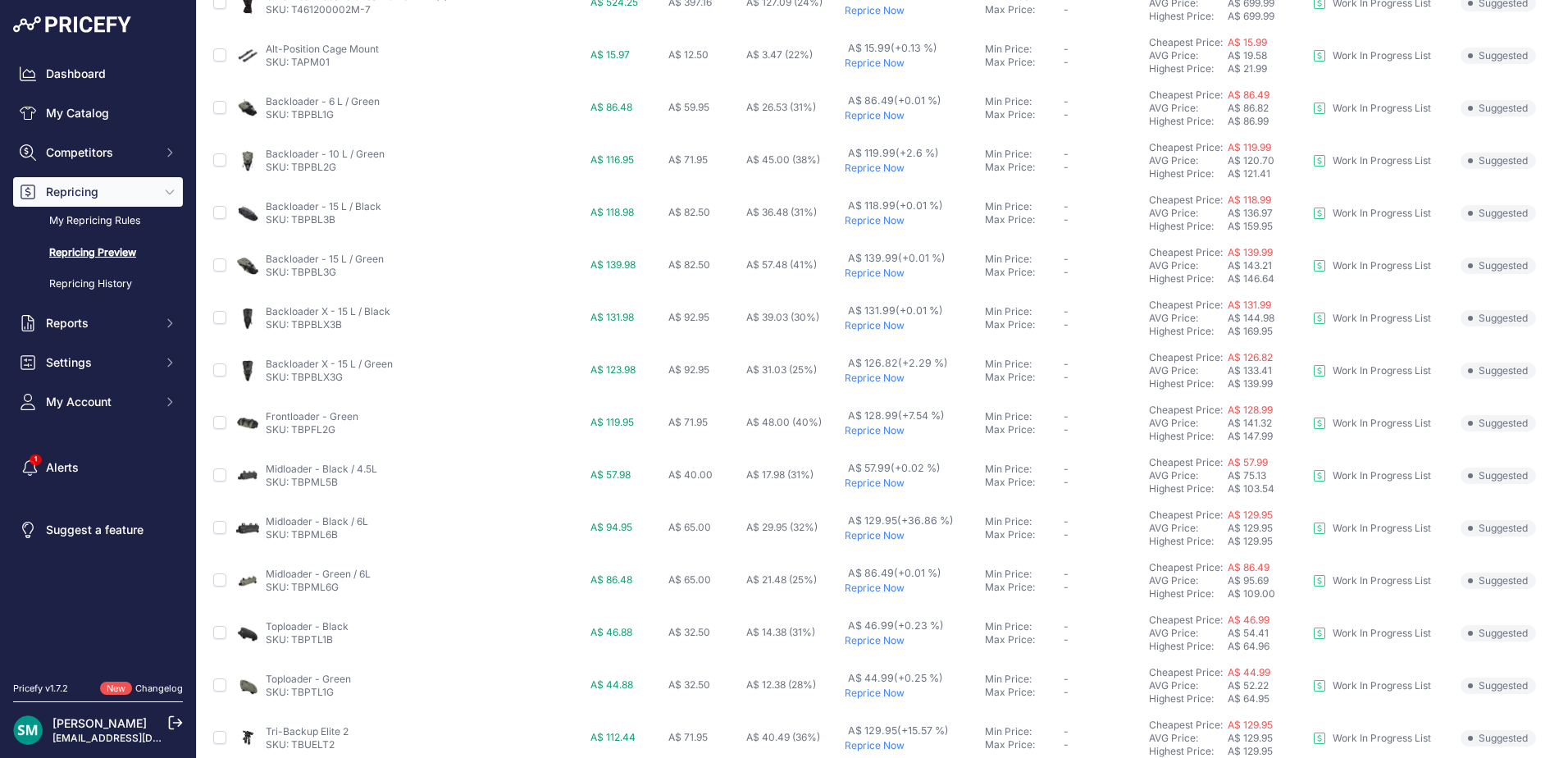
click at [866, 379] on p "Reprice Now" at bounding box center [912, 379] width 133 height 13
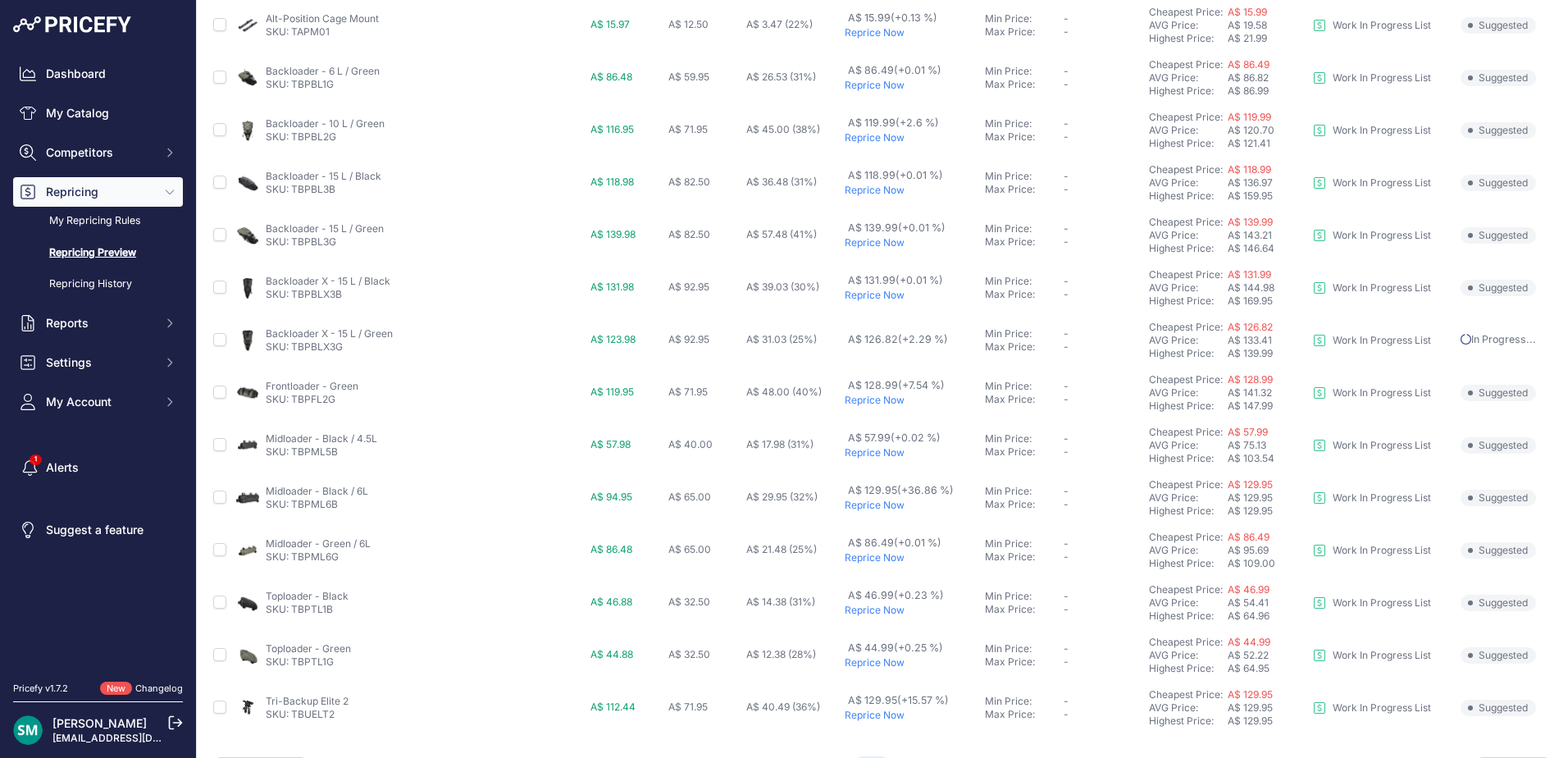
scroll to position [611, 0]
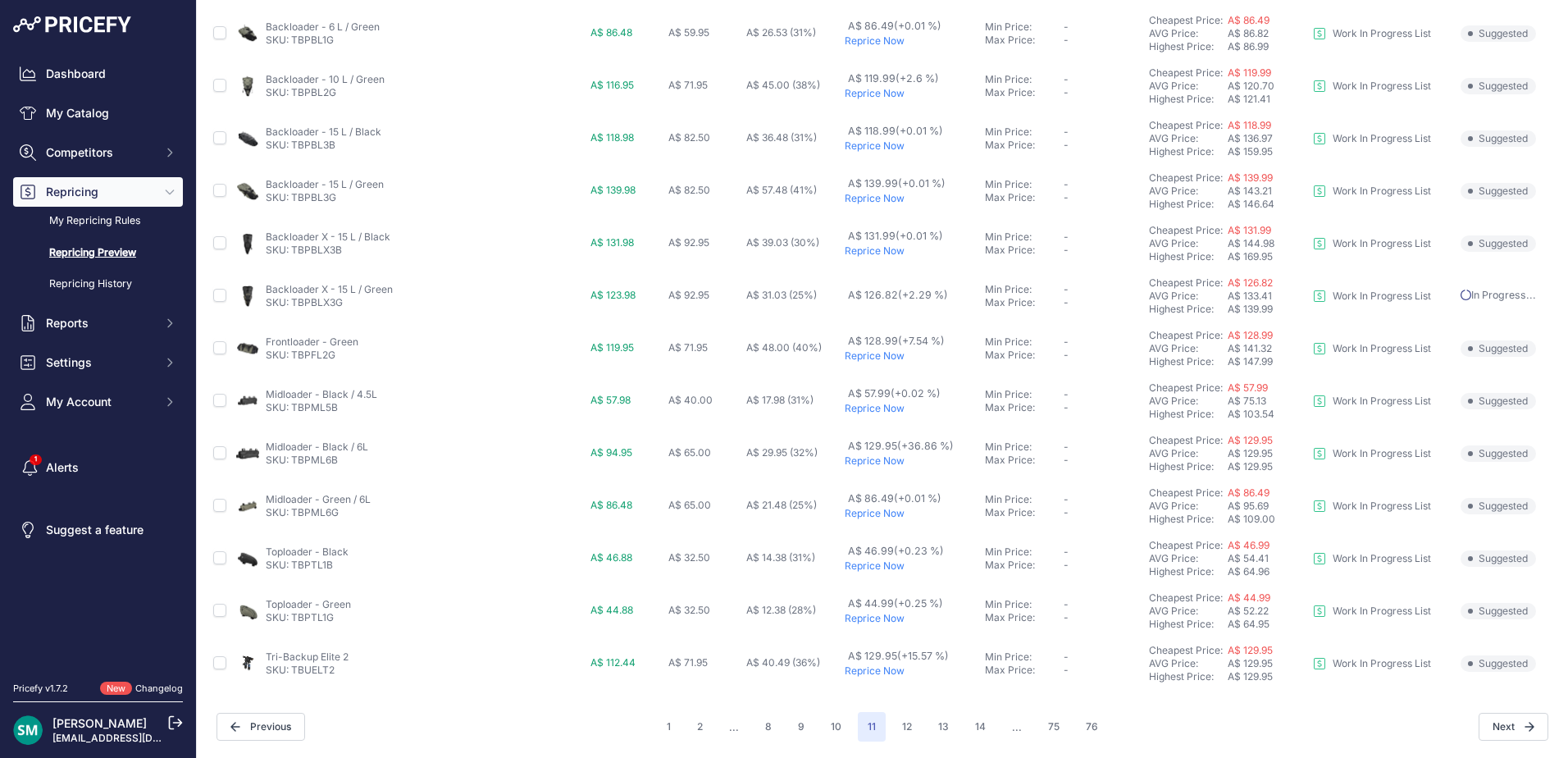
click at [880, 412] on p "Reprice Now" at bounding box center [912, 409] width 133 height 13
click at [877, 516] on p "Reprice Now" at bounding box center [912, 514] width 133 height 13
click at [868, 565] on p "Reprice Now" at bounding box center [912, 566] width 133 height 13
click at [871, 622] on p "Reprice Now" at bounding box center [912, 619] width 133 height 13
click at [902, 731] on button "12" at bounding box center [907, 726] width 29 height 29
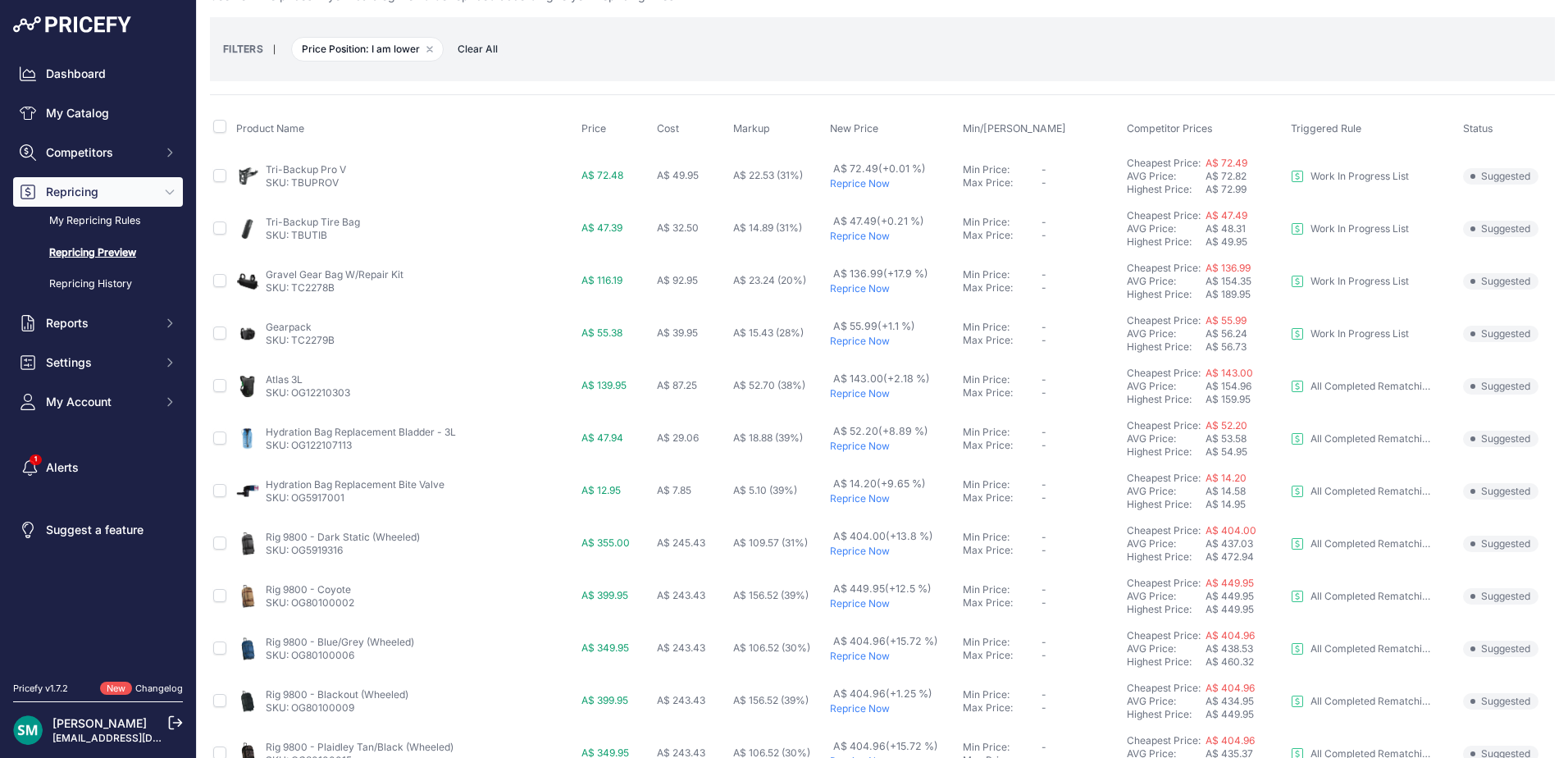
scroll to position [82, 0]
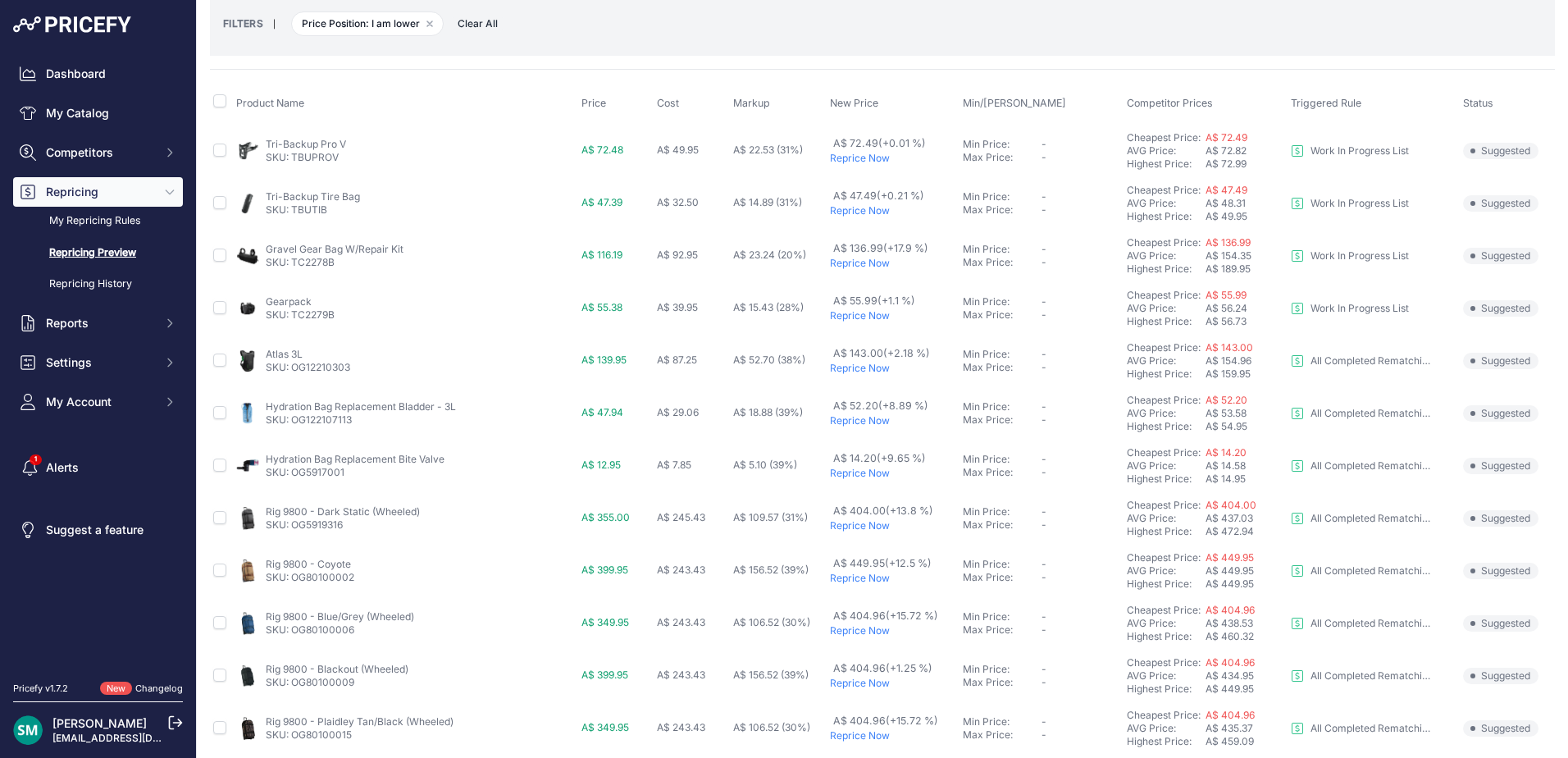
click at [868, 261] on p "Reprice Now" at bounding box center [892, 264] width 126 height 13
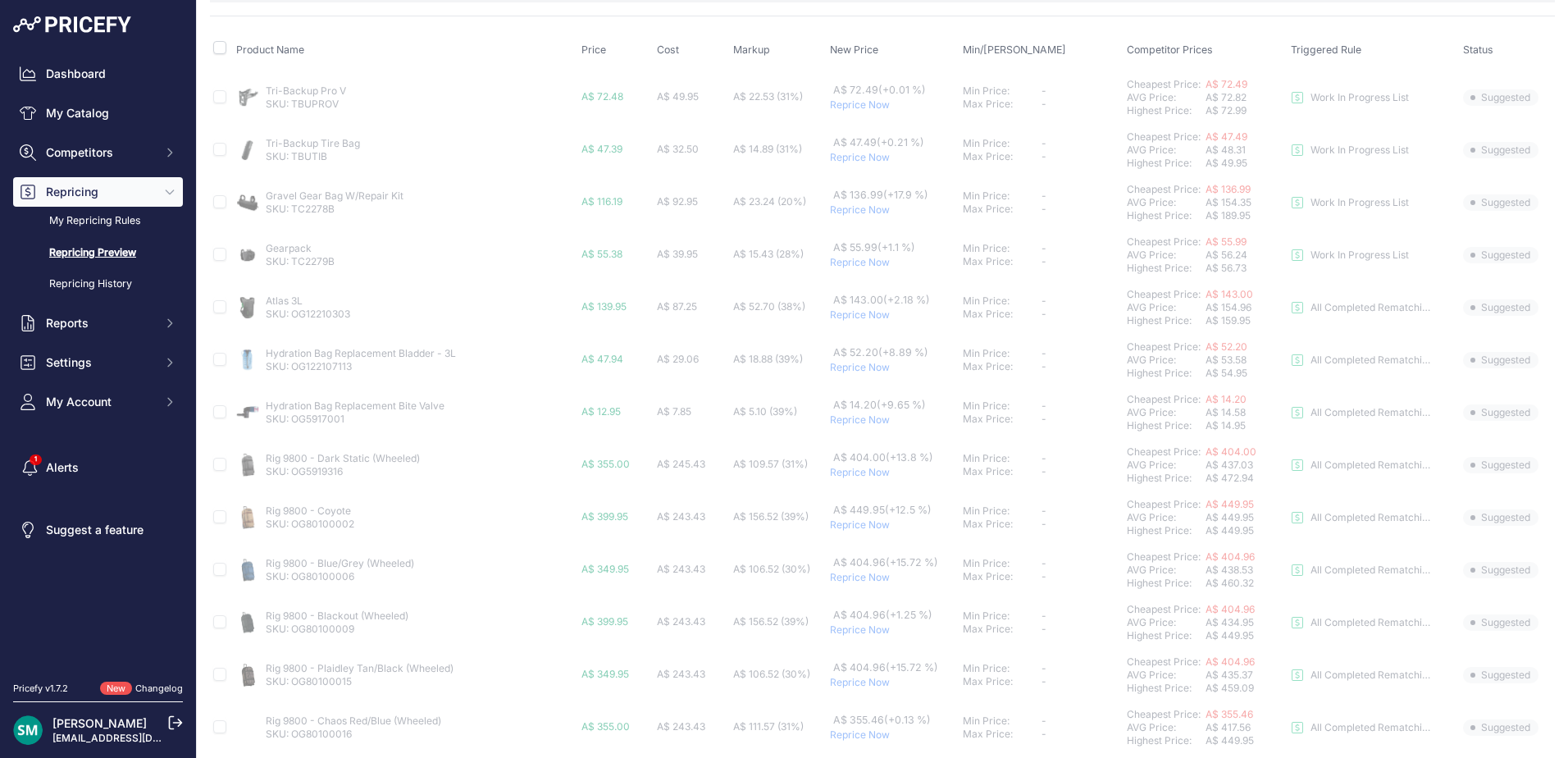
scroll to position [164, 0]
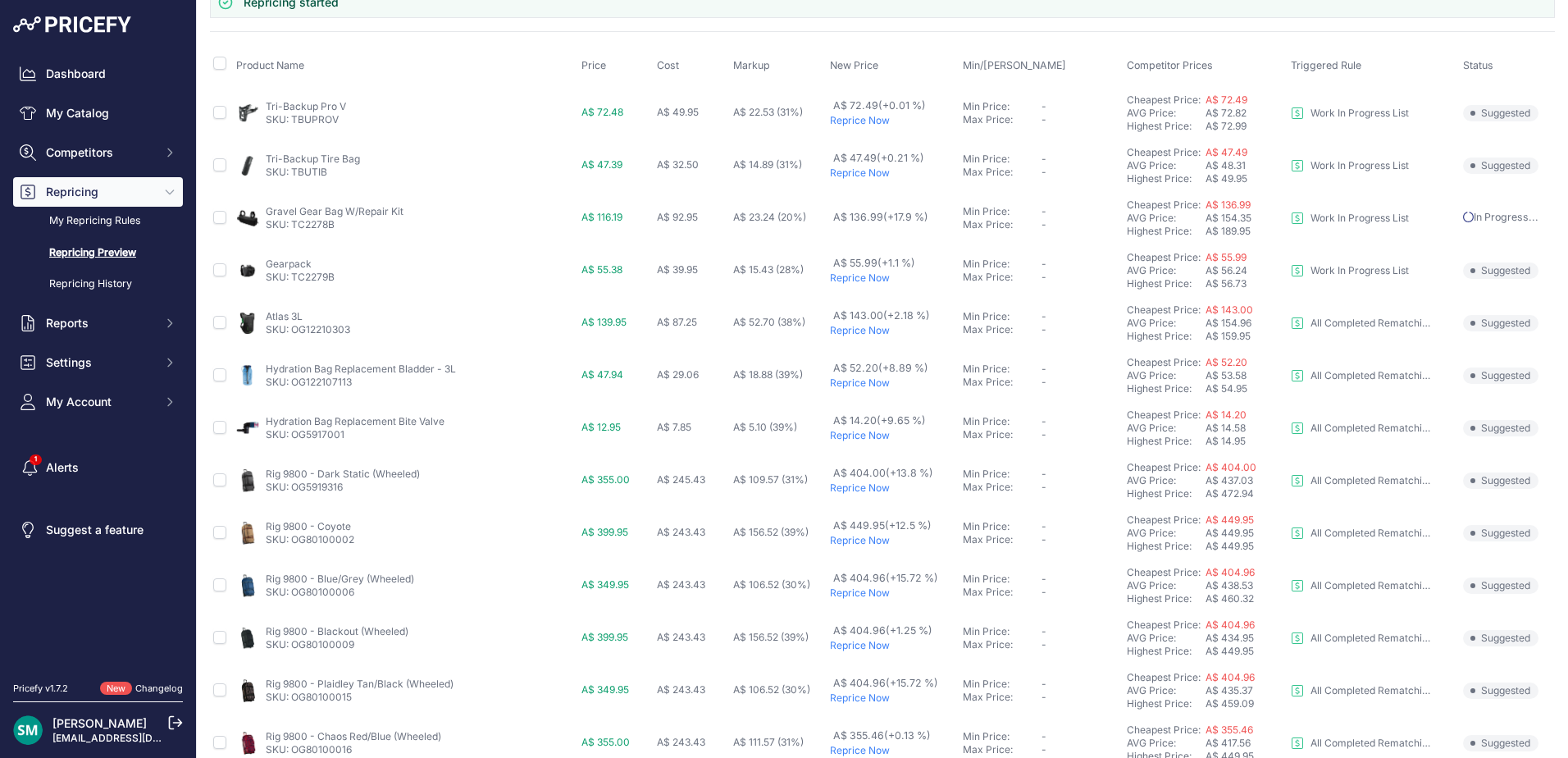
click at [848, 279] on p "Reprice Now" at bounding box center [892, 279] width 126 height 13
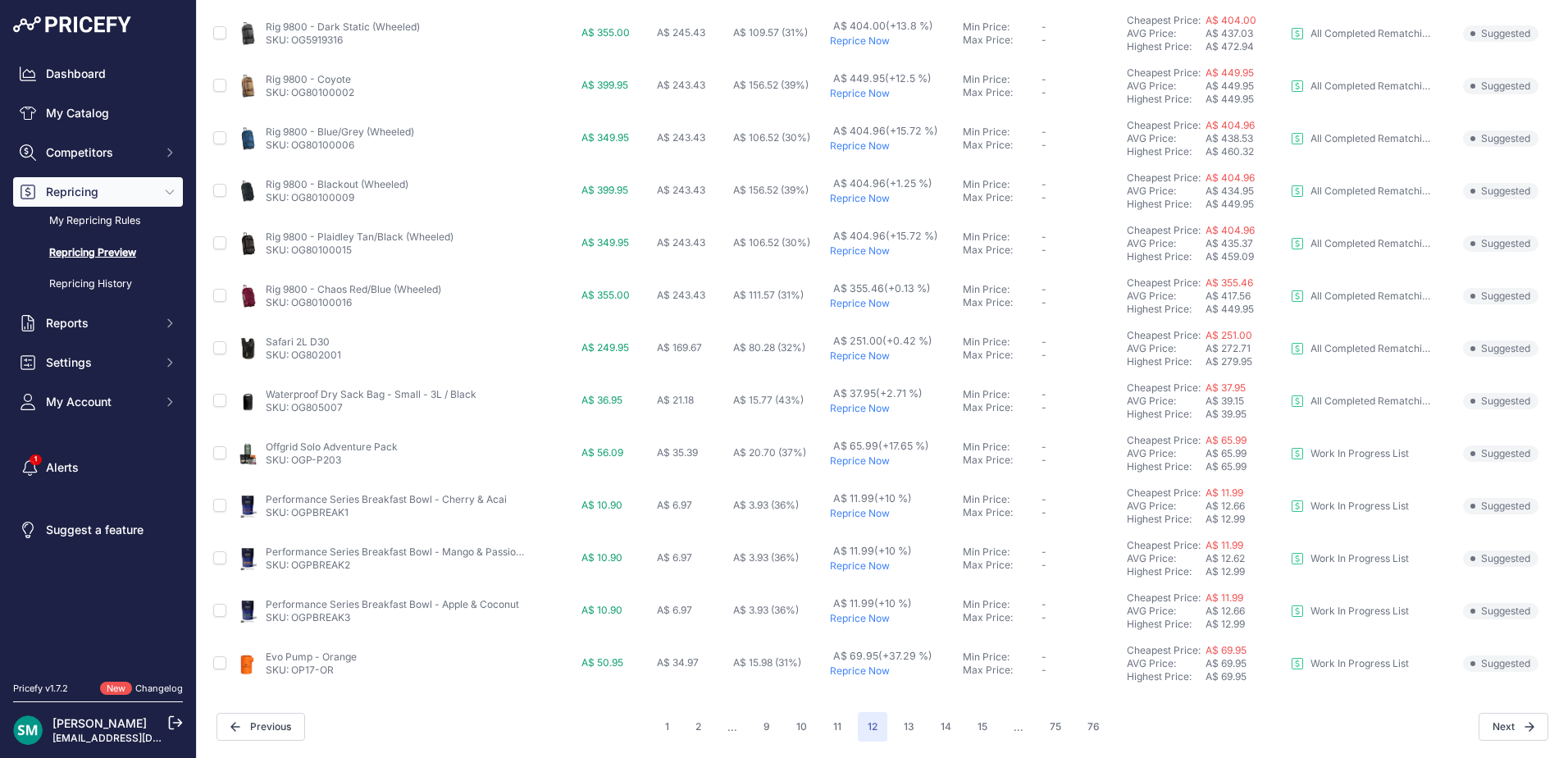
scroll to position [567, 0]
click at [868, 354] on p "Reprice Now" at bounding box center [892, 356] width 126 height 13
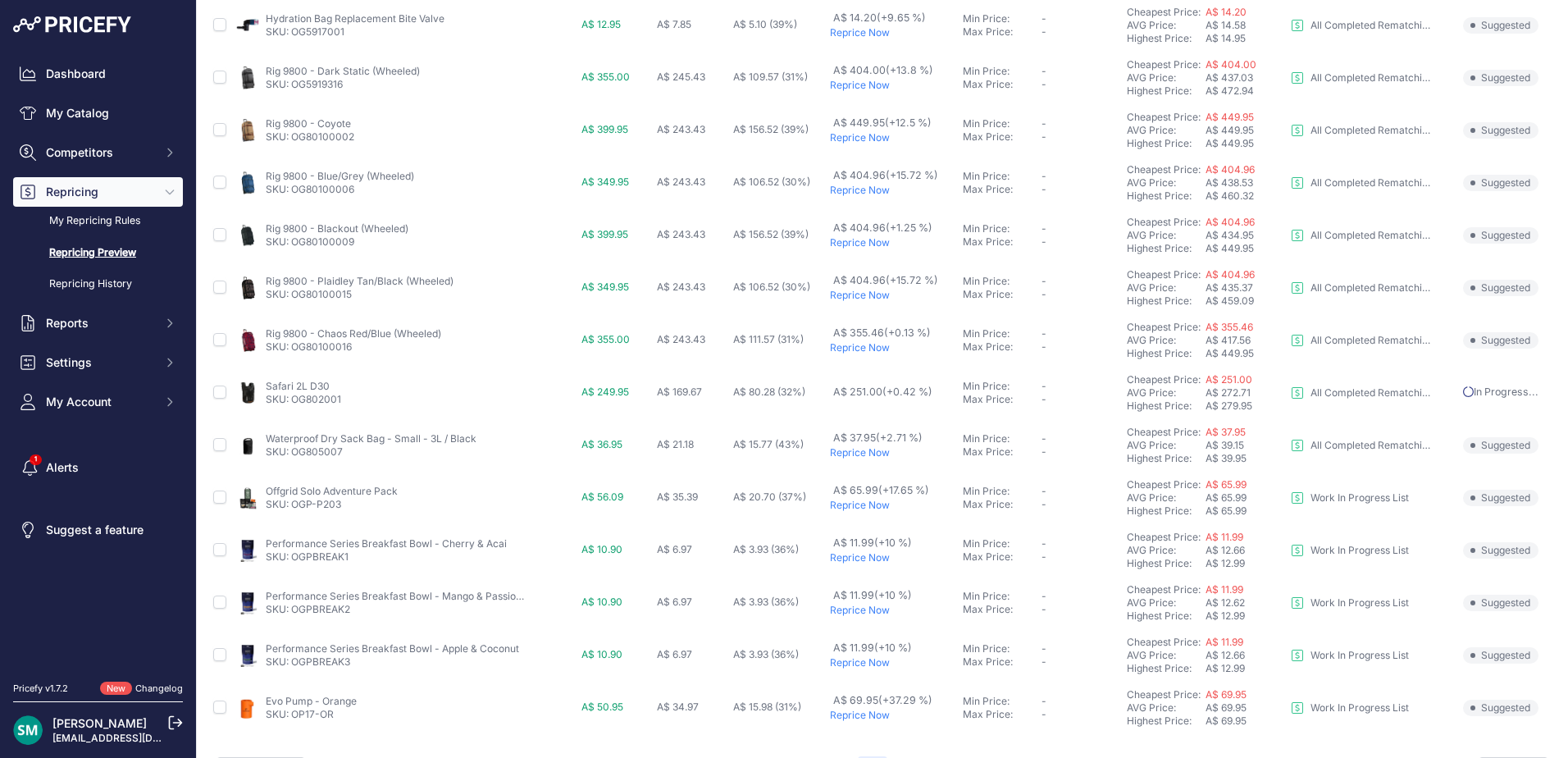
scroll to position [611, 0]
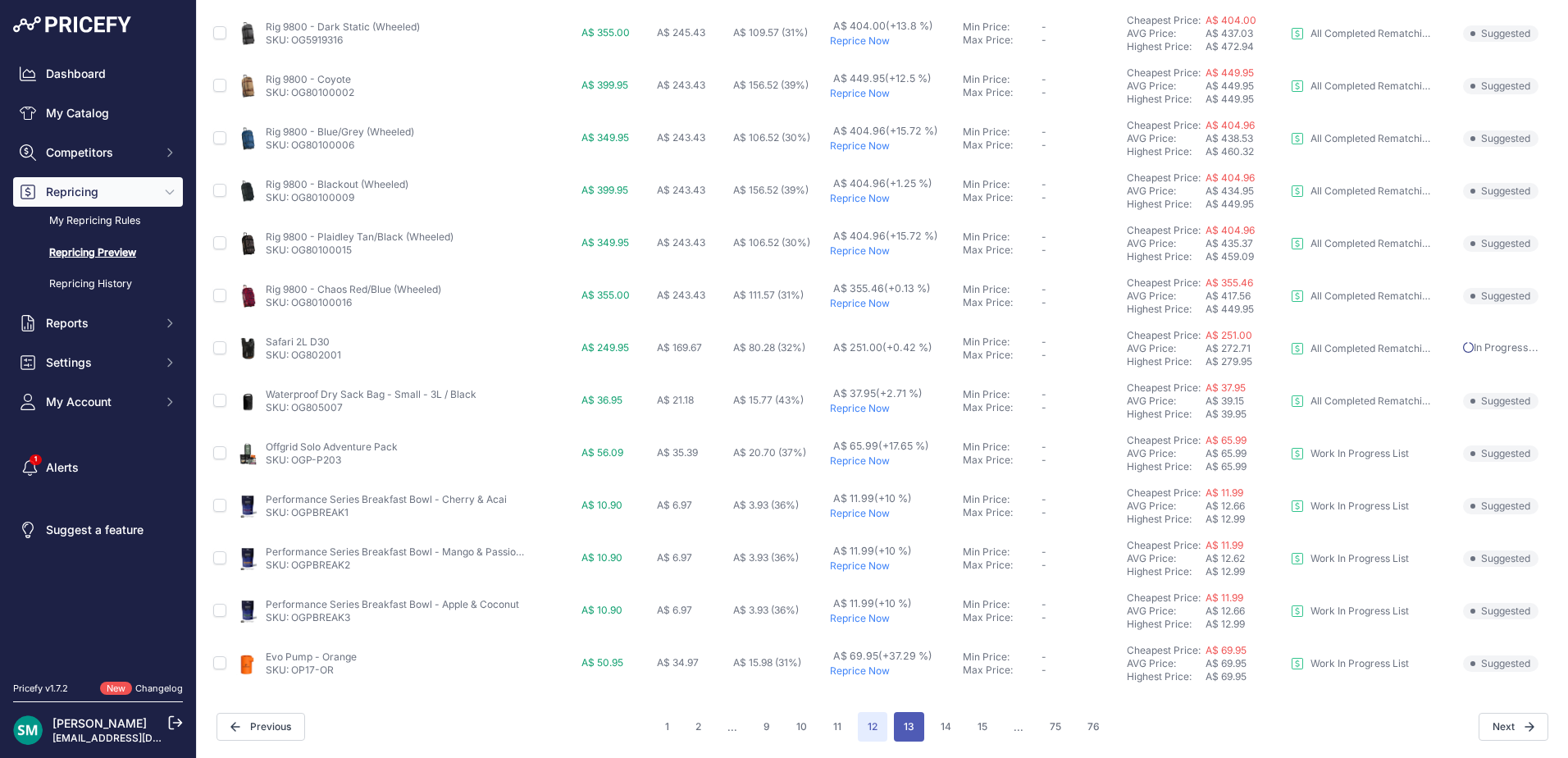
click at [907, 725] on button "13" at bounding box center [909, 726] width 30 height 29
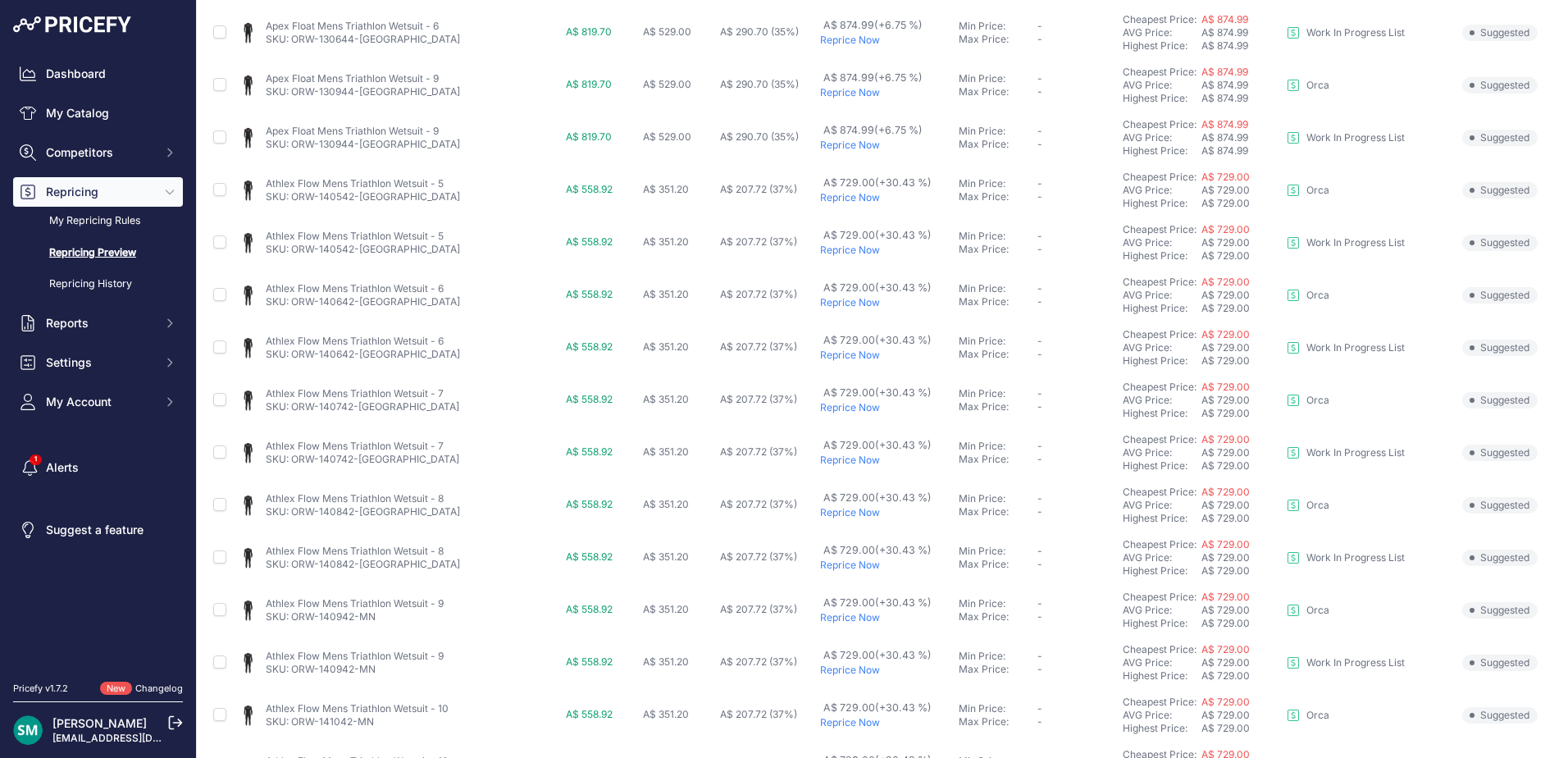
scroll to position [567, 0]
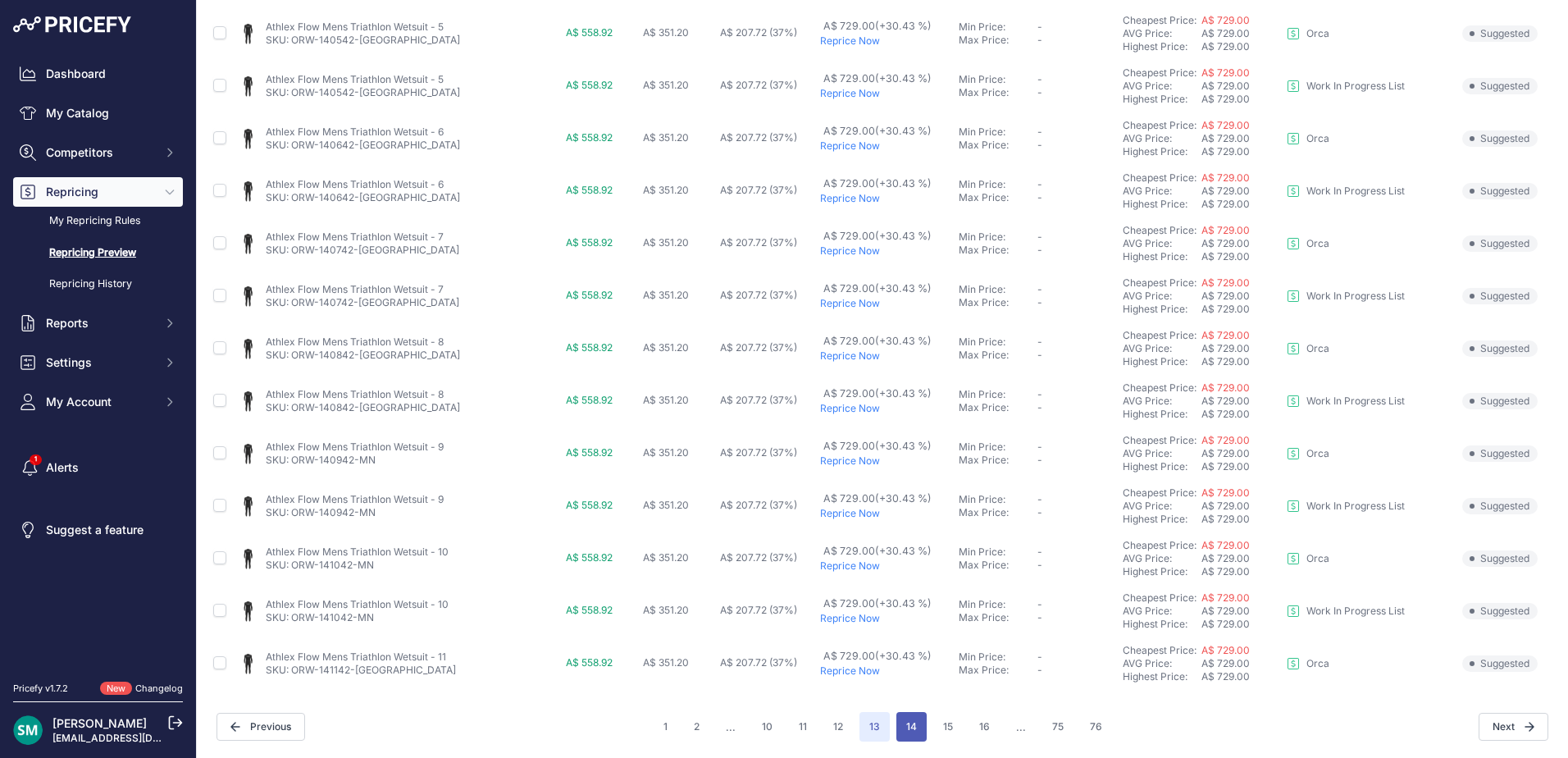
click at [897, 728] on button "14" at bounding box center [912, 726] width 30 height 29
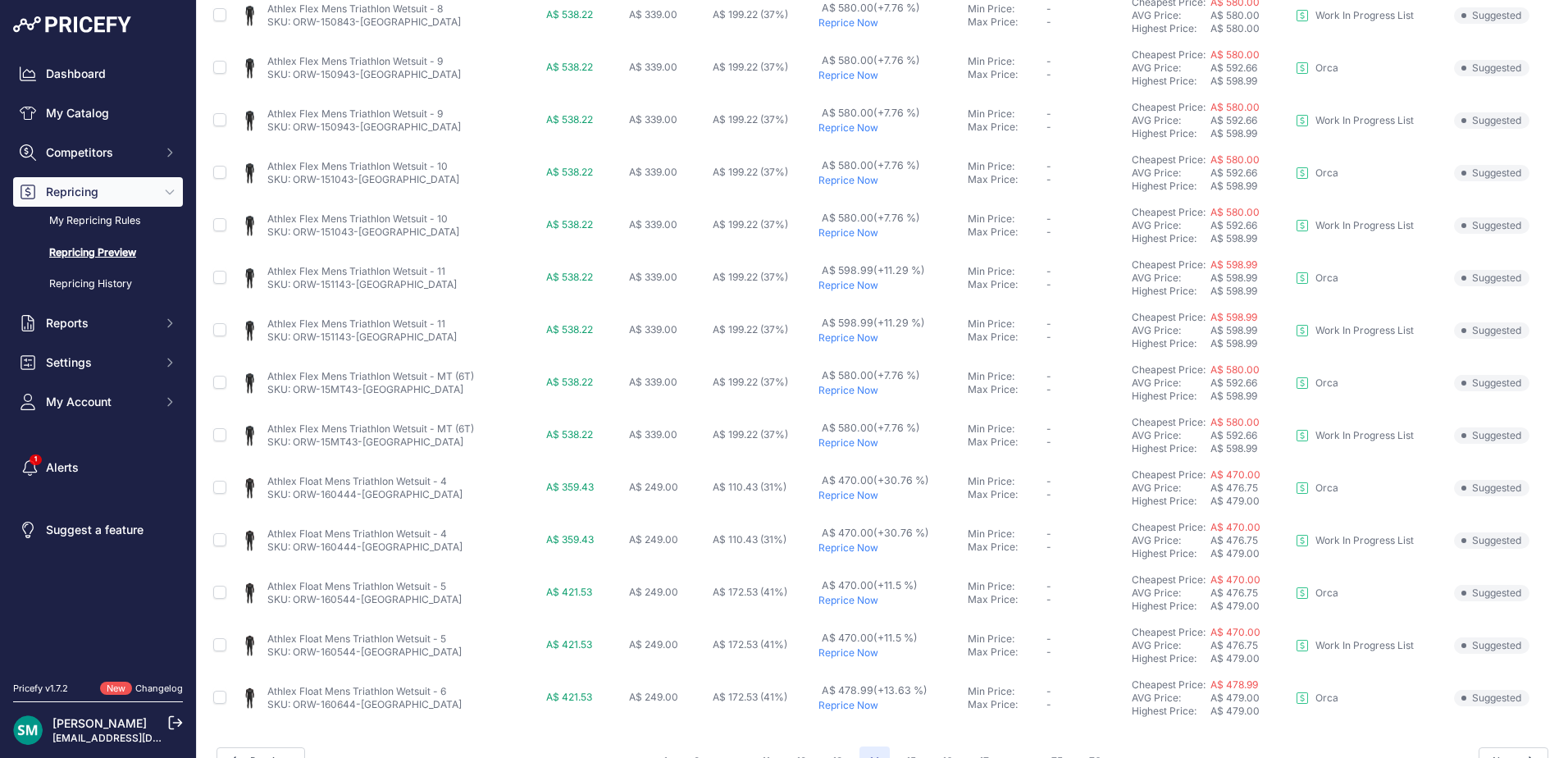
scroll to position [567, 0]
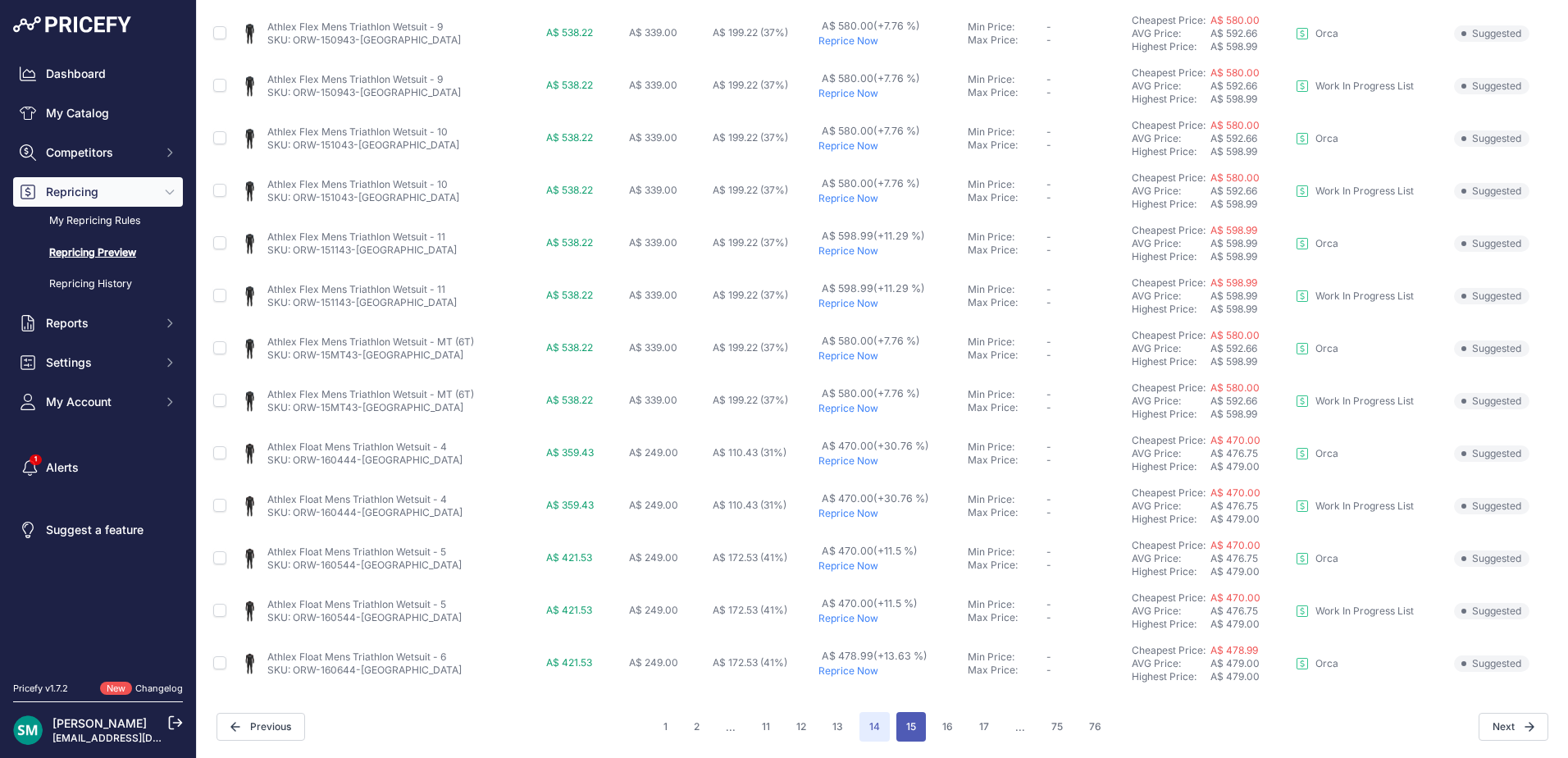
click at [920, 731] on button "15" at bounding box center [911, 726] width 29 height 29
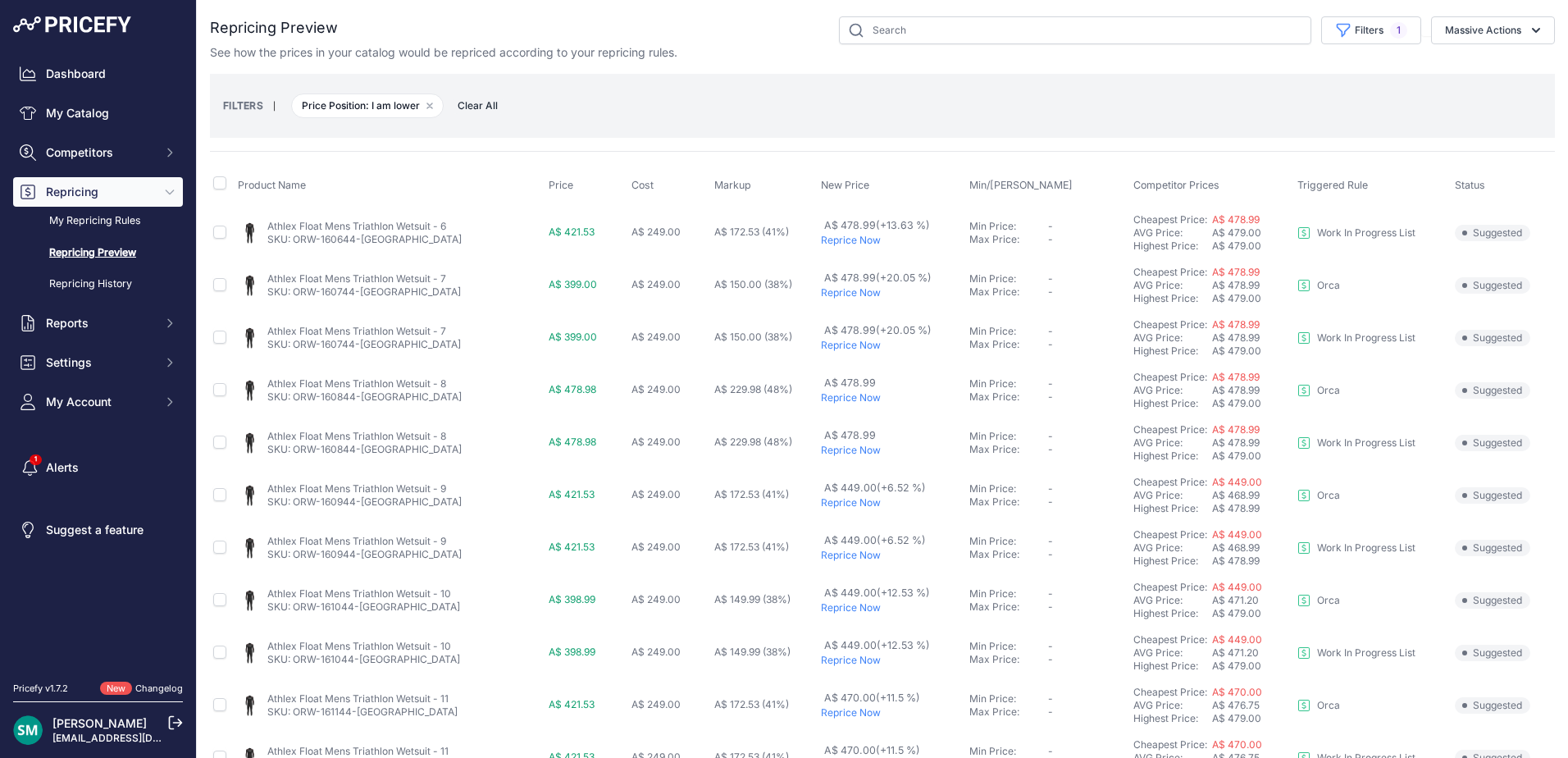
scroll to position [567, 0]
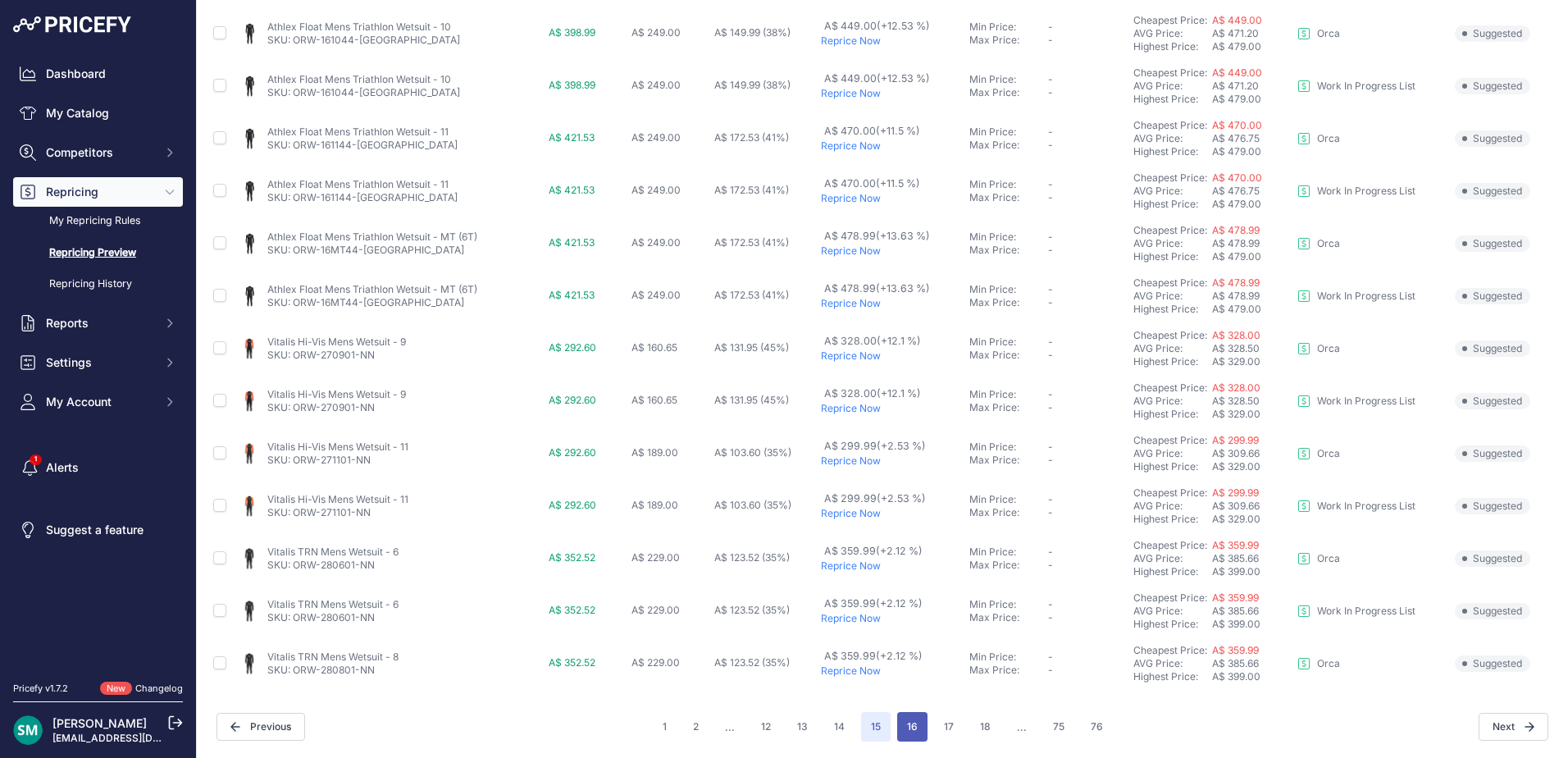
click at [915, 730] on button "16" at bounding box center [912, 726] width 30 height 29
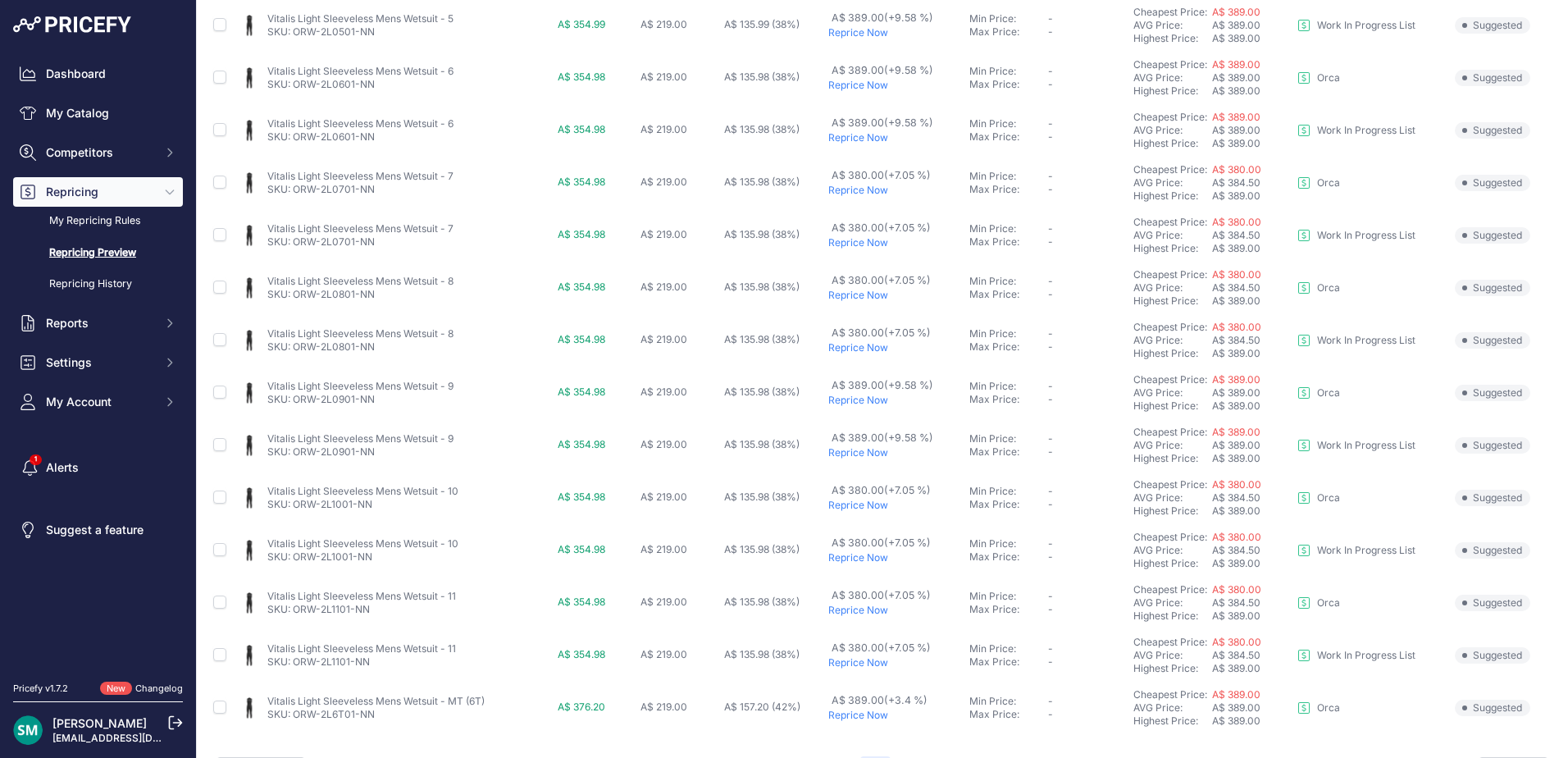
scroll to position [567, 0]
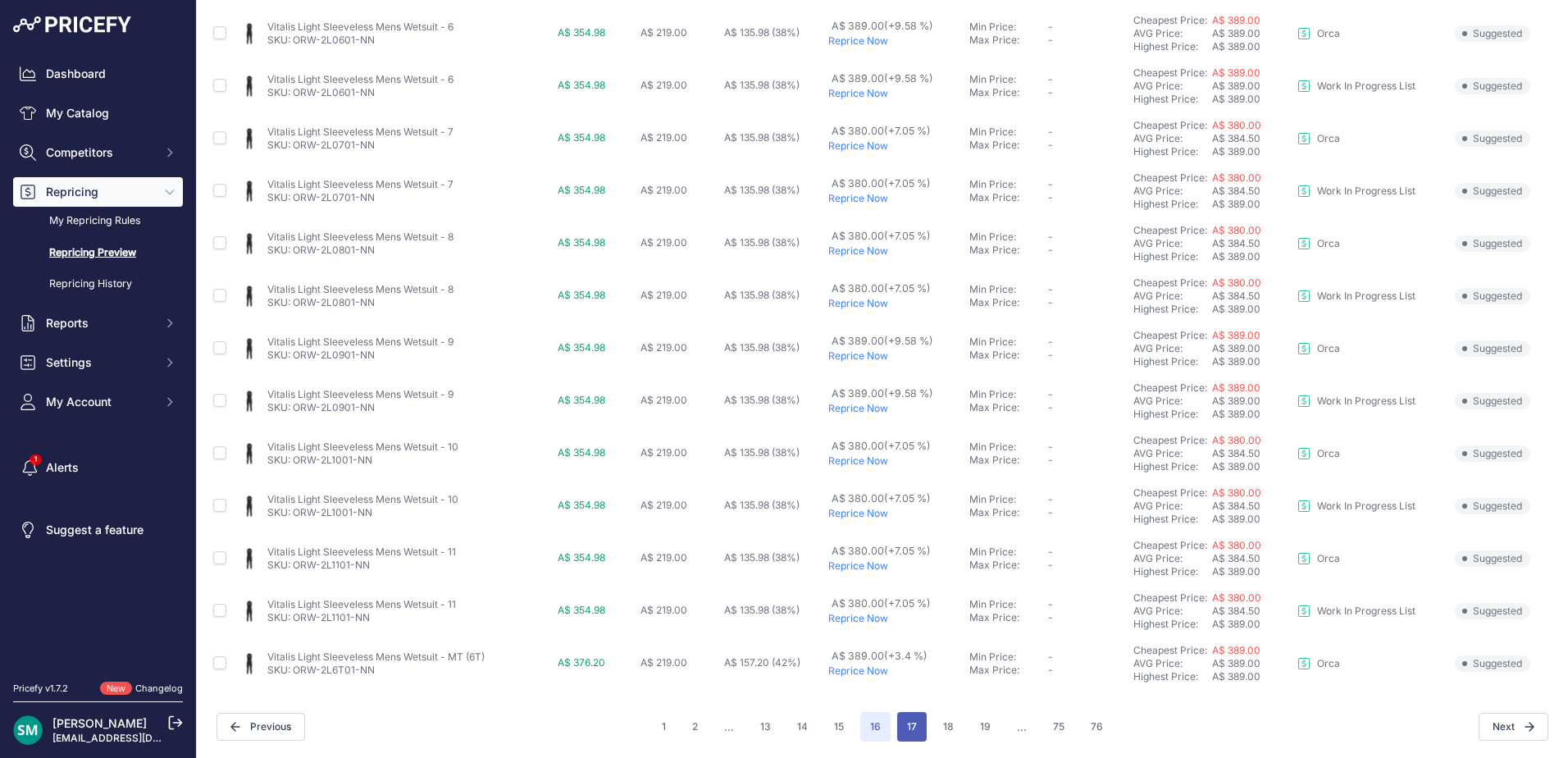
click at [912, 728] on button "17" at bounding box center [912, 726] width 29 height 29
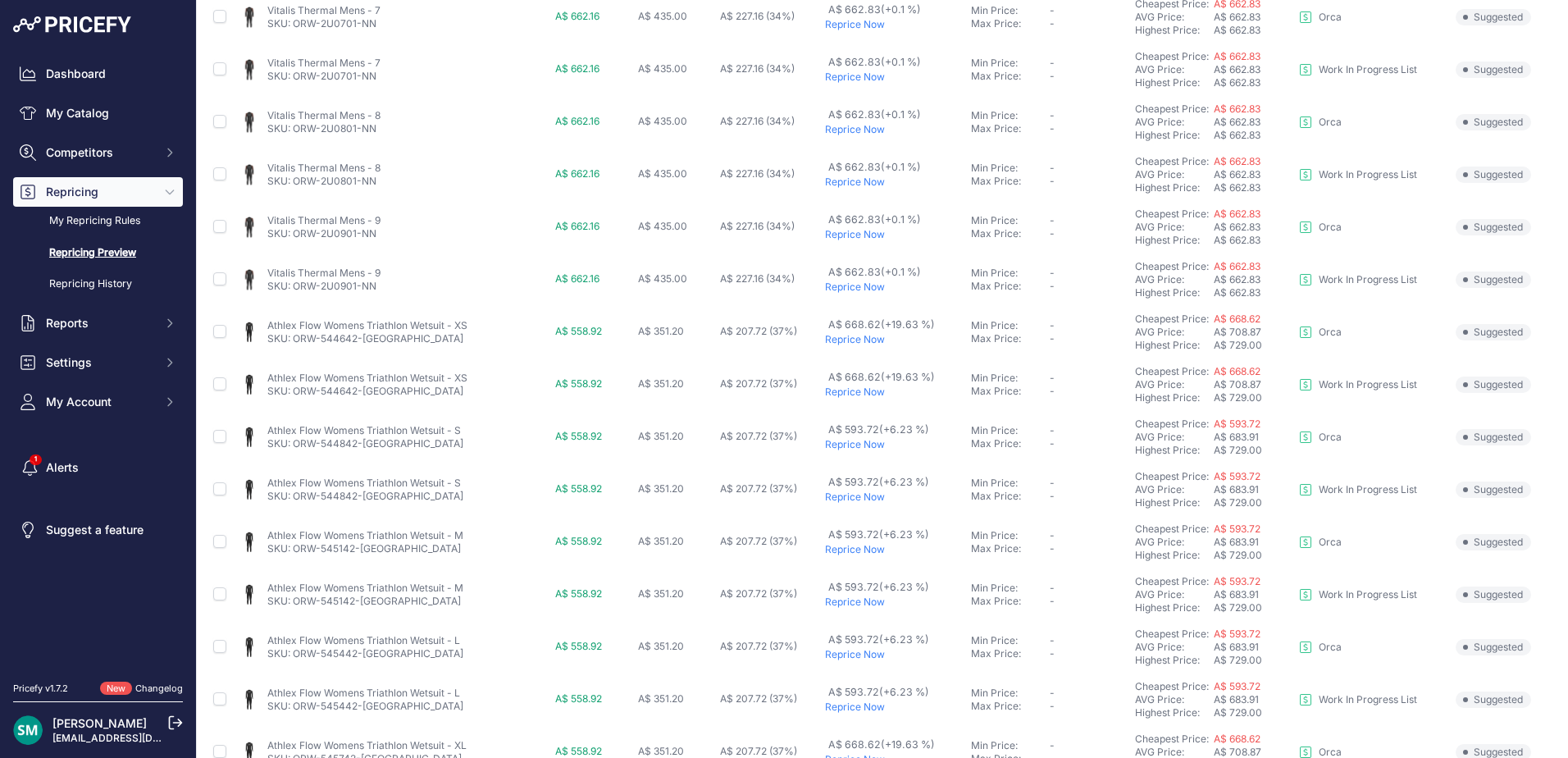
scroll to position [567, 0]
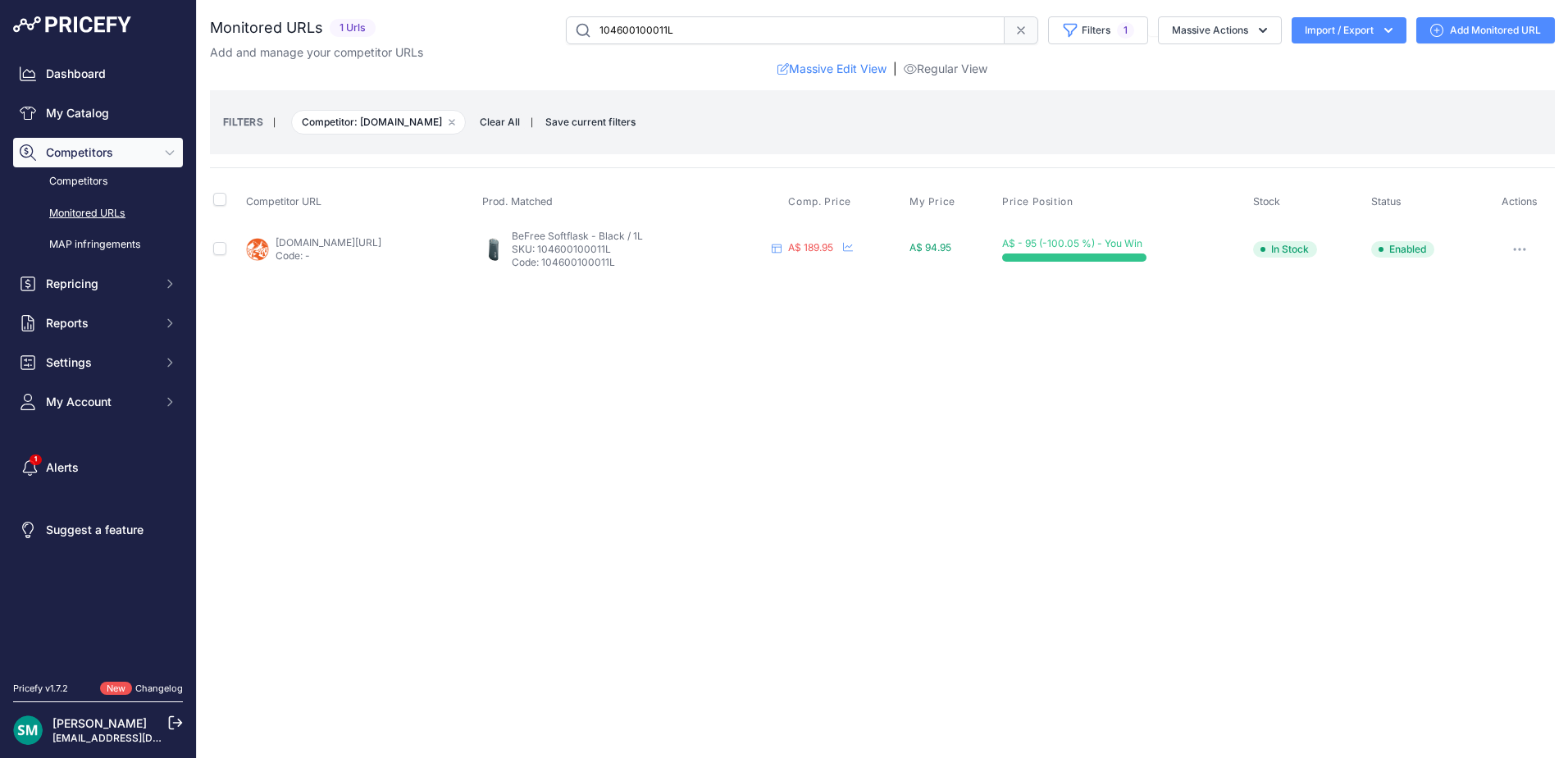
click at [381, 236] on link "wildearth.com.au/buy/katadyn-befree-ac-black-1l/104588100011l?prirule_jdsnikfkf…" at bounding box center [328, 242] width 106 height 13
click at [1526, 253] on button "button" at bounding box center [1520, 249] width 33 height 23
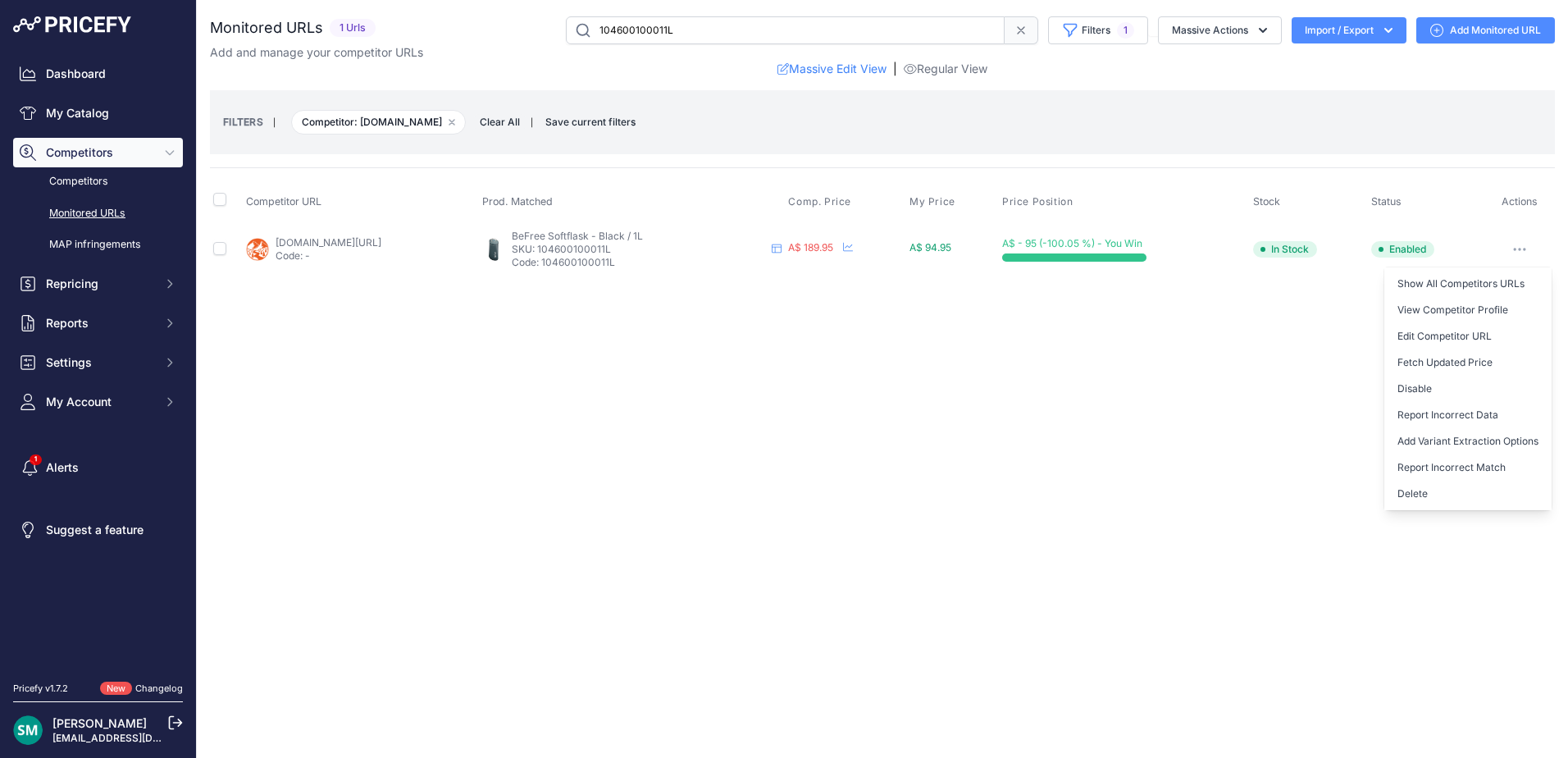
click at [1486, 503] on button "Delete" at bounding box center [1468, 493] width 168 height 26
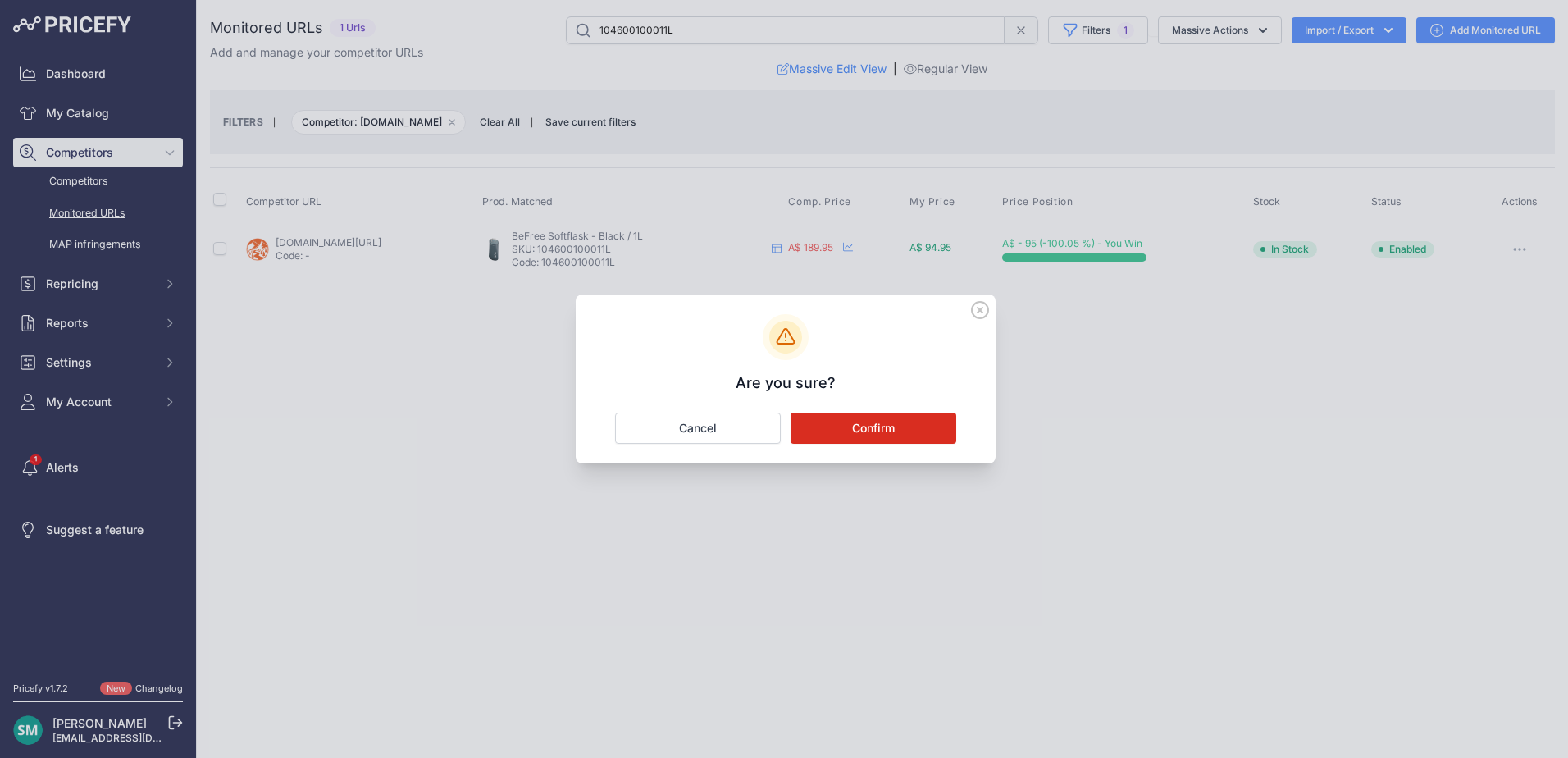
click at [834, 433] on button "Confirm" at bounding box center [873, 428] width 166 height 31
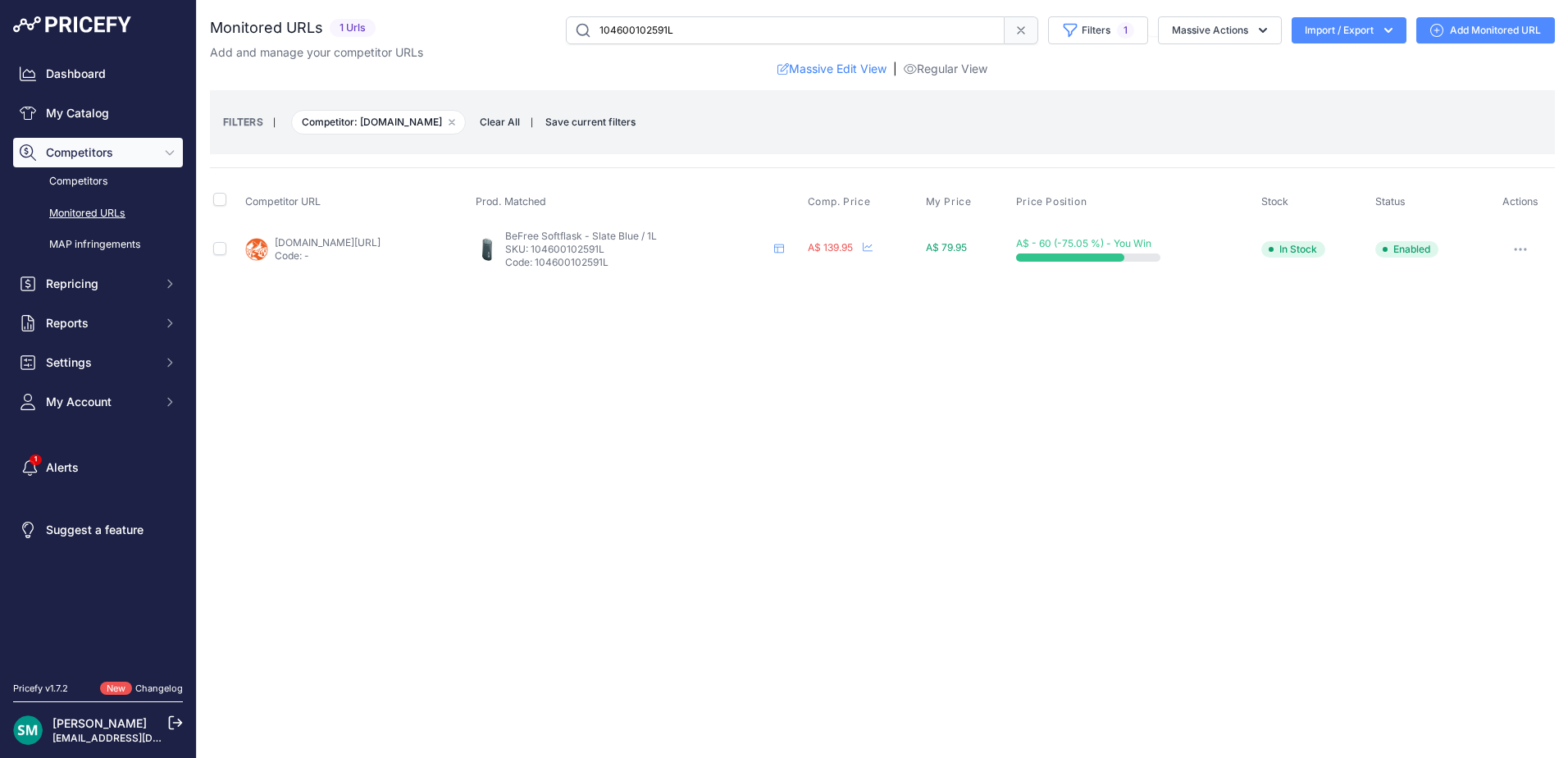
click at [1530, 240] on button "button" at bounding box center [1520, 249] width 33 height 23
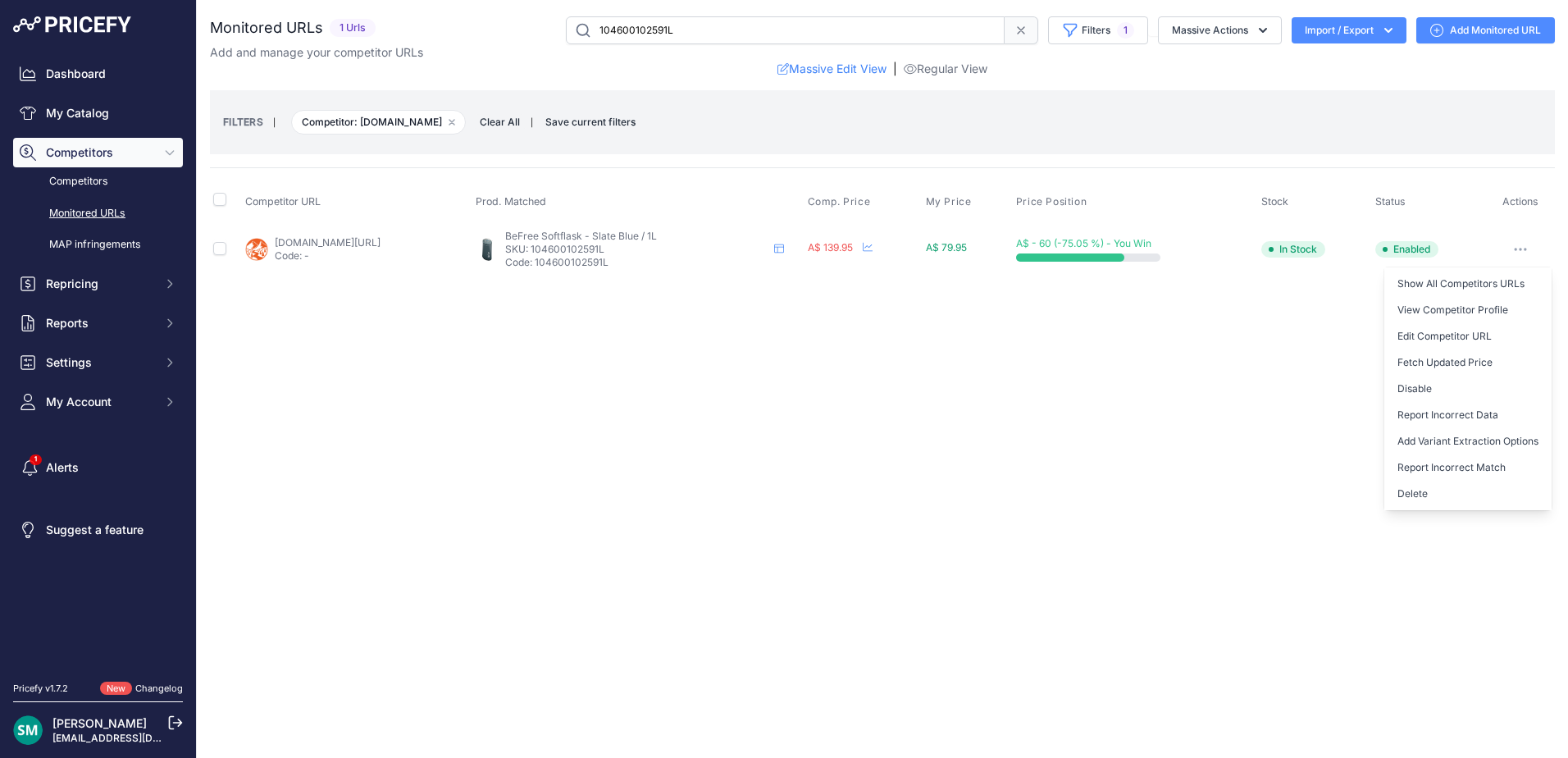
click at [1452, 492] on button "Delete" at bounding box center [1468, 493] width 168 height 26
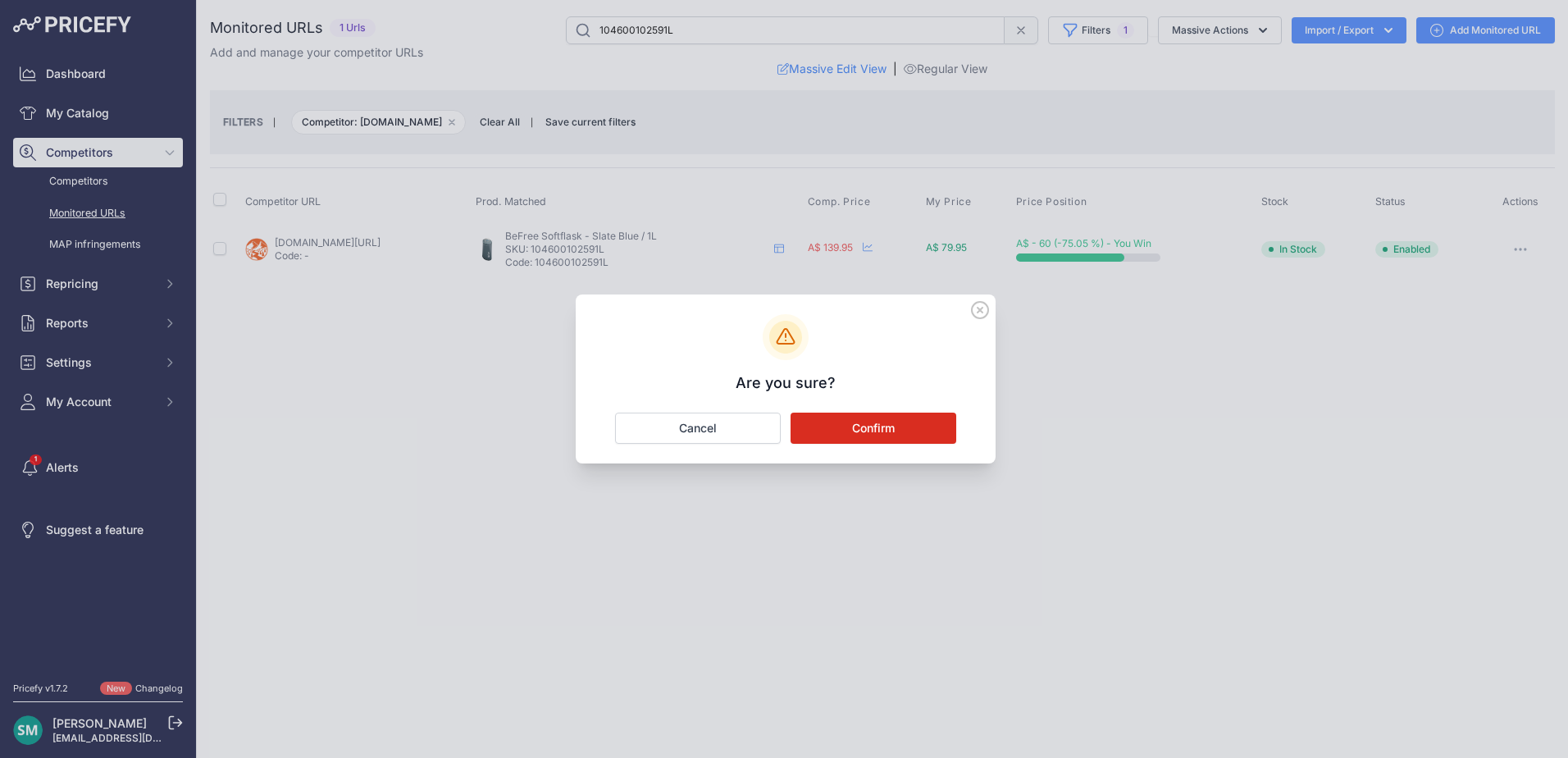
click at [905, 433] on button "Confirm" at bounding box center [873, 428] width 166 height 31
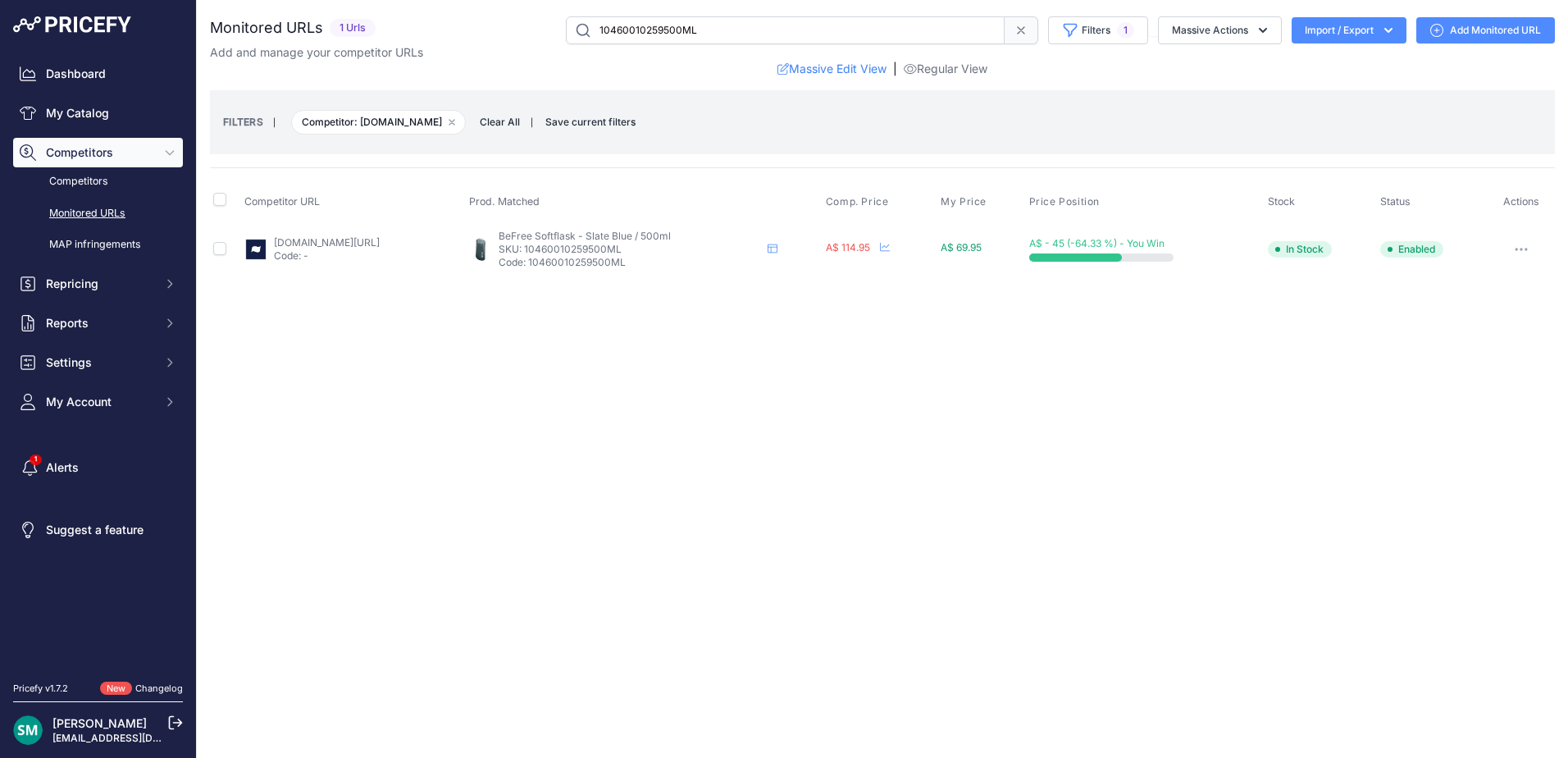
drag, startPoint x: 372, startPoint y: 248, endPoint x: 389, endPoint y: 247, distance: 17.0
click at [1530, 243] on button "button" at bounding box center [1521, 249] width 33 height 23
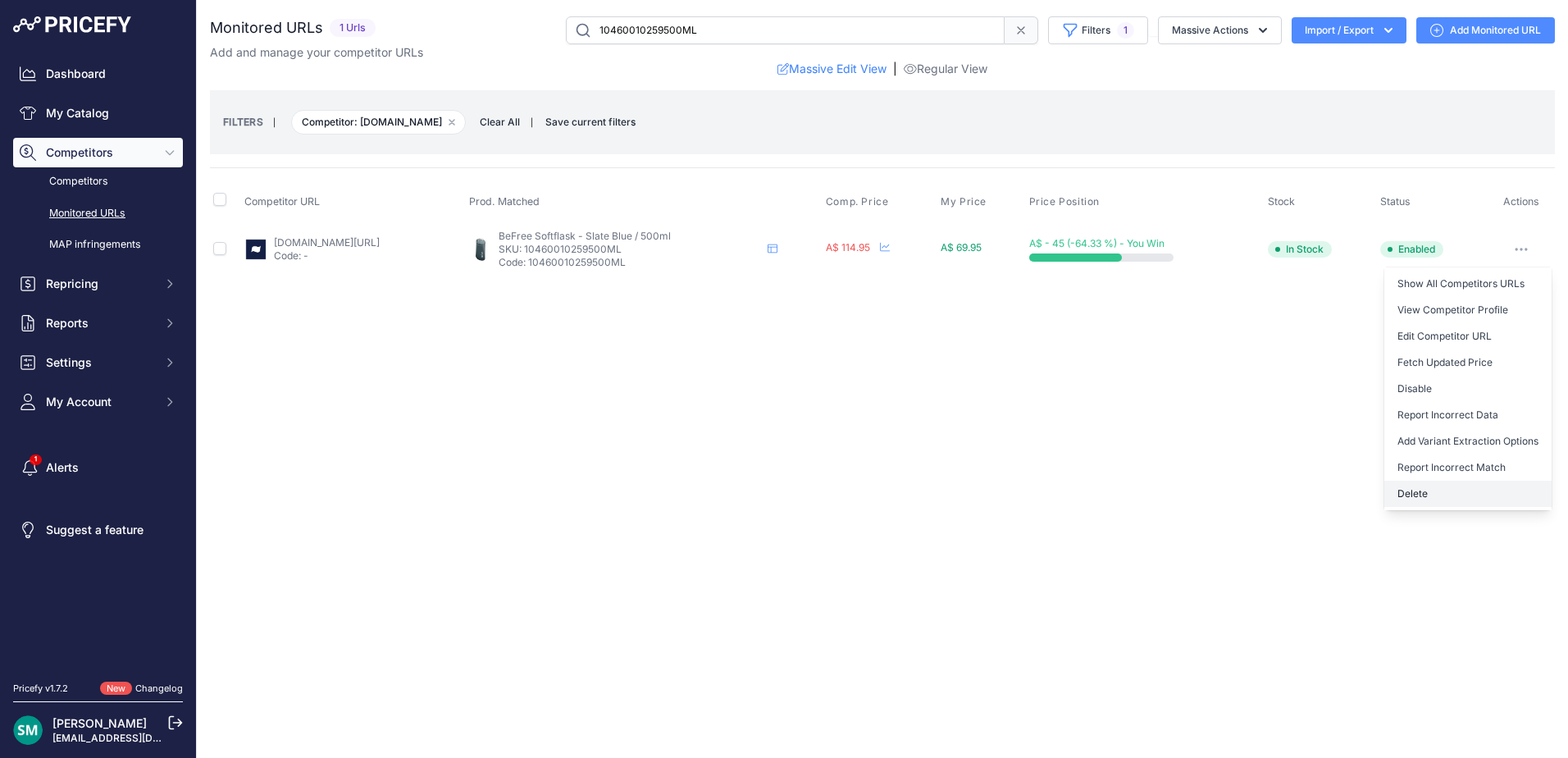
click at [1502, 494] on button "Delete" at bounding box center [1468, 493] width 168 height 26
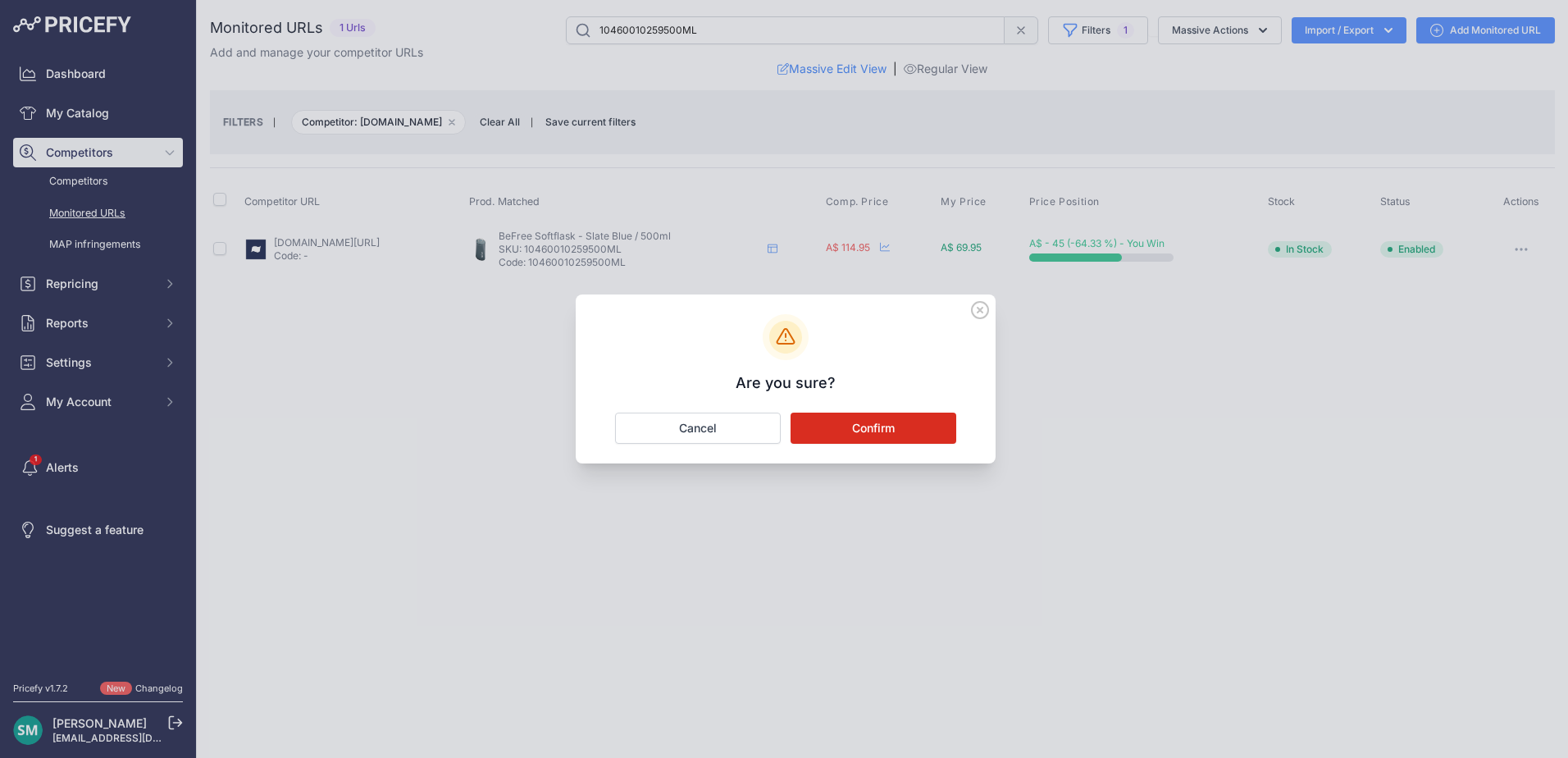
click at [883, 414] on button "Confirm" at bounding box center [873, 428] width 166 height 31
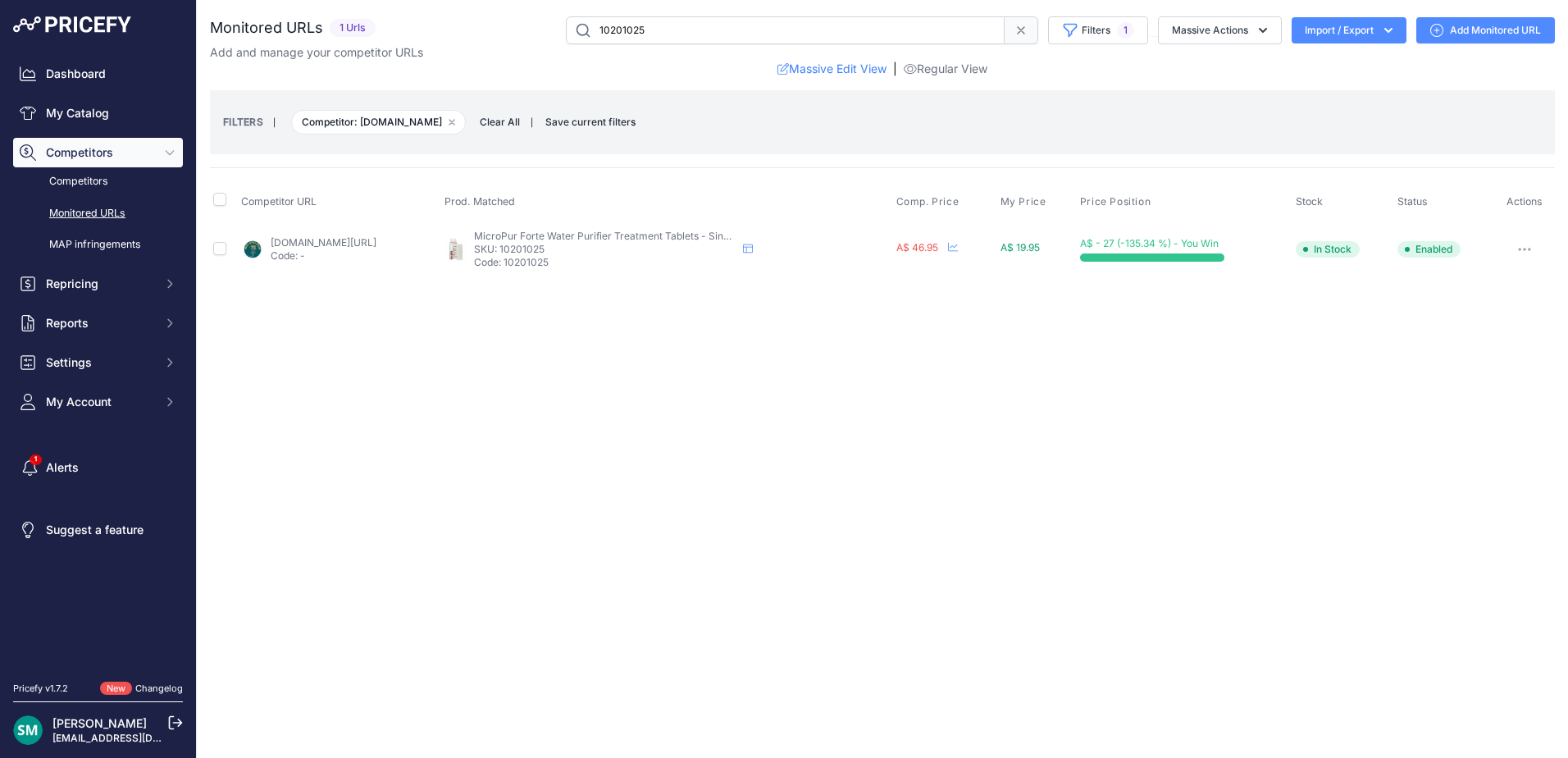
drag, startPoint x: 0, startPoint y: 0, endPoint x: 405, endPoint y: 248, distance: 474.9
drag, startPoint x: 1535, startPoint y: 254, endPoint x: 1536, endPoint y: 264, distance: 10.0
click at [1535, 254] on button "button" at bounding box center [1525, 249] width 33 height 23
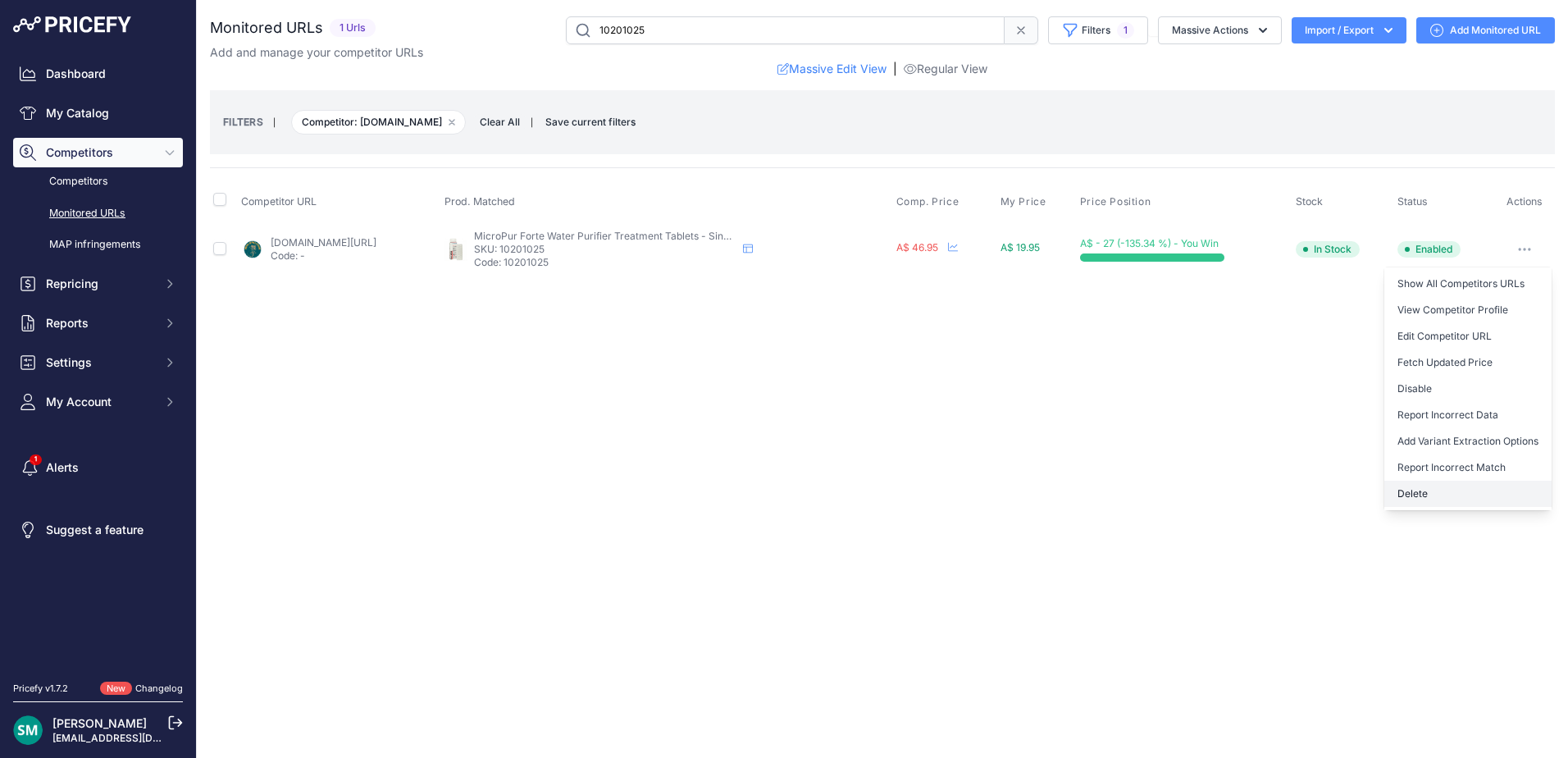
click at [1460, 499] on button "Delete" at bounding box center [1468, 493] width 168 height 26
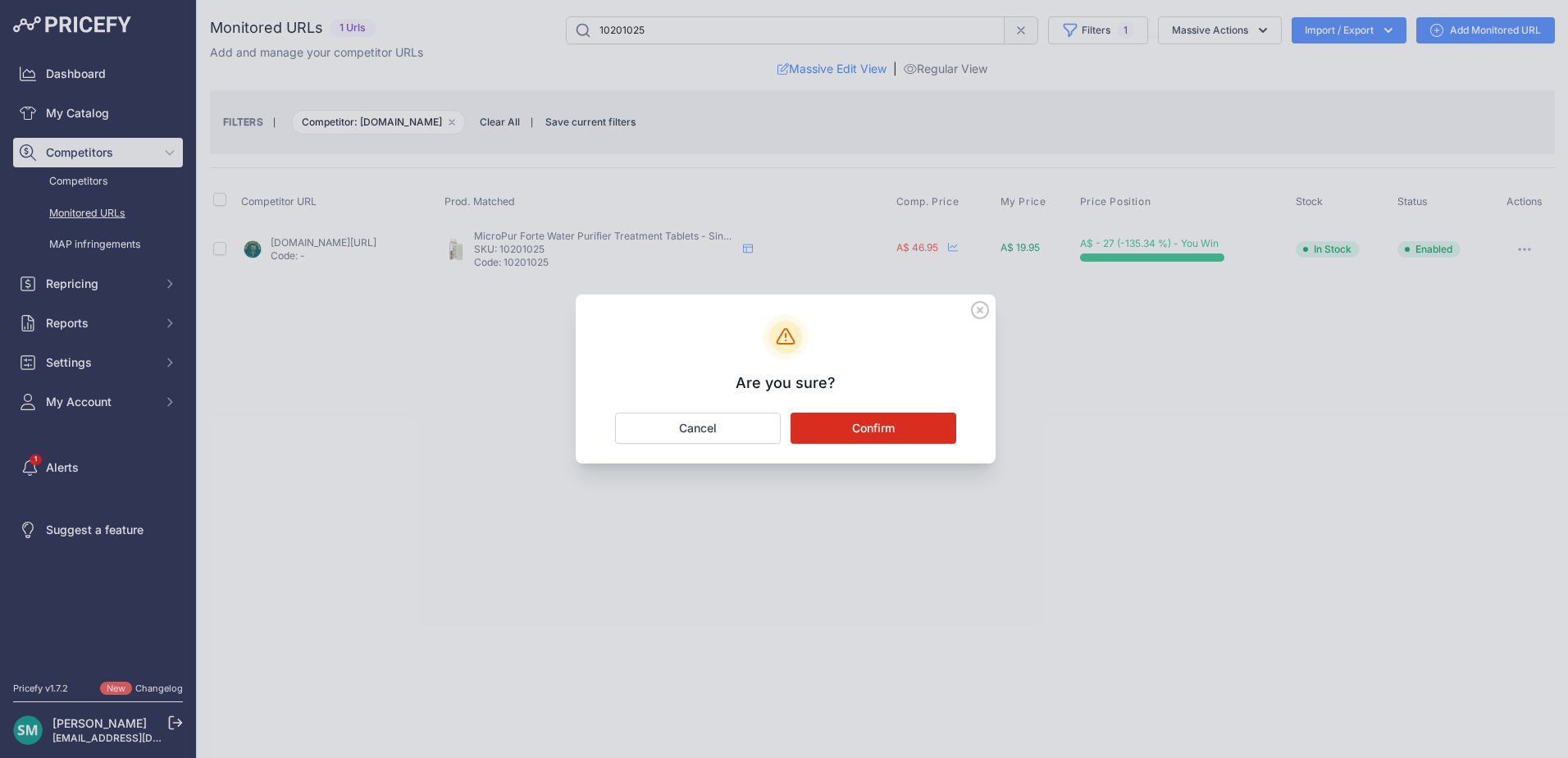
click at [854, 428] on button "Confirm" at bounding box center [873, 428] width 166 height 31
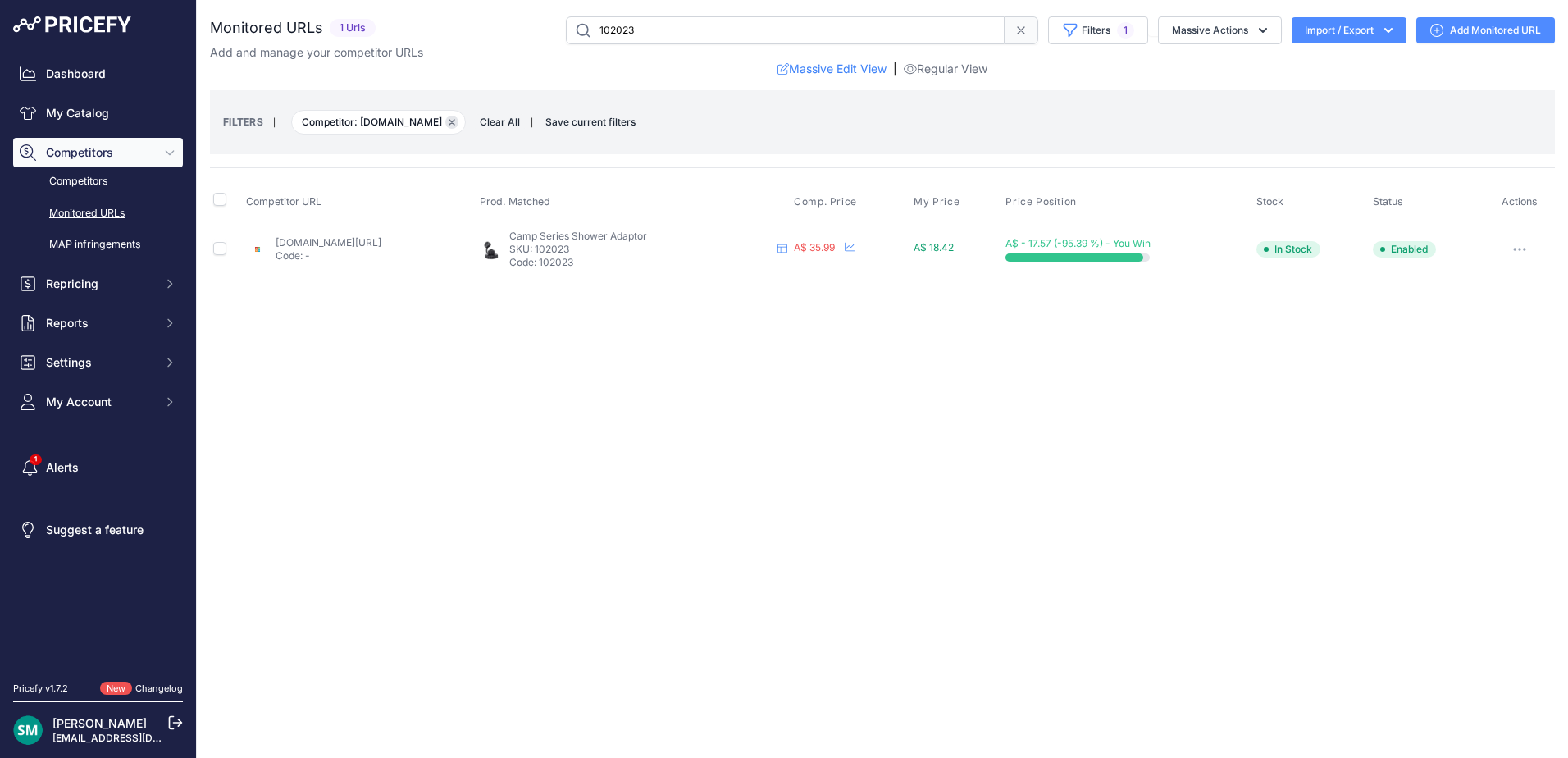
click at [455, 121] on icon "button" at bounding box center [452, 123] width 5 height 5
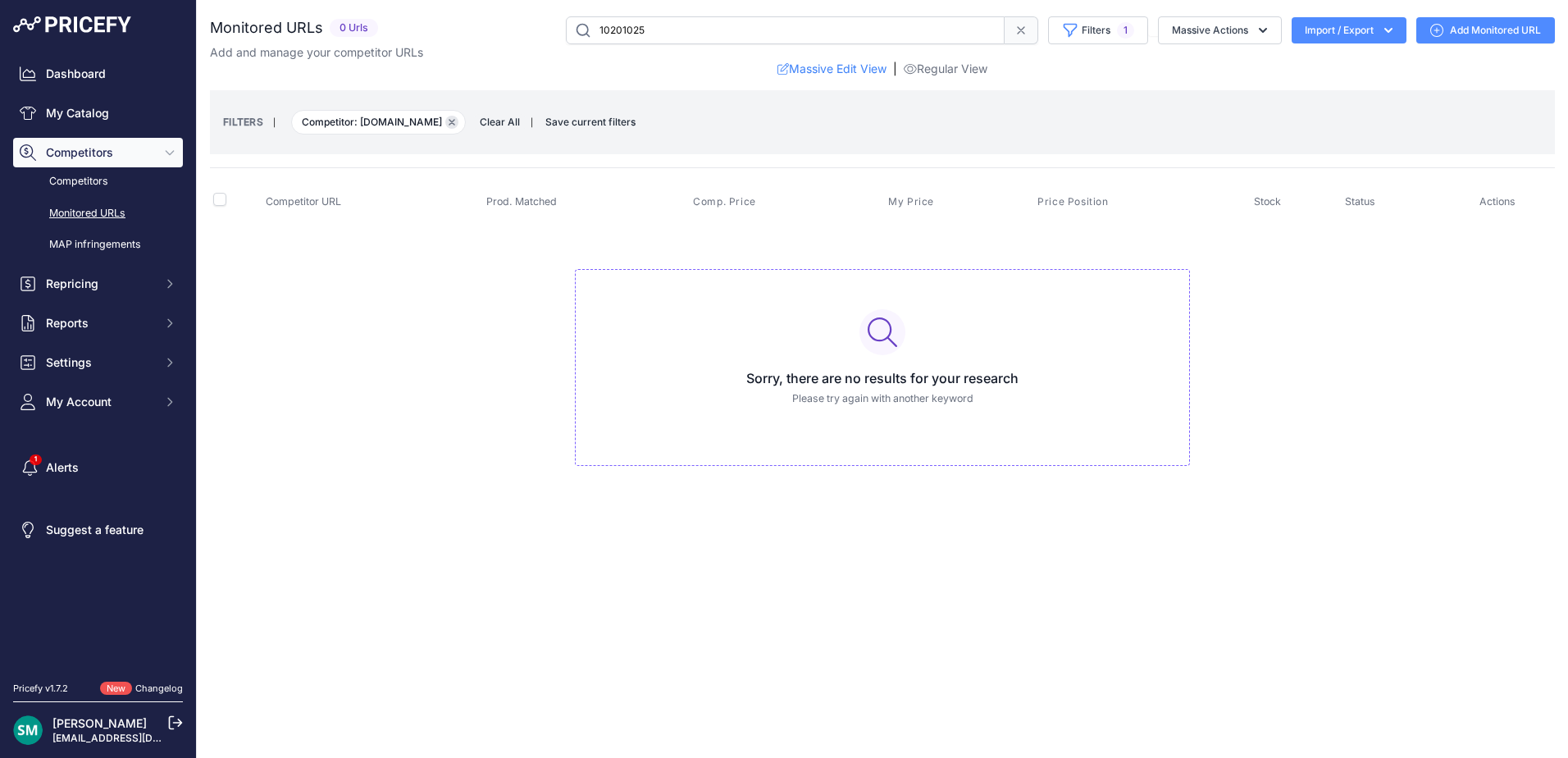
click at [455, 123] on icon "button" at bounding box center [452, 123] width 5 height 5
click at [459, 123] on button "Remove filter option" at bounding box center [452, 123] width 13 height 13
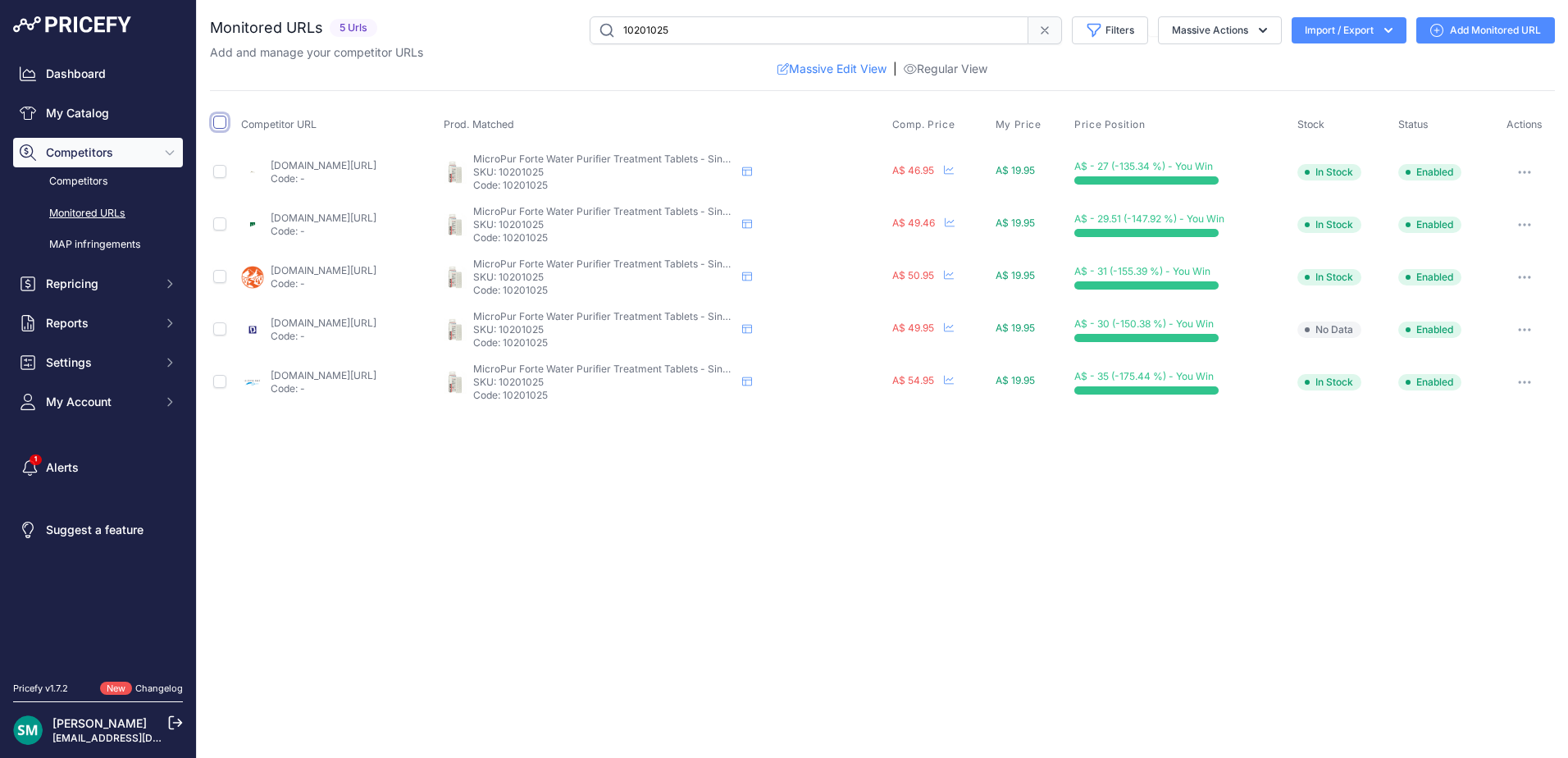
click at [219, 124] on input "checkbox" at bounding box center [220, 123] width 13 height 13
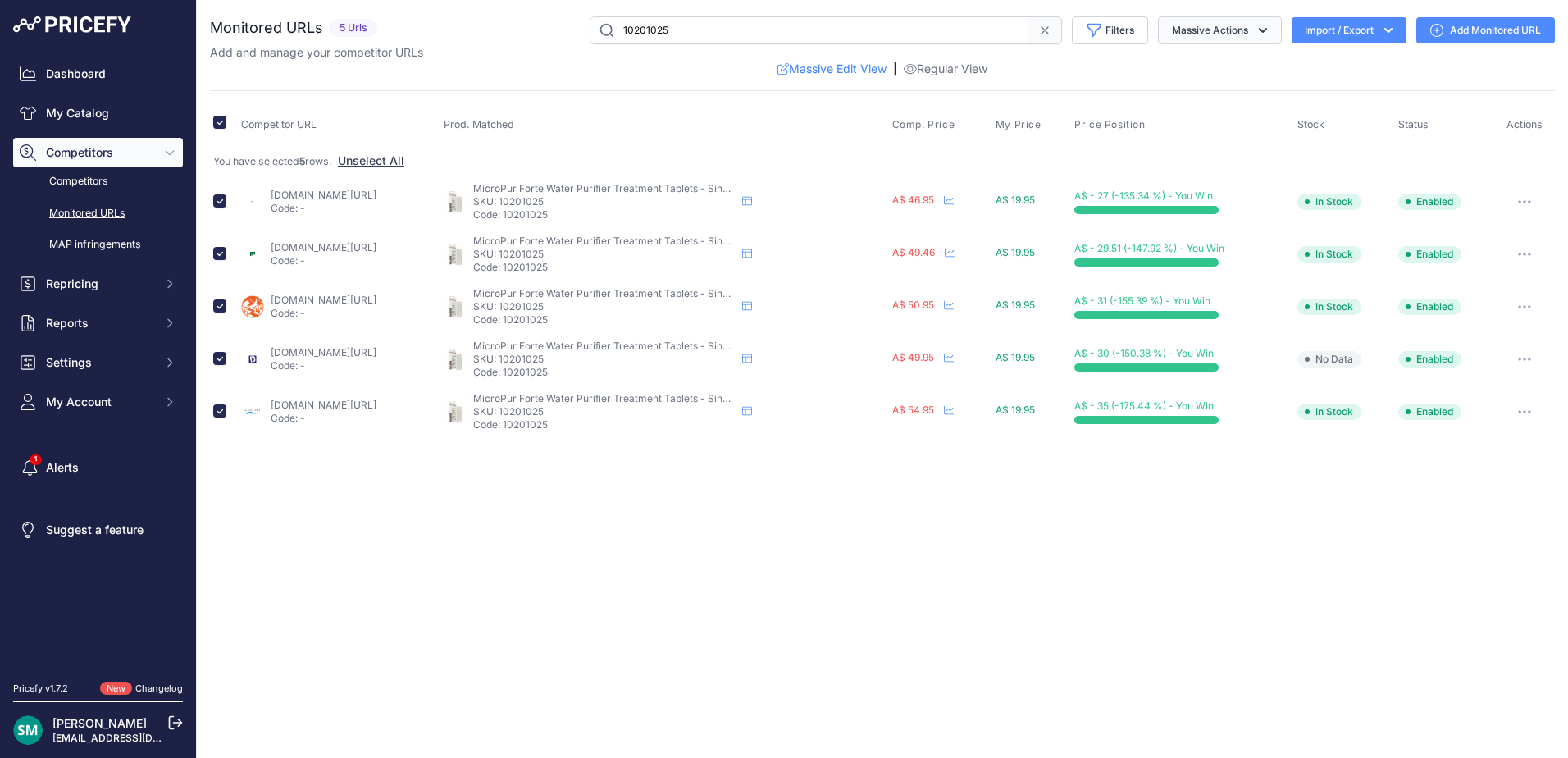
click at [1233, 38] on button "Massive Actions" at bounding box center [1220, 30] width 124 height 28
click at [1264, 128] on button "Delete" at bounding box center [1216, 128] width 131 height 29
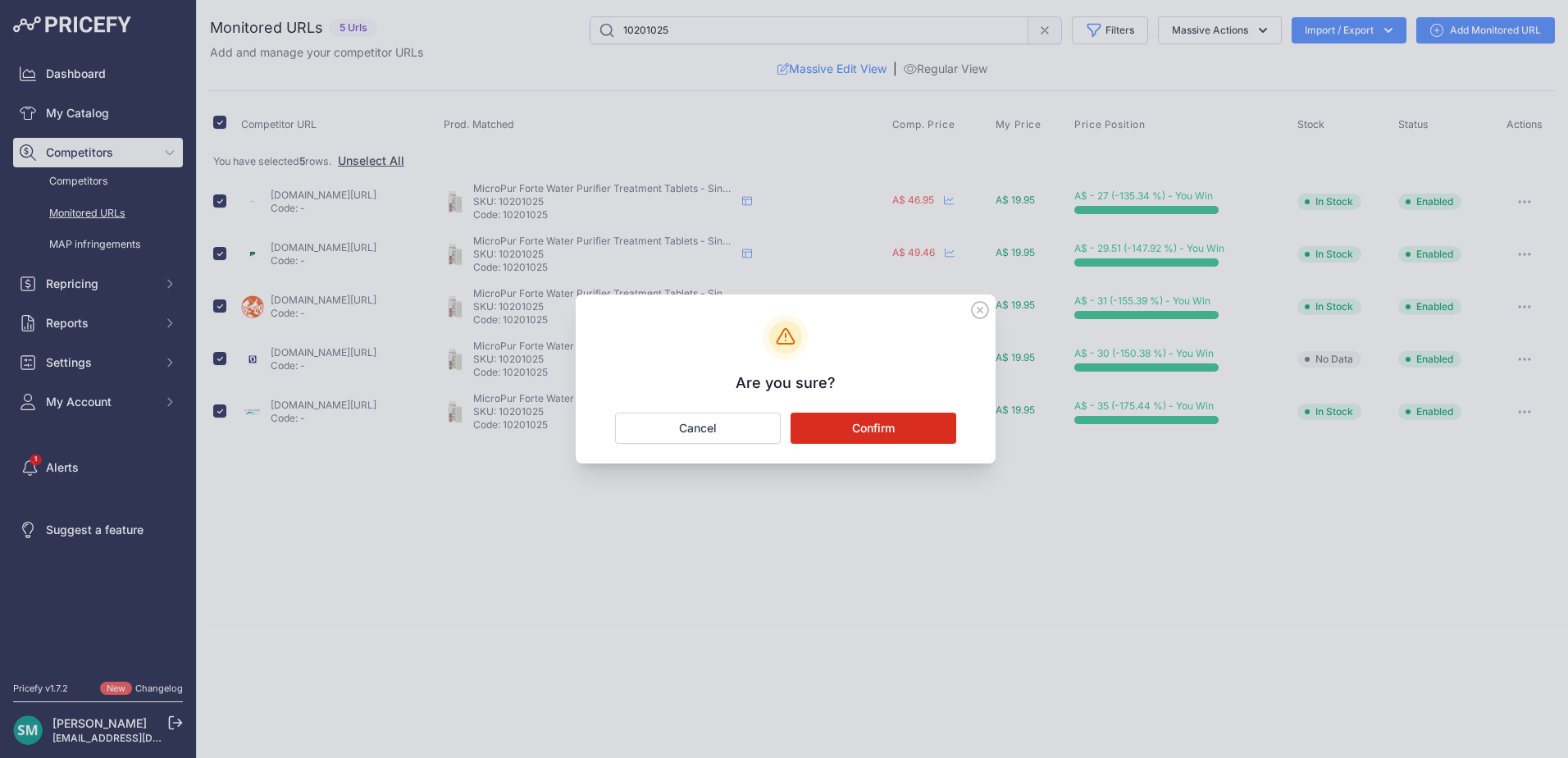
click at [807, 428] on button "Confirm" at bounding box center [873, 428] width 166 height 31
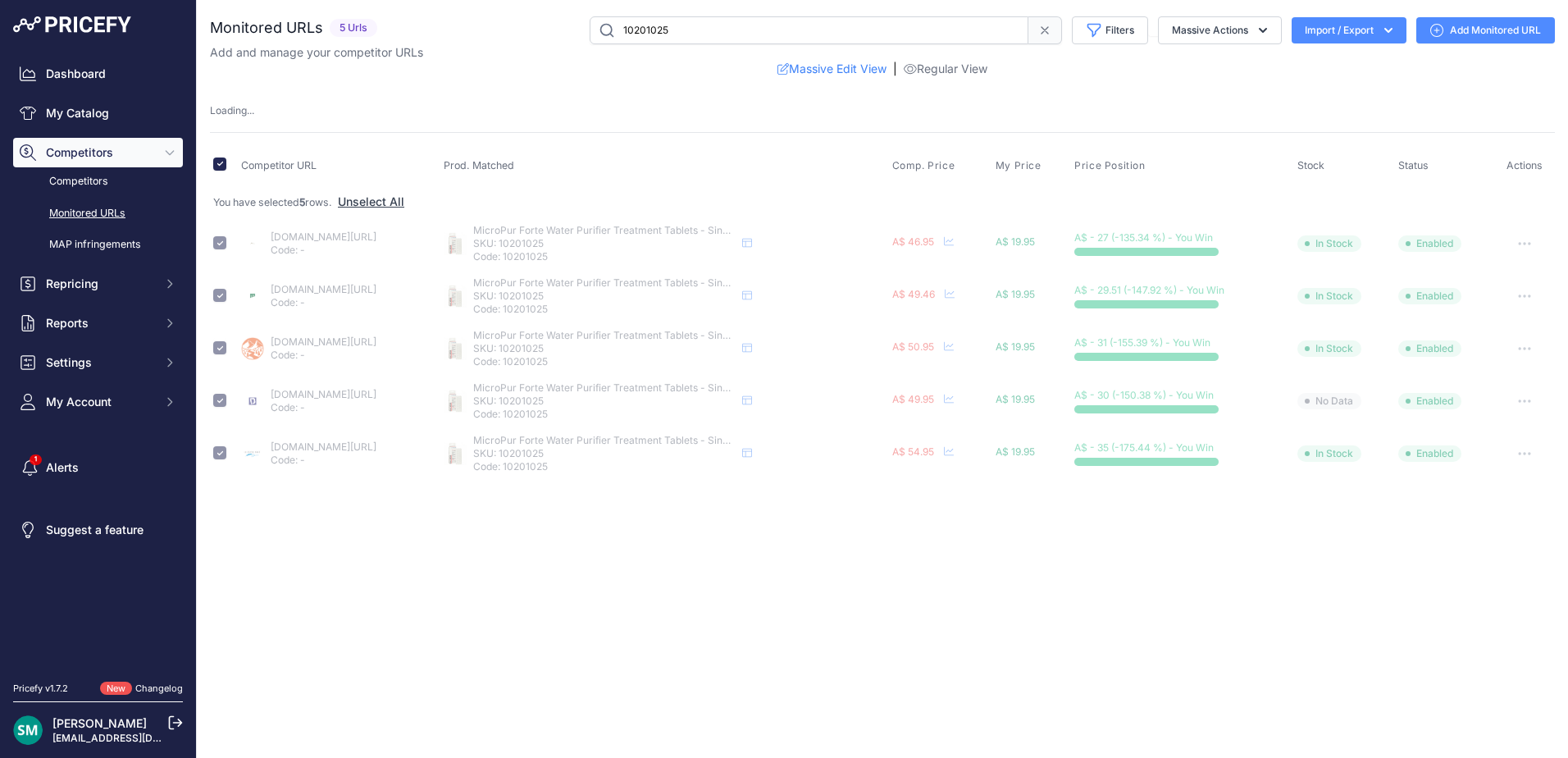
checkbox input "false"
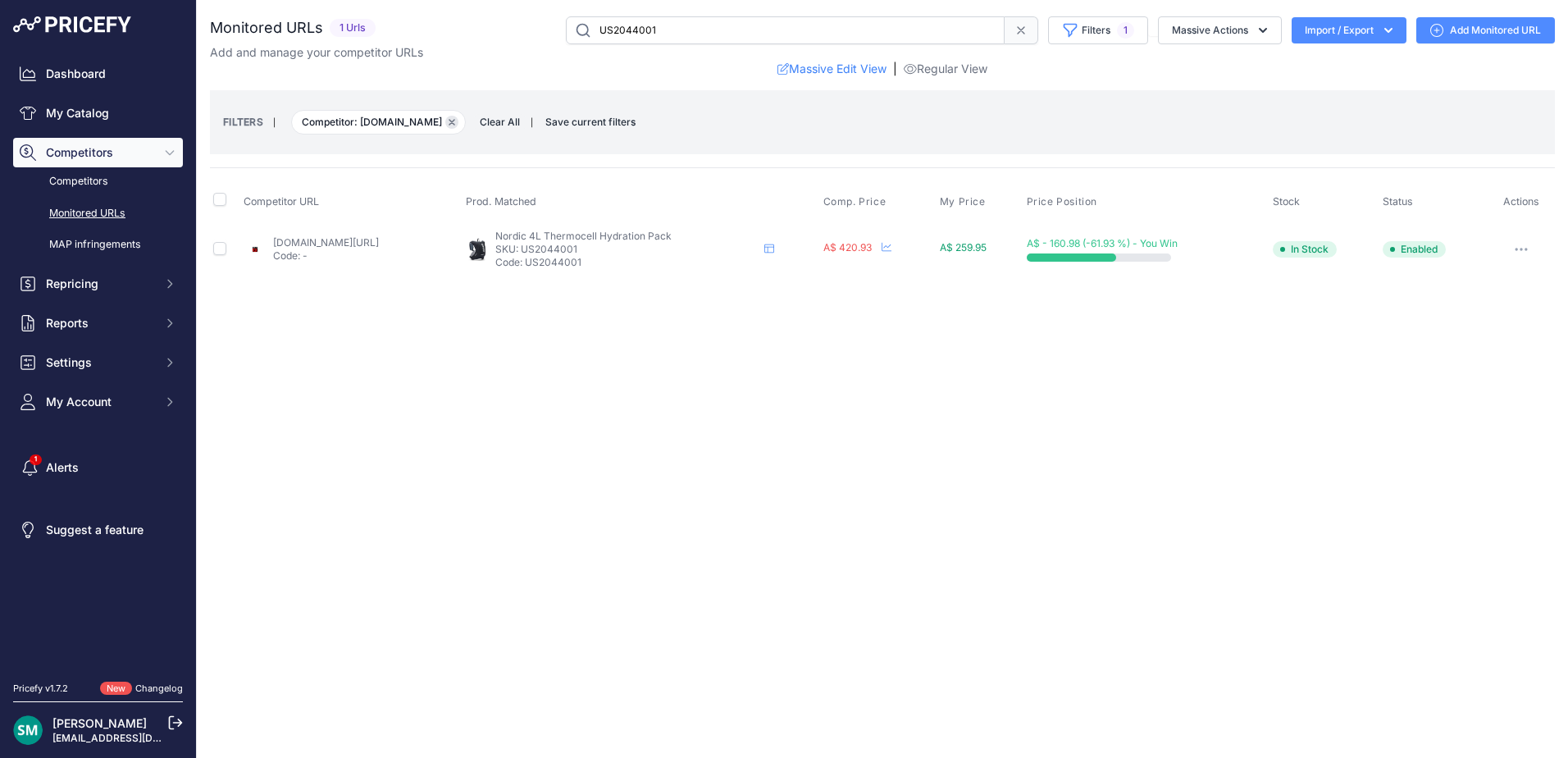
click at [449, 124] on icon "button" at bounding box center [452, 123] width 7 height 7
click at [843, 423] on div "Close You are not connected to the internet." at bounding box center [882, 379] width 1371 height 758
drag, startPoint x: 643, startPoint y: 247, endPoint x: 588, endPoint y: 253, distance: 55.3
click at [588, 253] on p "SKU: US2031001" at bounding box center [617, 249] width 263 height 13
copy p "US2031001"
